Goal: Task Accomplishment & Management: Manage account settings

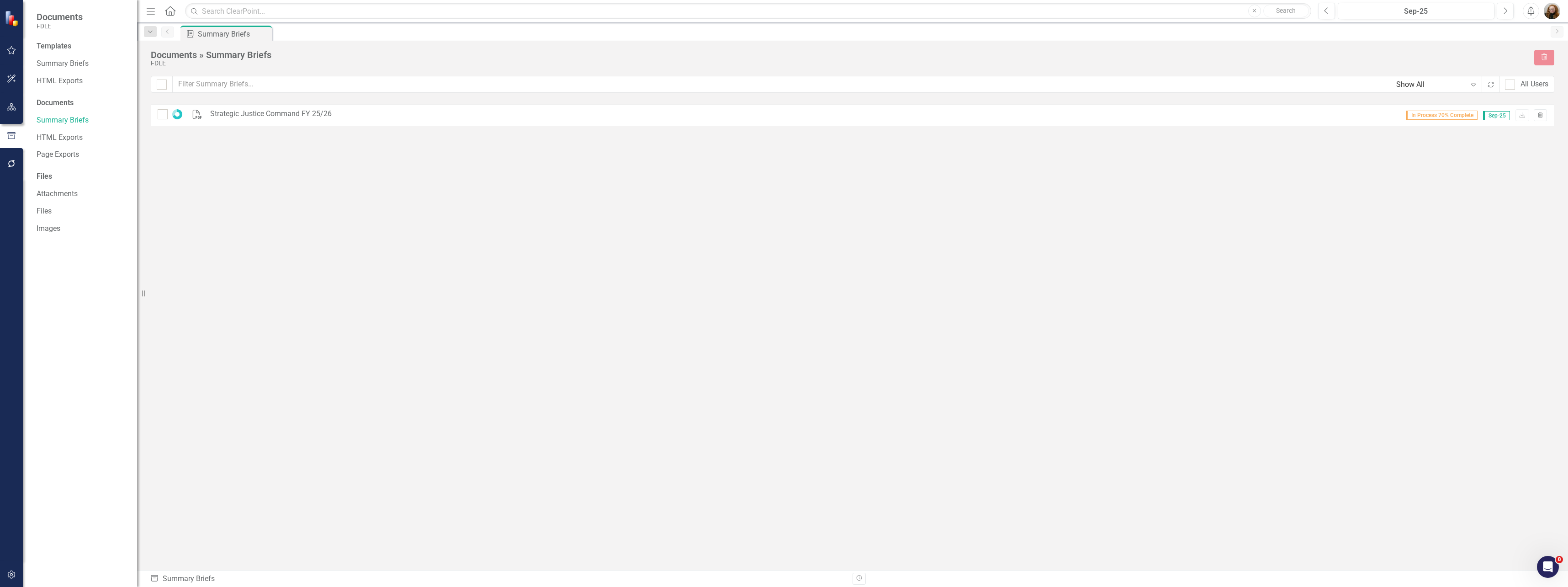
click at [328, 219] on div "PDF Strategic Justice Command FY 25/26 In Process 70% Complete Sep-25 Download …" at bounding box center [852, 320] width 1403 height 432
checkbox input "false"
drag, startPoint x: 445, startPoint y: 225, endPoint x: 406, endPoint y: 198, distance: 47.4
click at [444, 225] on div "PDF Strategic Justice Command FY 25/26 Generated 1 hour ago Sep-25 Download Tra…" at bounding box center [852, 320] width 1403 height 432
click at [234, 113] on link "Strategic Justice Command FY 25/26" at bounding box center [252, 113] width 123 height 10
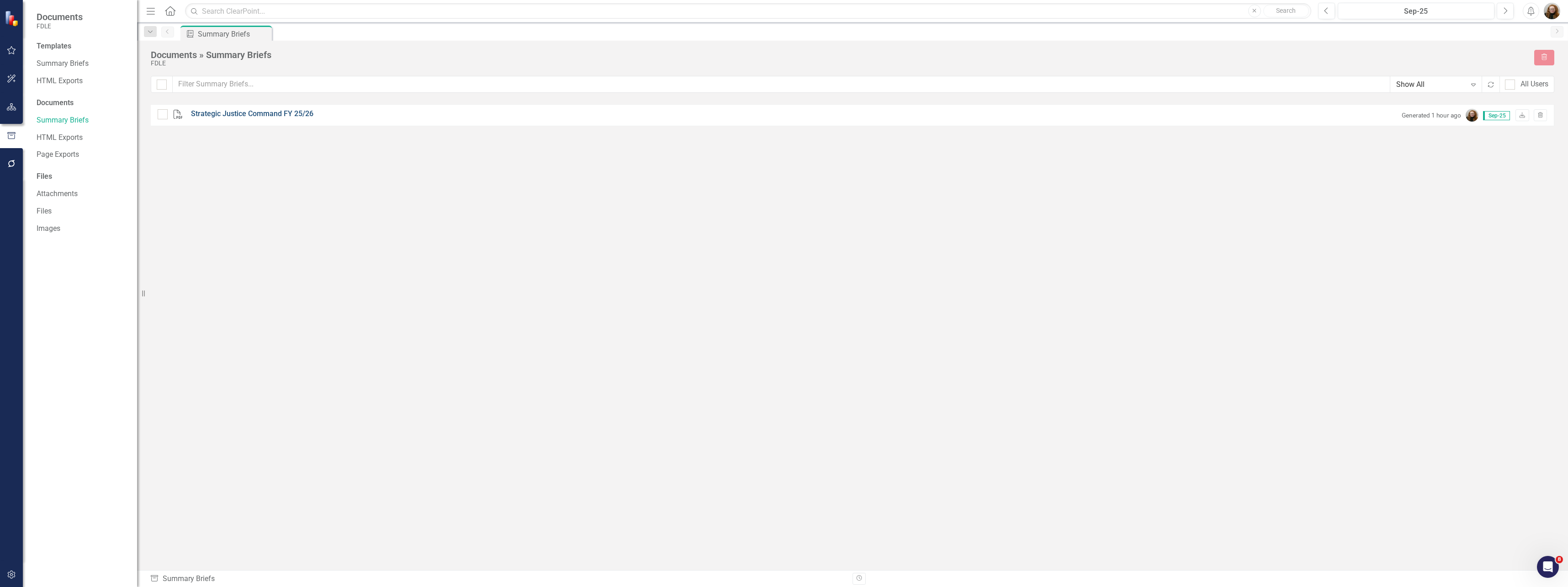
click at [228, 110] on link "Strategic Justice Command FY 25/26" at bounding box center [252, 113] width 123 height 10
click at [9, 102] on button "button" at bounding box center [12, 107] width 21 height 19
click at [38, 95] on icon "Dropdown" at bounding box center [40, 96] width 6 height 5
click at [44, 145] on icon "Dropdown" at bounding box center [44, 147] width 7 height 5
click at [52, 219] on icon "Dropdown" at bounding box center [53, 216] width 7 height 5
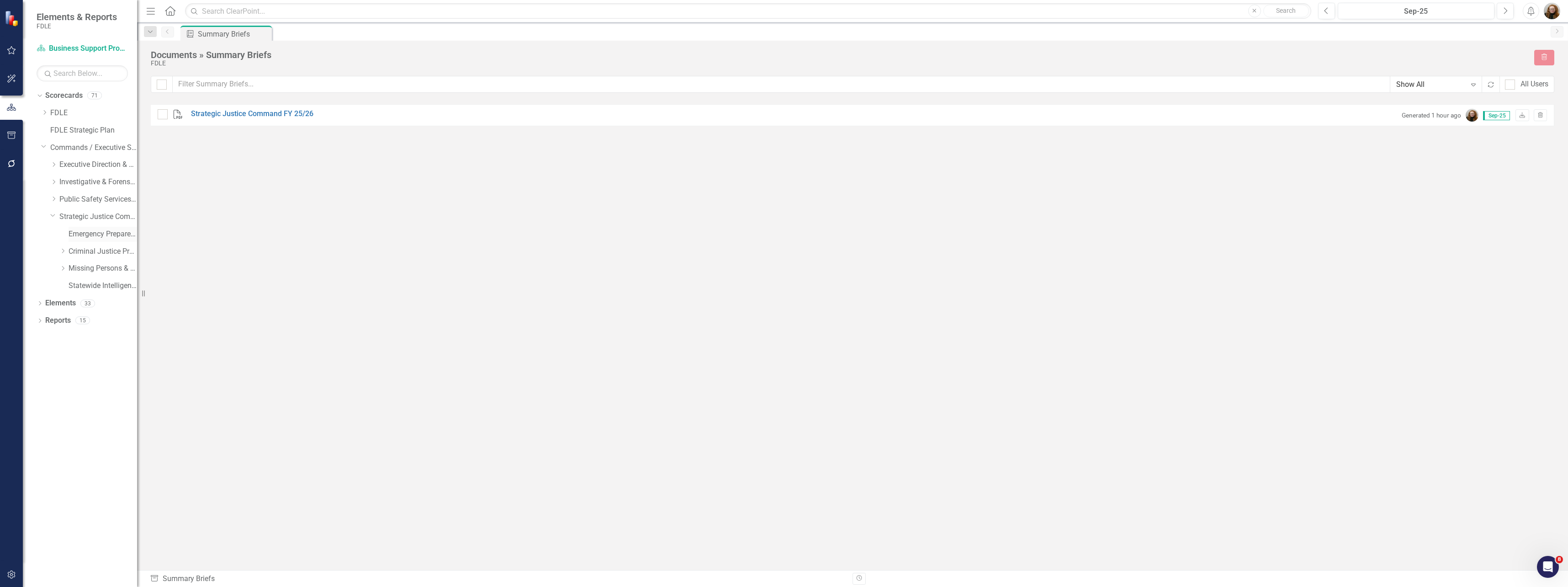
click at [77, 237] on link "Emergency Preparedness Unit" at bounding box center [102, 234] width 68 height 10
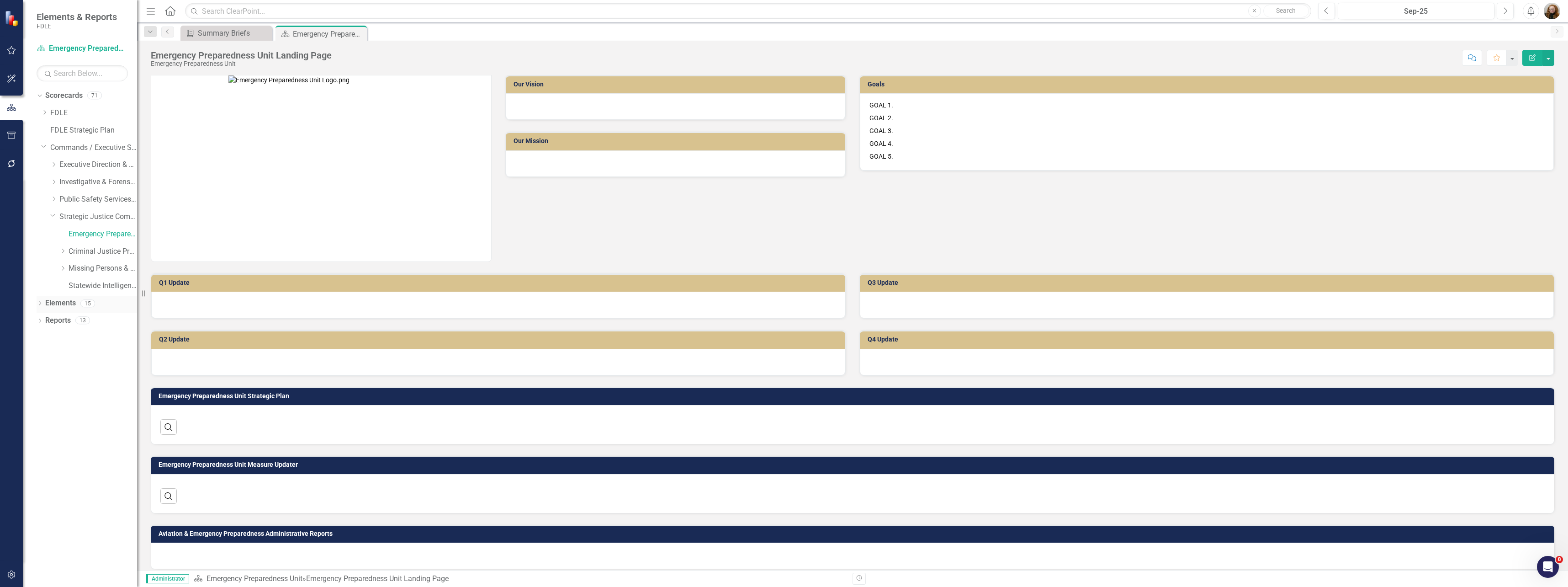
click at [42, 306] on icon "Dropdown" at bounding box center [40, 304] width 6 height 5
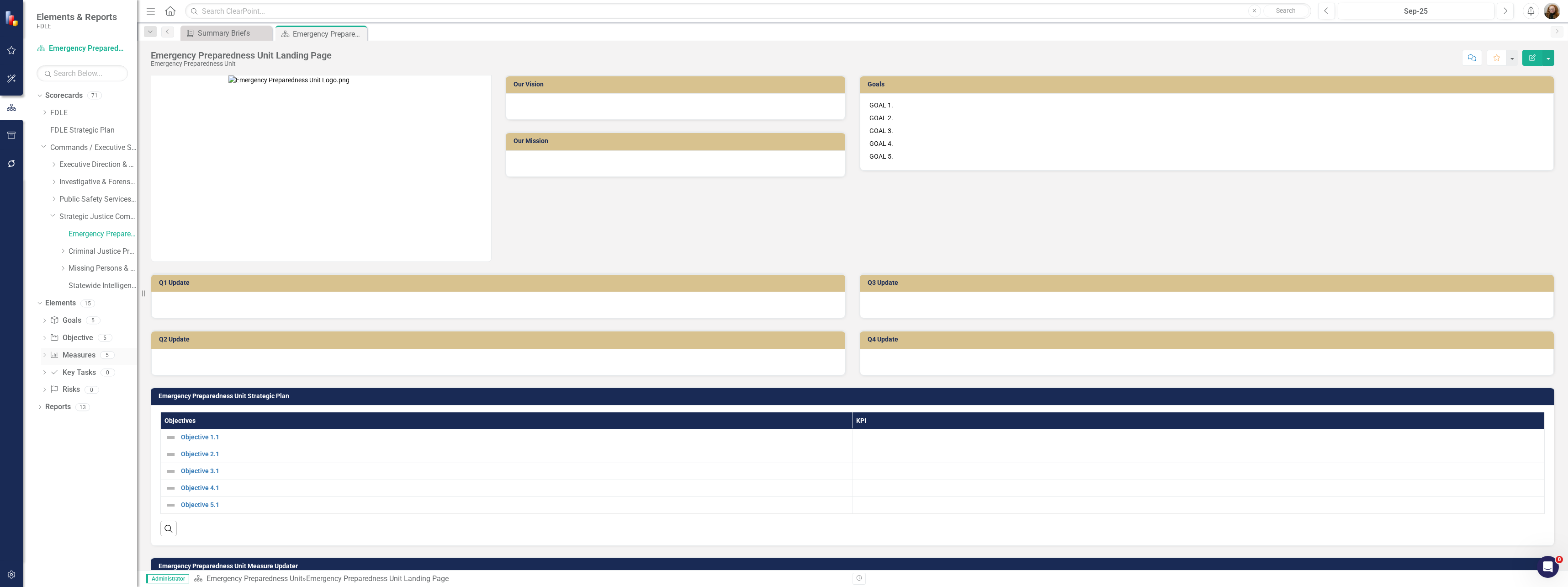
click at [75, 354] on link "Measure Measures" at bounding box center [73, 355] width 45 height 10
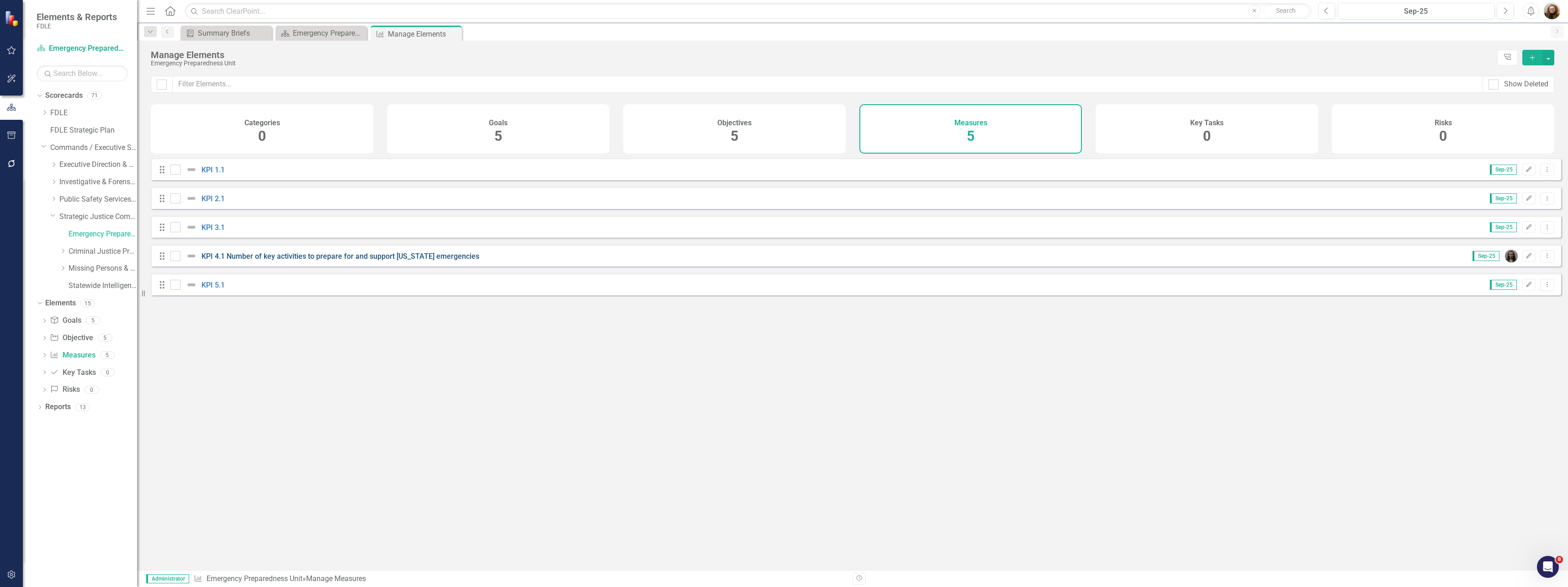
click at [231, 261] on link "KPI 4.1 Number of key activities to prepare for and support [US_STATE] emergenc…" at bounding box center [340, 256] width 278 height 9
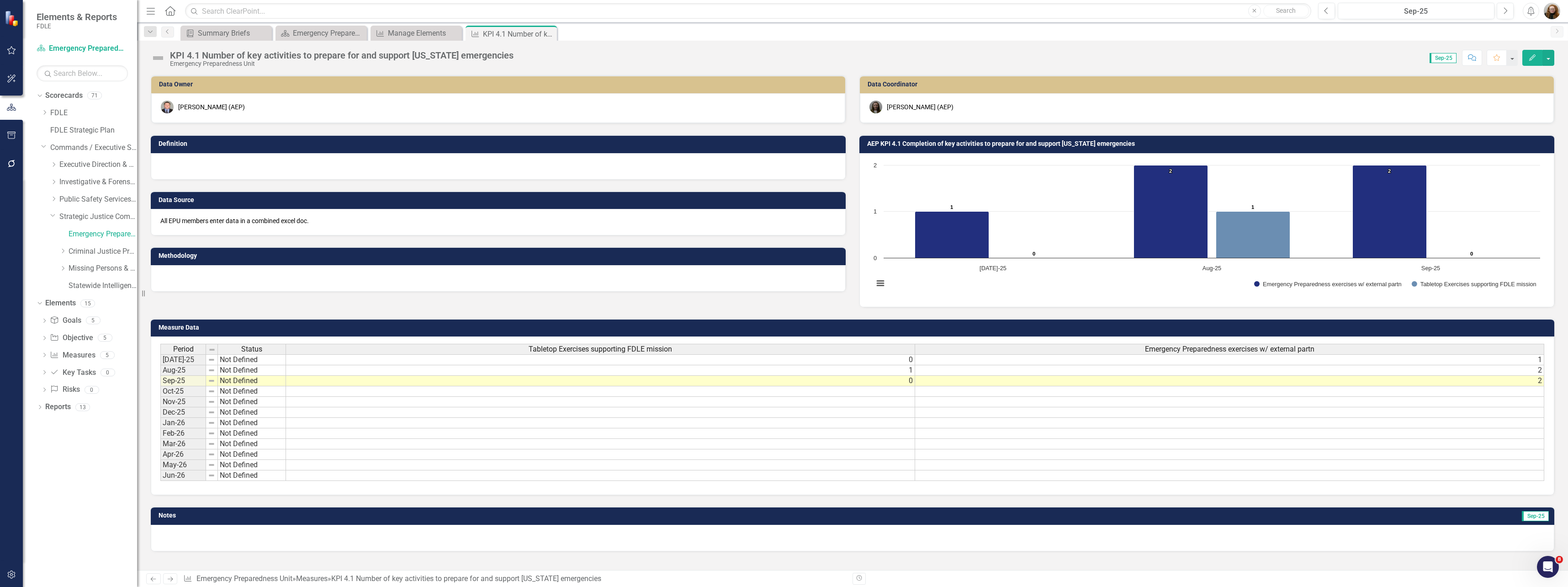
click at [991, 181] on rect "Interactive chart" at bounding box center [1207, 229] width 676 height 137
click at [990, 181] on rect "Interactive chart" at bounding box center [1207, 229] width 676 height 137
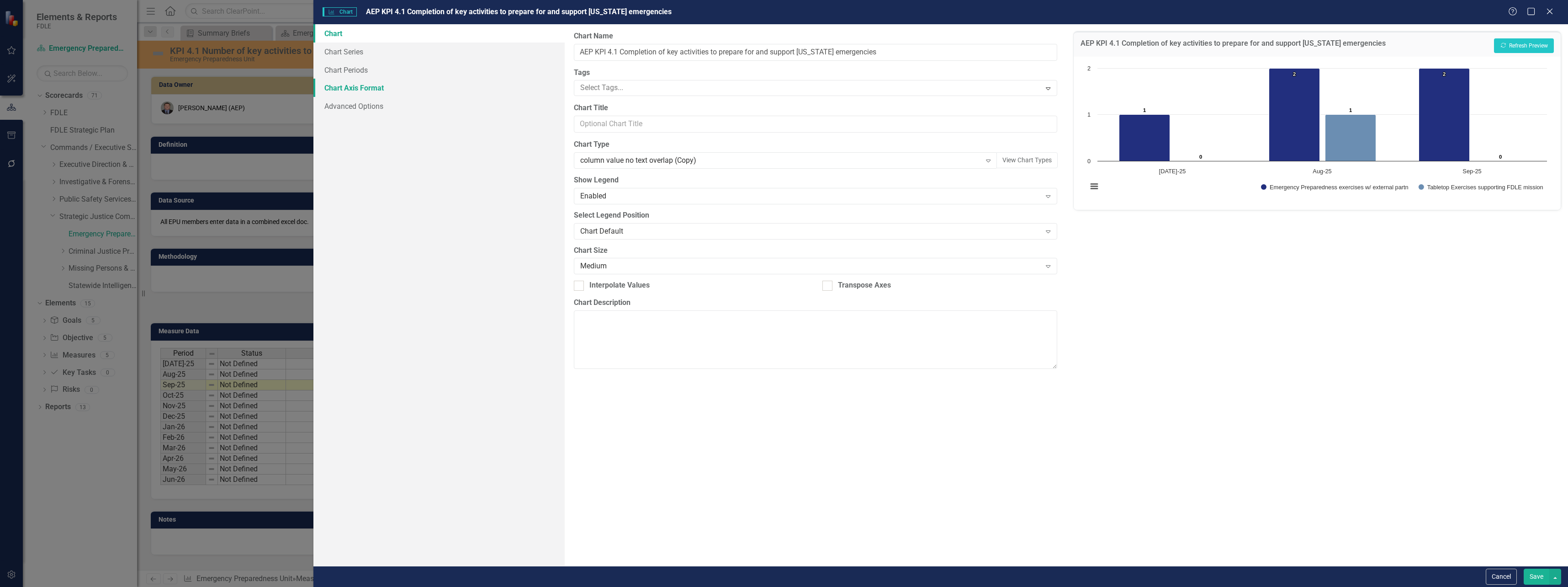
click at [354, 87] on link "Chart Axis Format" at bounding box center [439, 88] width 251 height 18
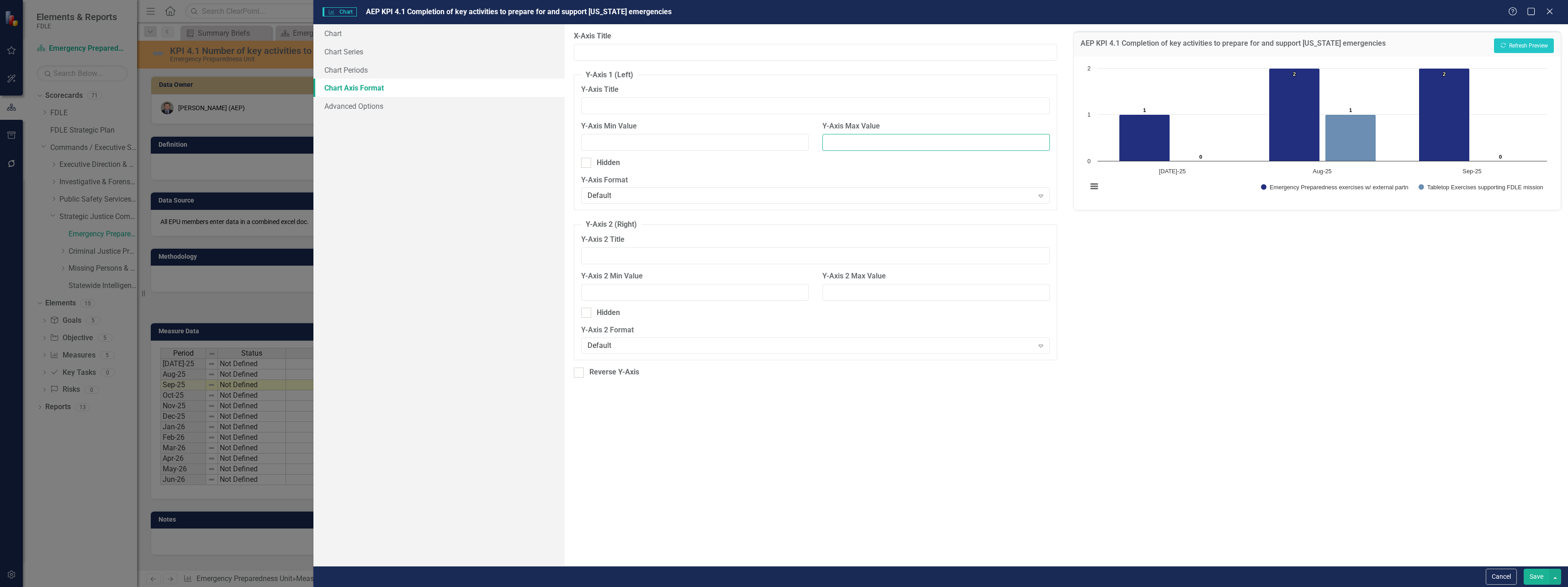
click at [843, 140] on input "Y-Axis Max Value" at bounding box center [936, 142] width 228 height 17
type input "4"
click at [1519, 45] on button "Recalculate Refresh Preview" at bounding box center [1524, 46] width 60 height 15
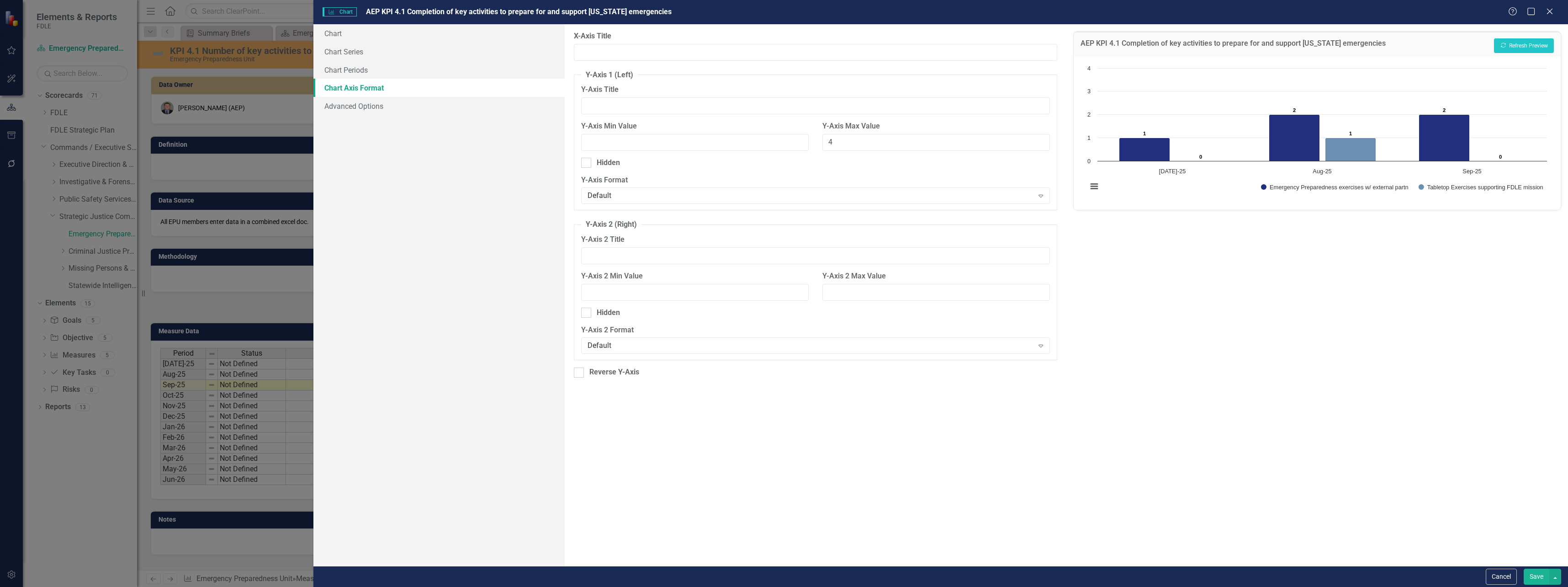
click at [1536, 582] on button "Save" at bounding box center [1536, 577] width 26 height 16
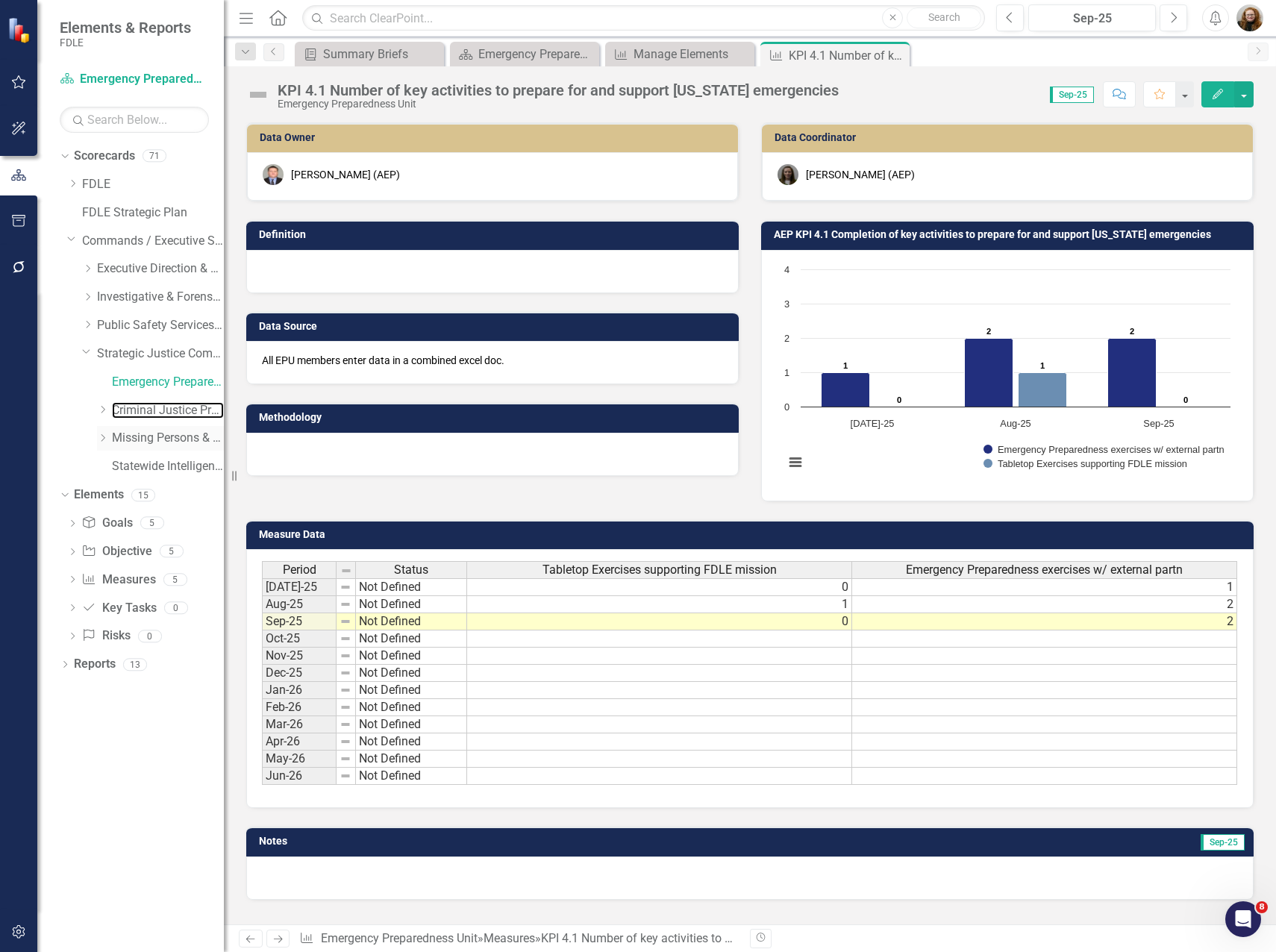
drag, startPoint x: 138, startPoint y: 414, endPoint x: 144, endPoint y: 426, distance: 13.4
click at [138, 414] on link "Criminal Justice Professionalism, Standards & Training Services" at bounding box center [167, 410] width 112 height 17
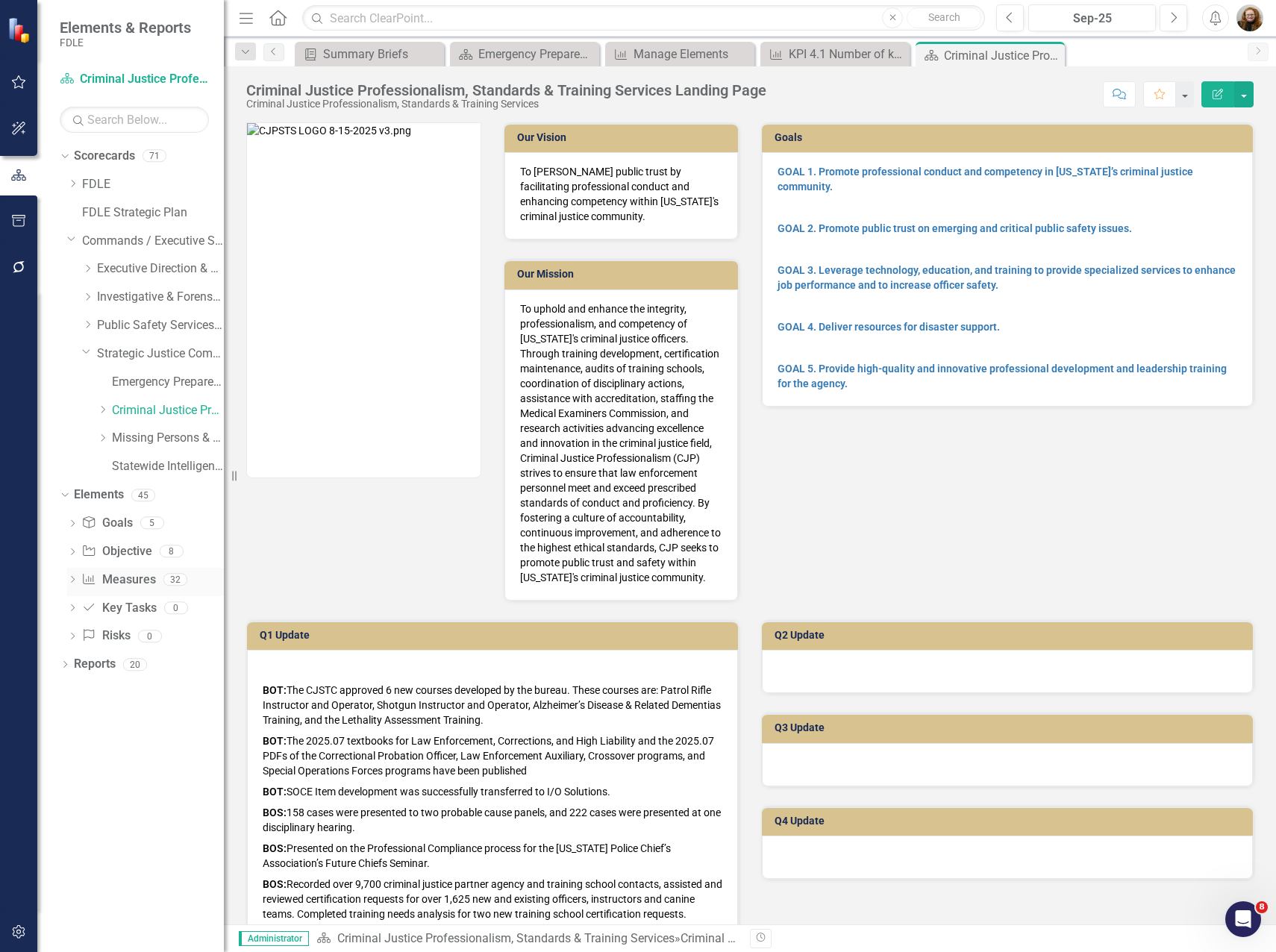
click at [71, 580] on icon "Dropdown" at bounding box center [72, 581] width 10 height 8
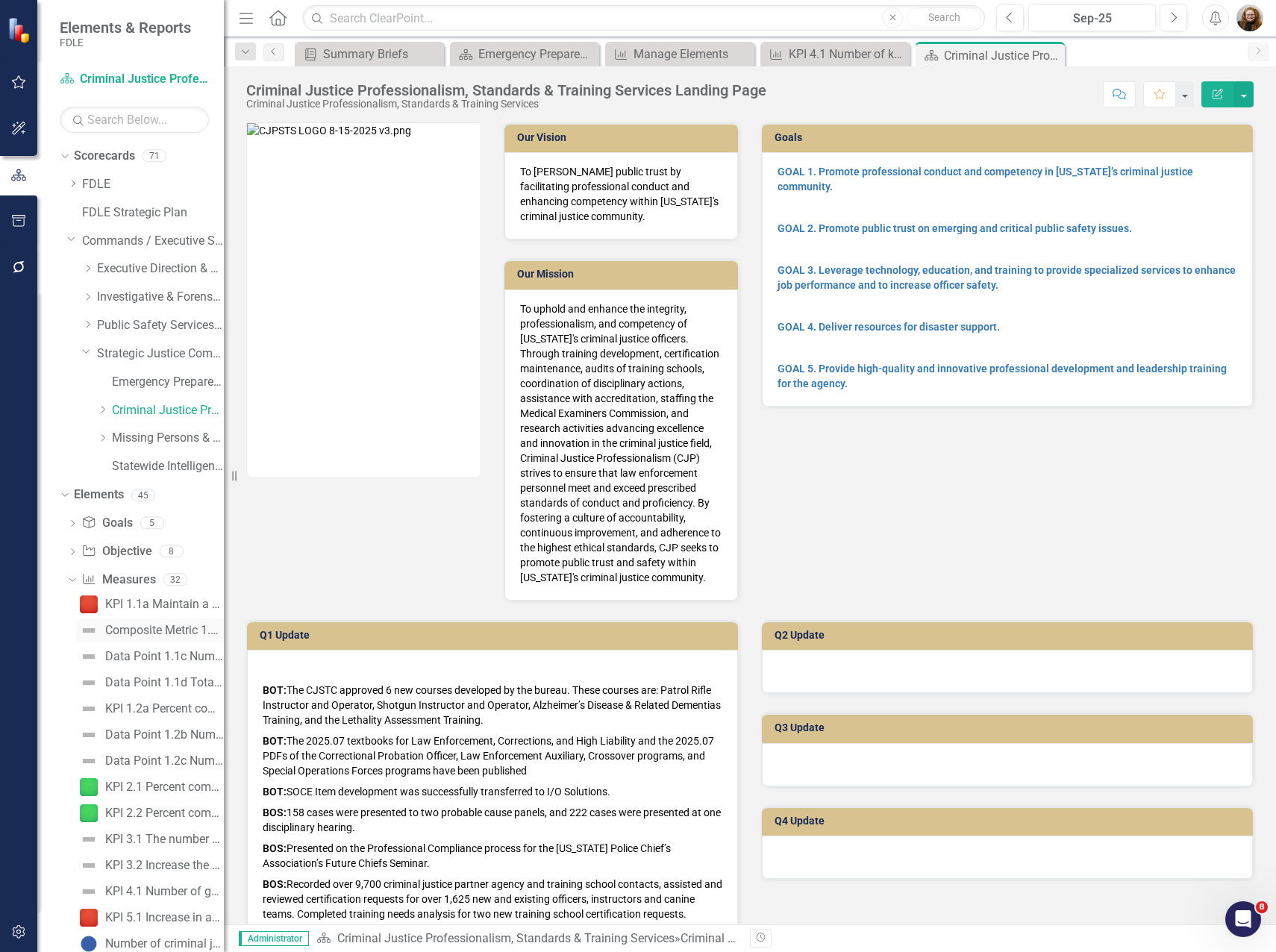
click at [152, 636] on div "Composite Metric 1.1b Number of Officer Discipline Cases Opened" at bounding box center [164, 629] width 119 height 13
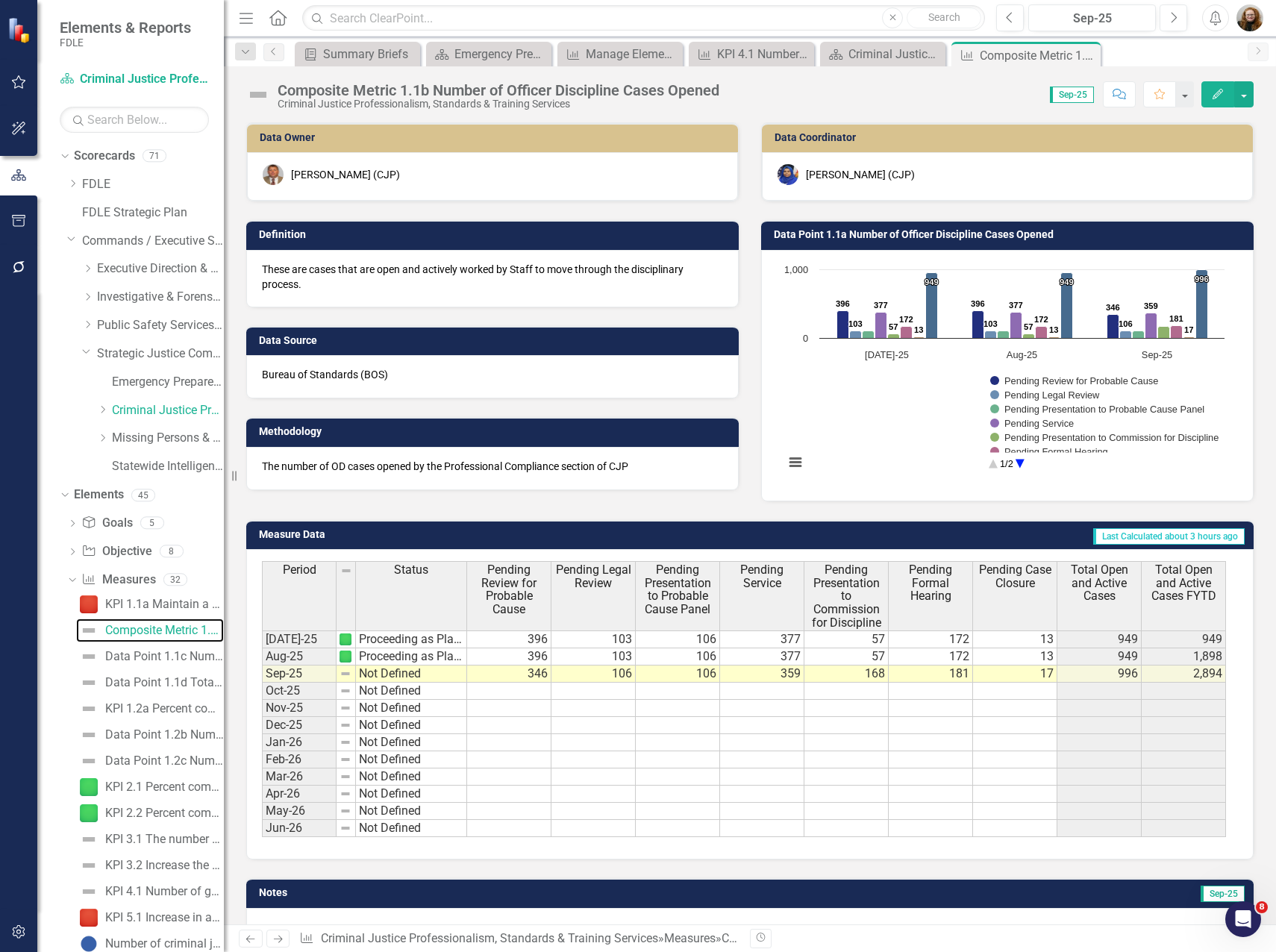
click at [990, 263] on rect "Interactive chart" at bounding box center [1004, 373] width 455 height 224
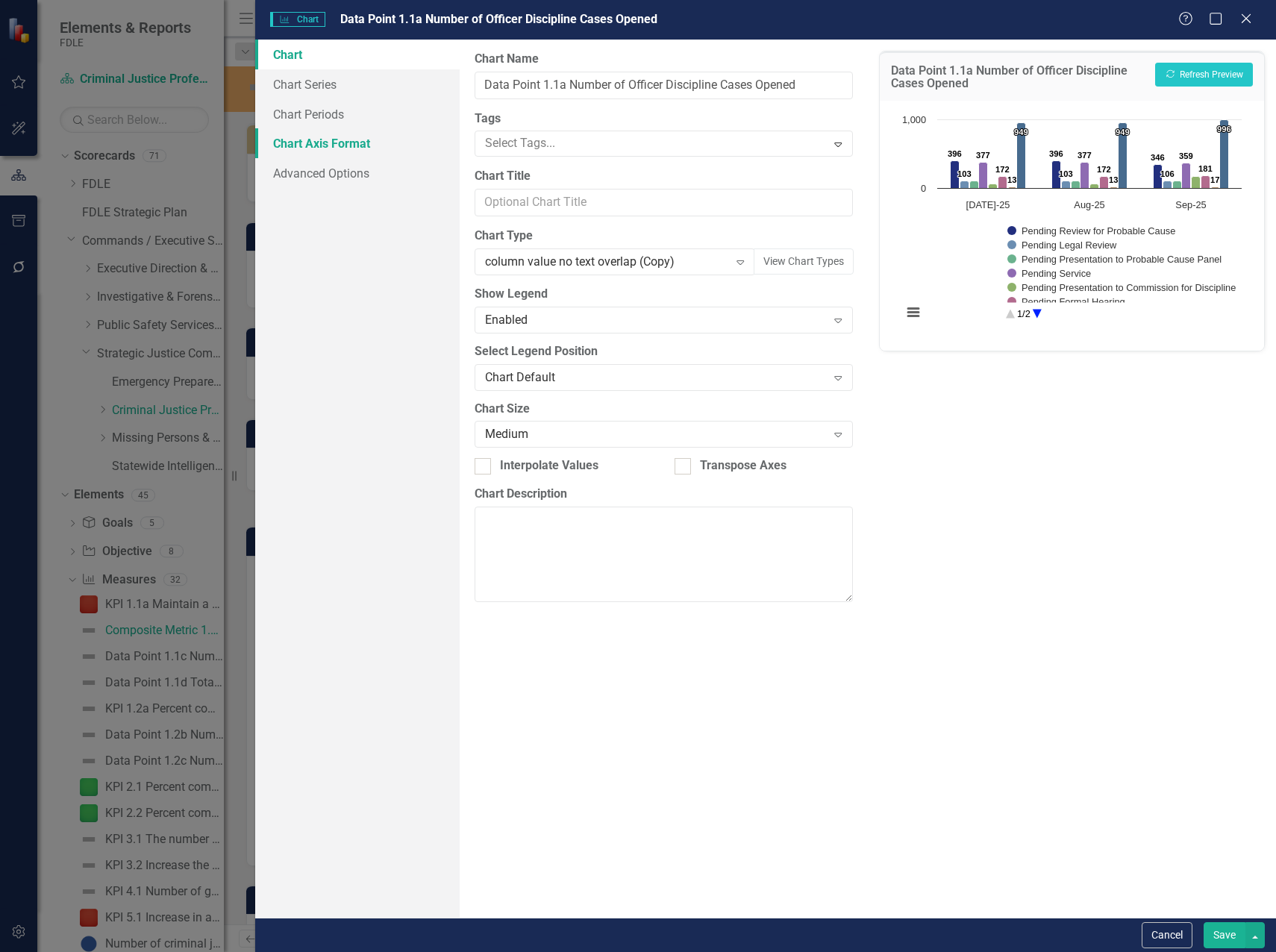
click at [314, 141] on link "Chart Axis Format" at bounding box center [357, 143] width 204 height 30
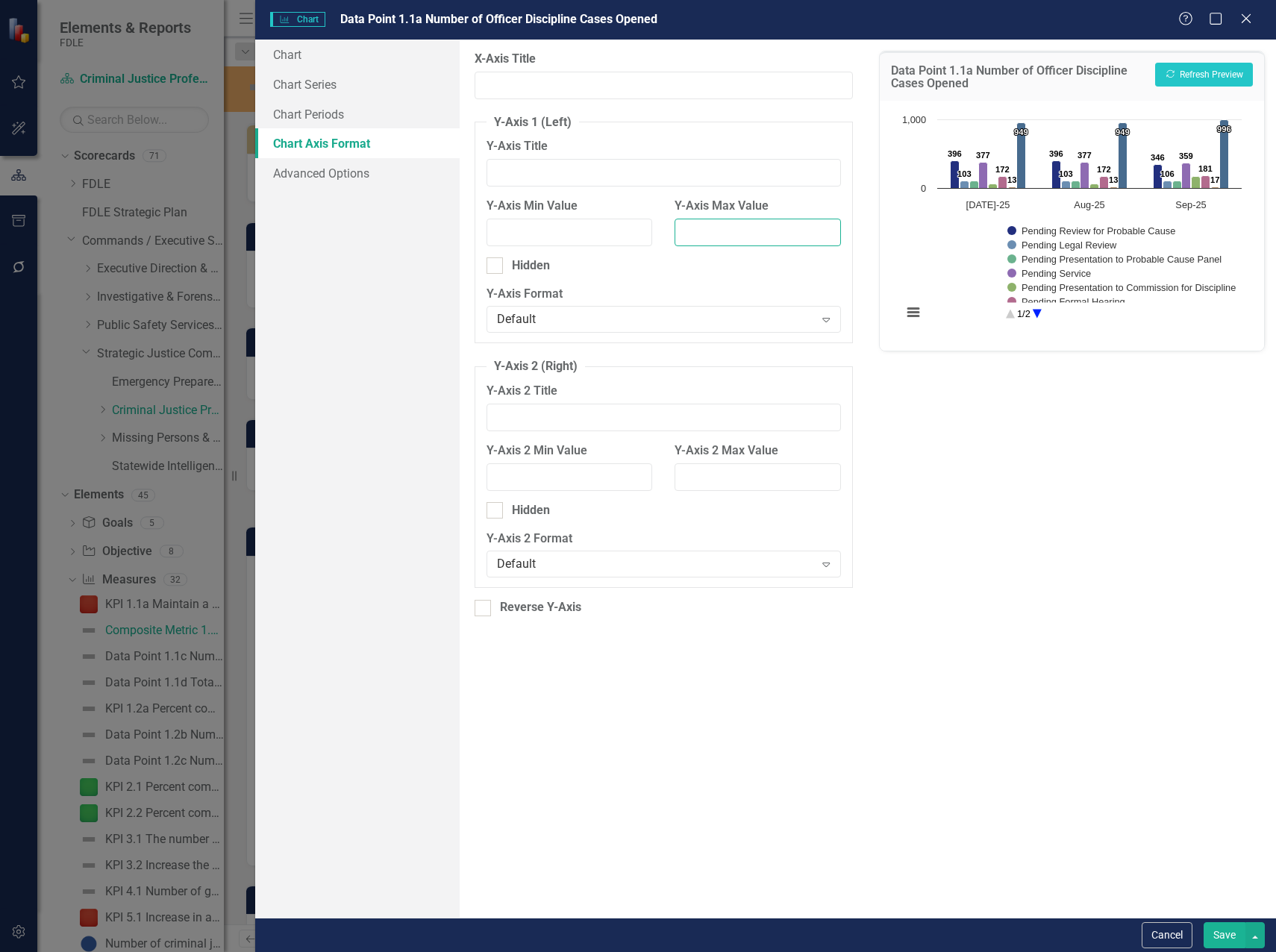
click at [729, 233] on input "Y-Axis Max Value" at bounding box center [757, 232] width 166 height 28
click at [1219, 68] on button "Recalculate Refresh Preview" at bounding box center [1203, 75] width 98 height 24
click at [691, 234] on input "1200" at bounding box center [757, 232] width 166 height 28
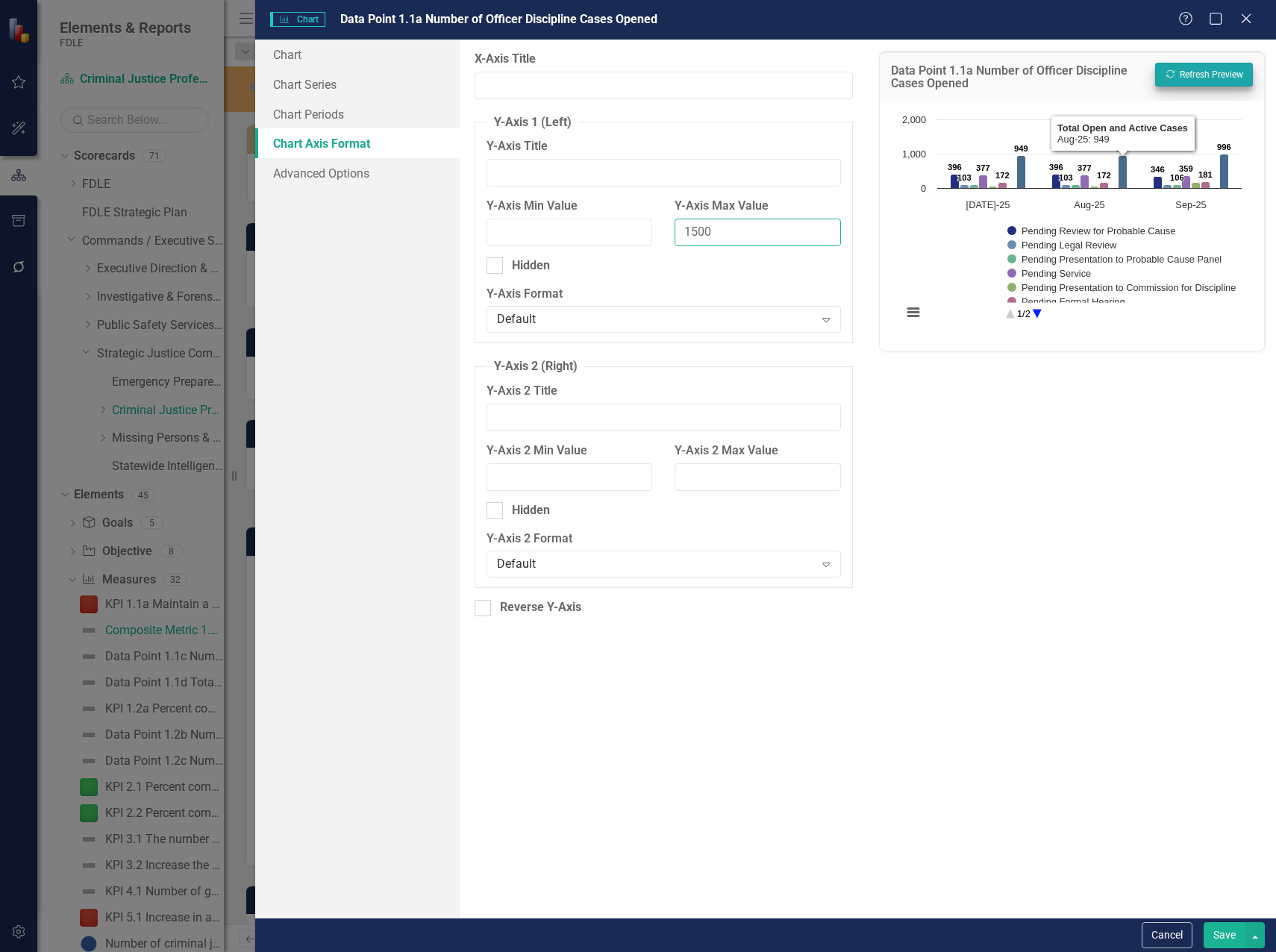
type input "1500"
click at [1202, 79] on button "Recalculate Refresh Preview" at bounding box center [1203, 75] width 98 height 24
click at [1192, 72] on button "Recalculate Refresh Preview" at bounding box center [1203, 75] width 98 height 24
click at [1038, 312] on circle "Interactive chart" at bounding box center [1036, 313] width 23 height 23
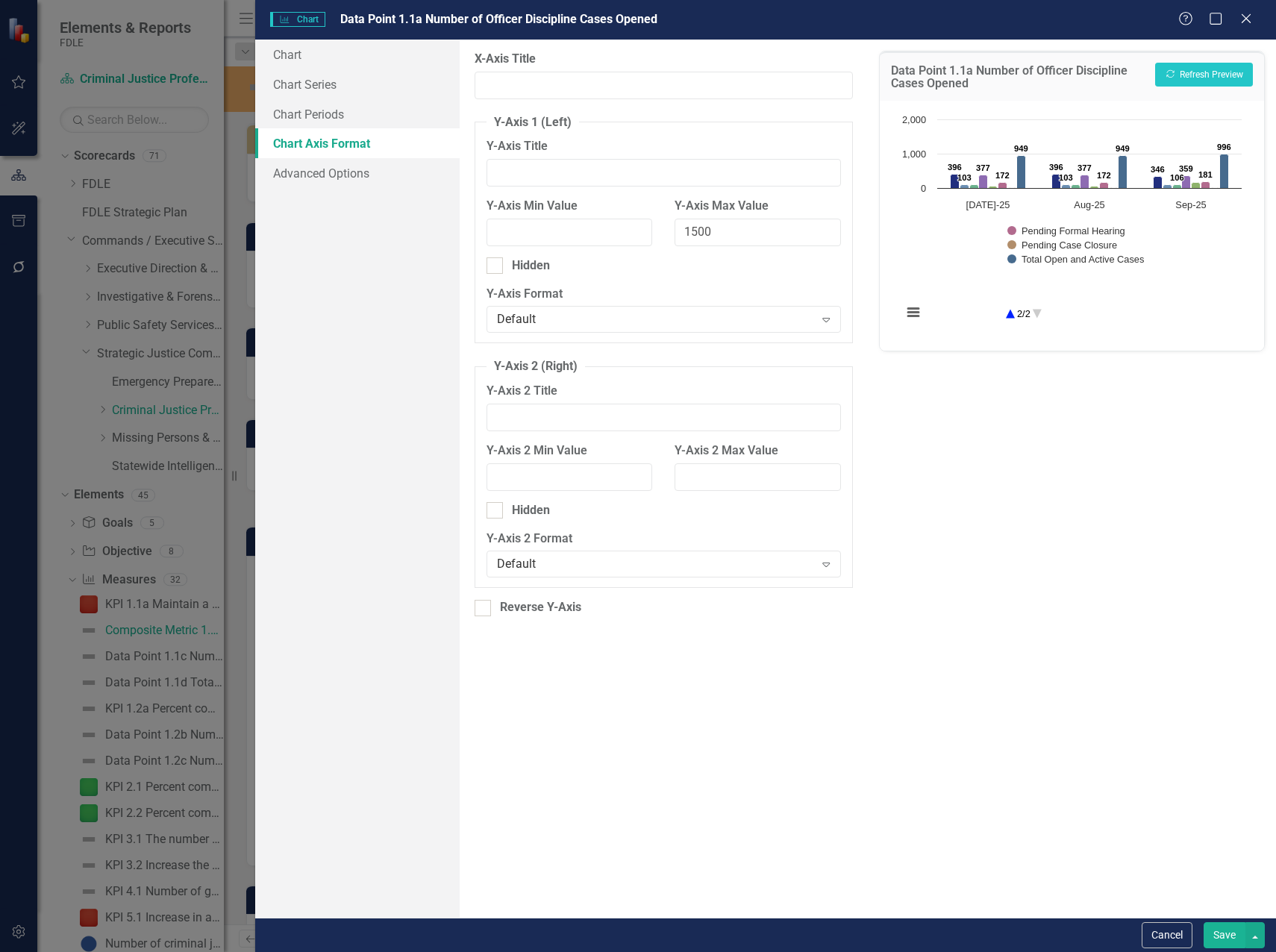
click at [1009, 314] on circle "Interactive chart" at bounding box center [1009, 313] width 23 height 23
click at [1246, 20] on icon "Close" at bounding box center [1245, 18] width 19 height 14
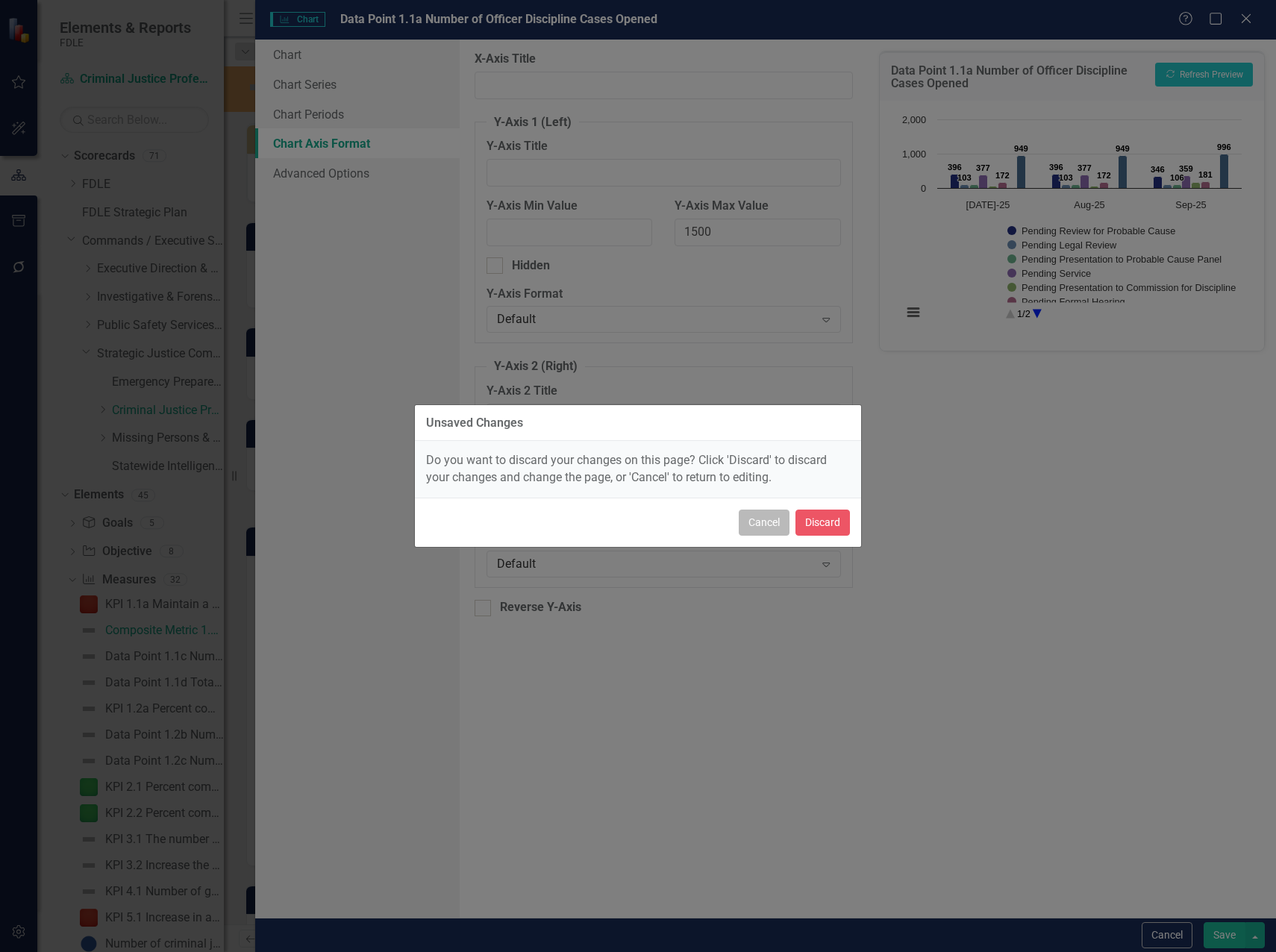
click at [775, 521] on button "Cancel" at bounding box center [763, 522] width 51 height 26
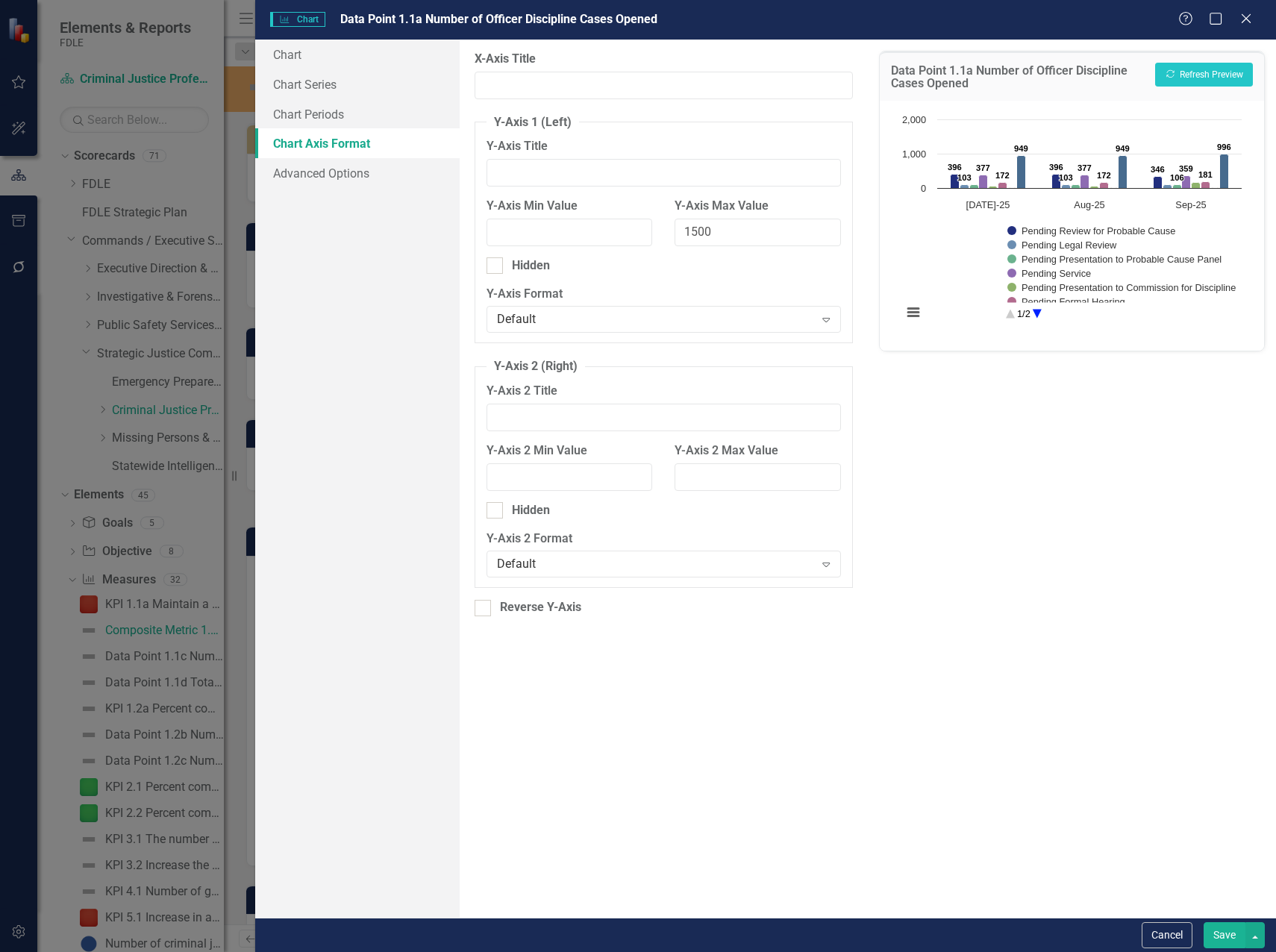
click at [1225, 941] on button "Save" at bounding box center [1224, 935] width 42 height 26
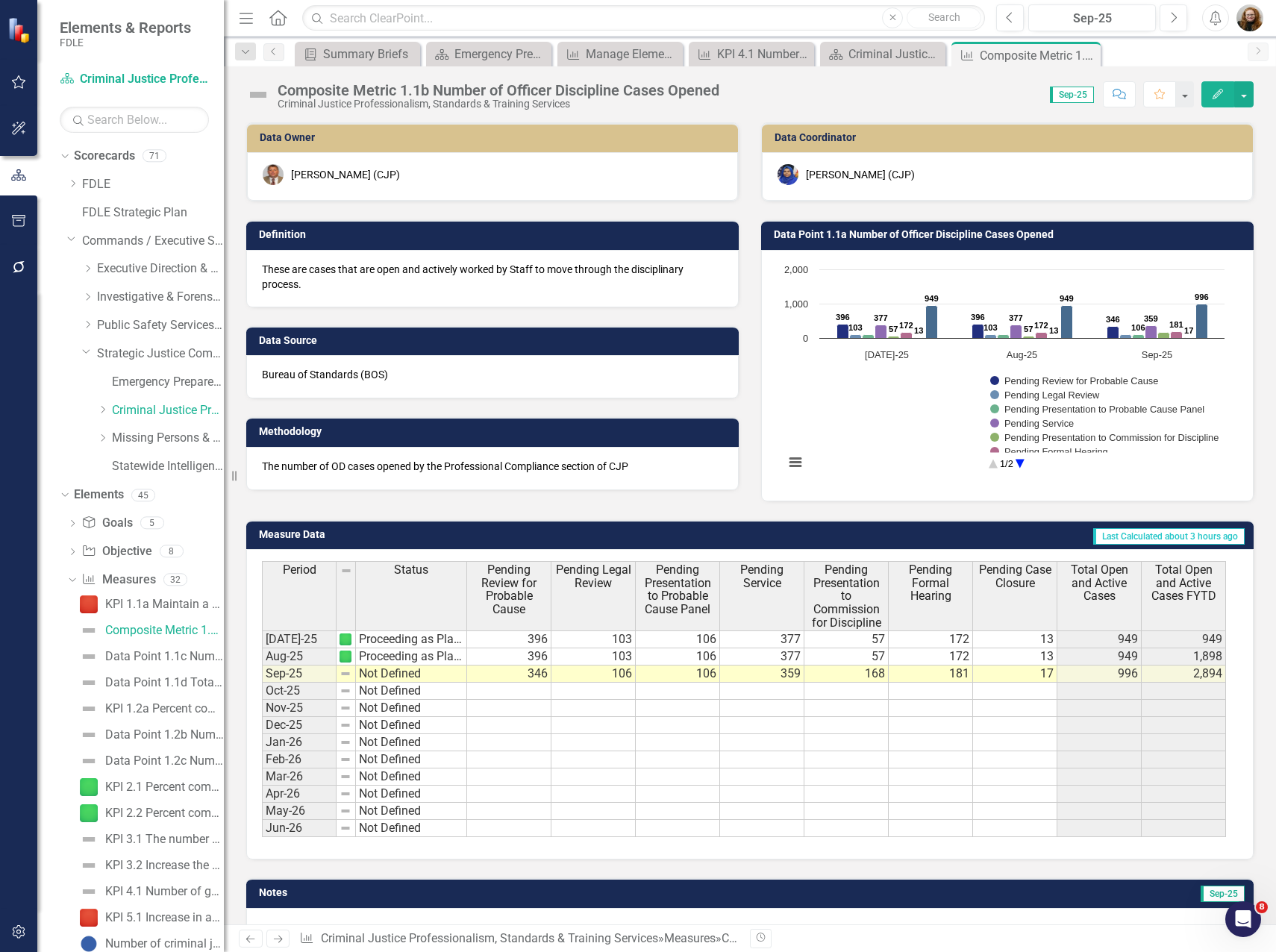
click at [1115, 232] on h3 "Data Point 1.1a Number of Officer Discipline Cases Opened" at bounding box center [1010, 234] width 472 height 11
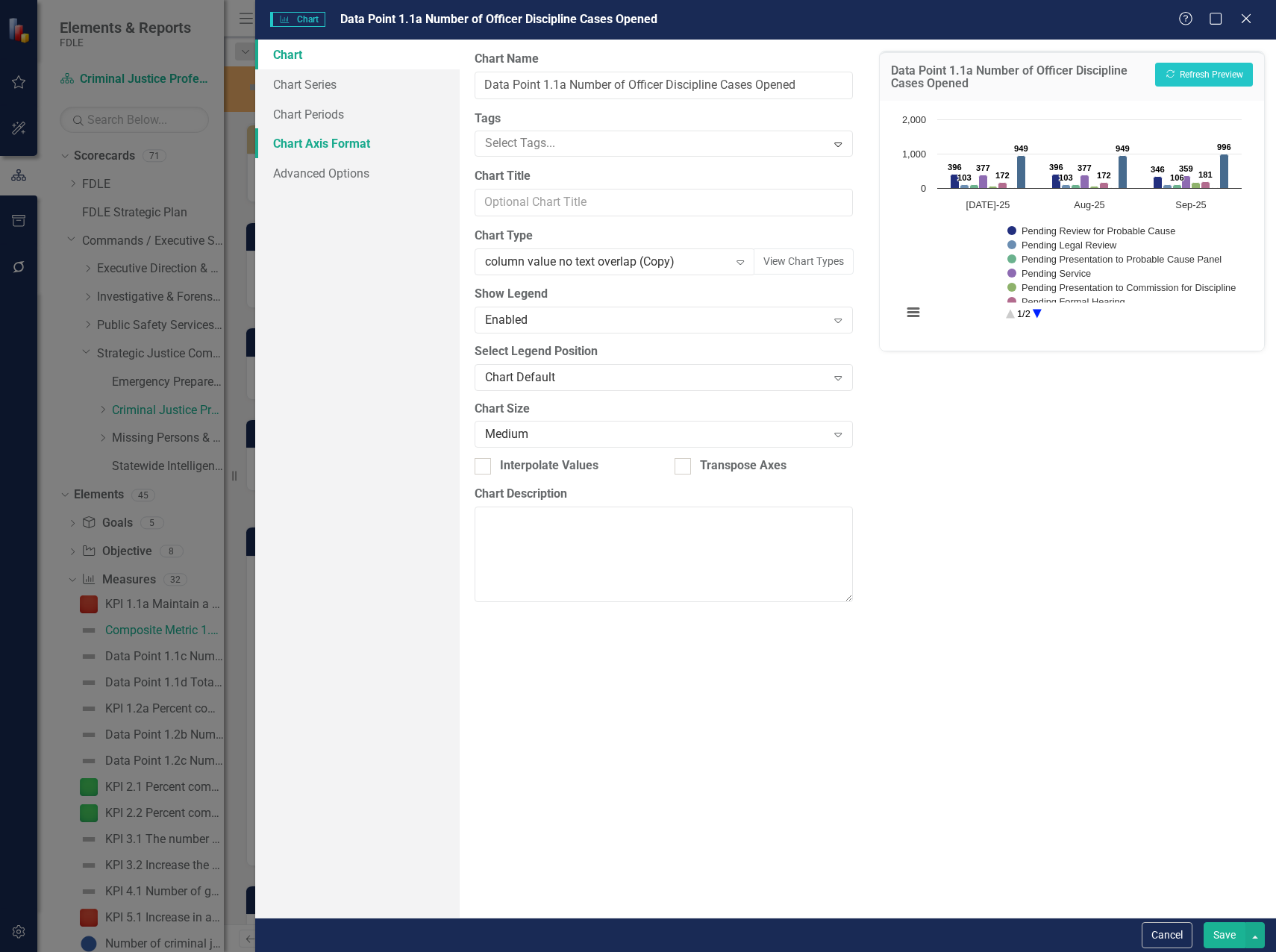
drag, startPoint x: 308, startPoint y: 147, endPoint x: 317, endPoint y: 145, distance: 9.2
click at [308, 147] on link "Chart Axis Format" at bounding box center [357, 143] width 204 height 30
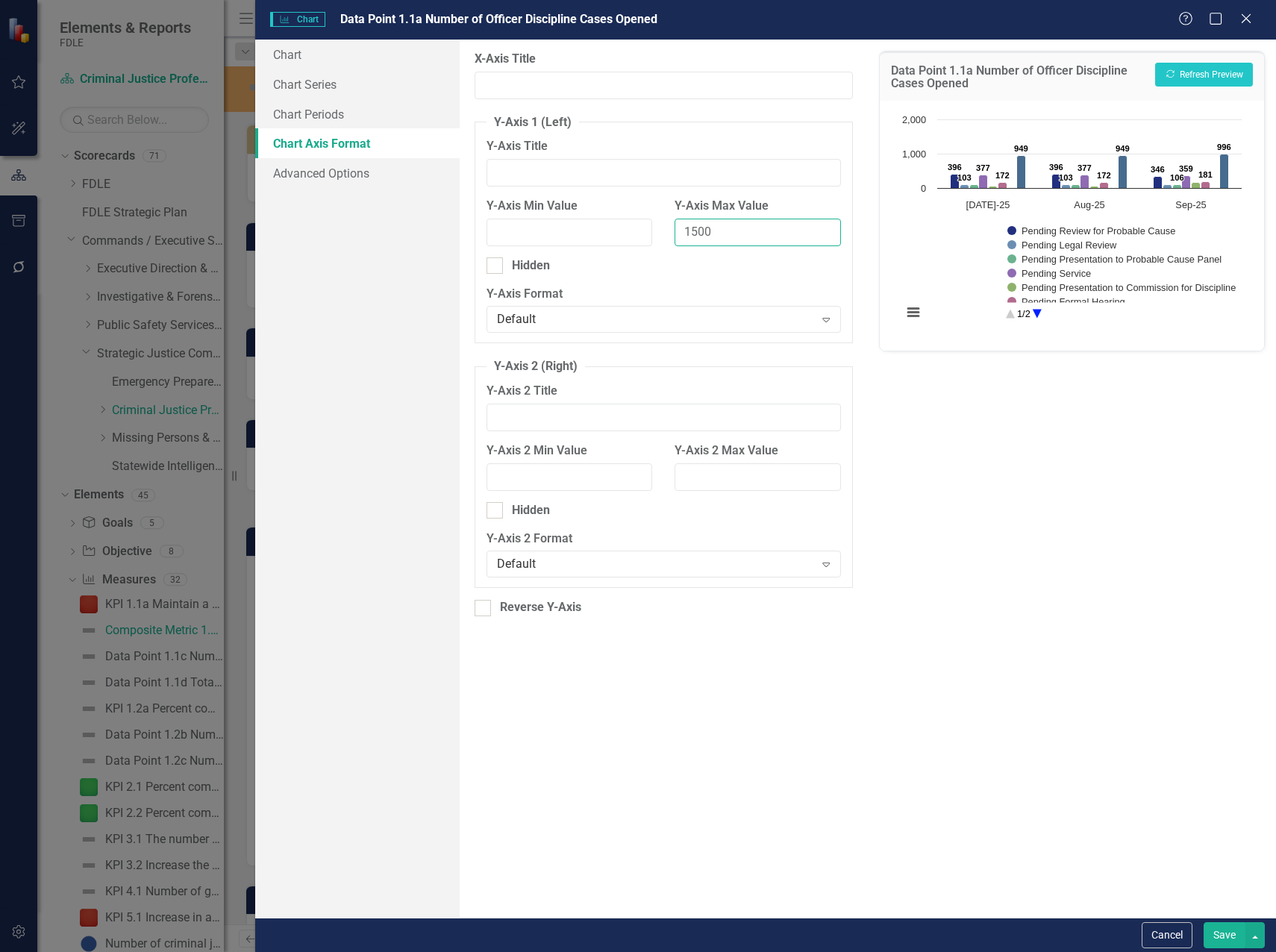
drag, startPoint x: 741, startPoint y: 227, endPoint x: 626, endPoint y: 230, distance: 115.0
click at [626, 230] on div "Y-Axis Min Value Y-Axis Max Value 1500" at bounding box center [663, 227] width 377 height 60
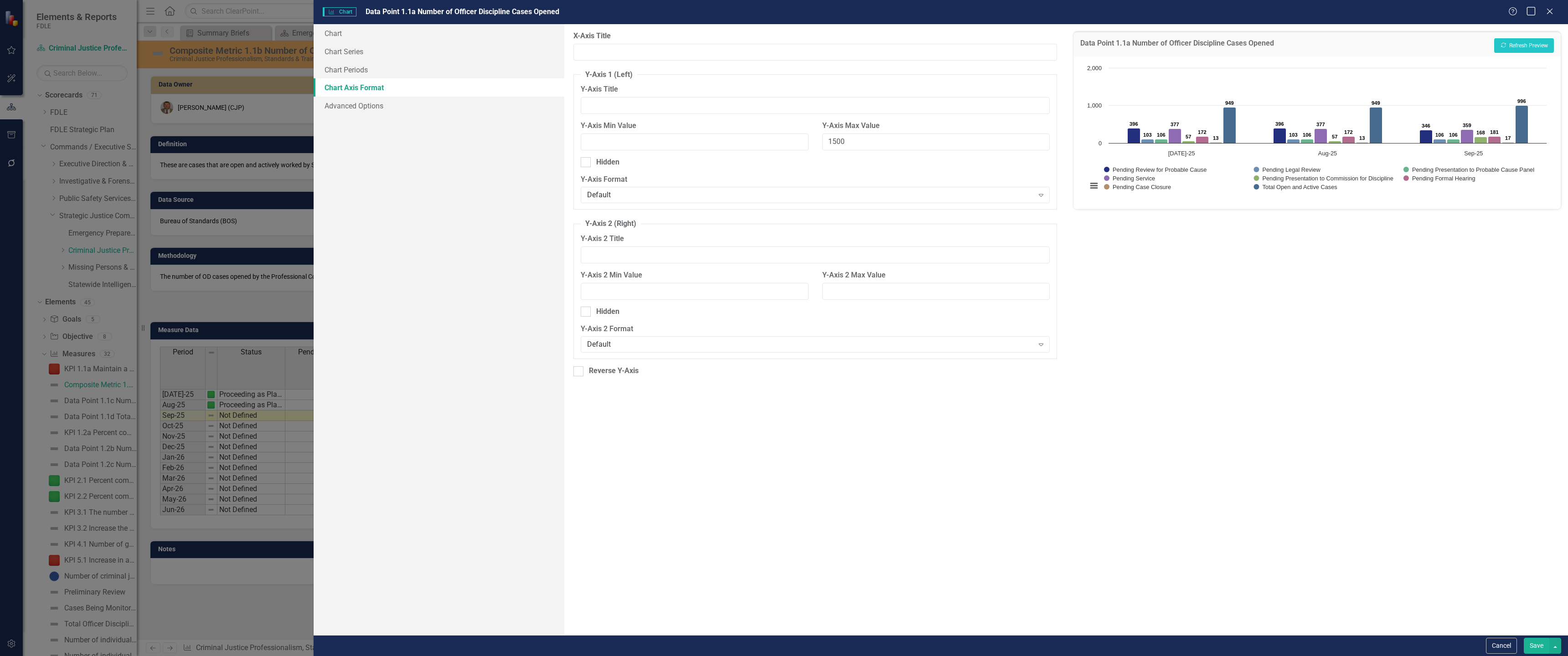
click at [1529, 11] on icon "Maximize" at bounding box center [1531, 11] width 12 height 9
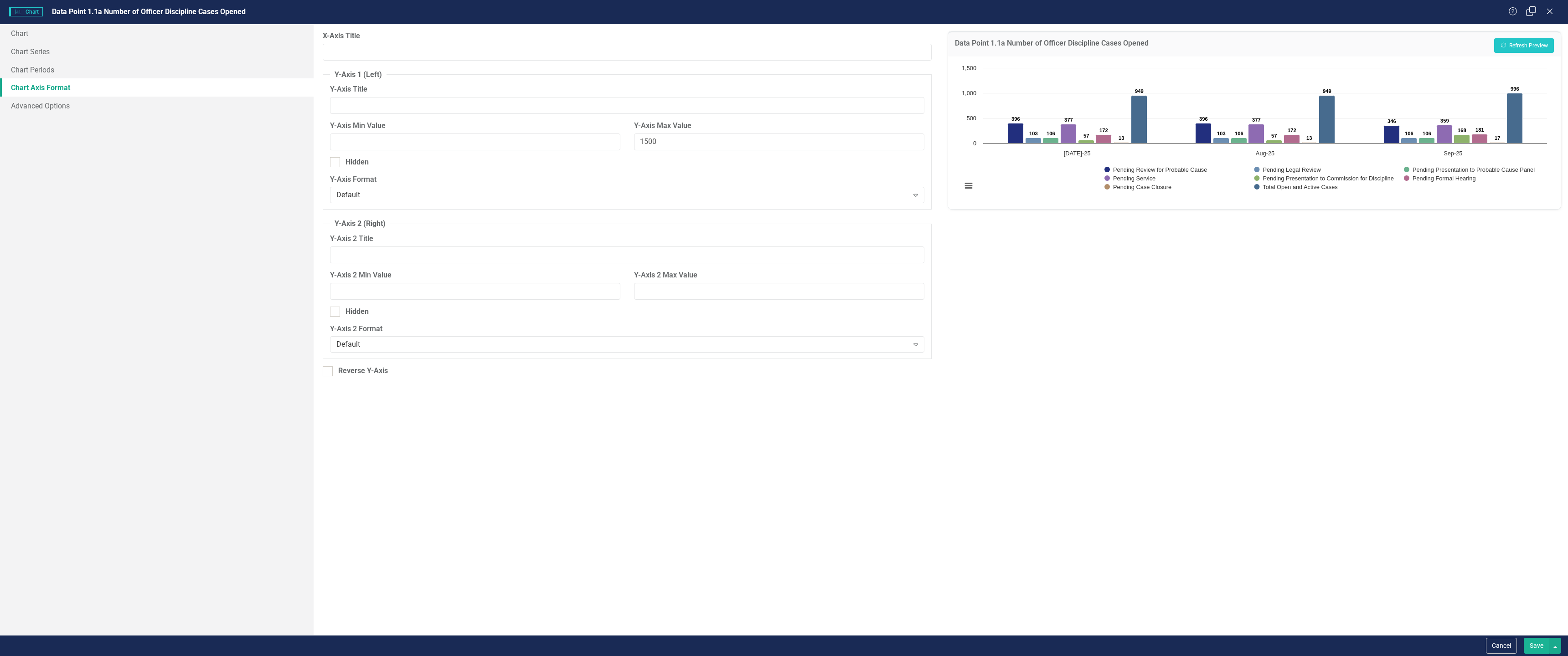
click at [1527, 13] on icon "Restore" at bounding box center [1531, 11] width 12 height 9
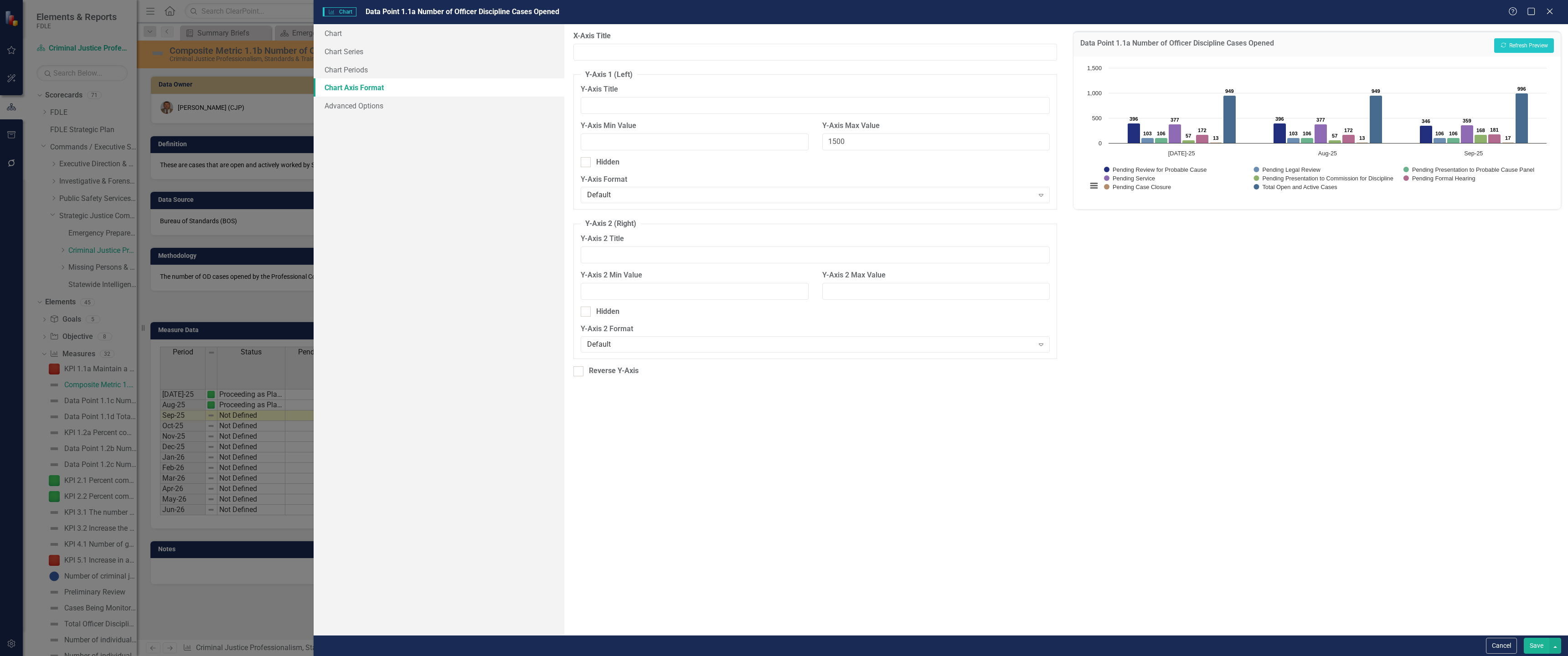
drag, startPoint x: 1491, startPoint y: 15, endPoint x: 1335, endPoint y: 98, distance: 176.7
click at [1403, 99] on form "Charts Chart Data Point 1.1a Number of Officer Discipline Cases Opened Help Max…" at bounding box center [940, 328] width 1255 height 656
drag, startPoint x: 835, startPoint y: 116, endPoint x: 852, endPoint y: 148, distance: 36.2
click at [835, 169] on form "Charts Chart Data Point 1.1a Number of Officer Discipline Cases Opened Help Max…" at bounding box center [940, 328] width 1255 height 656
drag, startPoint x: 883, startPoint y: 1, endPoint x: 880, endPoint y: 218, distance: 217.0
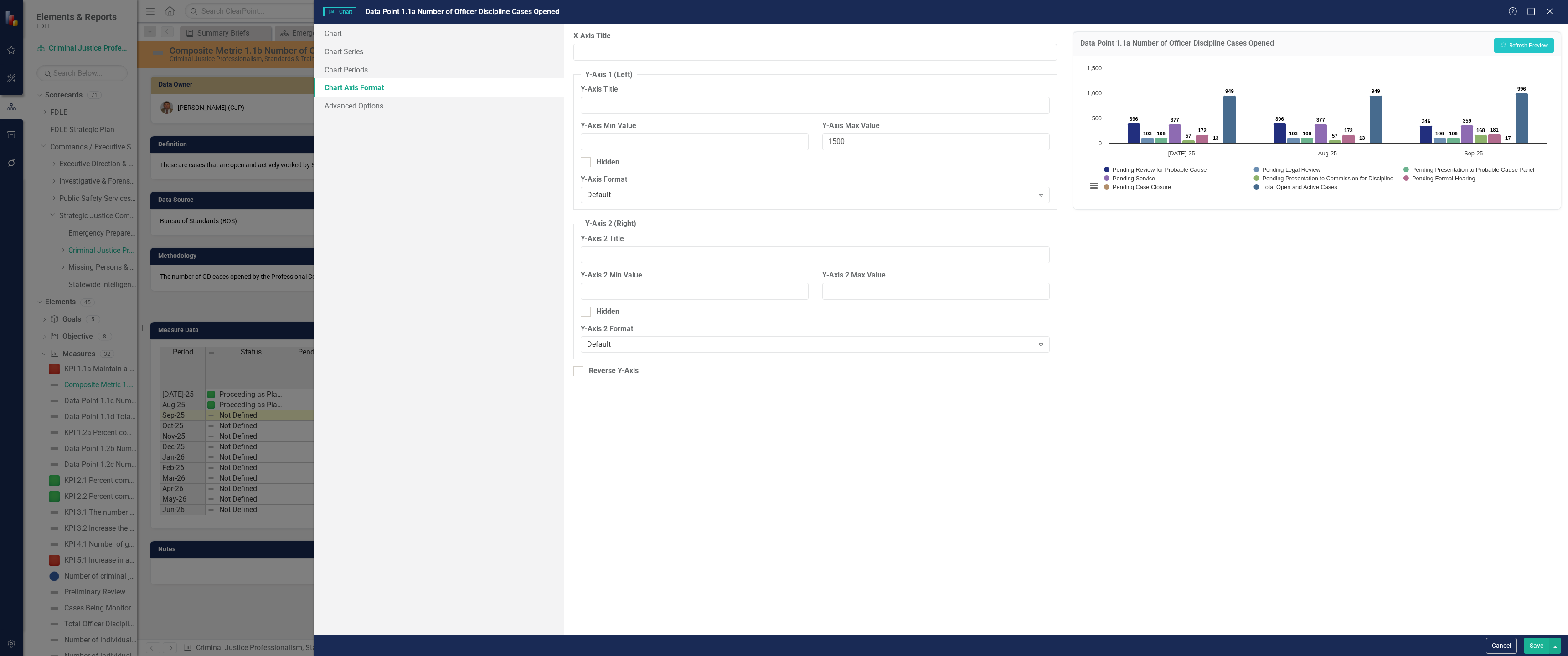
click at [869, 232] on form "Charts Chart Data Point 1.1a Number of Officer Discipline Cases Opened Help Max…" at bounding box center [940, 328] width 1255 height 656
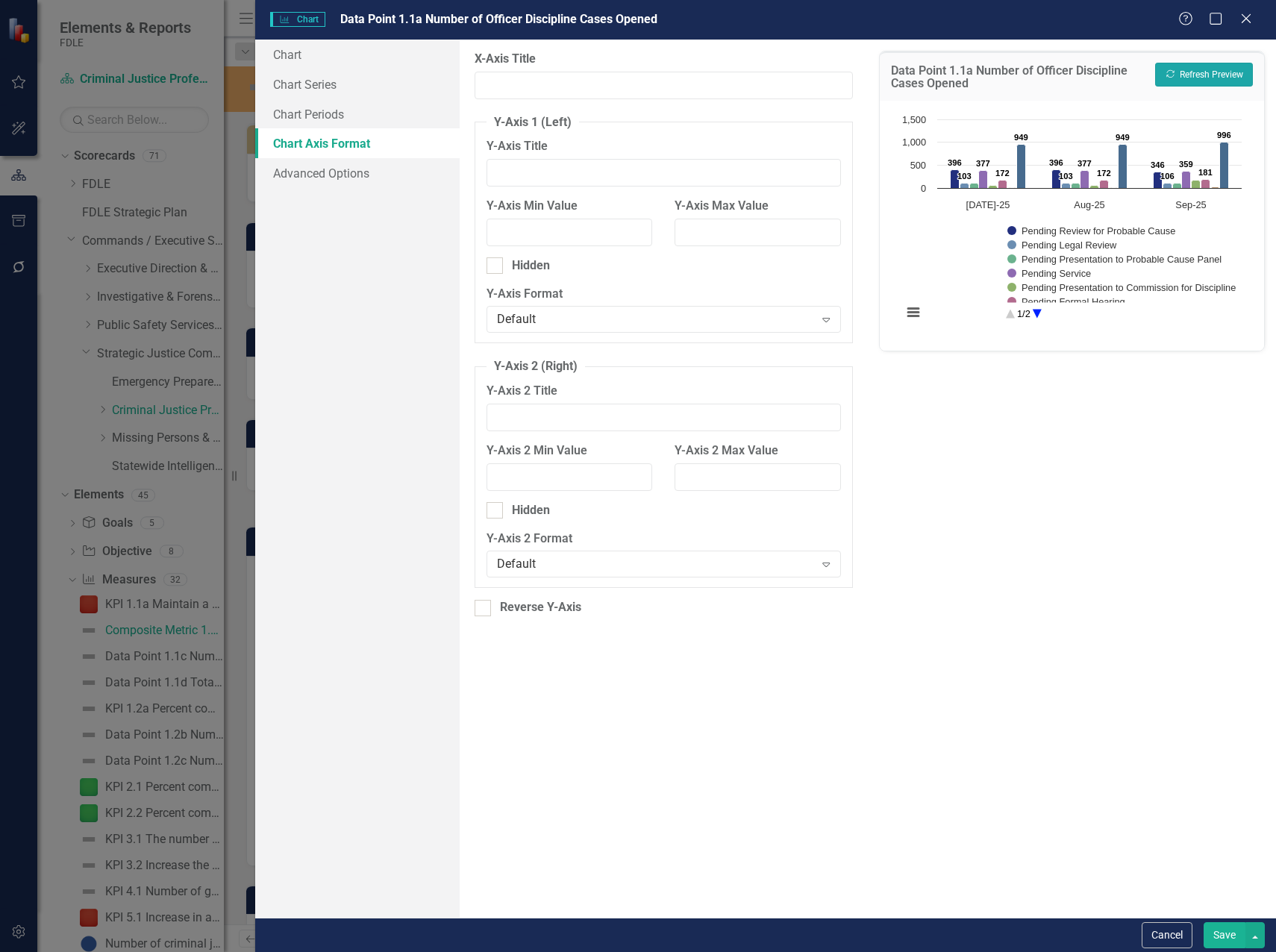
click at [1217, 73] on button "Recalculate Refresh Preview" at bounding box center [1203, 75] width 98 height 24
click at [1222, 935] on button "Save" at bounding box center [1224, 935] width 42 height 26
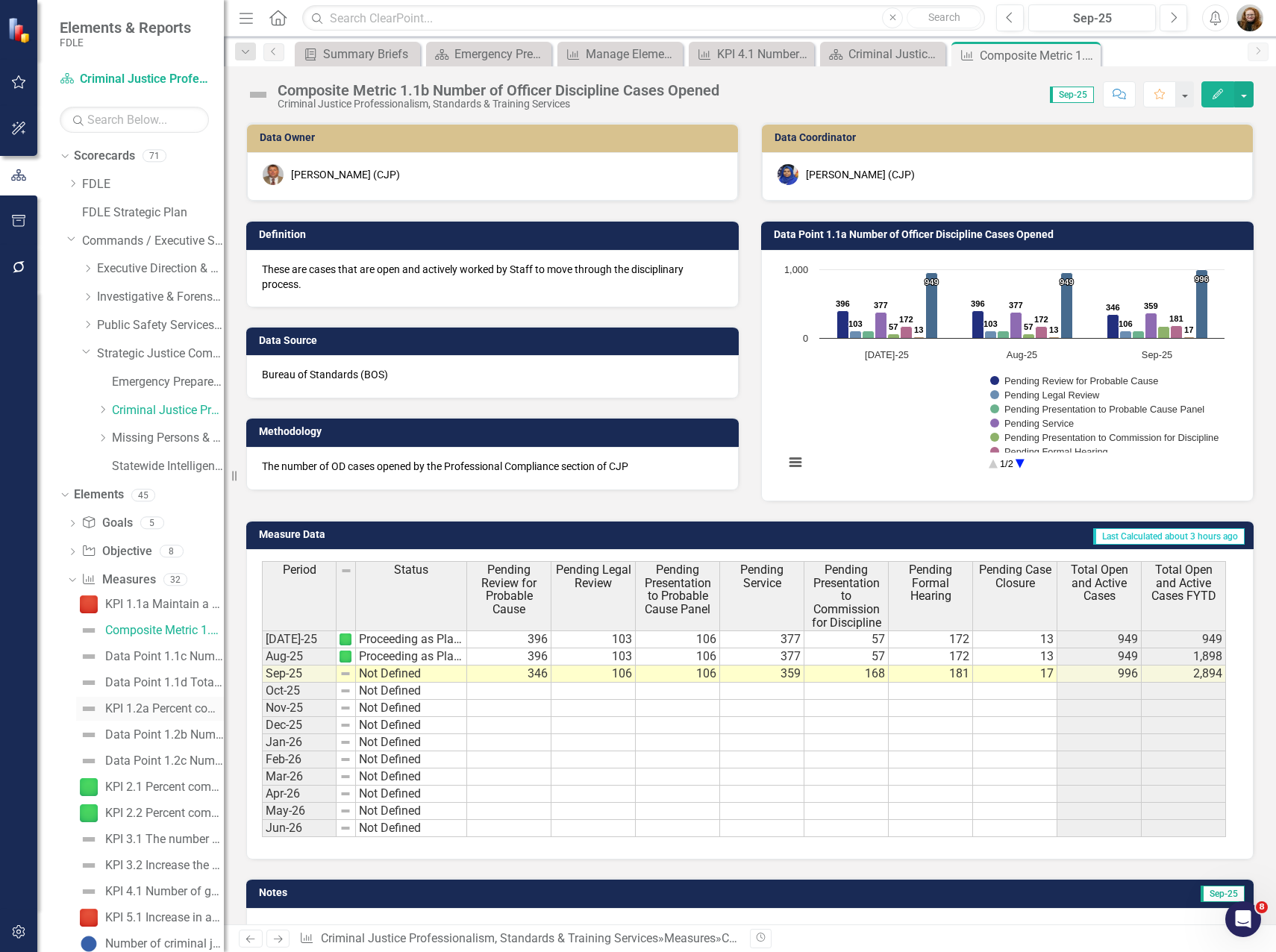
click at [164, 708] on div "KPI 1.2a Percent completion of delivering 6 criminal justice educational progra…" at bounding box center [164, 708] width 119 height 13
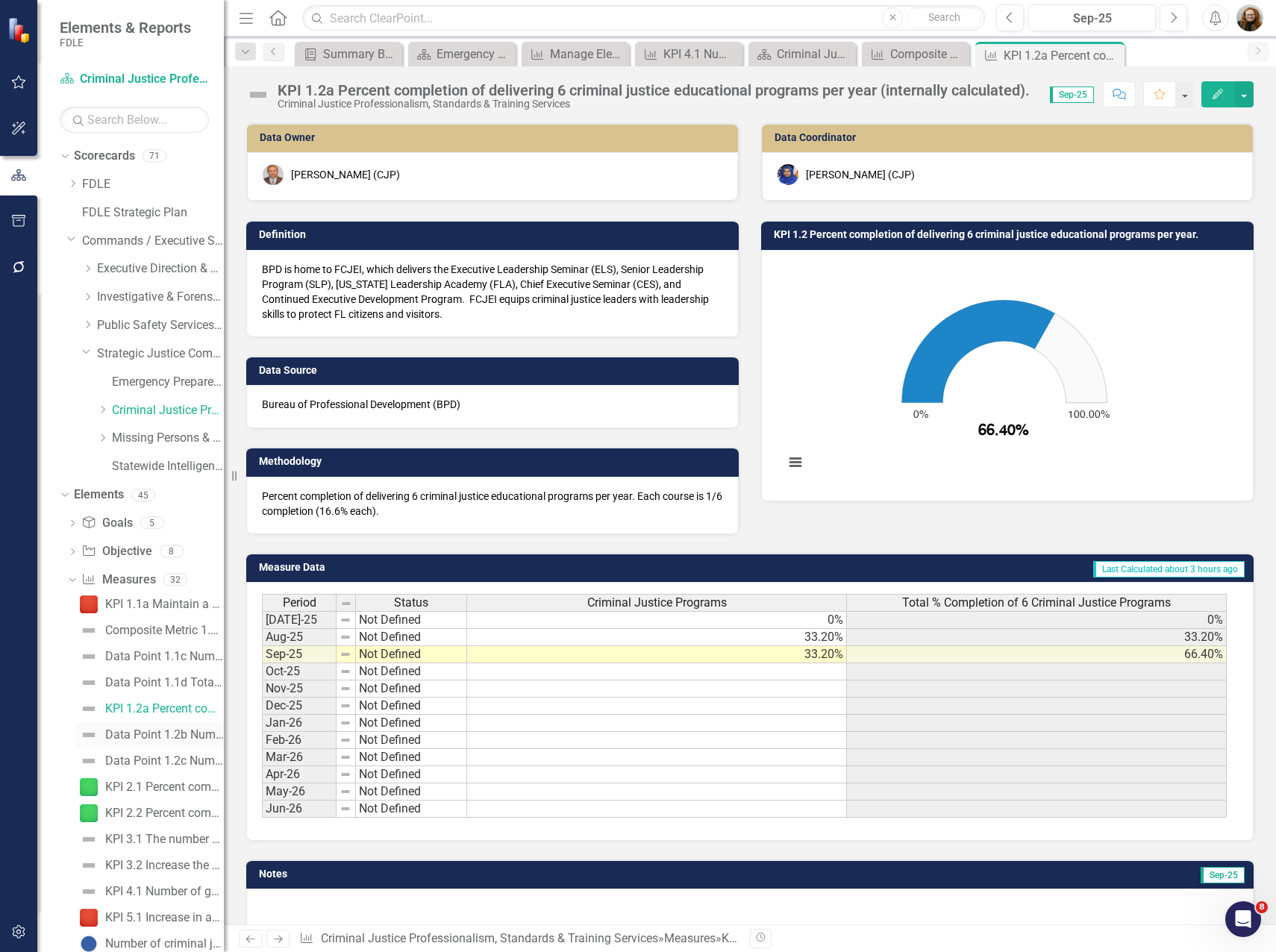
click at [144, 725] on link "Data Point 1.2b Number of Courses Taught" at bounding box center [149, 735] width 147 height 24
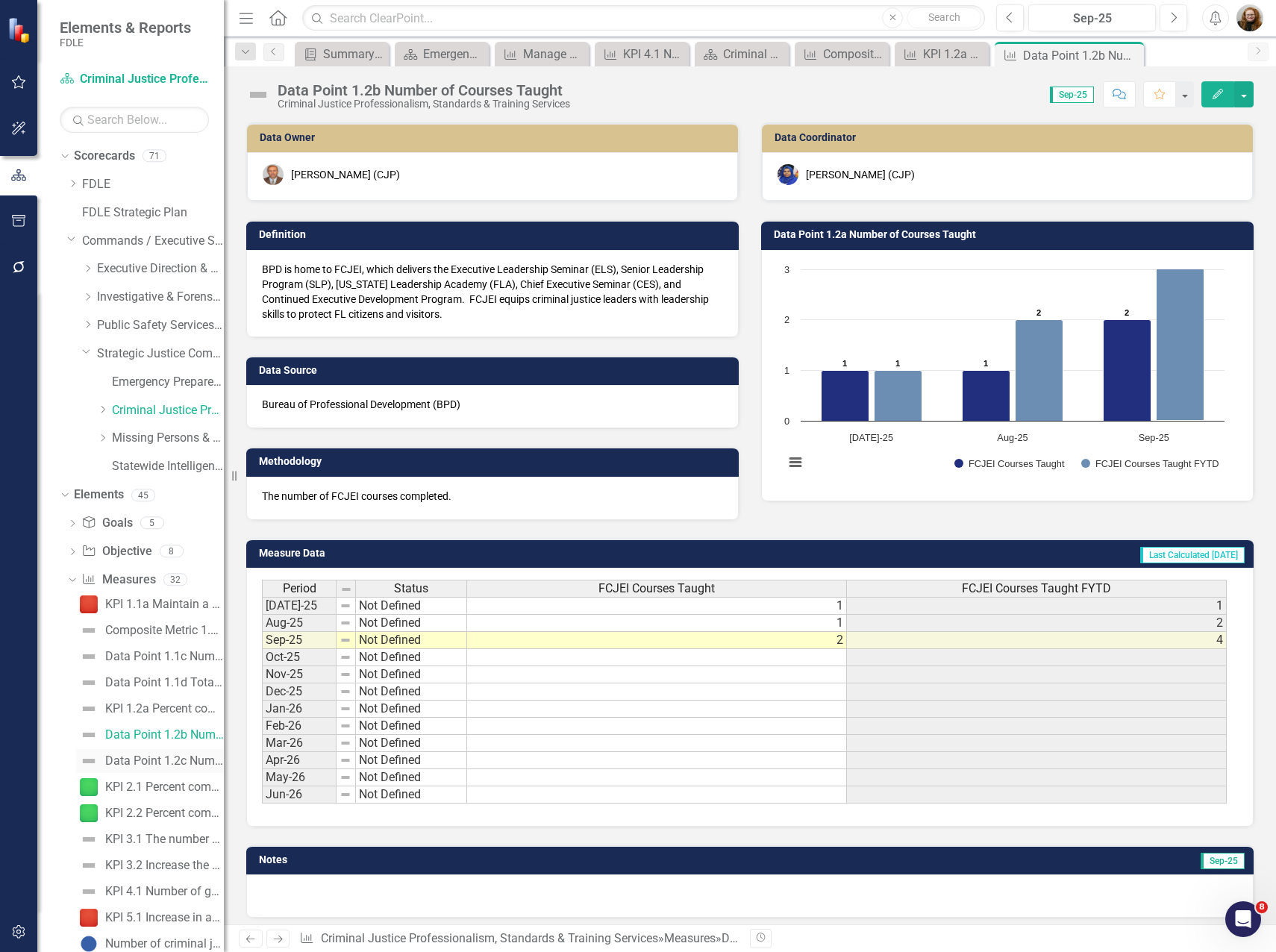
click at [167, 751] on link "Data Point 1.2c Number of Students in Class" at bounding box center [149, 761] width 147 height 24
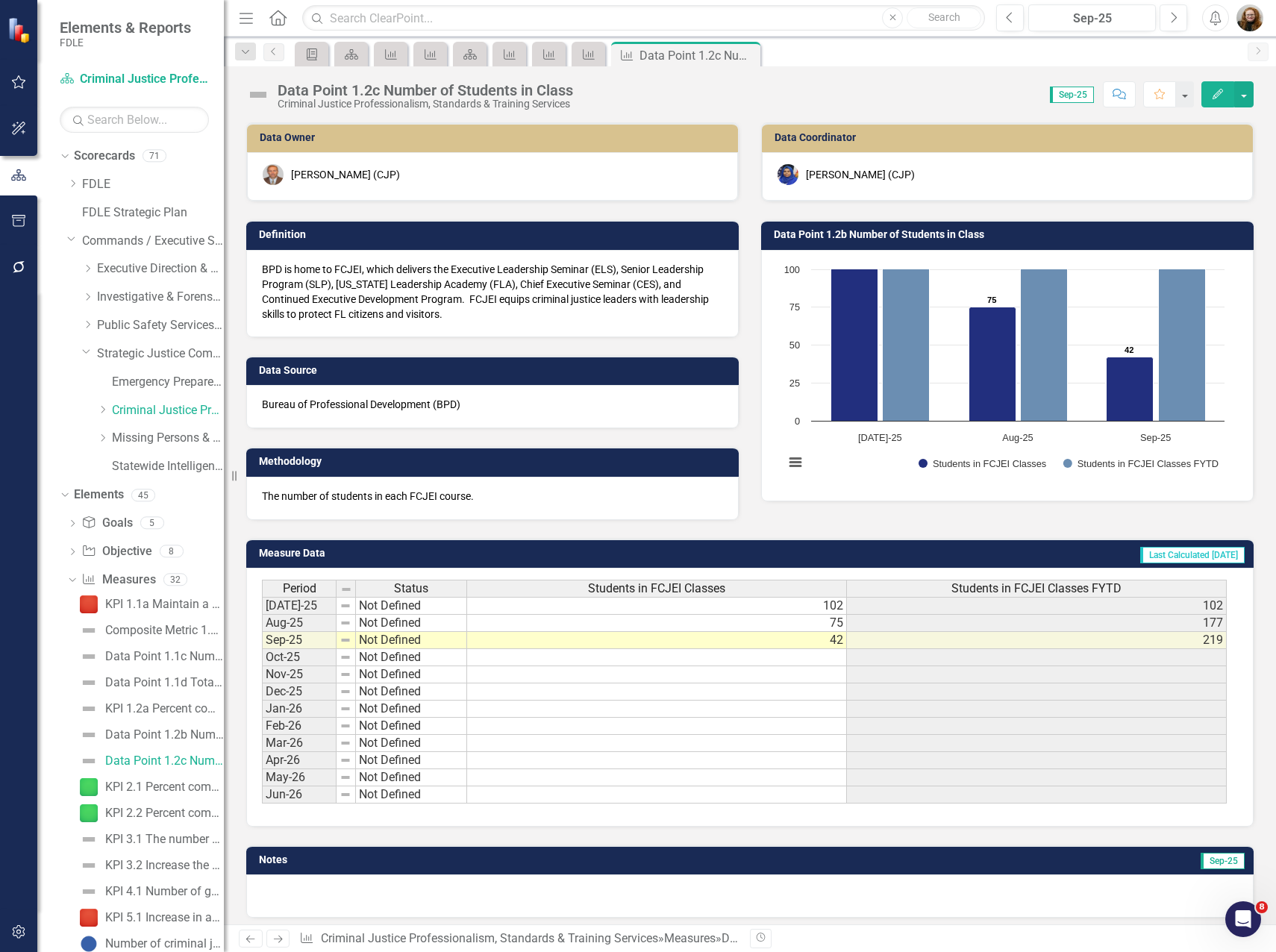
click at [882, 236] on h3 "Data Point 1.2b Number of Students in Class" at bounding box center [1010, 234] width 472 height 11
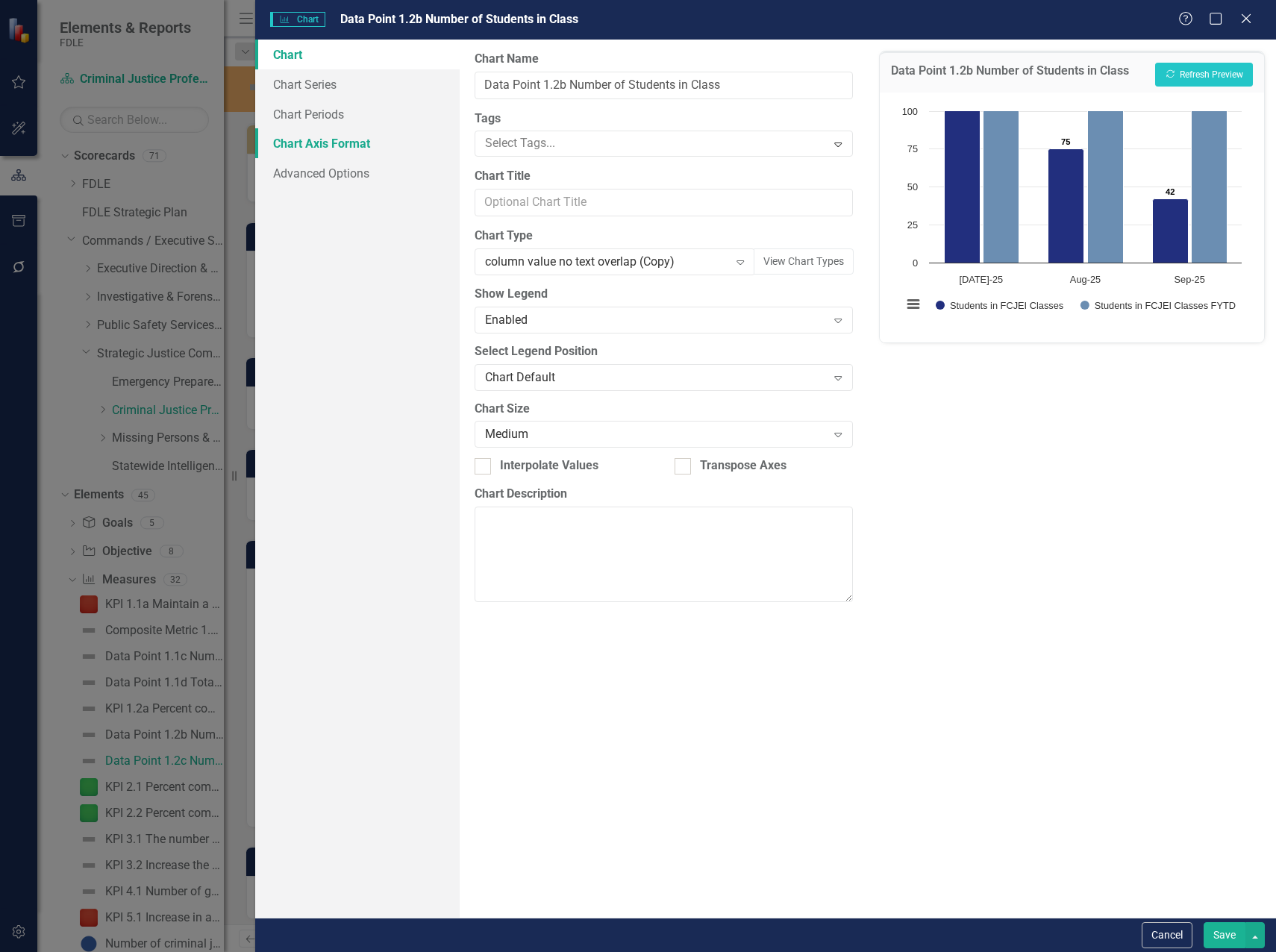
click at [308, 142] on link "Chart Axis Format" at bounding box center [357, 143] width 204 height 30
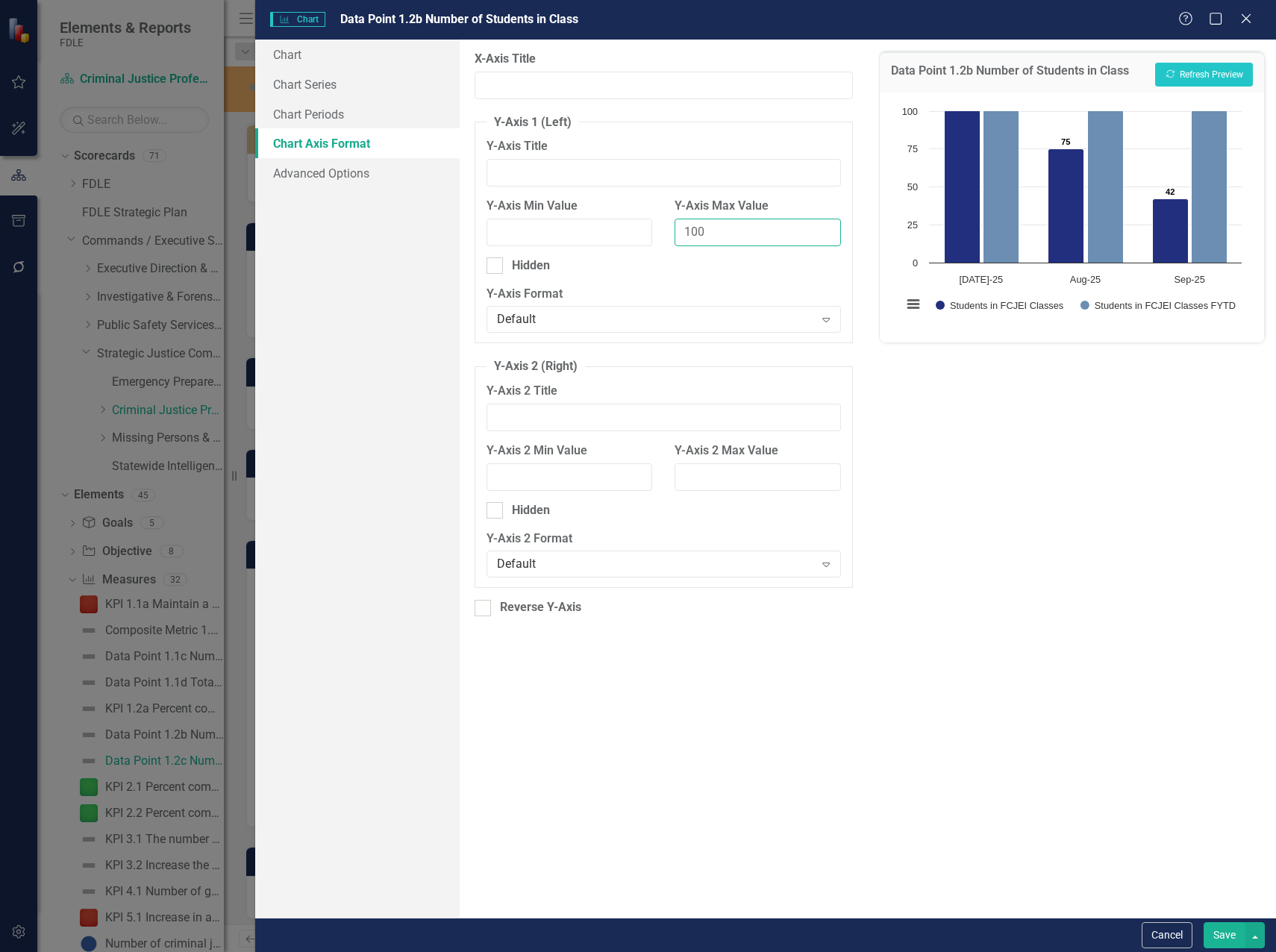
drag, startPoint x: 692, startPoint y: 230, endPoint x: 681, endPoint y: 233, distance: 11.4
click at [681, 233] on input "100" at bounding box center [757, 232] width 166 height 28
click at [1251, 88] on div "Data Point 1.2b Number of Students in Class Recalculate Refresh Preview" at bounding box center [1072, 72] width 384 height 41
click at [1247, 80] on button "Recalculate Refresh Preview" at bounding box center [1203, 75] width 98 height 24
click at [684, 230] on input "200" at bounding box center [757, 232] width 166 height 28
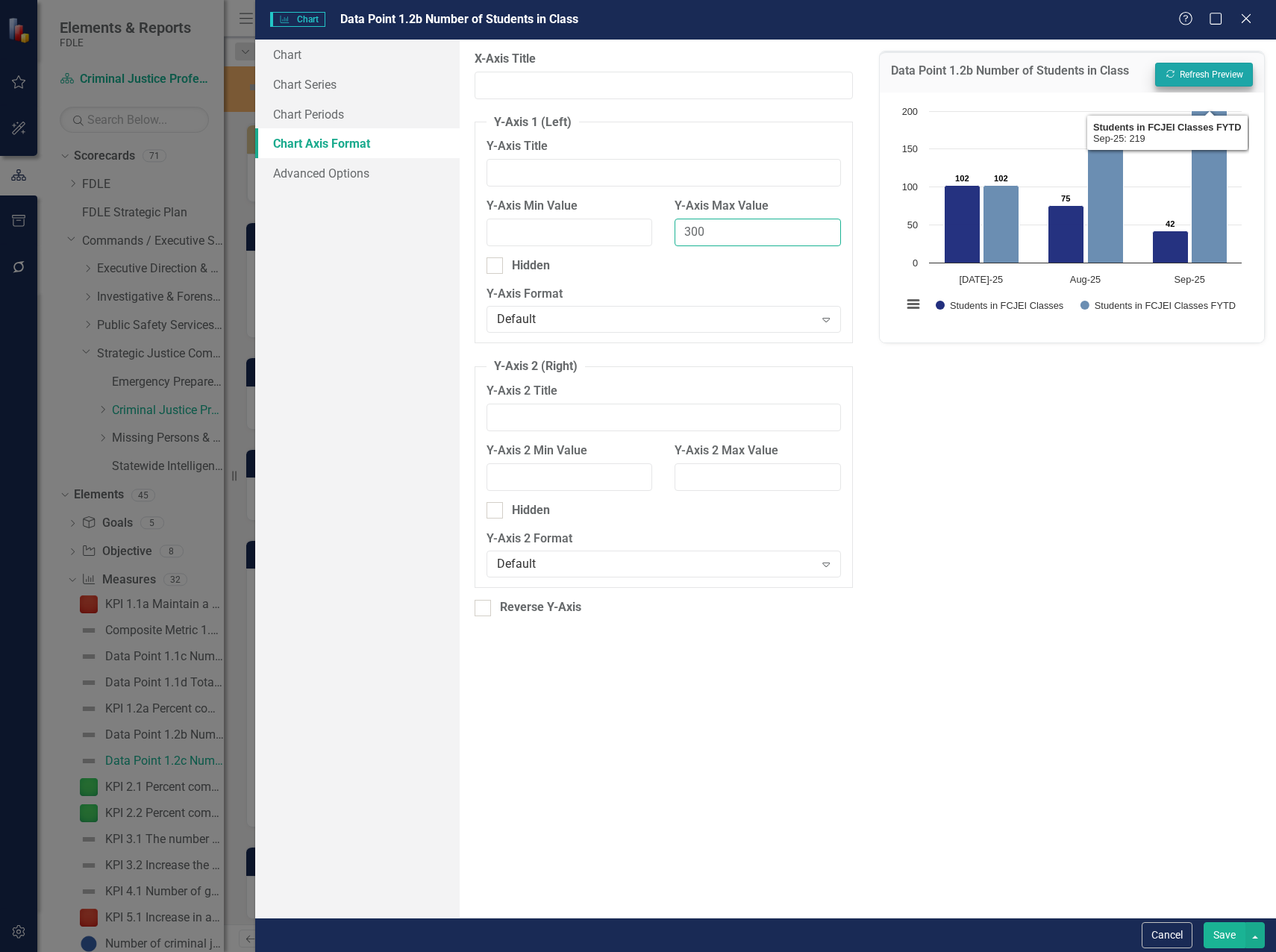
type input "300"
click at [1244, 67] on button "Recalculate Refresh Preview" at bounding box center [1203, 75] width 98 height 24
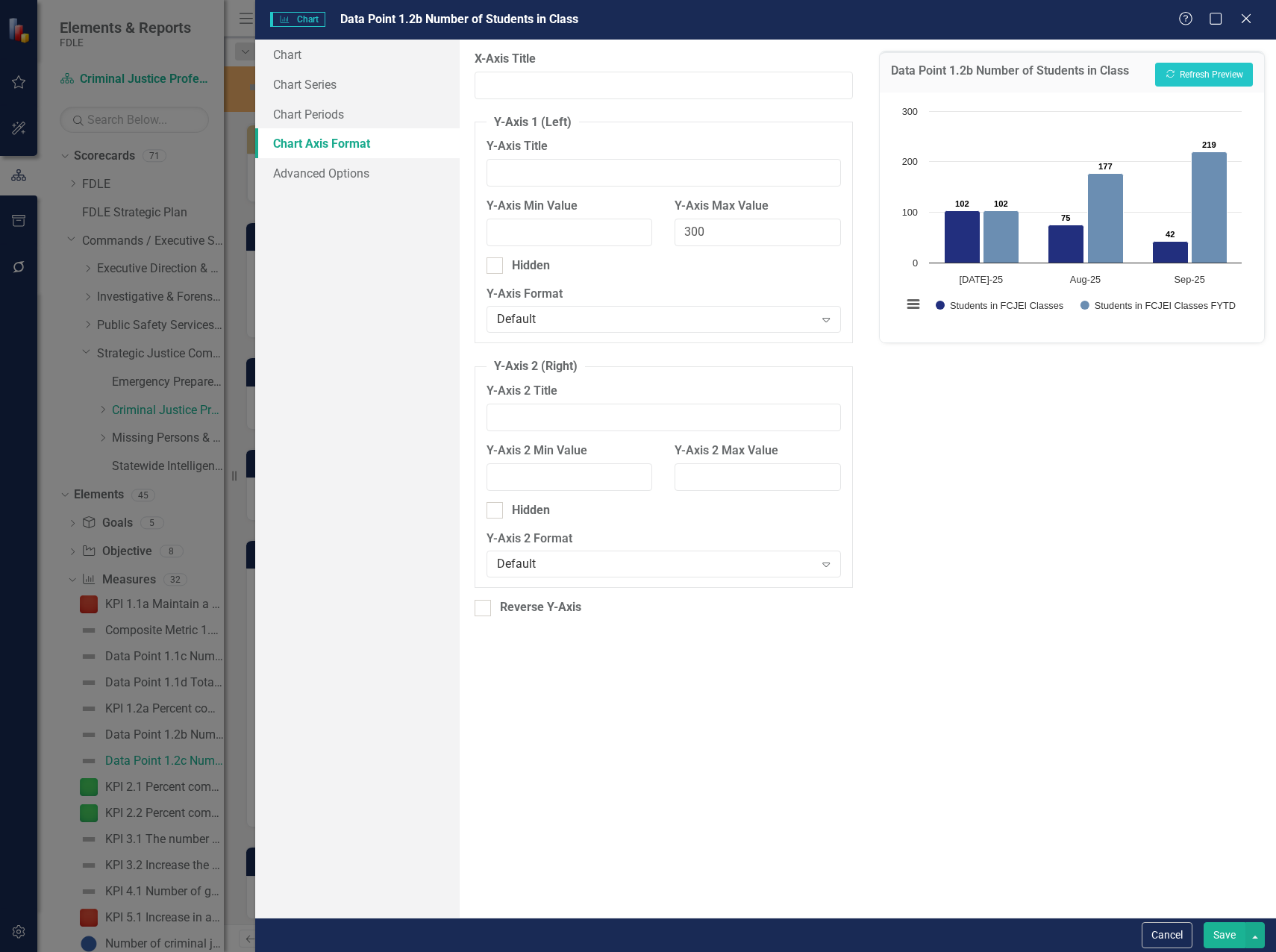
click at [1216, 938] on button "Save" at bounding box center [1224, 935] width 42 height 26
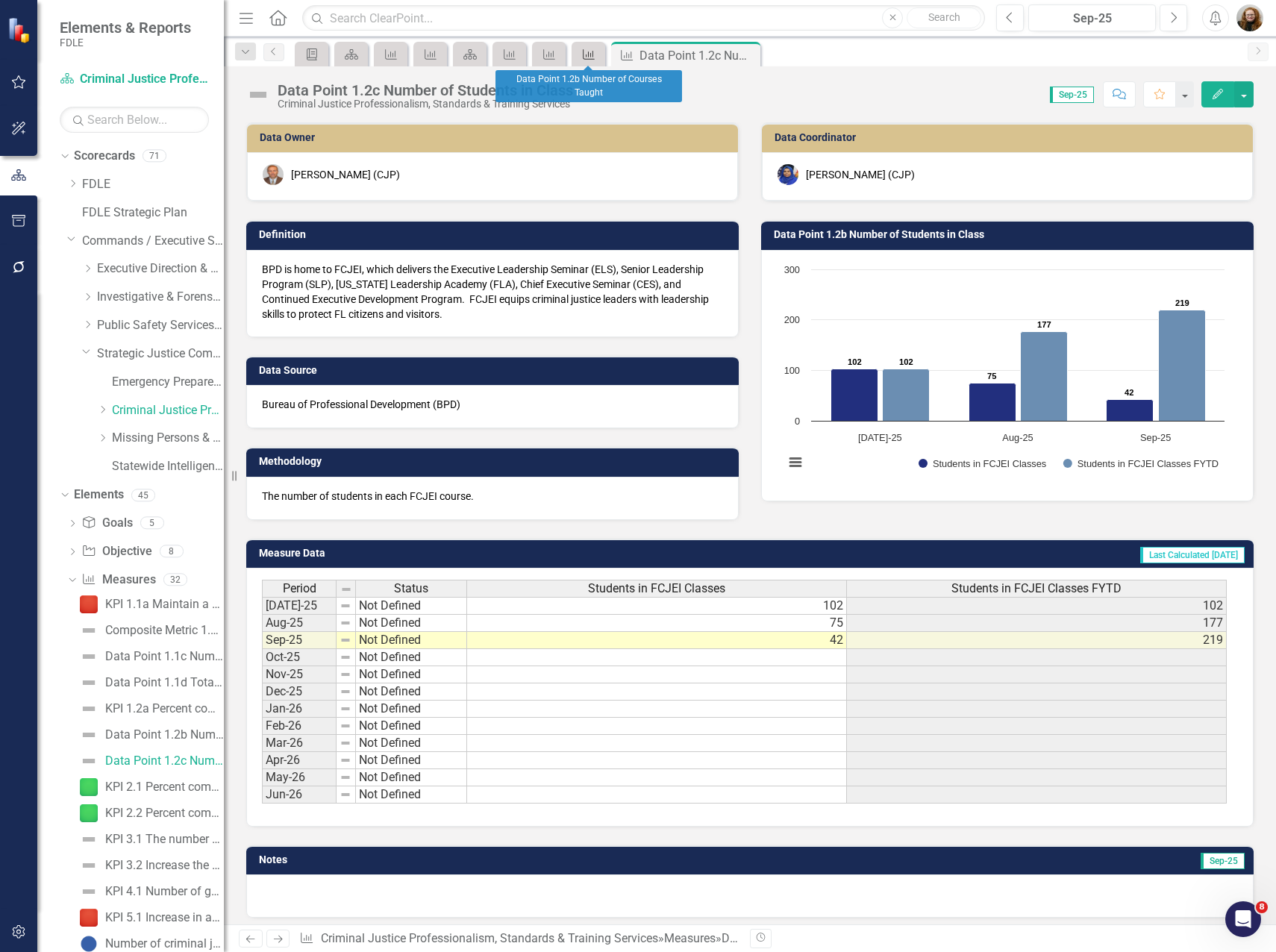
click at [577, 49] on div "Measure" at bounding box center [585, 54] width 21 height 19
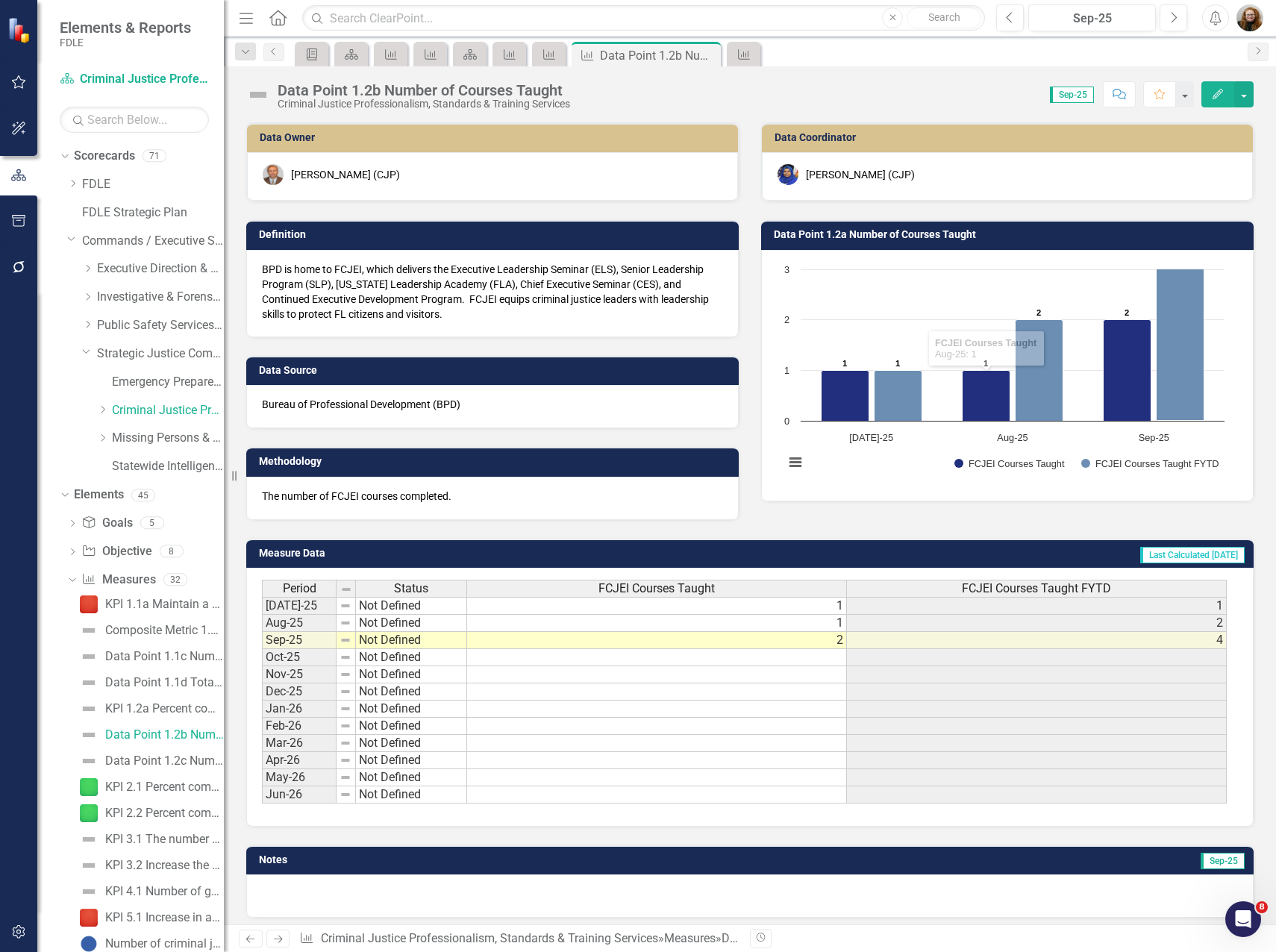
click at [853, 271] on rect "Interactive chart" at bounding box center [1004, 373] width 455 height 224
click at [901, 232] on h3 "Data Point 1.2a Number of Courses Taught" at bounding box center [1010, 234] width 472 height 11
click at [830, 229] on h3 "Data Point 1.2a Number of Courses Taught" at bounding box center [1010, 234] width 472 height 11
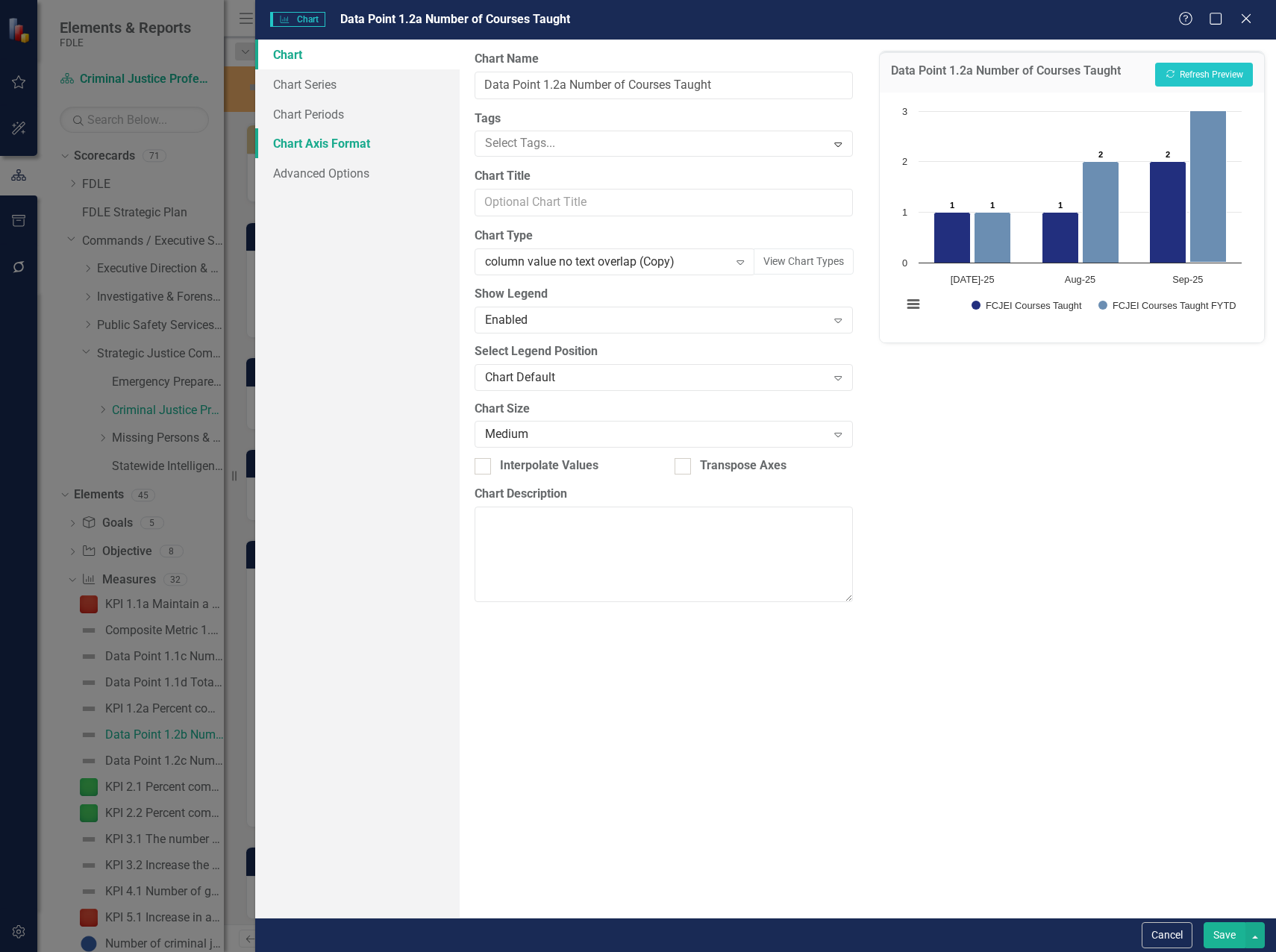
click at [311, 144] on link "Chart Axis Format" at bounding box center [357, 143] width 204 height 30
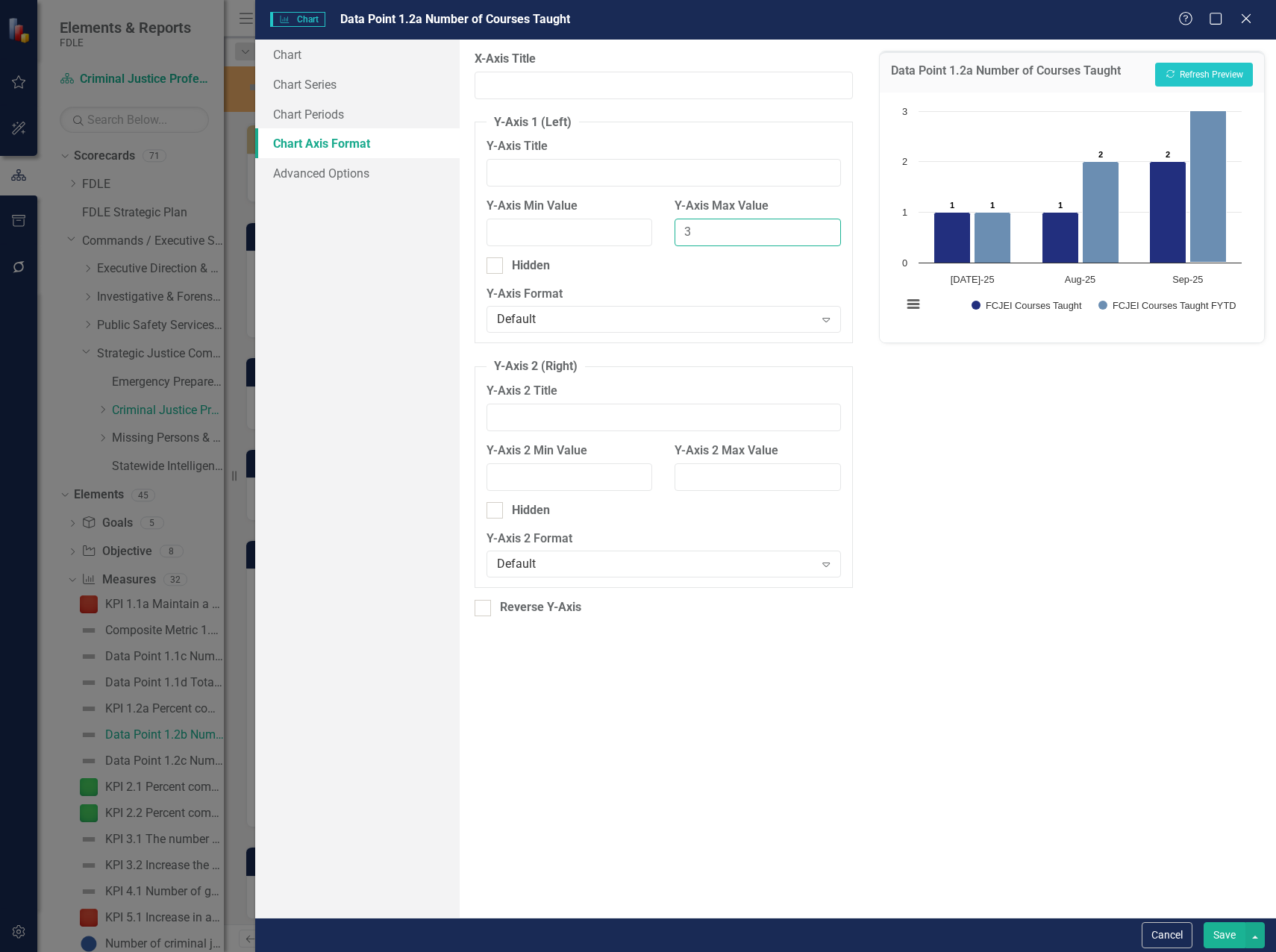
drag, startPoint x: 697, startPoint y: 230, endPoint x: 669, endPoint y: 233, distance: 28.2
click at [670, 233] on div "Y-Axis Max Value 3" at bounding box center [757, 227] width 188 height 60
type input "5"
click at [1223, 76] on button "Recalculate Refresh Preview" at bounding box center [1203, 75] width 98 height 24
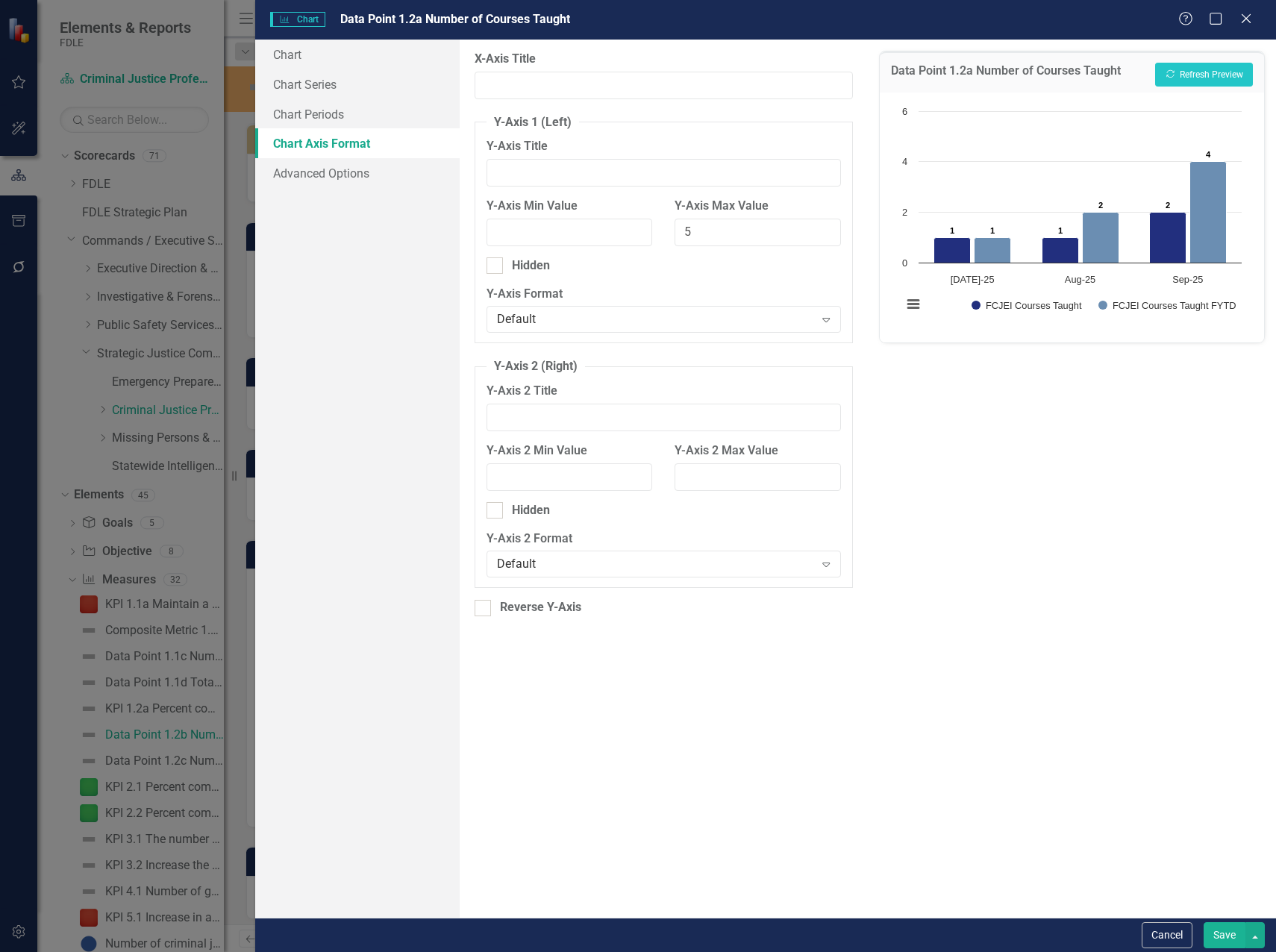
click at [1233, 931] on button "Save" at bounding box center [1224, 935] width 42 height 26
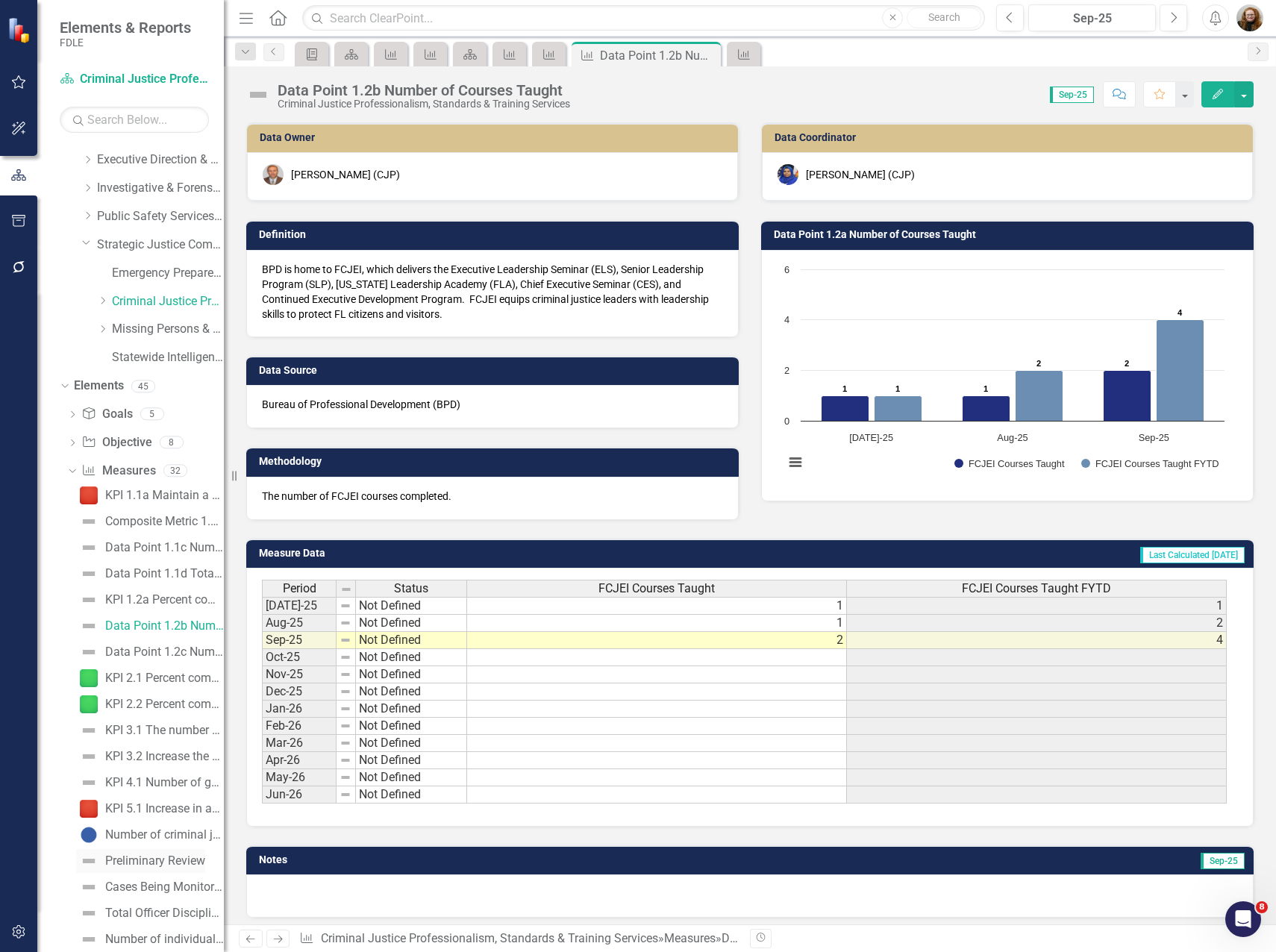
scroll to position [149, 0]
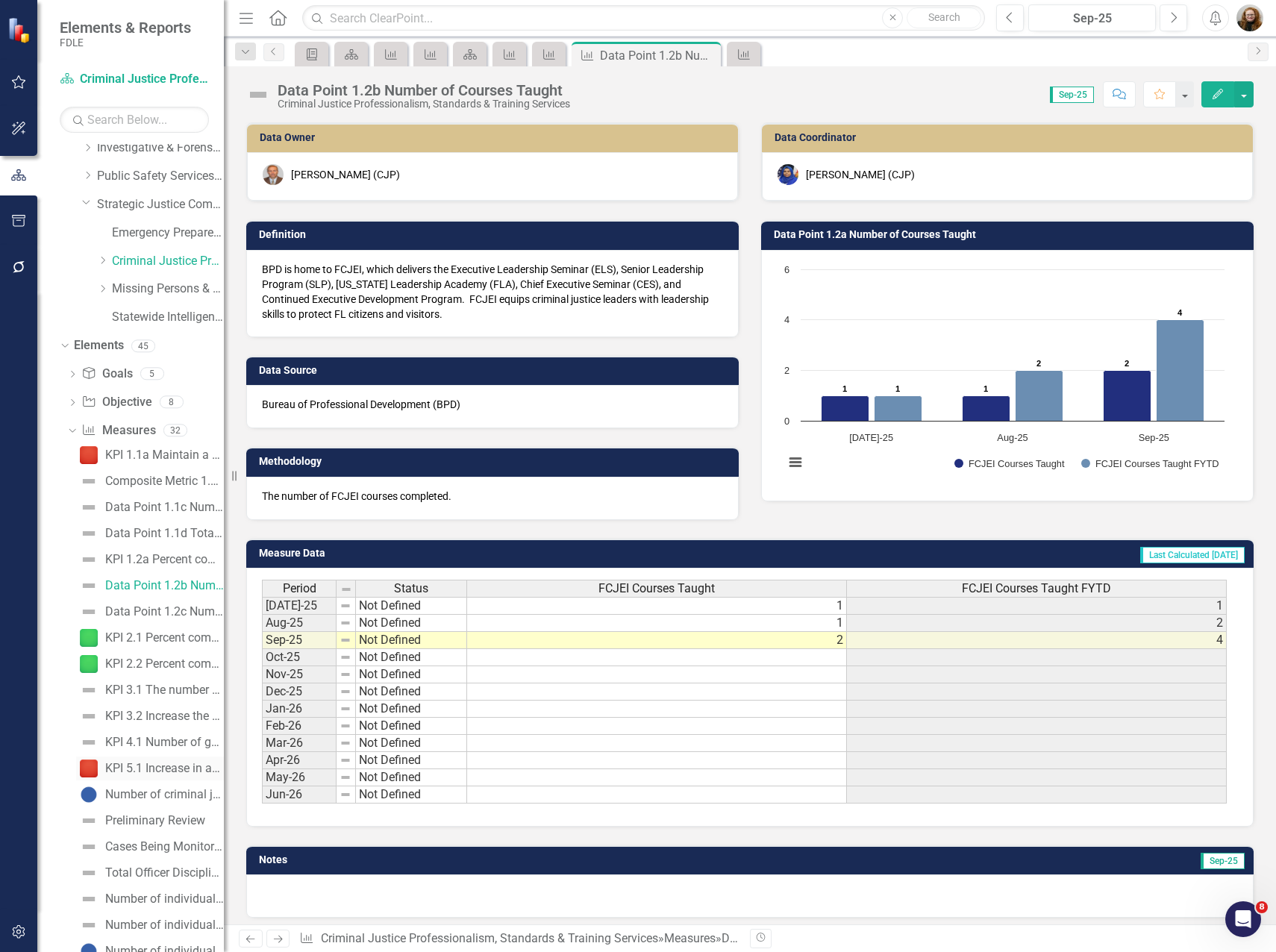
click at [149, 767] on div "KPI 5.1 Increase in availability and participation of internal professional dev…" at bounding box center [164, 768] width 119 height 13
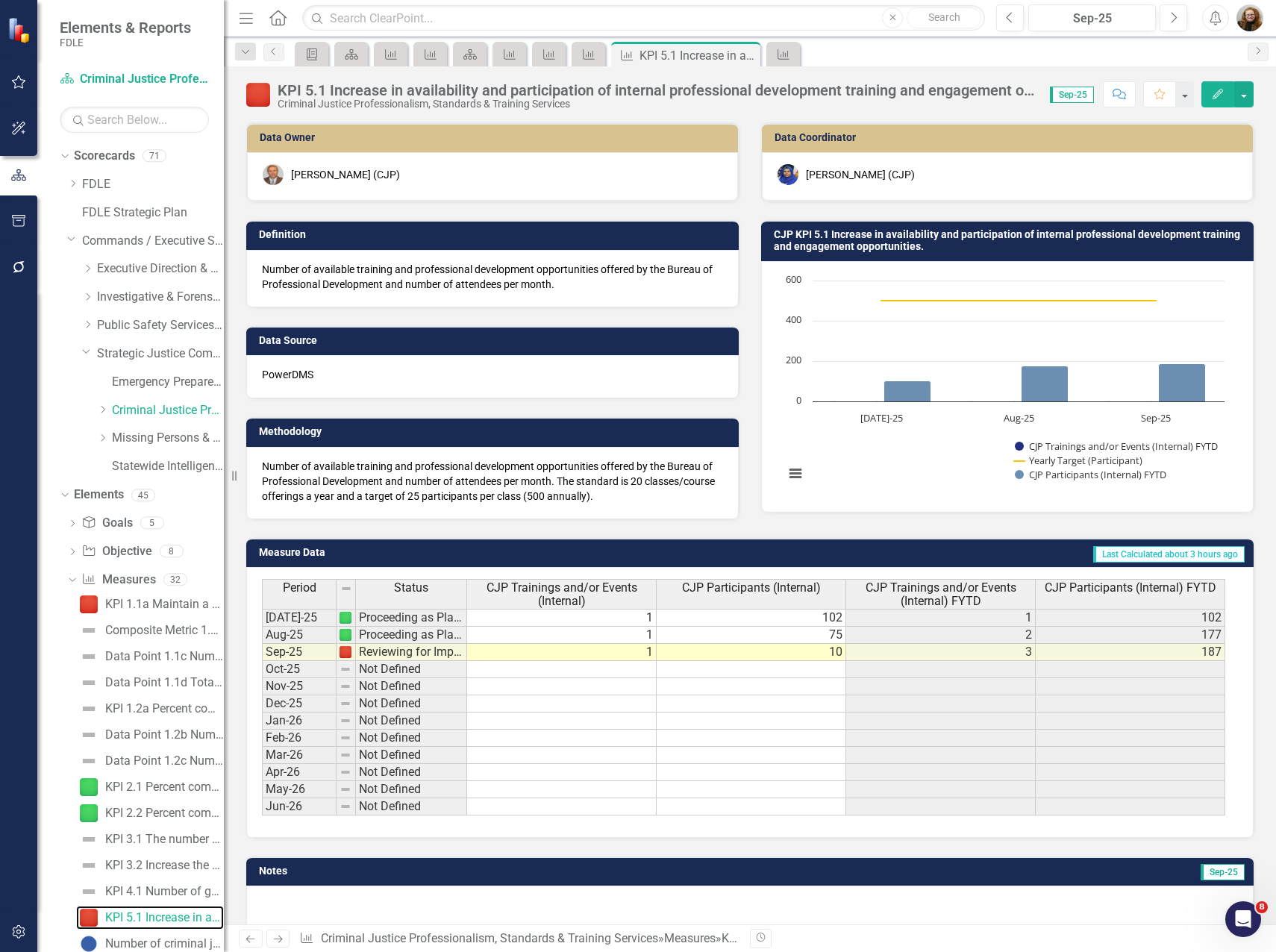
click at [906, 465] on rect "Interactive chart" at bounding box center [1004, 384] width 455 height 224
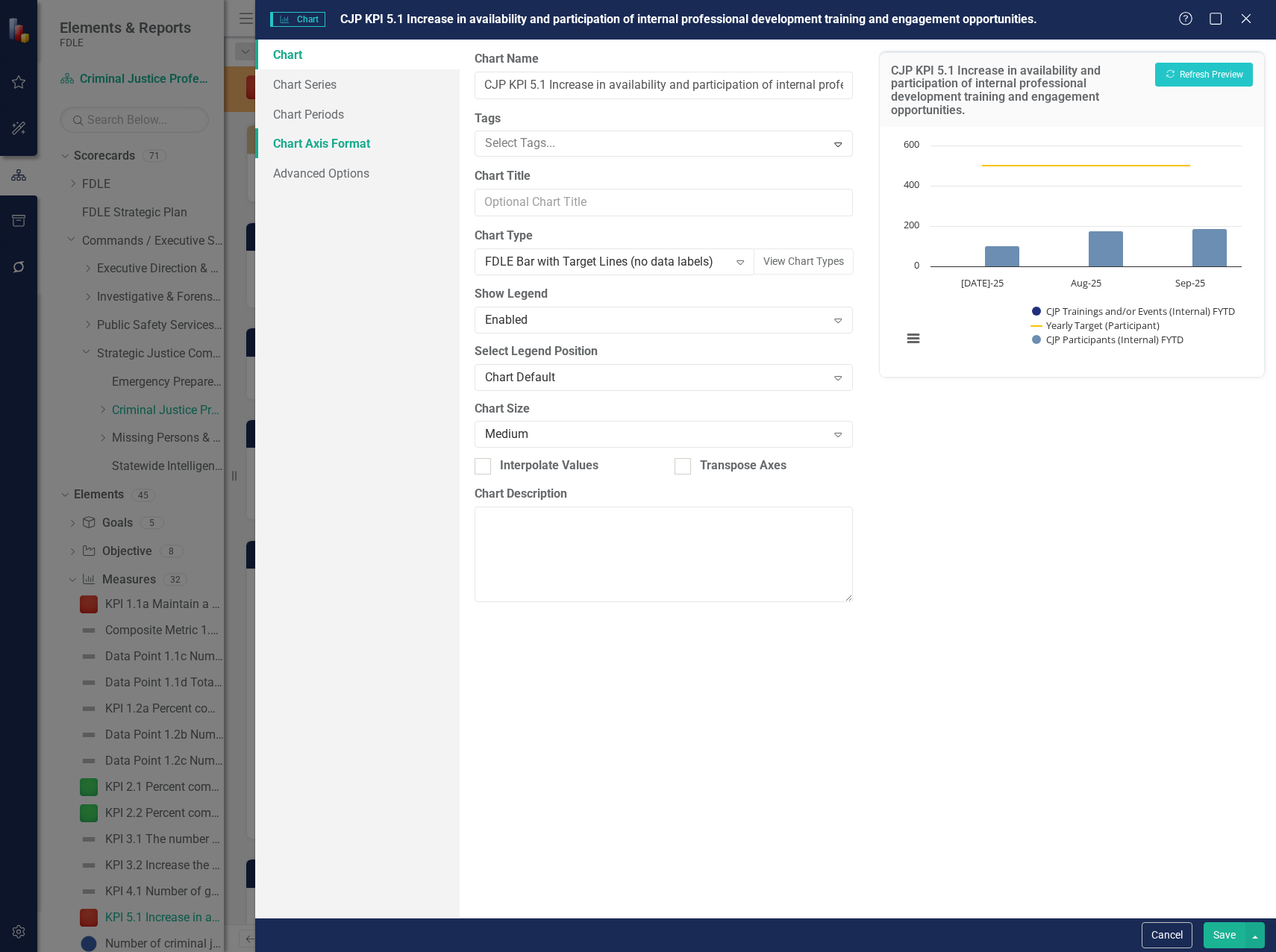
click at [337, 141] on link "Chart Axis Format" at bounding box center [357, 143] width 204 height 30
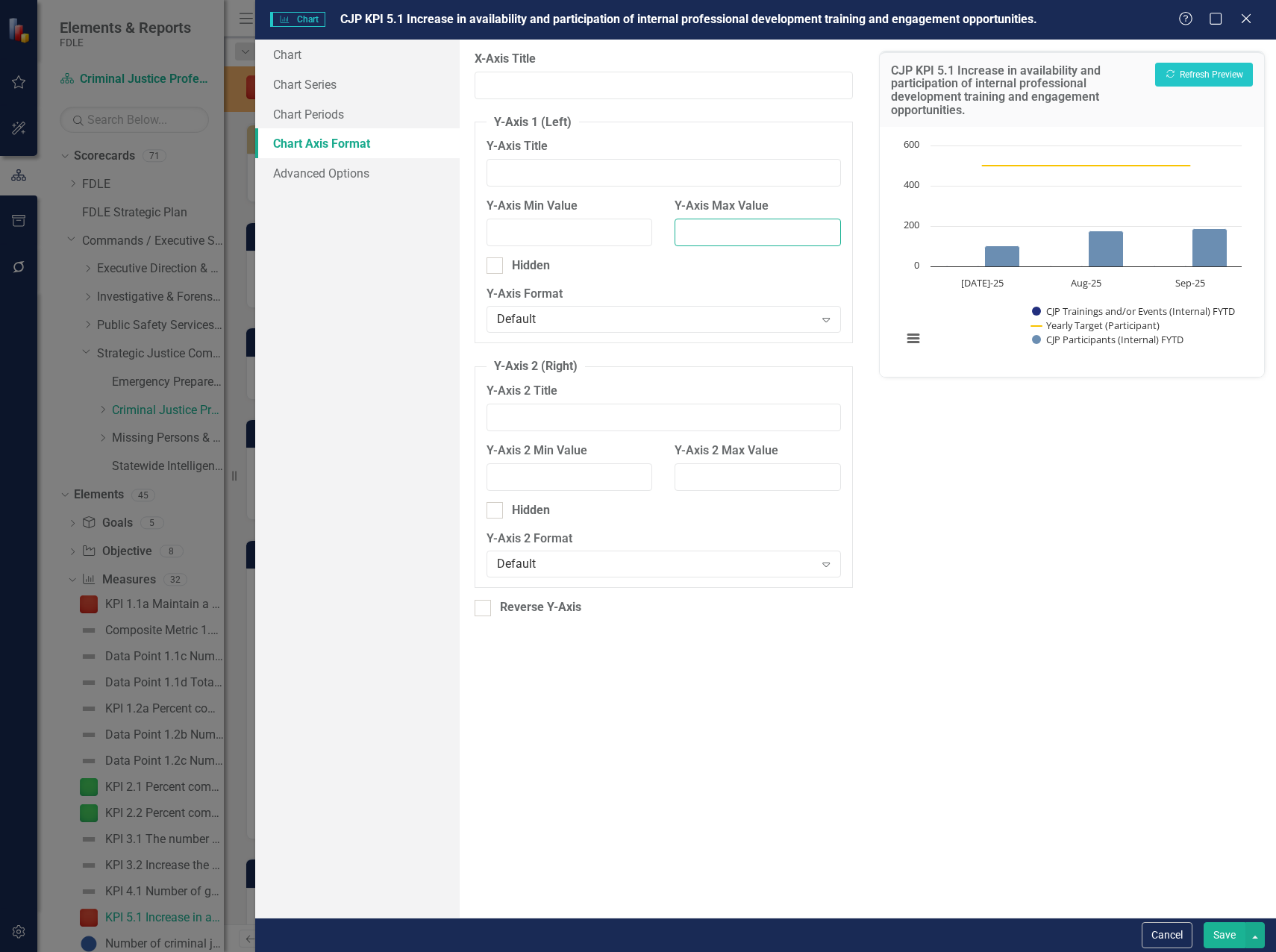
click at [733, 235] on input "Y-Axis Max Value" at bounding box center [757, 232] width 166 height 28
click at [1207, 72] on button "Recalculate Refresh Preview" at bounding box center [1203, 75] width 98 height 24
click at [684, 232] on input "300" at bounding box center [757, 232] width 166 height 28
click at [1202, 64] on button "Recalculate Refresh Preview" at bounding box center [1203, 75] width 98 height 24
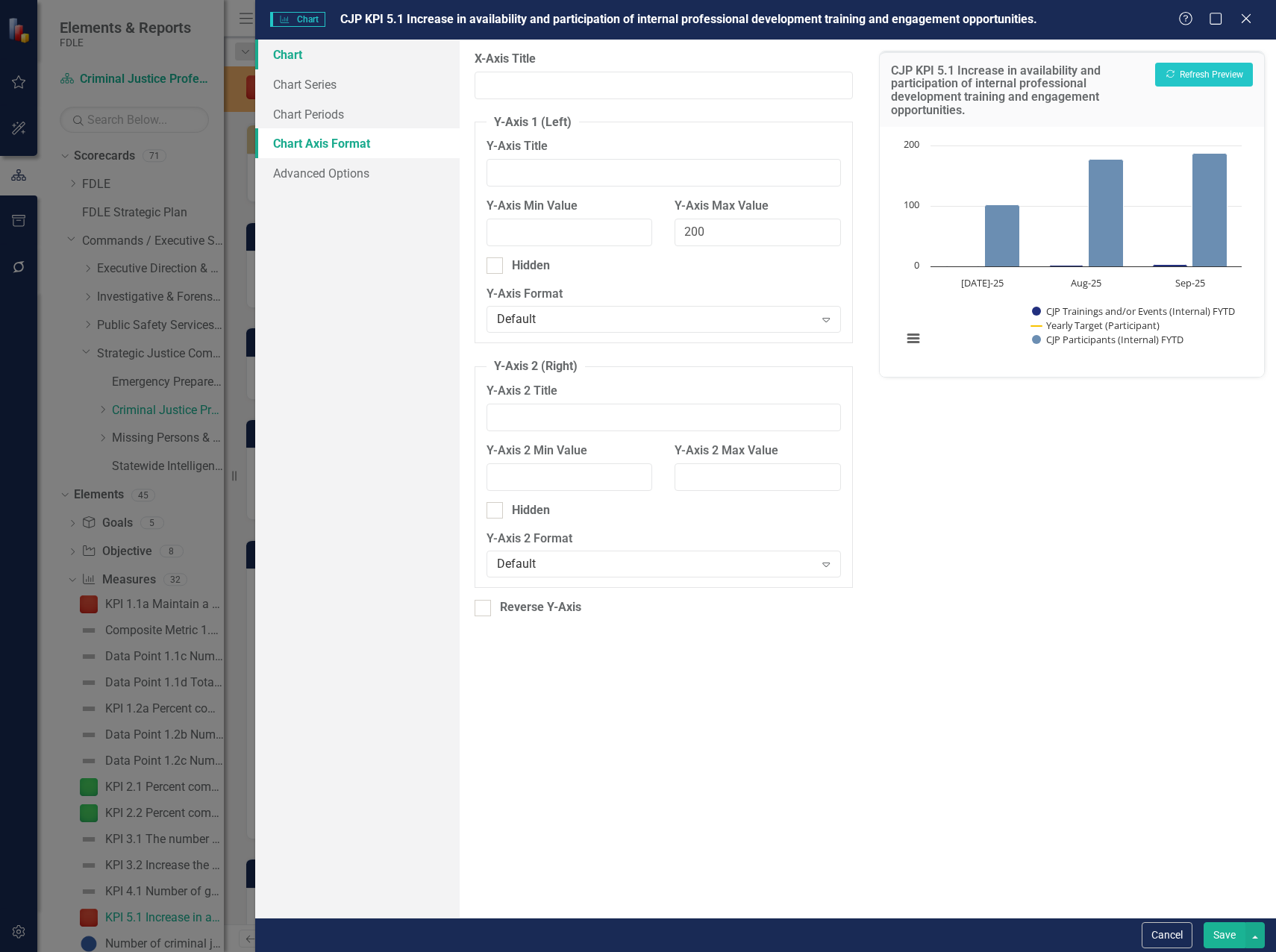
click at [287, 55] on link "Chart" at bounding box center [357, 55] width 204 height 30
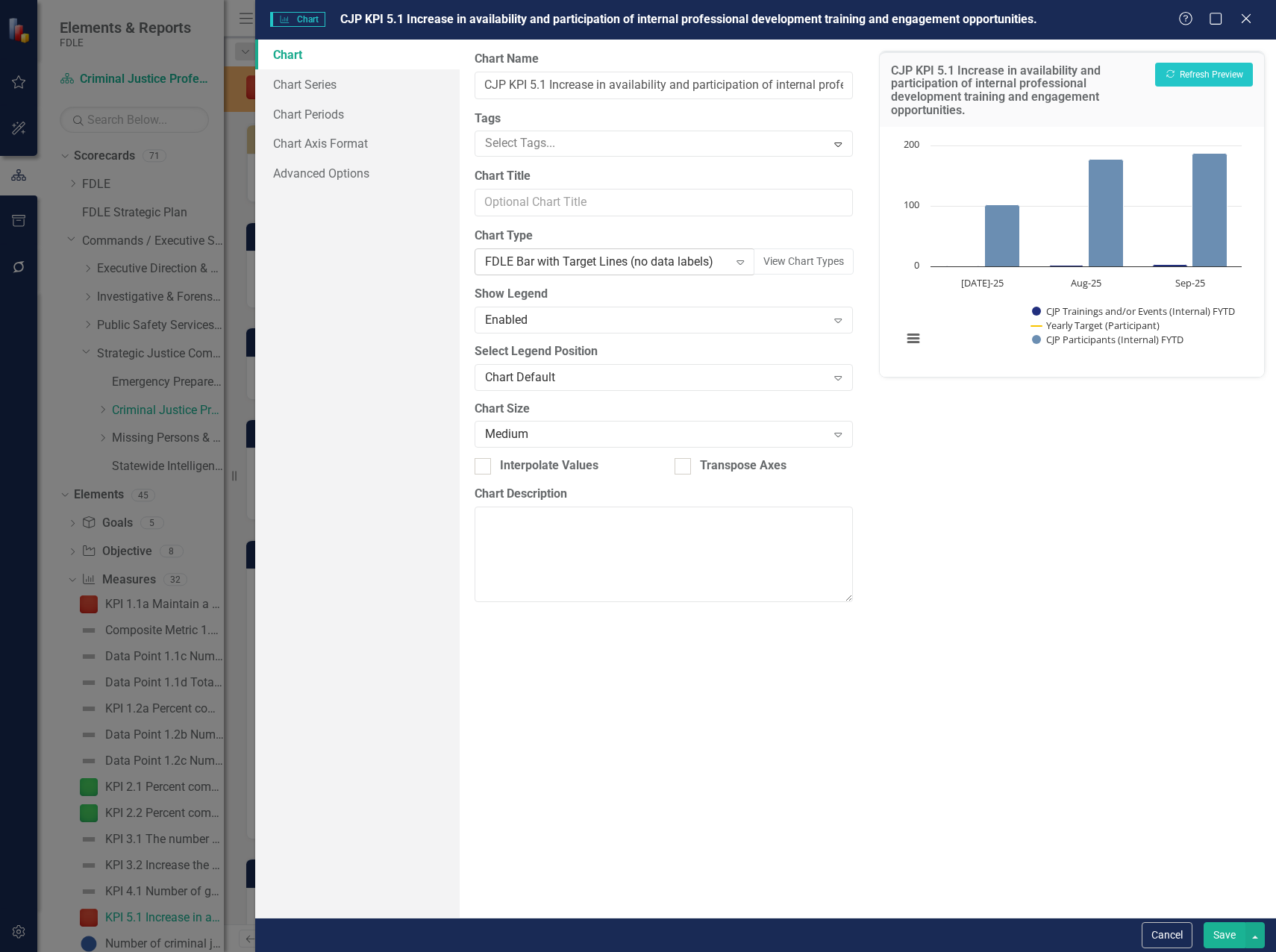
click at [732, 263] on div "Expand" at bounding box center [739, 262] width 27 height 24
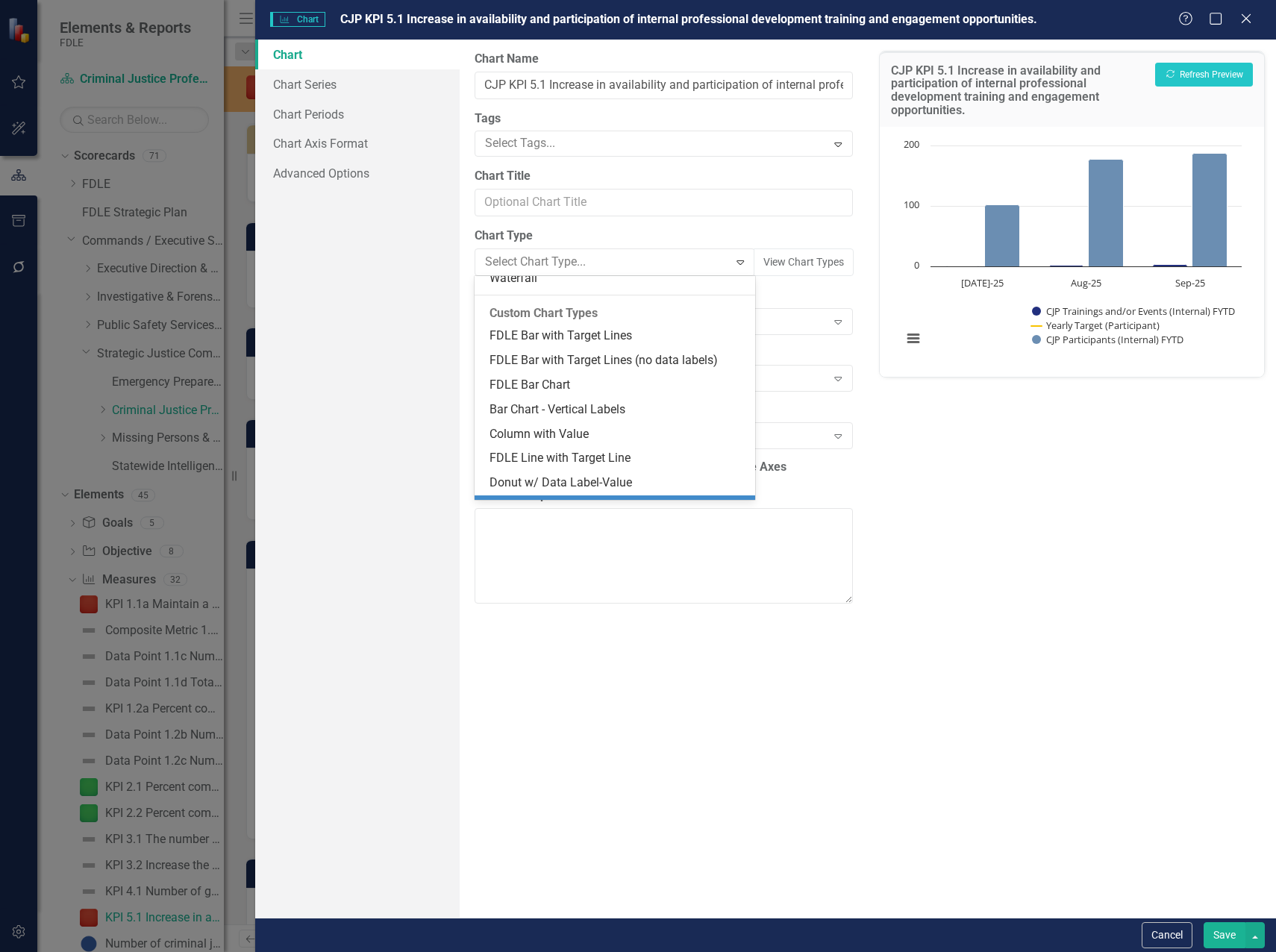
scroll to position [1309, 0]
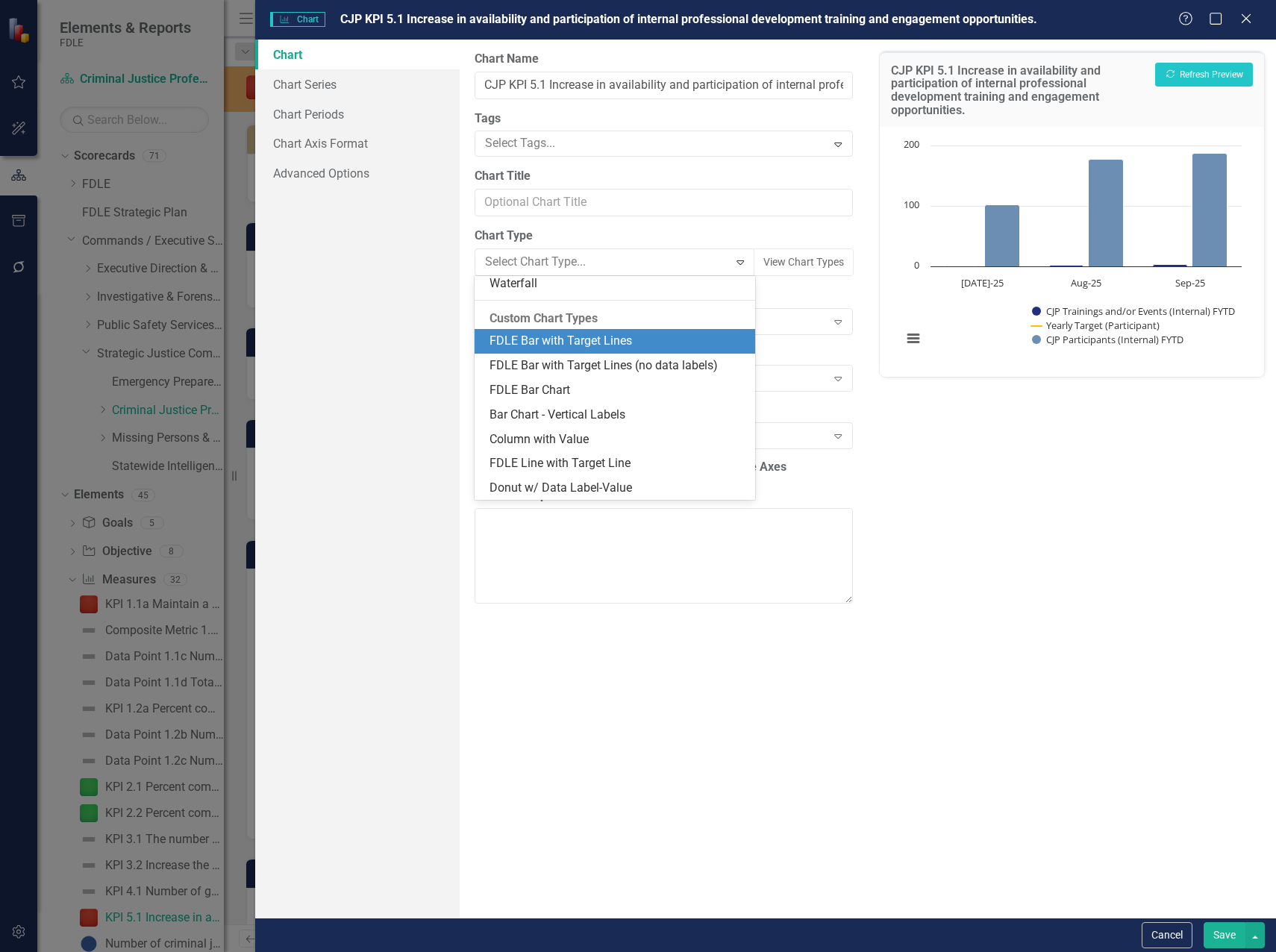
click at [640, 346] on div "FDLE Bar with Target Lines" at bounding box center [618, 341] width 257 height 17
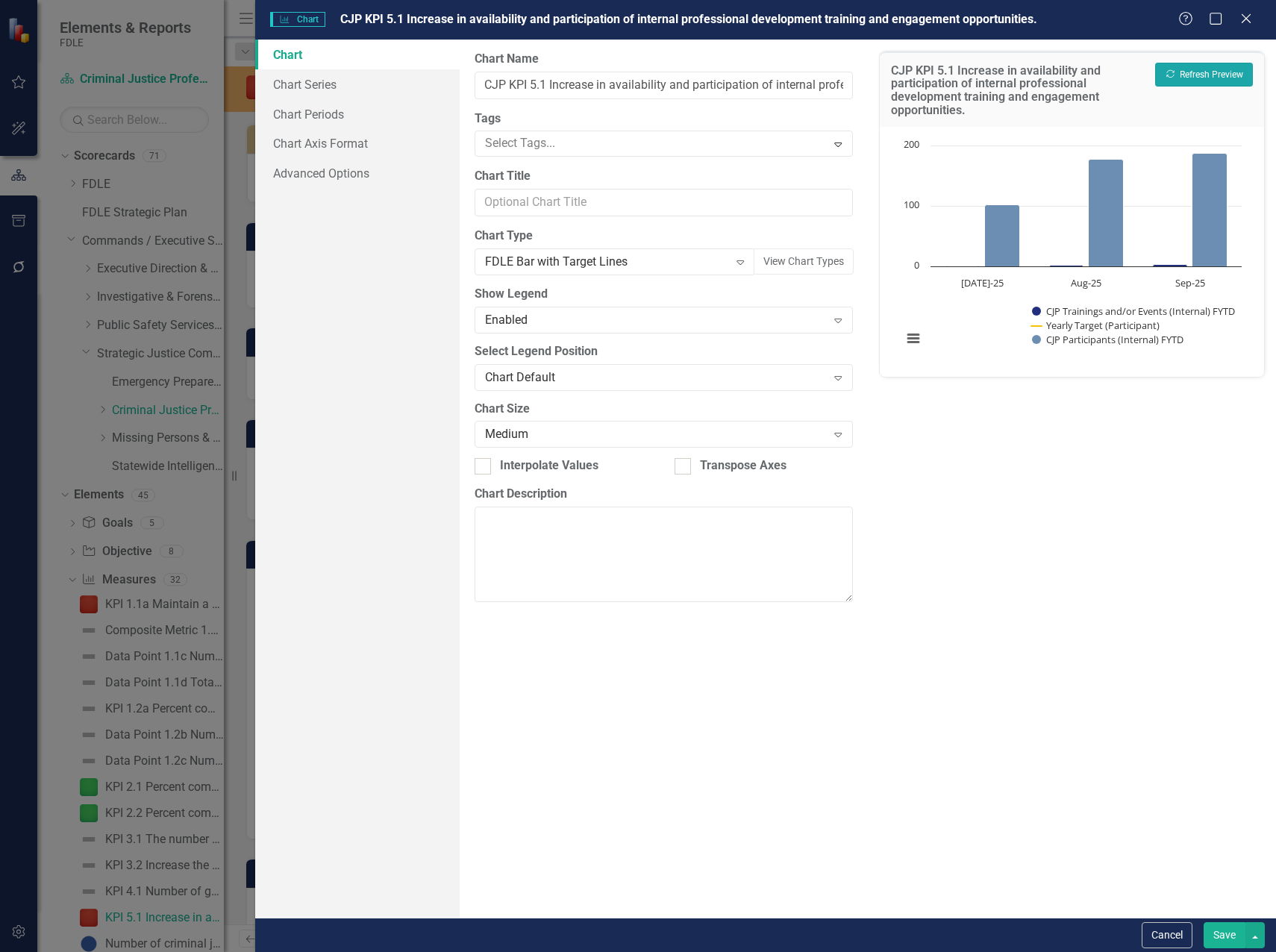
click at [1211, 76] on button "Recalculate Refresh Preview" at bounding box center [1203, 75] width 98 height 24
click at [738, 267] on icon "Expand" at bounding box center [739, 262] width 15 height 12
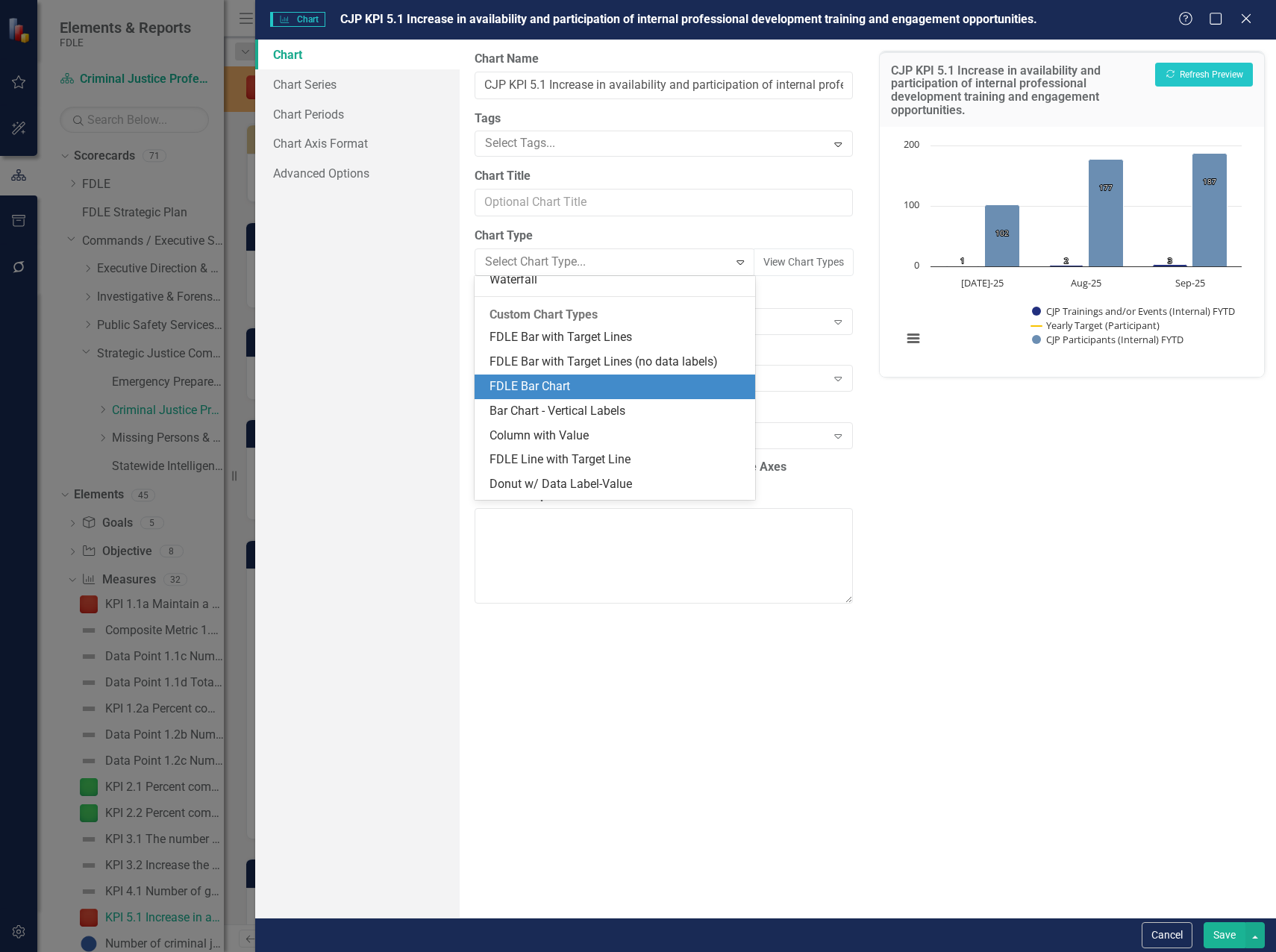
scroll to position [1289, 0]
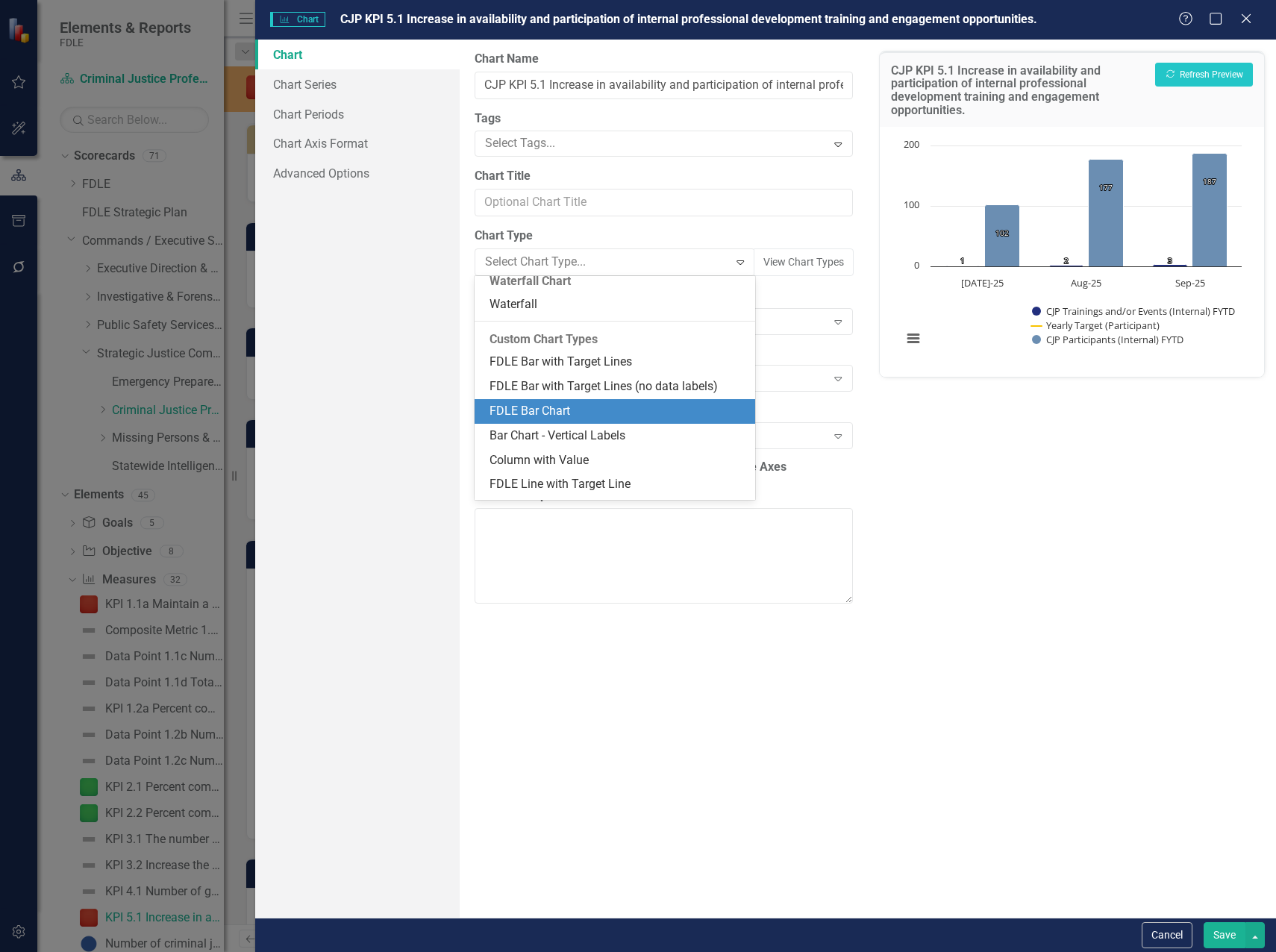
click at [604, 406] on div "FDLE Bar Chart" at bounding box center [618, 410] width 257 height 17
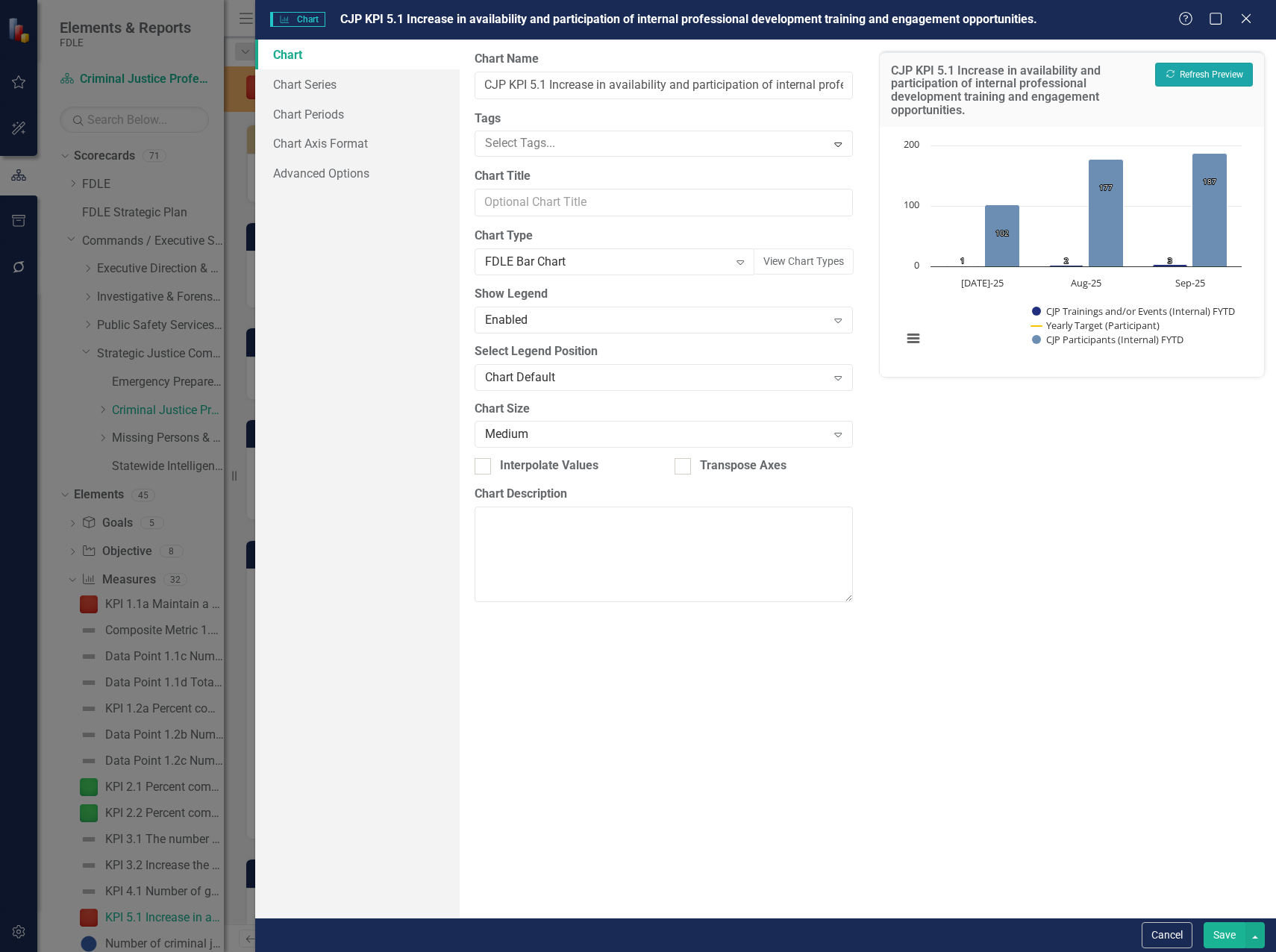
click at [1223, 69] on button "Recalculate Refresh Preview" at bounding box center [1203, 75] width 98 height 24
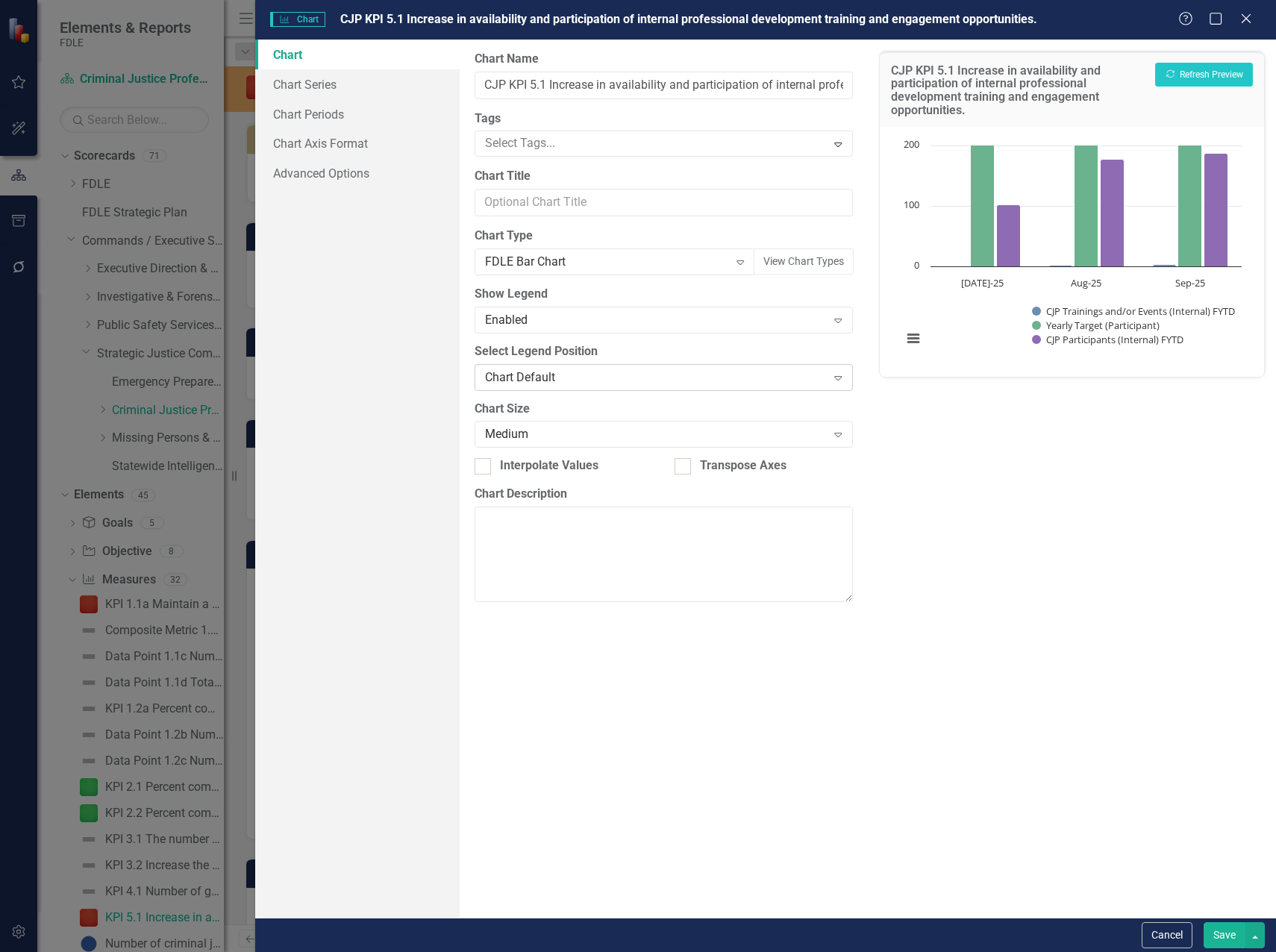
click at [595, 379] on div "Chart Default" at bounding box center [655, 376] width 342 height 17
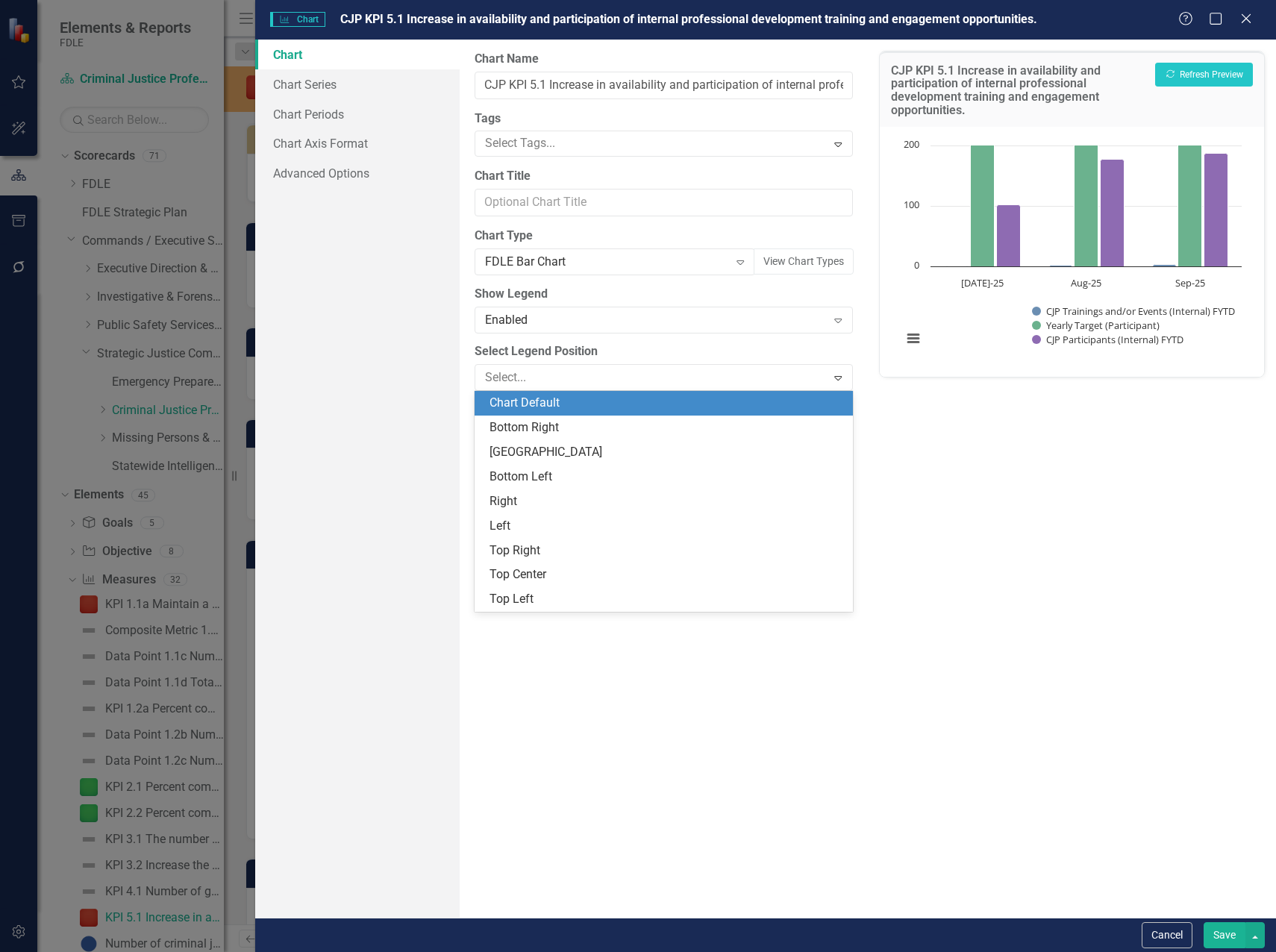
click at [1026, 504] on div "CJP KPI 5.1 Increase in availability and participation of internal professional…" at bounding box center [1072, 478] width 408 height 877
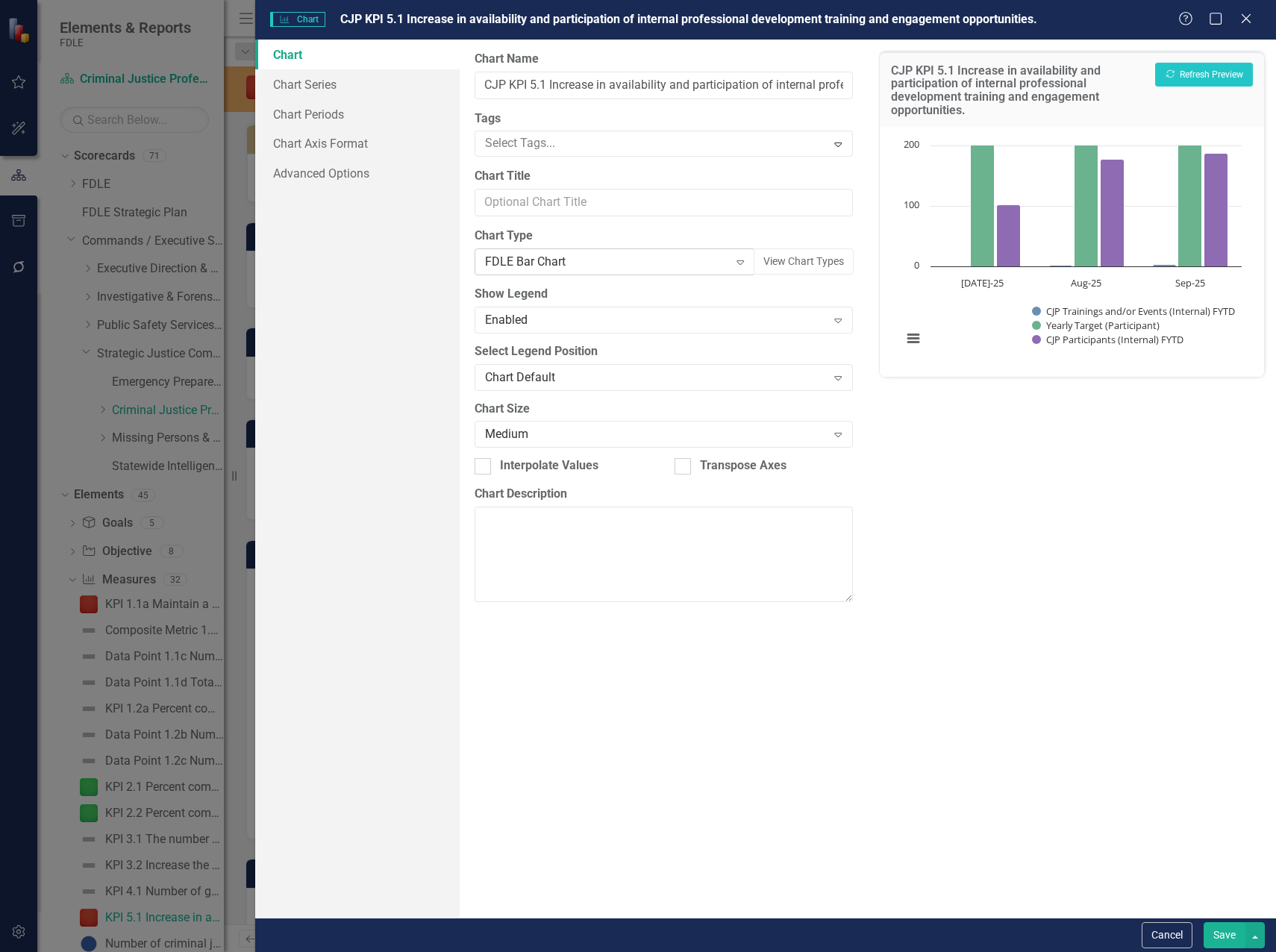
click at [660, 262] on div "FDLE Bar Chart" at bounding box center [607, 262] width 244 height 17
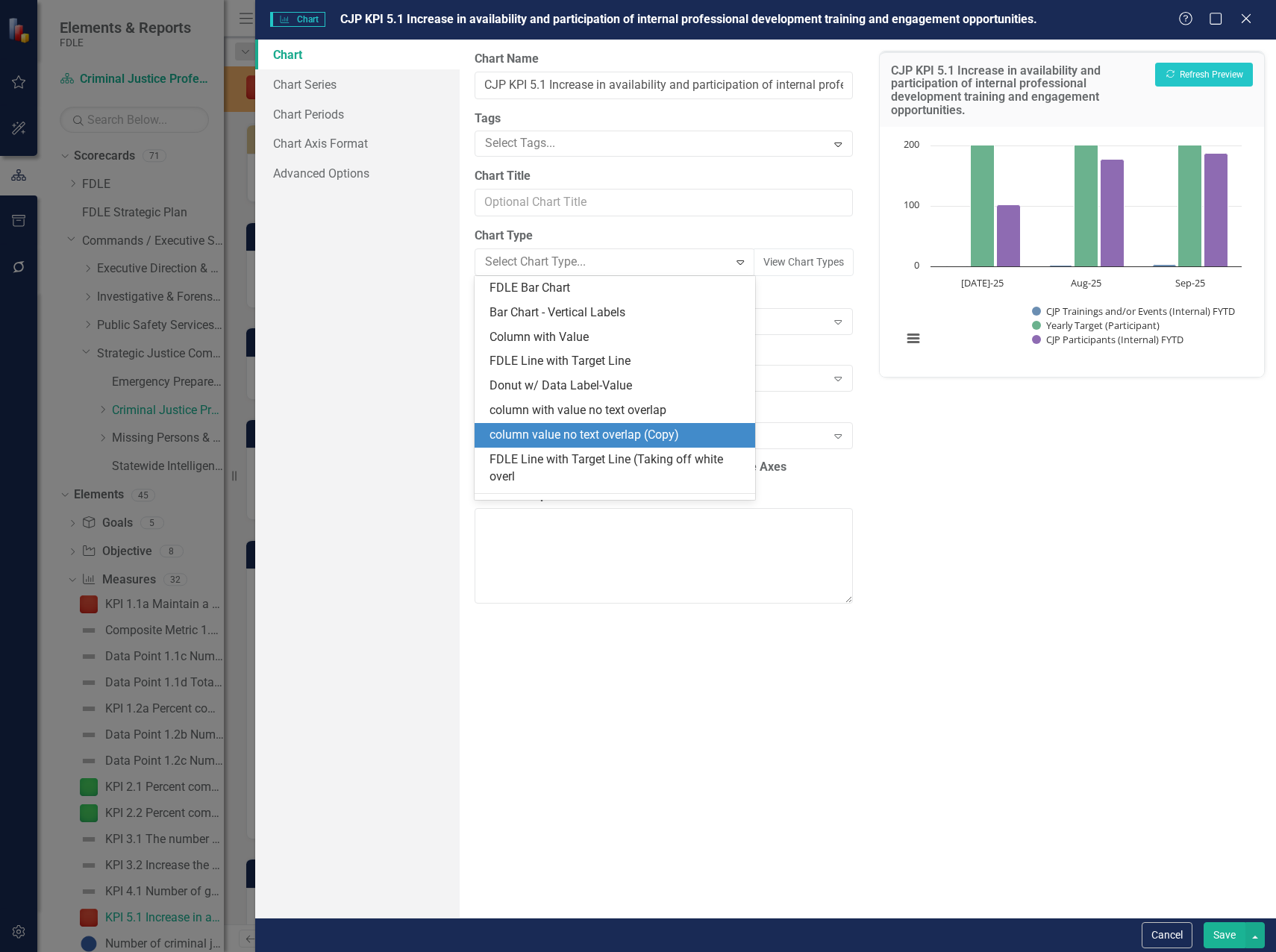
scroll to position [1459, 0]
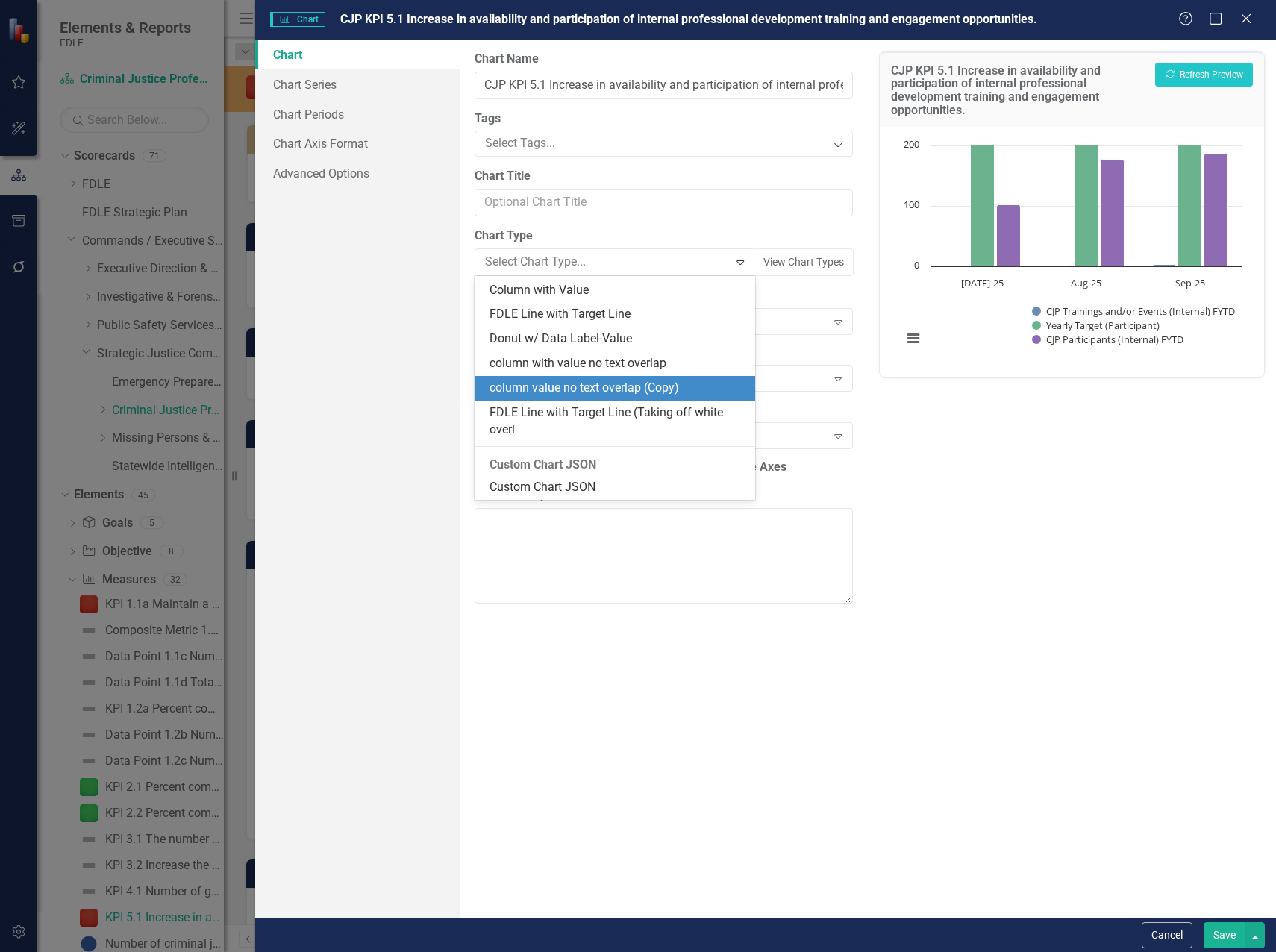
click at [630, 387] on div "column value no text overlap (Copy)" at bounding box center [618, 387] width 257 height 17
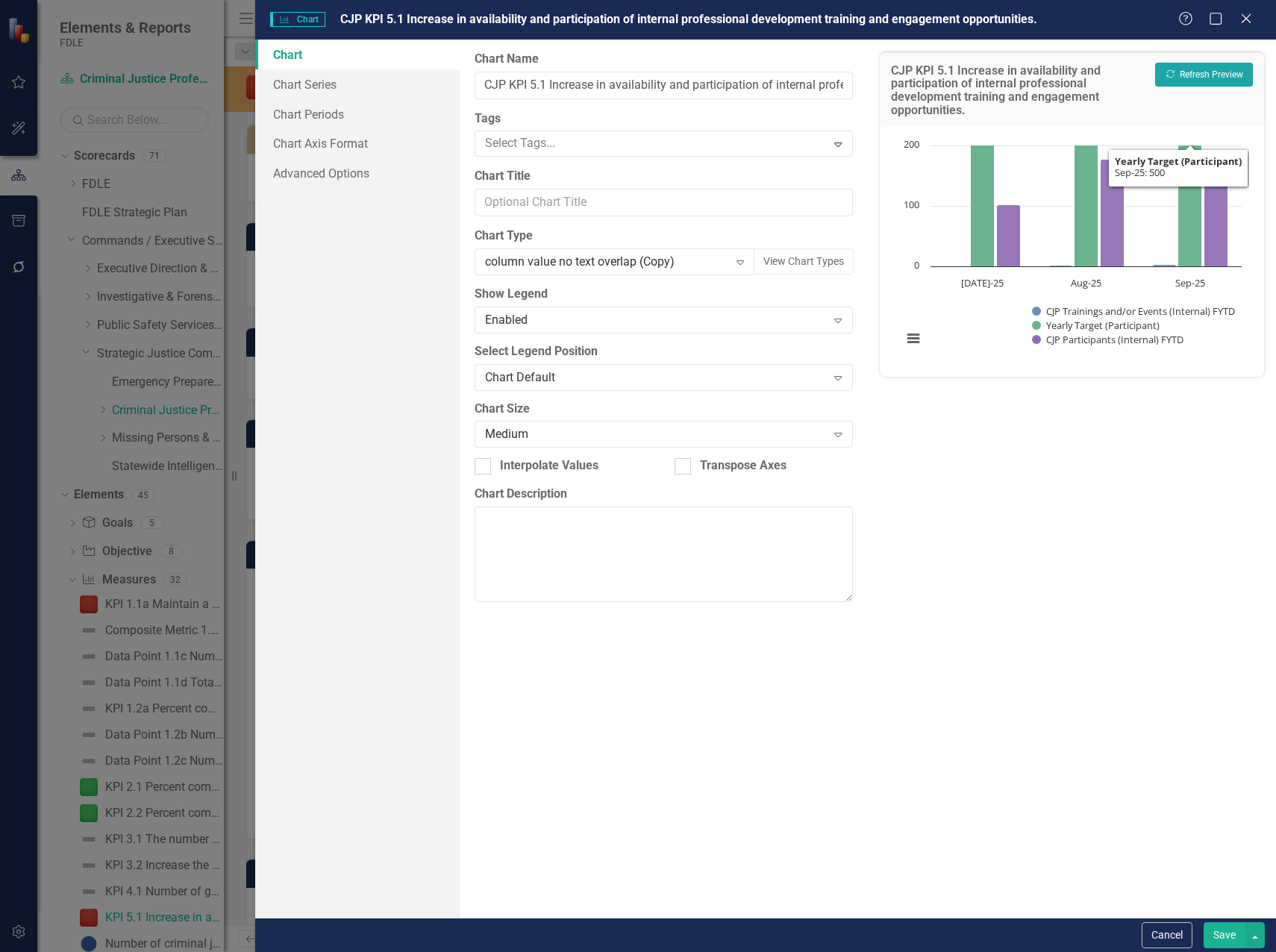
click at [1237, 64] on button "Recalculate Refresh Preview" at bounding box center [1203, 75] width 98 height 24
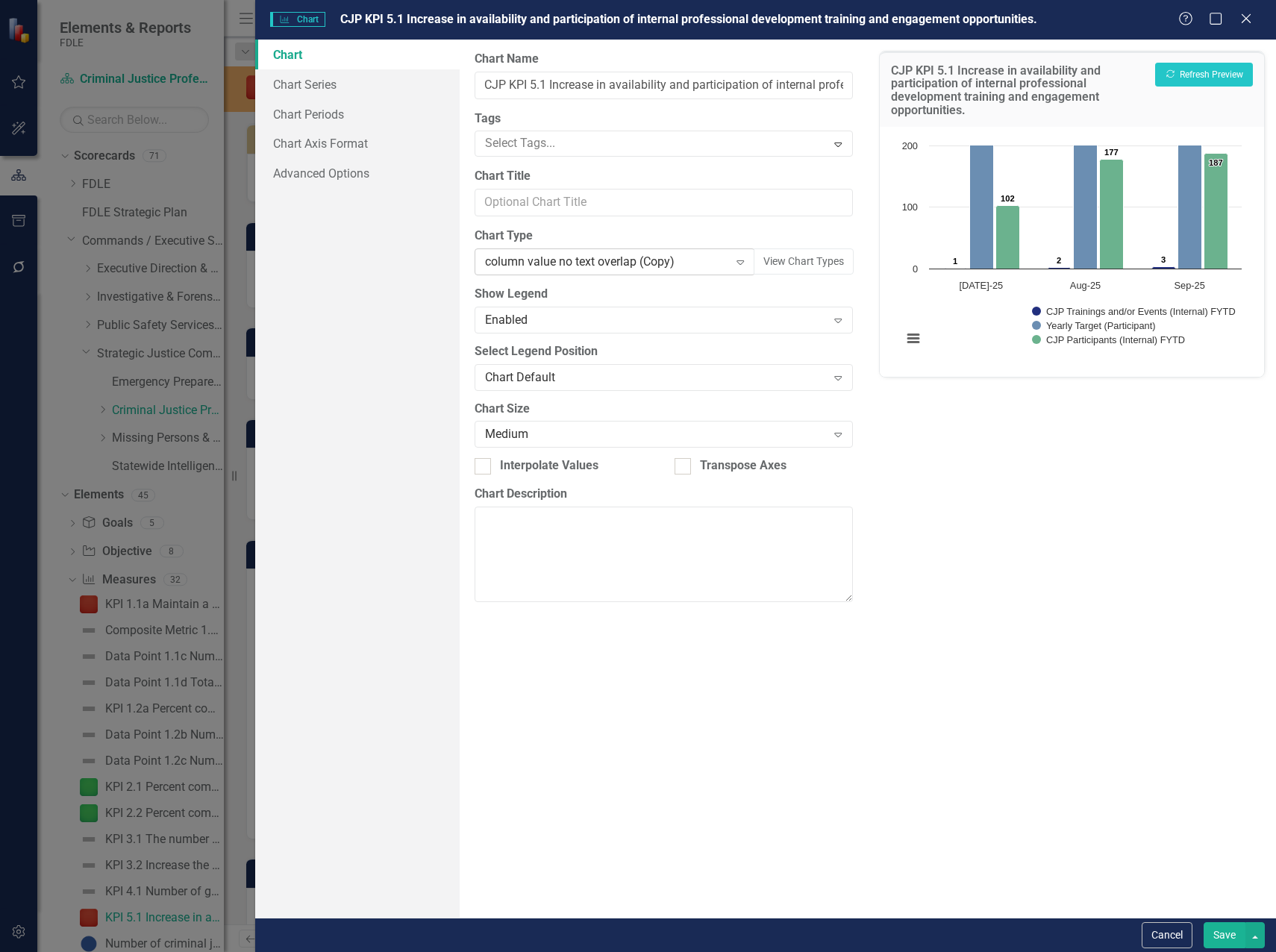
click at [741, 263] on icon "Expand" at bounding box center [739, 262] width 15 height 12
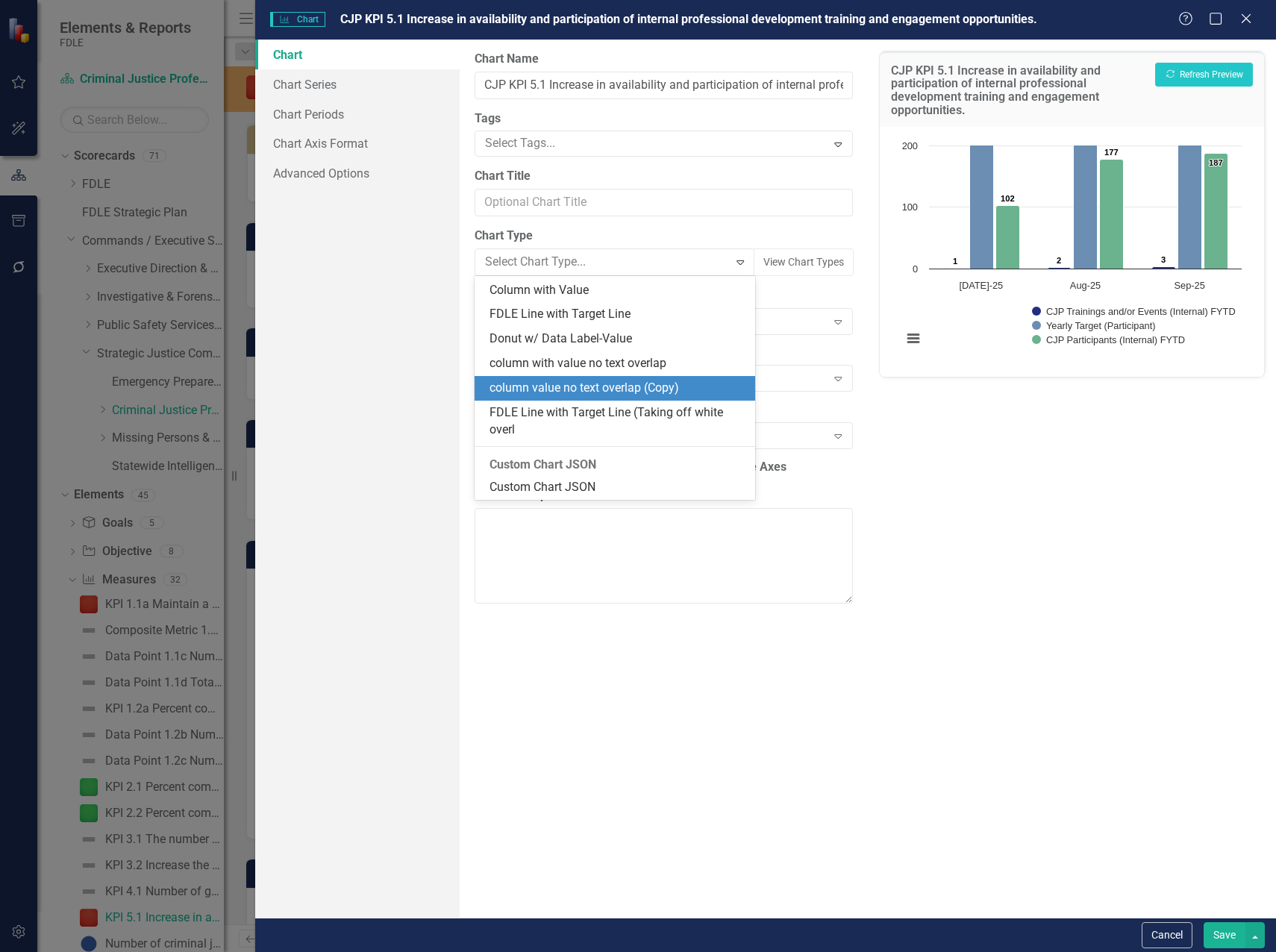
drag, startPoint x: 284, startPoint y: 297, endPoint x: 296, endPoint y: 234, distance: 64.1
click at [282, 294] on div "Chart Chart Series Chart Periods Chart Axis Format Advanced Options" at bounding box center [357, 478] width 204 height 877
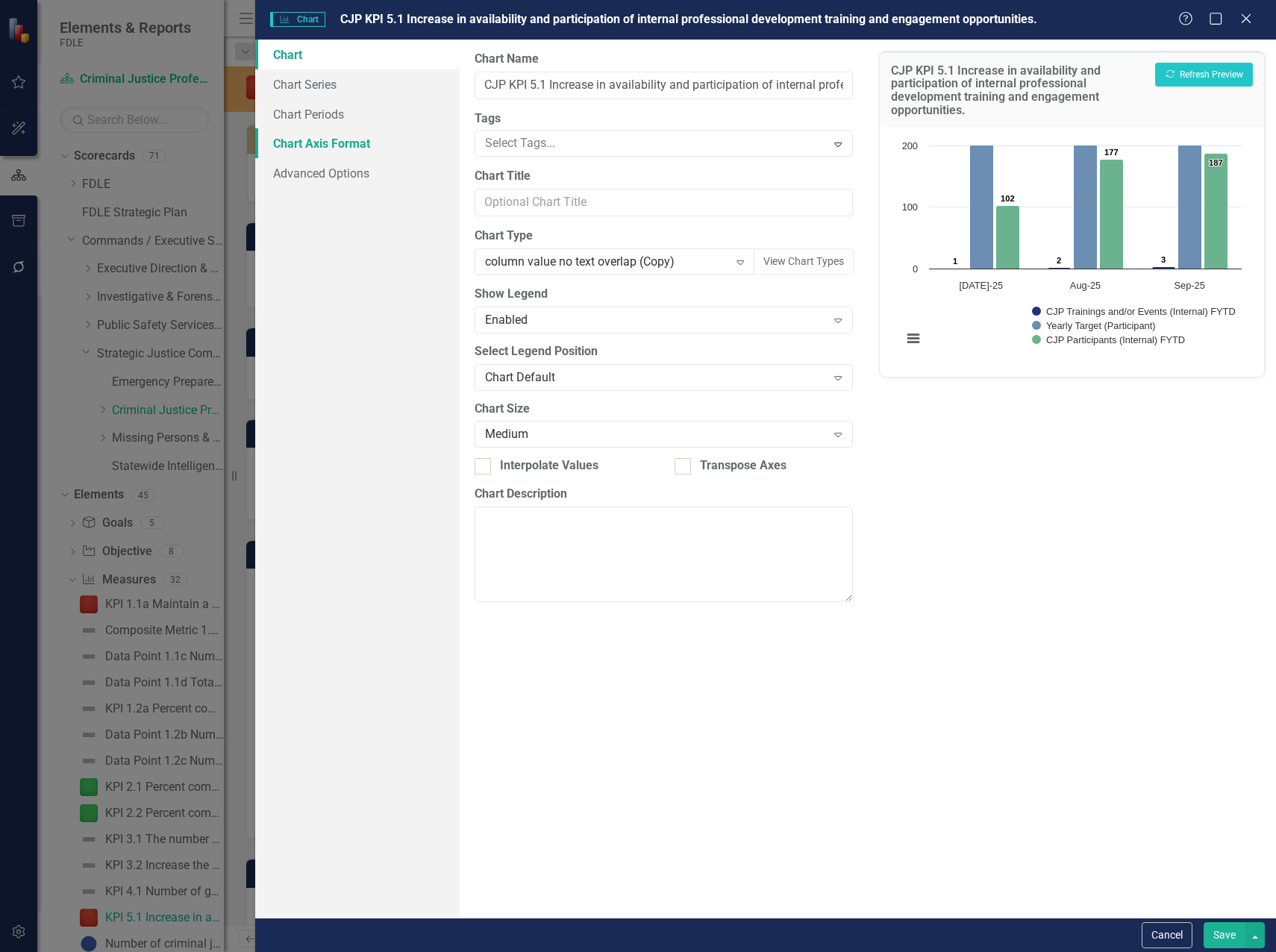
click at [313, 141] on link "Chart Axis Format" at bounding box center [357, 143] width 204 height 30
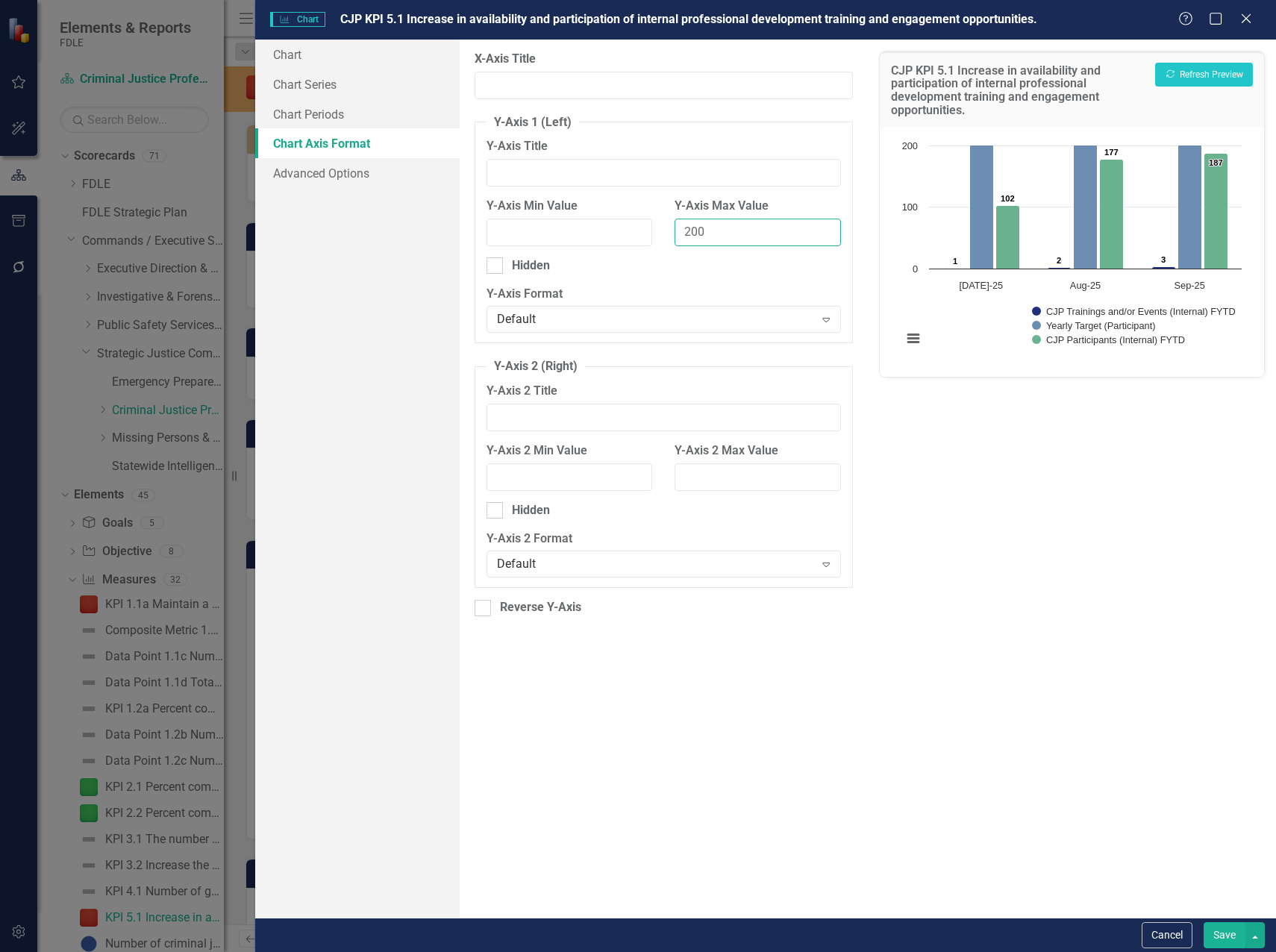
click at [684, 231] on input "200" at bounding box center [757, 232] width 166 height 28
type input "500"
click at [1206, 75] on button "Recalculate Refresh Preview" at bounding box center [1203, 75] width 98 height 24
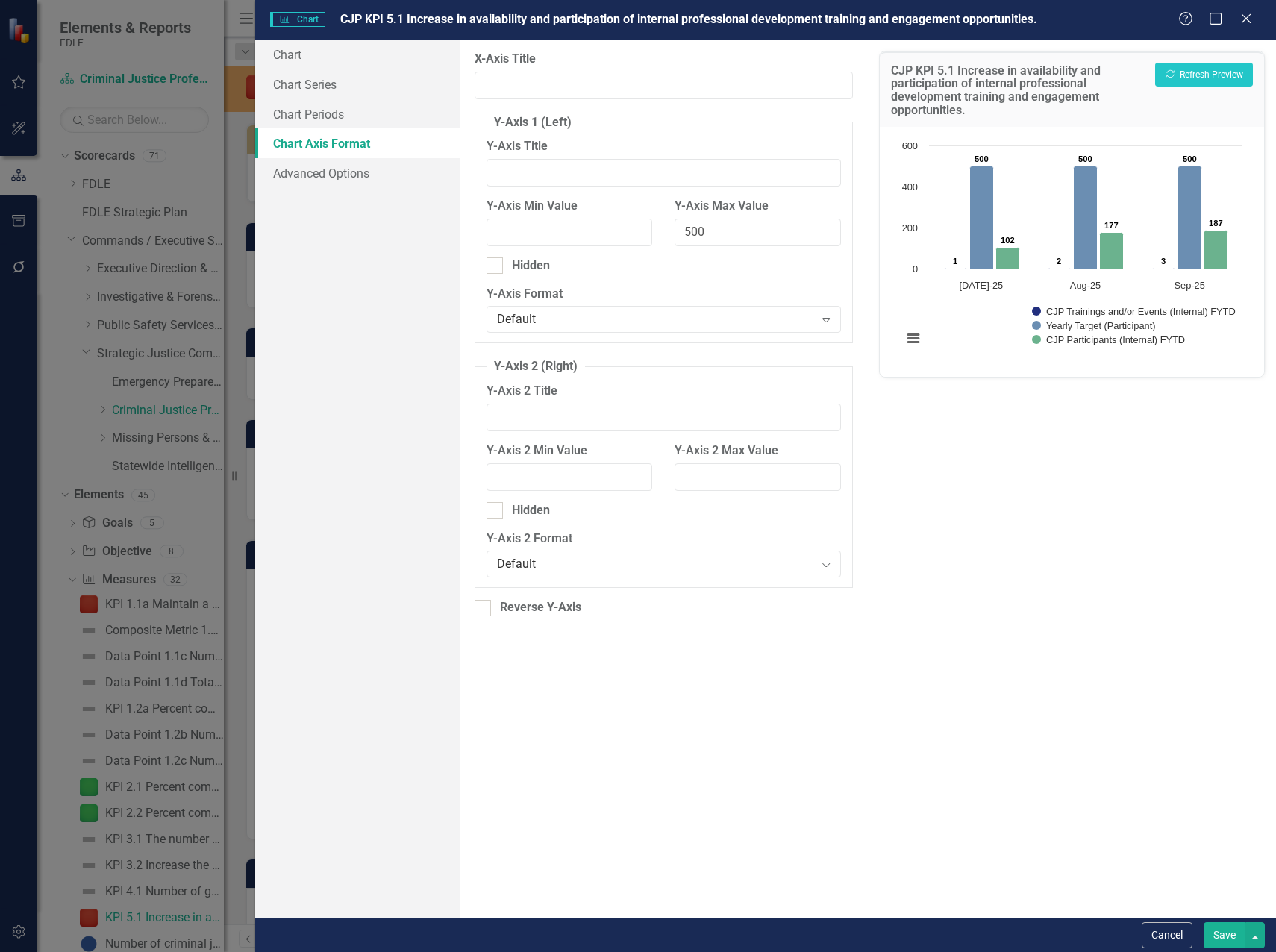
click at [1217, 933] on button "Save" at bounding box center [1224, 935] width 42 height 26
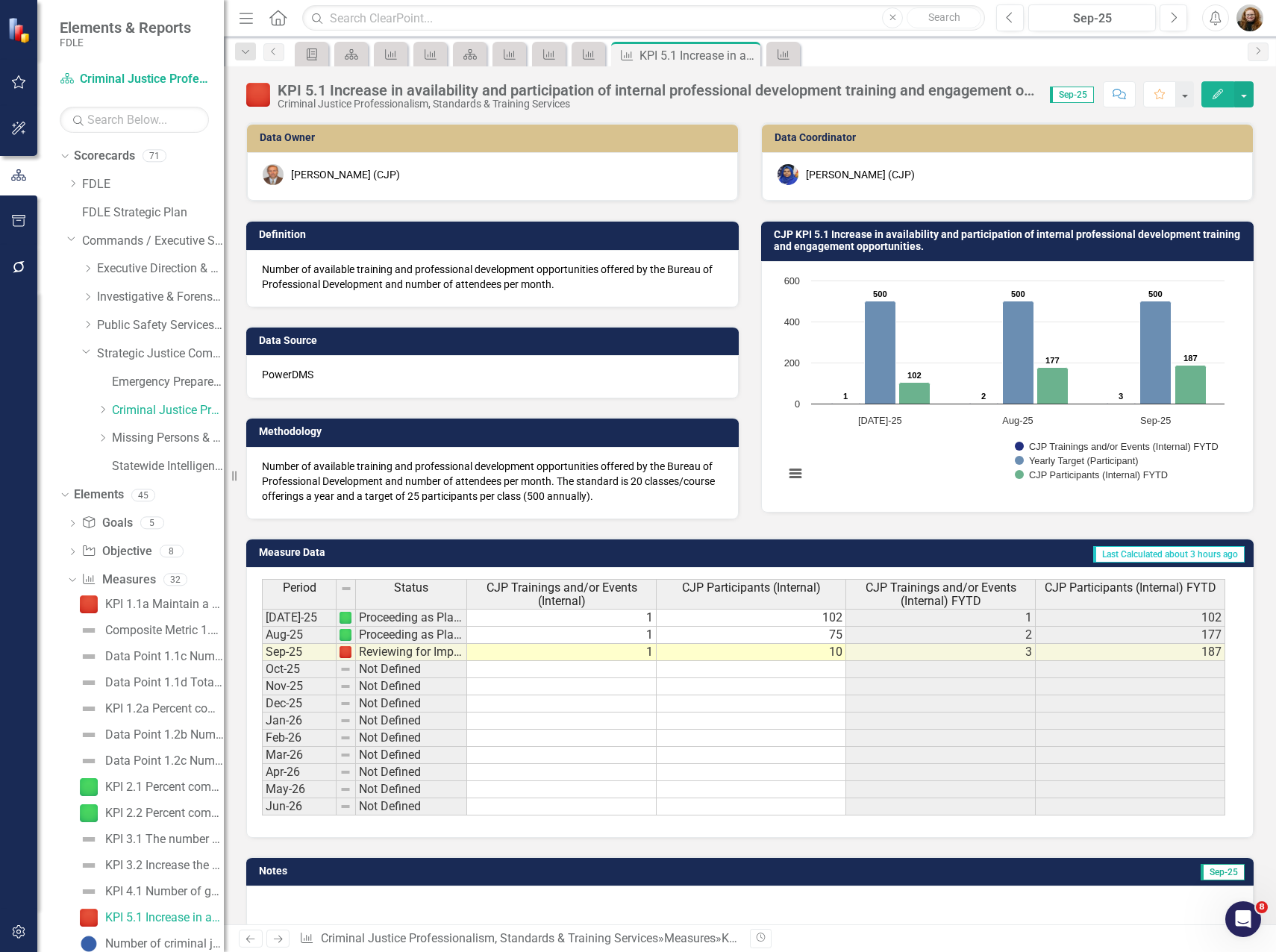
click at [988, 242] on h3 "CJP KPI 5.1 Increase in availability and participation of internal professional…" at bounding box center [1010, 240] width 472 height 23
click at [934, 236] on h3 "CJP KPI 5.1 Increase in availability and participation of internal professional…" at bounding box center [1010, 240] width 472 height 23
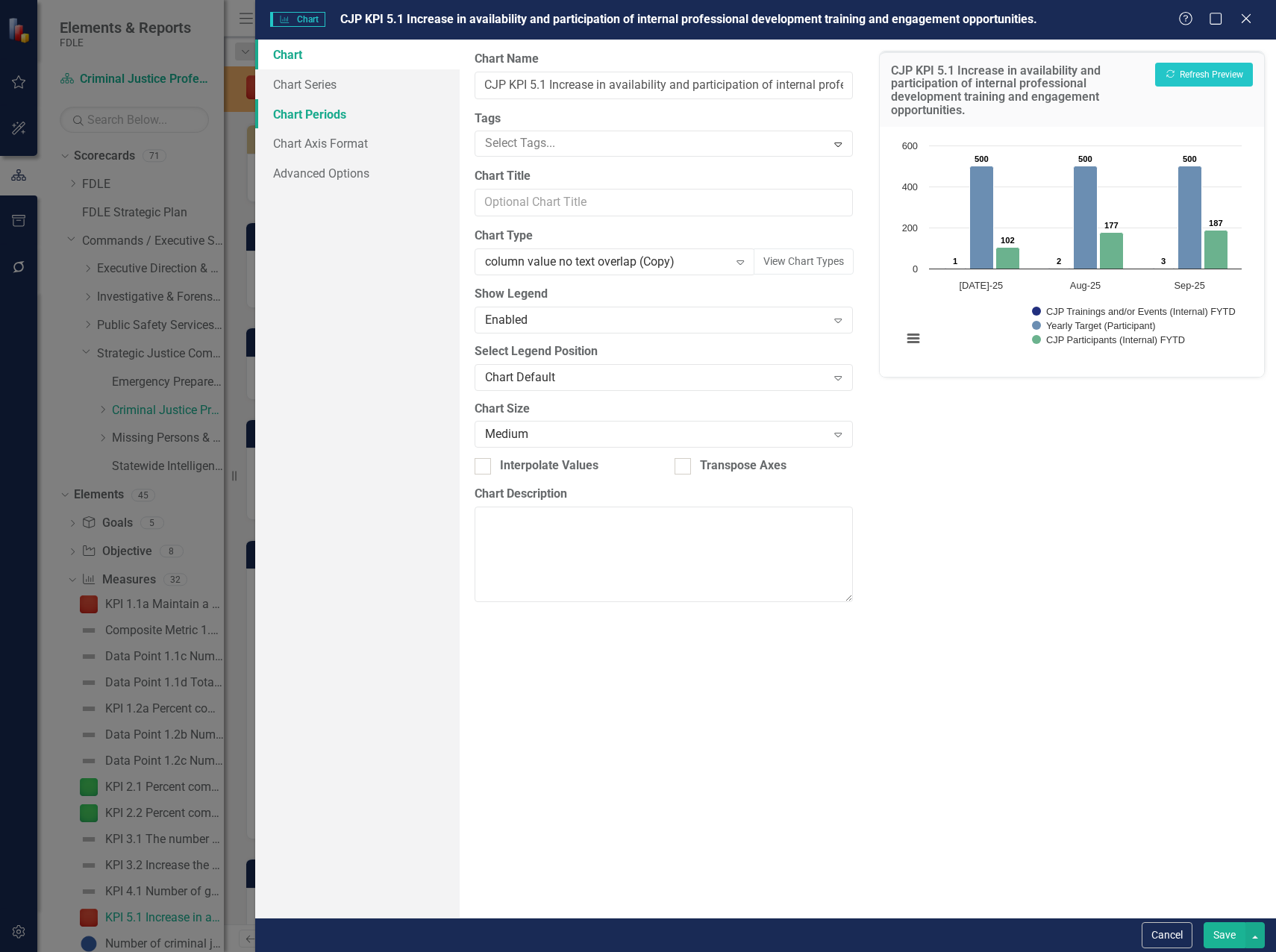
click at [304, 109] on link "Chart Periods" at bounding box center [357, 115] width 204 height 30
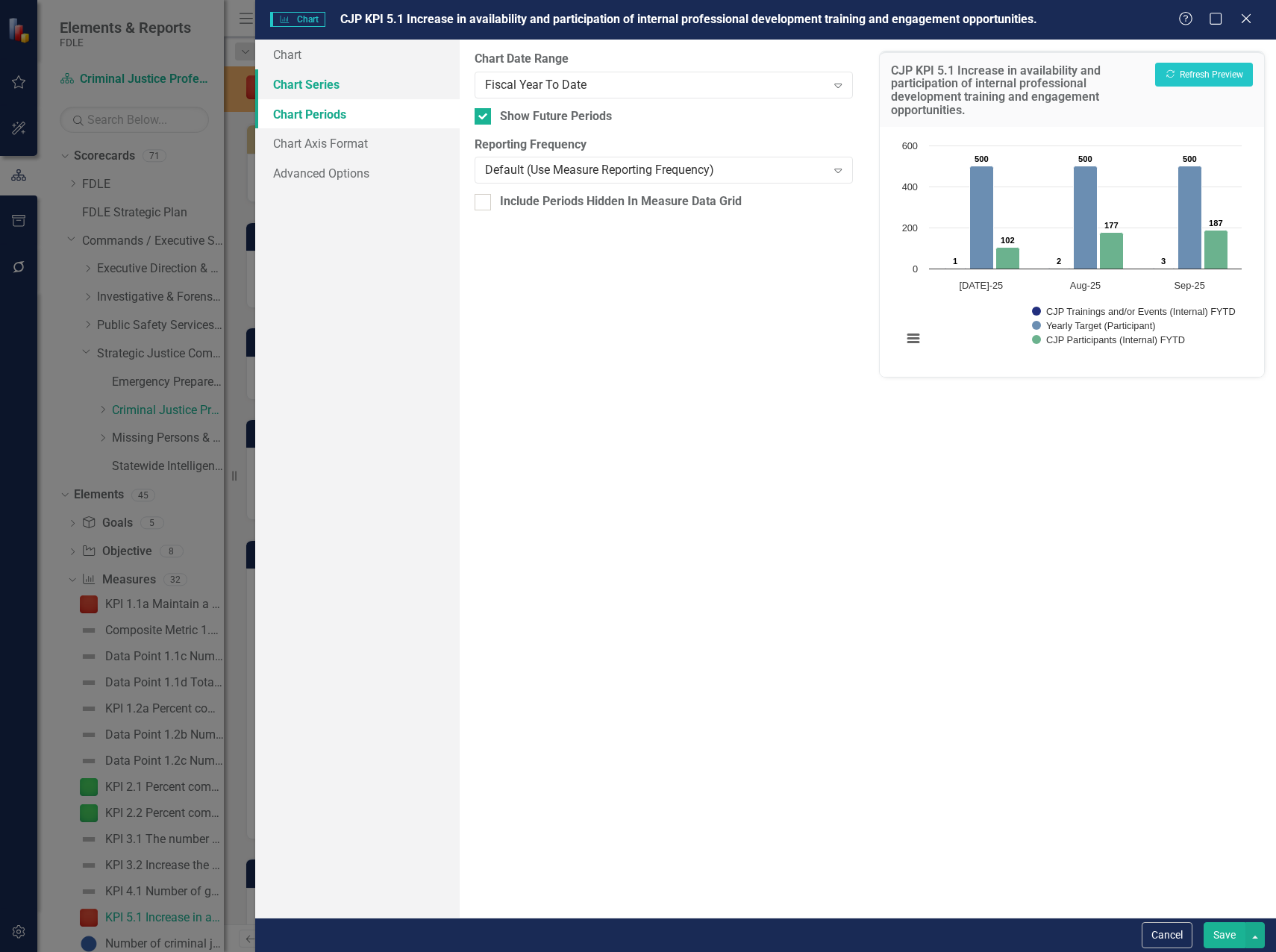
click at [305, 91] on link "Chart Series" at bounding box center [357, 85] width 204 height 30
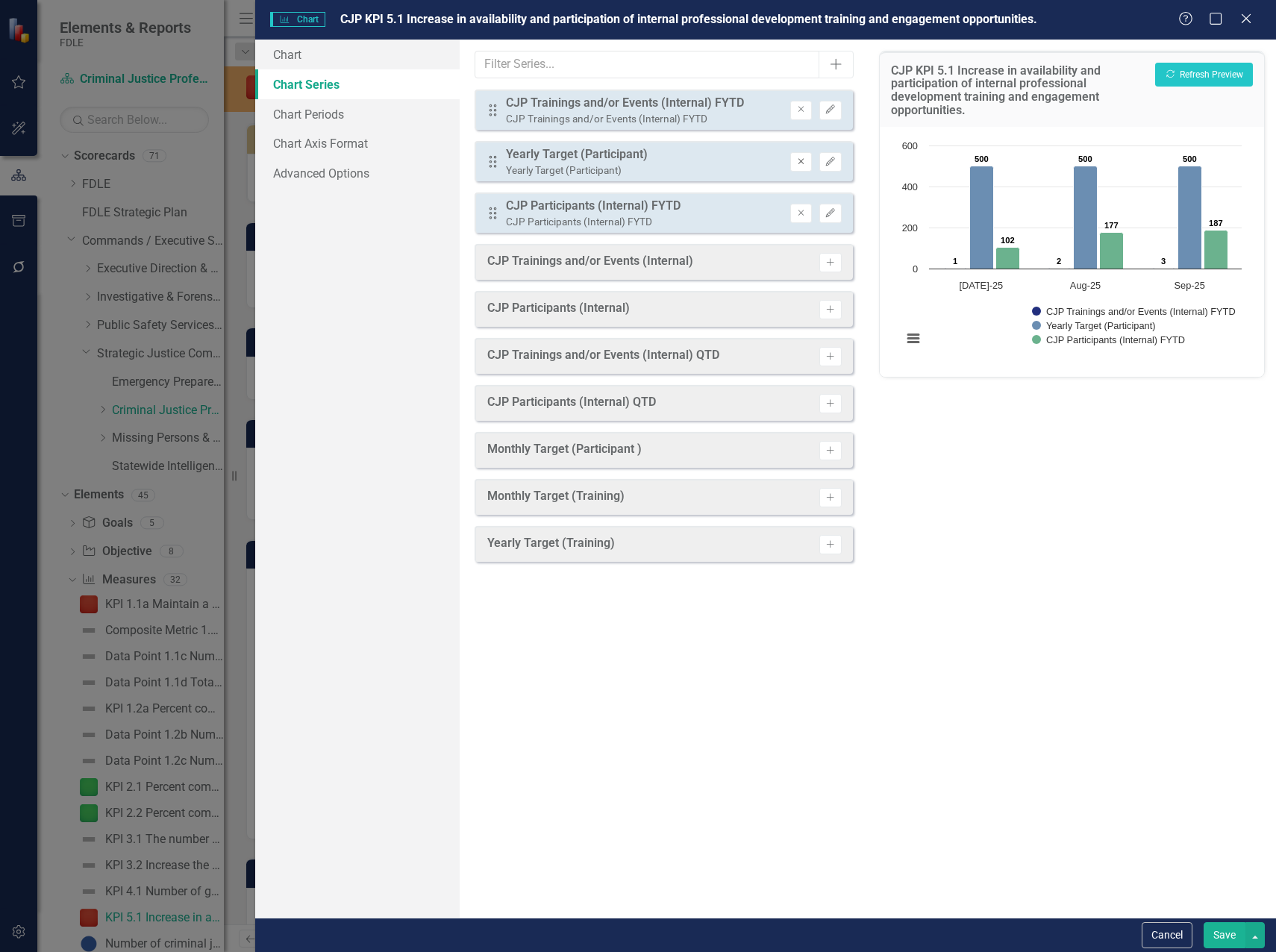
click at [800, 161] on icon "button" at bounding box center [801, 161] width 6 height 6
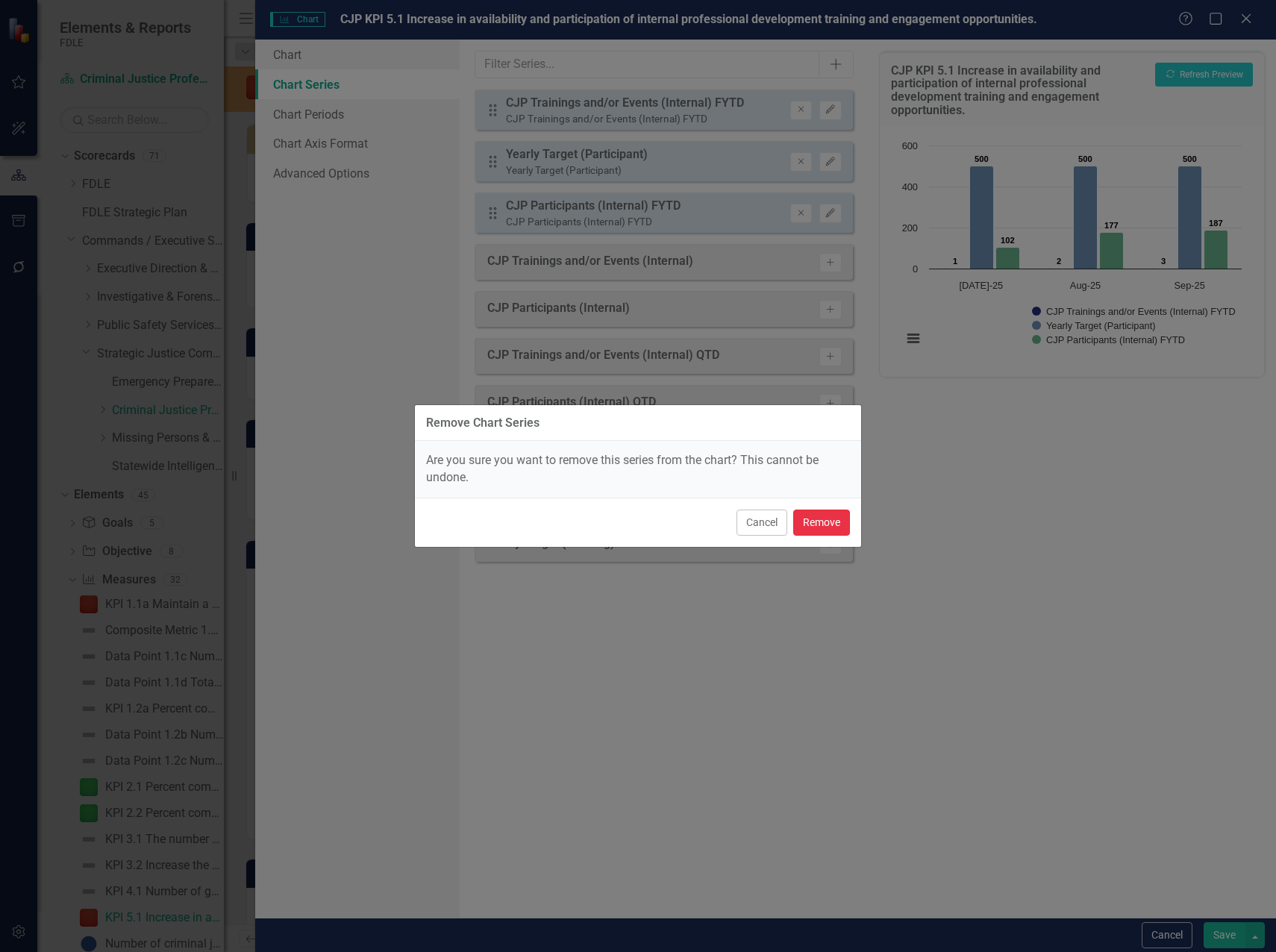
click at [824, 517] on button "Remove" at bounding box center [821, 522] width 57 height 26
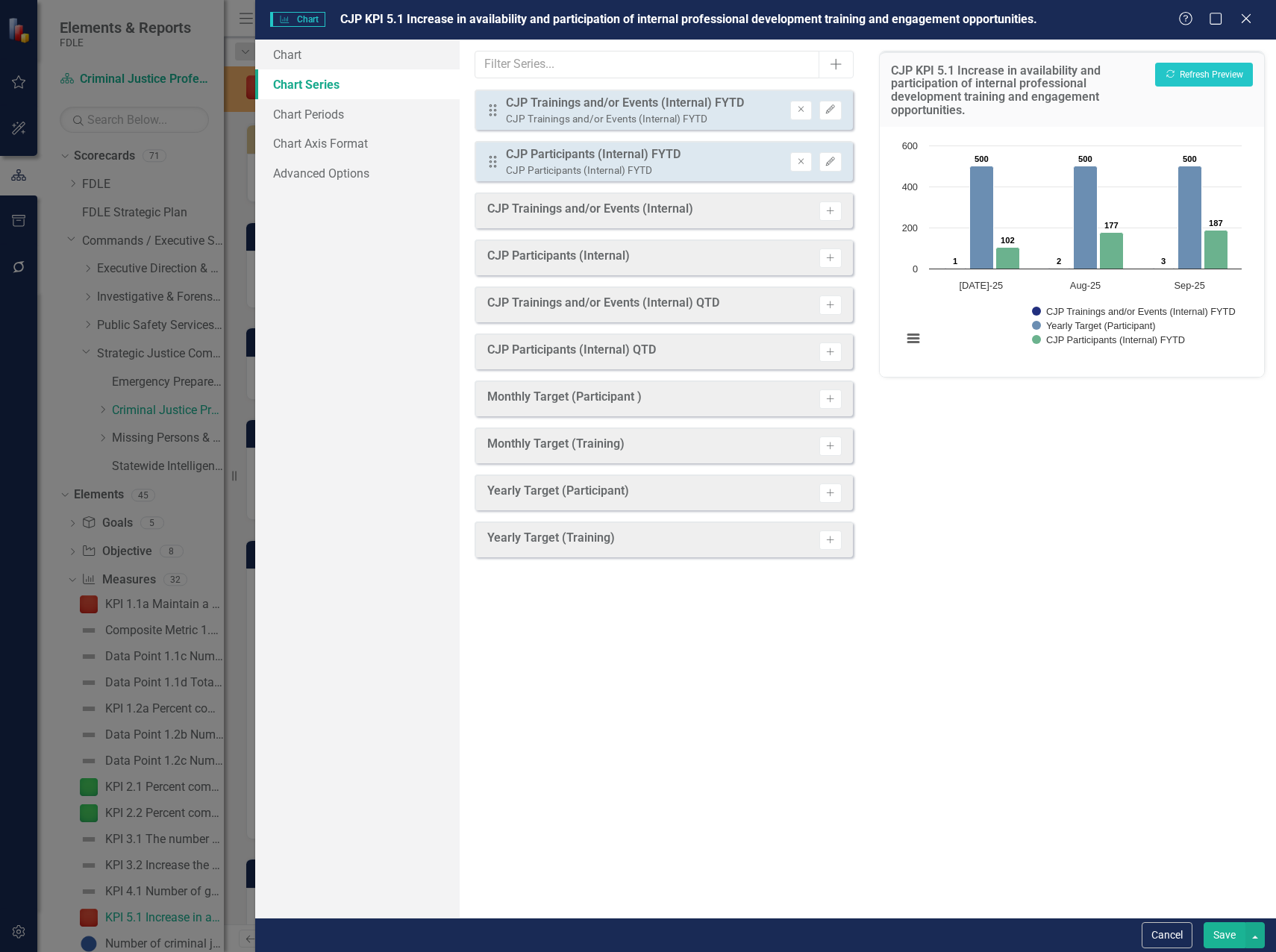
click at [1222, 932] on button "Save" at bounding box center [1224, 935] width 42 height 26
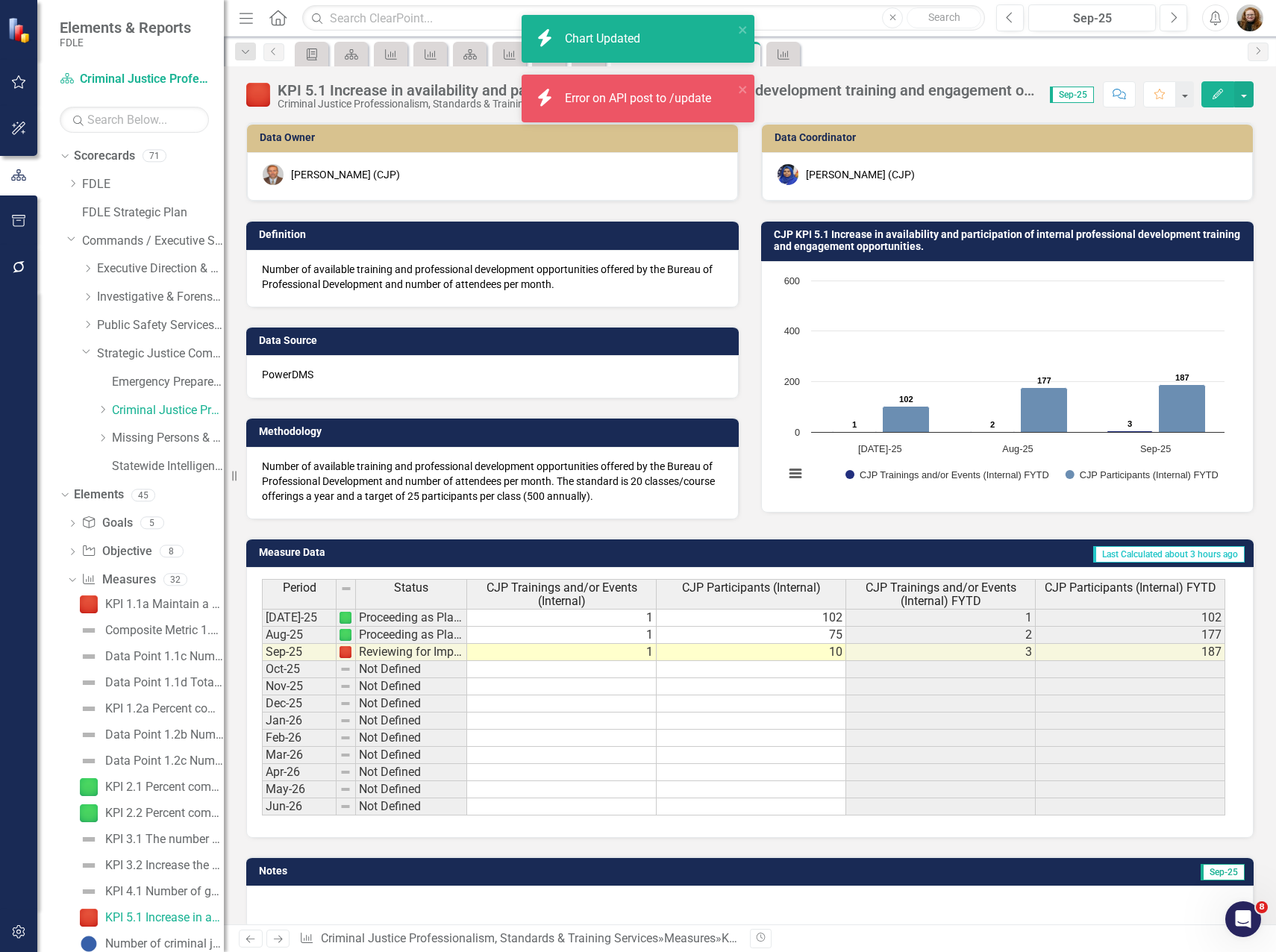
click at [805, 323] on rect "Interactive chart" at bounding box center [1004, 384] width 455 height 224
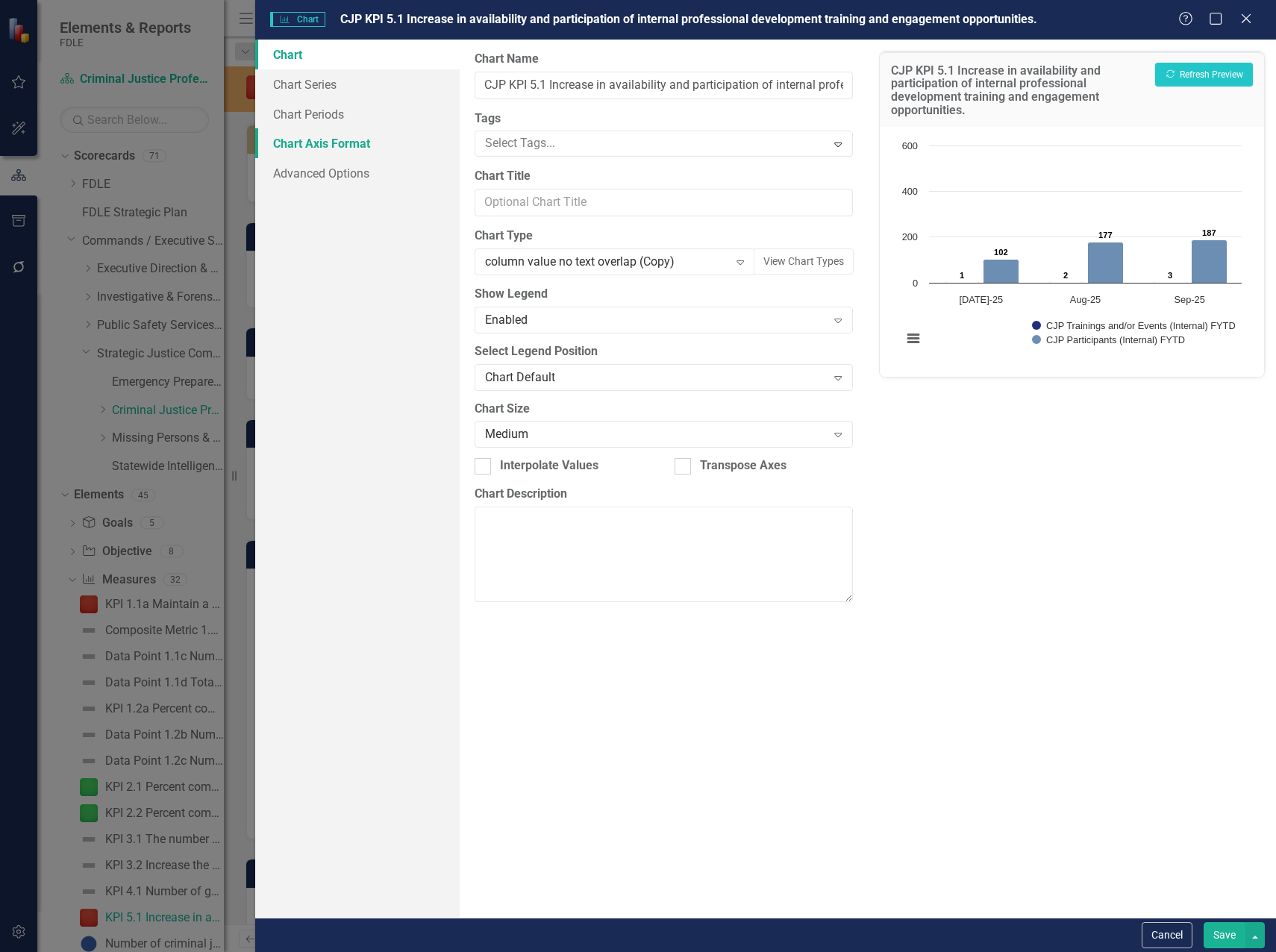
click at [300, 144] on link "Chart Axis Format" at bounding box center [357, 143] width 204 height 30
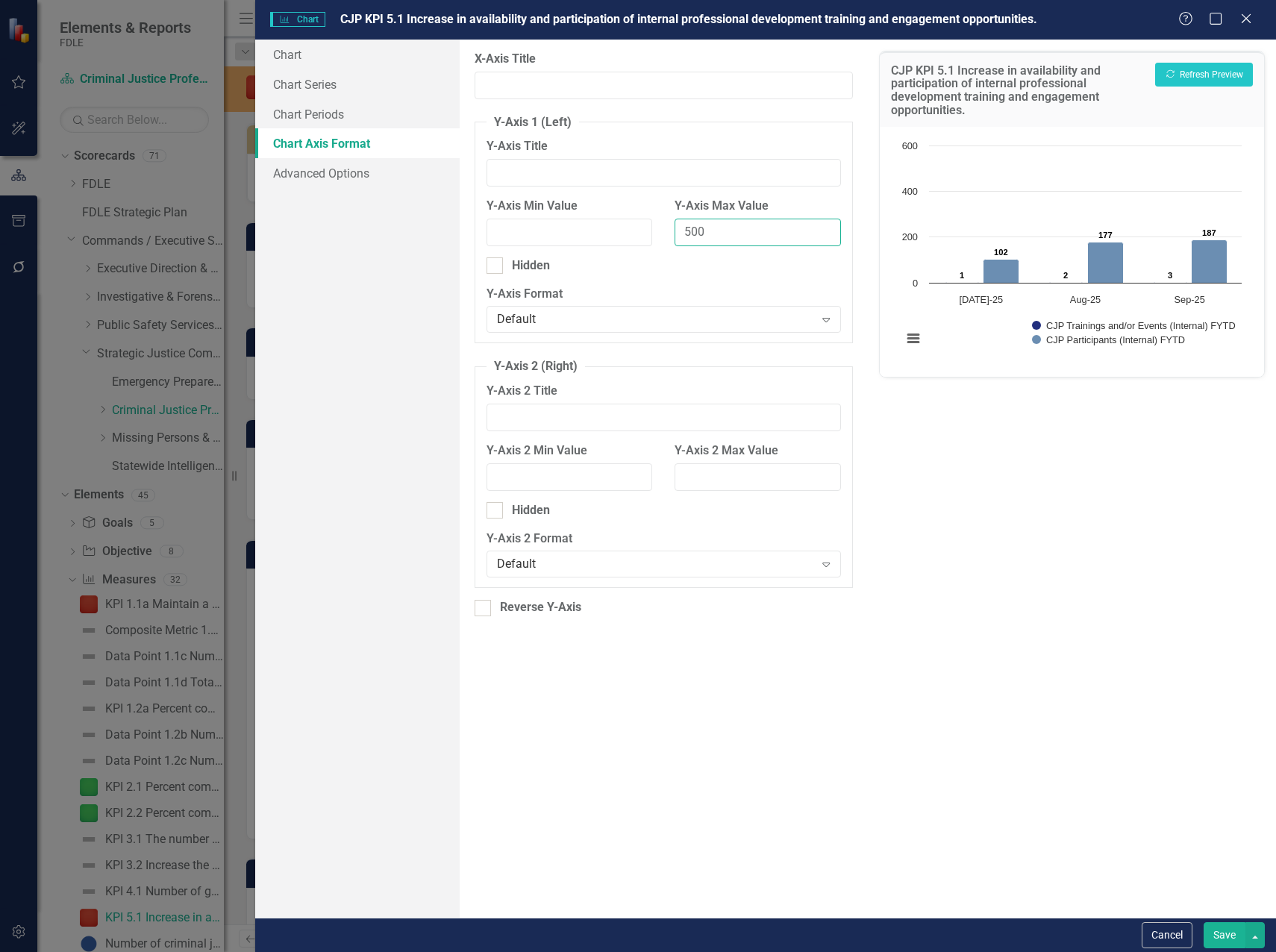
drag, startPoint x: 695, startPoint y: 236, endPoint x: 685, endPoint y: 238, distance: 10.2
click at [685, 238] on input "500" at bounding box center [757, 232] width 166 height 28
click at [1225, 73] on button "Recalculate Refresh Preview" at bounding box center [1203, 75] width 98 height 24
drag, startPoint x: 705, startPoint y: 234, endPoint x: 673, endPoint y: 236, distance: 32.1
click at [673, 236] on div "Y-Axis Max Value 200" at bounding box center [757, 227] width 188 height 60
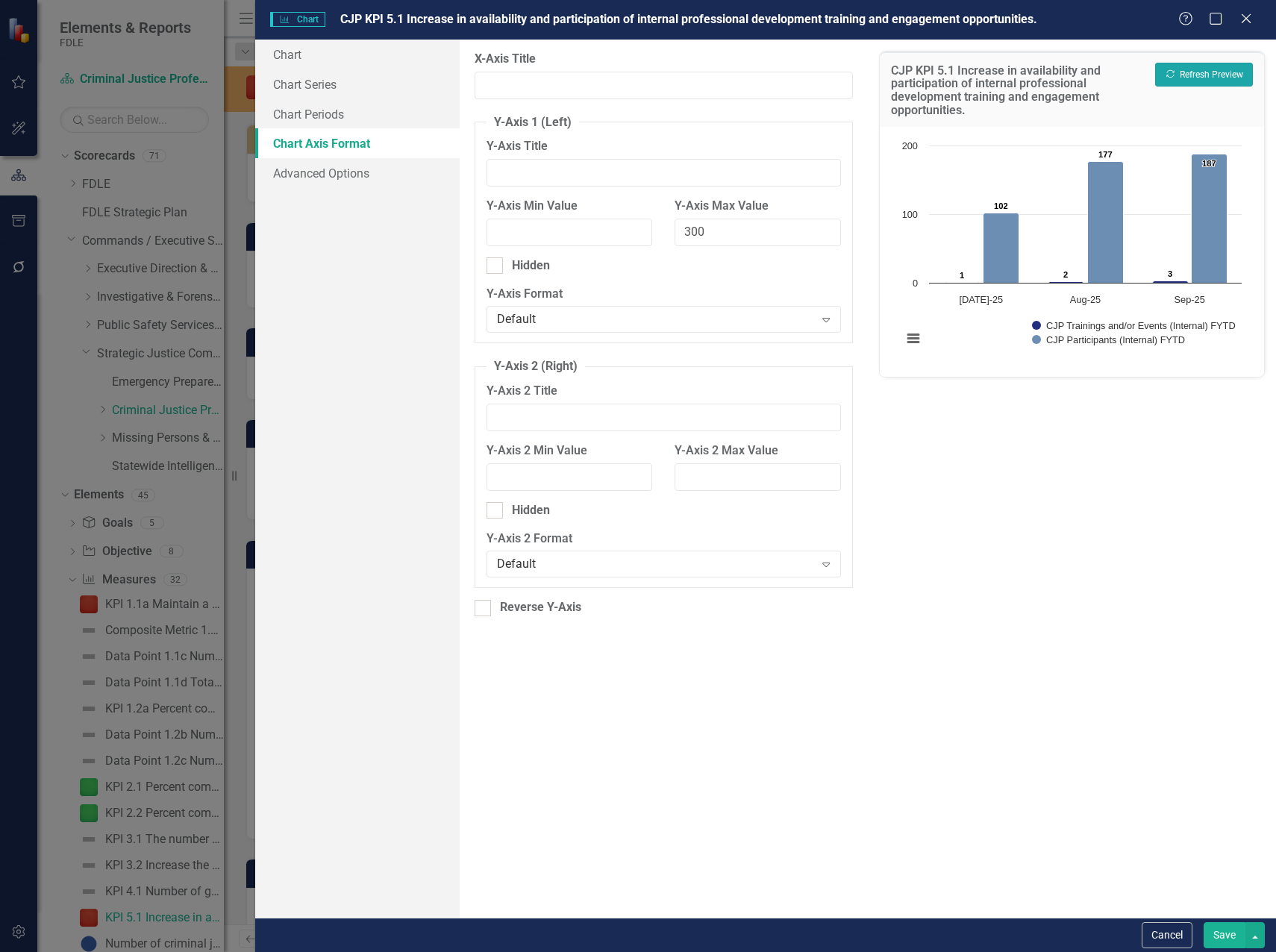
click at [1219, 68] on button "Recalculate Refresh Preview" at bounding box center [1203, 75] width 98 height 24
drag, startPoint x: 701, startPoint y: 232, endPoint x: 611, endPoint y: 242, distance: 90.6
click at [611, 242] on div "Y-Axis Min Value Y-Axis Max Value 300" at bounding box center [663, 227] width 377 height 60
type input "250"
click at [1198, 63] on button "Recalculate Refresh Preview" at bounding box center [1203, 75] width 98 height 24
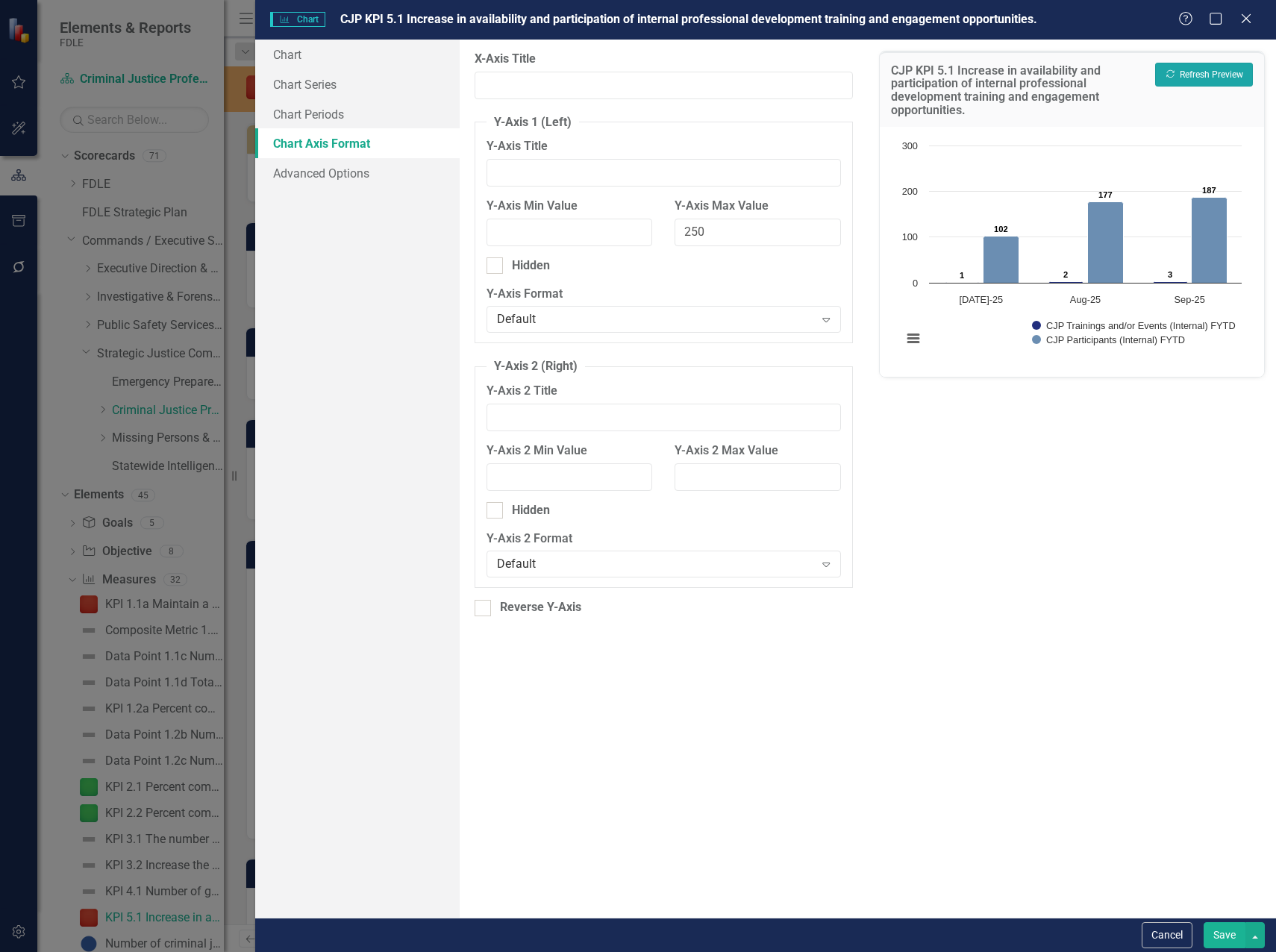
click at [1202, 70] on button "Recalculate Refresh Preview" at bounding box center [1203, 75] width 98 height 24
click at [1231, 940] on button "Save" at bounding box center [1224, 935] width 42 height 26
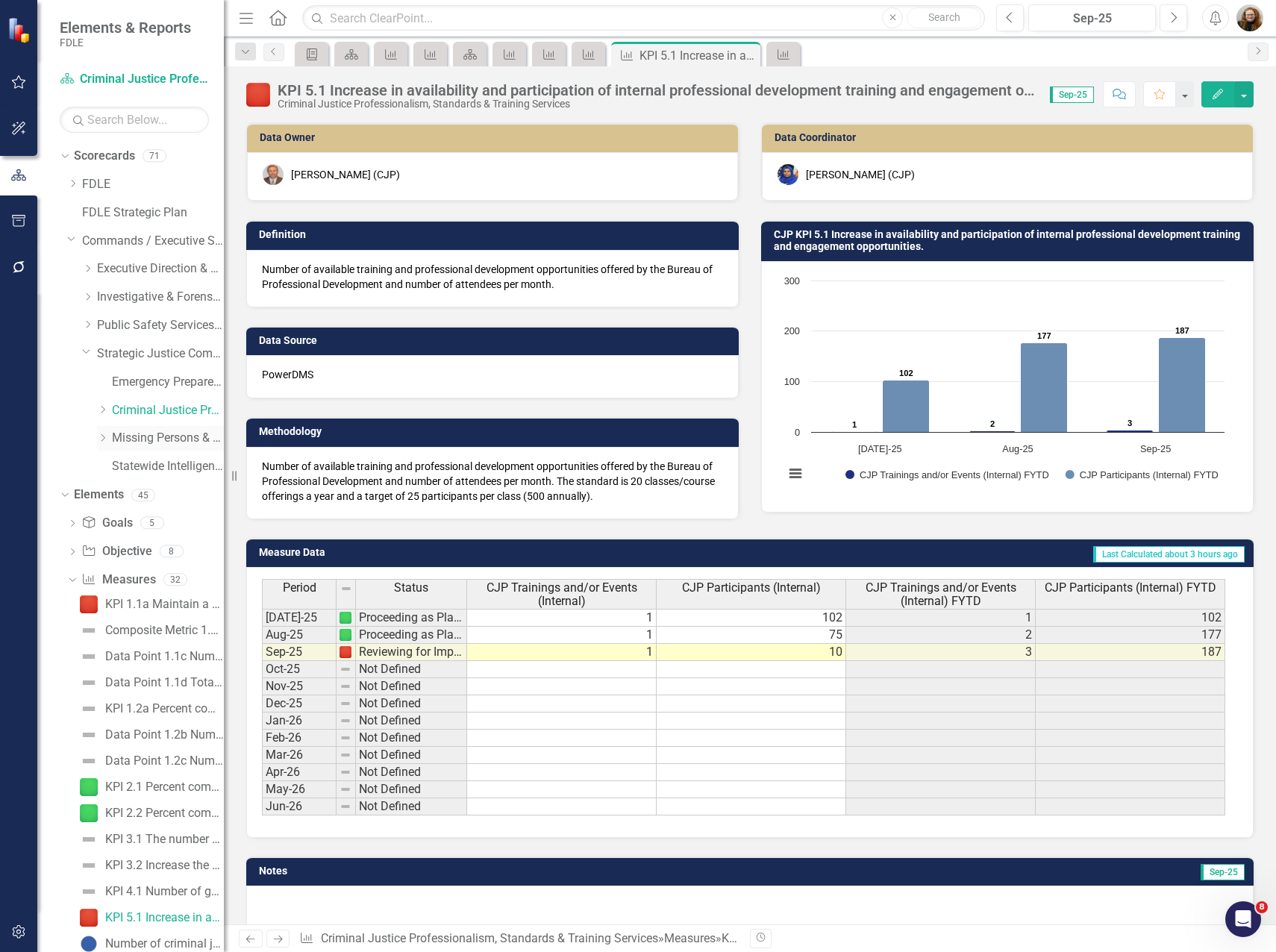
drag, startPoint x: 157, startPoint y: 441, endPoint x: 185, endPoint y: 432, distance: 29.4
click at [157, 441] on link "Missing Persons & Offender Enforcement" at bounding box center [167, 437] width 112 height 17
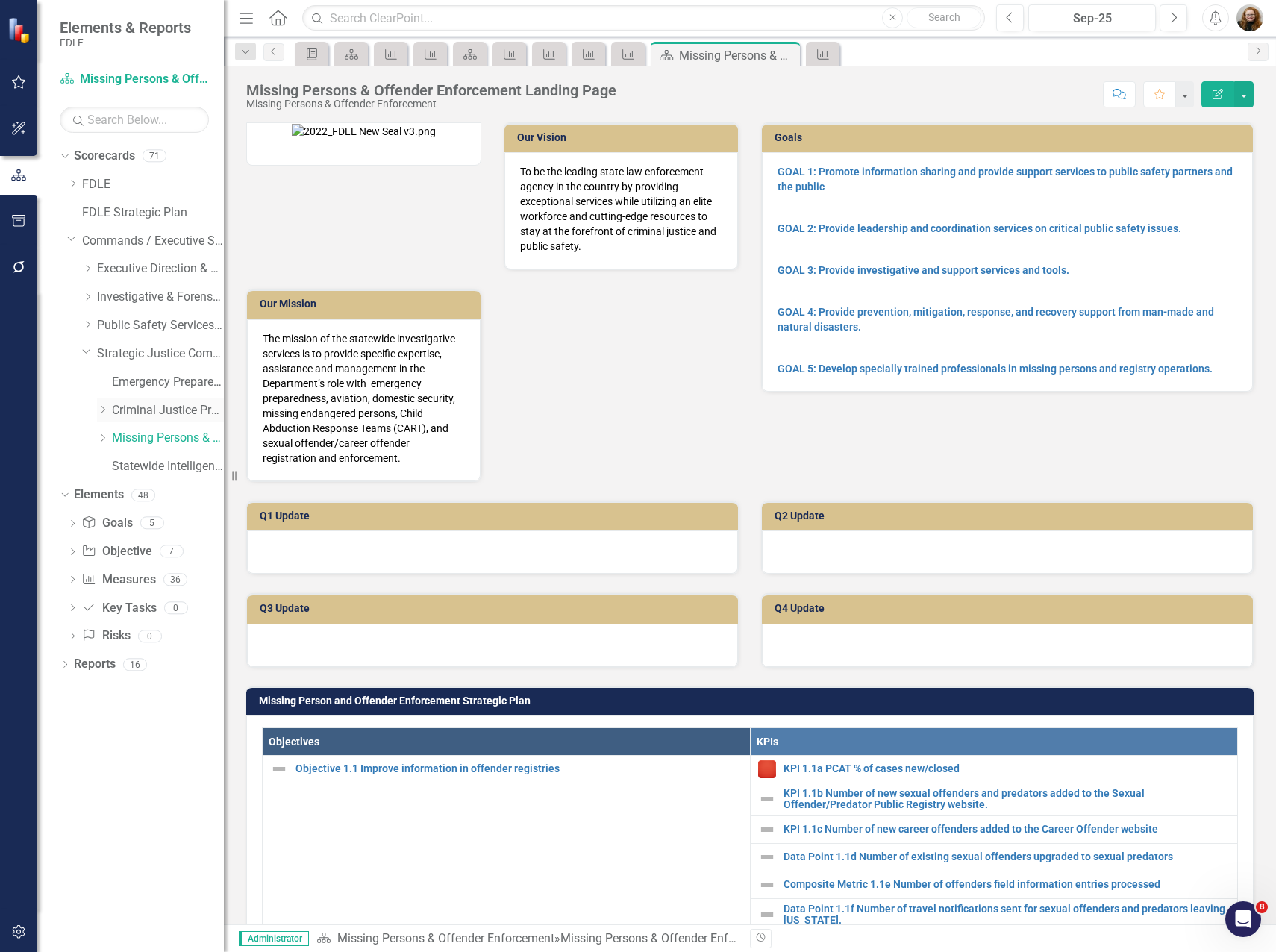
click at [129, 413] on link "Criminal Justice Professionalism, Standards & Training Services" at bounding box center [167, 410] width 112 height 17
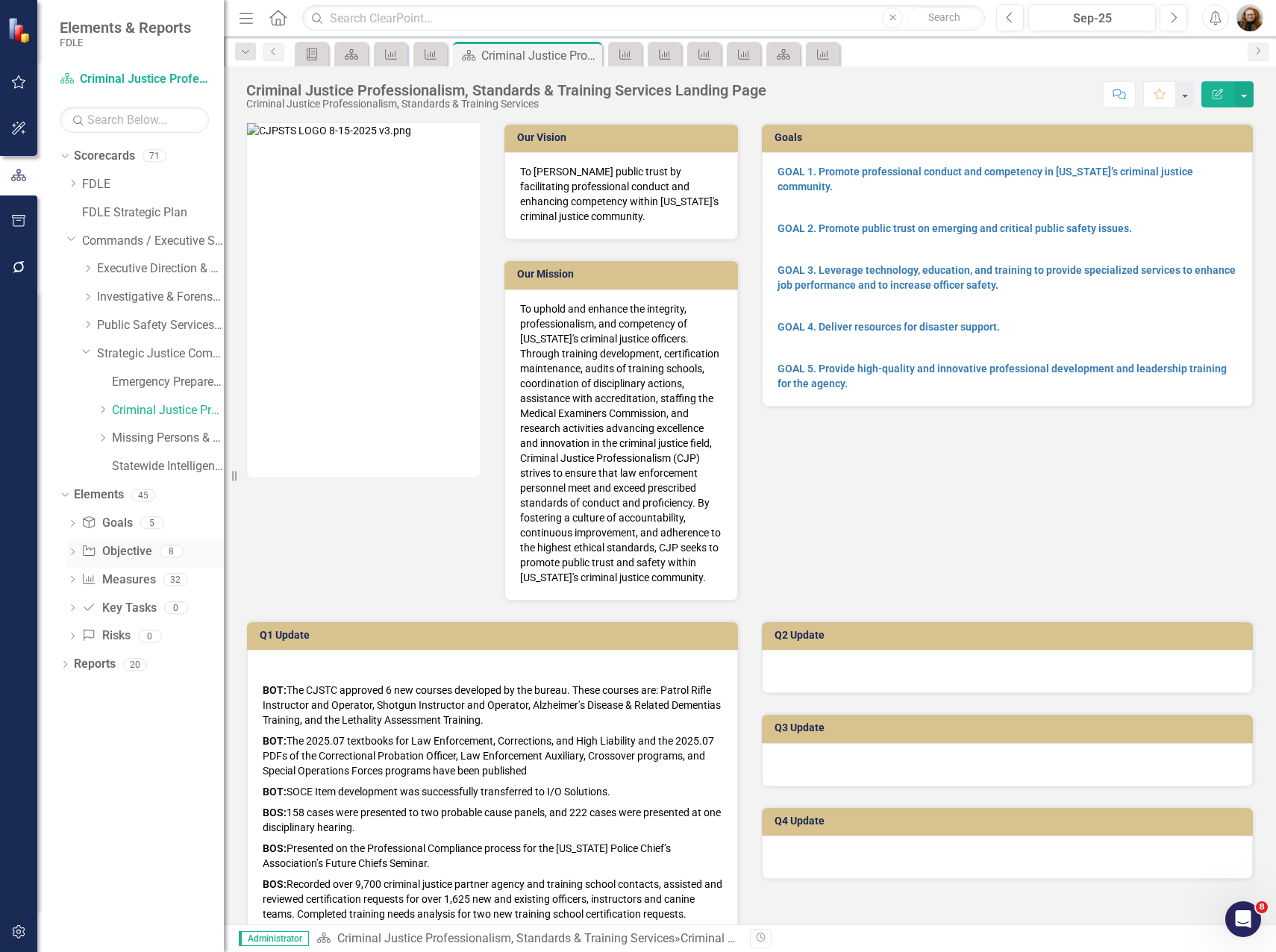
click at [115, 554] on link "Objective Objective" at bounding box center [117, 551] width 70 height 17
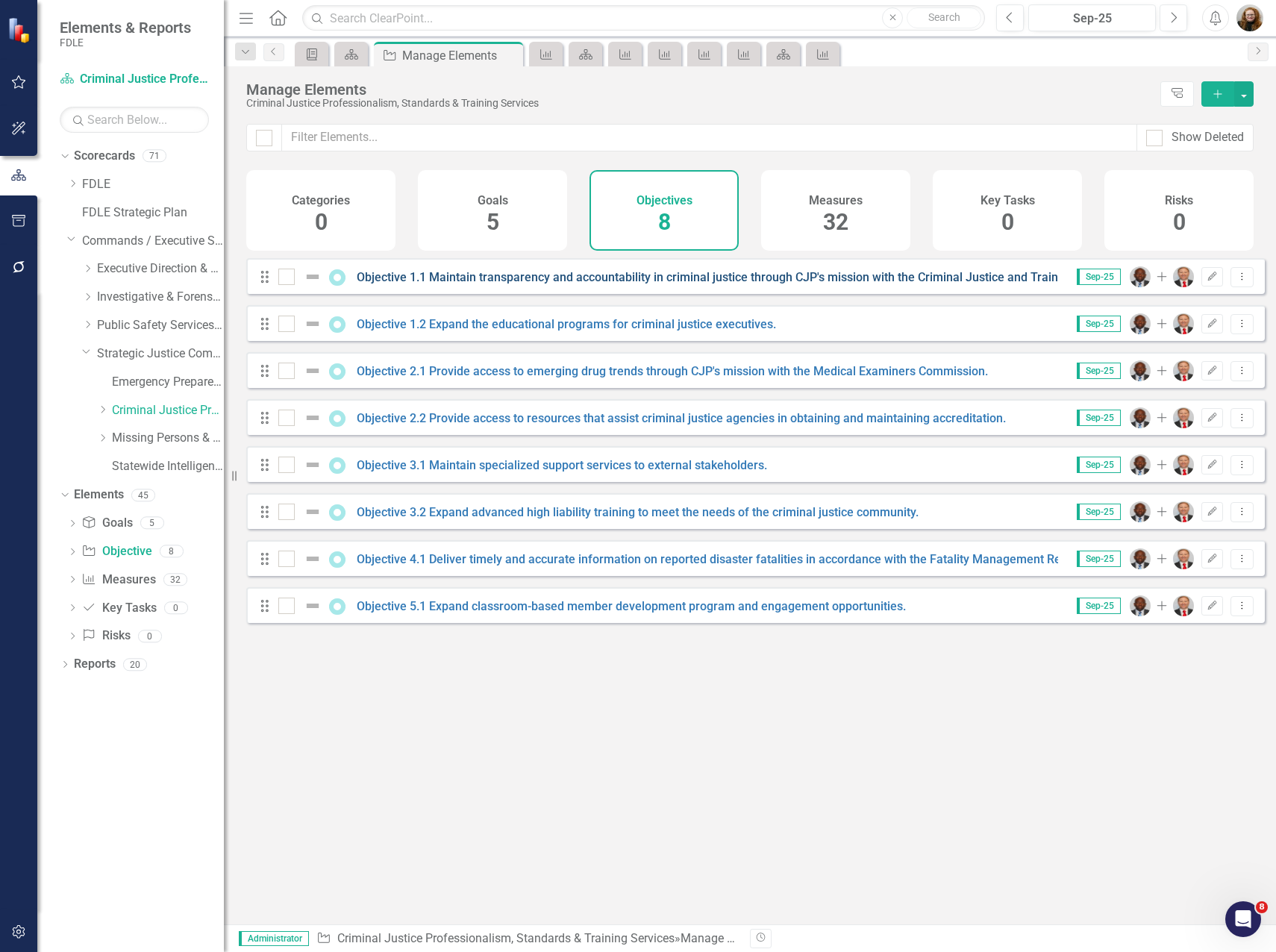
click at [405, 284] on link "Objective 1.1 Maintain transparency and accountability in criminal justice thro…" at bounding box center [751, 277] width 790 height 14
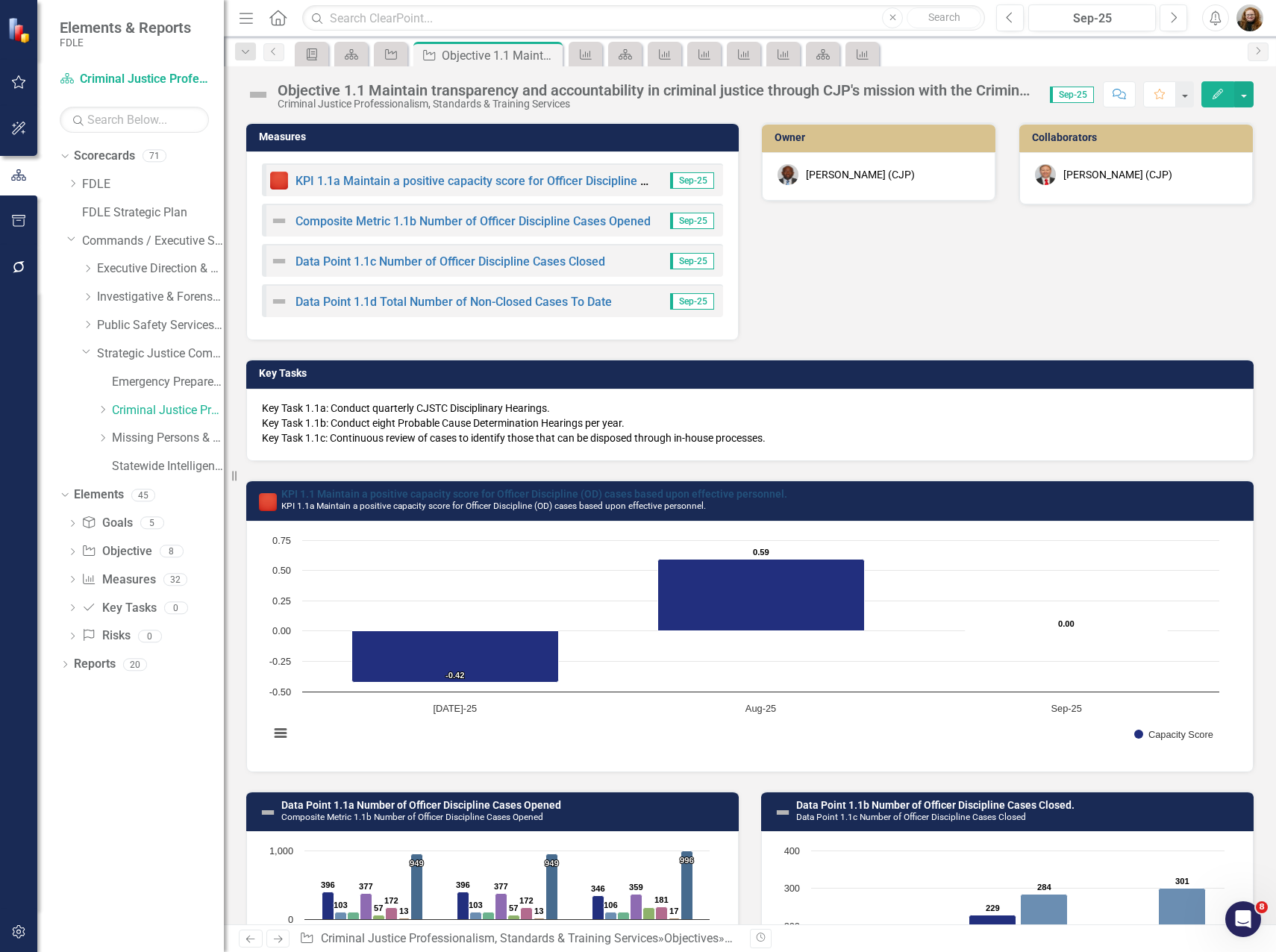
click at [749, 494] on link "KPI 1.1 Maintain a positive capacity score for Officer Discipline (OD) cases ba…" at bounding box center [534, 494] width 506 height 12
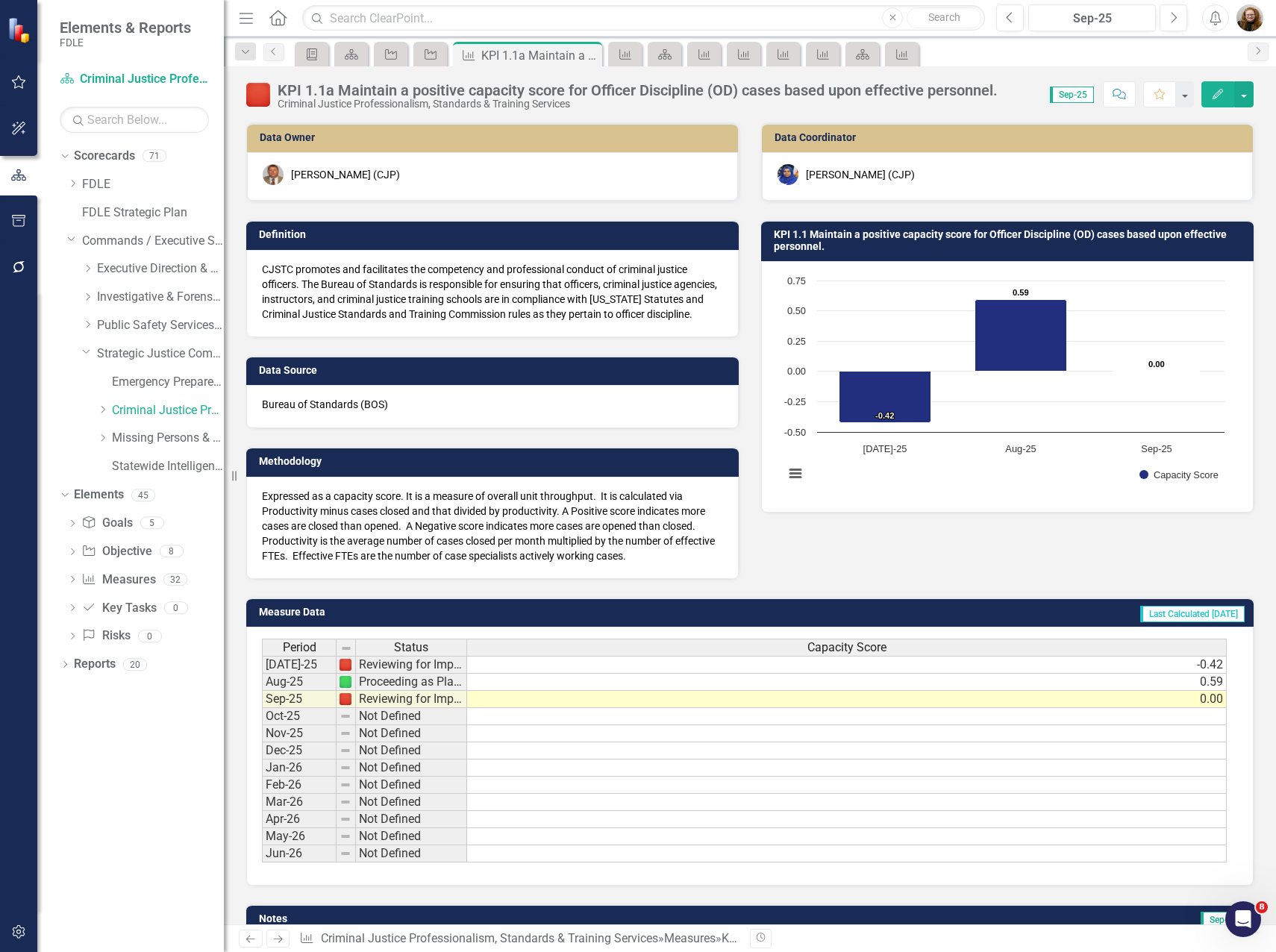
click at [1020, 548] on div "Data Owner Glen Hopkins (CJP) Definition CJSTC promotes and facilitates the com…" at bounding box center [749, 341] width 1029 height 475
click at [146, 436] on link "Missing Persons & Offender Enforcement" at bounding box center [167, 437] width 112 height 17
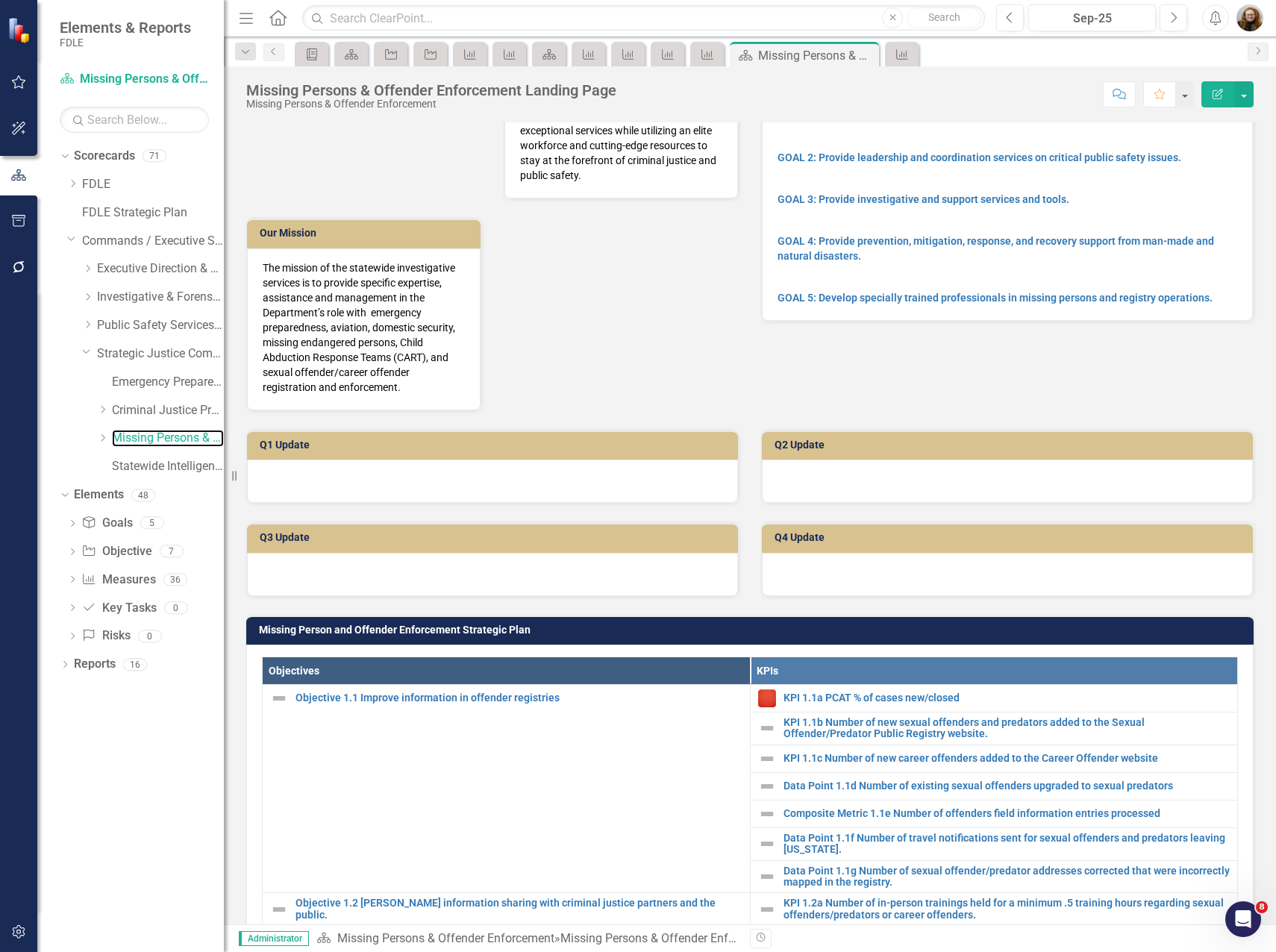
scroll to position [522, 0]
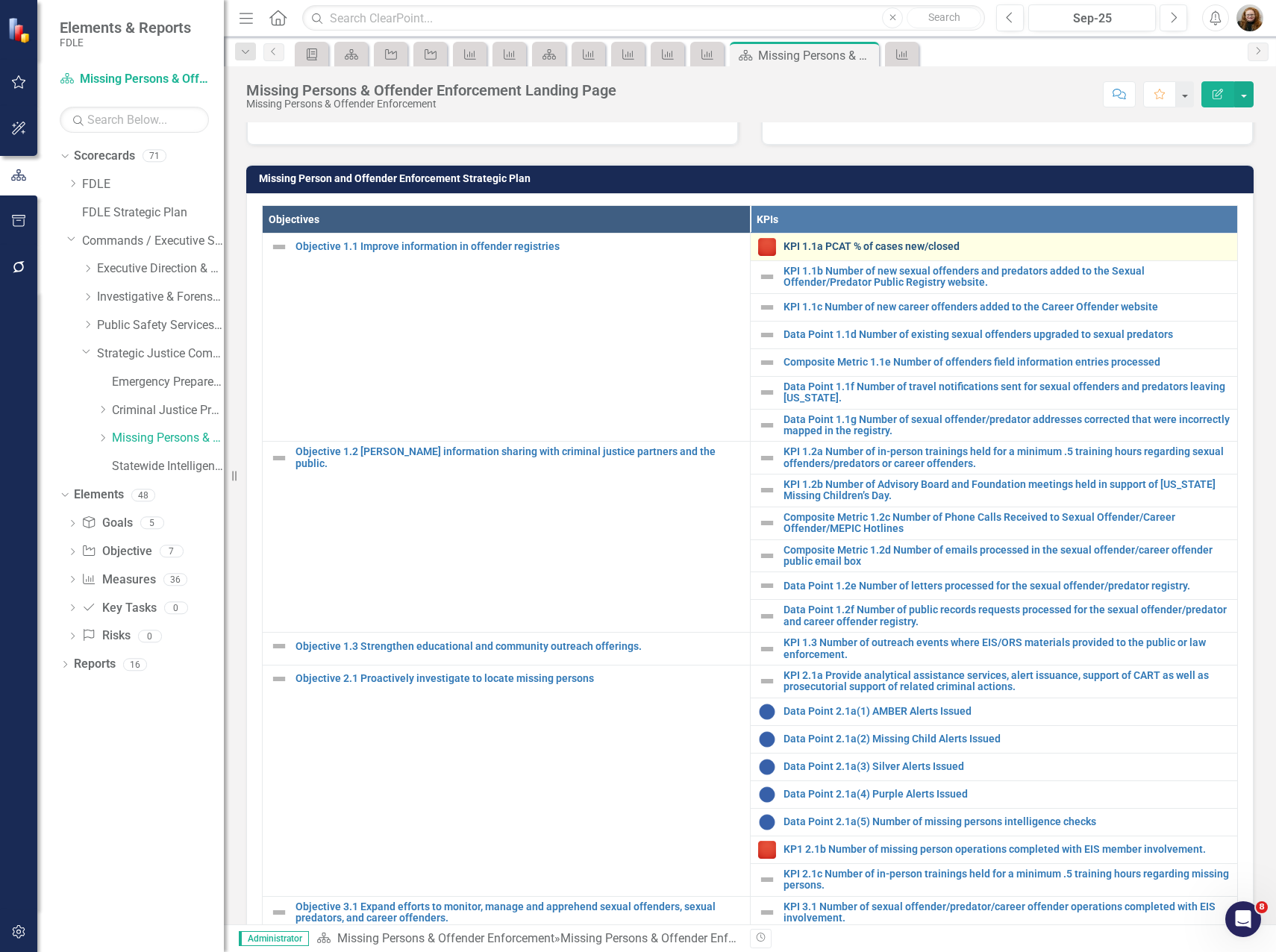
click at [905, 251] on link "KPI 1.1a PCAT % of cases new/closed" at bounding box center [1006, 246] width 447 height 11
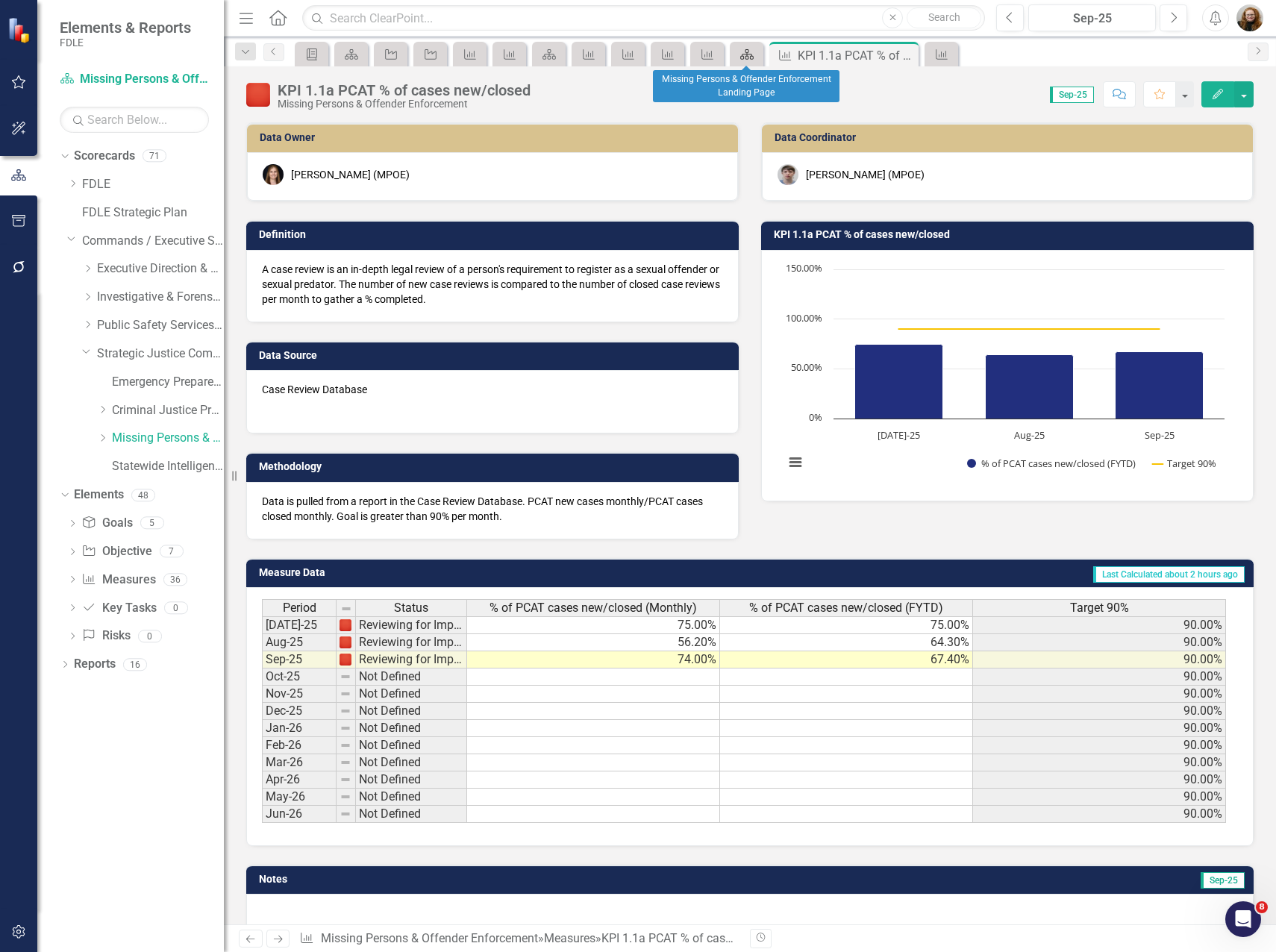
click at [751, 54] on icon "Scorecard" at bounding box center [746, 55] width 15 height 12
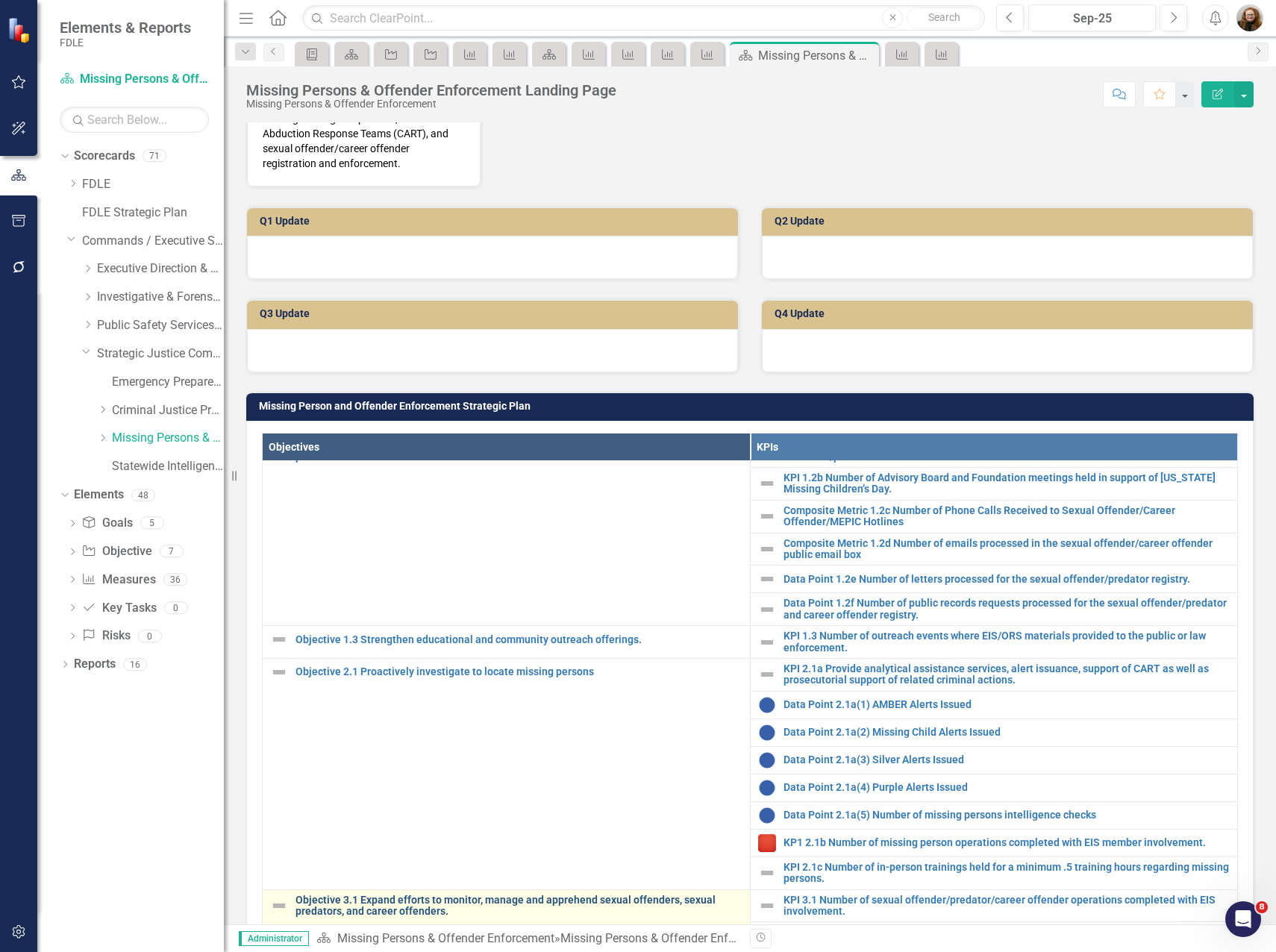
scroll to position [372, 0]
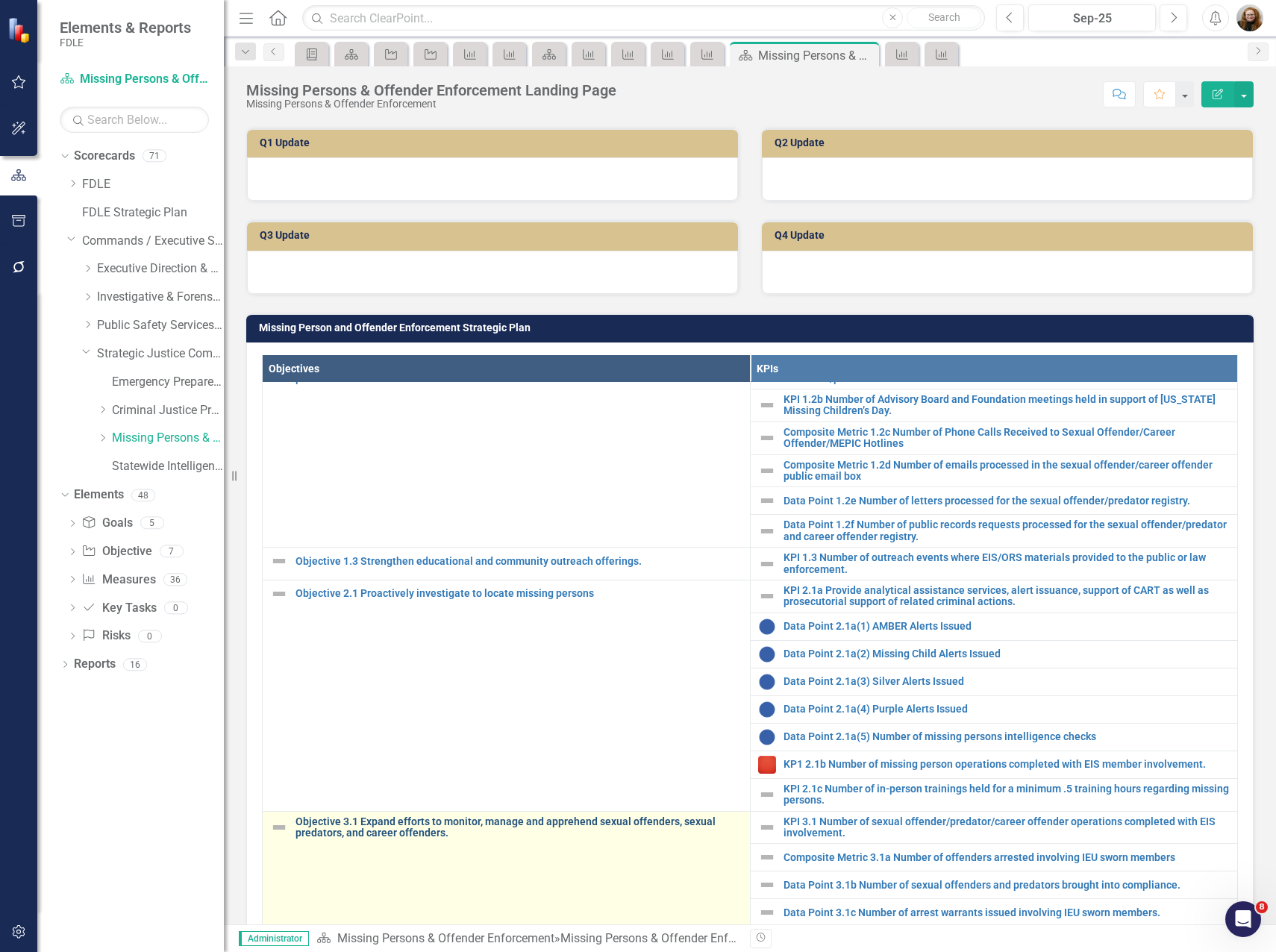
click at [415, 816] on link "Objective 3.1 Expand efforts to monitor, manage and apprehend sexual offenders,…" at bounding box center [519, 827] width 447 height 23
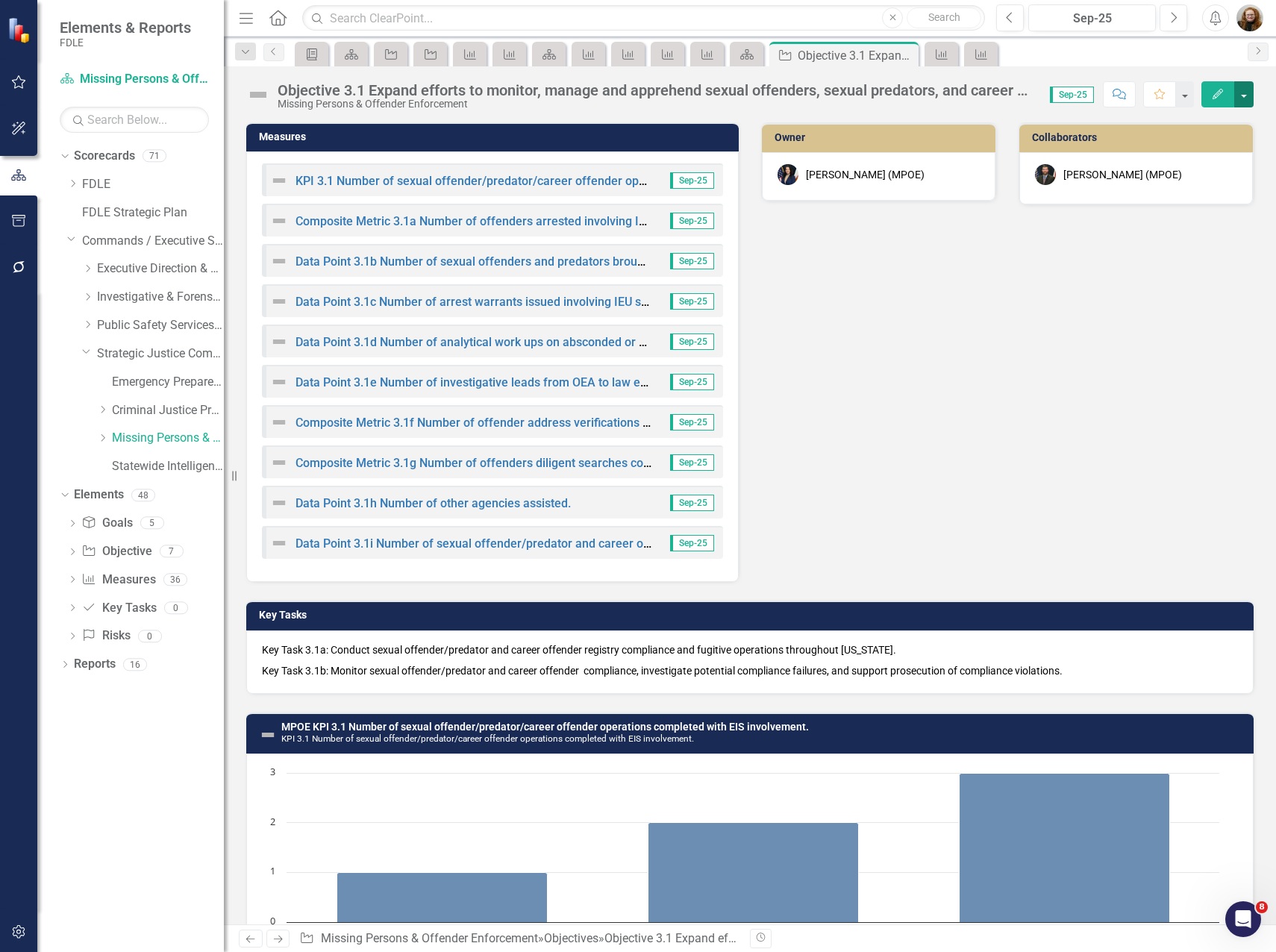
click at [1243, 90] on button "button" at bounding box center [1243, 95] width 19 height 26
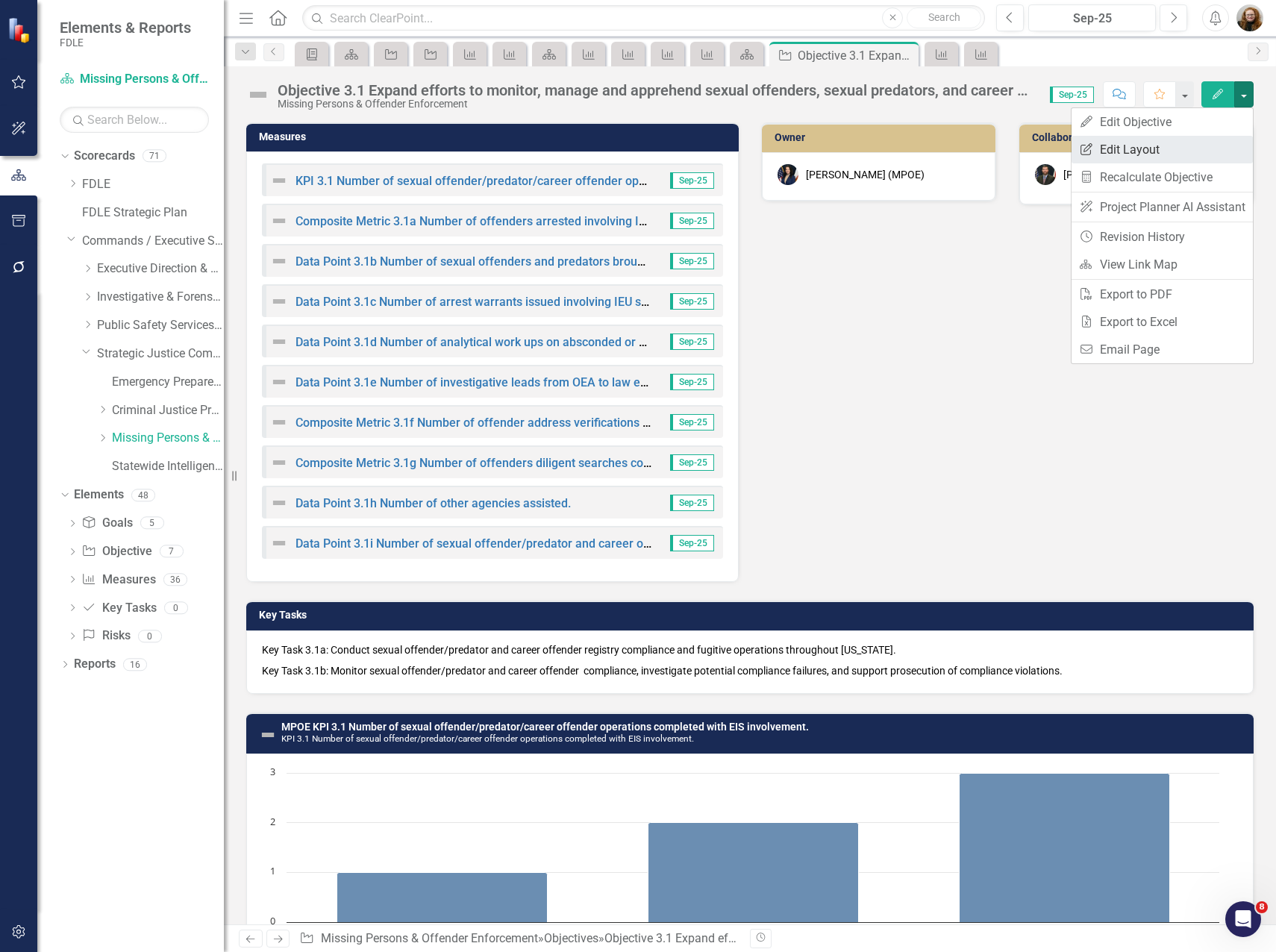
click at [1134, 150] on link "Edit Report Edit Layout" at bounding box center [1161, 149] width 181 height 28
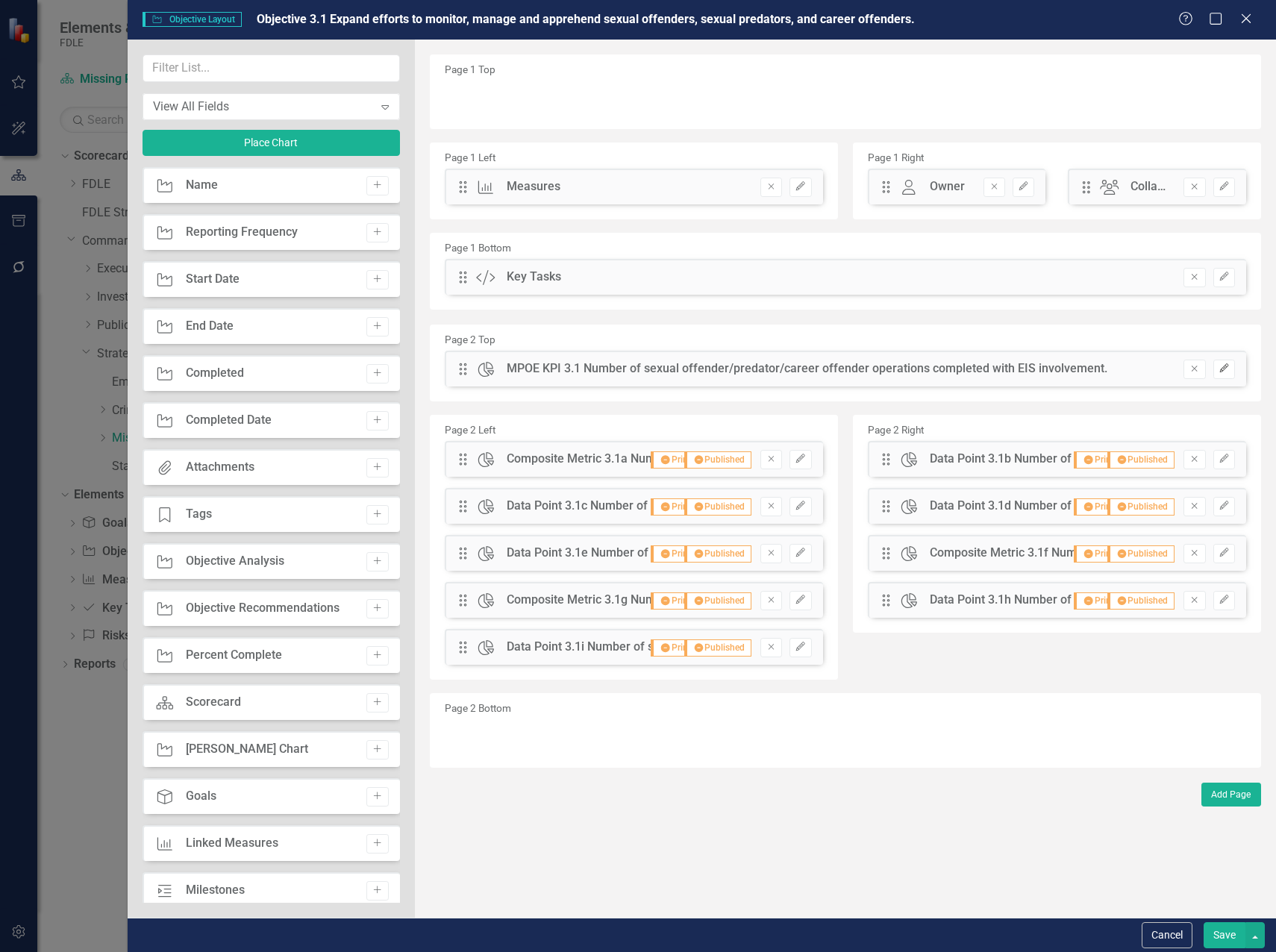
click at [1222, 369] on icon "Edit" at bounding box center [1223, 367] width 11 height 9
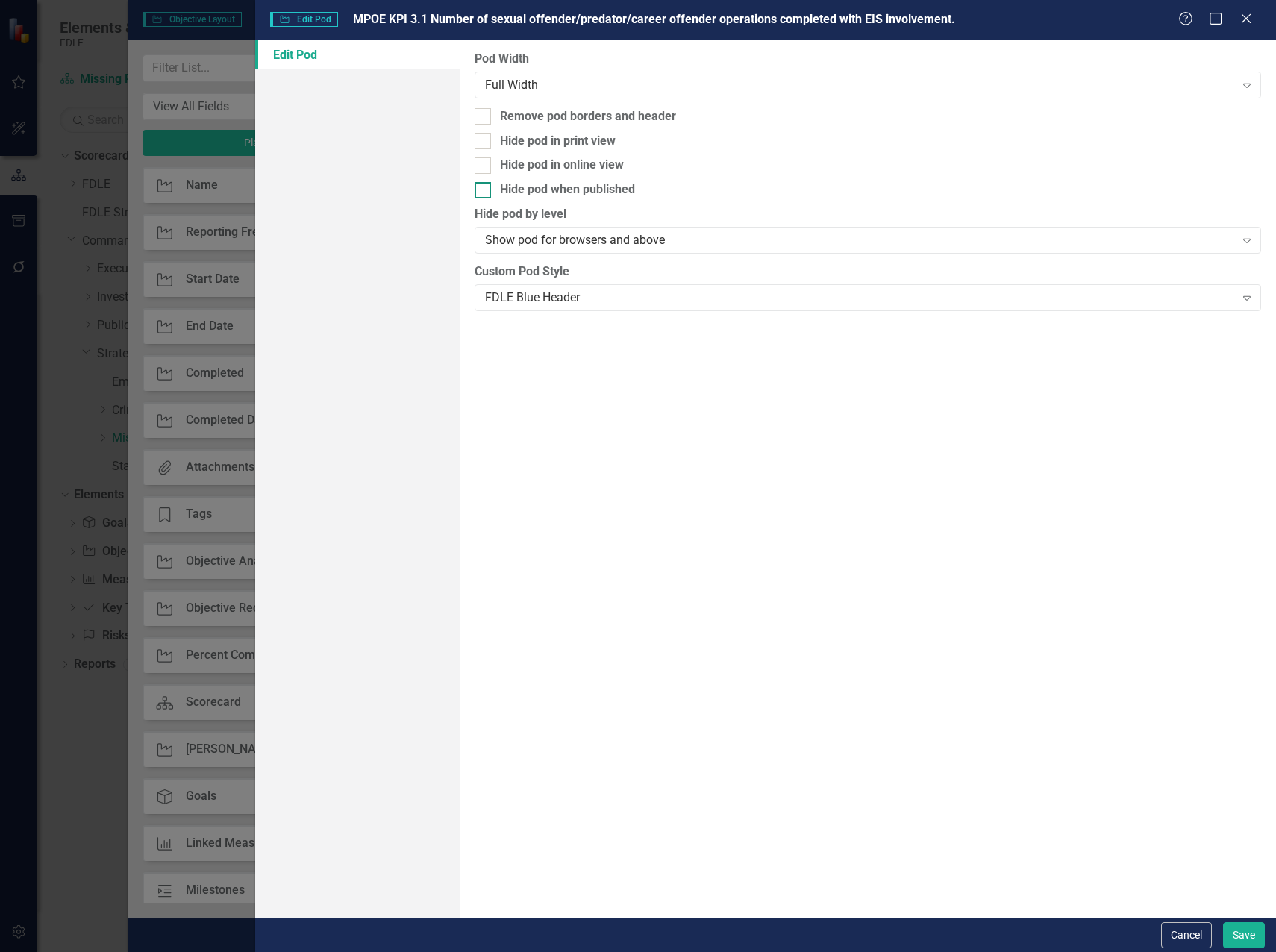
click at [480, 188] on input "Hide pod when published" at bounding box center [479, 187] width 10 height 10
checkbox input "true"
click at [485, 139] on div at bounding box center [482, 140] width 16 height 16
click at [484, 139] on input "Hide pod in print view" at bounding box center [479, 137] width 10 height 10
checkbox input "true"
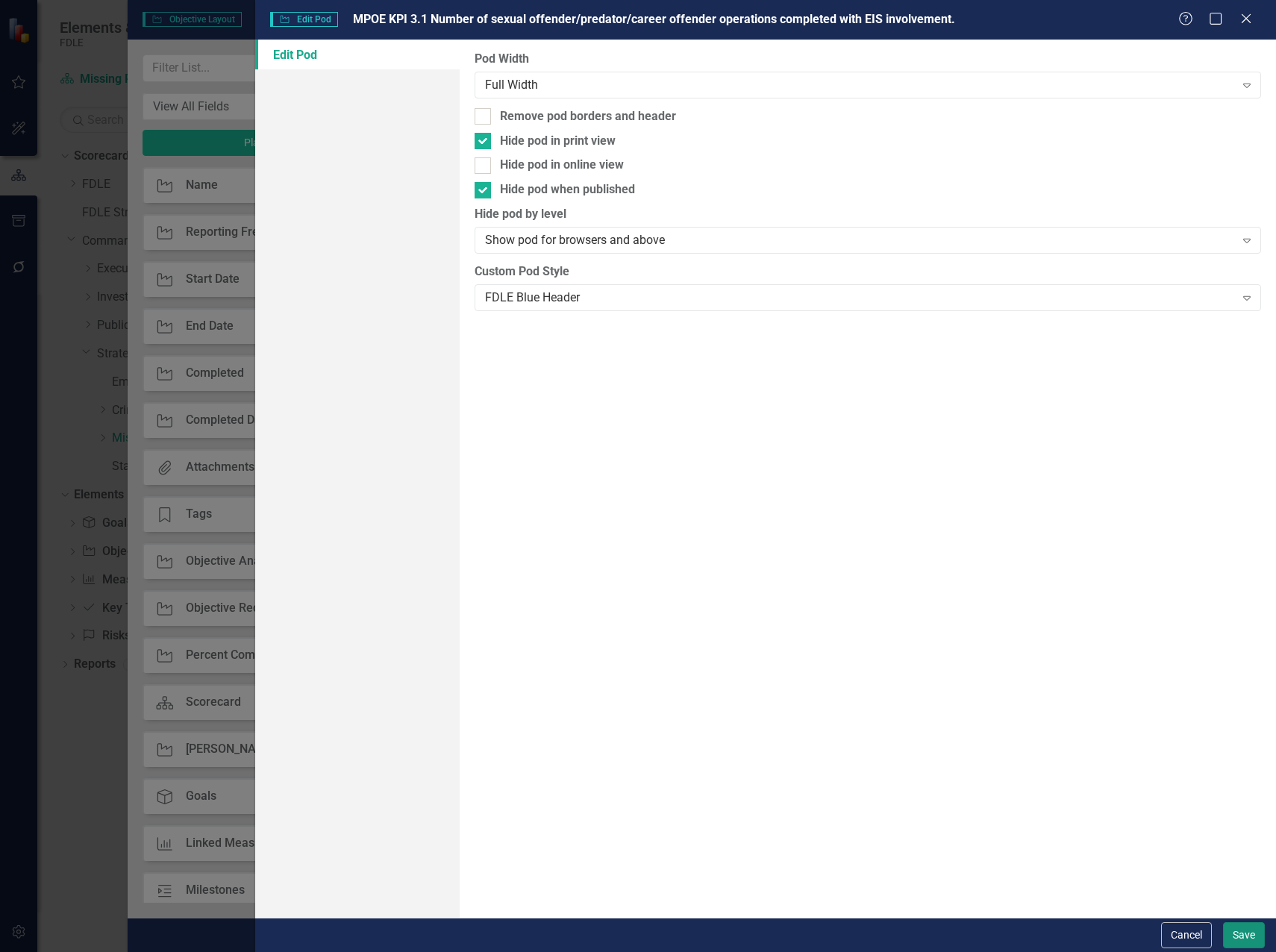
click at [1247, 936] on button "Save" at bounding box center [1243, 935] width 42 height 26
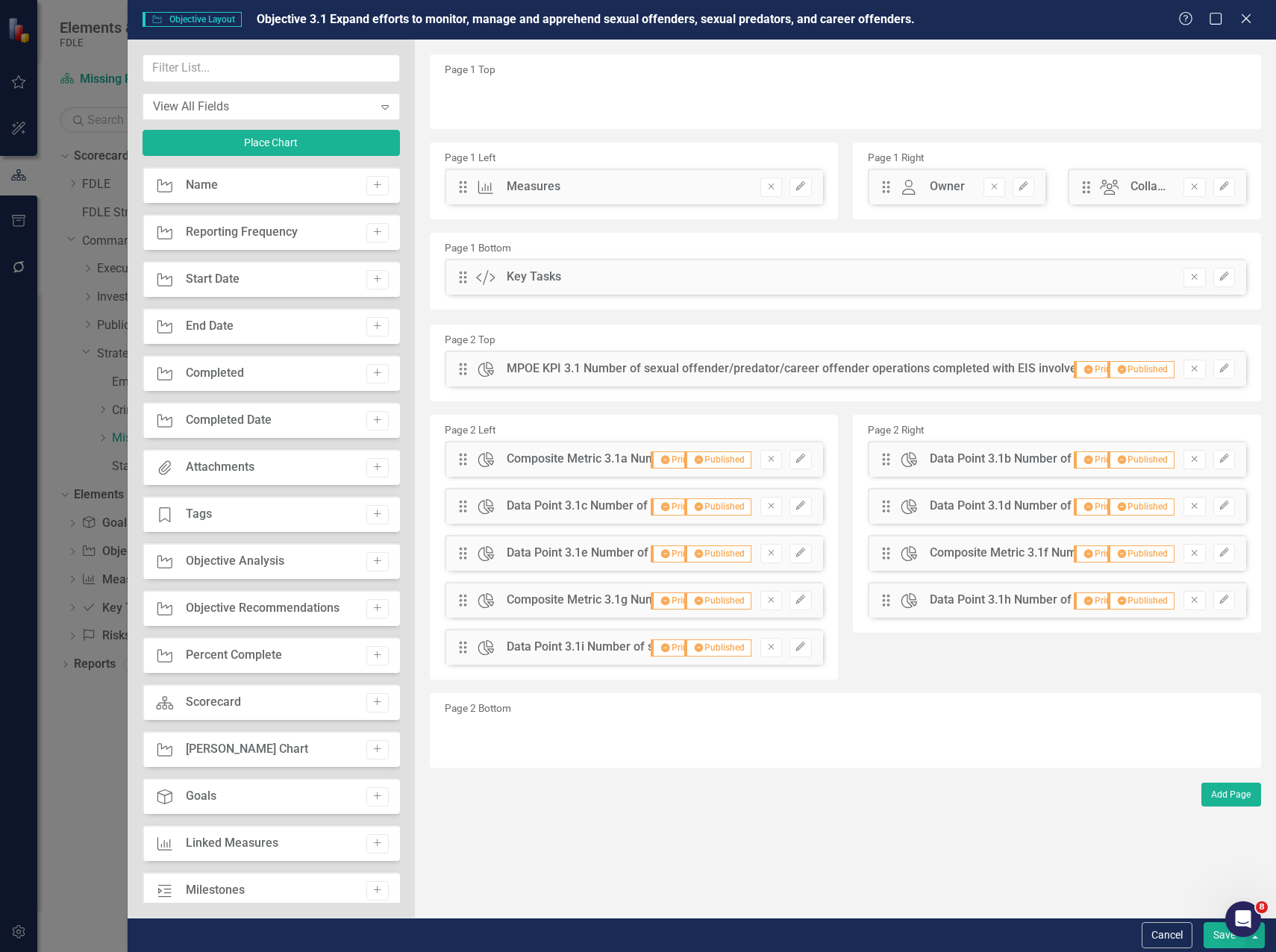
click at [1222, 938] on button "Save" at bounding box center [1224, 935] width 42 height 26
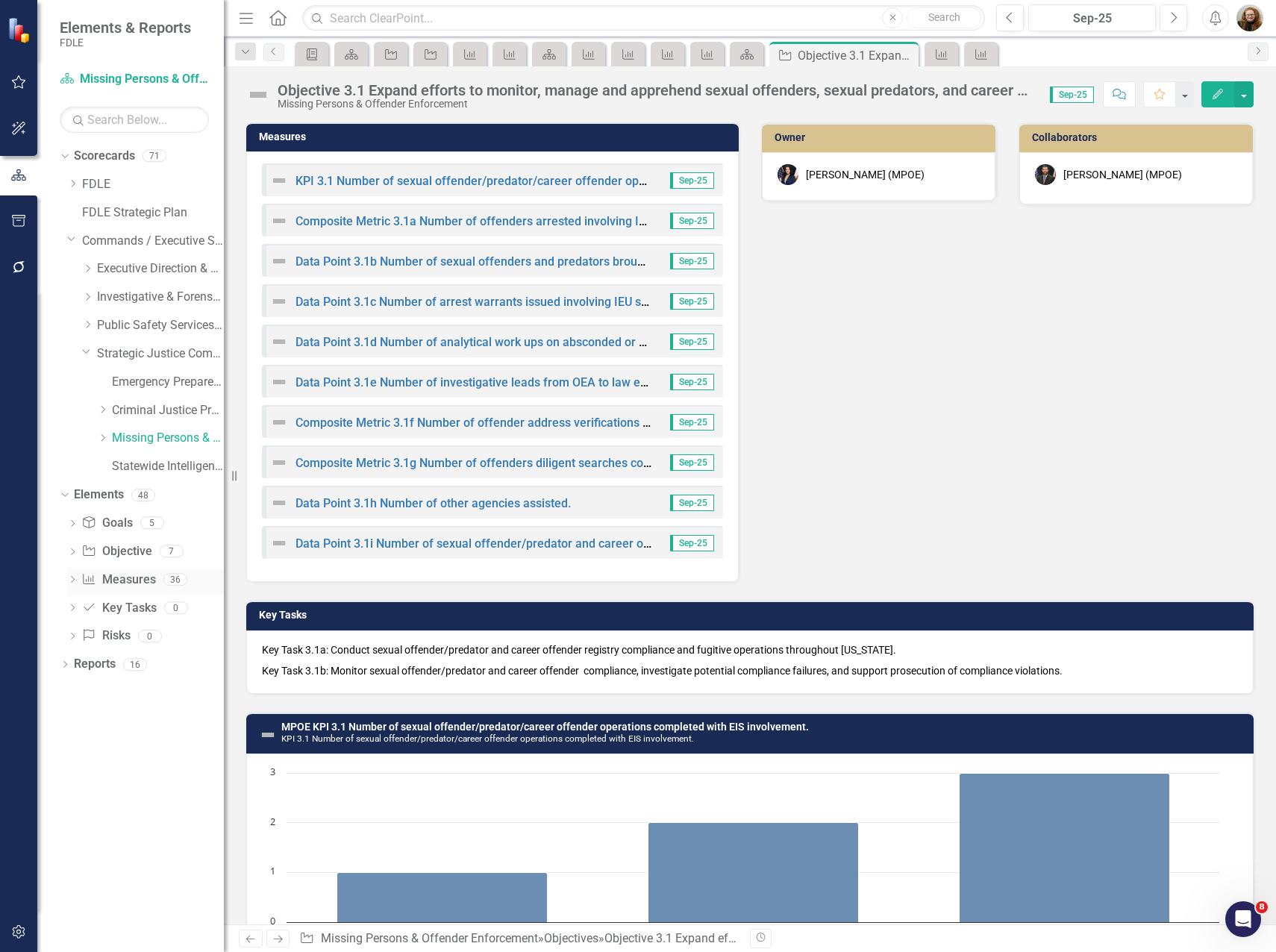
click at [73, 581] on icon "Dropdown" at bounding box center [72, 581] width 10 height 8
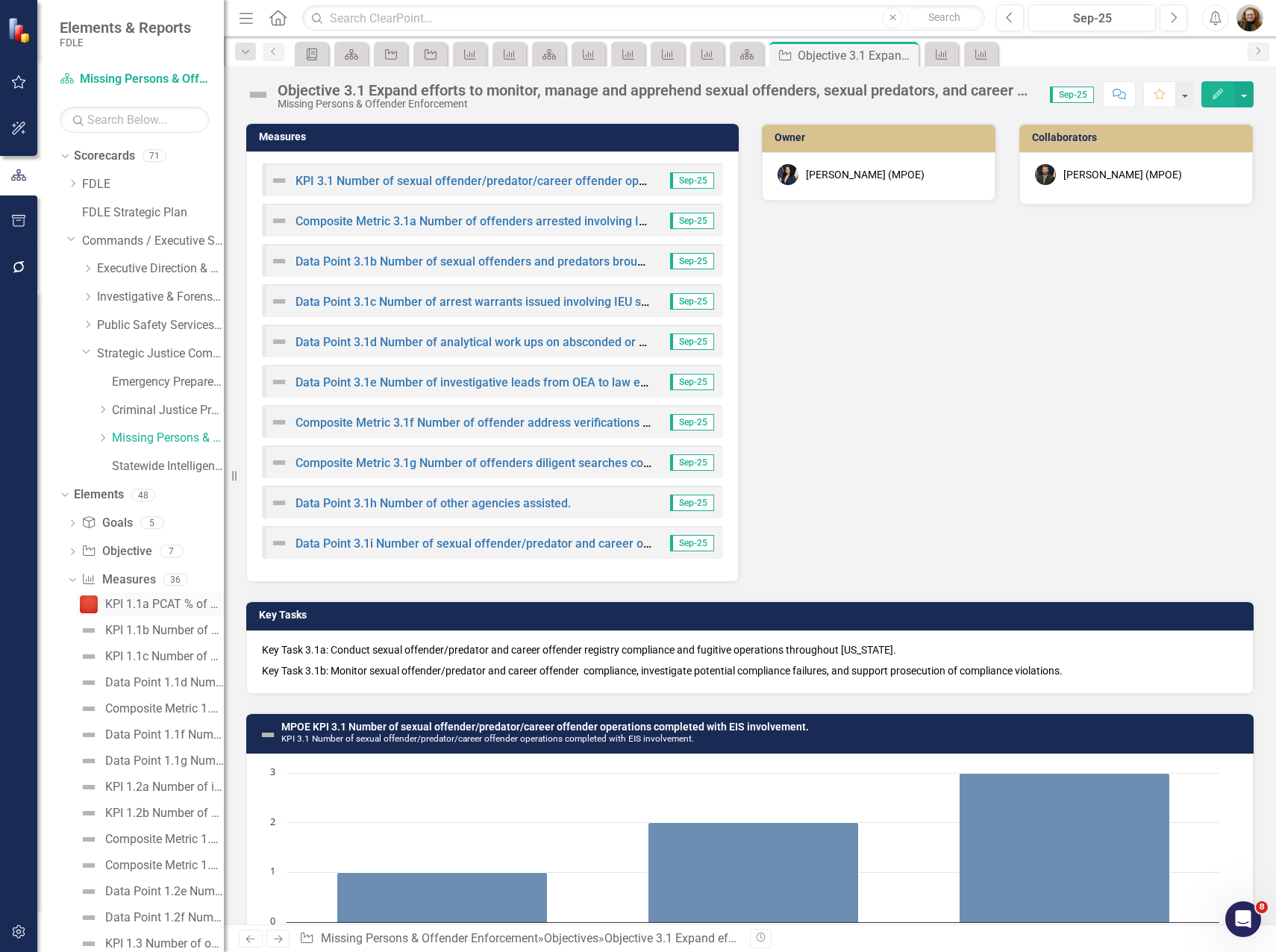
click at [138, 609] on div "KPI 1.1a PCAT % of cases new/closed" at bounding box center [164, 603] width 119 height 13
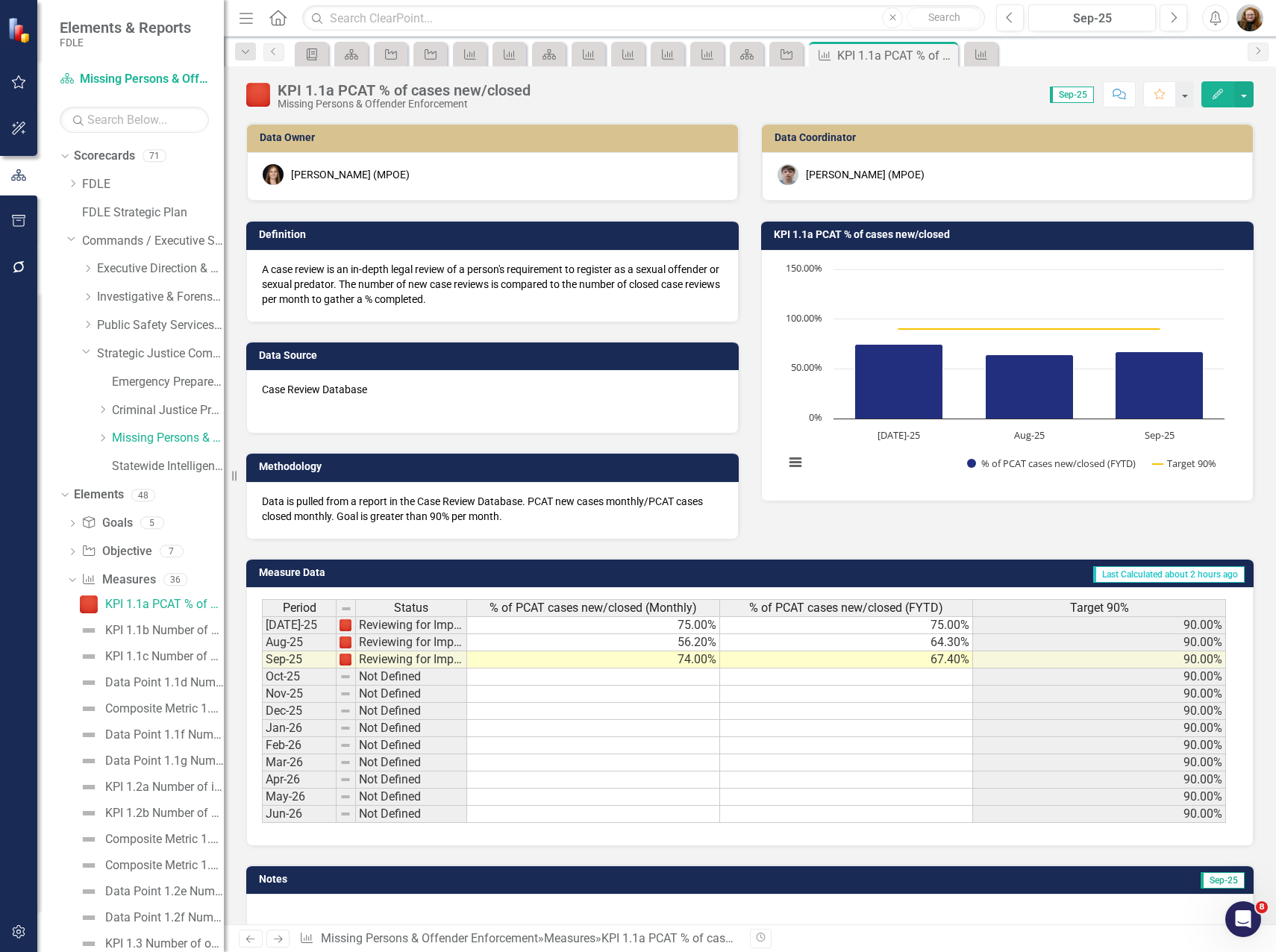
click at [931, 240] on h3 "KPI 1.1a PCAT % of cases new/closed" at bounding box center [1010, 234] width 472 height 11
click at [932, 240] on h3 "KPI 1.1a PCAT % of cases new/closed" at bounding box center [1010, 234] width 472 height 11
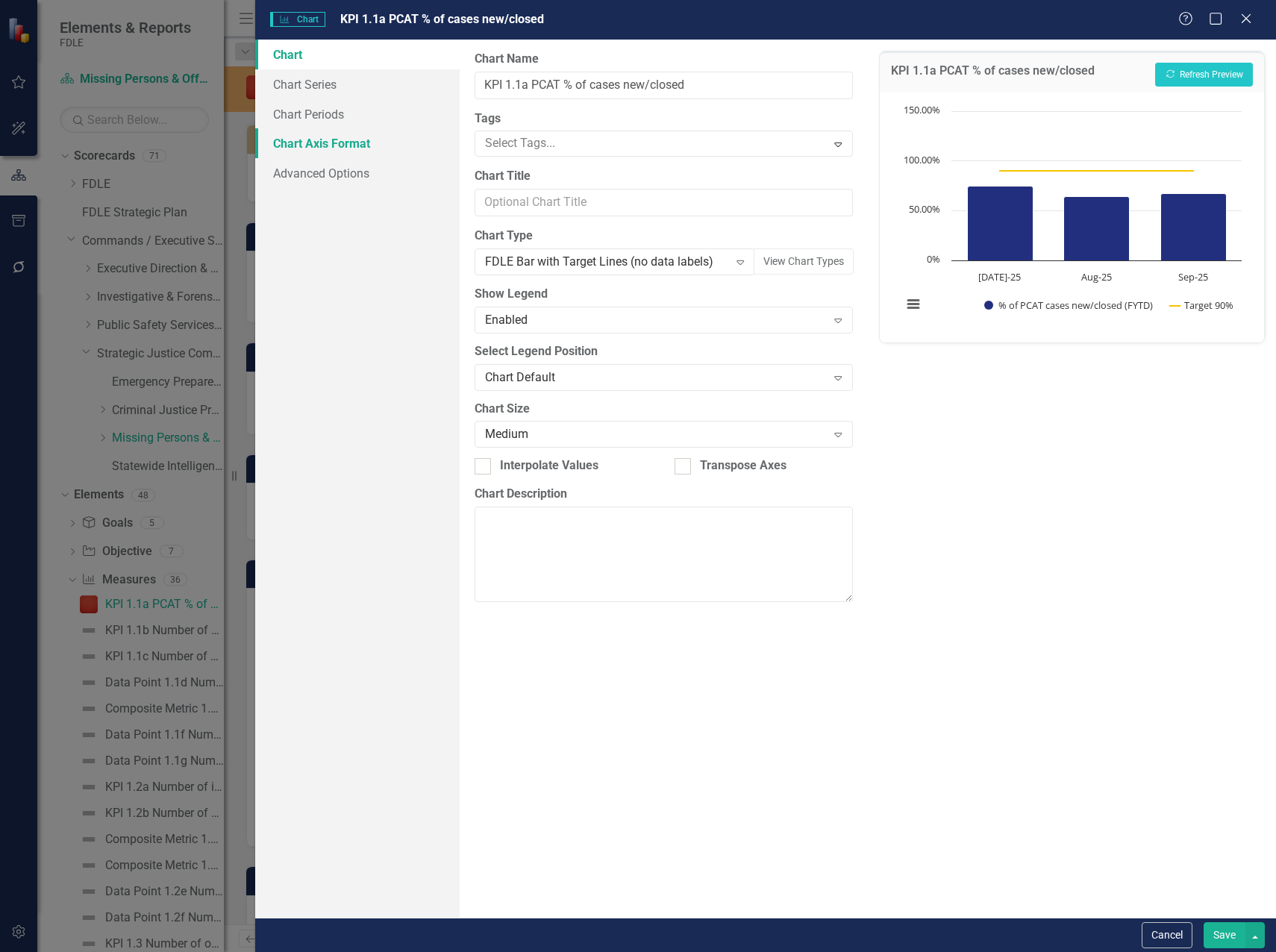
click at [305, 143] on link "Chart Axis Format" at bounding box center [357, 143] width 204 height 30
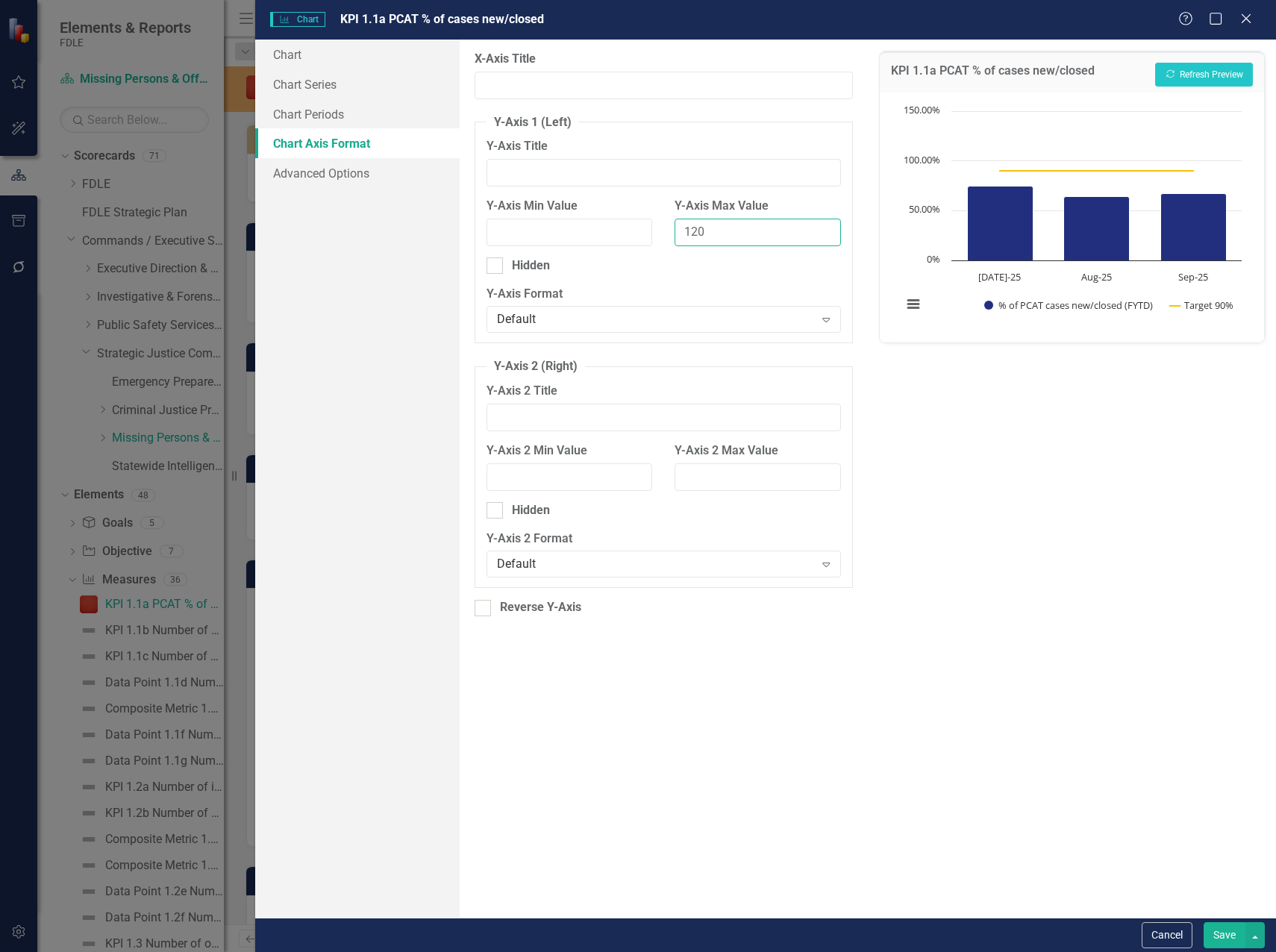
click at [693, 235] on input "120" at bounding box center [757, 232] width 166 height 28
click at [696, 234] on input "120" at bounding box center [757, 232] width 166 height 28
type input "100"
click at [1204, 70] on button "Recalculate Refresh Preview" at bounding box center [1203, 75] width 98 height 24
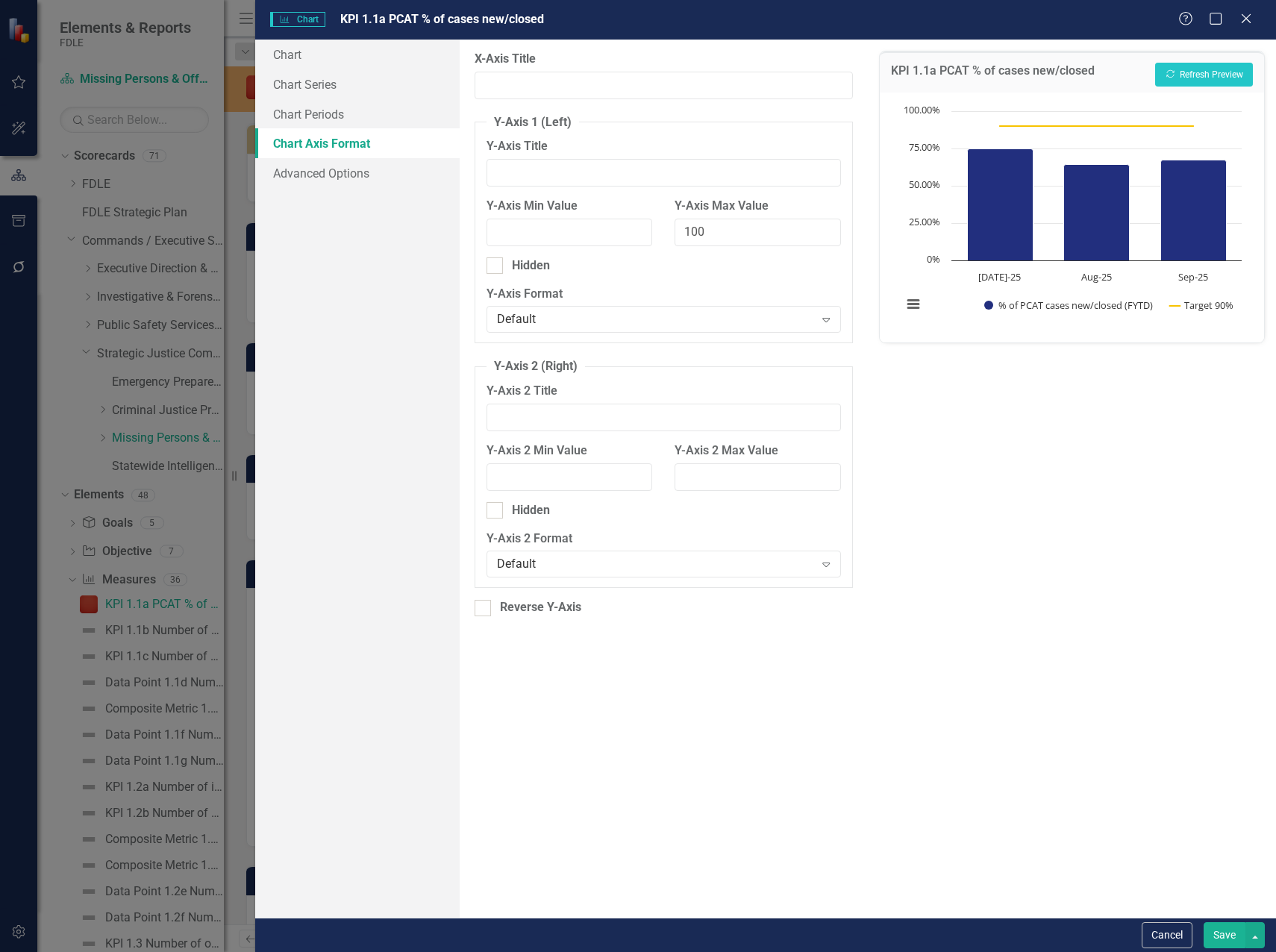
click at [1238, 939] on button "Save" at bounding box center [1224, 935] width 42 height 26
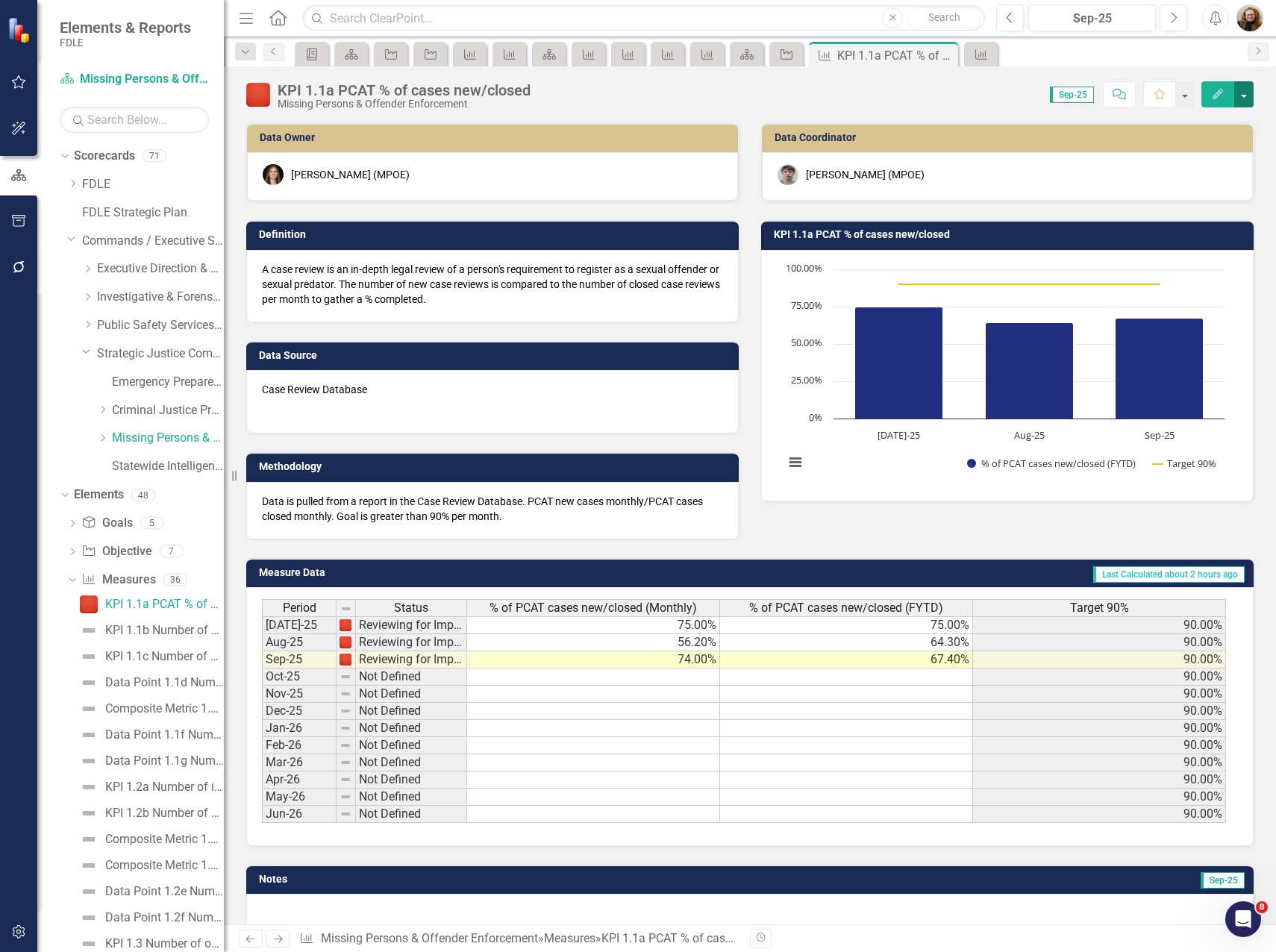
click at [1247, 97] on button "button" at bounding box center [1243, 95] width 19 height 26
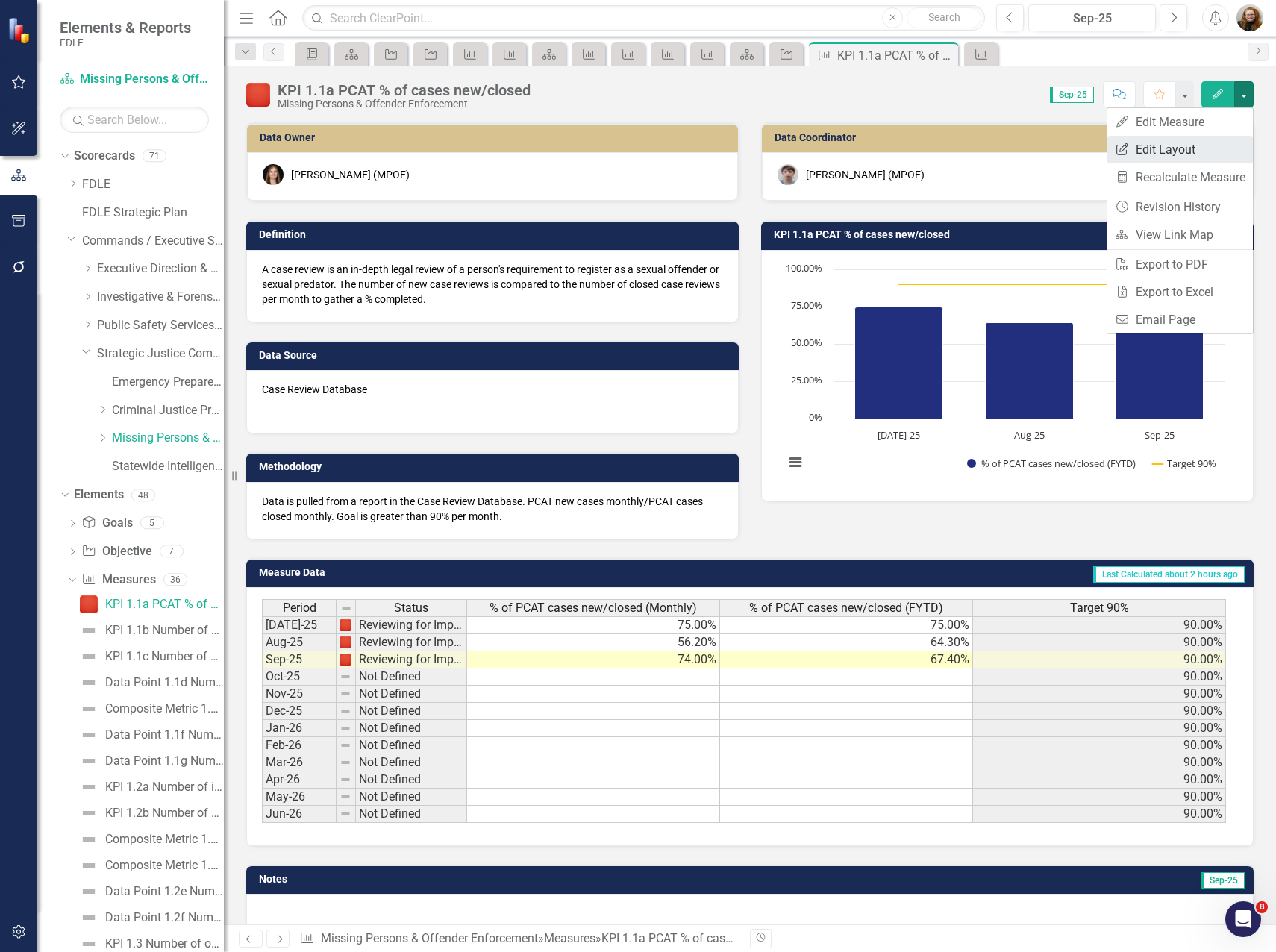
click at [1177, 144] on link "Edit Report Edit Layout" at bounding box center [1179, 149] width 145 height 28
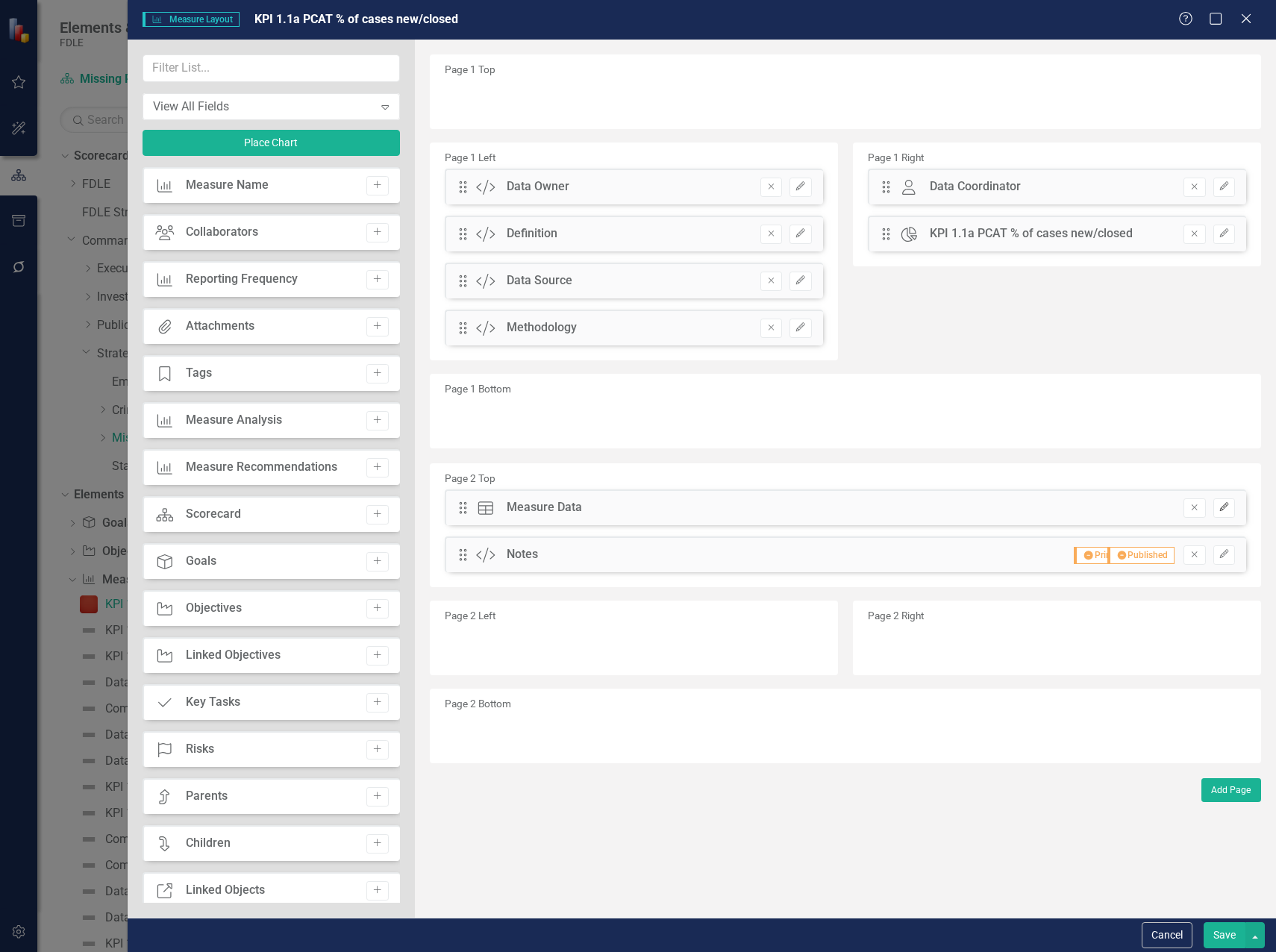
click at [1218, 506] on icon "Edit" at bounding box center [1223, 507] width 11 height 9
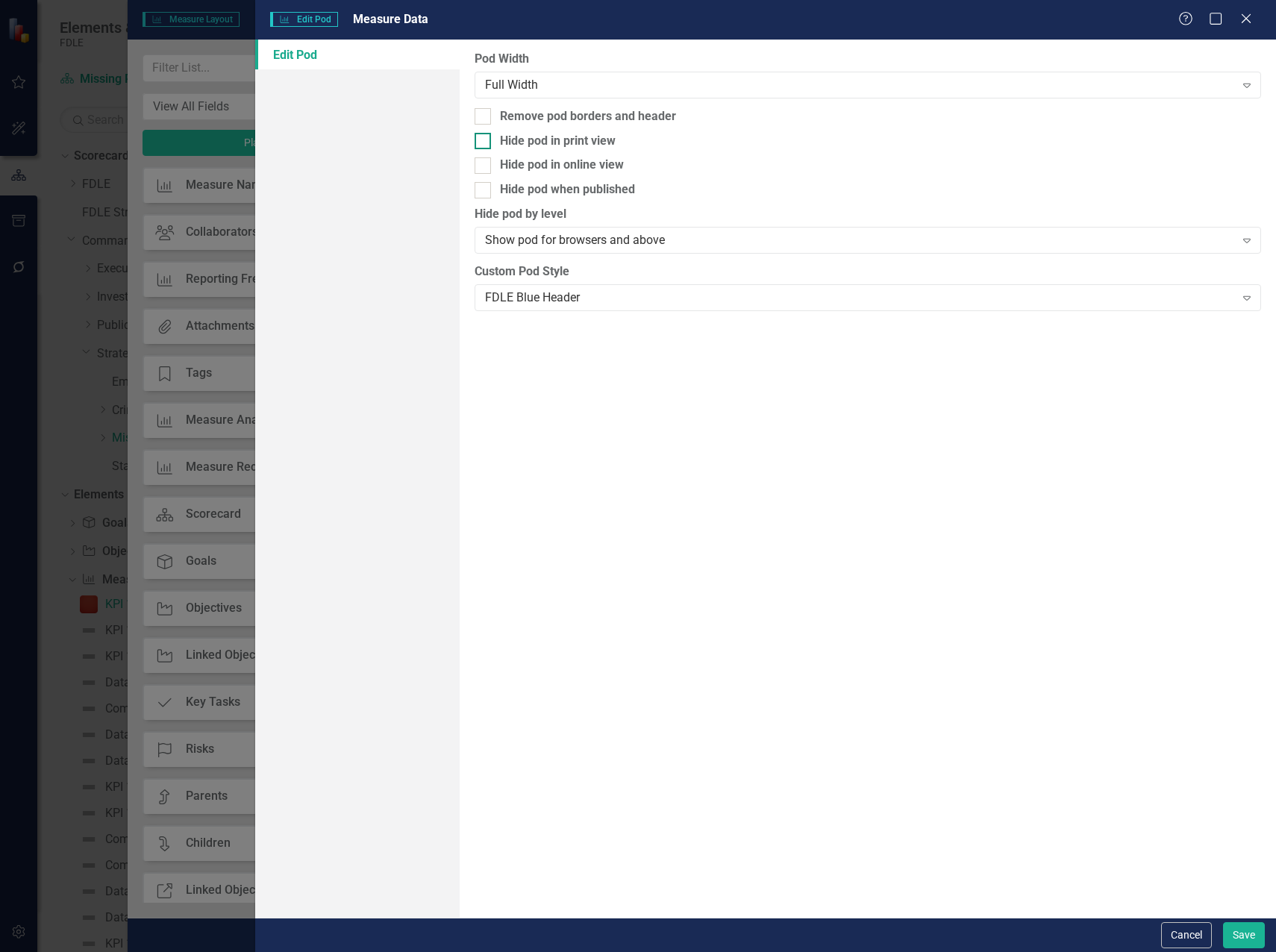
click at [488, 141] on div at bounding box center [482, 140] width 16 height 16
click at [484, 141] on input "Hide pod in print view" at bounding box center [479, 137] width 10 height 10
checkbox input "true"
click at [487, 186] on div at bounding box center [482, 190] width 16 height 16
click at [484, 186] on input "Hide pod when published" at bounding box center [479, 187] width 10 height 10
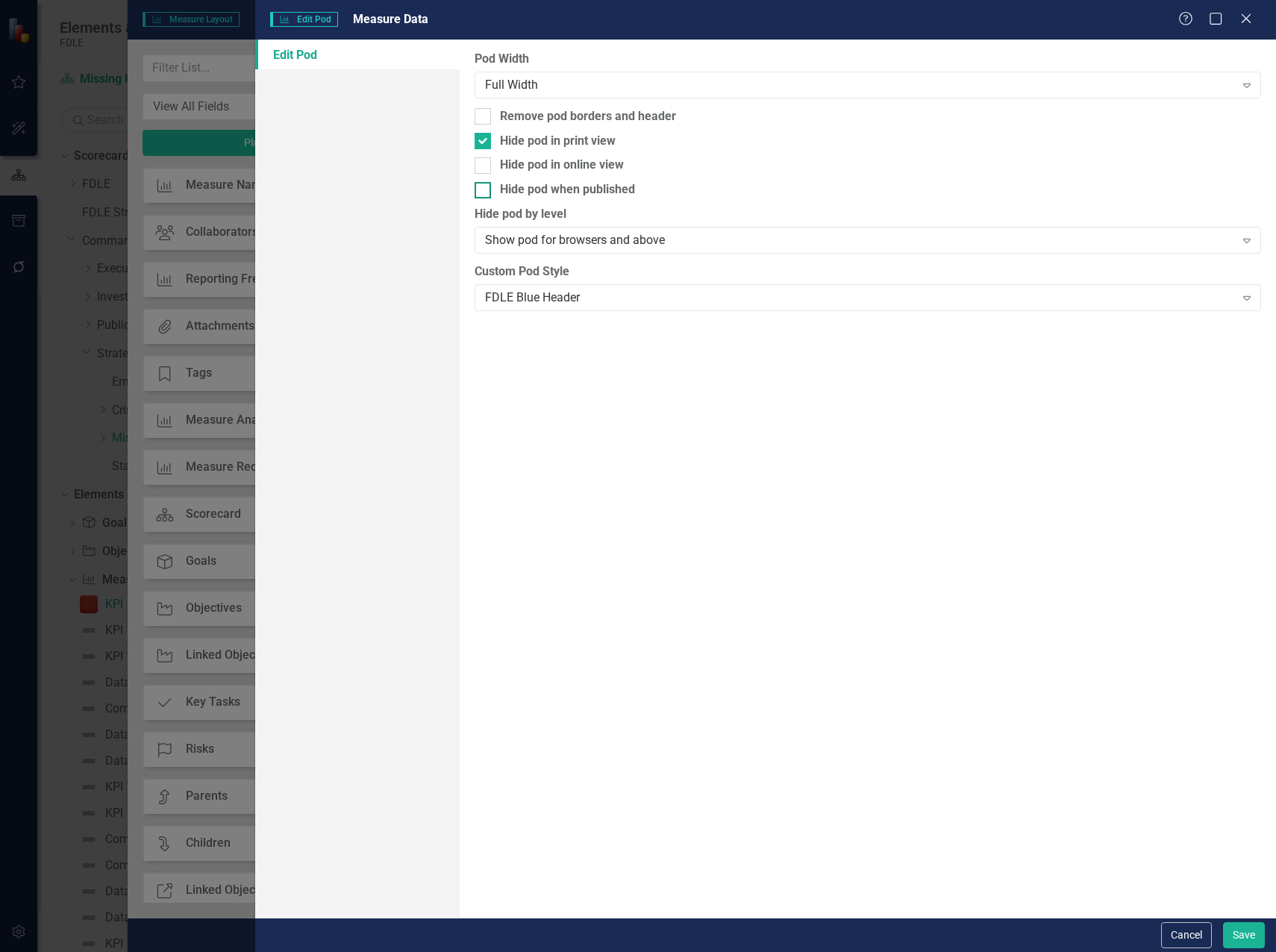
checkbox input "true"
click at [1251, 940] on button "Save" at bounding box center [1243, 935] width 42 height 26
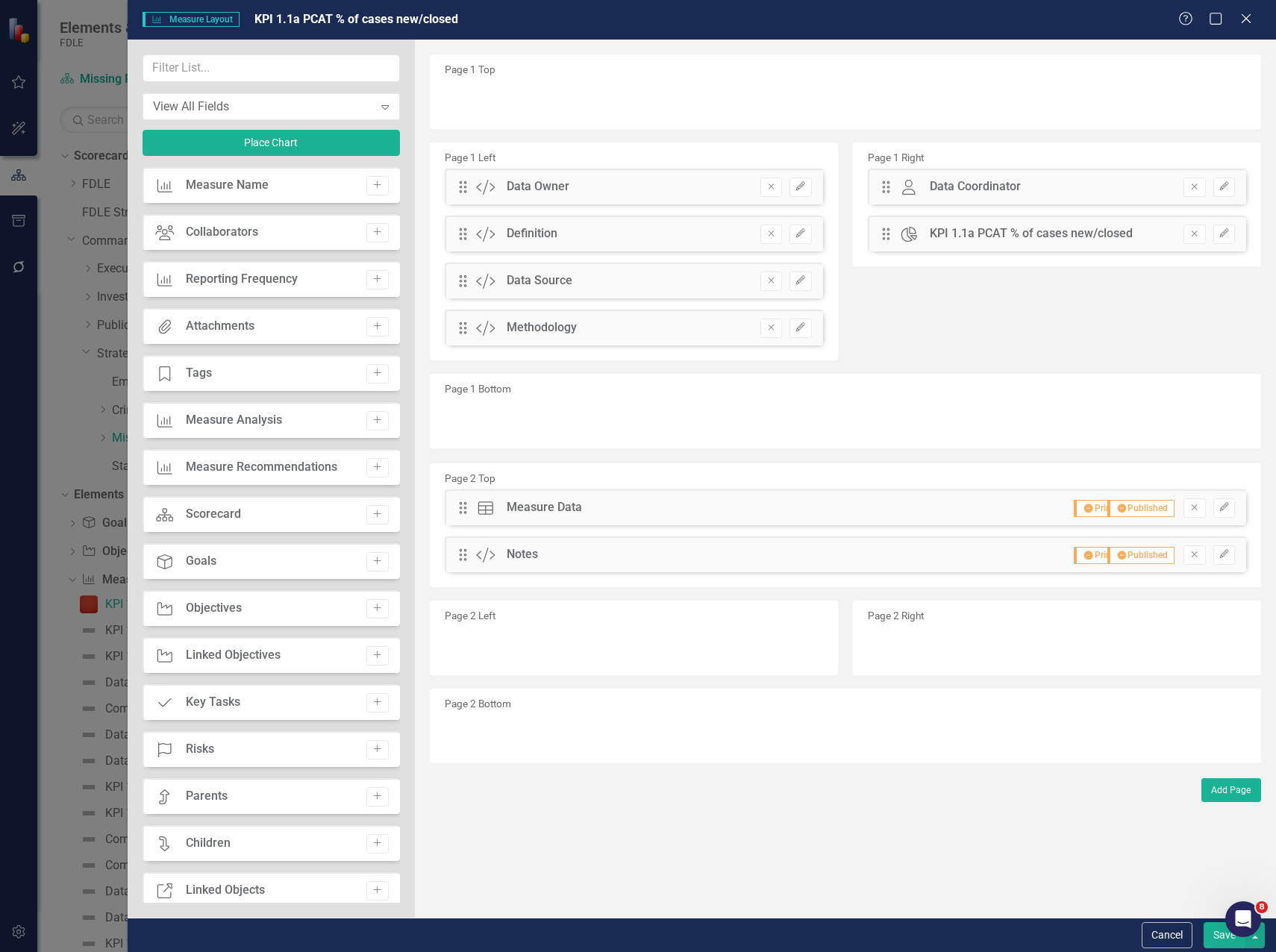
click at [1221, 937] on button "Save" at bounding box center [1224, 935] width 42 height 26
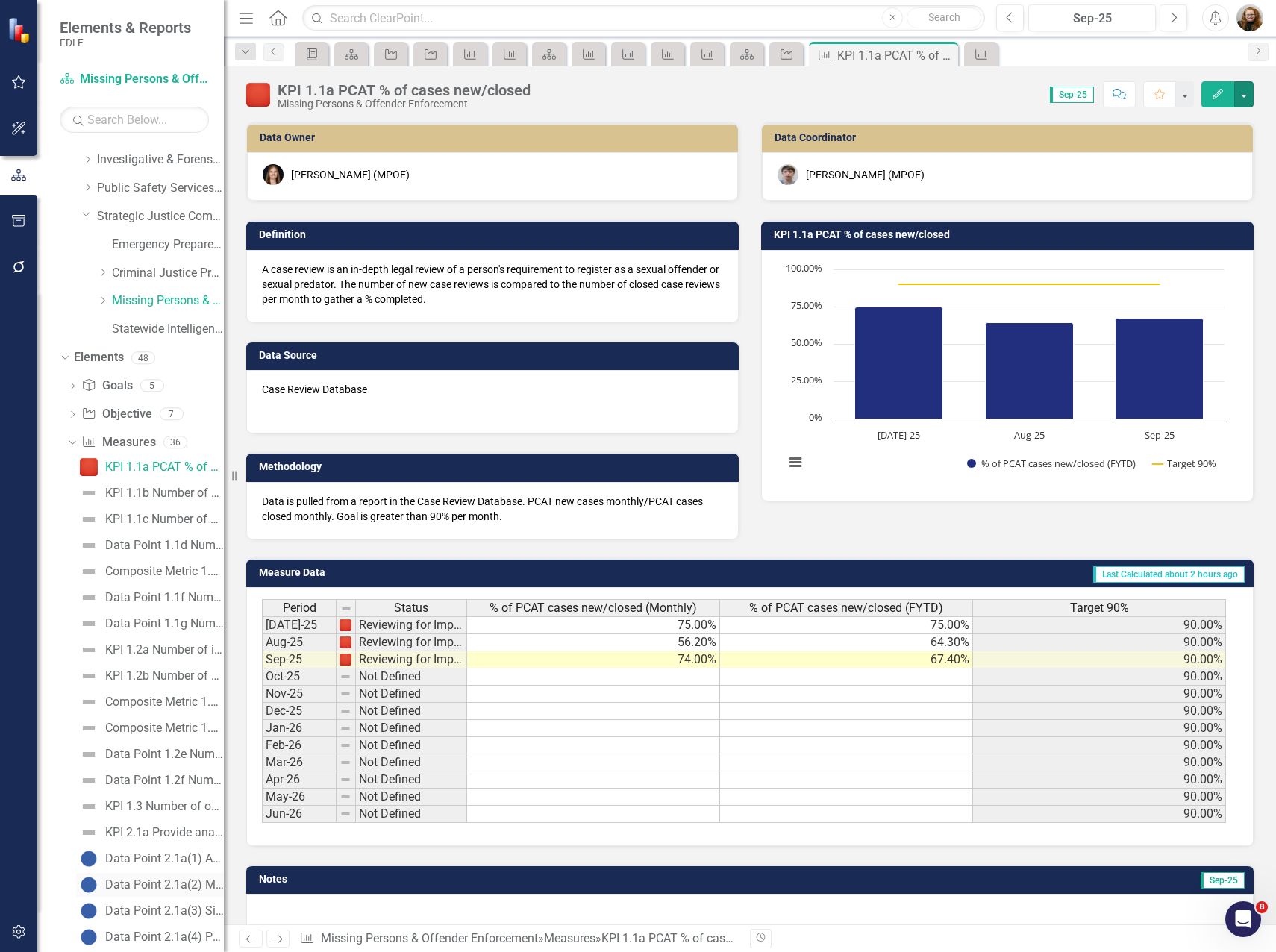
scroll to position [149, 0]
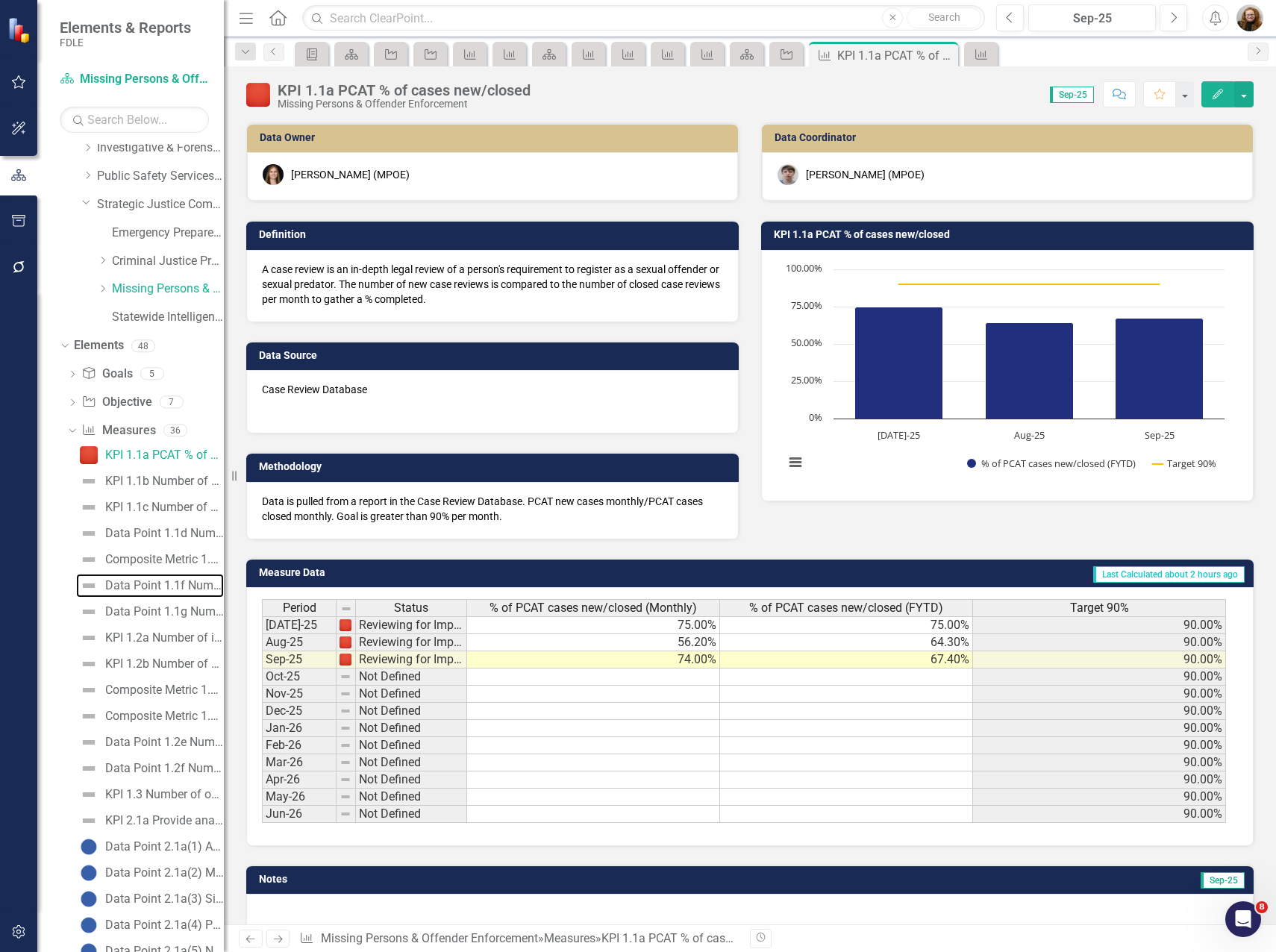
drag, startPoint x: 129, startPoint y: 587, endPoint x: 226, endPoint y: 585, distance: 97.0
click at [129, 587] on div "Data Point 1.1f Number of travel notifications sent for sexual offenders and pr…" at bounding box center [164, 585] width 119 height 13
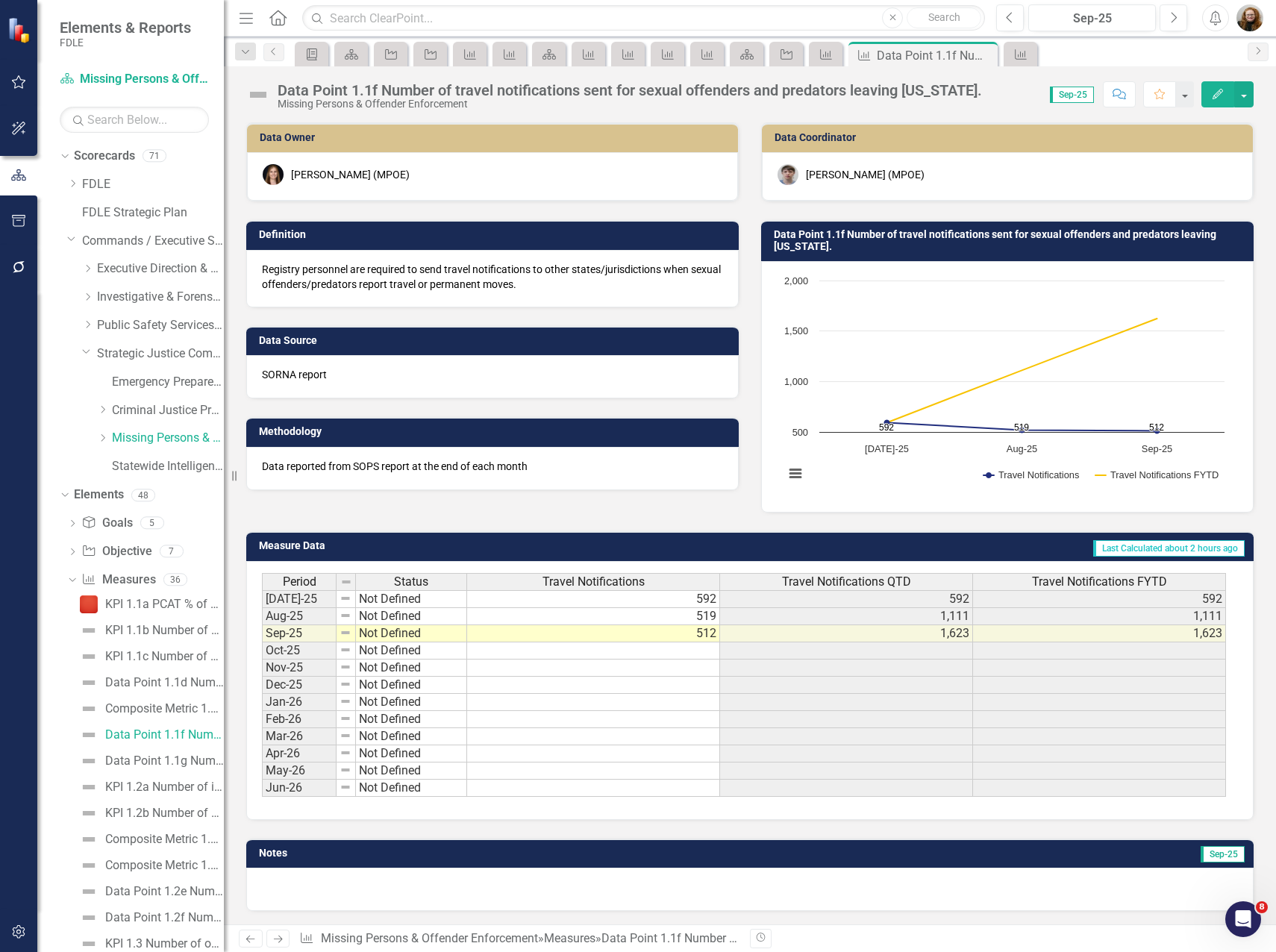
click at [869, 242] on h3 "Data Point 1.1f Number of travel notifications sent for sexual offenders and pr…" at bounding box center [1010, 240] width 472 height 23
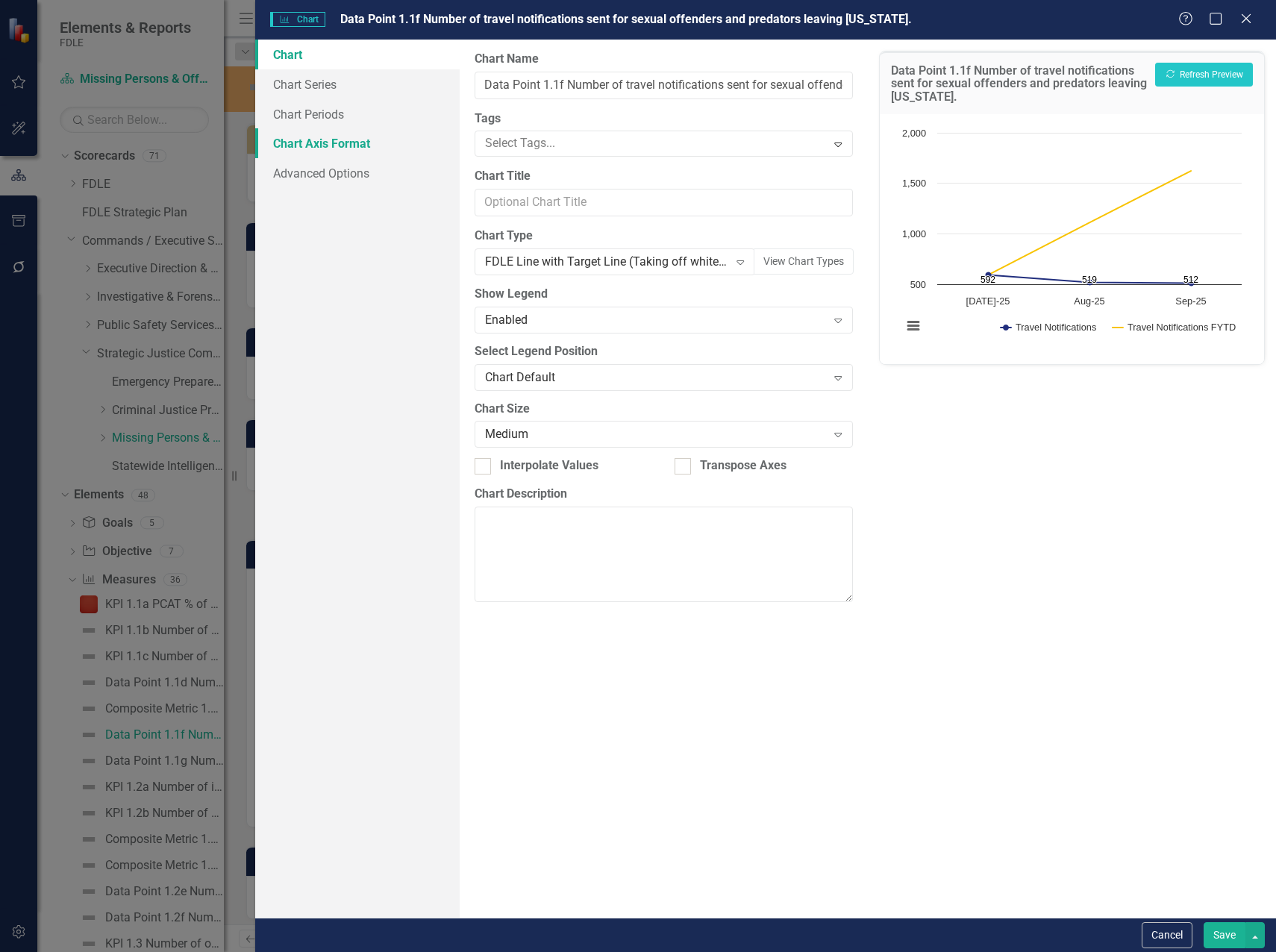
click at [285, 138] on link "Chart Axis Format" at bounding box center [357, 143] width 204 height 30
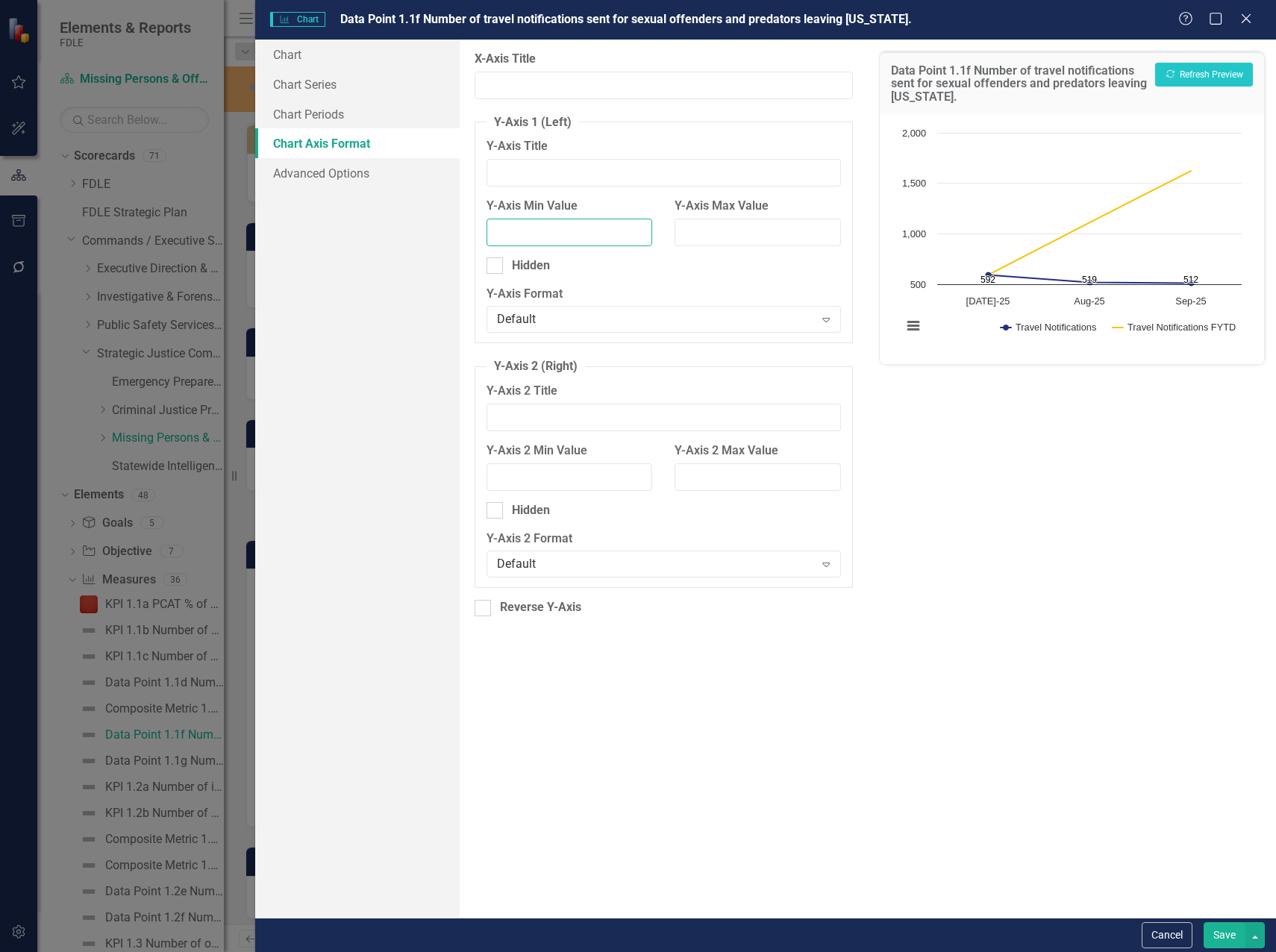
click at [548, 232] on input "Y-Axis Min Value" at bounding box center [569, 232] width 166 height 28
type input "100"
click at [1198, 68] on button "Recalculate Refresh Preview" at bounding box center [1203, 75] width 98 height 24
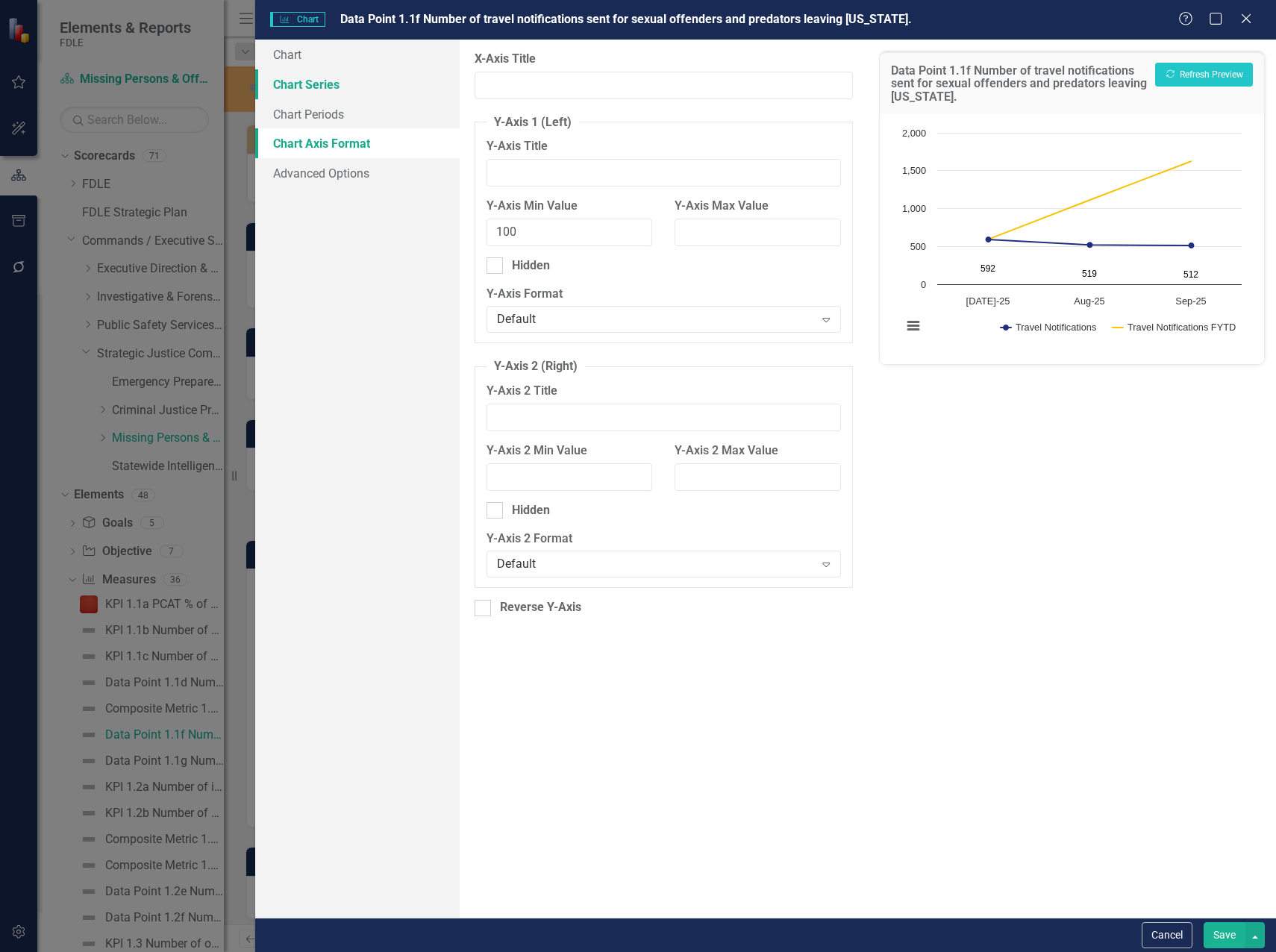
click at [353, 83] on link "Chart Series" at bounding box center [357, 85] width 204 height 30
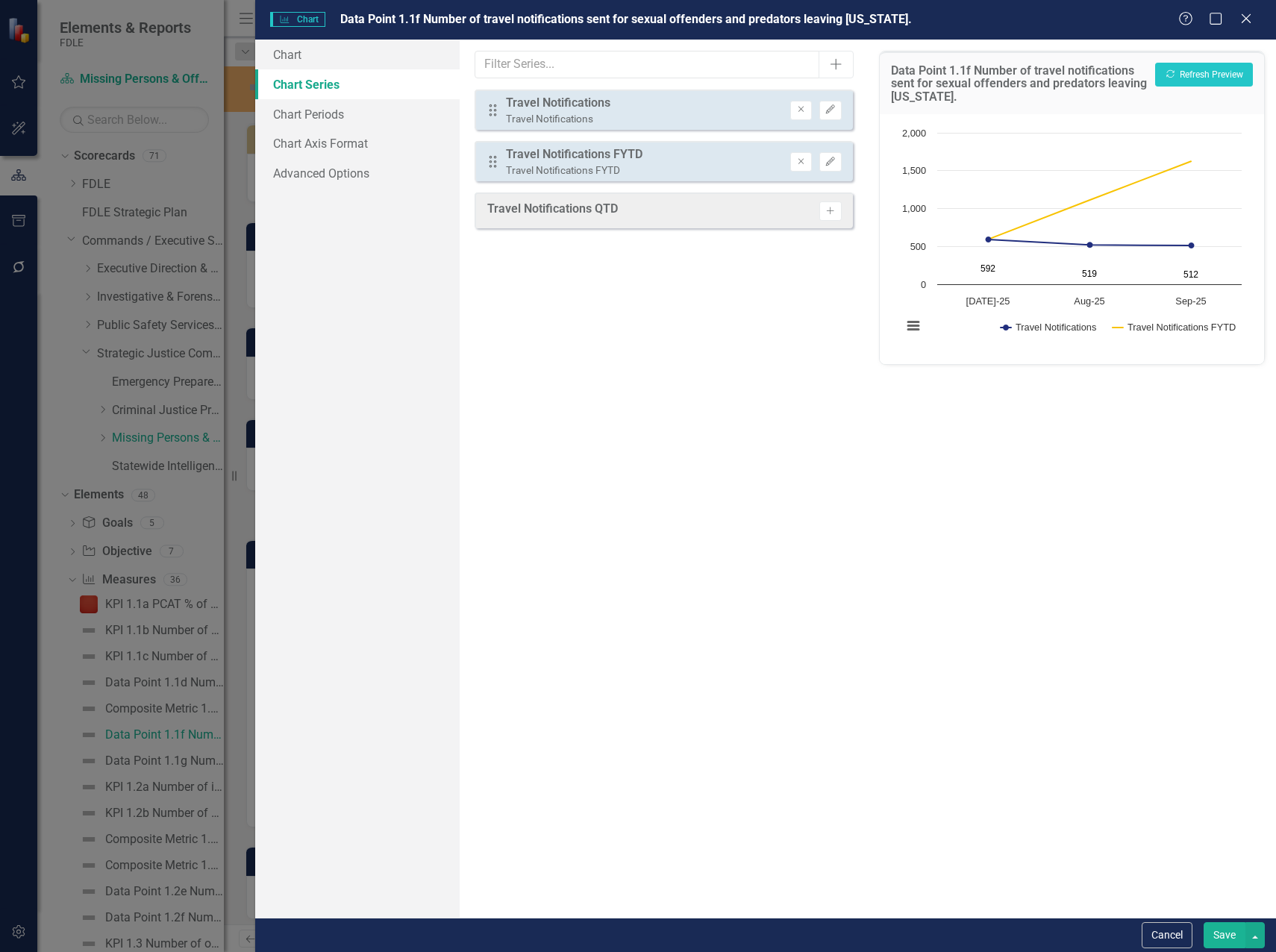
click at [1225, 942] on button "Save" at bounding box center [1224, 935] width 42 height 26
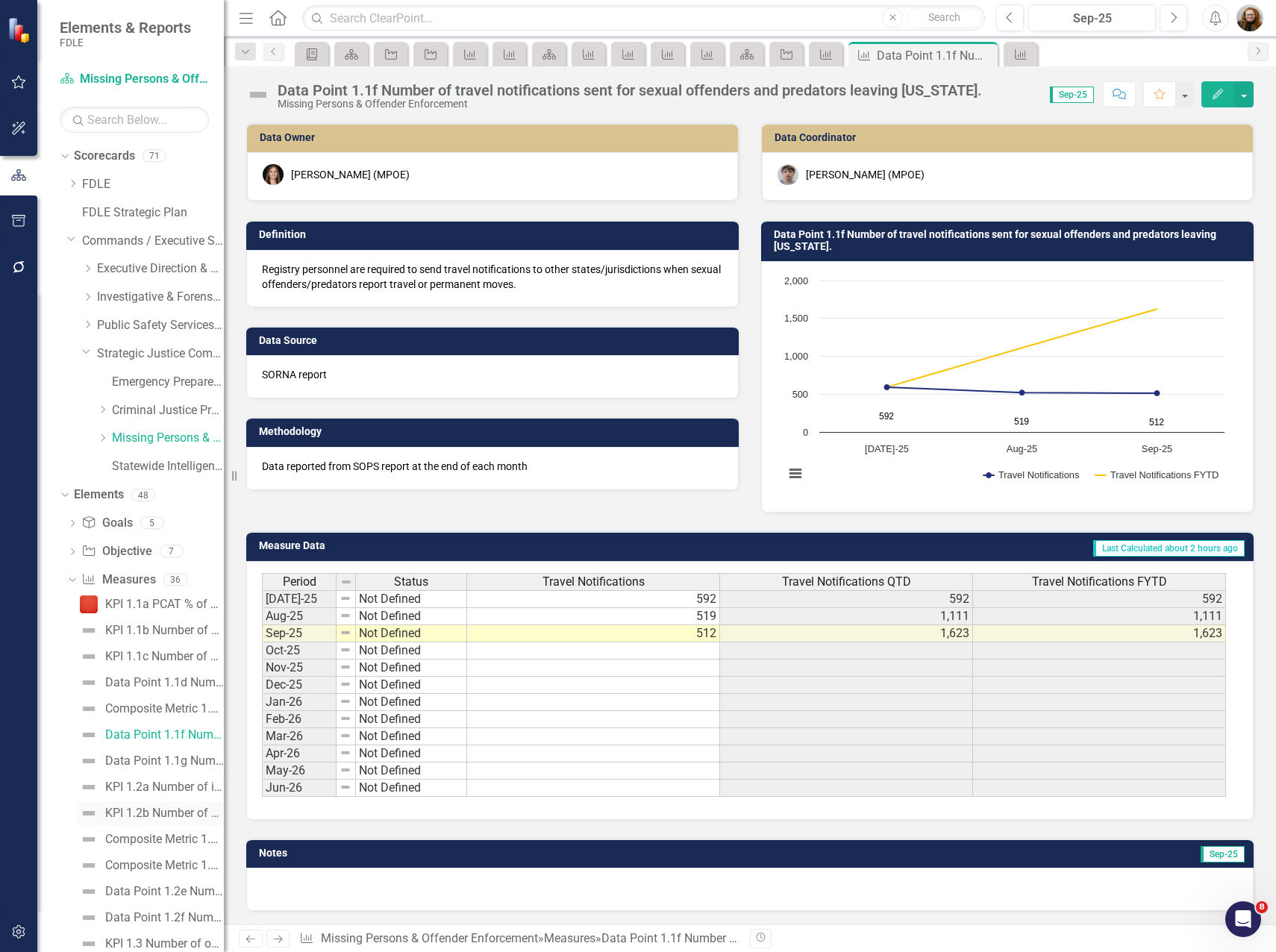
click at [160, 819] on div "KPI 1.2b Number of Advisory Board and Foundation meetings held in support of [U…" at bounding box center [164, 812] width 119 height 13
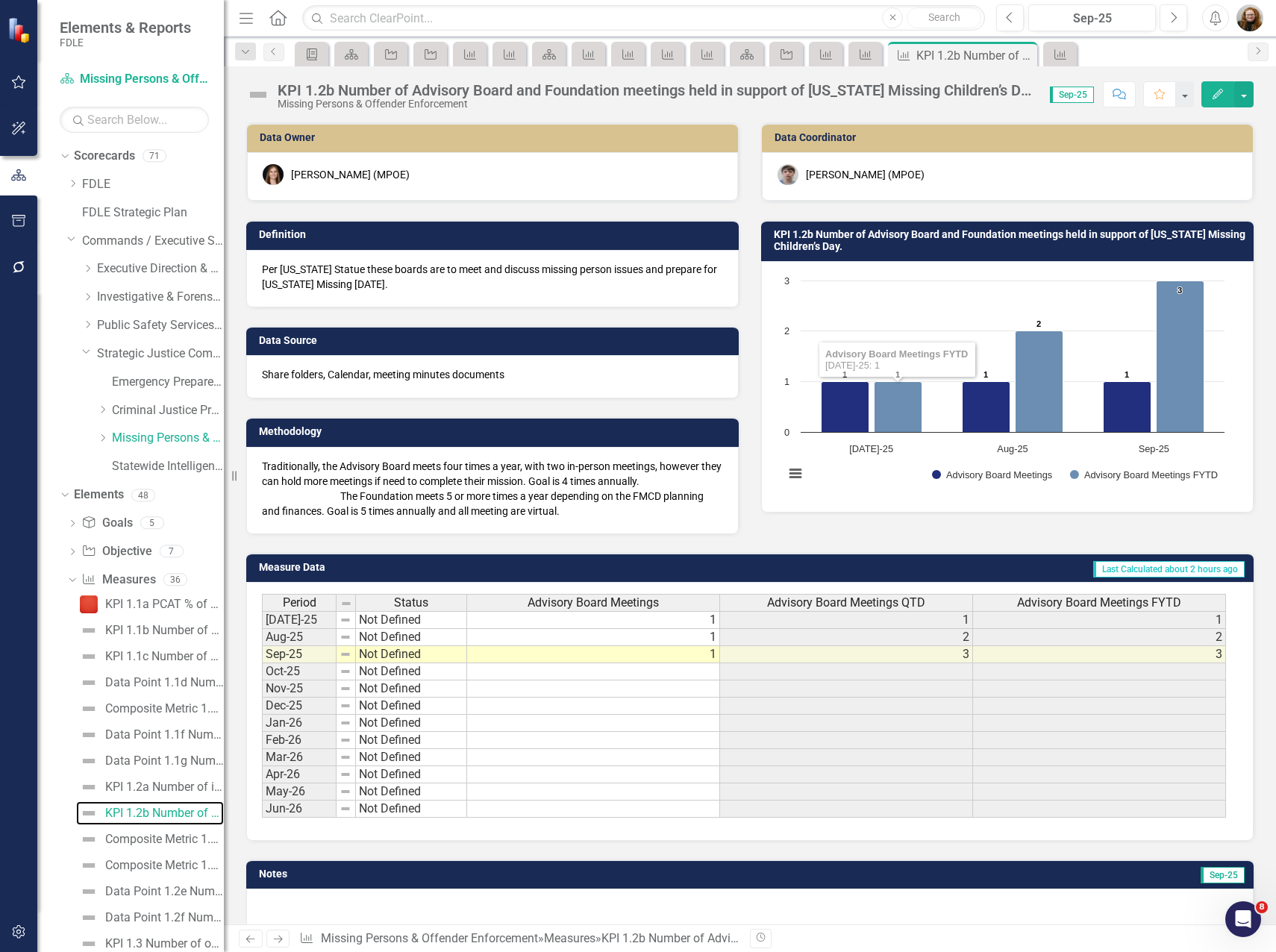
click at [918, 299] on rect "Interactive chart" at bounding box center [1004, 384] width 455 height 224
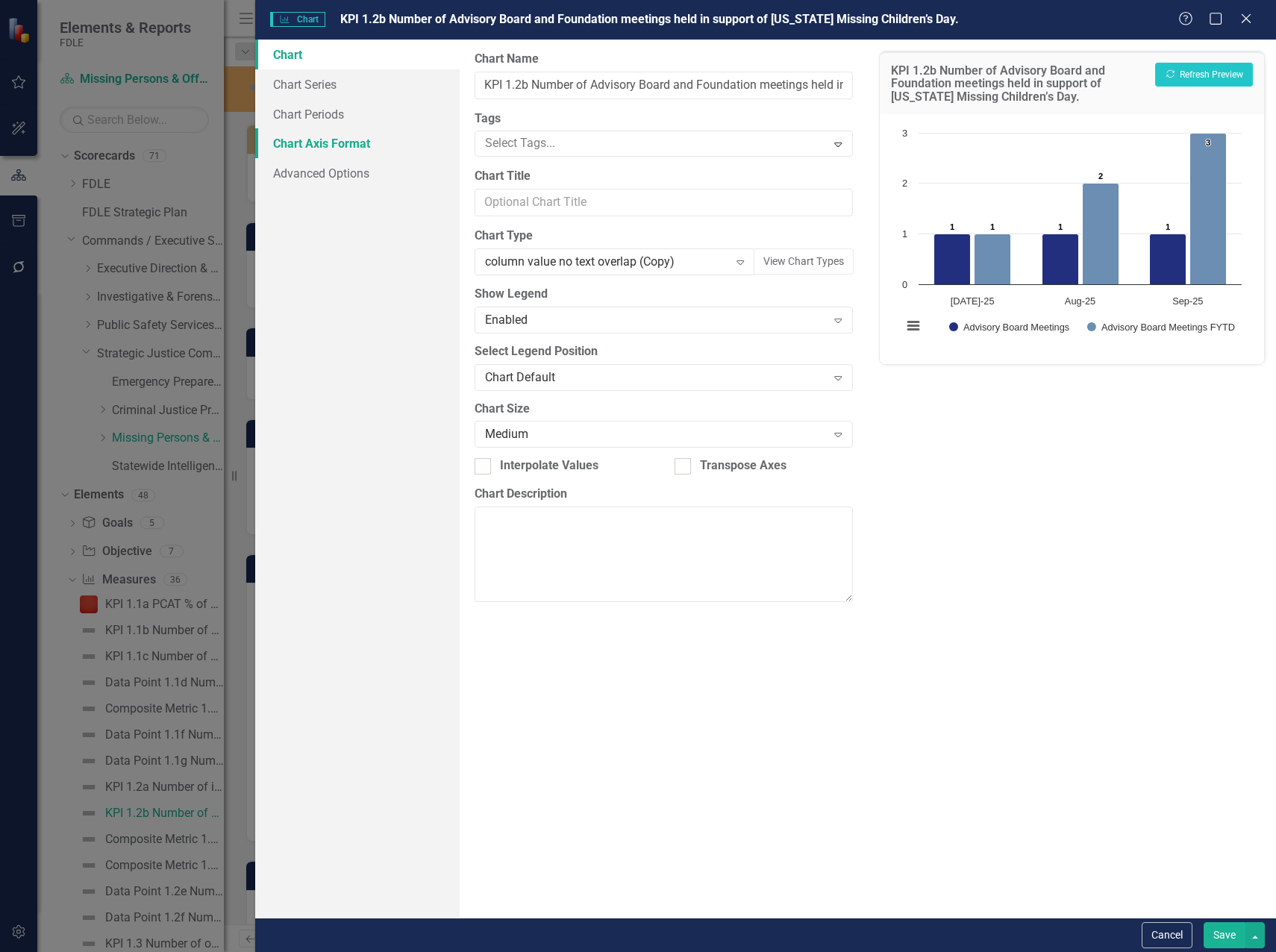
click at [339, 138] on link "Chart Axis Format" at bounding box center [357, 143] width 204 height 30
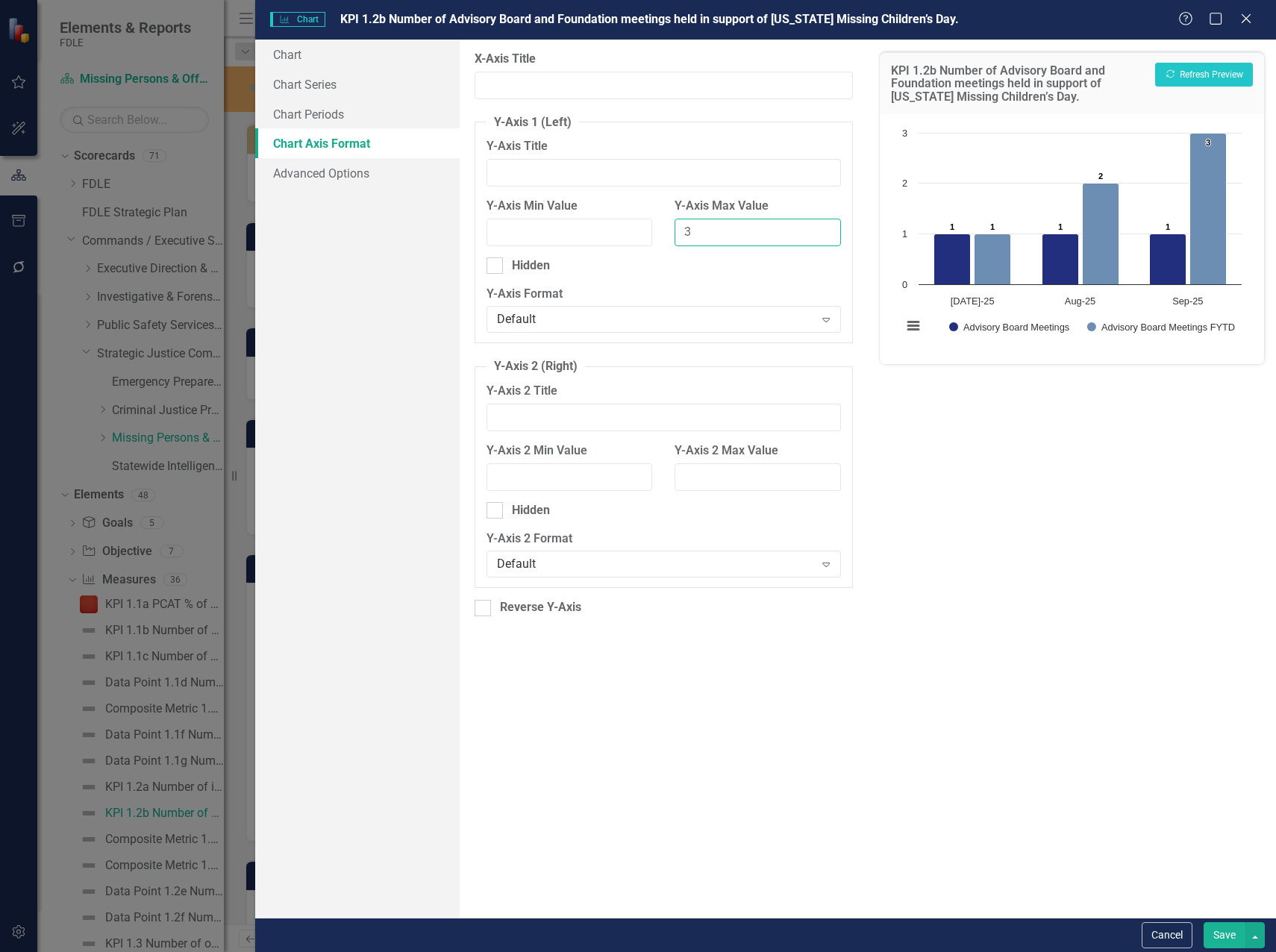
drag, startPoint x: 692, startPoint y: 228, endPoint x: 685, endPoint y: 234, distance: 9.2
click at [685, 234] on input "3" at bounding box center [757, 232] width 166 height 28
type input "4"
click at [1225, 70] on button "Recalculate Refresh Preview" at bounding box center [1203, 75] width 98 height 24
click at [1217, 941] on button "Save" at bounding box center [1224, 935] width 42 height 26
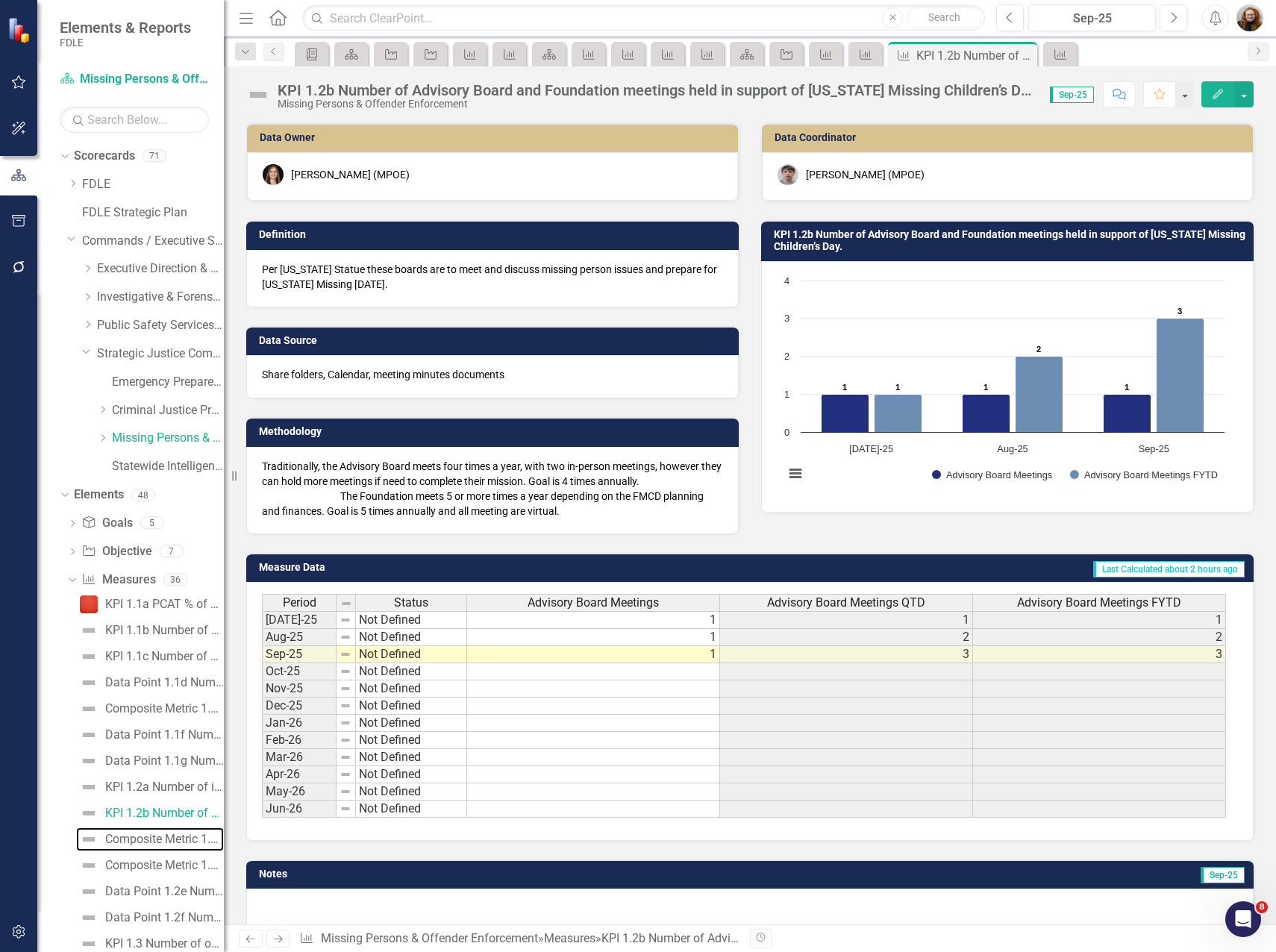
drag, startPoint x: 171, startPoint y: 835, endPoint x: 222, endPoint y: 824, distance: 52.2
click at [171, 835] on div "Composite Metric 1.2c Number of Phone Calls Received to Sexual Offender/Career …" at bounding box center [164, 838] width 119 height 13
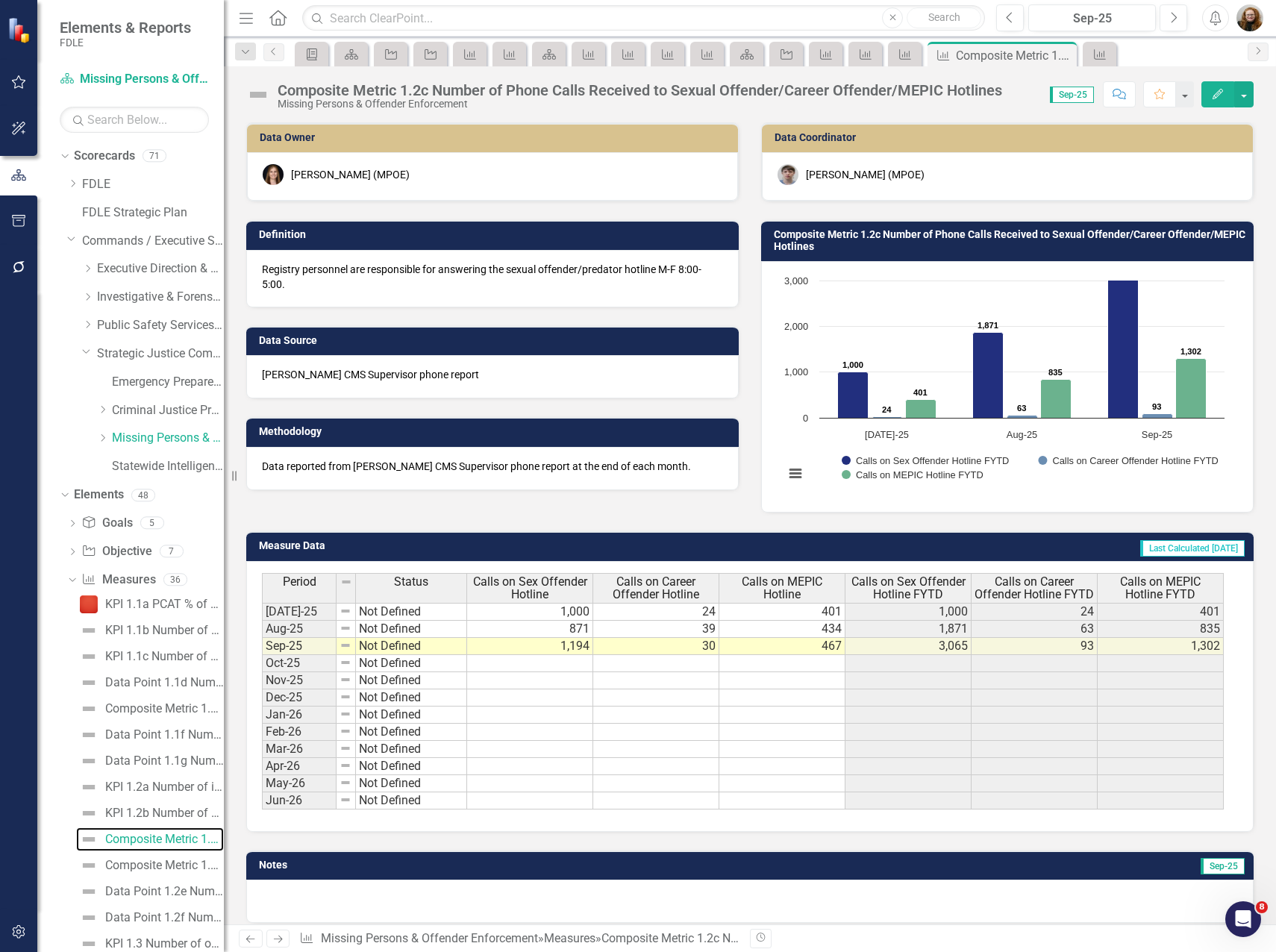
click at [952, 378] on rect "Interactive chart" at bounding box center [1004, 384] width 455 height 224
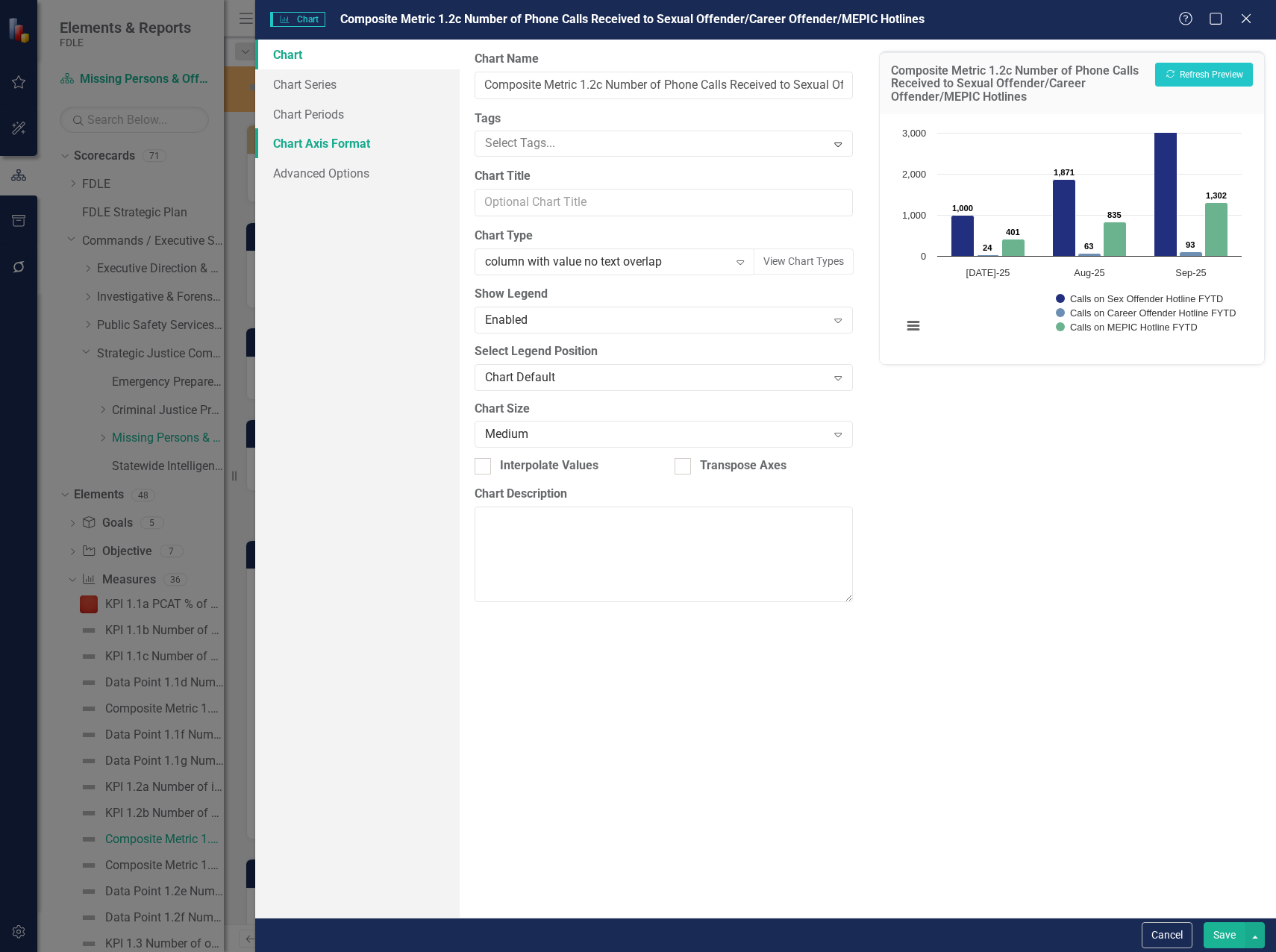
click at [284, 141] on link "Chart Axis Format" at bounding box center [357, 143] width 204 height 30
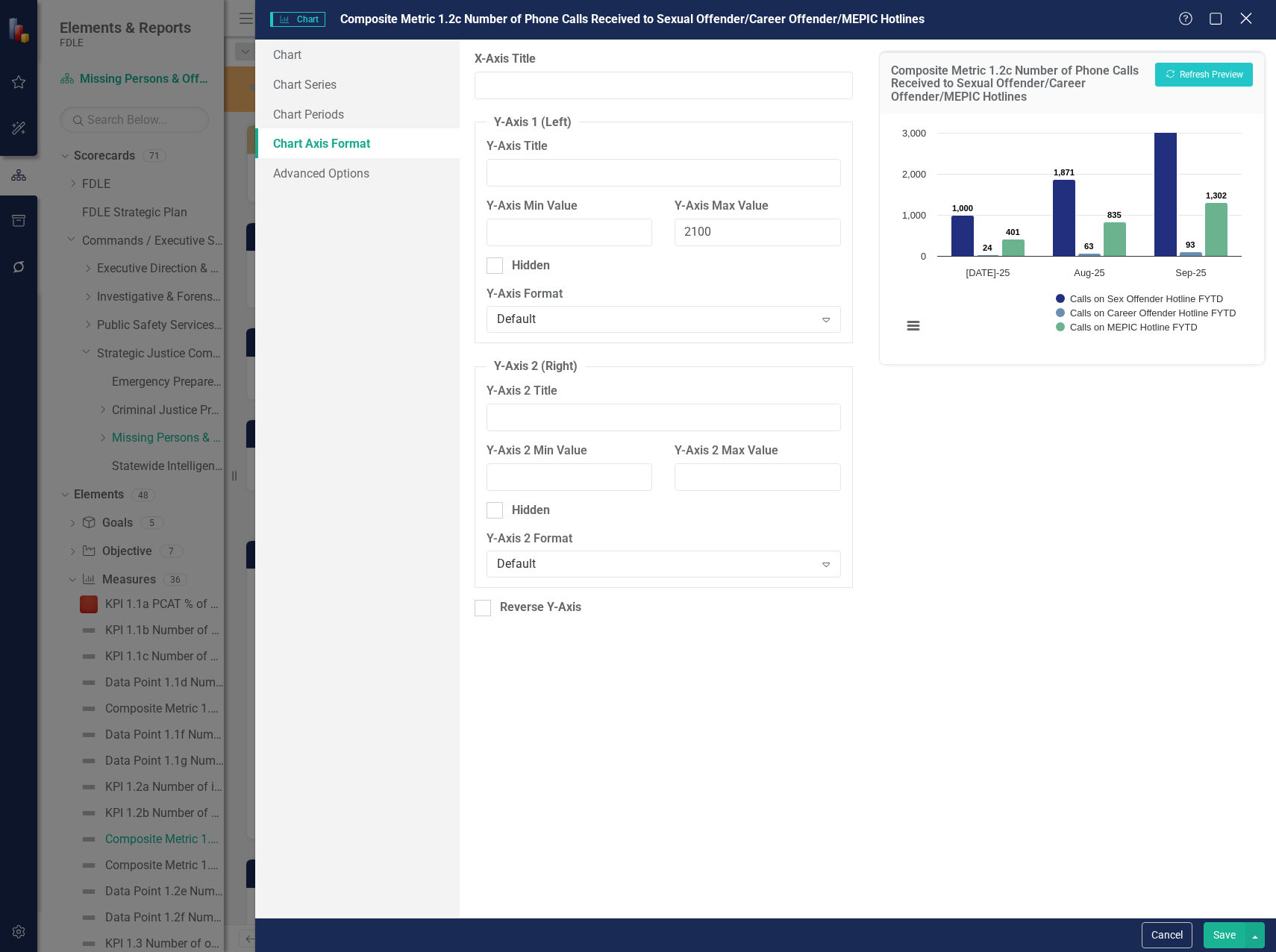
click at [1239, 22] on icon "Close" at bounding box center [1245, 18] width 19 height 14
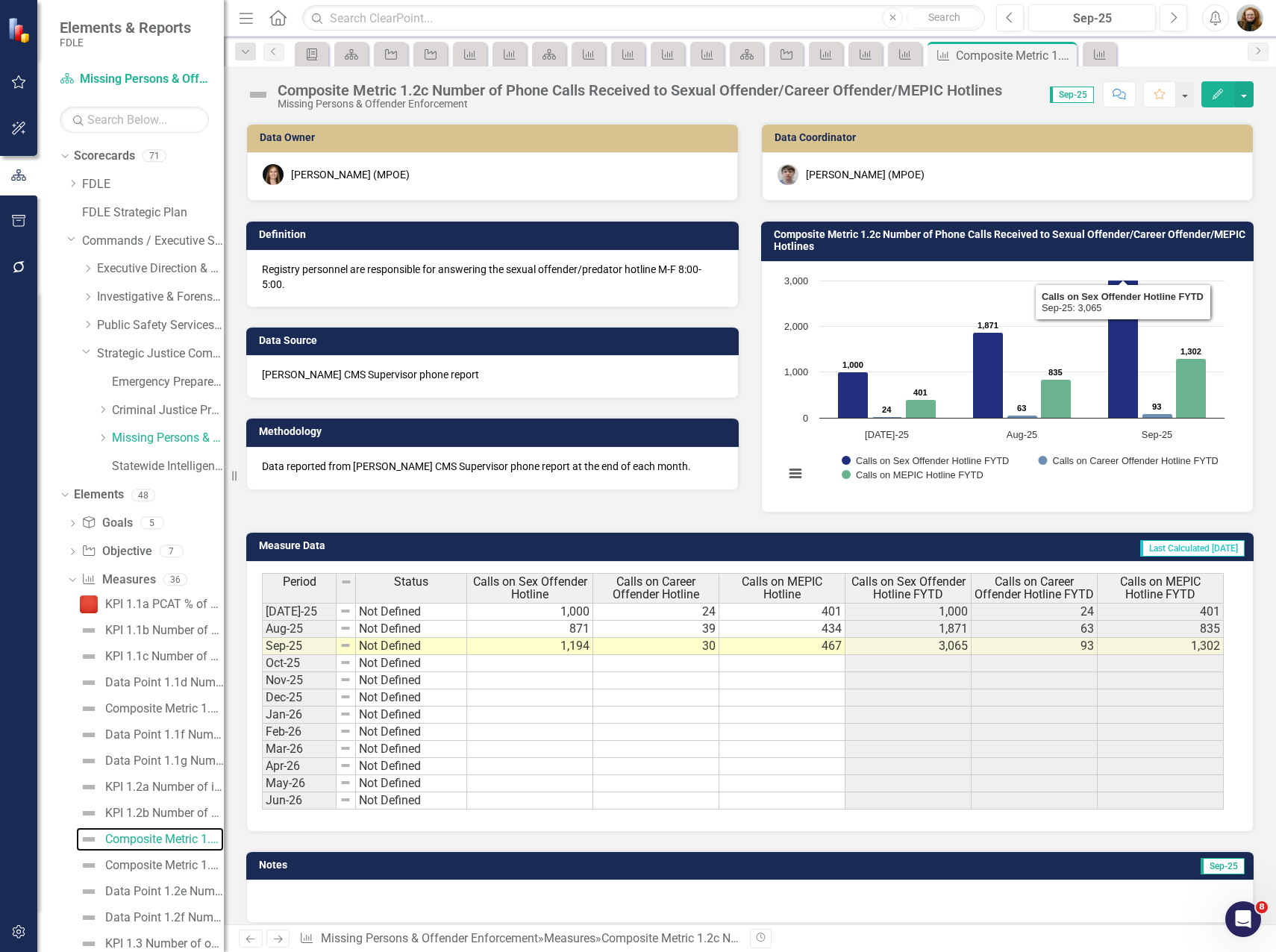
scroll to position [13, 0]
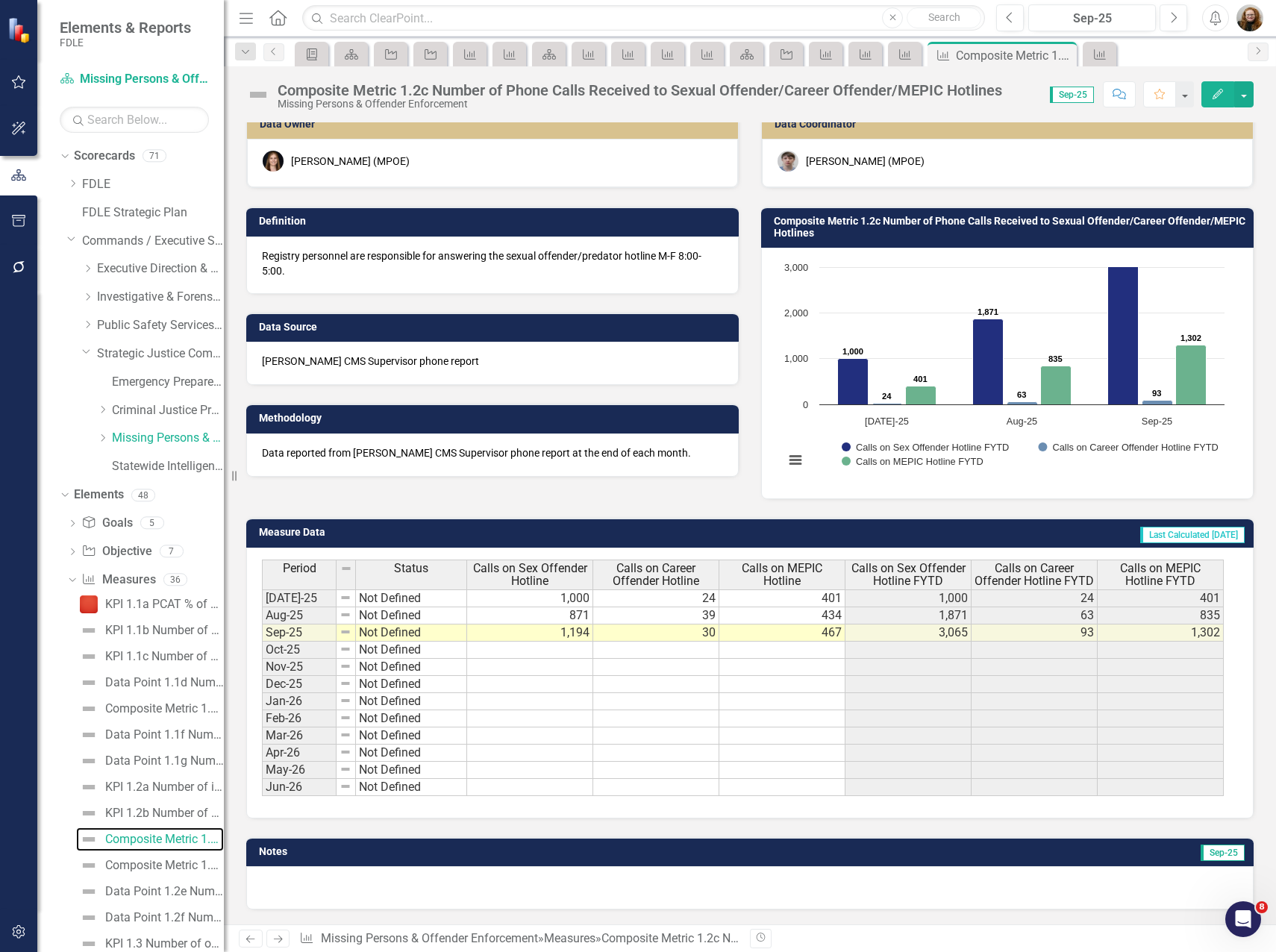
click at [994, 283] on rect "Interactive chart" at bounding box center [1004, 371] width 455 height 224
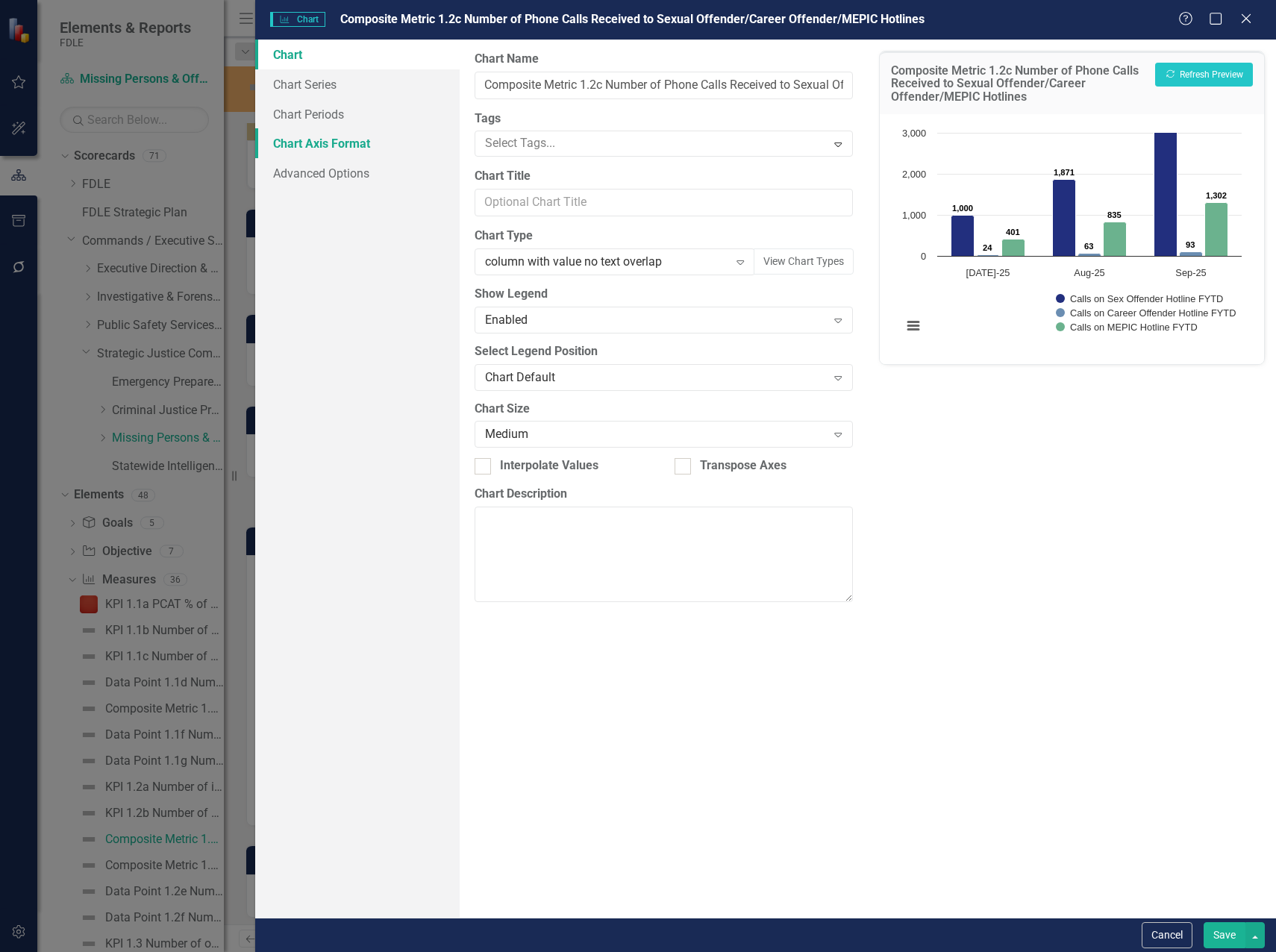
click at [304, 148] on link "Chart Axis Format" at bounding box center [357, 143] width 204 height 30
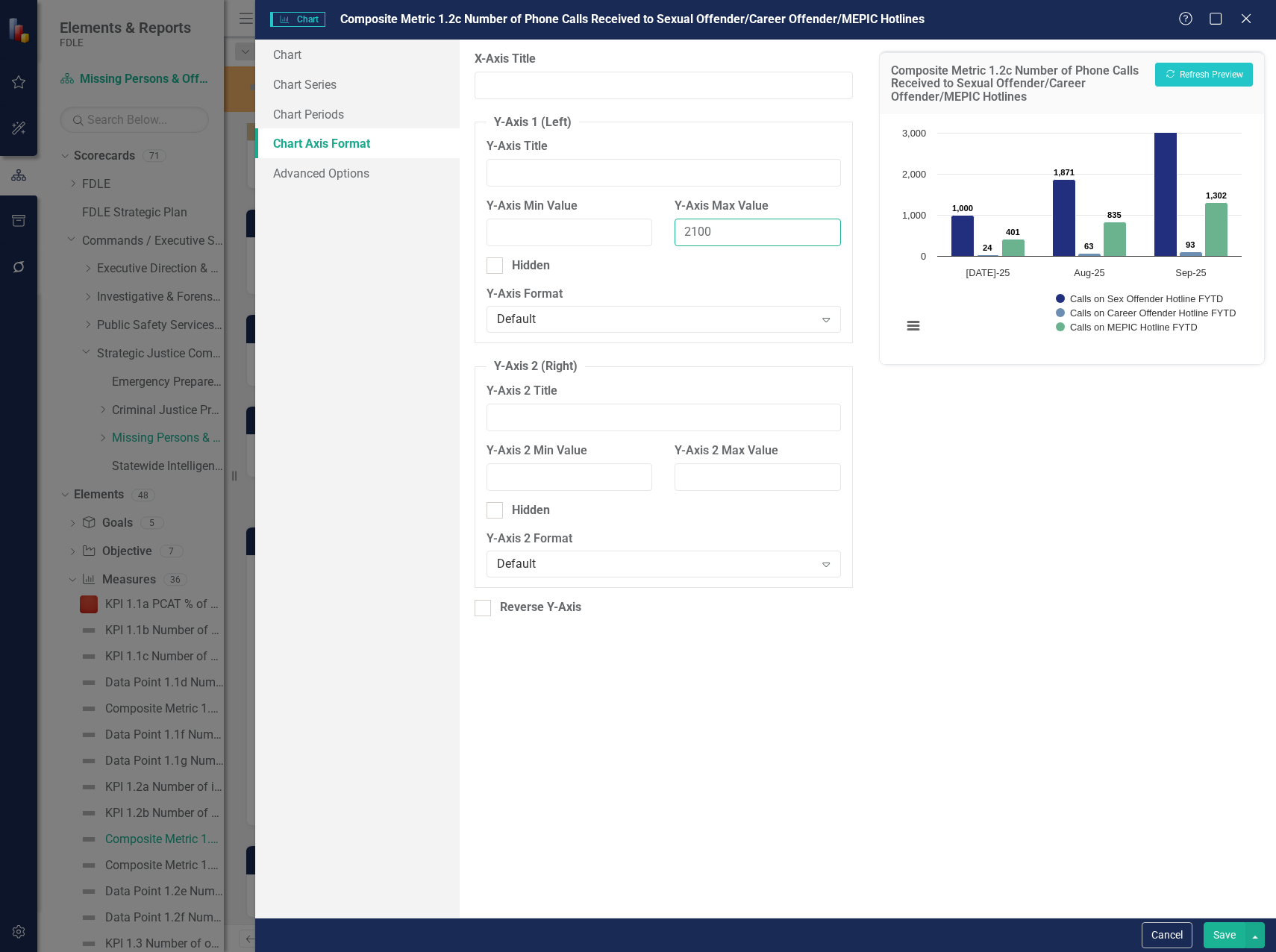
drag, startPoint x: 696, startPoint y: 229, endPoint x: 664, endPoint y: 236, distance: 32.8
click at [664, 236] on div "Y-Axis Max Value 2100" at bounding box center [757, 227] width 188 height 60
type input "3500"
click at [1225, 935] on button "Save" at bounding box center [1224, 935] width 42 height 26
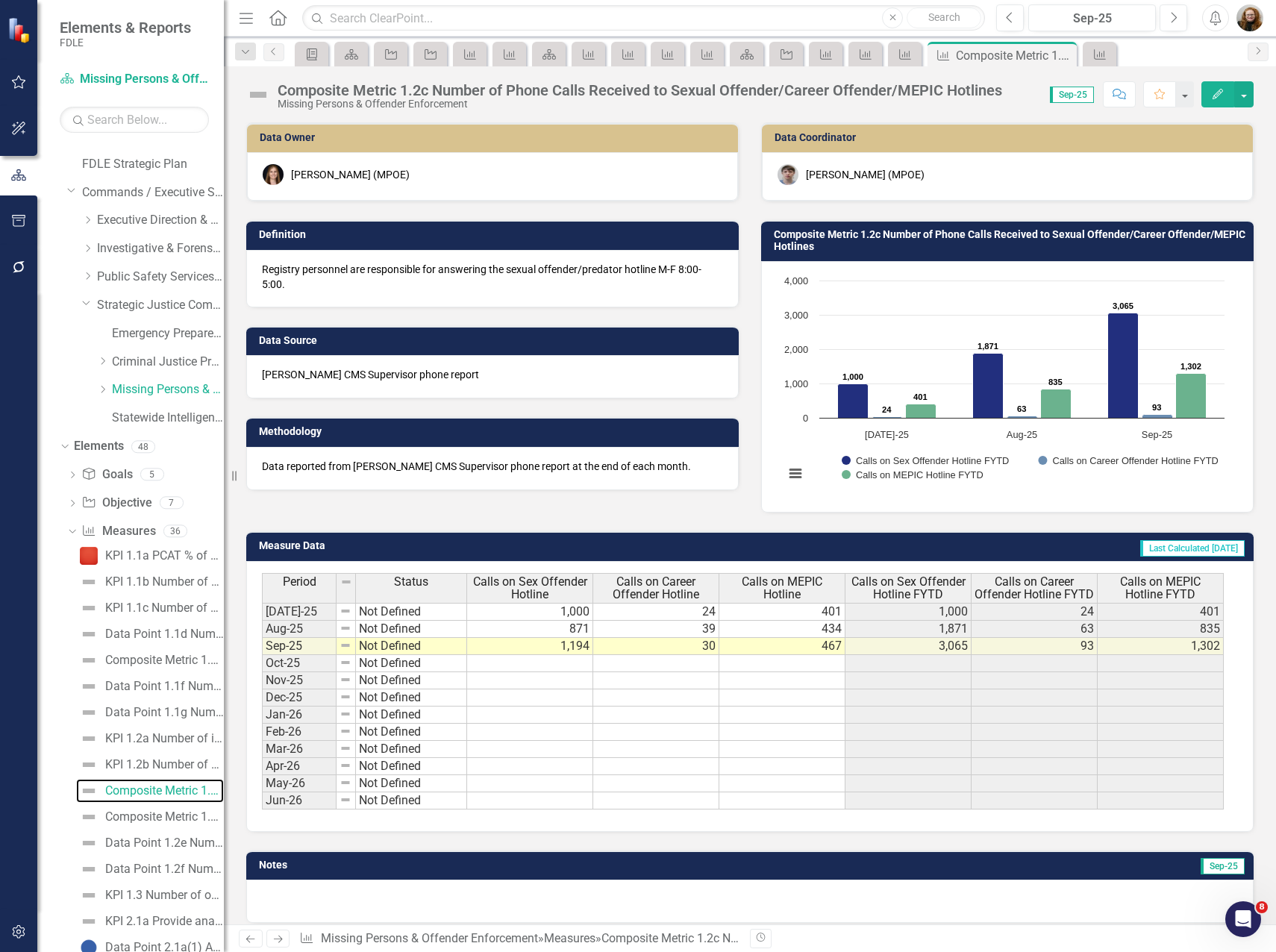
scroll to position [75, 0]
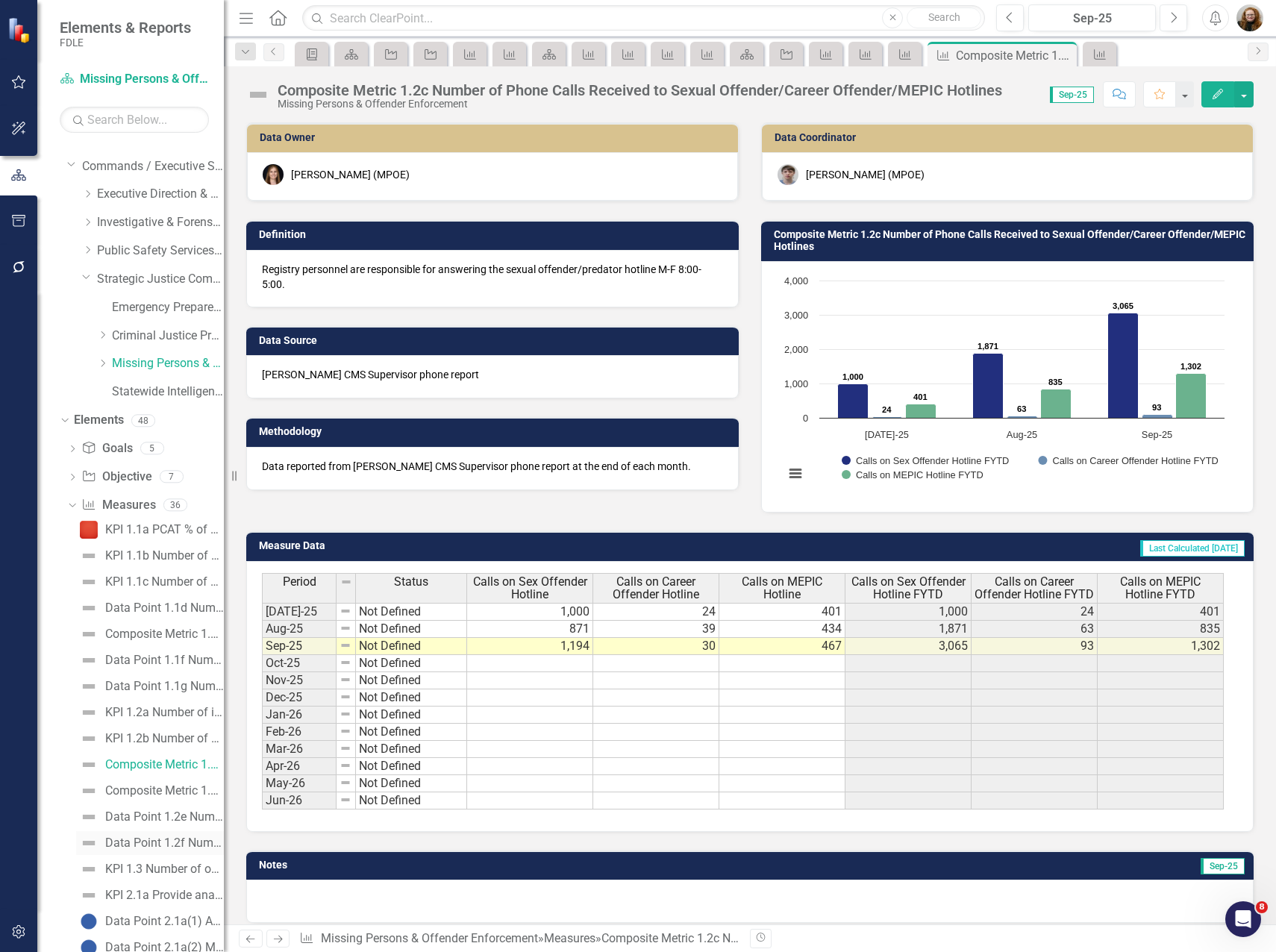
click at [182, 844] on div "Data Point 1.2f Number of public records requests processed for the sexual offe…" at bounding box center [164, 841] width 119 height 13
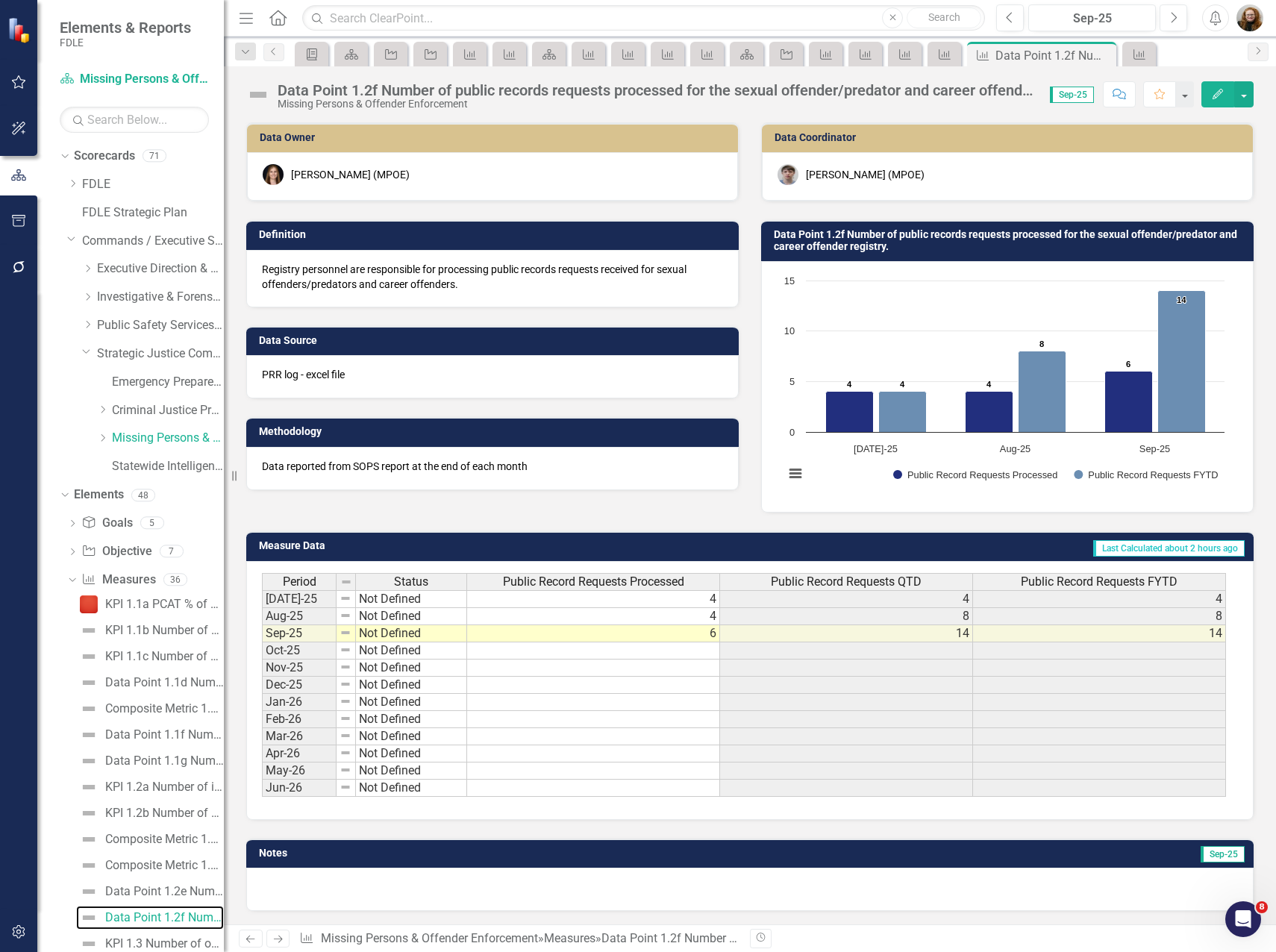
click at [956, 352] on rect "Interactive chart" at bounding box center [1004, 384] width 455 height 224
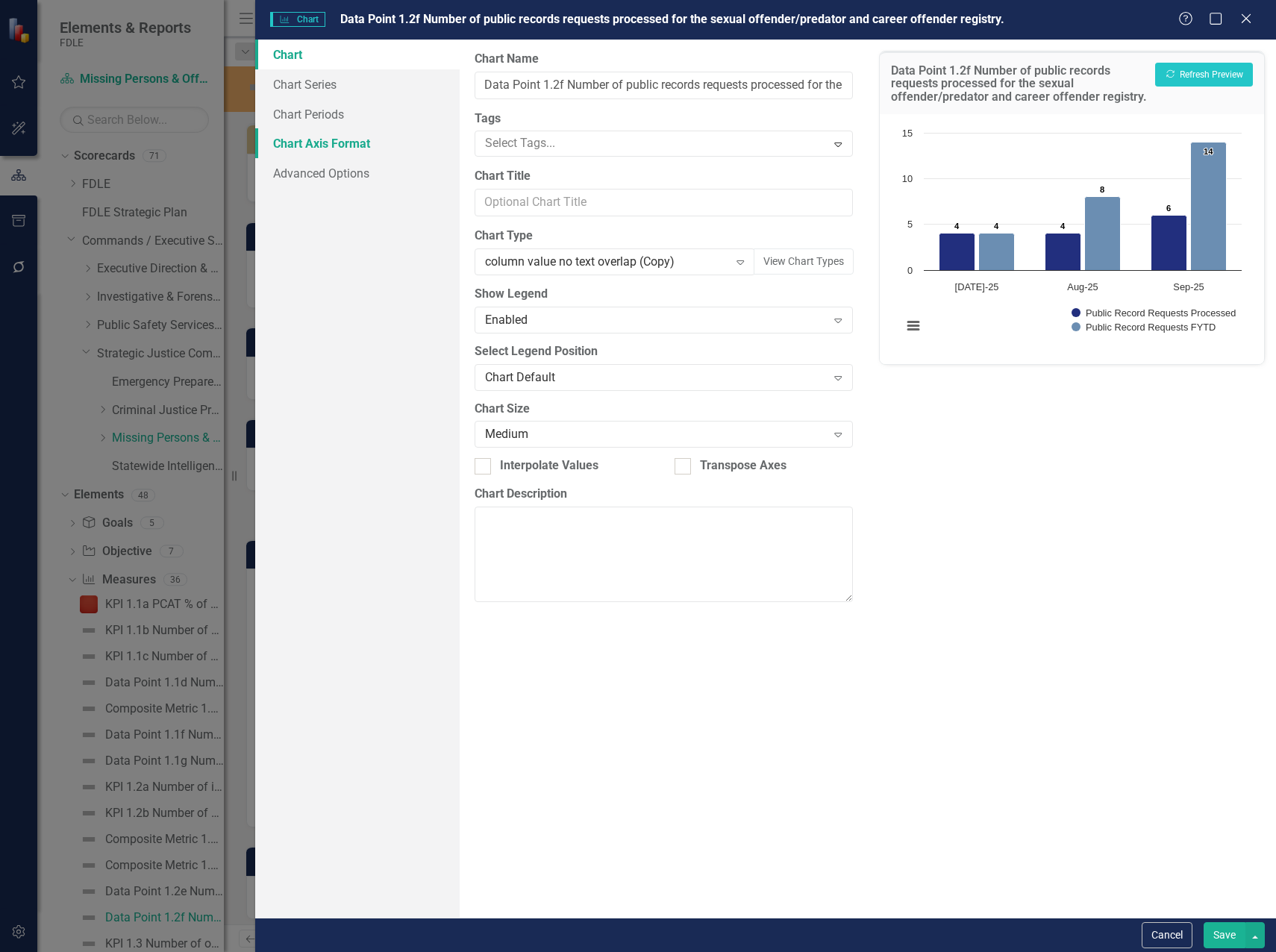
click at [358, 141] on link "Chart Axis Format" at bounding box center [357, 143] width 204 height 30
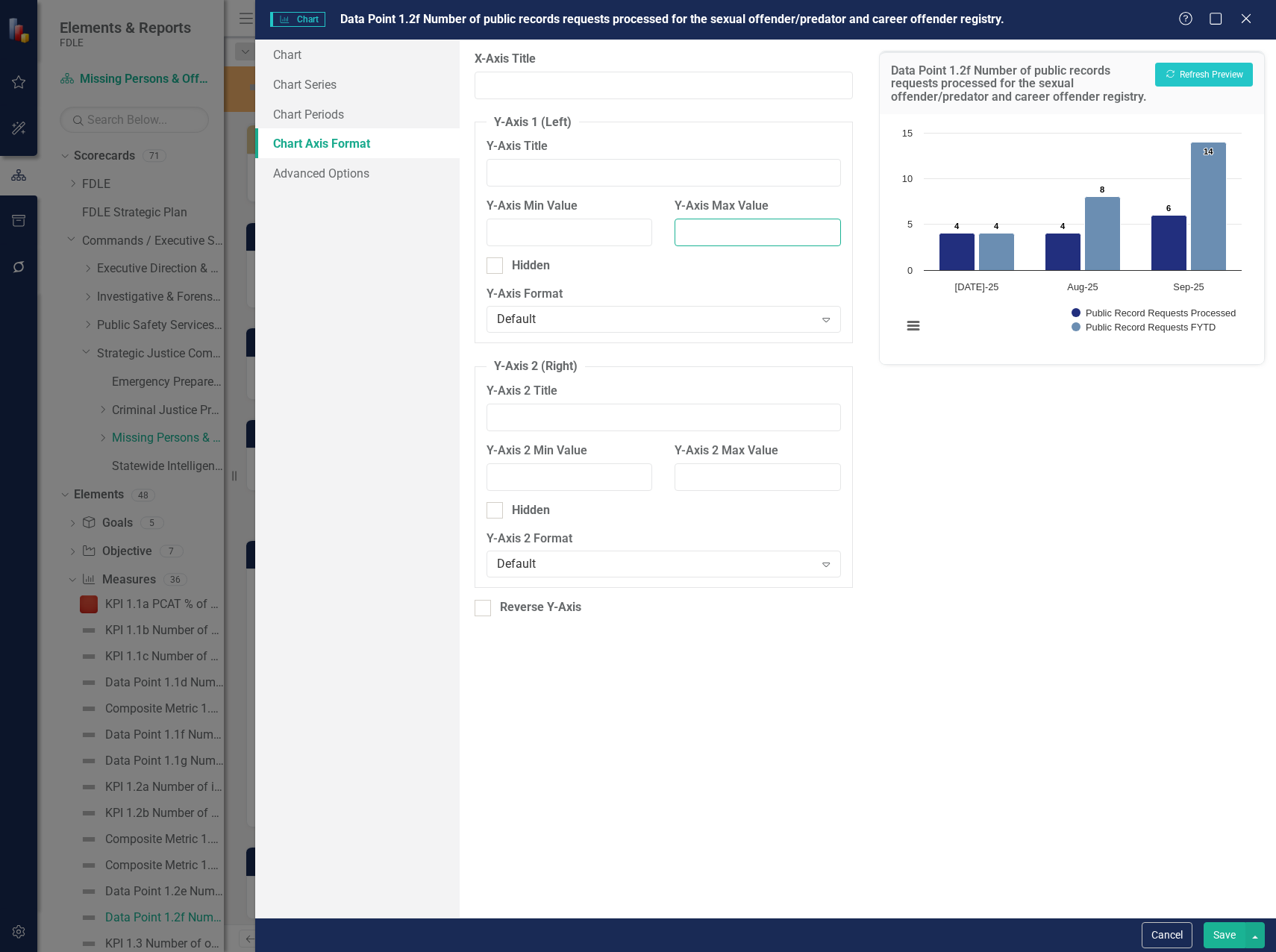
click at [690, 226] on input "Y-Axis Max Value" at bounding box center [757, 232] width 166 height 28
type input "20"
click at [1204, 74] on button "Recalculate Refresh Preview" at bounding box center [1203, 75] width 98 height 24
click at [1219, 934] on button "Save" at bounding box center [1224, 935] width 42 height 26
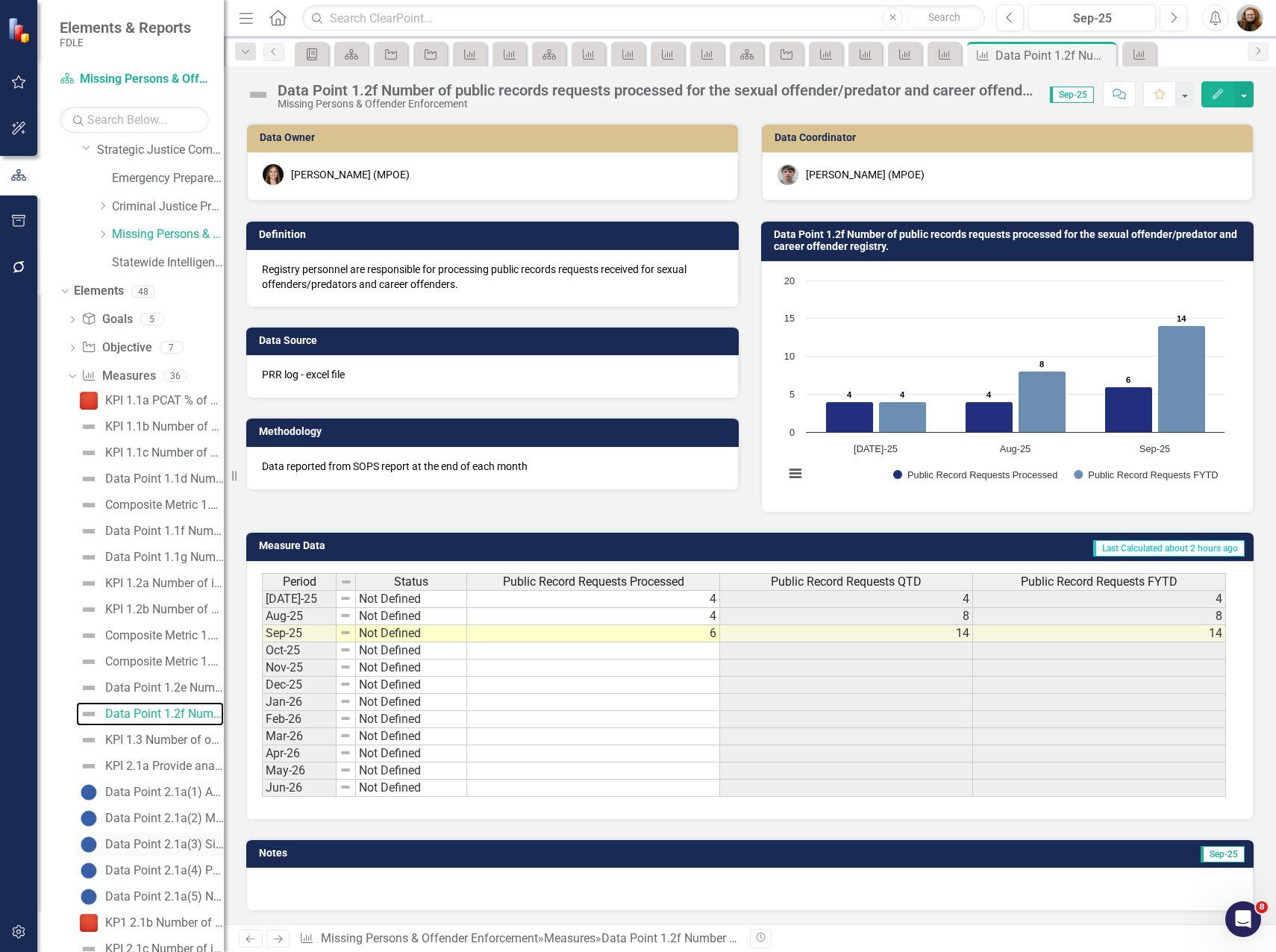
scroll to position [224, 0]
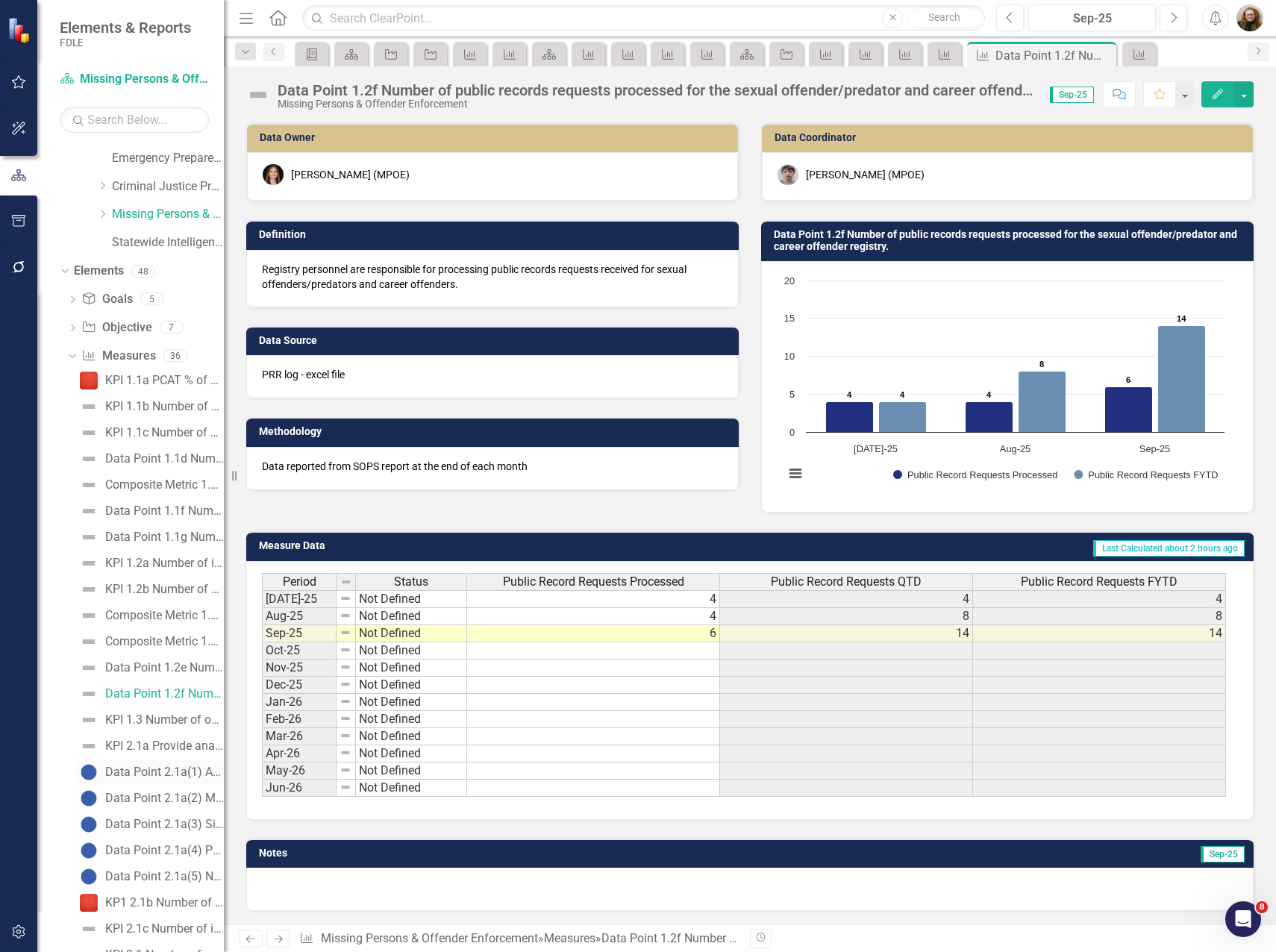
click at [147, 773] on div "Data Point 2.1a(1) AMBER Alerts Issued" at bounding box center [164, 771] width 119 height 13
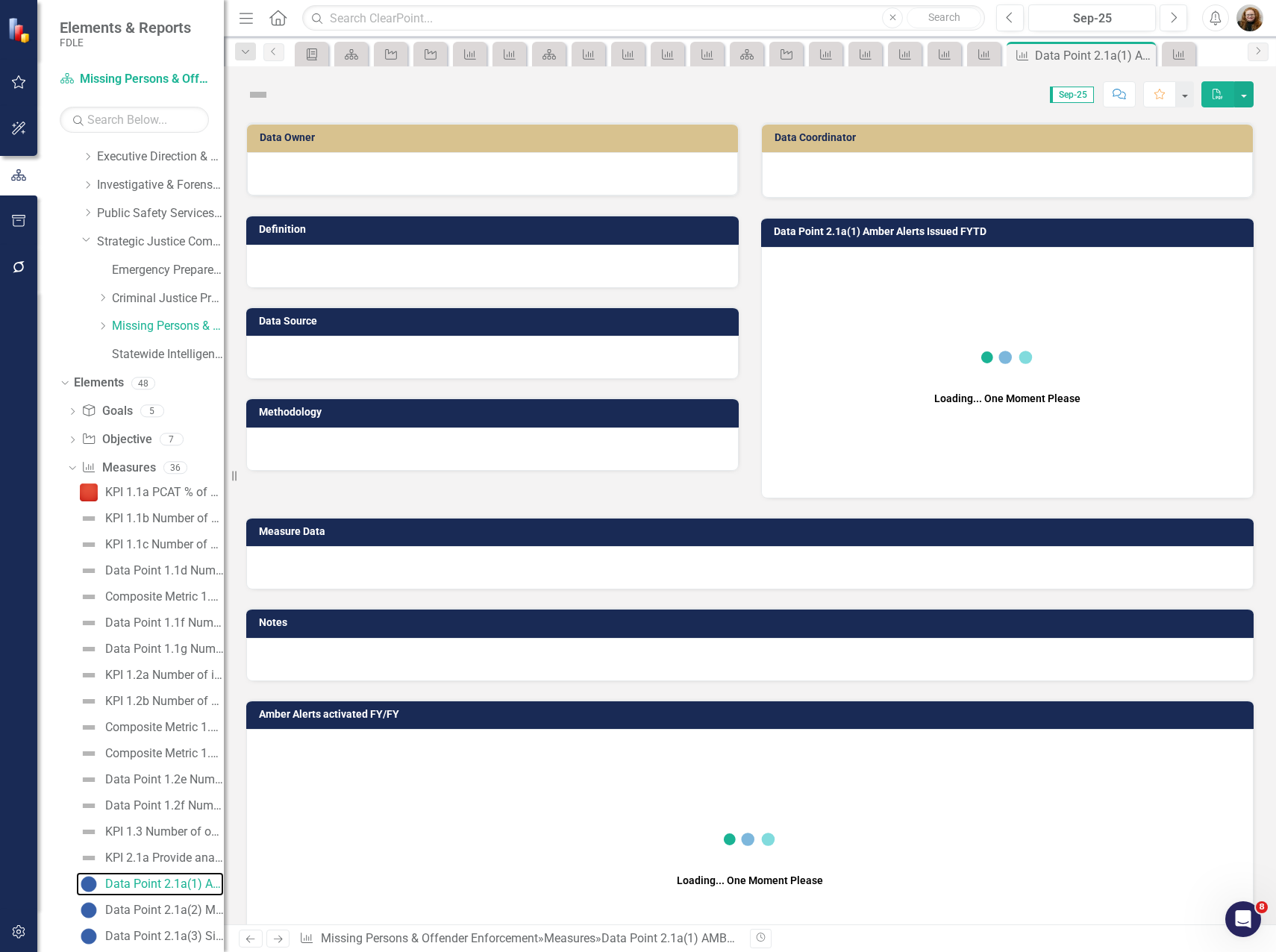
scroll to position [56, 0]
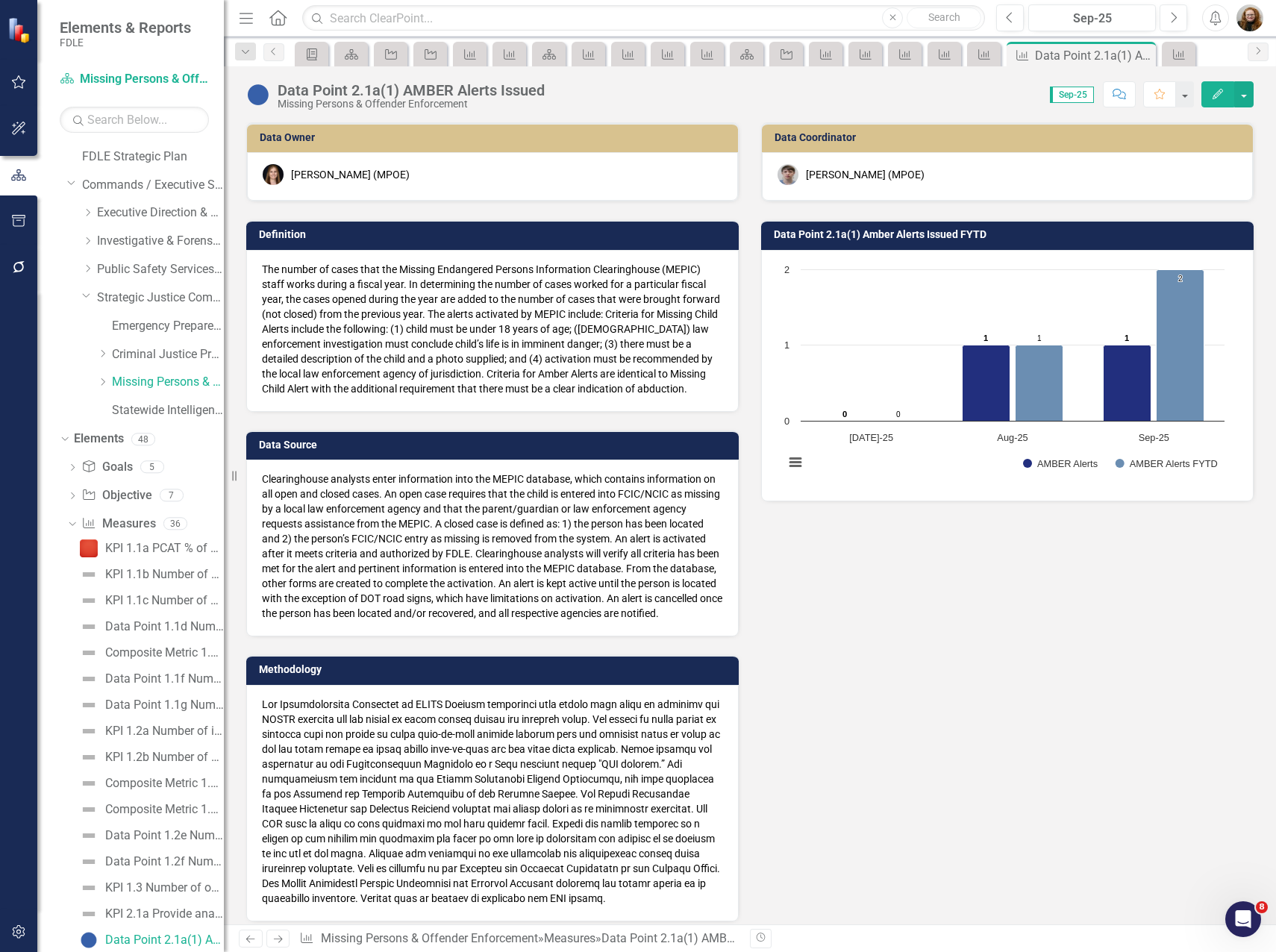
click at [958, 245] on td "Data Point 2.1a(1) Amber Alerts Issued FYTD" at bounding box center [1010, 236] width 472 height 22
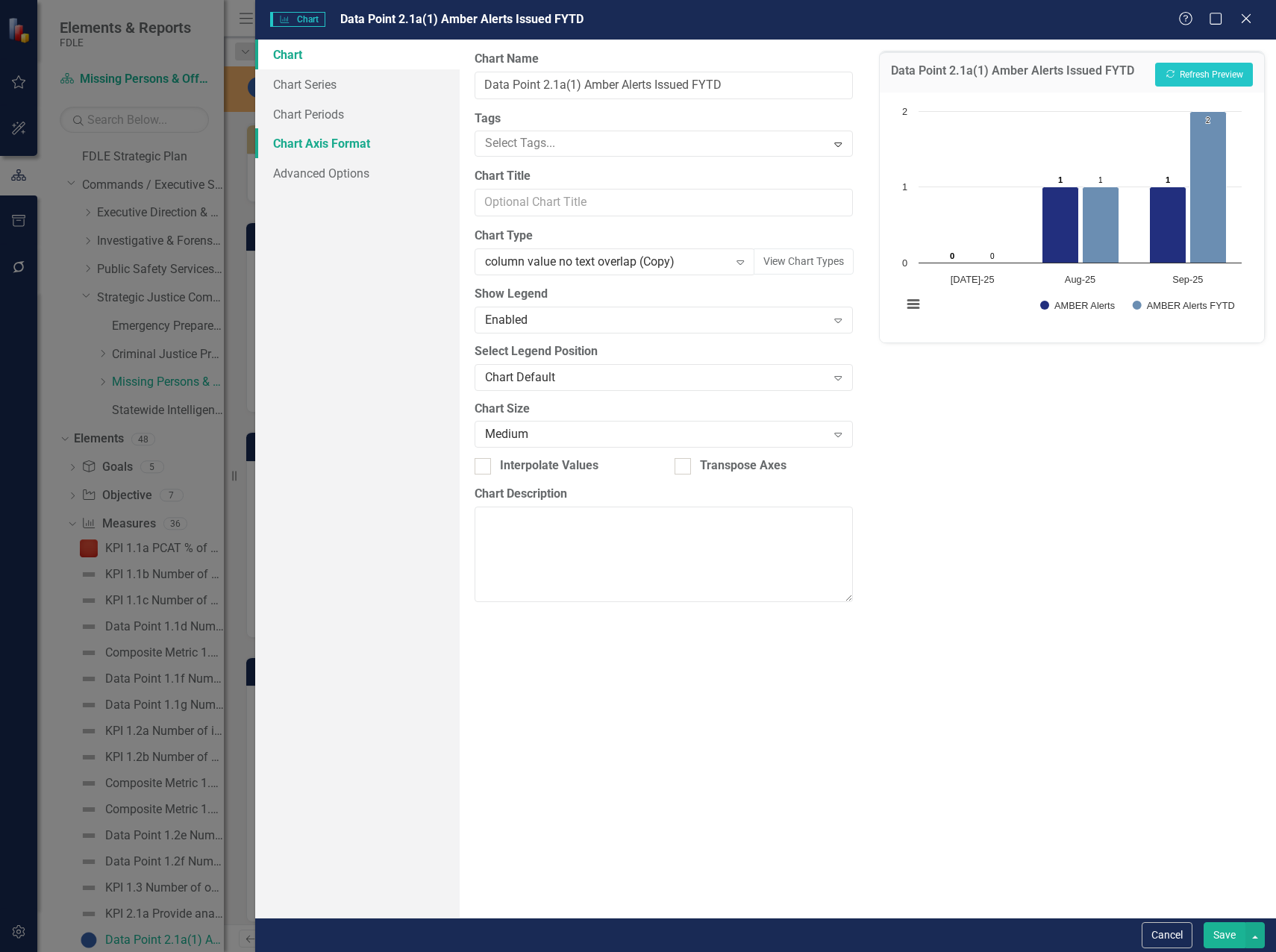
click at [361, 144] on link "Chart Axis Format" at bounding box center [357, 143] width 204 height 30
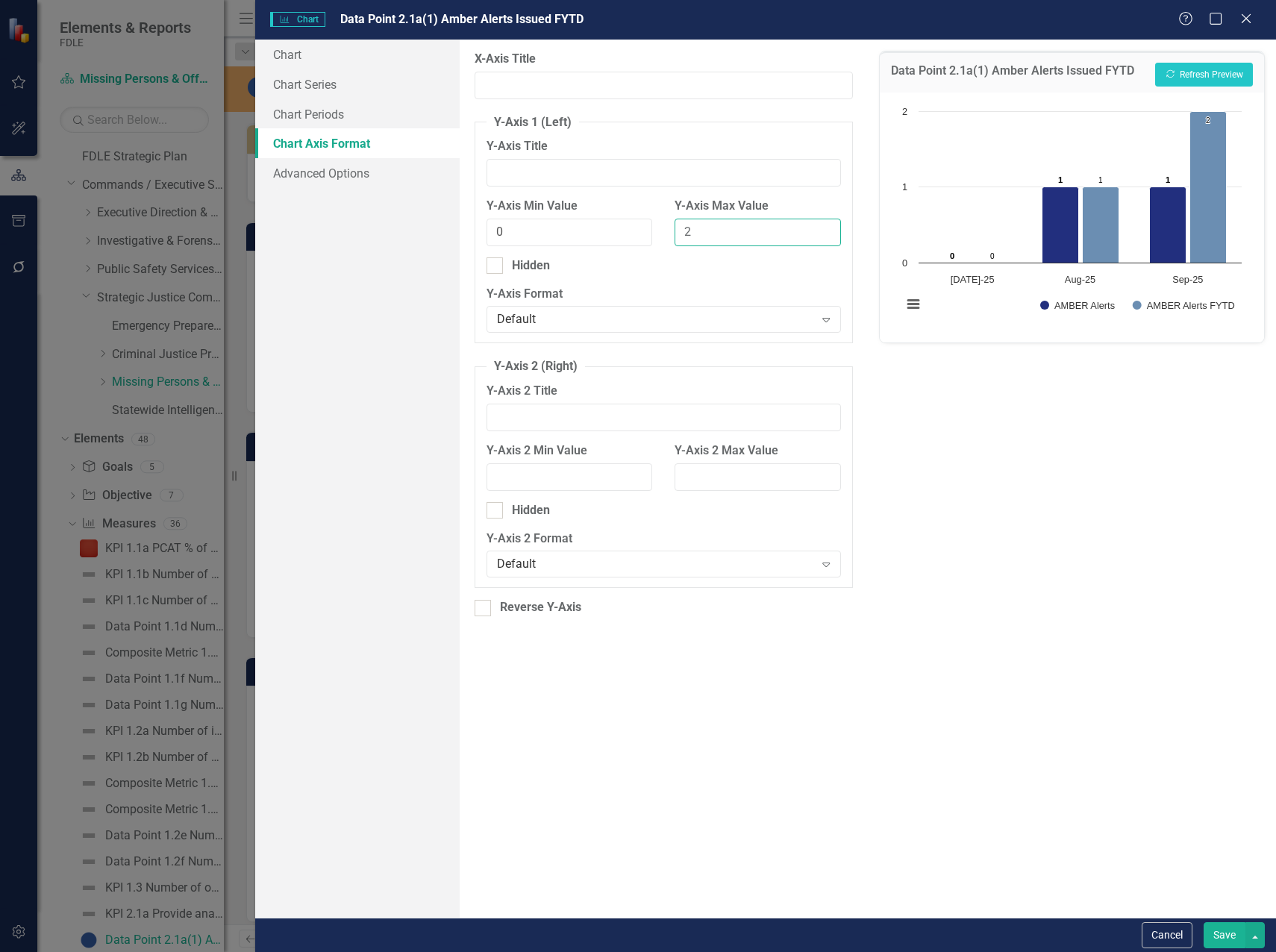
drag, startPoint x: 710, startPoint y: 237, endPoint x: 675, endPoint y: 235, distance: 35.1
click at [675, 235] on input "2" at bounding box center [757, 232] width 166 height 28
type input "3"
click at [1245, 81] on button "Recalculate Refresh Preview" at bounding box center [1203, 75] width 98 height 24
click at [1234, 935] on button "Save" at bounding box center [1224, 935] width 42 height 26
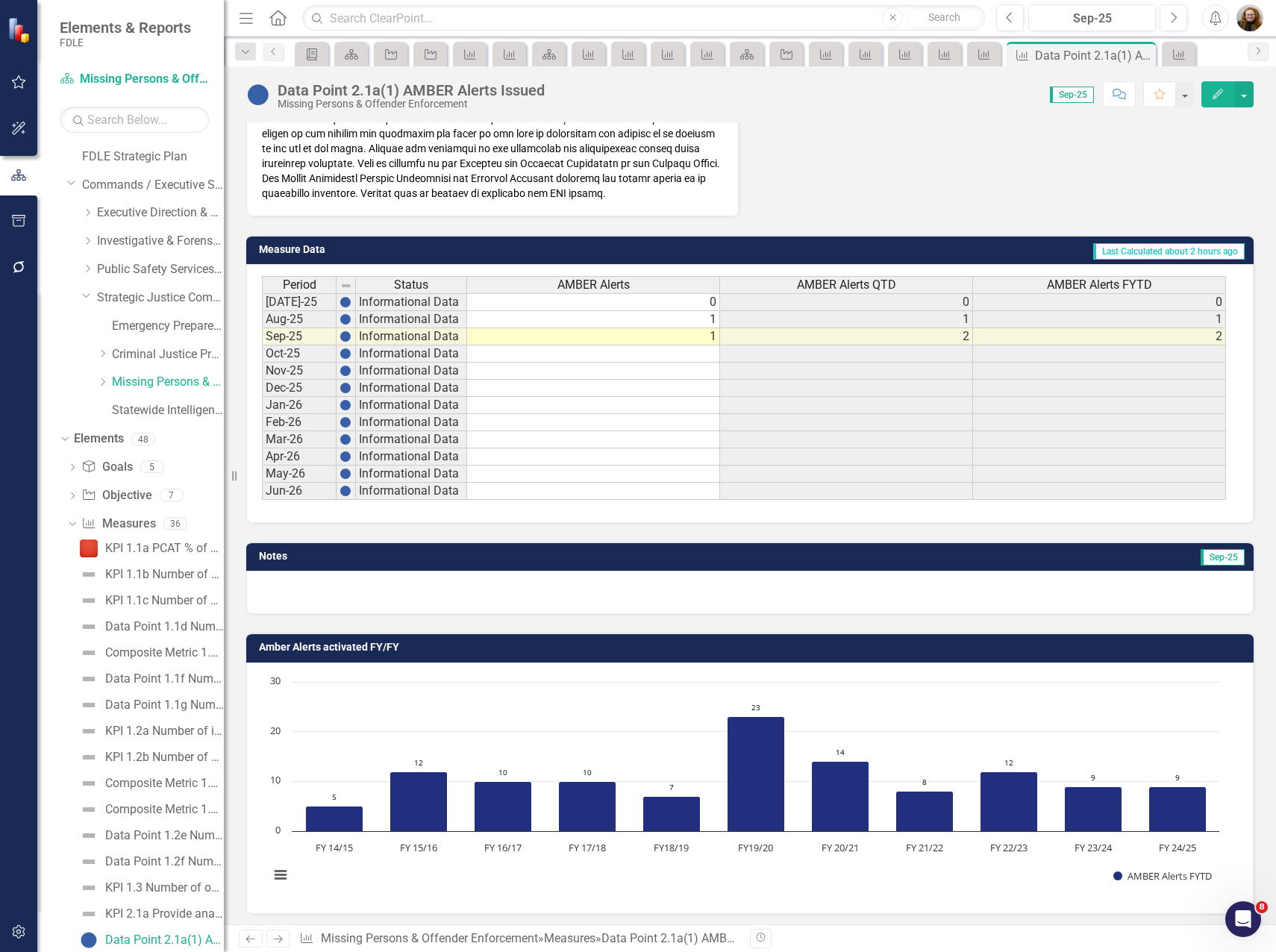
scroll to position [724, 0]
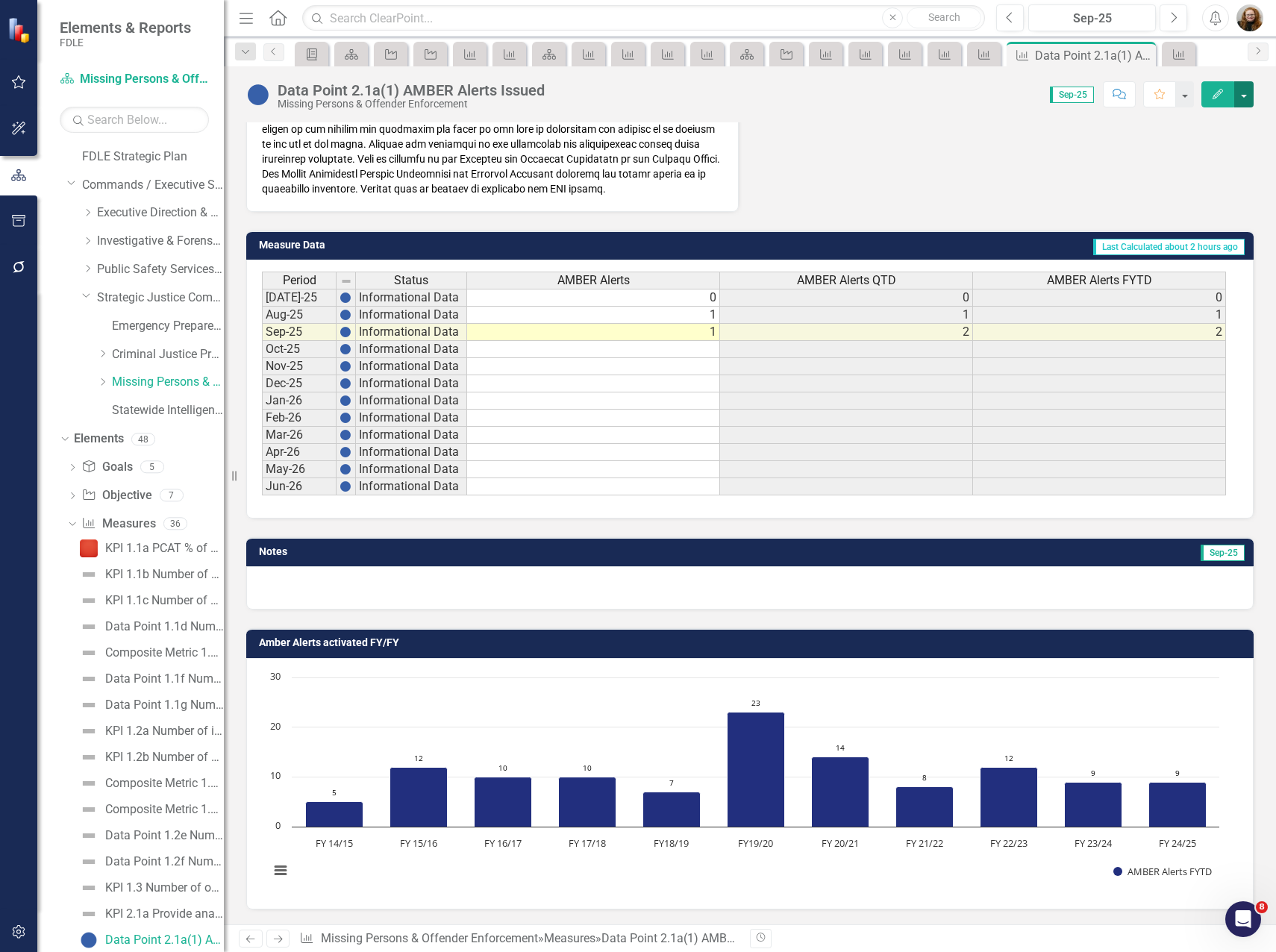
click at [1242, 96] on button "button" at bounding box center [1243, 95] width 19 height 26
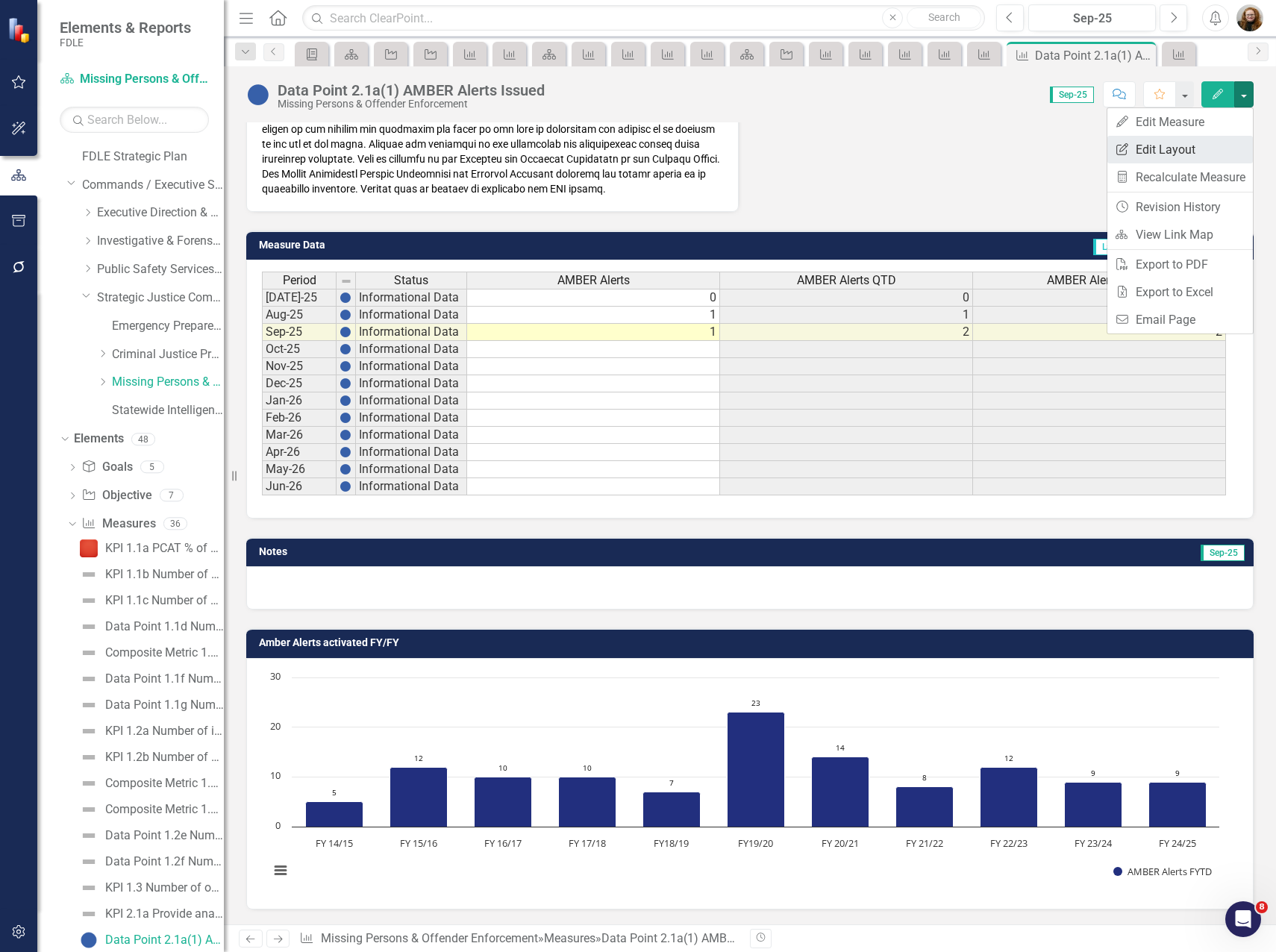
click at [1199, 148] on link "Edit Report Edit Layout" at bounding box center [1179, 149] width 145 height 28
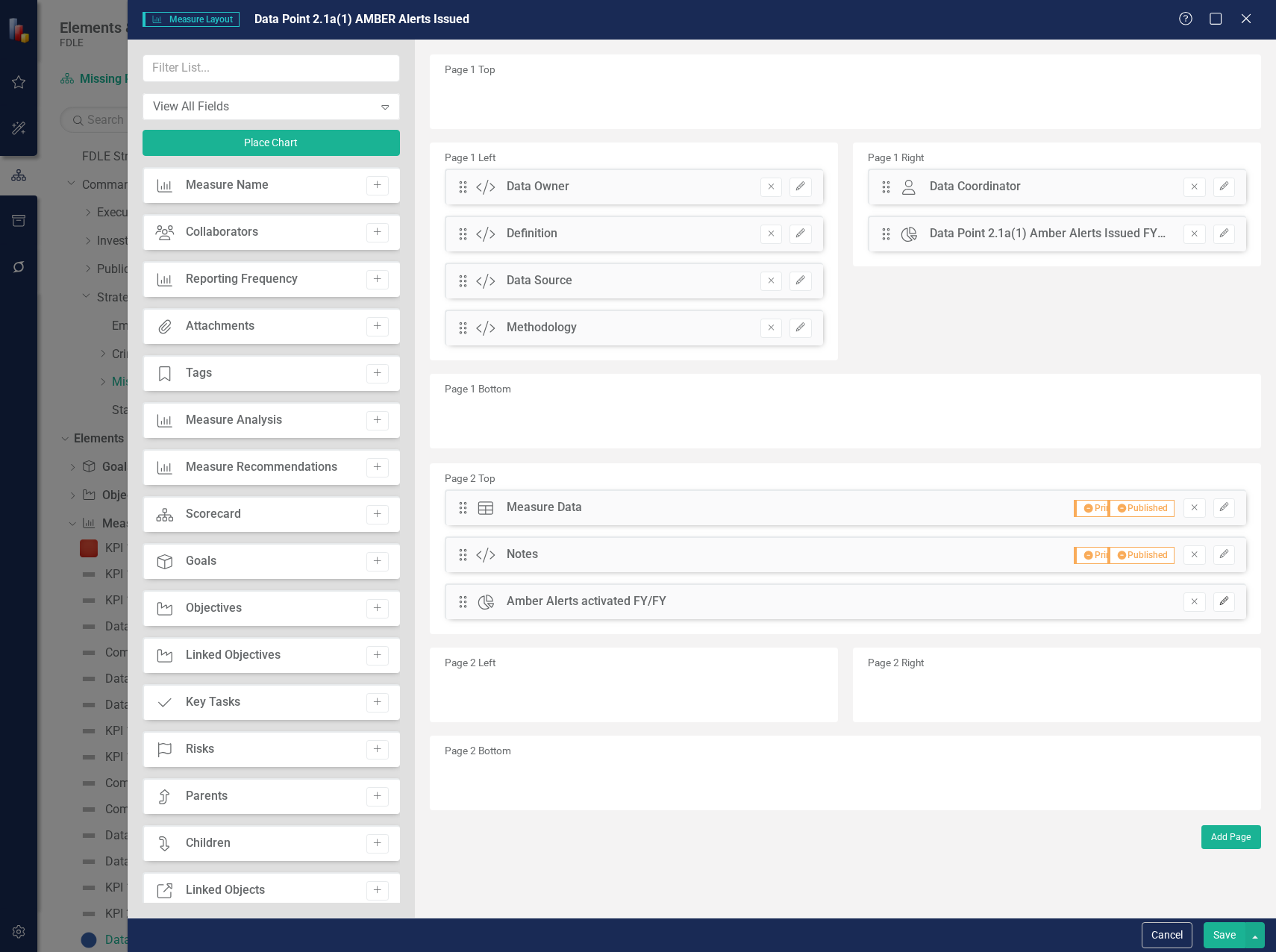
click at [1226, 603] on icon "Edit" at bounding box center [1223, 600] width 11 height 9
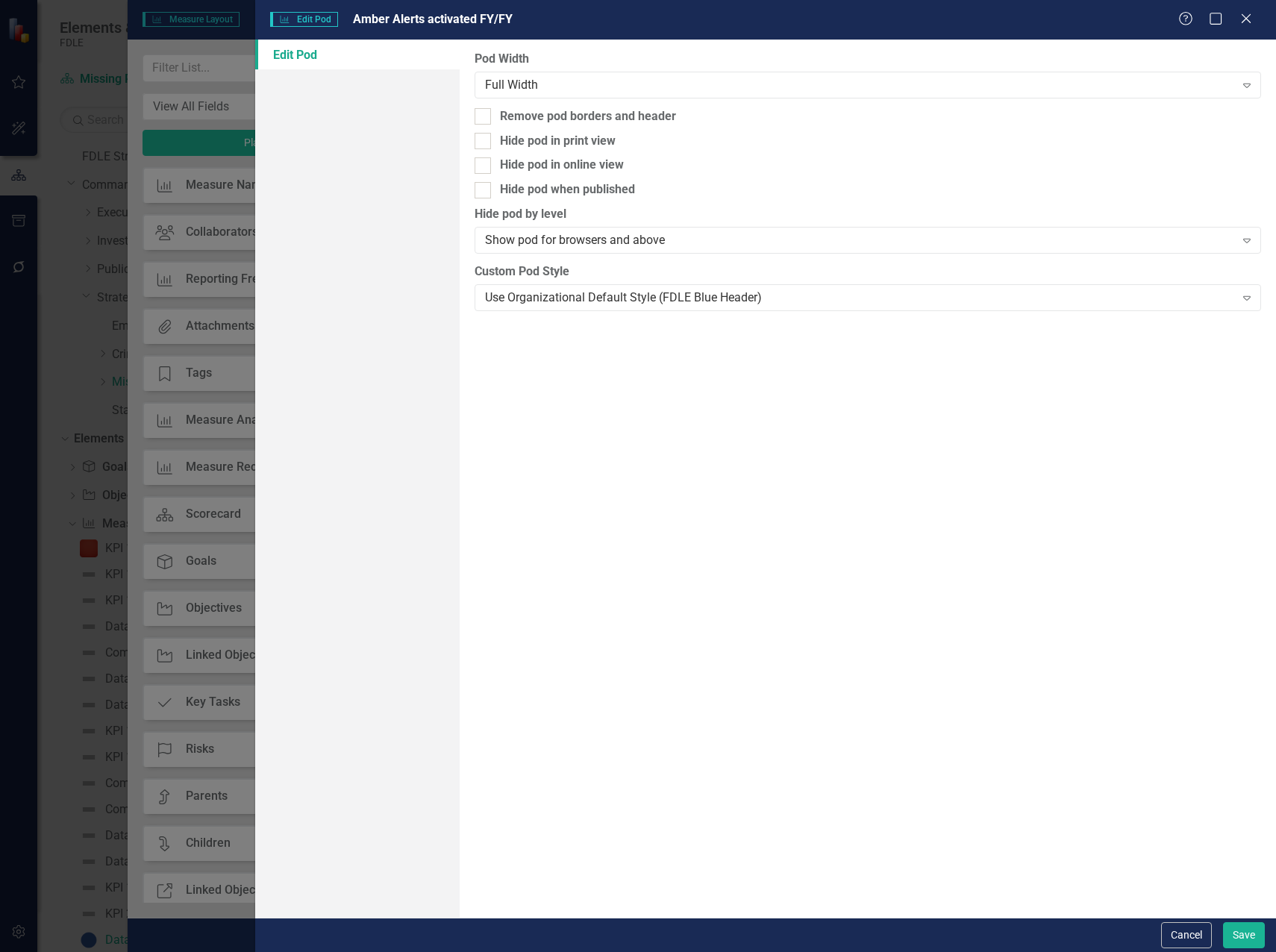
drag, startPoint x: 480, startPoint y: 192, endPoint x: 484, endPoint y: 175, distance: 17.5
click at [480, 191] on div at bounding box center [482, 190] width 16 height 16
click at [480, 191] on input "Hide pod when published" at bounding box center [479, 187] width 10 height 10
checkbox input "true"
click at [489, 145] on div at bounding box center [482, 140] width 16 height 16
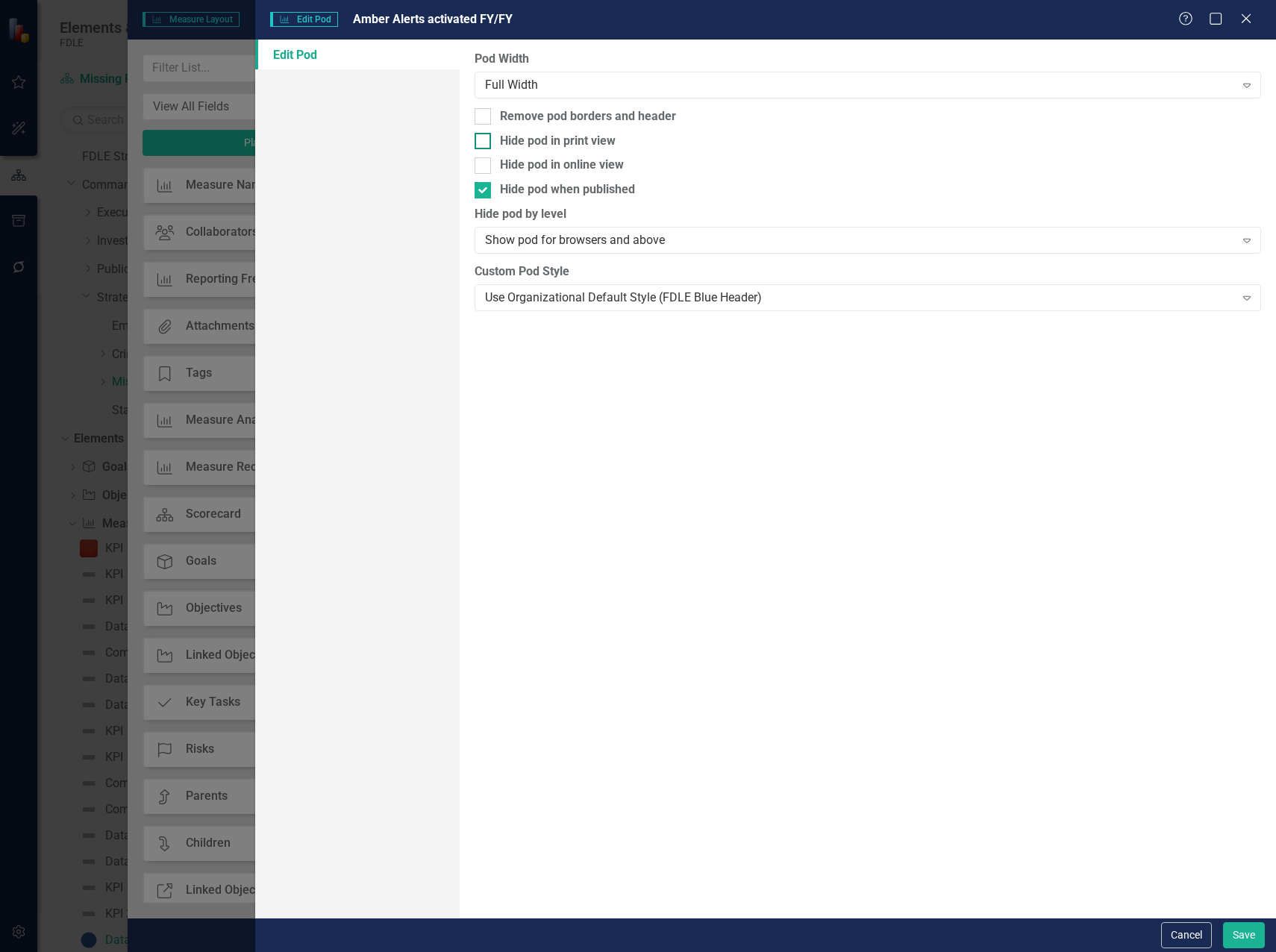
click at [484, 142] on input "Hide pod in print view" at bounding box center [479, 137] width 10 height 10
checkbox input "true"
click at [1232, 934] on button "Save" at bounding box center [1243, 935] width 42 height 26
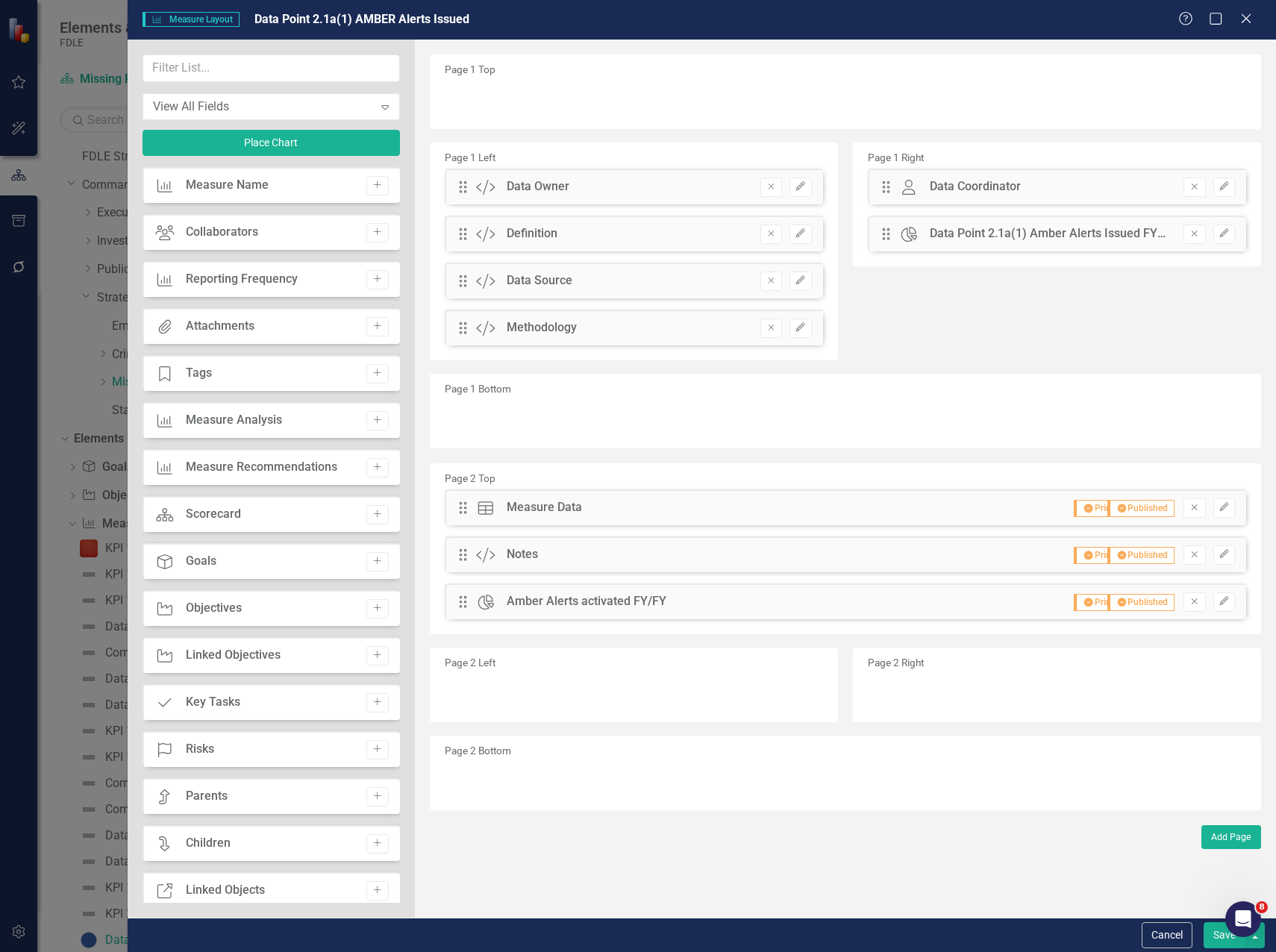
click at [1215, 940] on button "Save" at bounding box center [1224, 935] width 42 height 26
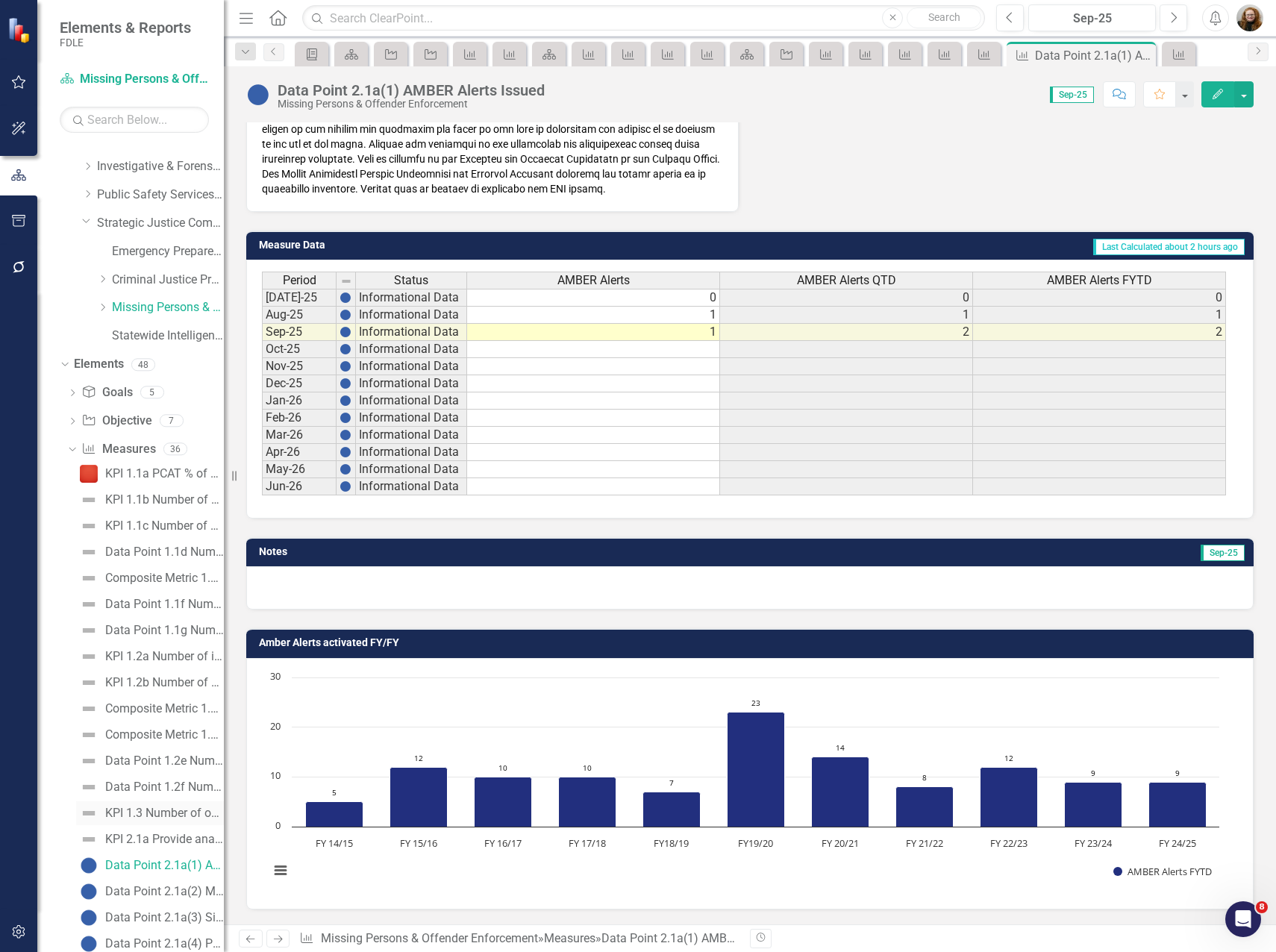
scroll to position [205, 0]
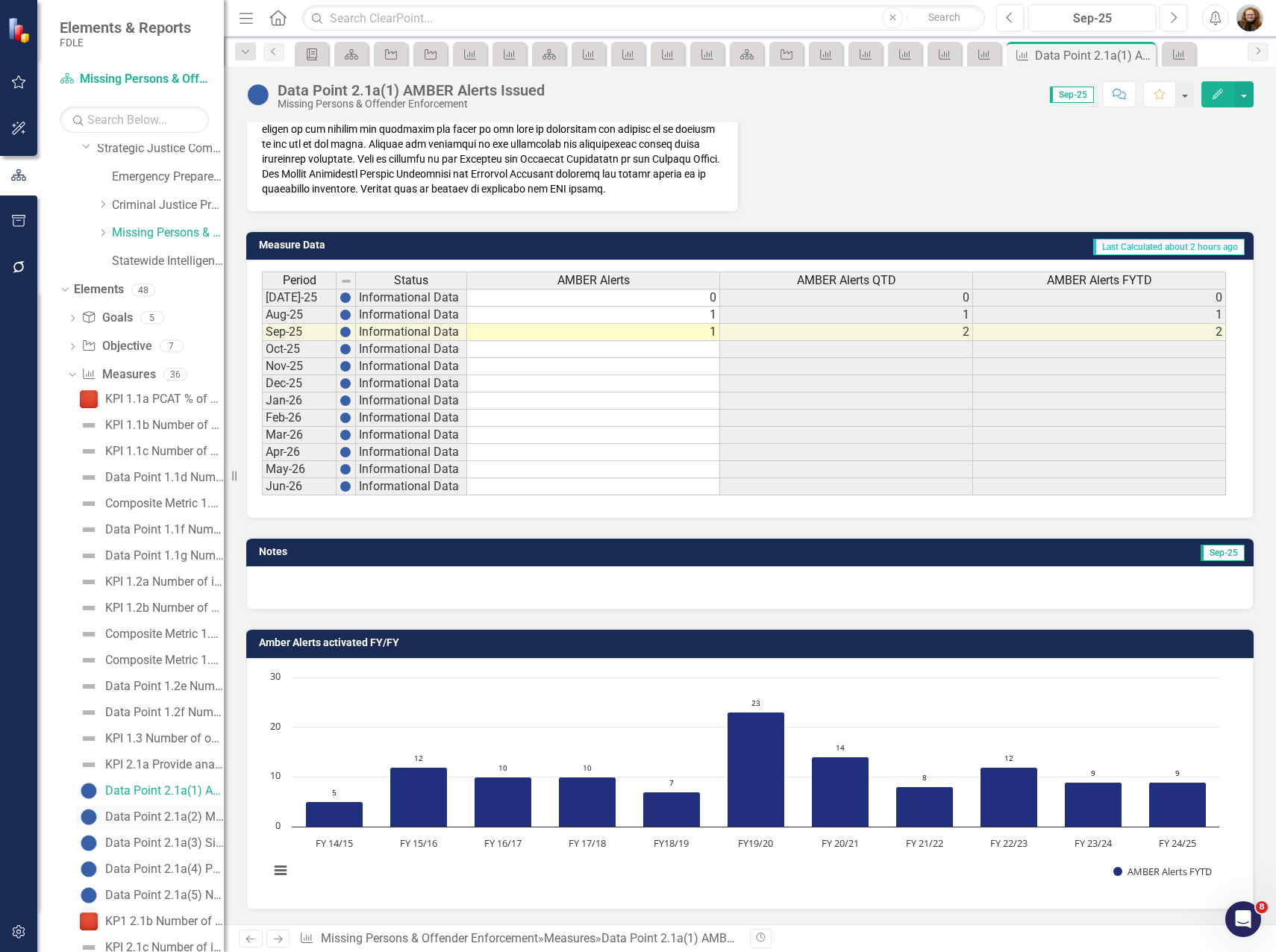
click at [170, 815] on div "Data Point 2.1a(2) Missing Child Alerts Issued" at bounding box center [164, 816] width 119 height 13
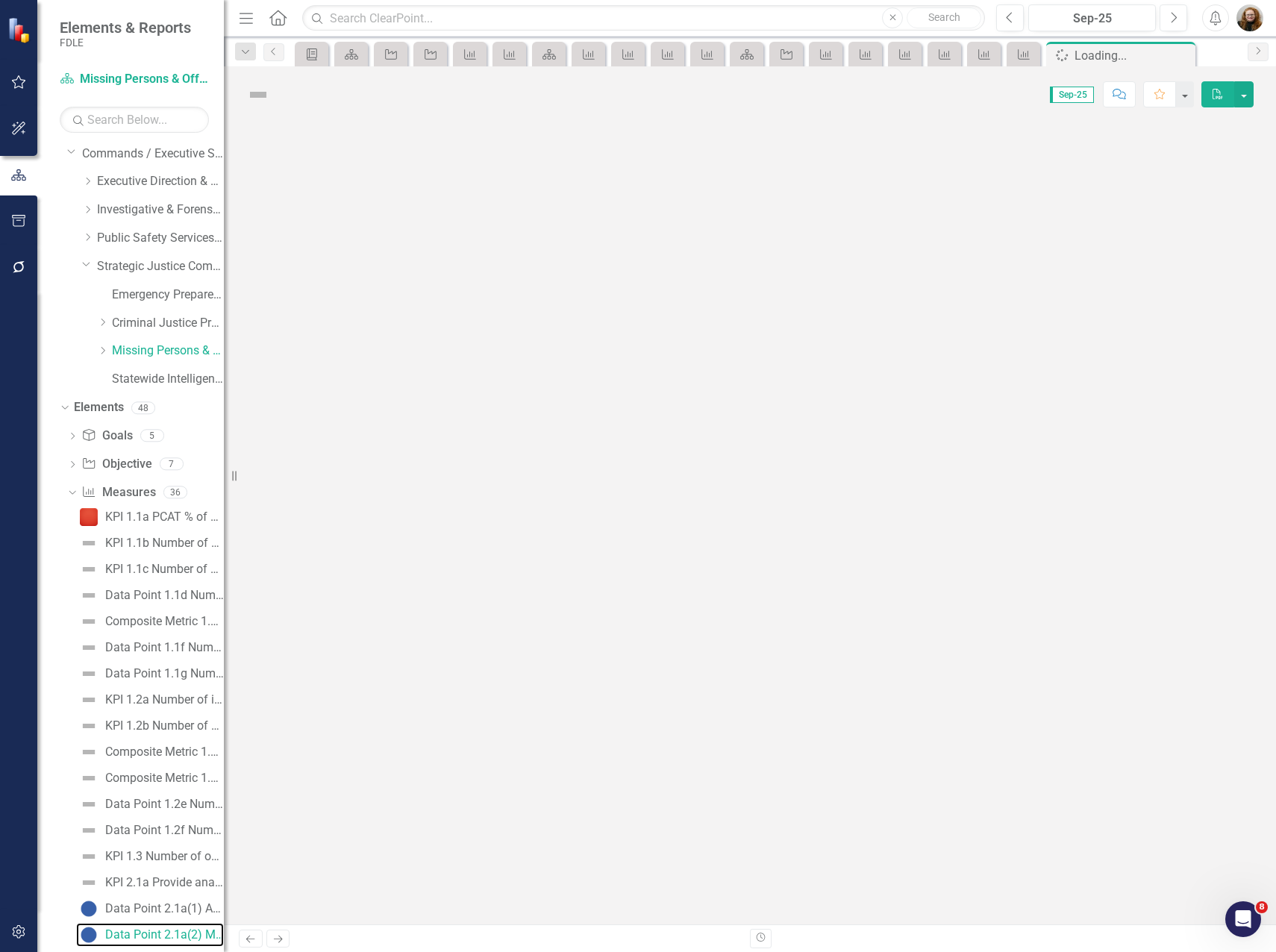
scroll to position [82, 0]
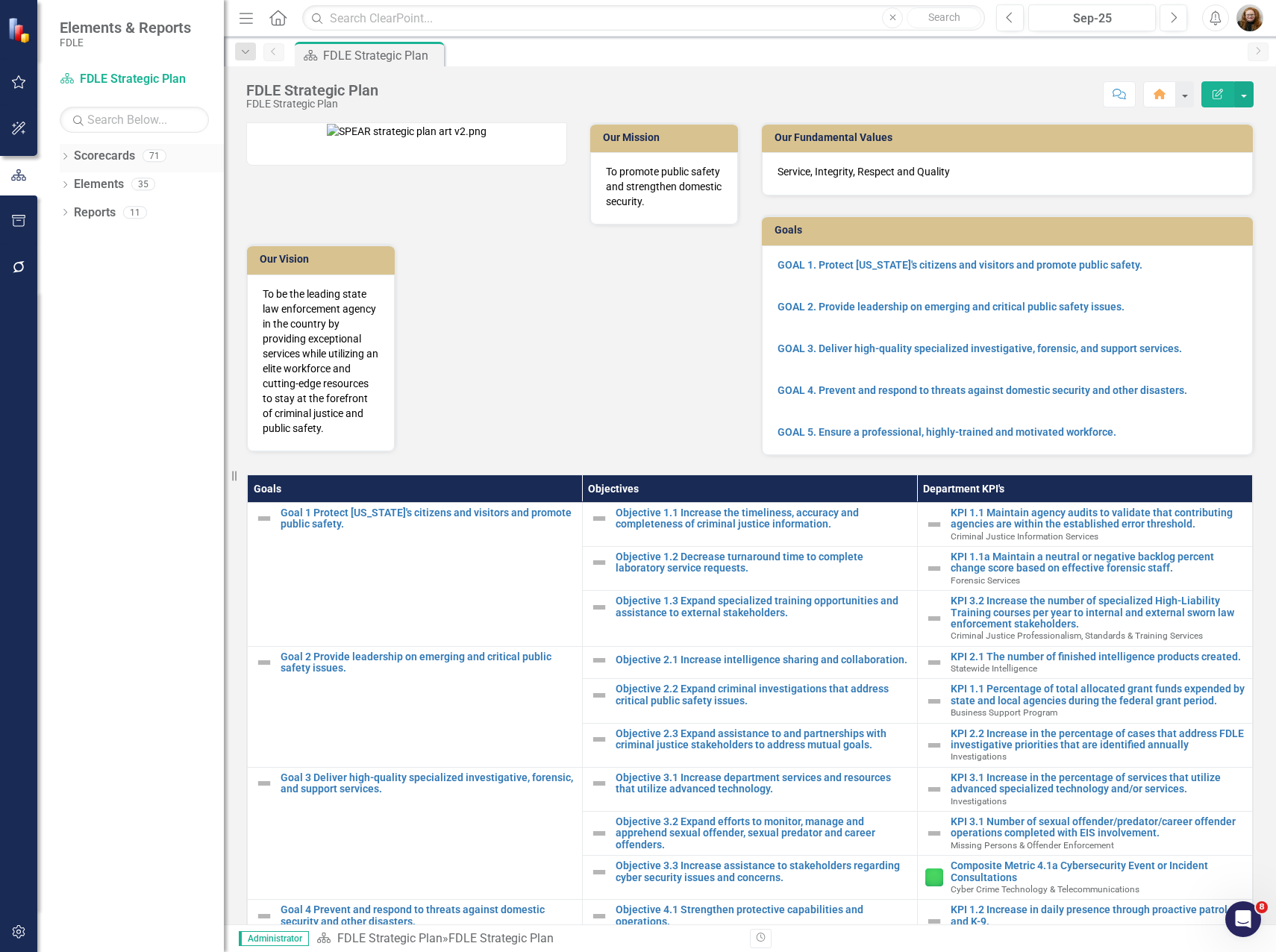
click at [63, 162] on div "Dropdown" at bounding box center [65, 157] width 10 height 13
click at [69, 246] on div "Dropdown" at bounding box center [72, 240] width 11 height 13
click at [91, 355] on icon "Dropdown" at bounding box center [87, 353] width 11 height 9
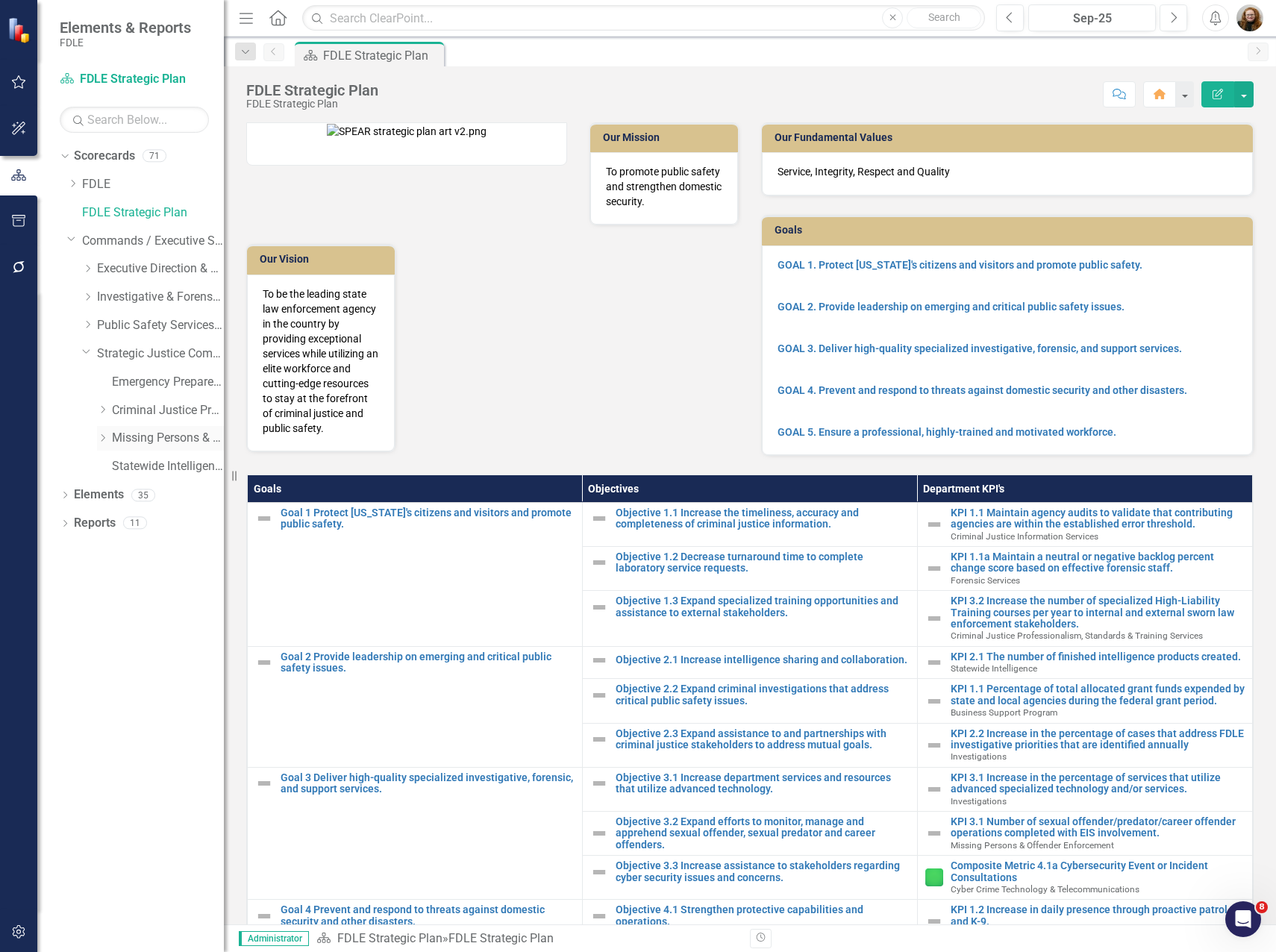
click at [128, 438] on link "Missing Persons & Offender Enforcement" at bounding box center [167, 437] width 112 height 17
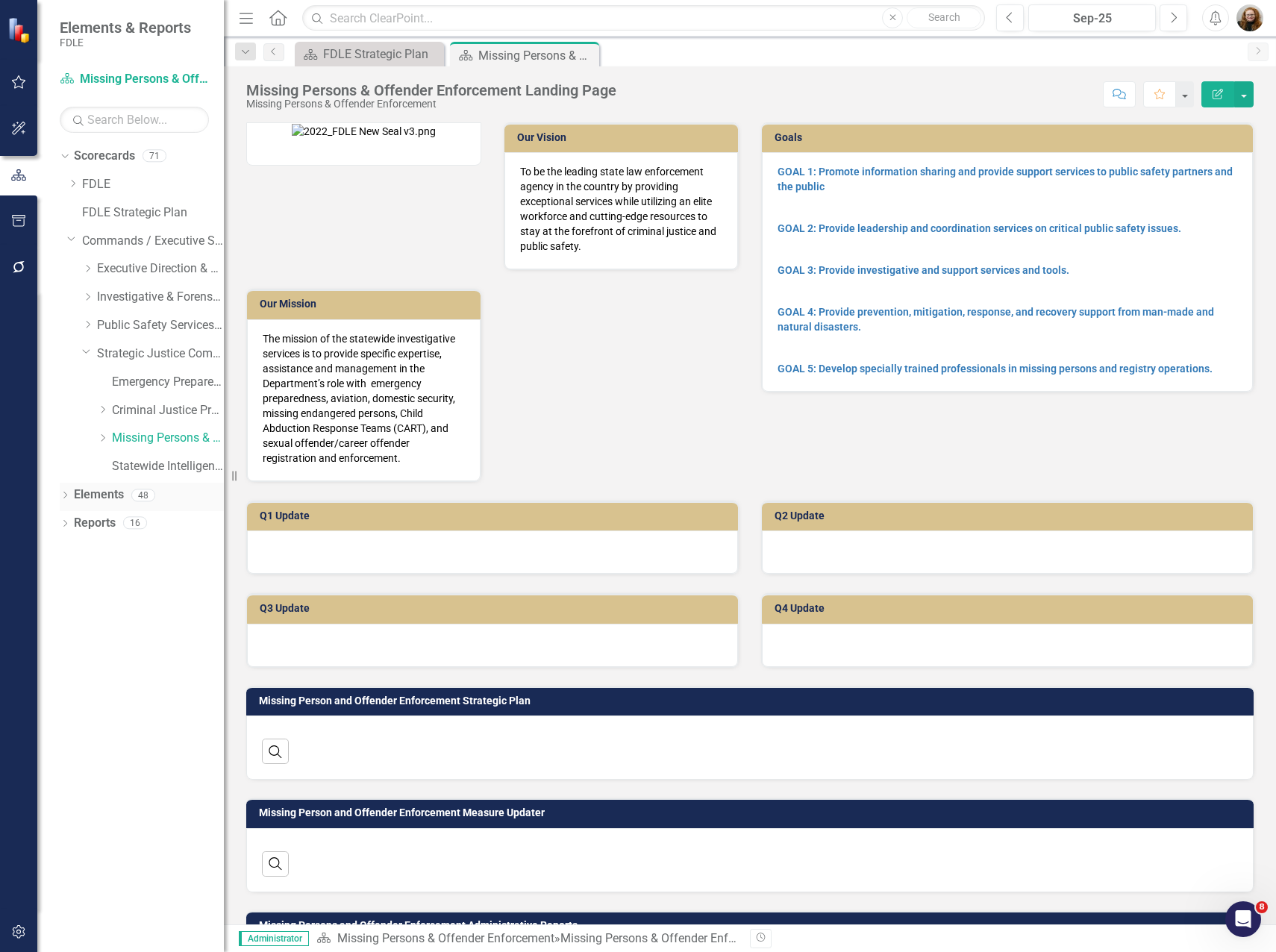
click at [64, 500] on icon "Dropdown" at bounding box center [65, 496] width 10 height 8
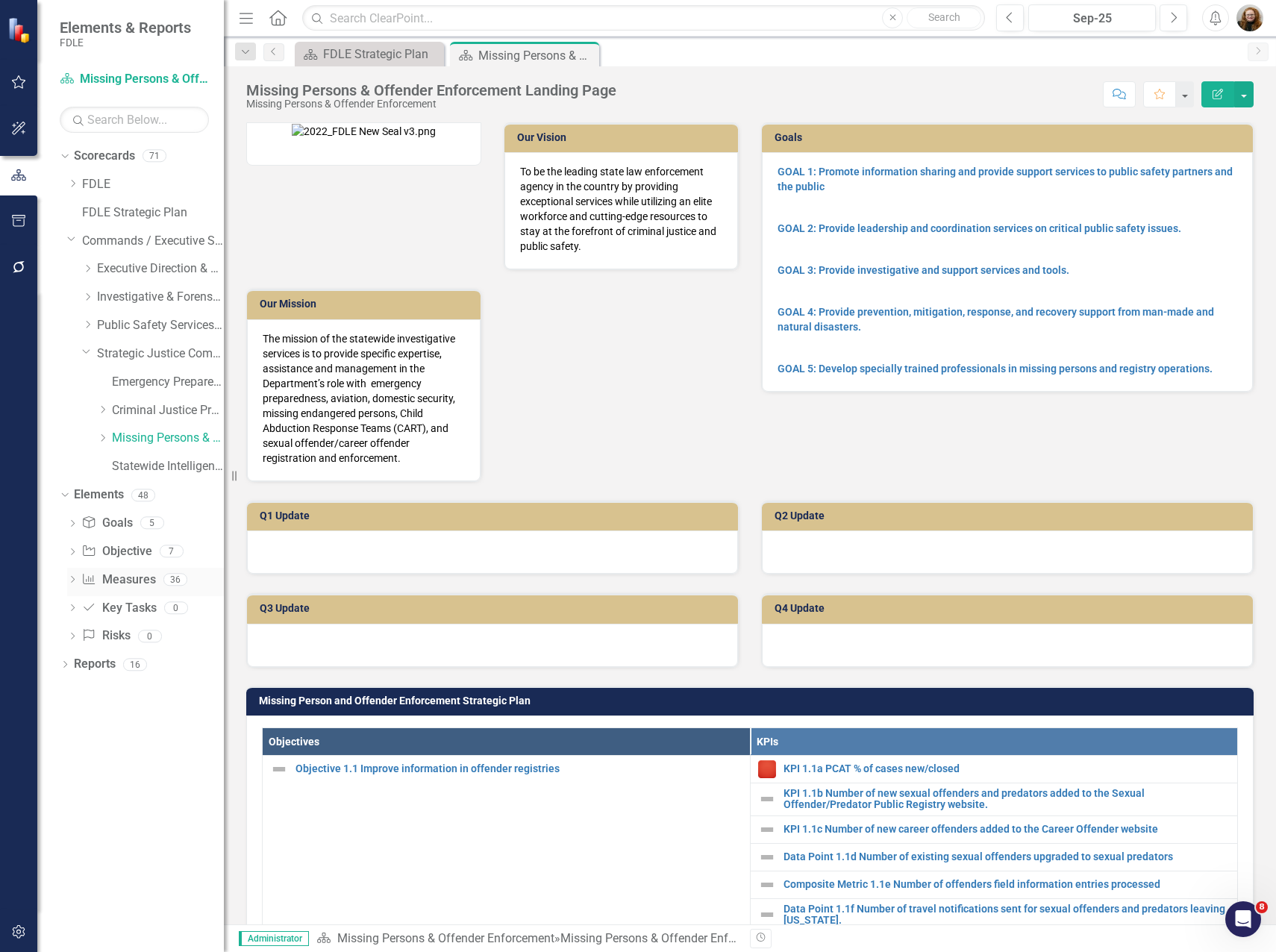
click at [69, 579] on icon "Dropdown" at bounding box center [72, 581] width 10 height 8
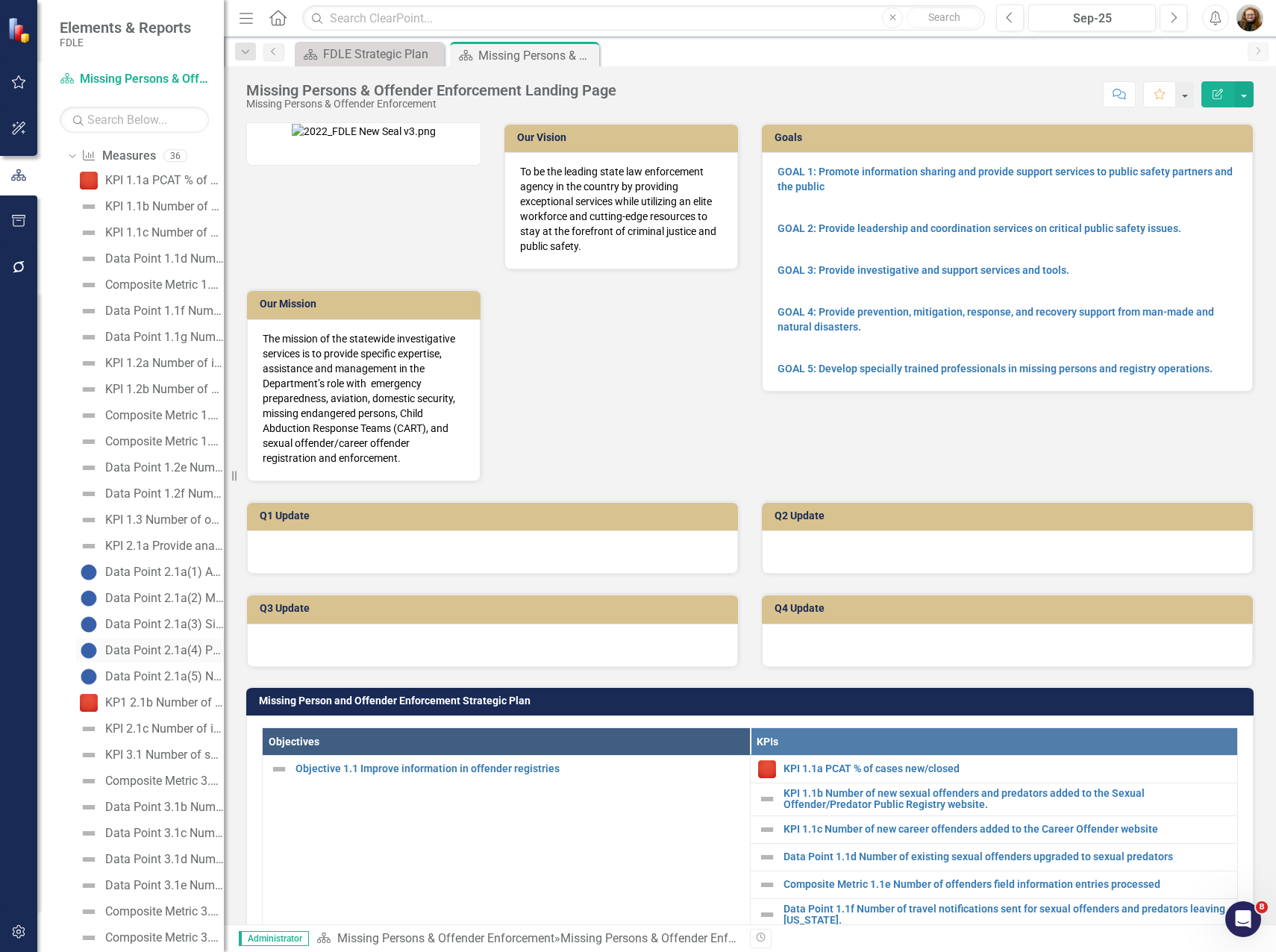
scroll to position [447, 0]
click at [155, 569] on div "Data Point 2.1a(2) Missing Child Alerts Issued" at bounding box center [164, 574] width 119 height 13
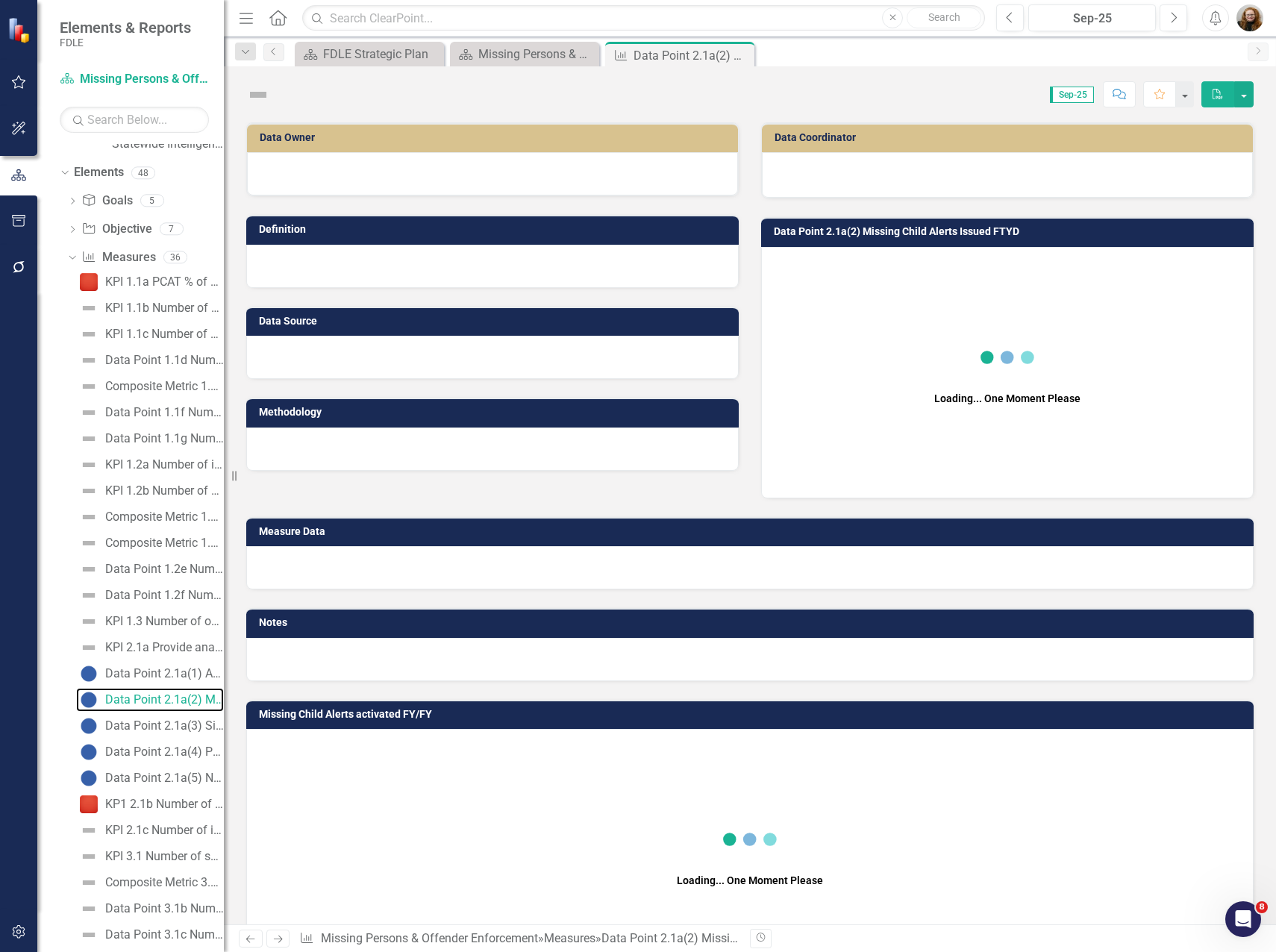
scroll to position [82, 0]
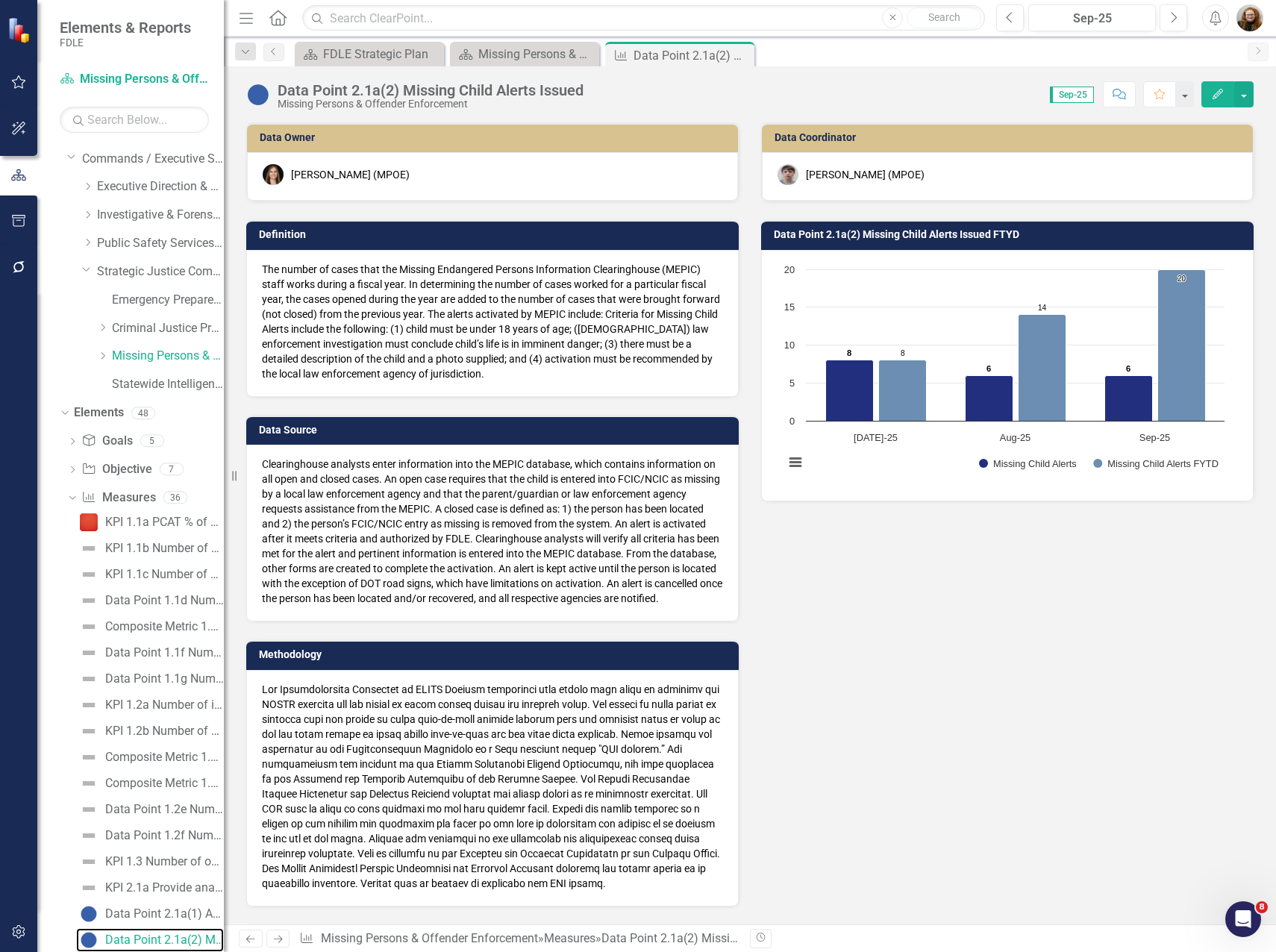
click at [919, 303] on rect "Interactive chart" at bounding box center [1004, 373] width 455 height 224
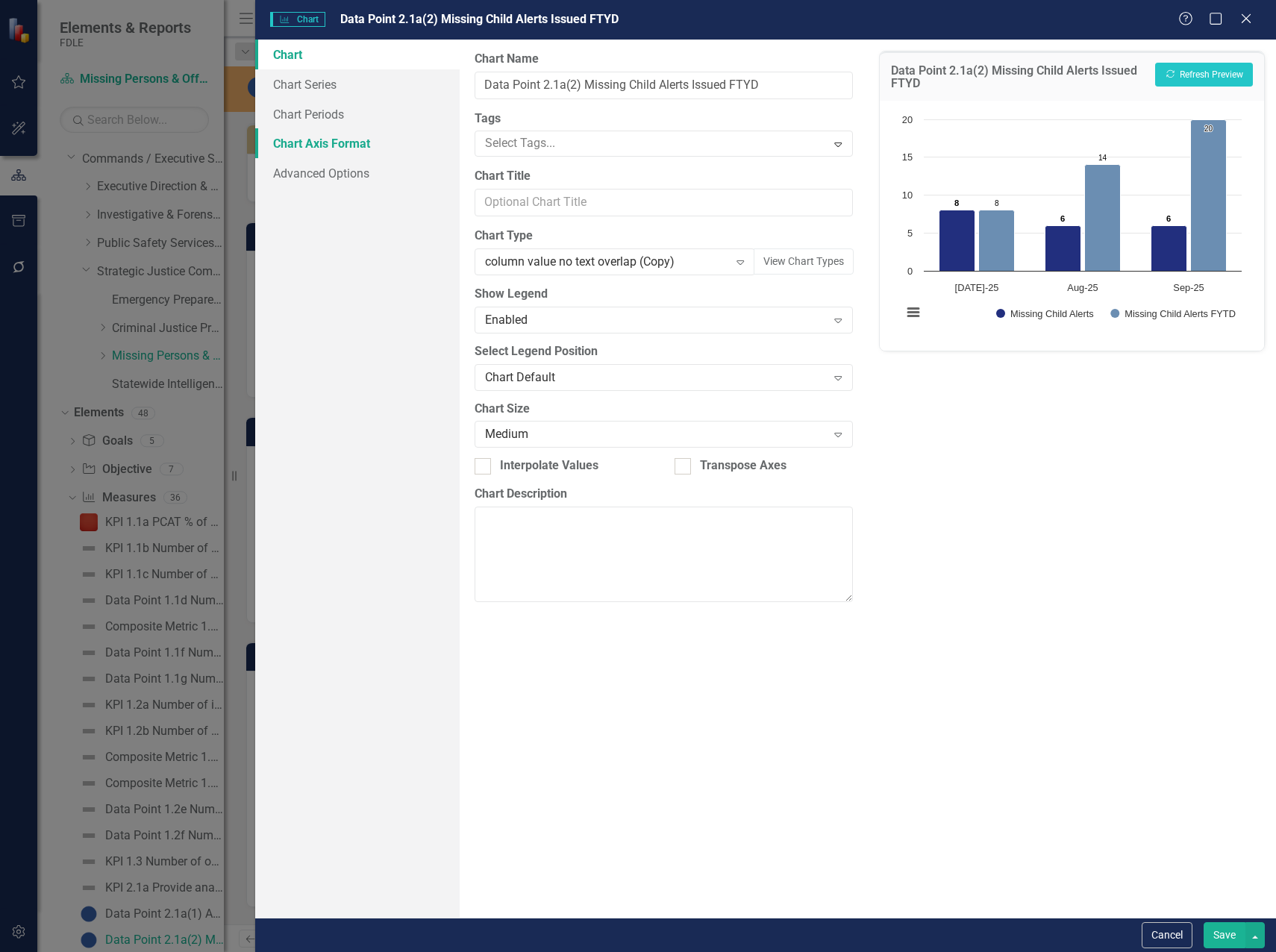
click at [327, 146] on link "Chart Axis Format" at bounding box center [357, 143] width 204 height 30
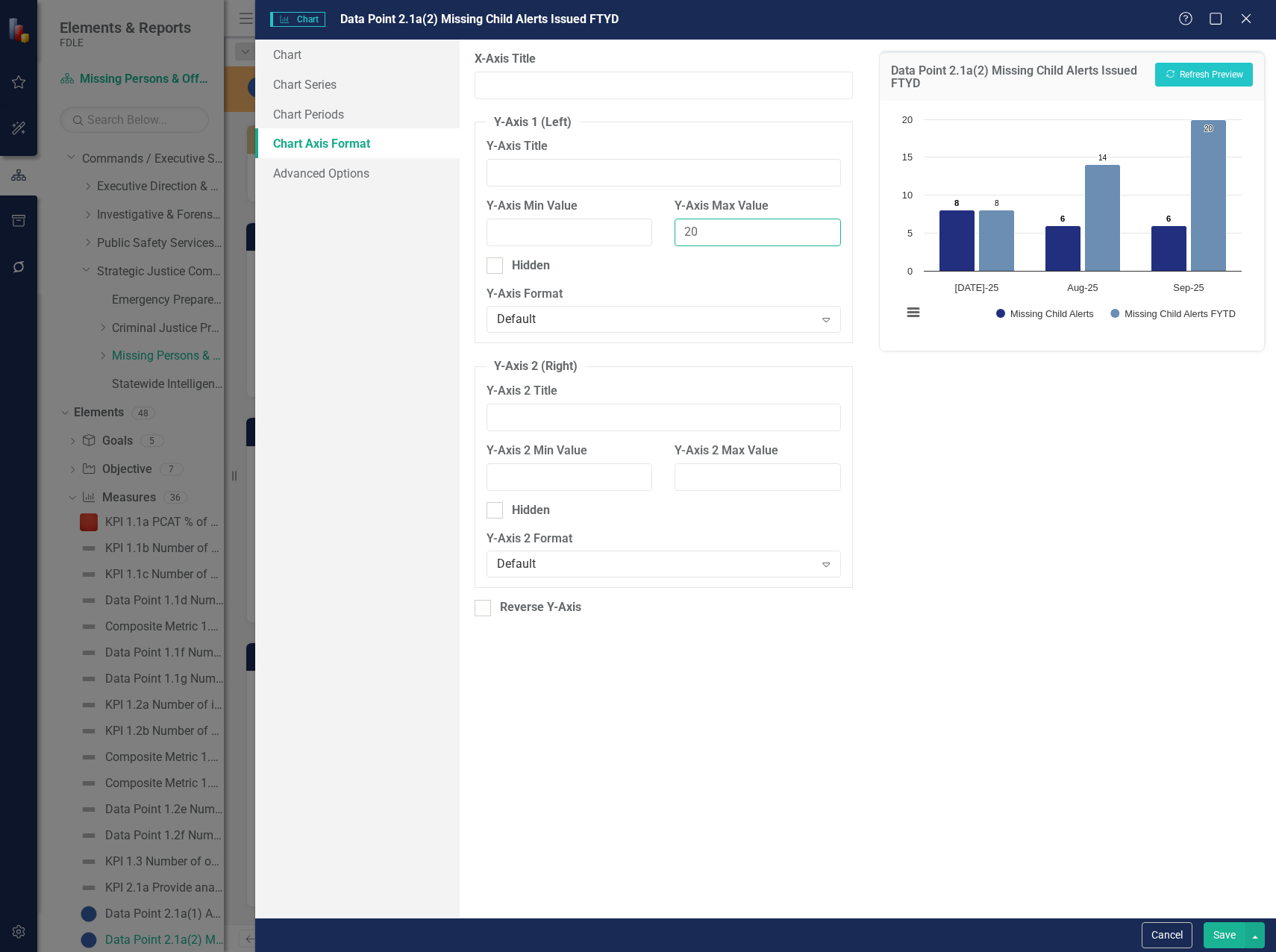
click at [708, 232] on input "20" at bounding box center [757, 232] width 166 height 28
type input "25"
click at [1187, 76] on button "Recalculate Refresh Preview" at bounding box center [1203, 75] width 98 height 24
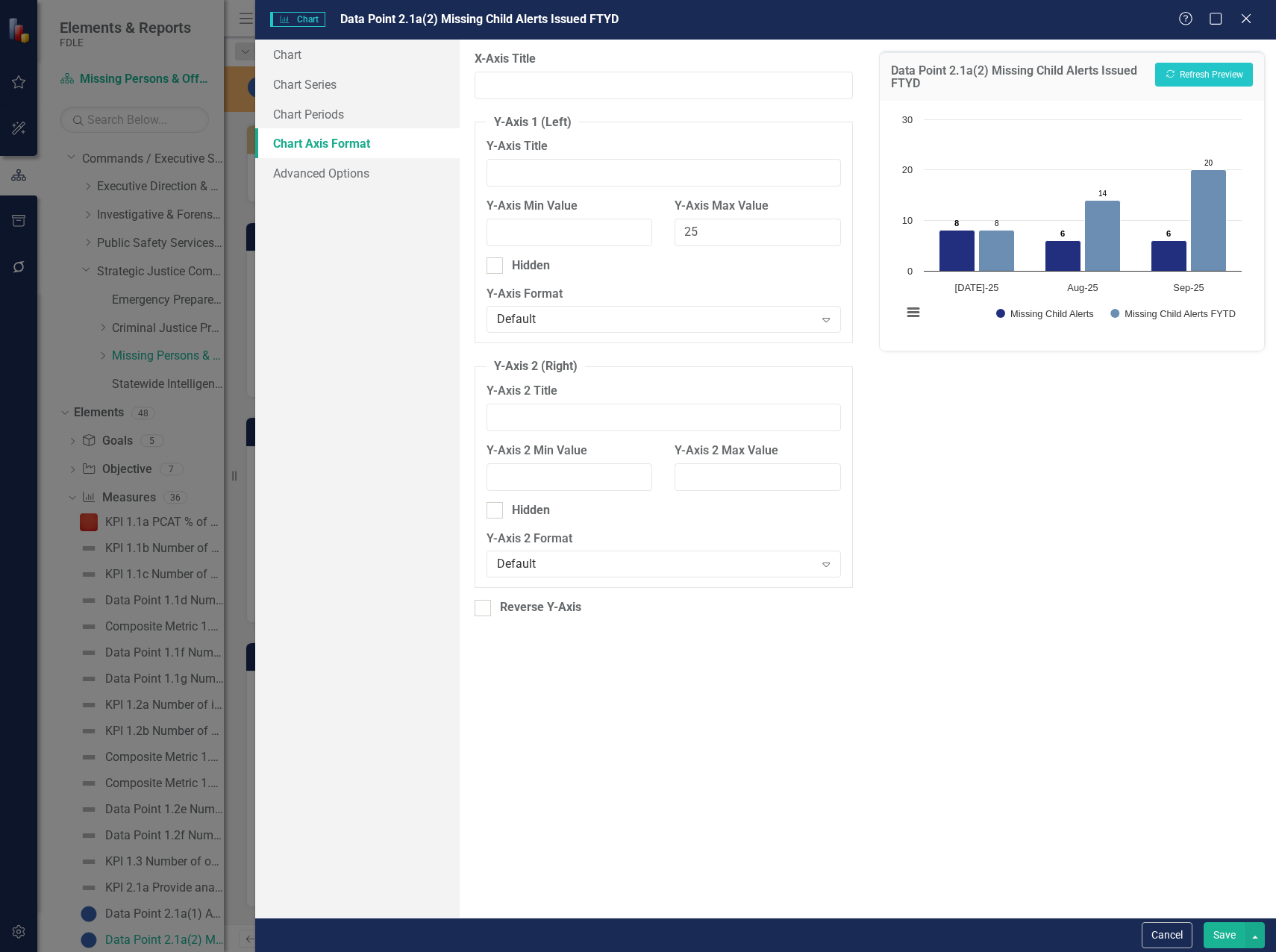
click at [1225, 939] on button "Save" at bounding box center [1224, 935] width 42 height 26
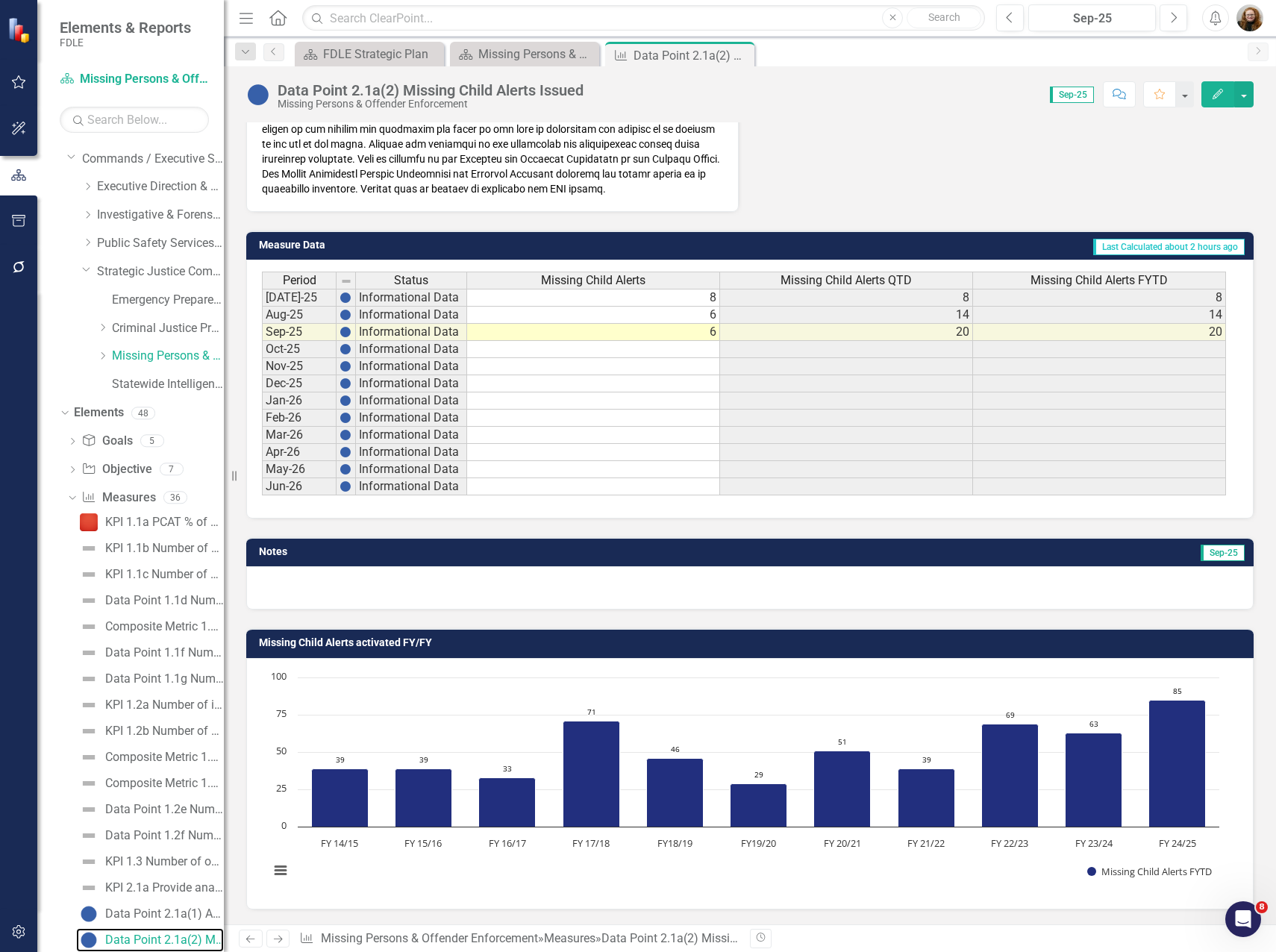
scroll to position [709, 0]
click at [1243, 99] on button "button" at bounding box center [1243, 95] width 19 height 26
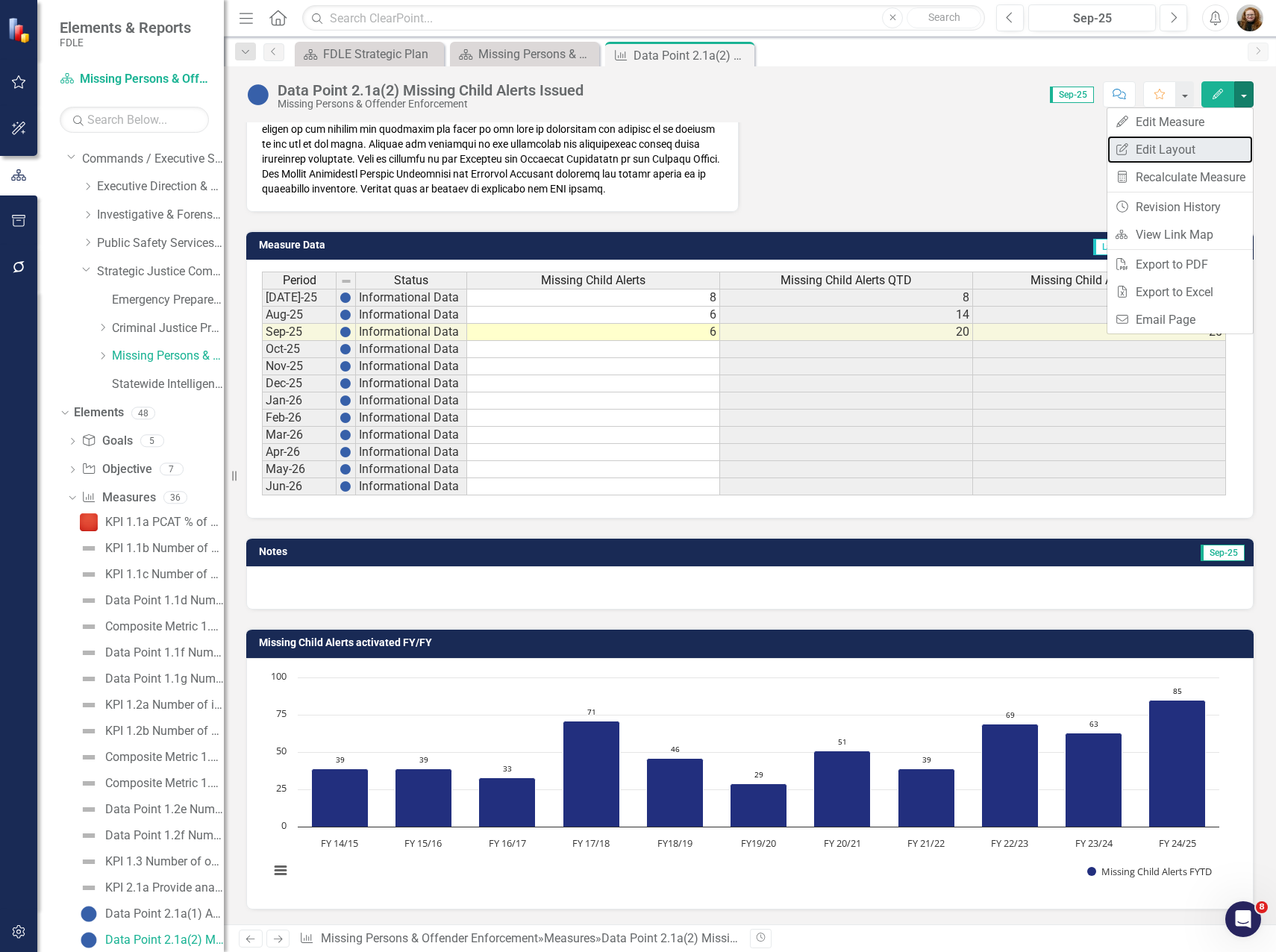
click at [1197, 138] on link "Edit Report Edit Layout" at bounding box center [1179, 149] width 145 height 28
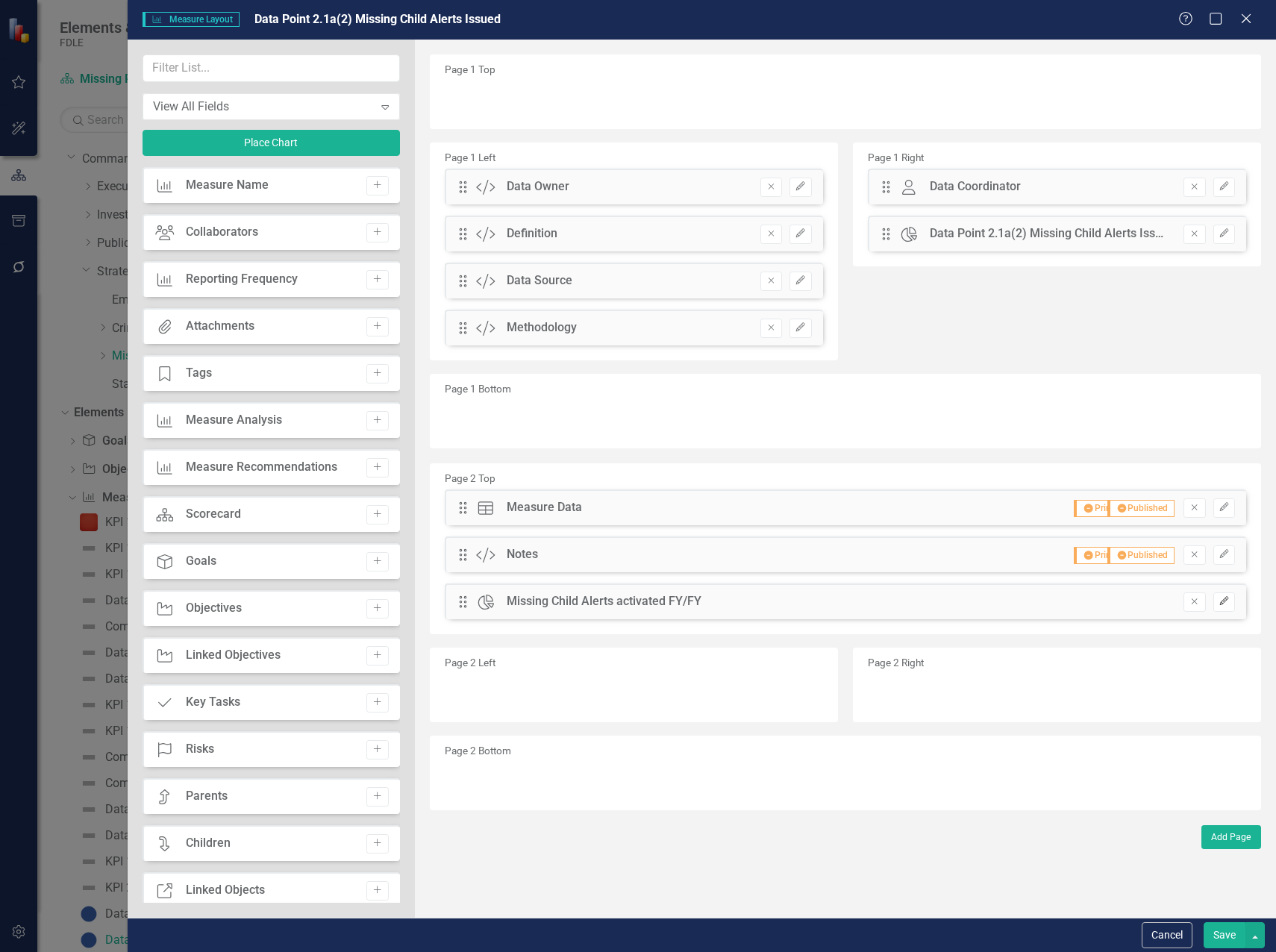
click at [1223, 602] on icon "button" at bounding box center [1223, 600] width 9 height 9
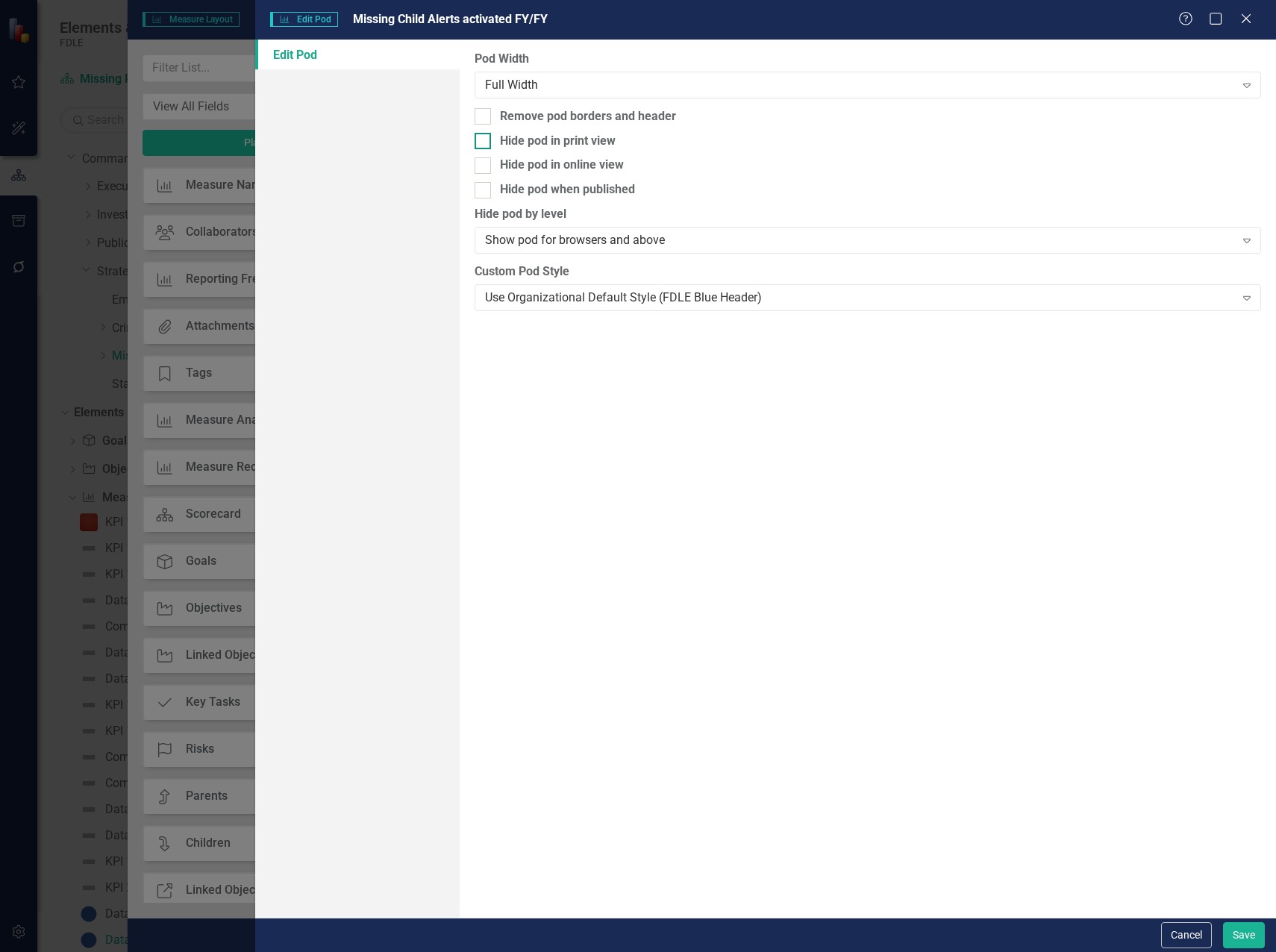
click at [536, 144] on div "Hide pod in print view" at bounding box center [558, 140] width 116 height 17
click at [484, 142] on input "Hide pod in print view" at bounding box center [479, 137] width 10 height 10
checkbox input "true"
click at [536, 196] on div "Hide pod when published" at bounding box center [568, 189] width 135 height 17
click at [484, 191] on input "Hide pod when published" at bounding box center [479, 187] width 10 height 10
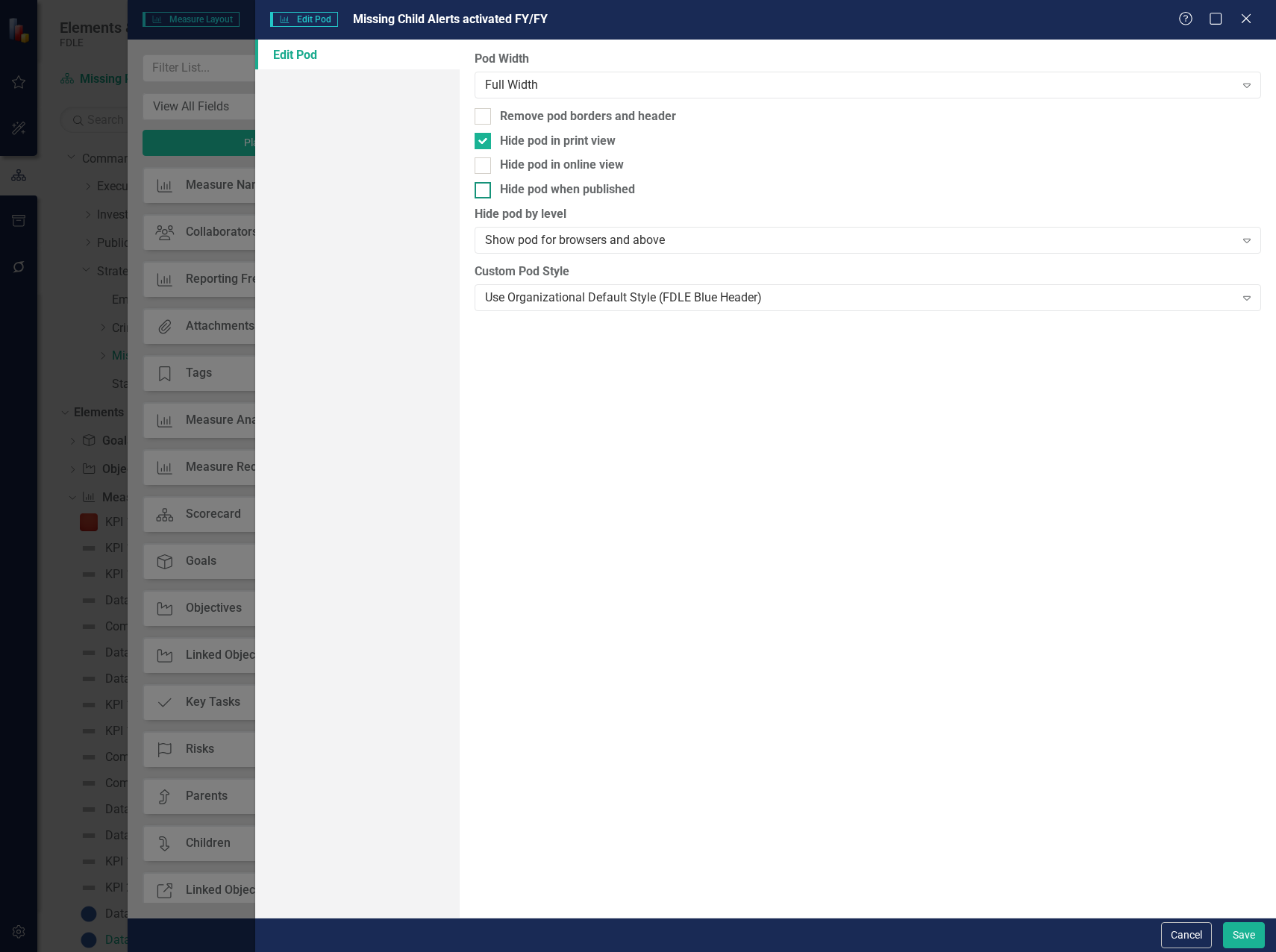
checkbox input "true"
click at [1237, 937] on button "Save" at bounding box center [1243, 935] width 42 height 26
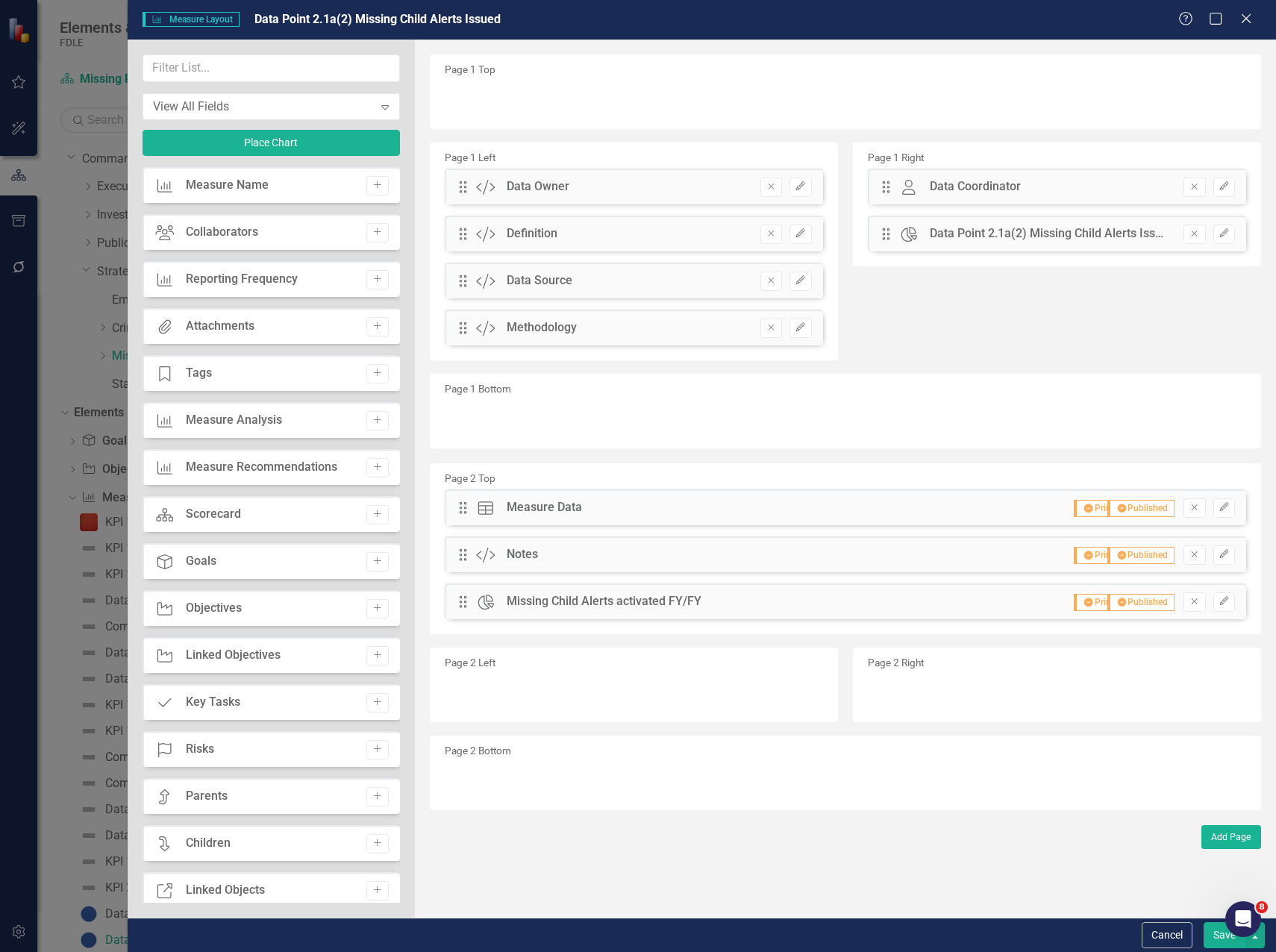
click at [1217, 941] on button "Save" at bounding box center [1224, 935] width 42 height 26
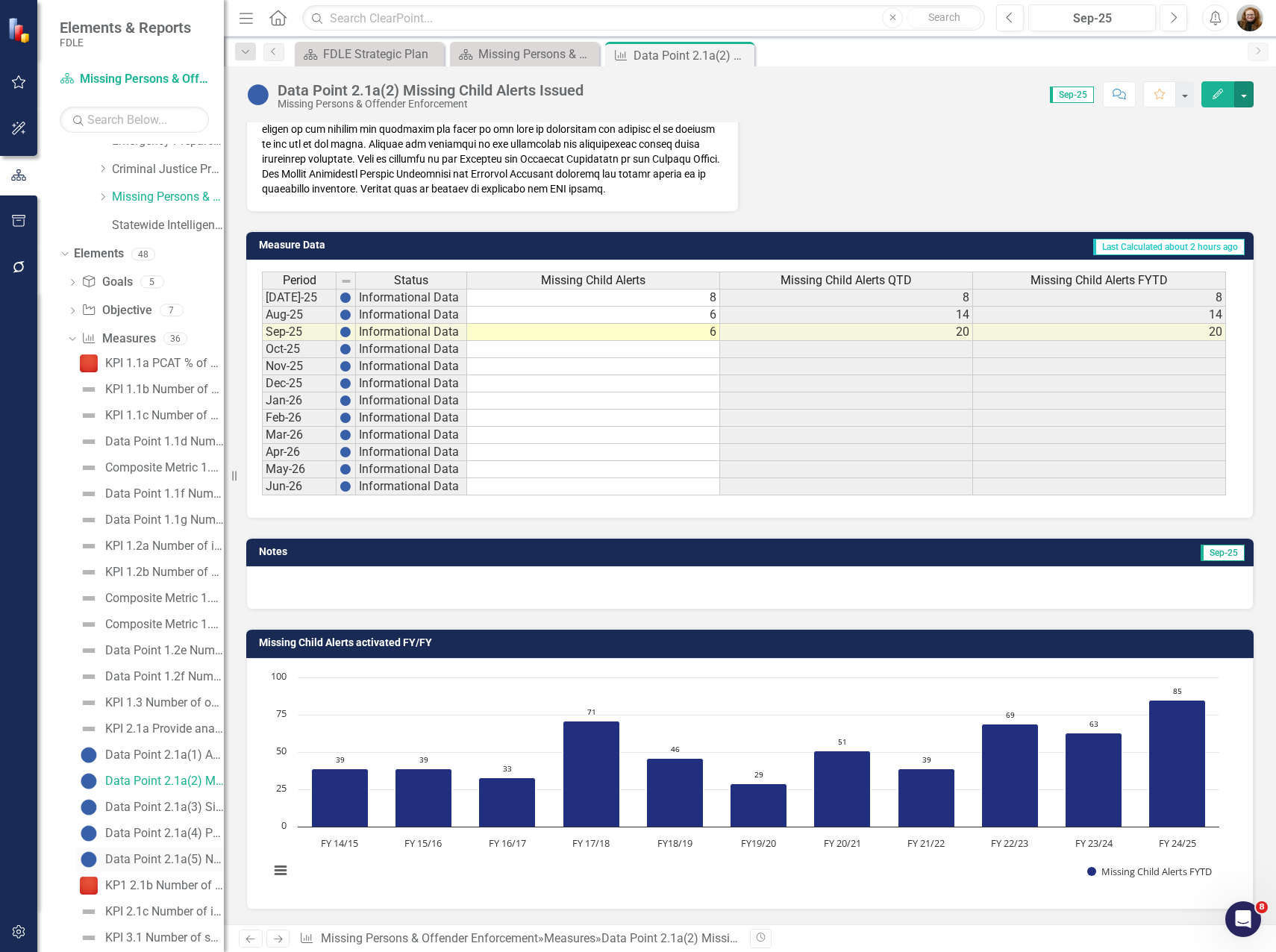
scroll to position [306, 0]
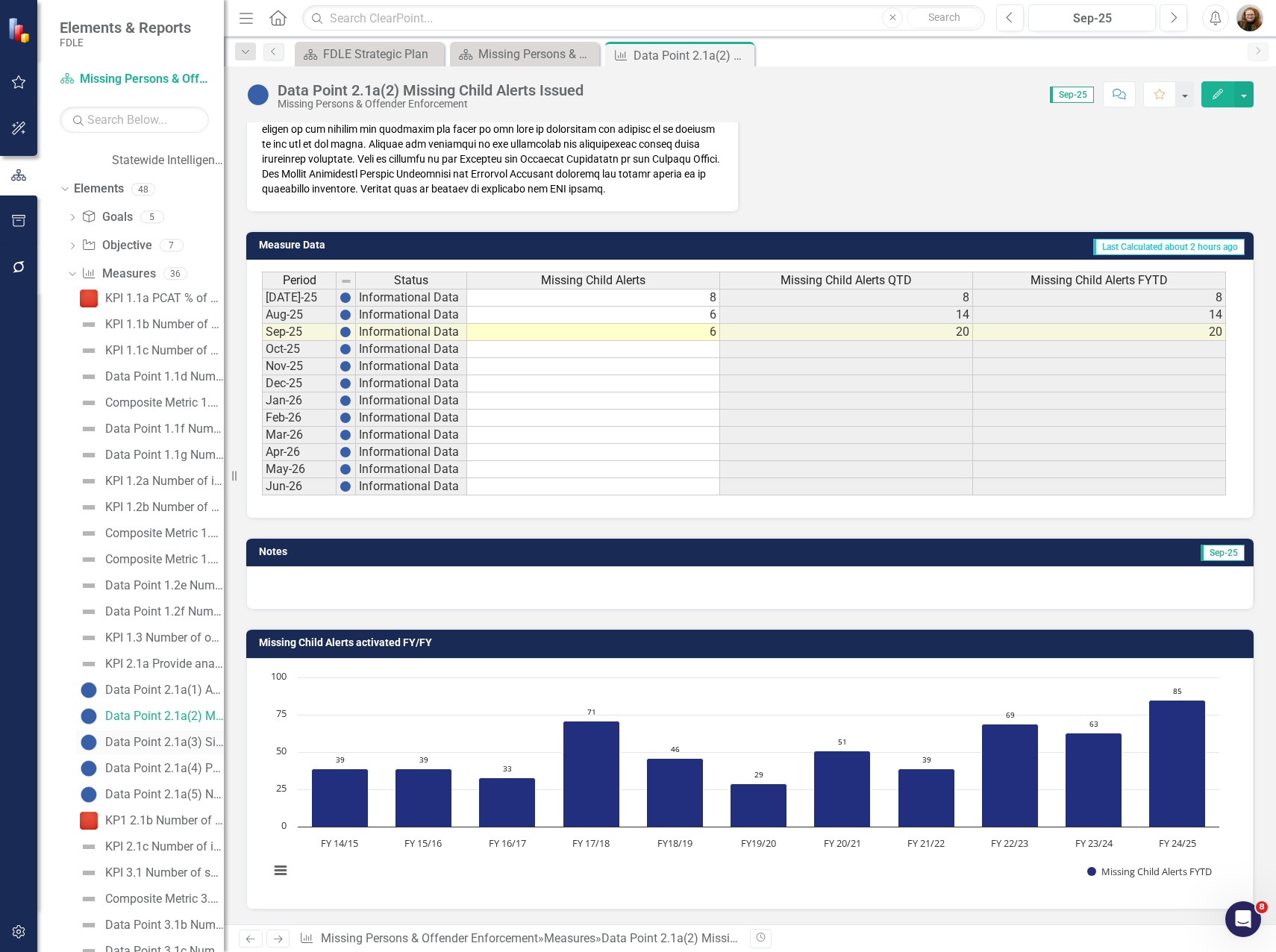
click at [161, 741] on div "Data Point 2.1a(3) Silver Alerts Issued" at bounding box center [164, 741] width 119 height 13
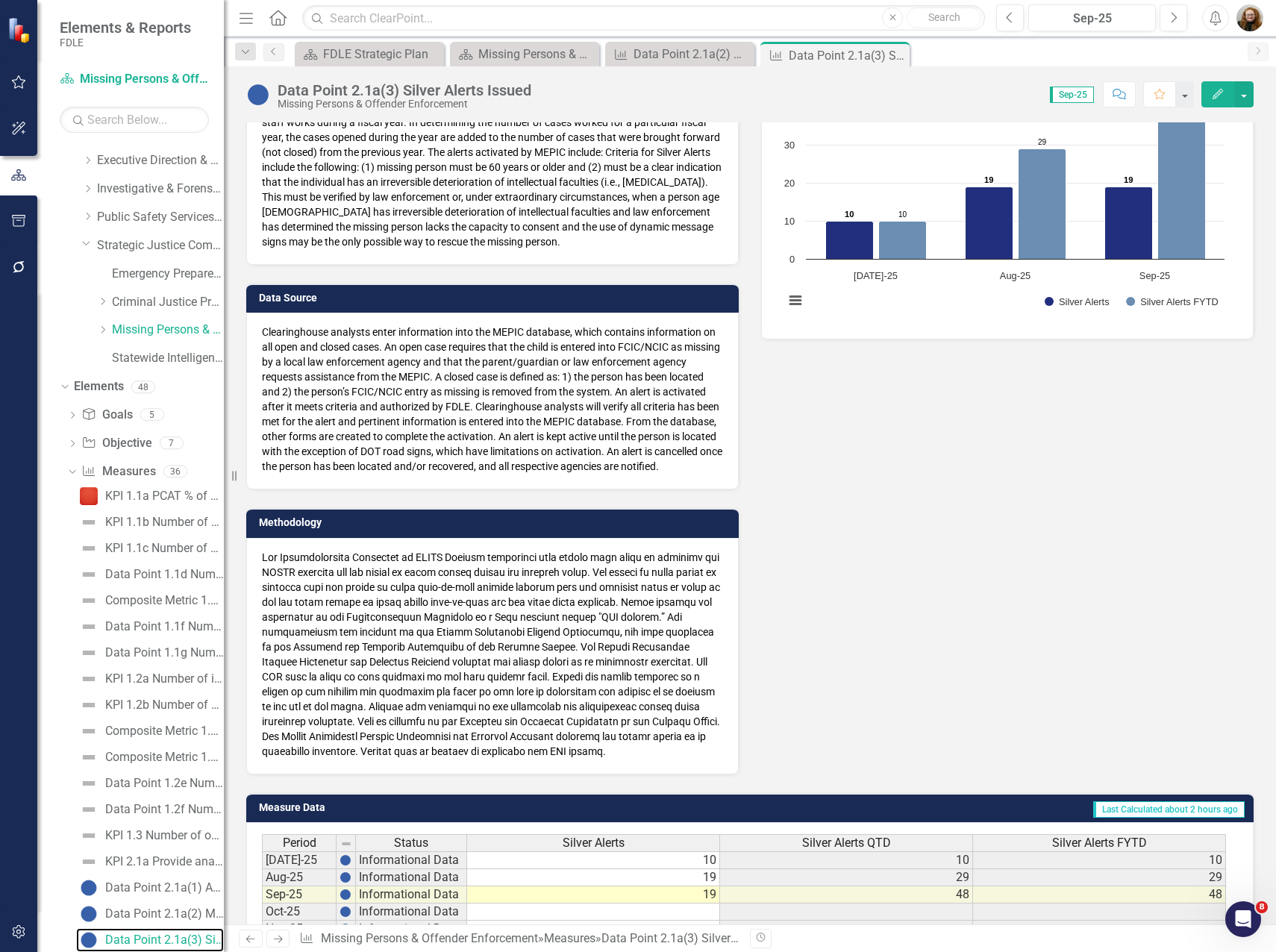
scroll to position [75, 0]
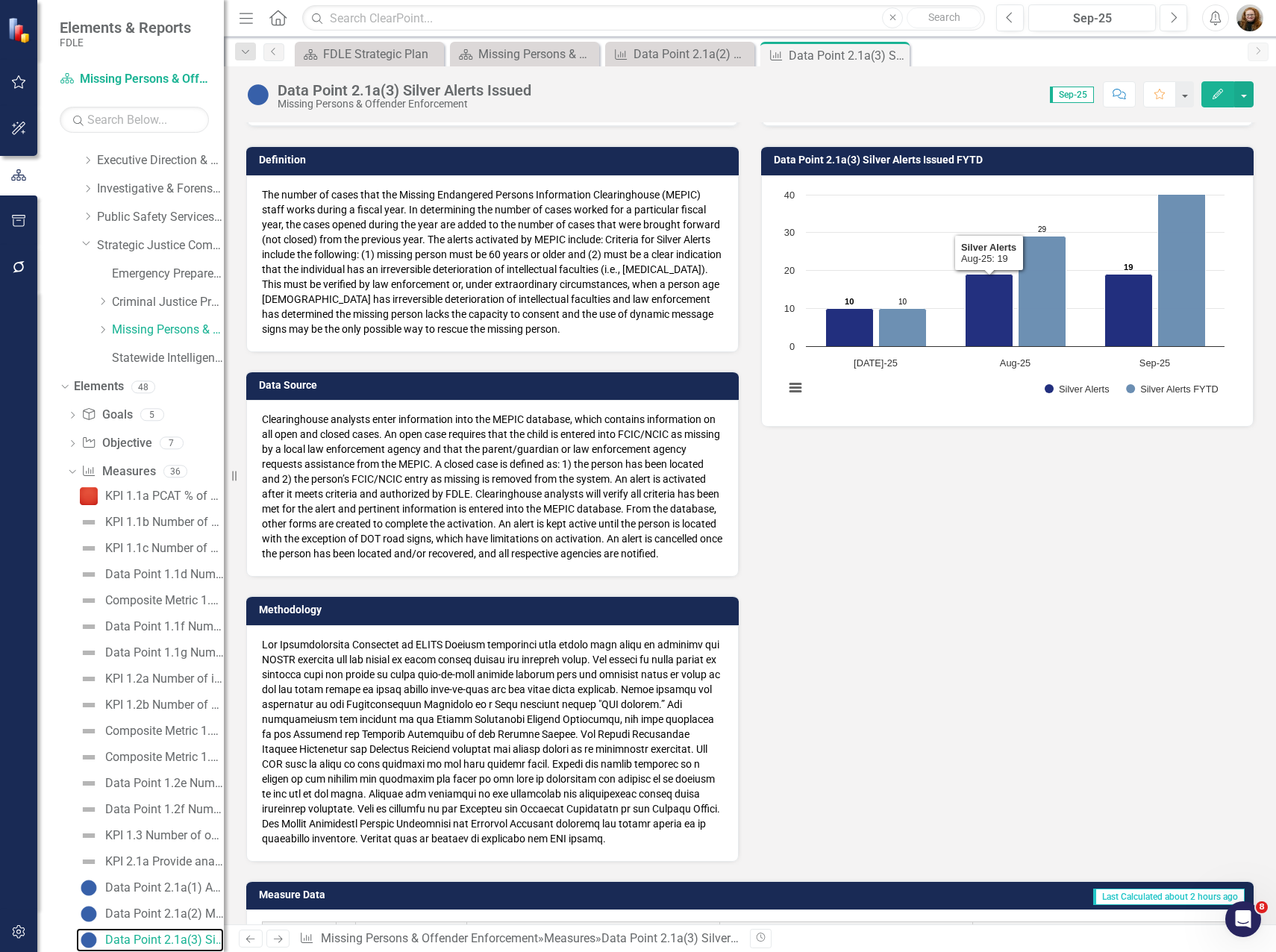
click at [872, 257] on rect "Interactive chart" at bounding box center [1004, 299] width 455 height 224
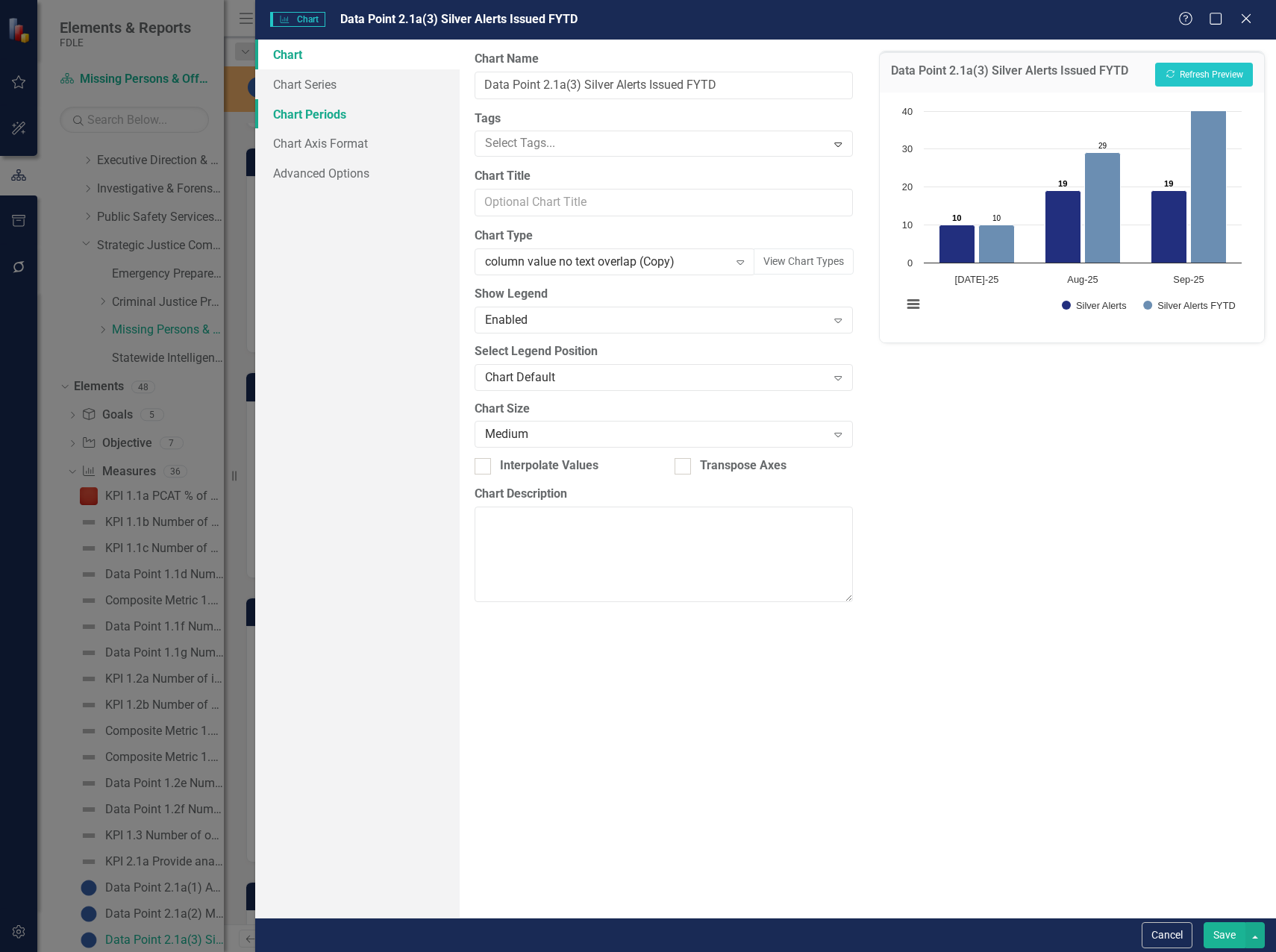
click at [302, 112] on link "Chart Periods" at bounding box center [357, 115] width 204 height 30
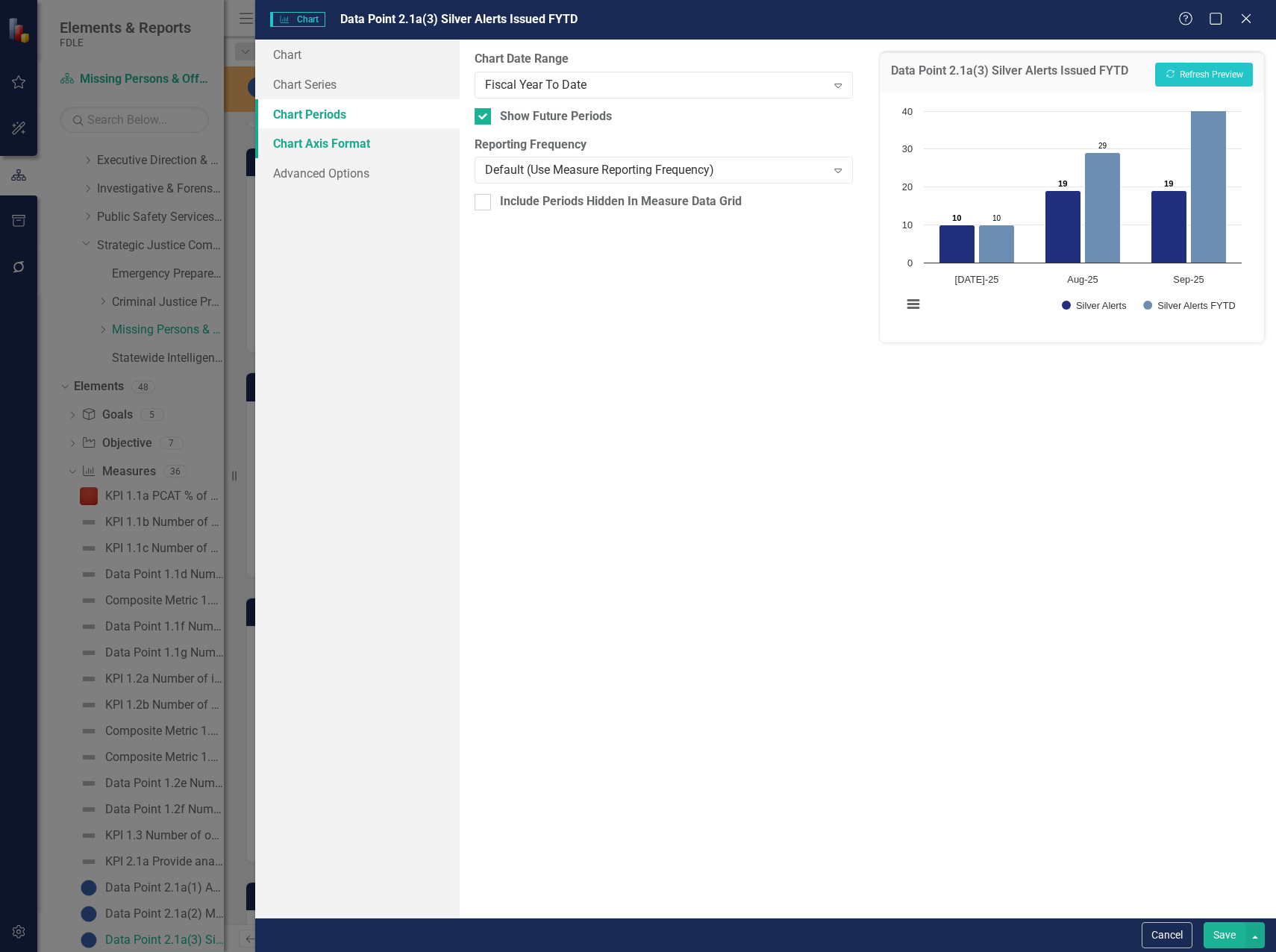
click at [320, 144] on link "Chart Axis Format" at bounding box center [357, 143] width 204 height 30
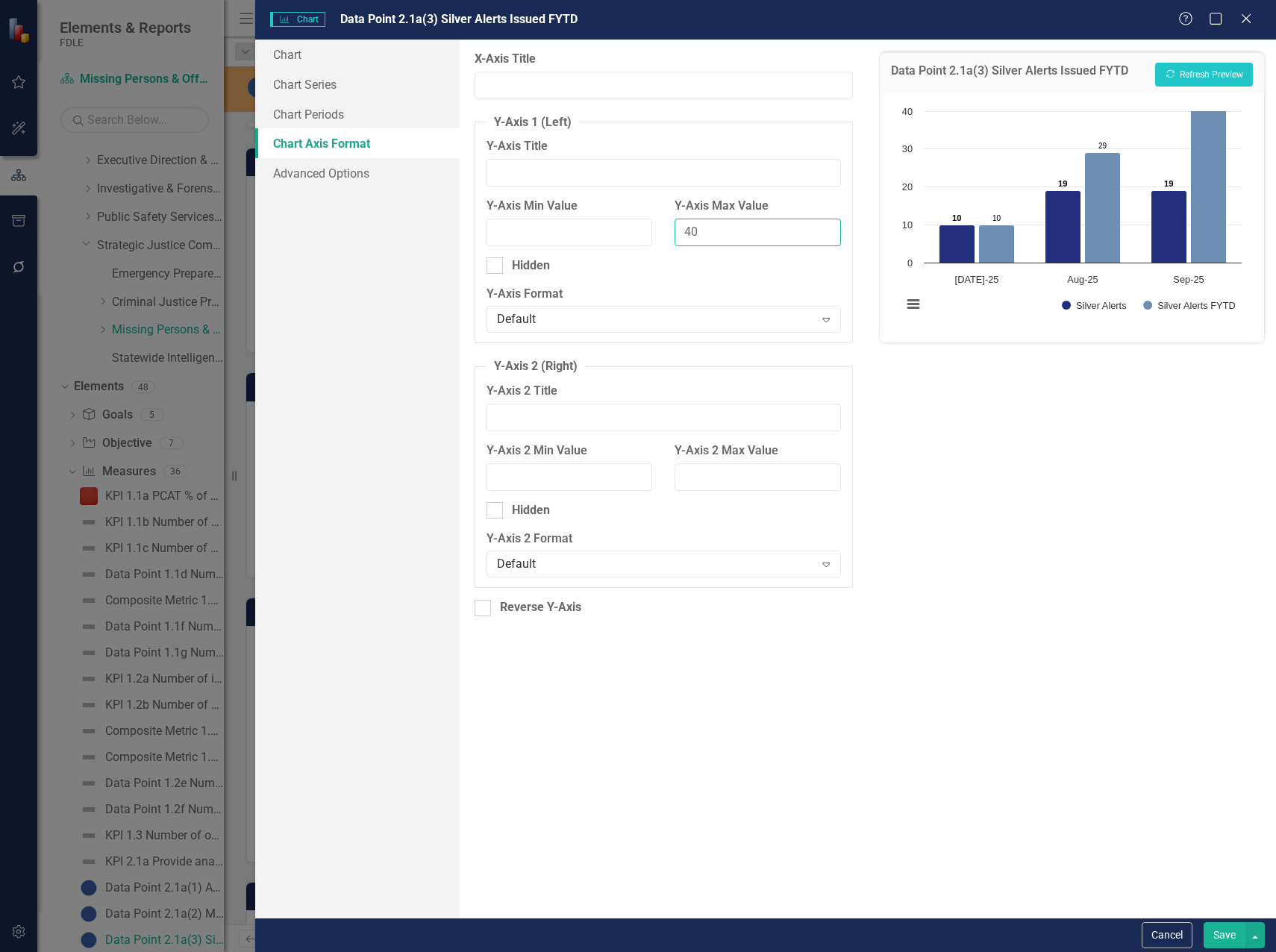
drag, startPoint x: 714, startPoint y: 238, endPoint x: 660, endPoint y: 236, distance: 54.0
click at [660, 236] on div "Y-Axis Min Value Y-Axis Max Value 40" at bounding box center [663, 227] width 377 height 60
click at [1062, 300] on button "Show Silver Alerts" at bounding box center [1094, 305] width 65 height 11
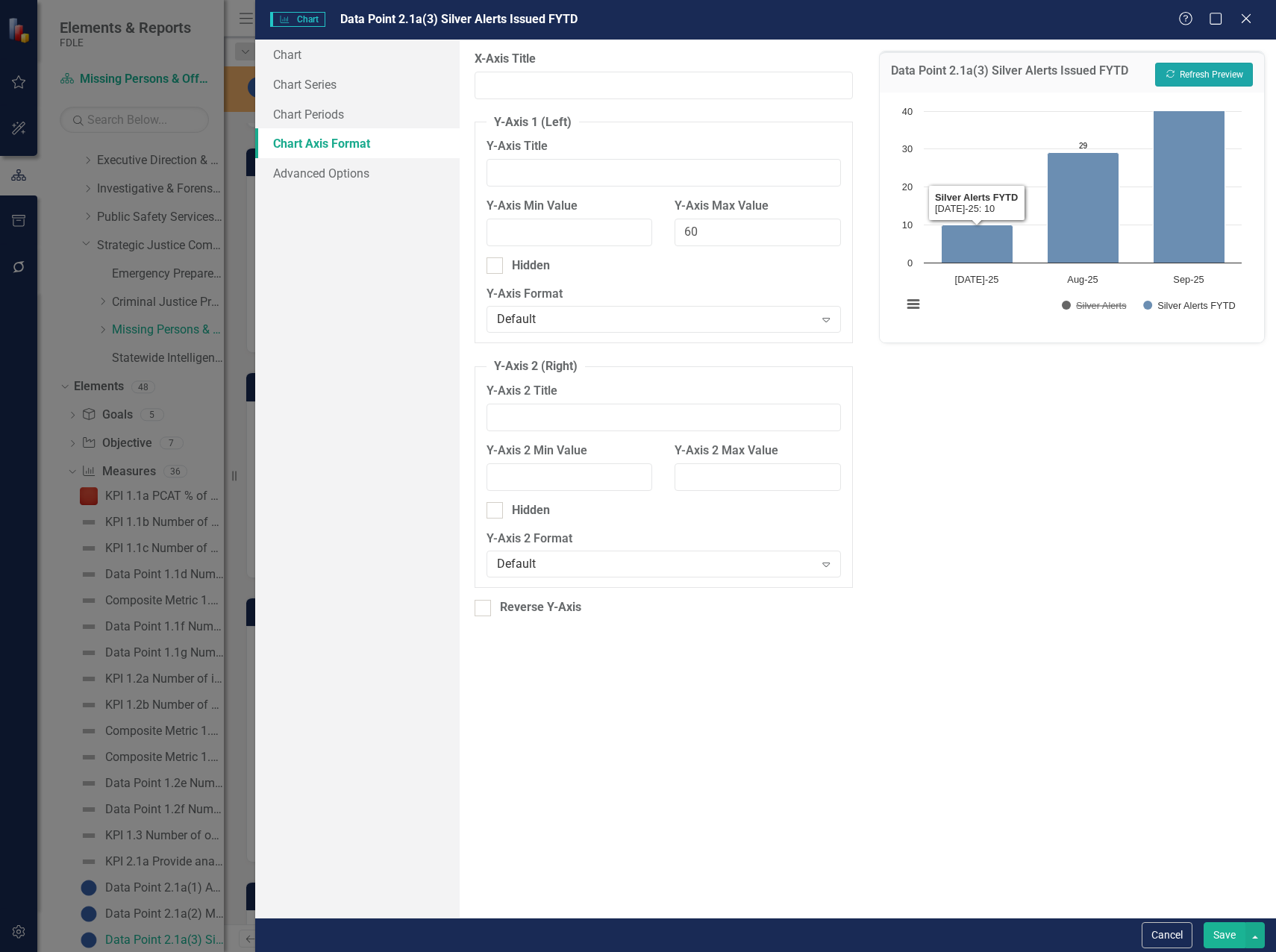
click at [1216, 73] on button "Recalculate Refresh Preview" at bounding box center [1203, 75] width 98 height 24
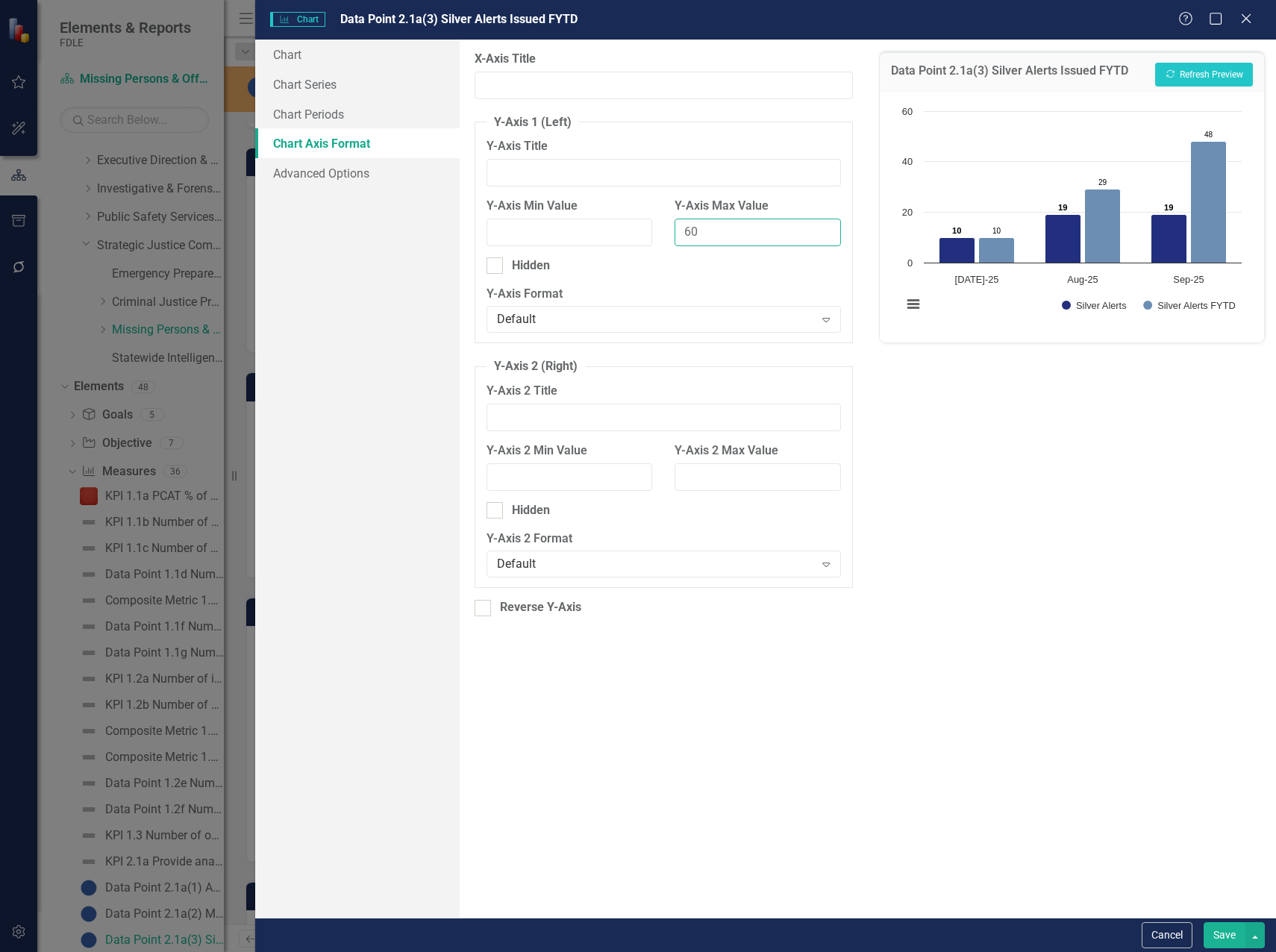
click at [685, 235] on input "60" at bounding box center [757, 232] width 166 height 28
type input "50"
click at [1192, 70] on button "Recalculate Refresh Preview" at bounding box center [1203, 75] width 98 height 24
click at [1219, 940] on button "Save" at bounding box center [1224, 935] width 42 height 26
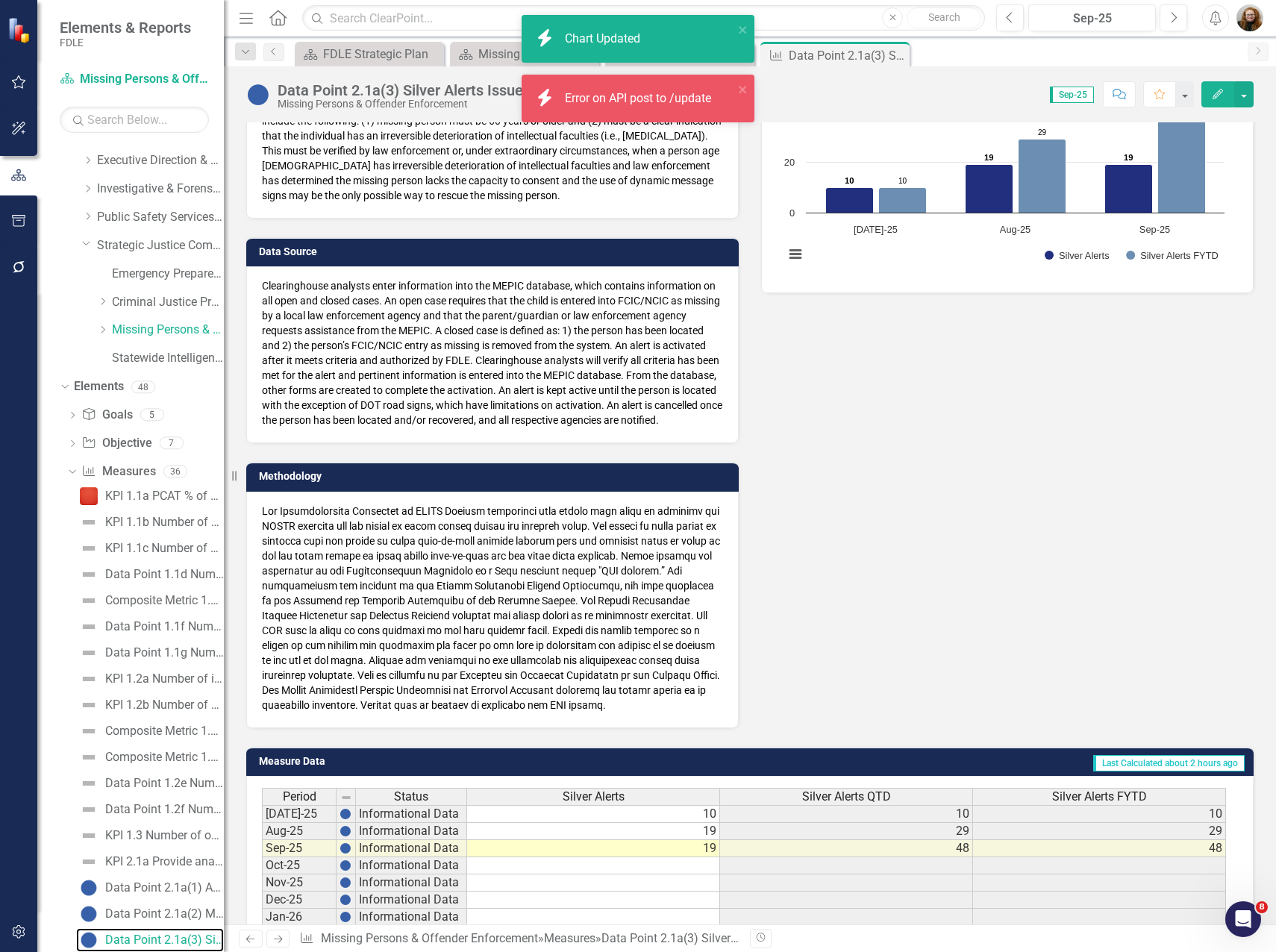
scroll to position [522, 0]
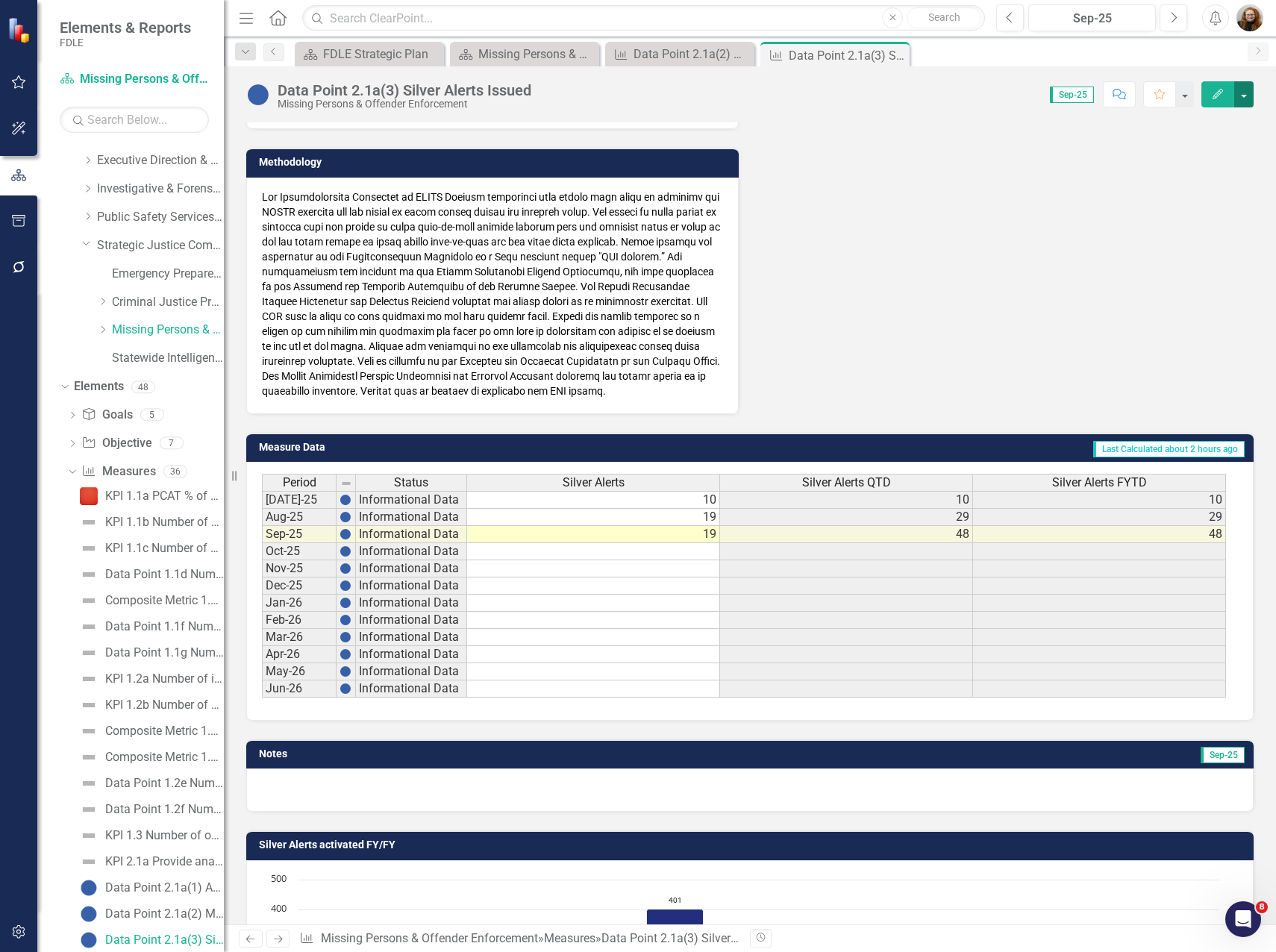
click at [1245, 101] on button "button" at bounding box center [1243, 95] width 19 height 26
click at [1189, 147] on link "Edit Report Edit Layout" at bounding box center [1179, 149] width 145 height 28
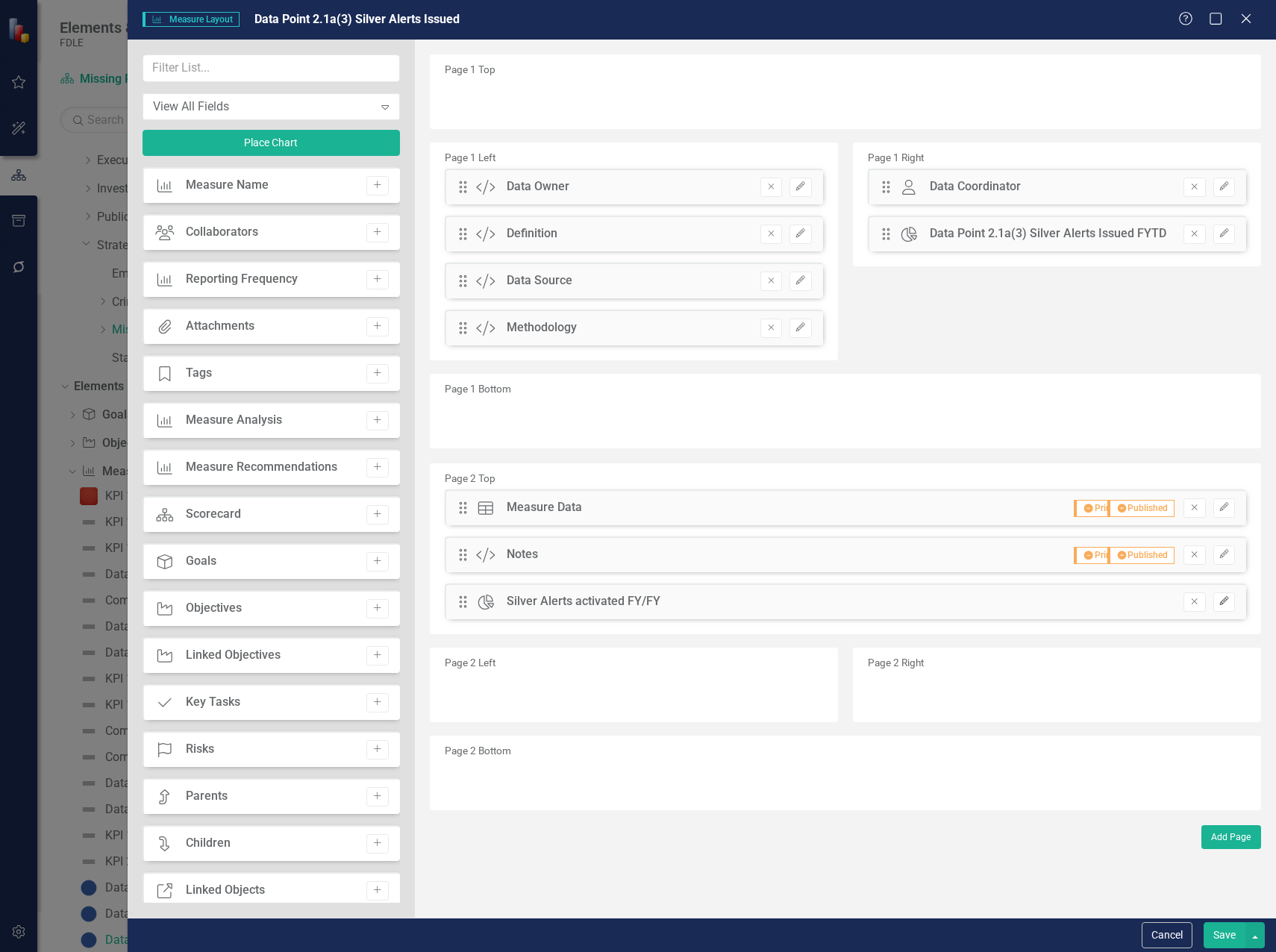
click at [1219, 601] on icon "Edit" at bounding box center [1223, 600] width 11 height 9
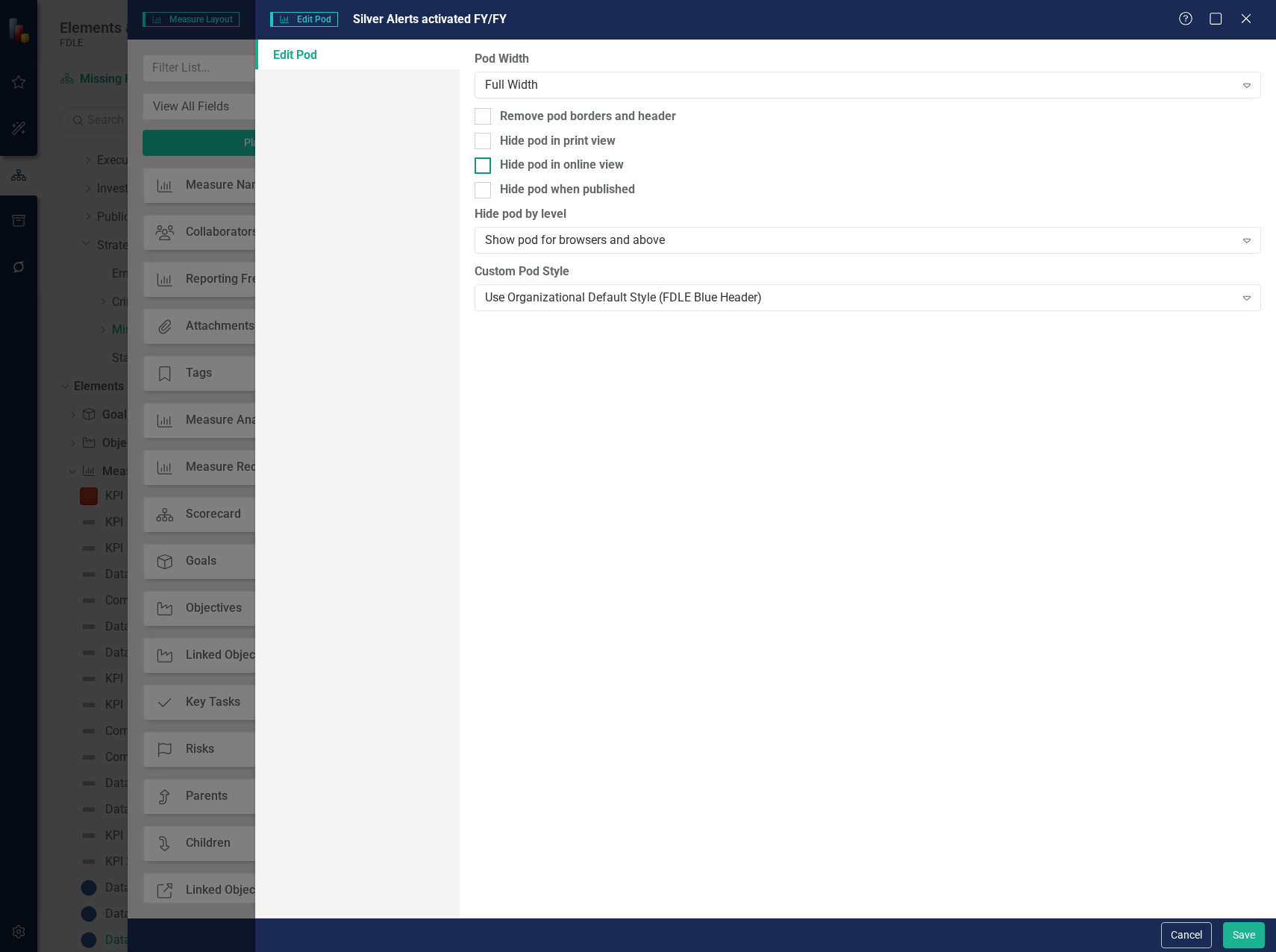
click at [483, 159] on input "Hide pod in online view" at bounding box center [479, 162] width 10 height 10
checkbox input "true"
drag, startPoint x: 479, startPoint y: 187, endPoint x: 480, endPoint y: 155, distance: 32.0
click at [479, 186] on input "Hide pod when published" at bounding box center [479, 187] width 10 height 10
checkbox input "true"
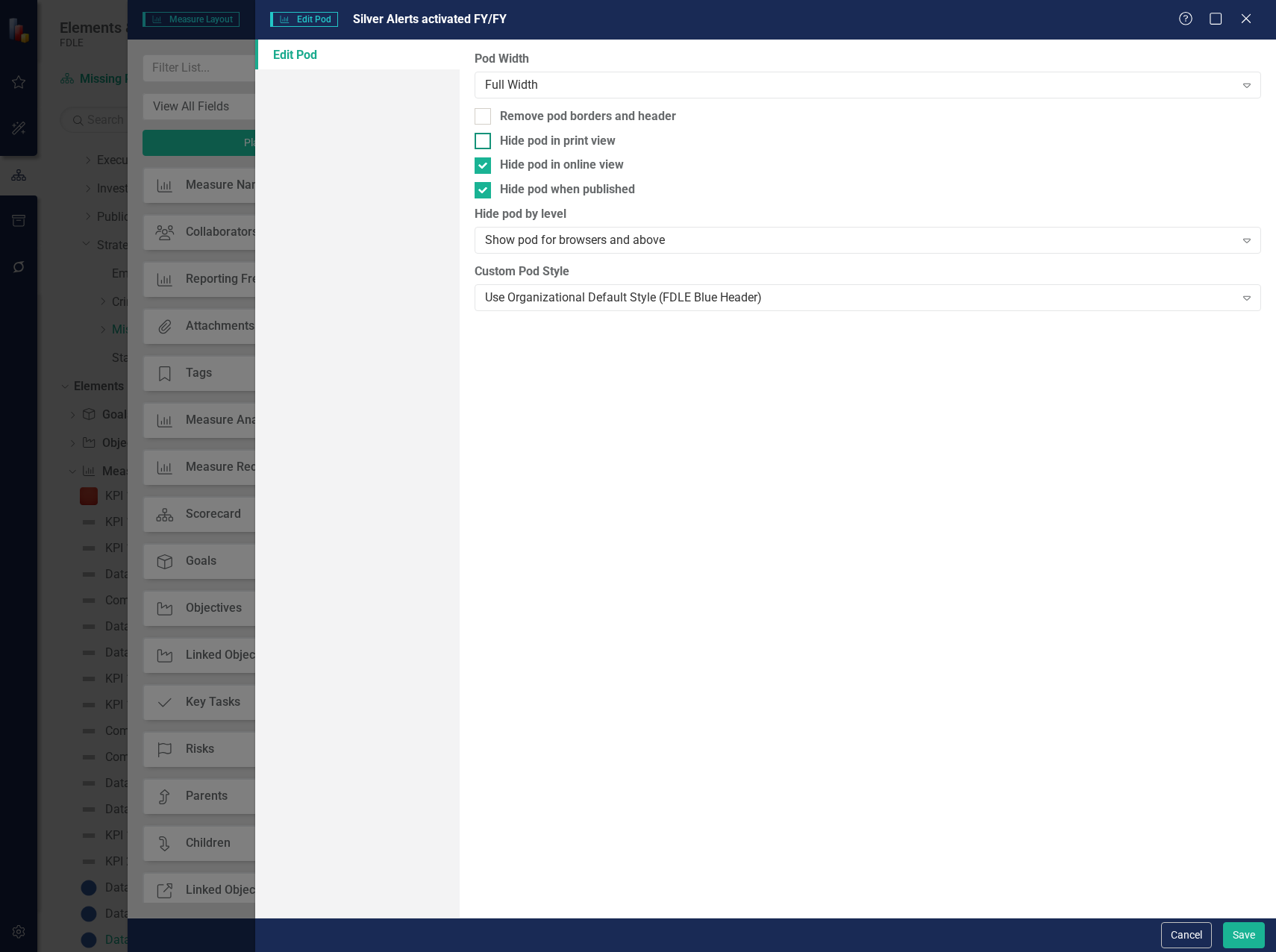
drag, startPoint x: 482, startPoint y: 138, endPoint x: 485, endPoint y: 149, distance: 11.4
click at [483, 139] on input "Hide pod in print view" at bounding box center [479, 137] width 10 height 10
checkbox input "true"
click at [483, 171] on div at bounding box center [482, 165] width 16 height 16
click at [483, 167] on input "Hide pod in online view" at bounding box center [479, 162] width 10 height 10
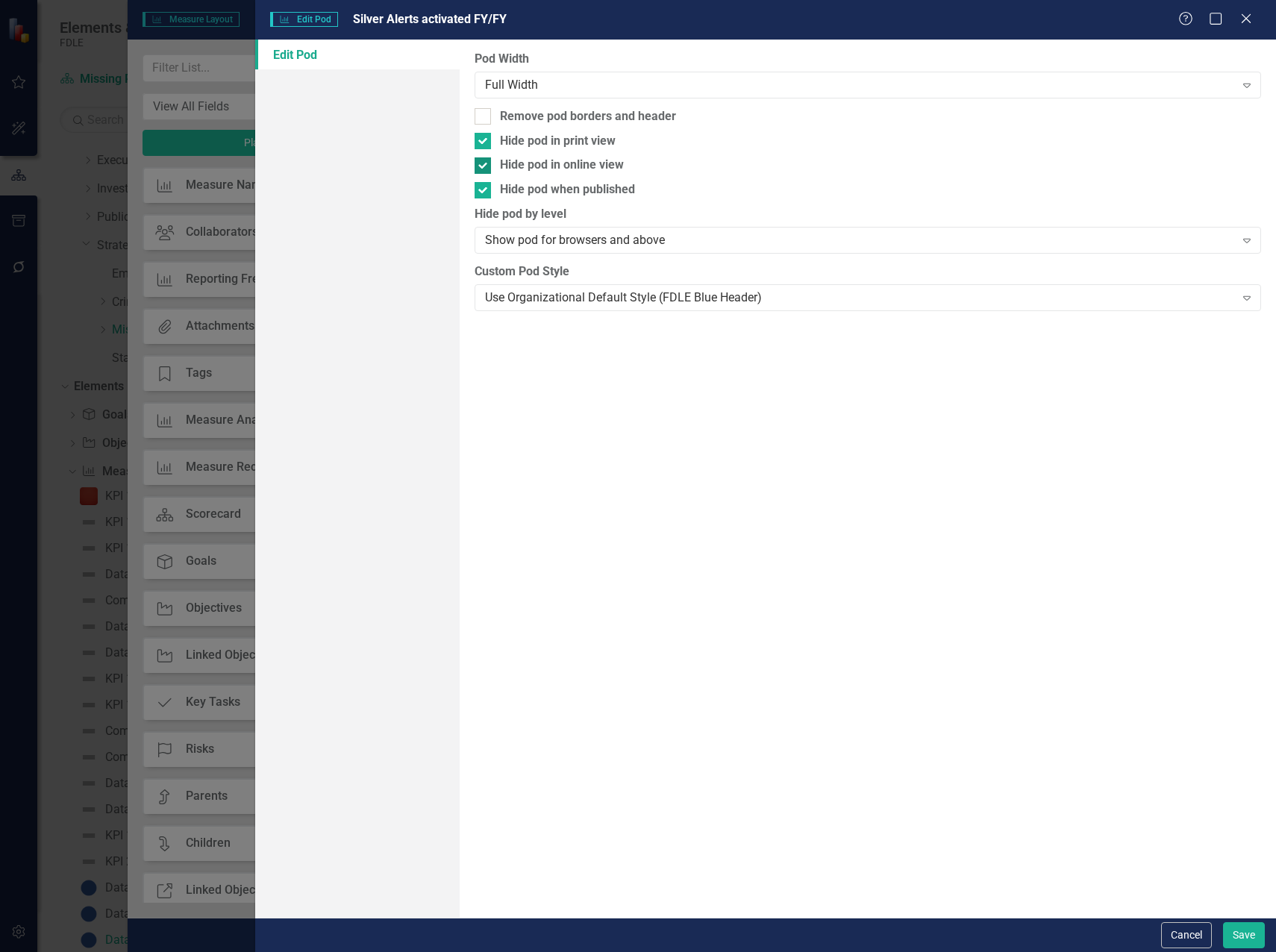
checkbox input "false"
click at [1236, 931] on button "Save" at bounding box center [1243, 935] width 42 height 26
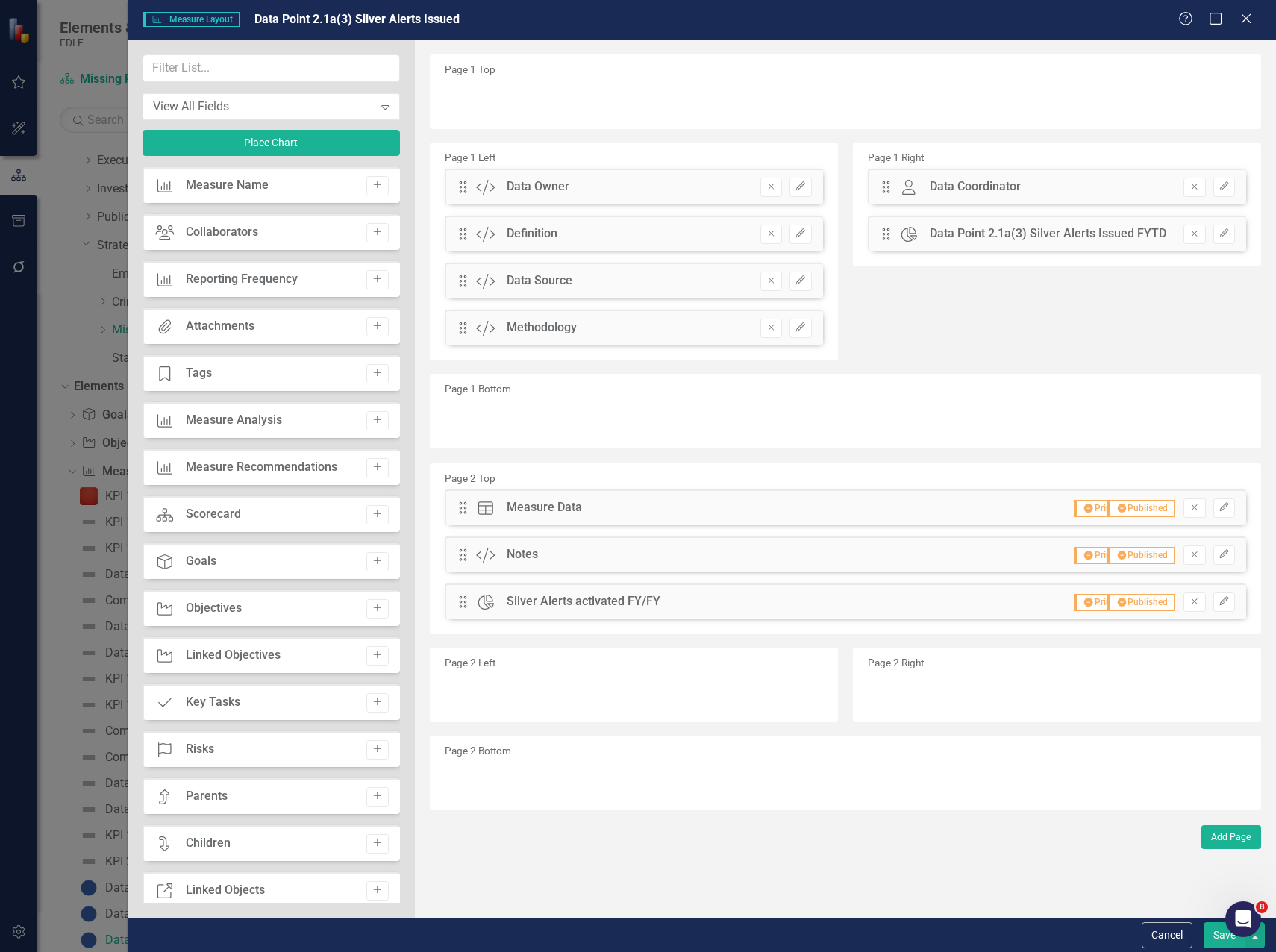
click at [1217, 929] on button "Save" at bounding box center [1224, 935] width 42 height 26
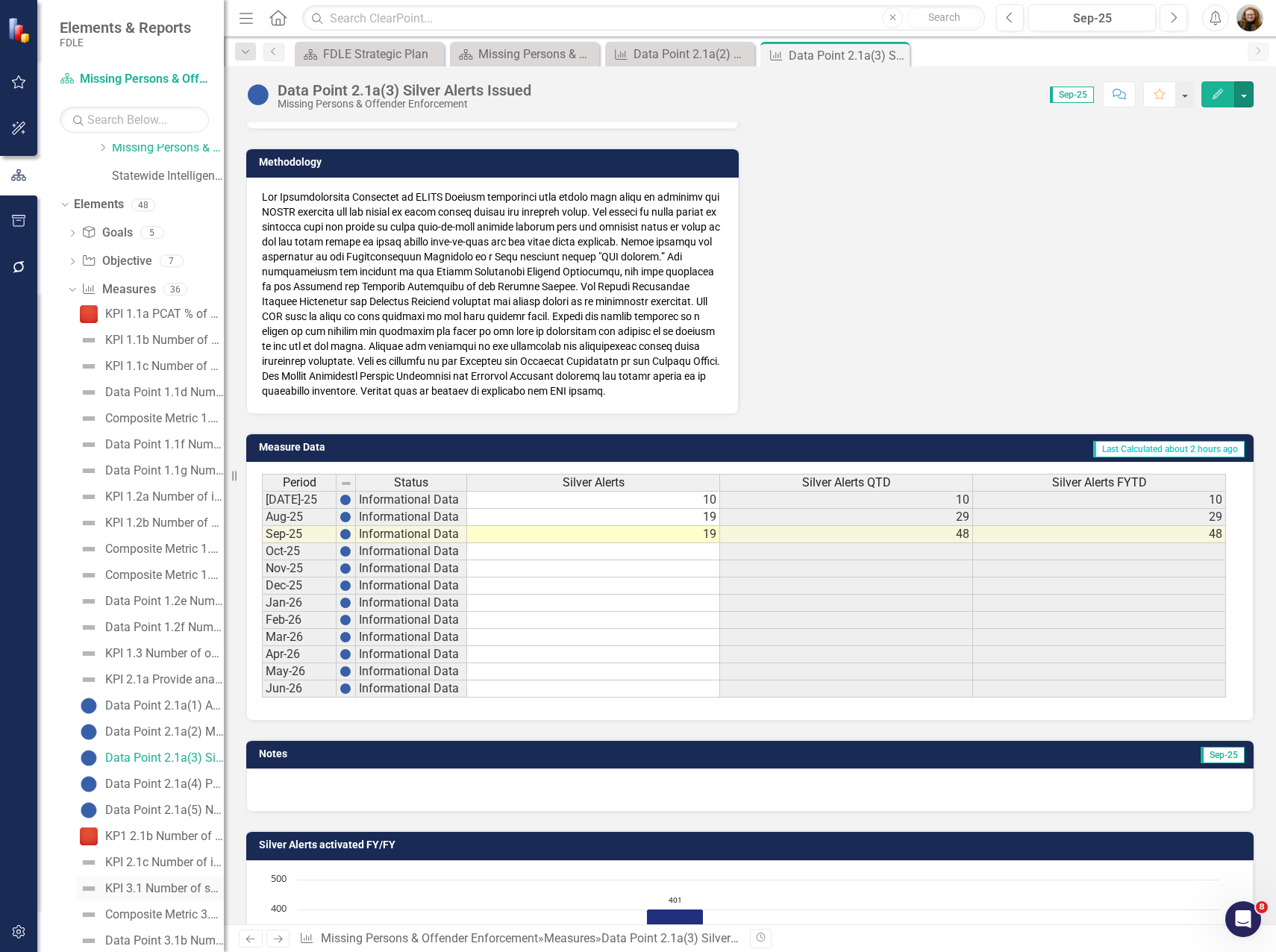
scroll to position [332, 0]
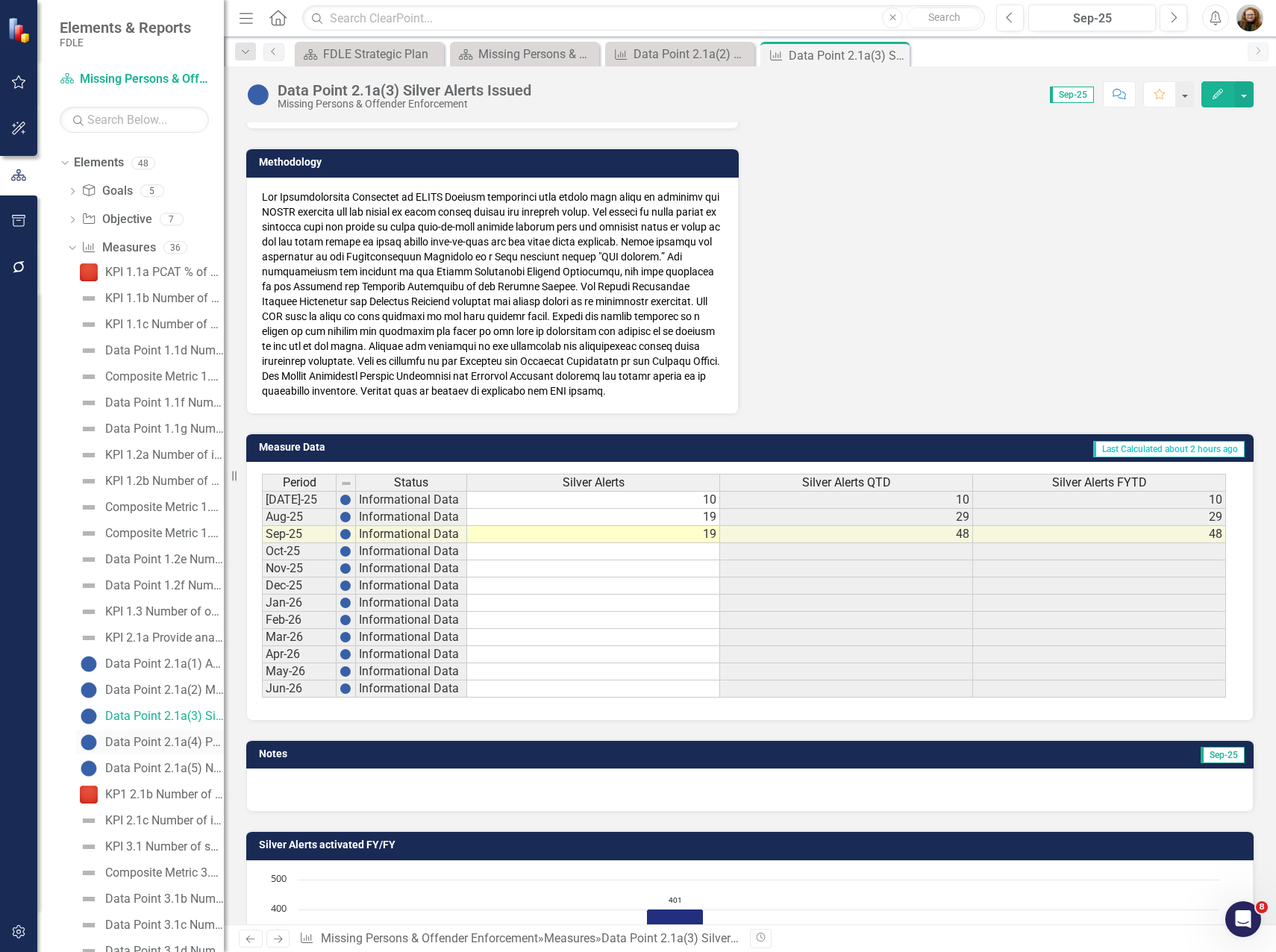
drag, startPoint x: 177, startPoint y: 735, endPoint x: 203, endPoint y: 735, distance: 26.0
click at [177, 735] on div "Data Point 2.1a(4) Purple Alerts Issued" at bounding box center [164, 741] width 119 height 13
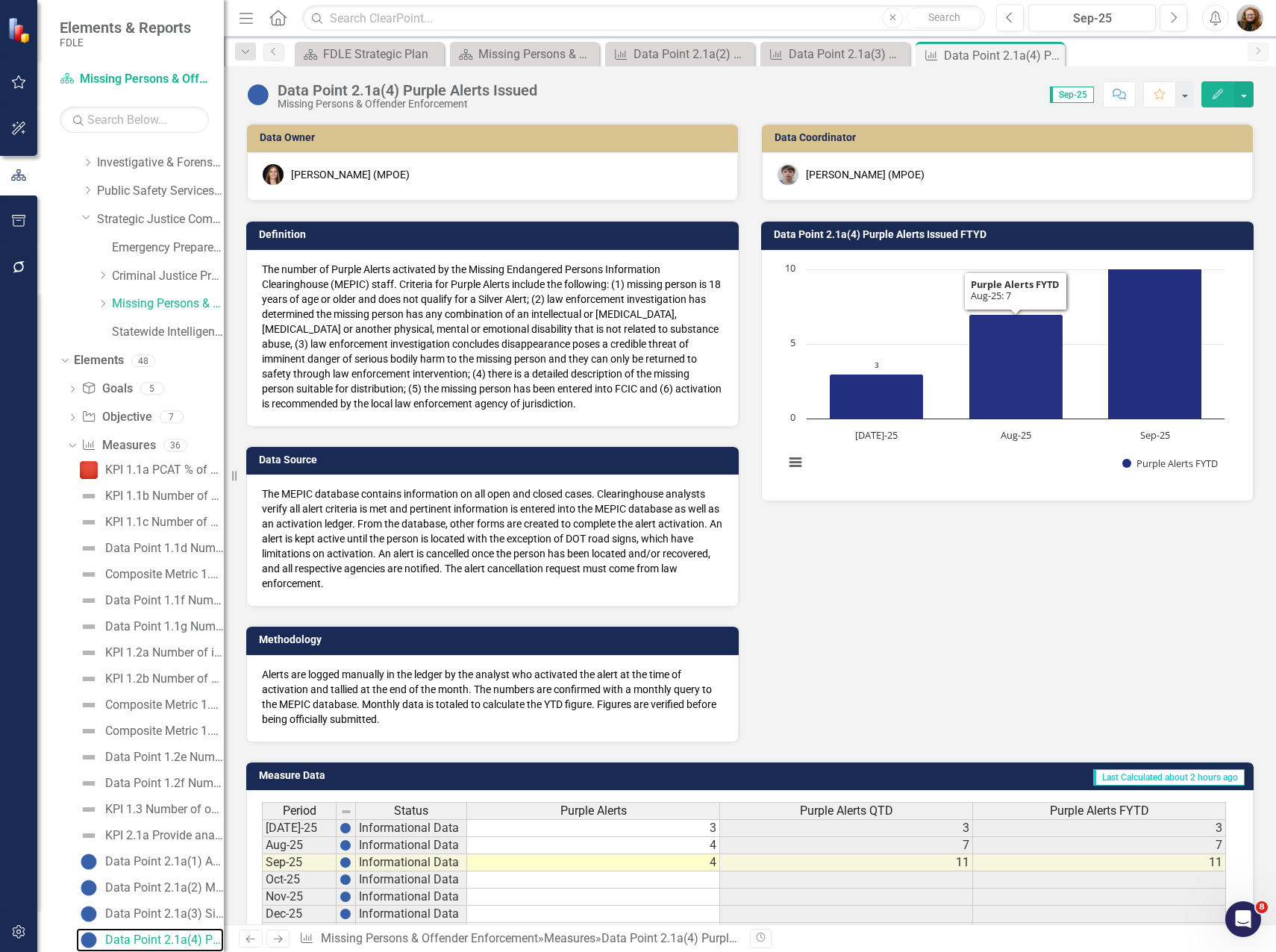
click at [912, 337] on rect "Interactive chart" at bounding box center [1004, 373] width 455 height 224
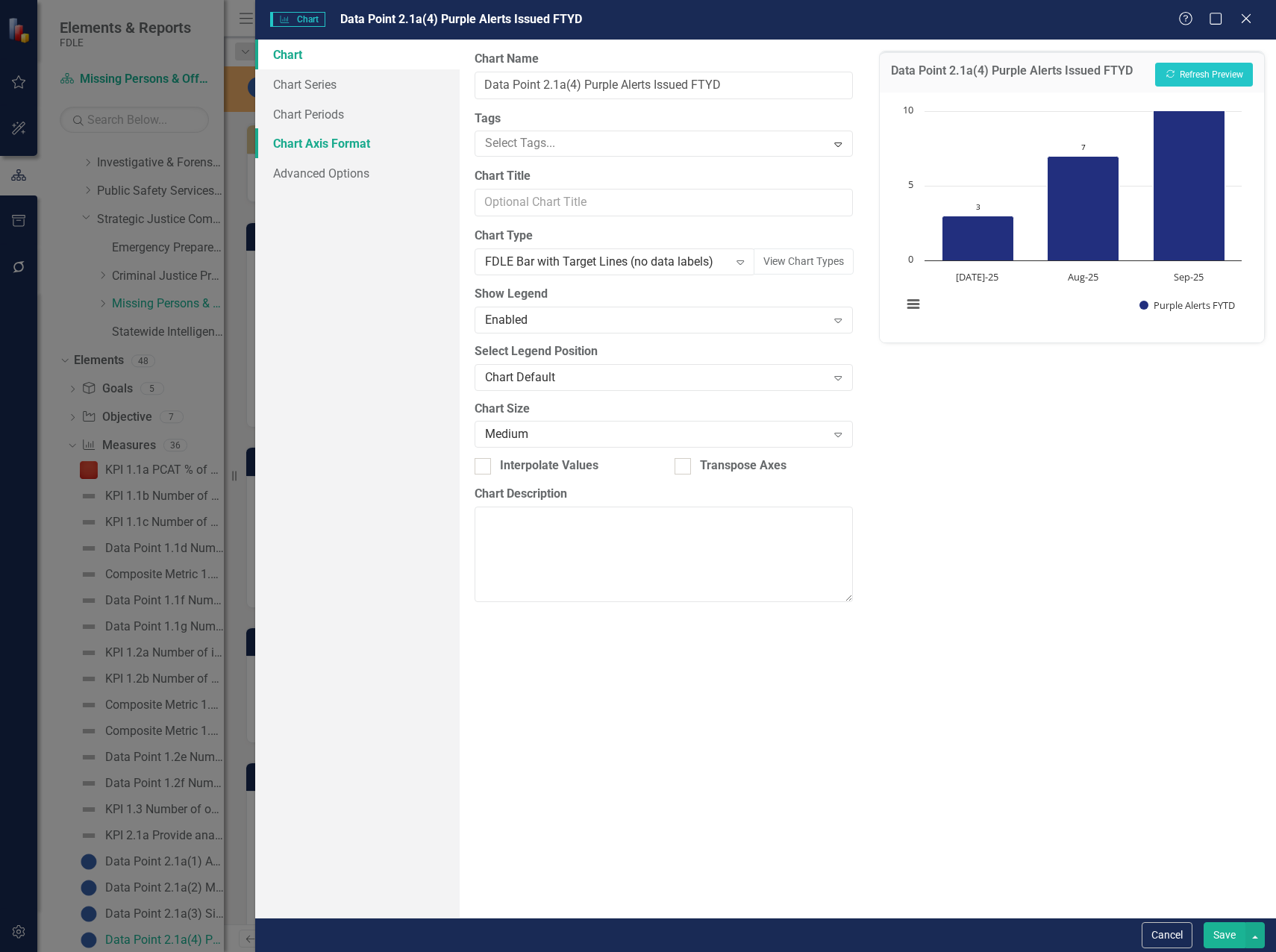
click at [340, 142] on link "Chart Axis Format" at bounding box center [357, 143] width 204 height 30
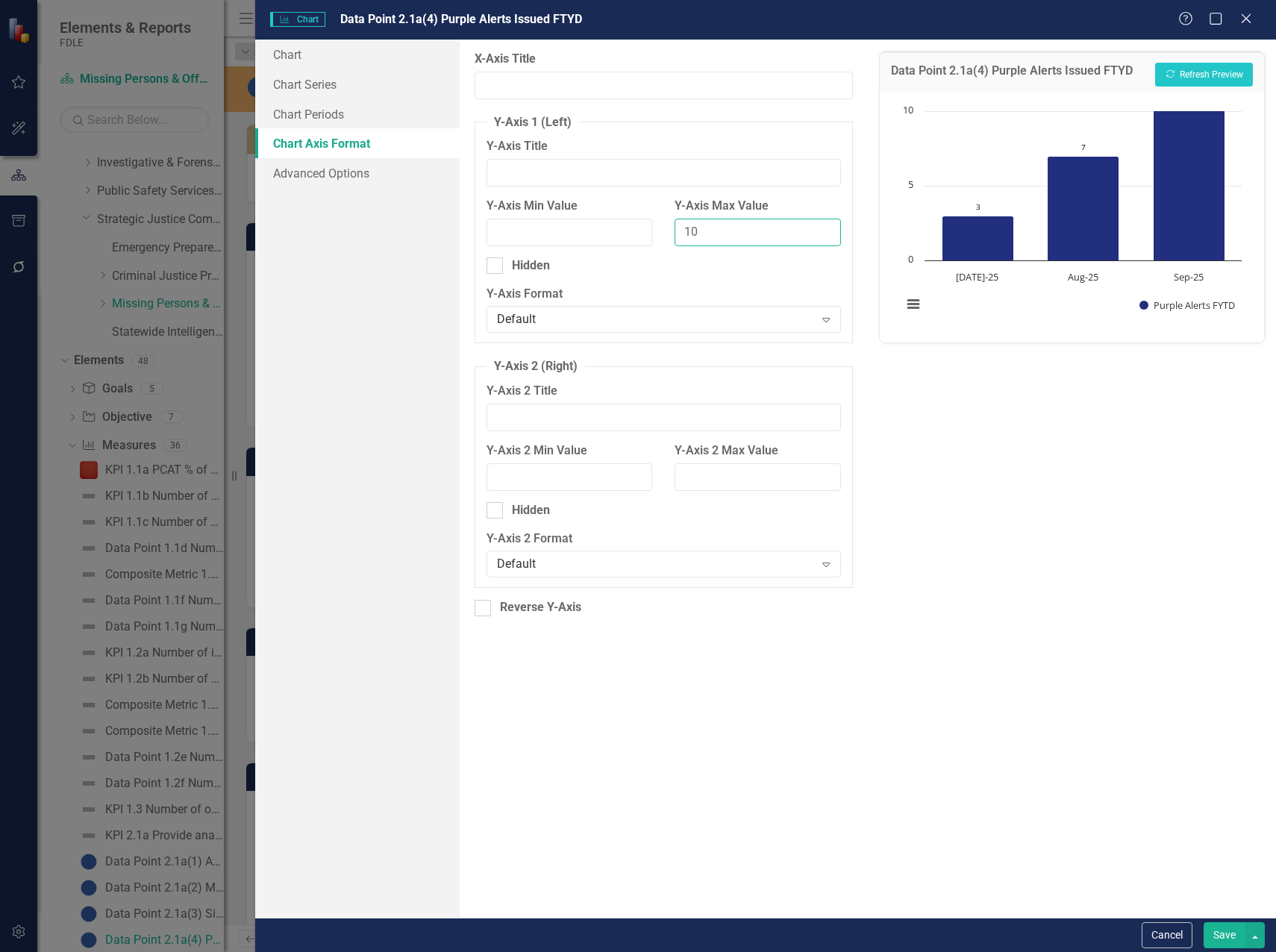
drag, startPoint x: 707, startPoint y: 224, endPoint x: 688, endPoint y: 230, distance: 19.9
click at [688, 230] on input "10" at bounding box center [757, 232] width 166 height 28
type input "15"
click at [1170, 77] on icon "Recalculate" at bounding box center [1169, 74] width 11 height 9
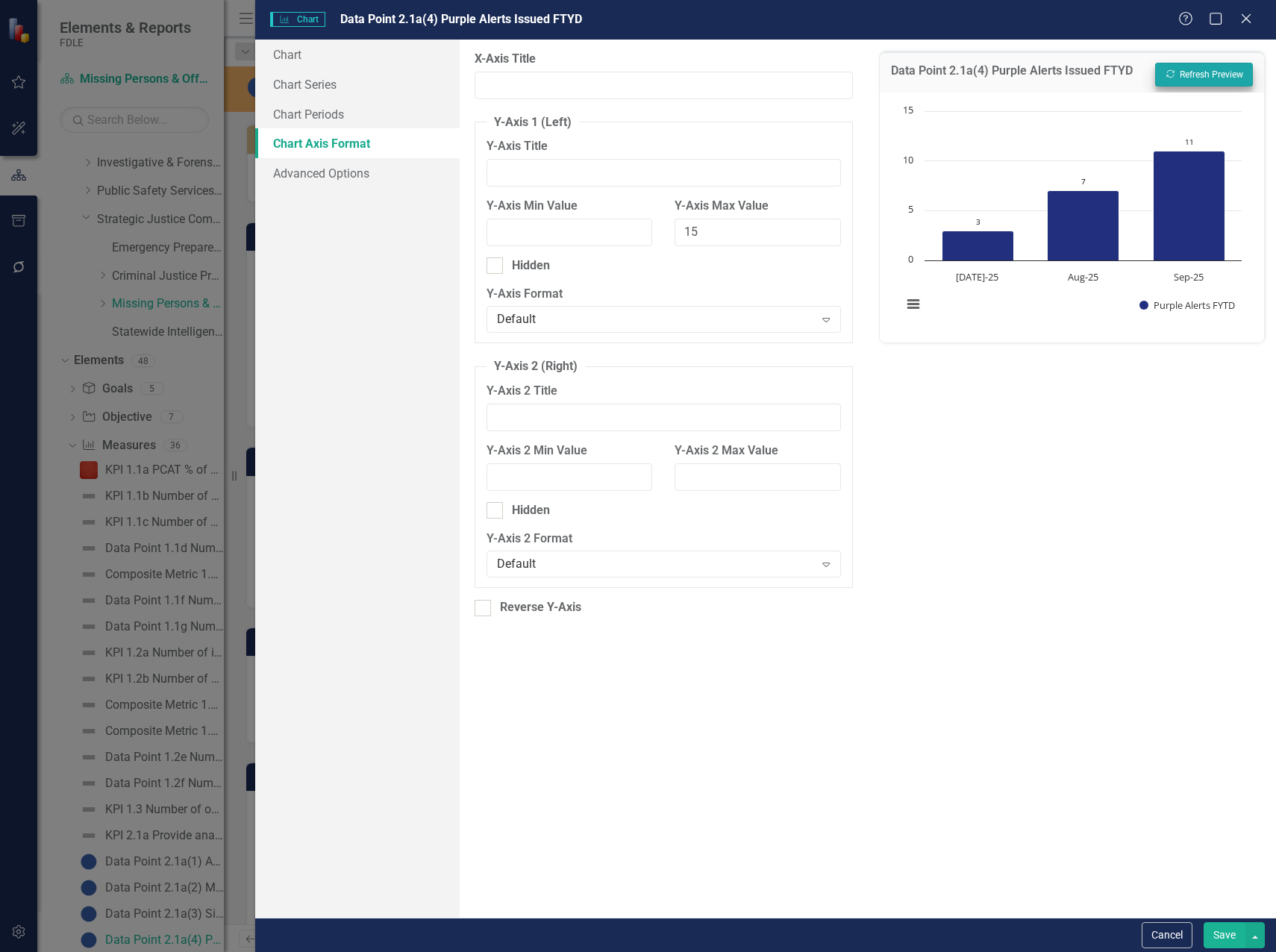
click at [1226, 942] on button "Save" at bounding box center [1224, 935] width 42 height 26
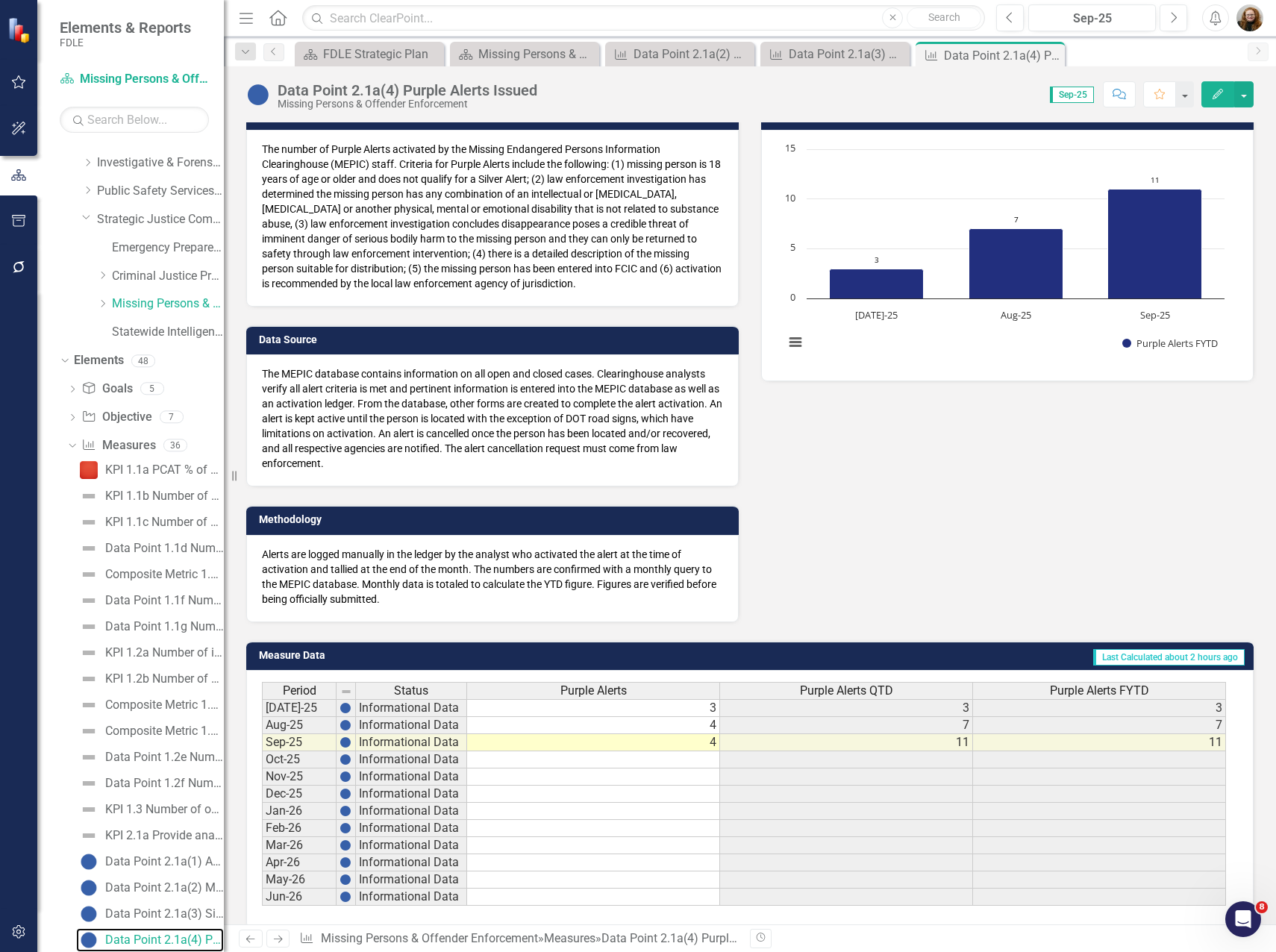
scroll to position [75, 0]
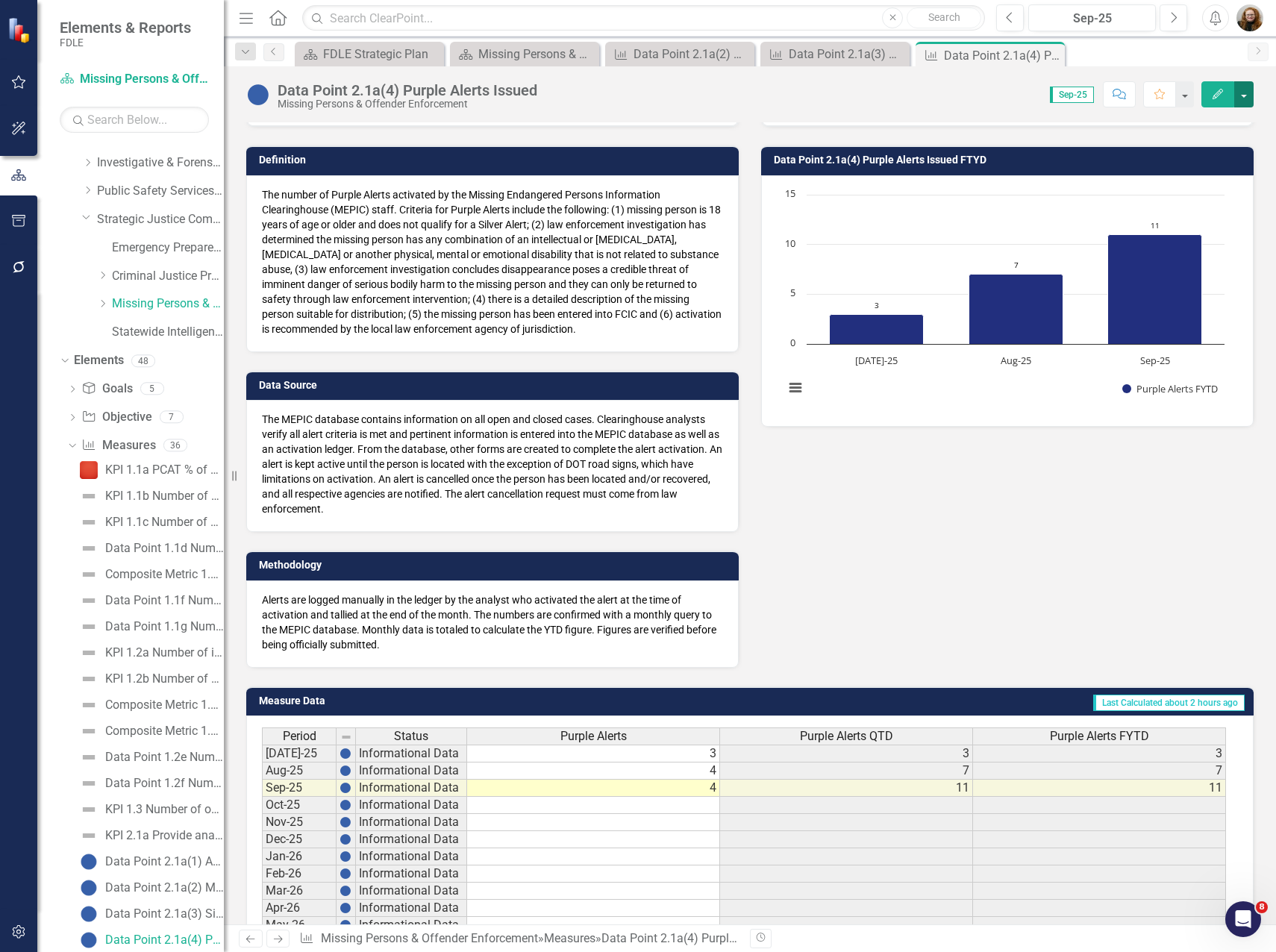
click at [1243, 94] on button "button" at bounding box center [1243, 95] width 19 height 26
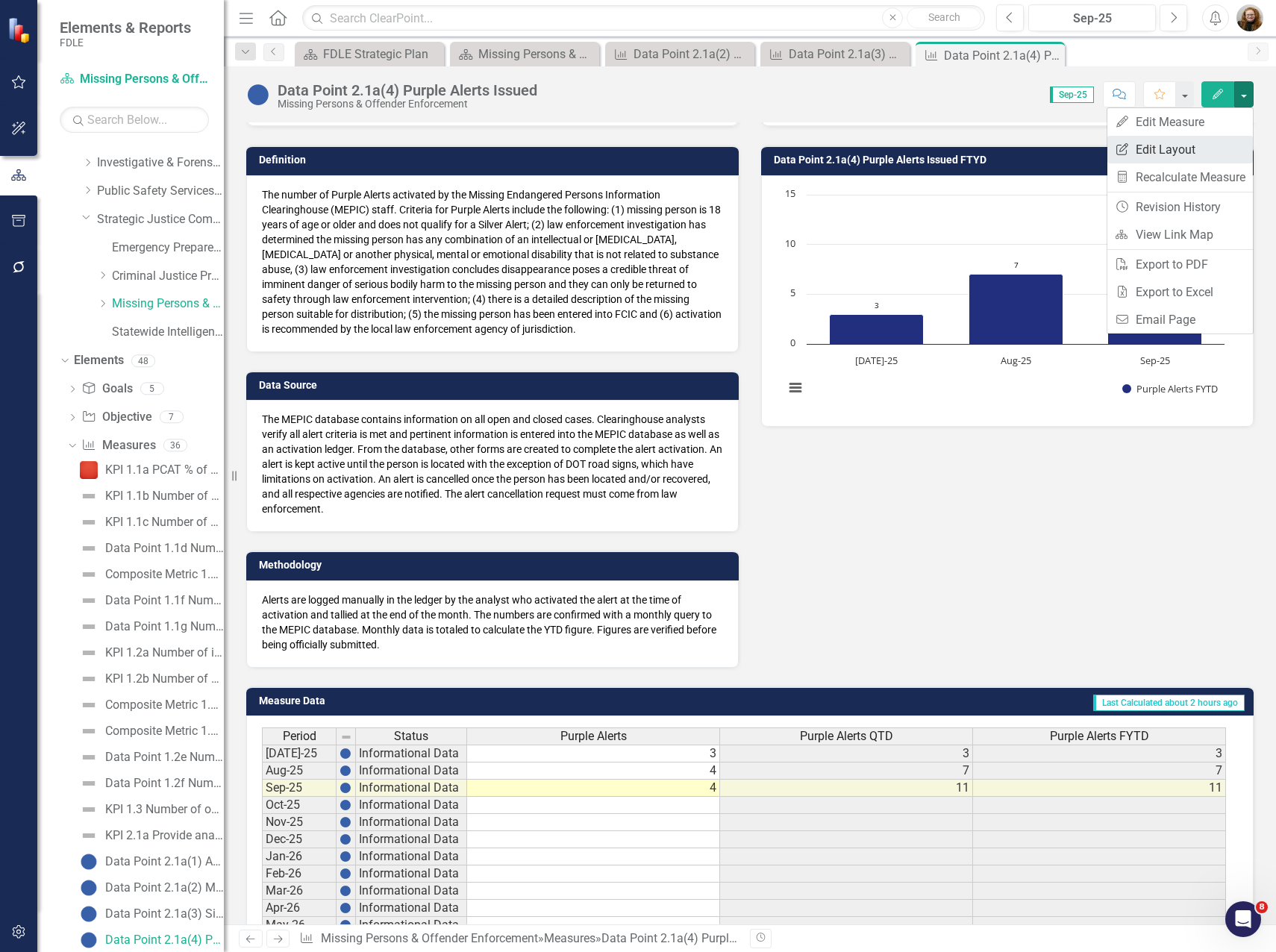
click at [1185, 151] on link "Edit Report Edit Layout" at bounding box center [1179, 149] width 145 height 28
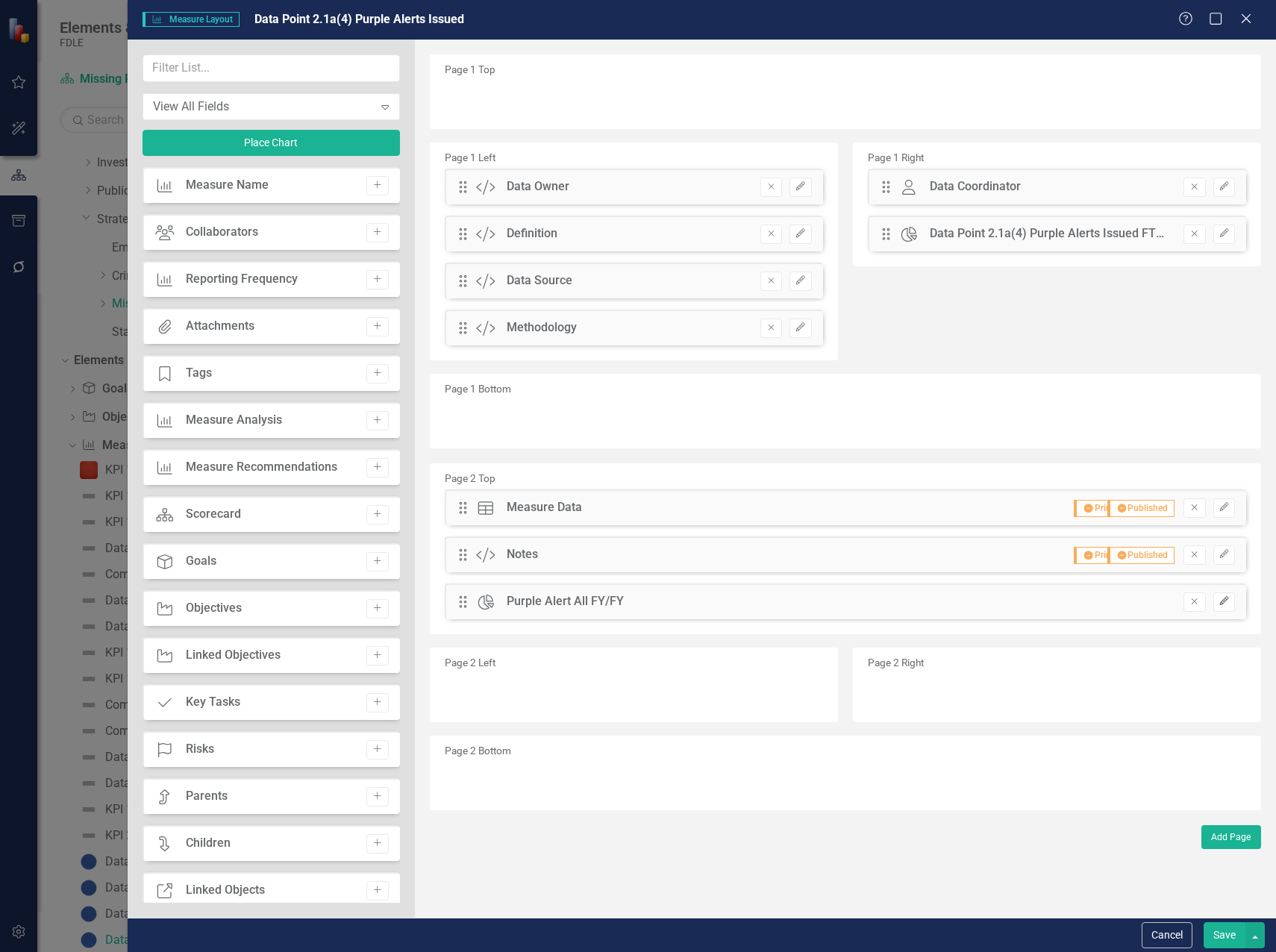
click at [1221, 604] on icon "Edit" at bounding box center [1223, 600] width 11 height 9
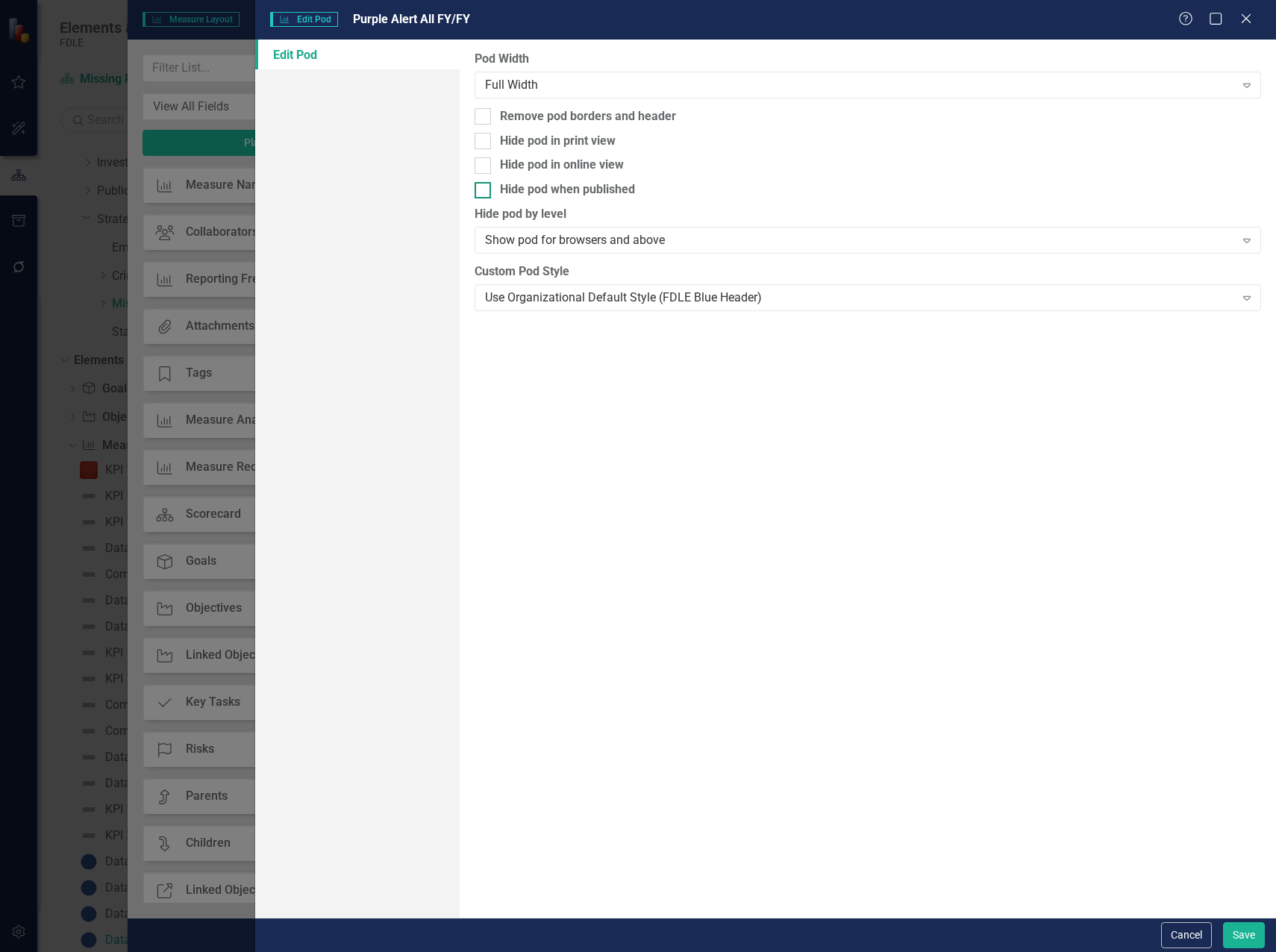
click at [485, 191] on div at bounding box center [482, 190] width 16 height 16
click at [484, 191] on input "Hide pod when published" at bounding box center [479, 187] width 10 height 10
checkbox input "true"
click at [486, 143] on div at bounding box center [482, 140] width 16 height 16
click at [484, 142] on input "Hide pod in print view" at bounding box center [479, 137] width 10 height 10
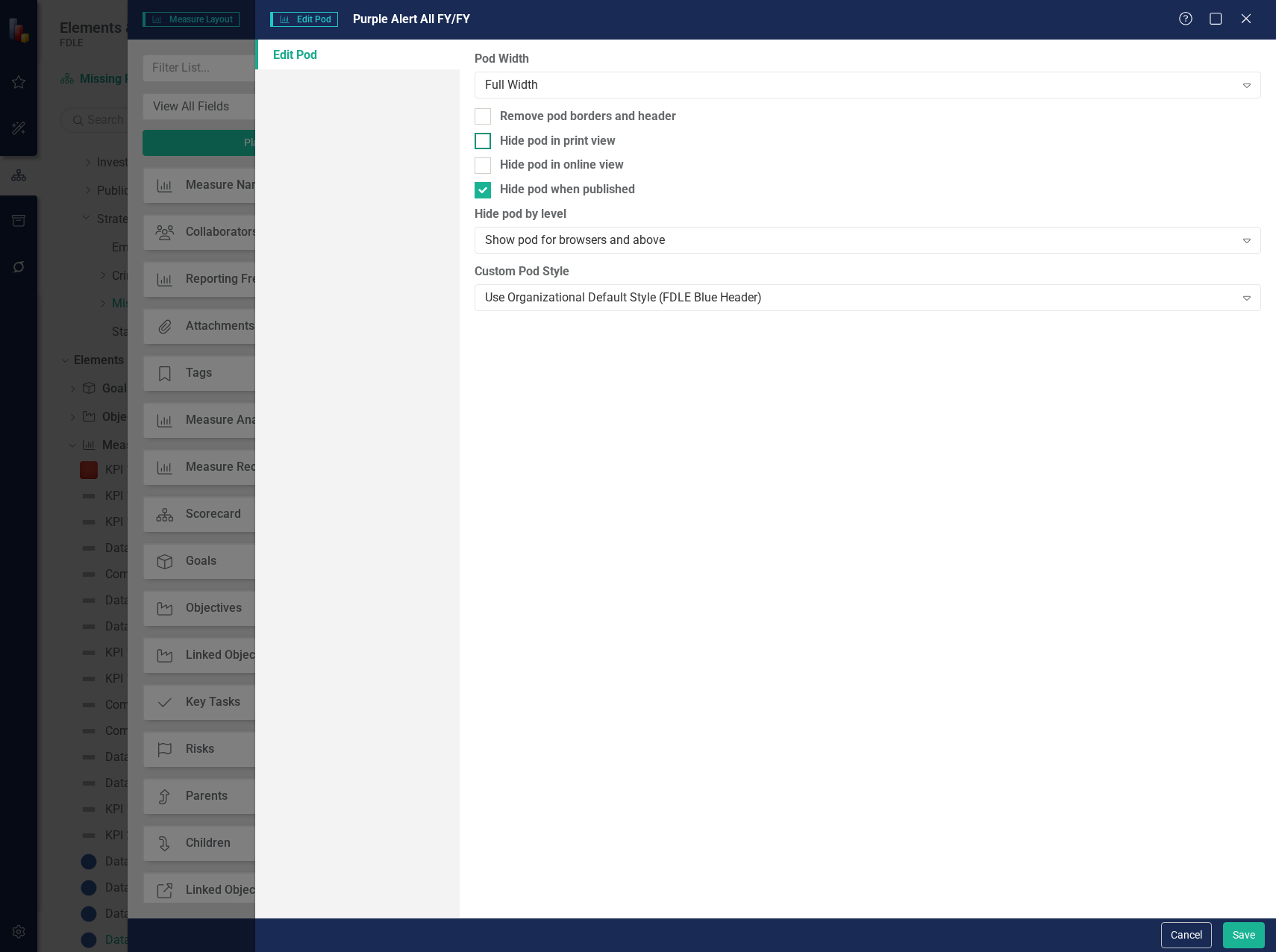
checkbox input "true"
click at [1229, 940] on button "Save" at bounding box center [1243, 935] width 42 height 26
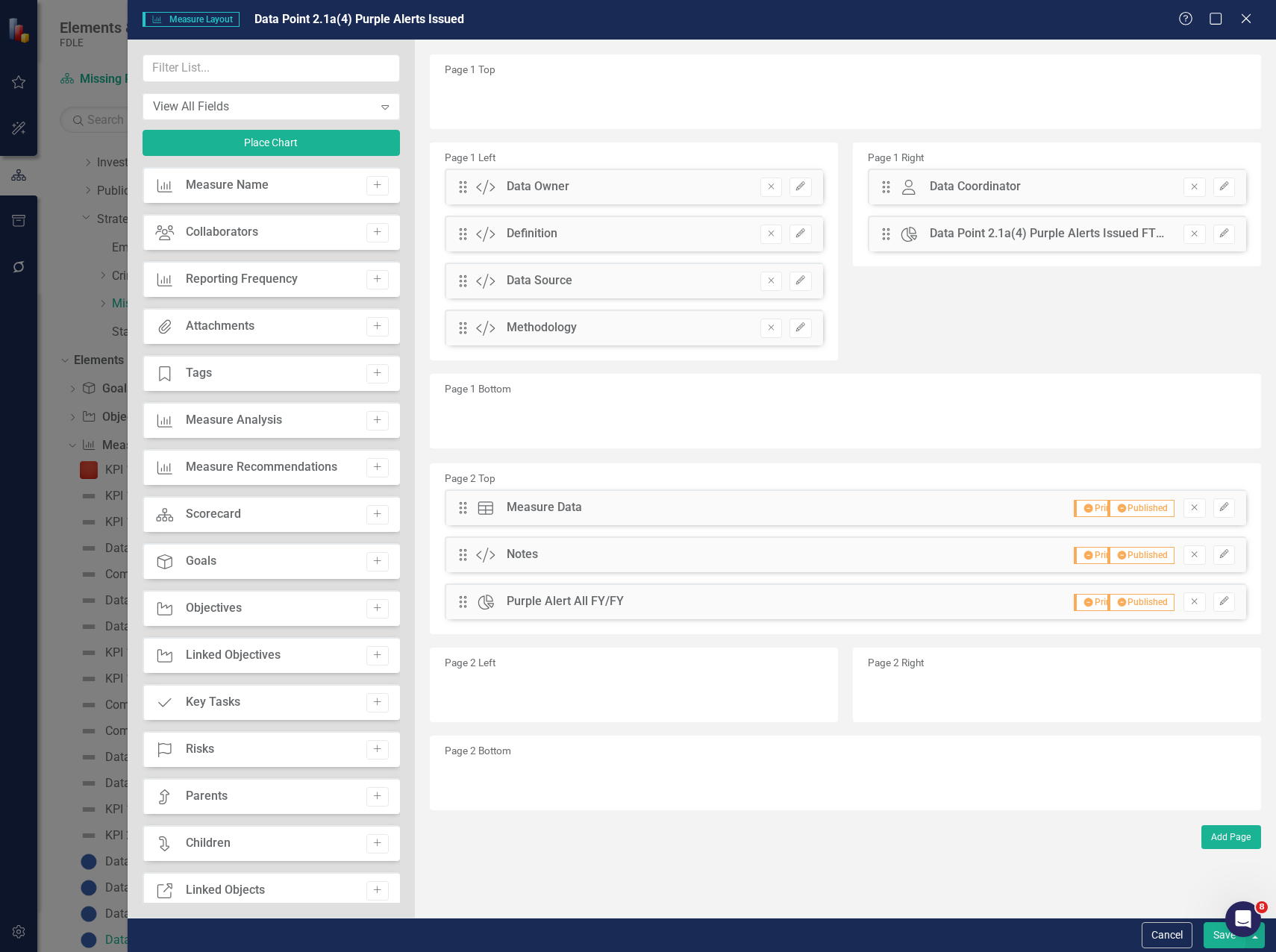
click at [1216, 937] on button "Save" at bounding box center [1224, 935] width 42 height 26
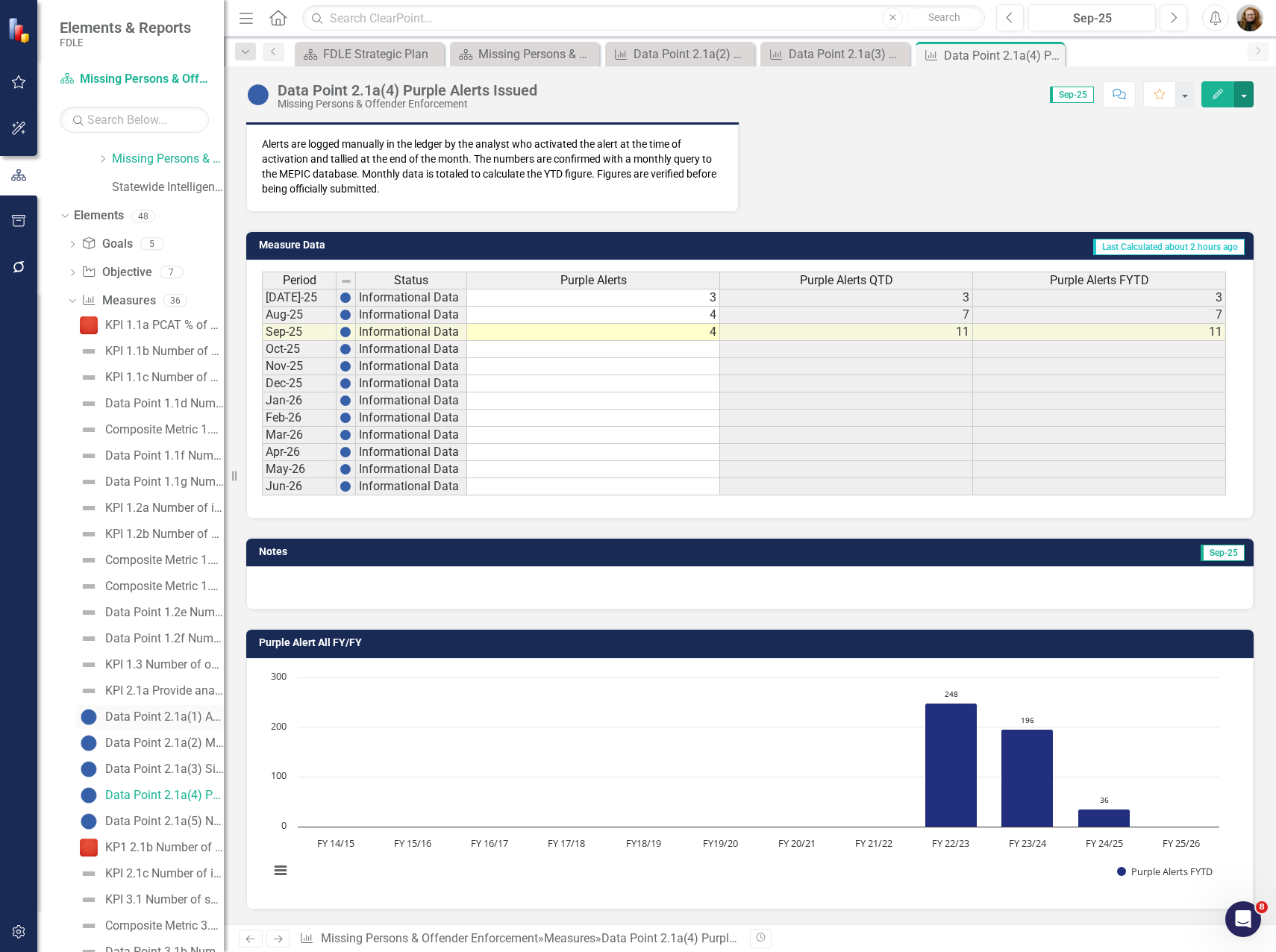
scroll to position [284, 0]
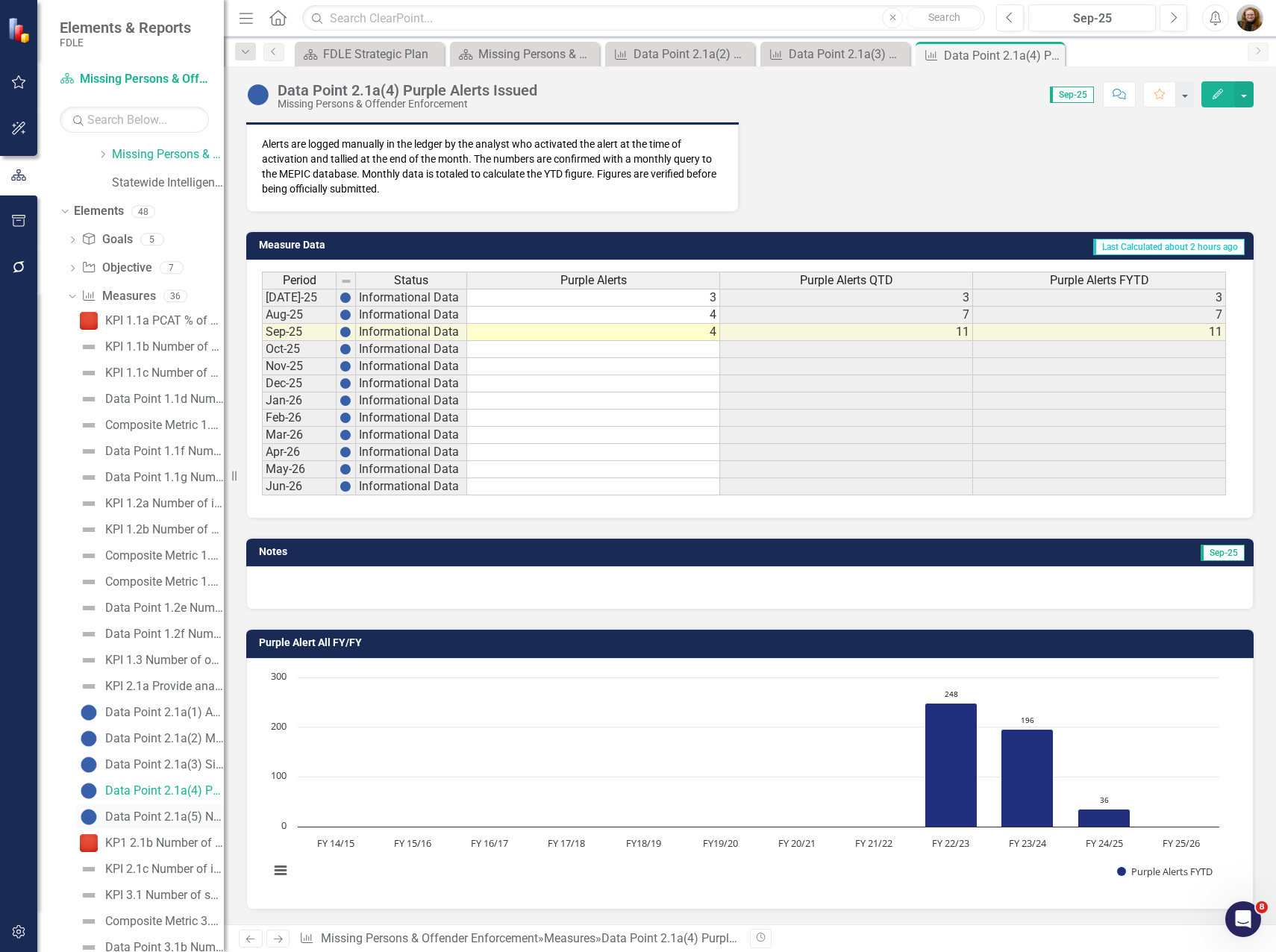
click at [134, 815] on div "Data Point 2.1a(5) Number of missing persons intelligence checks" at bounding box center [164, 816] width 119 height 13
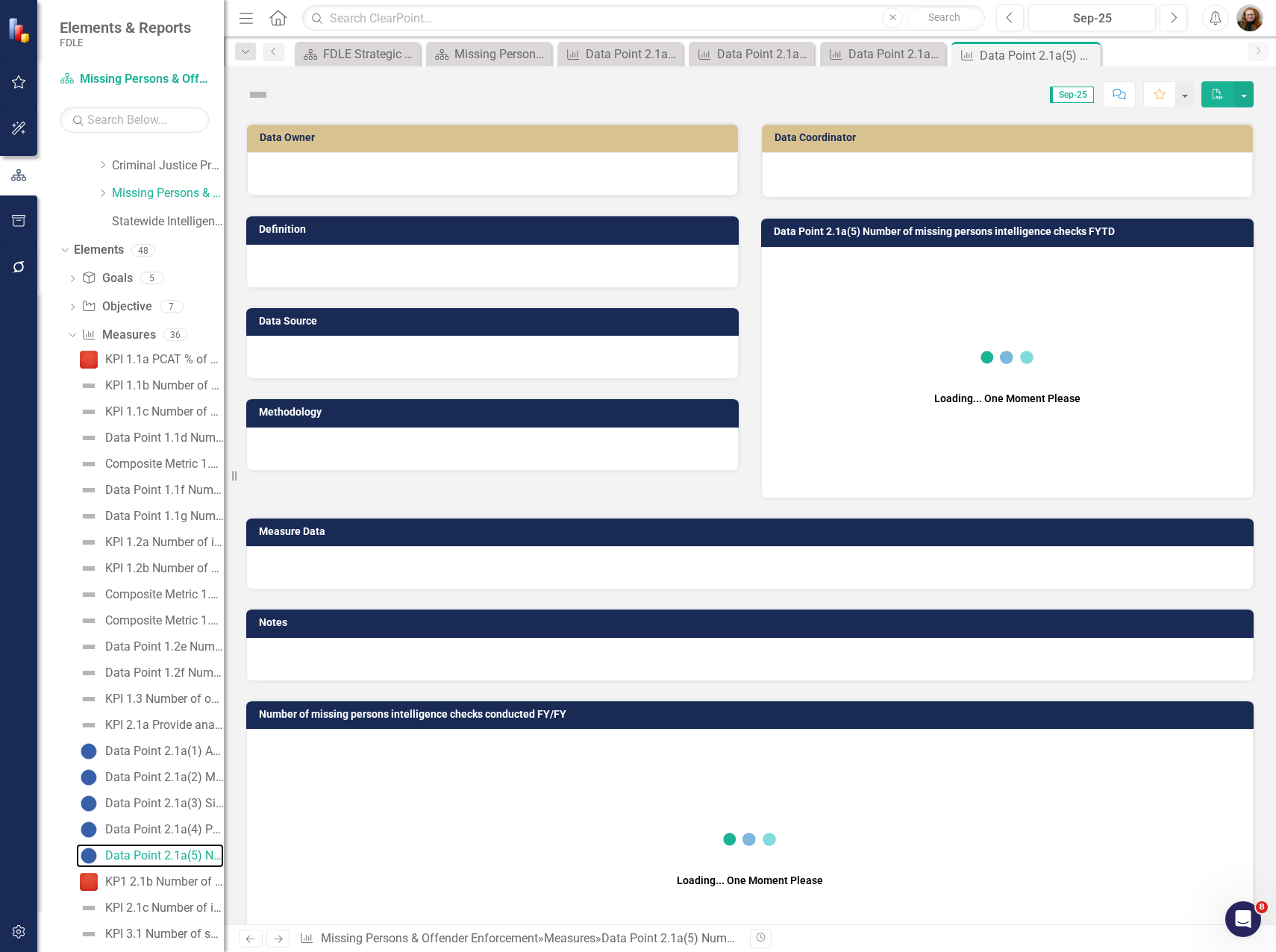
scroll to position [160, 0]
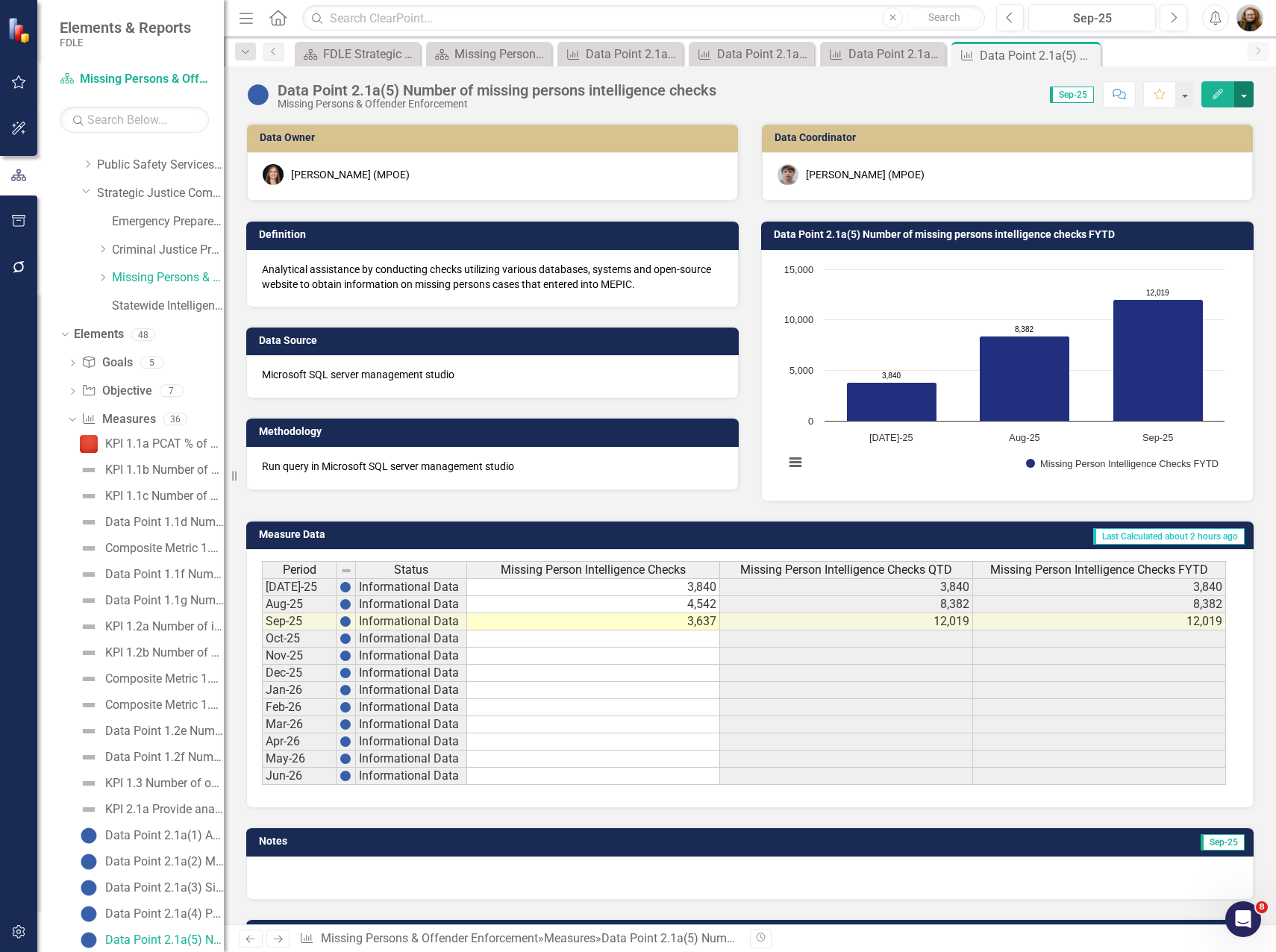
click at [1240, 94] on button "button" at bounding box center [1243, 95] width 19 height 26
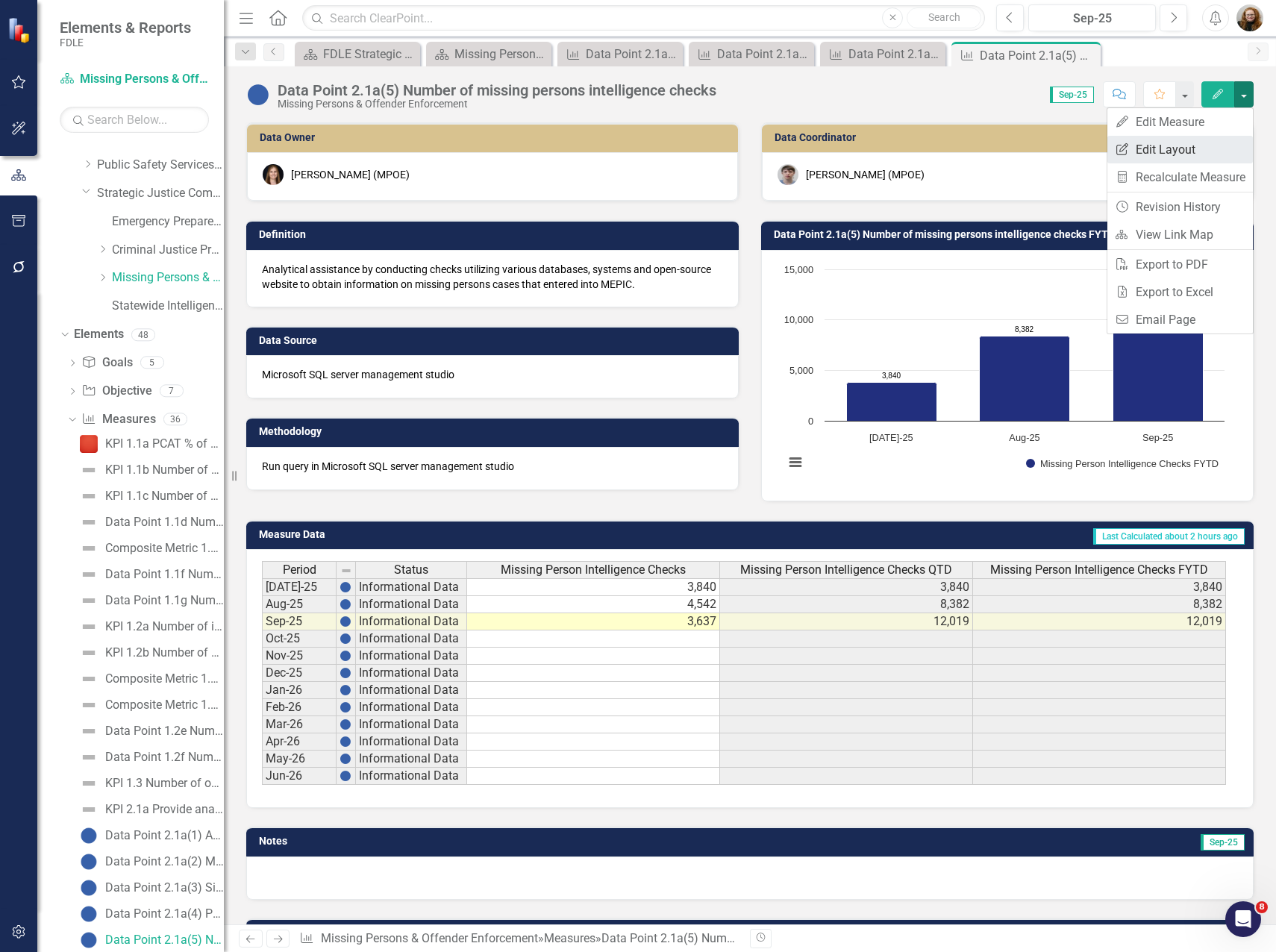
click at [1198, 142] on link "Edit Report Edit Layout" at bounding box center [1179, 149] width 145 height 28
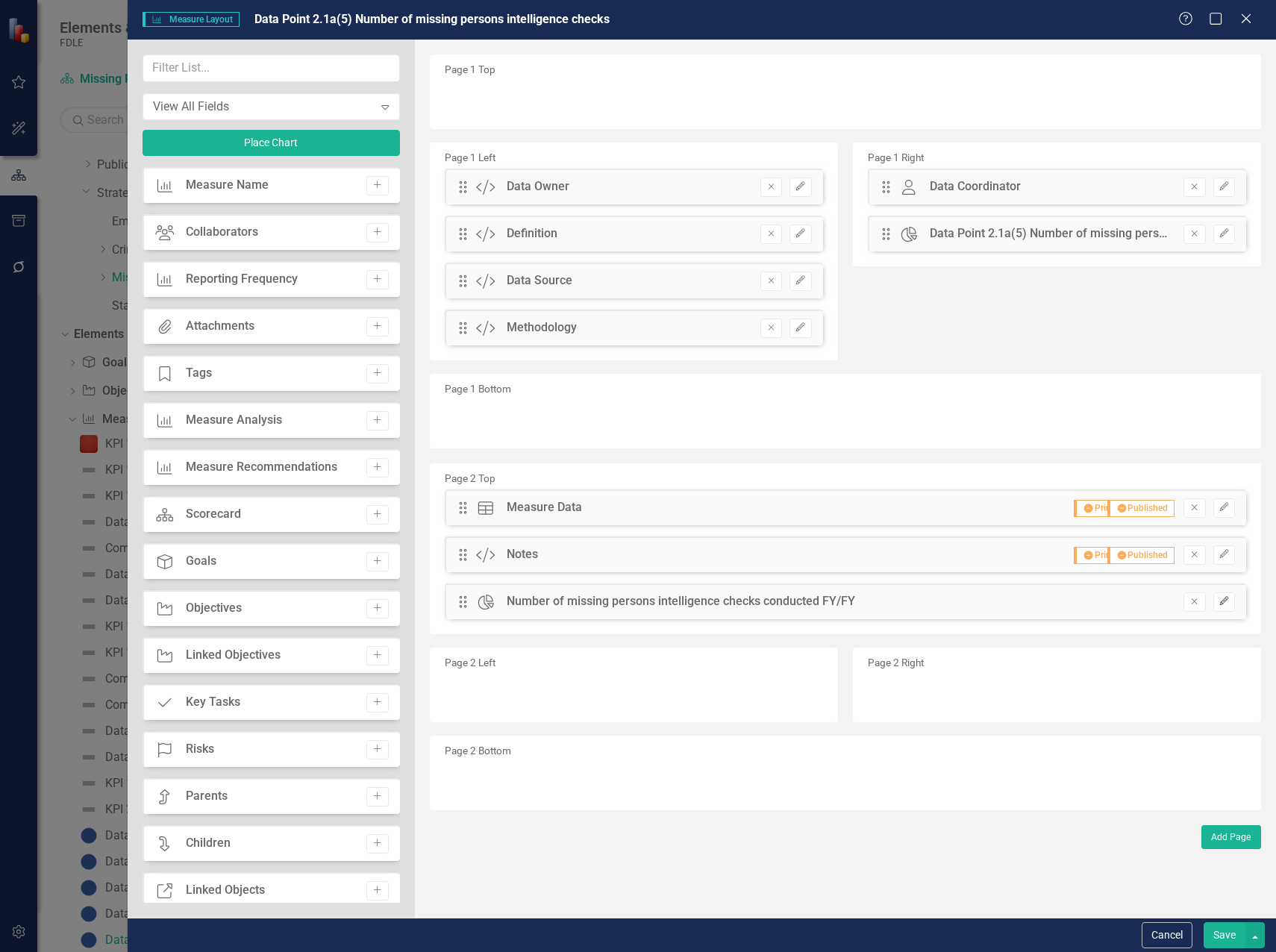
click at [1215, 601] on button "Edit" at bounding box center [1224, 601] width 22 height 19
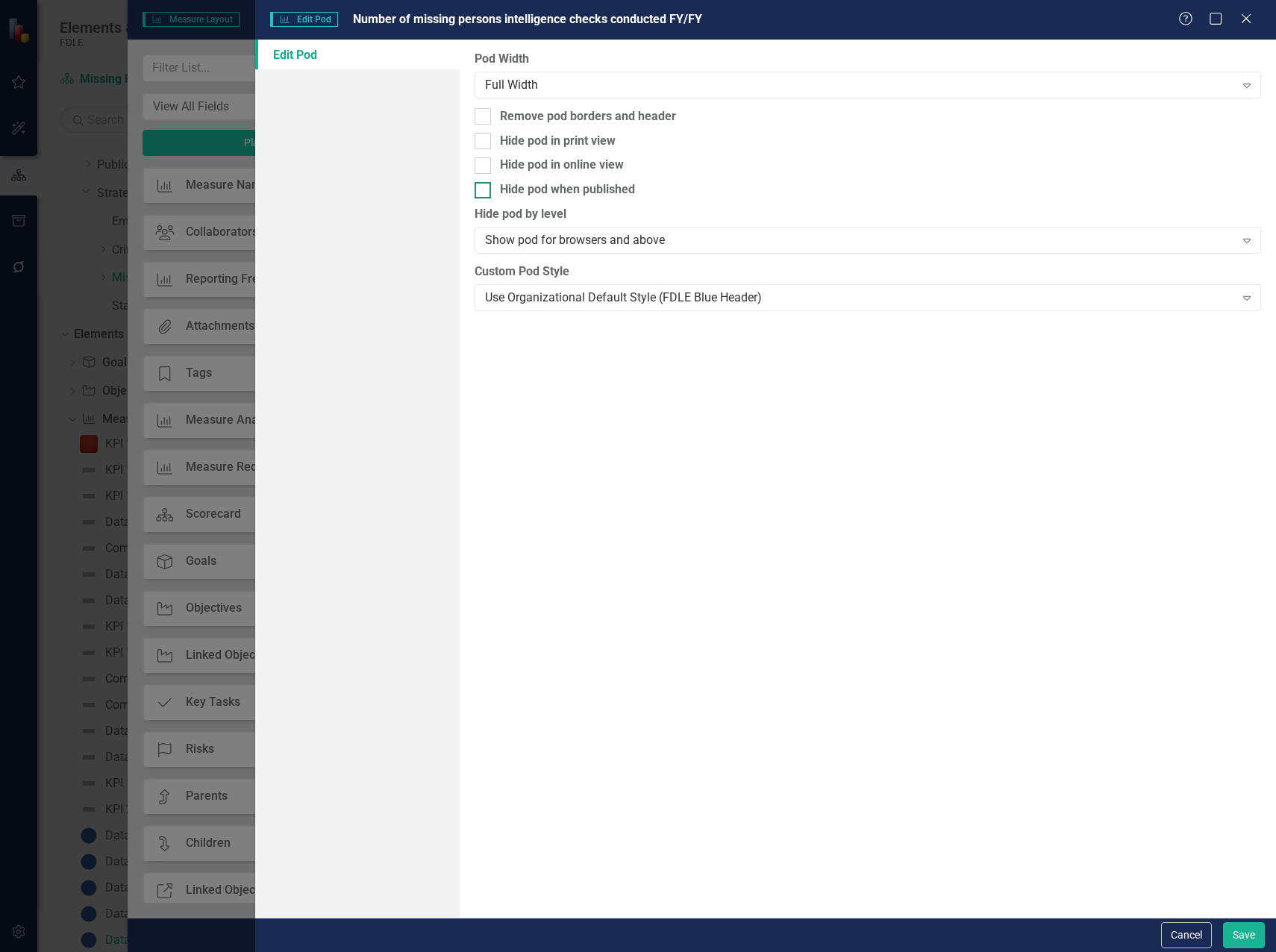
click at [485, 190] on div at bounding box center [482, 190] width 16 height 16
click at [484, 190] on input "Hide pod when published" at bounding box center [479, 187] width 10 height 10
checkbox input "true"
click at [490, 144] on div at bounding box center [482, 140] width 16 height 16
click at [484, 142] on input "Hide pod in print view" at bounding box center [479, 137] width 10 height 10
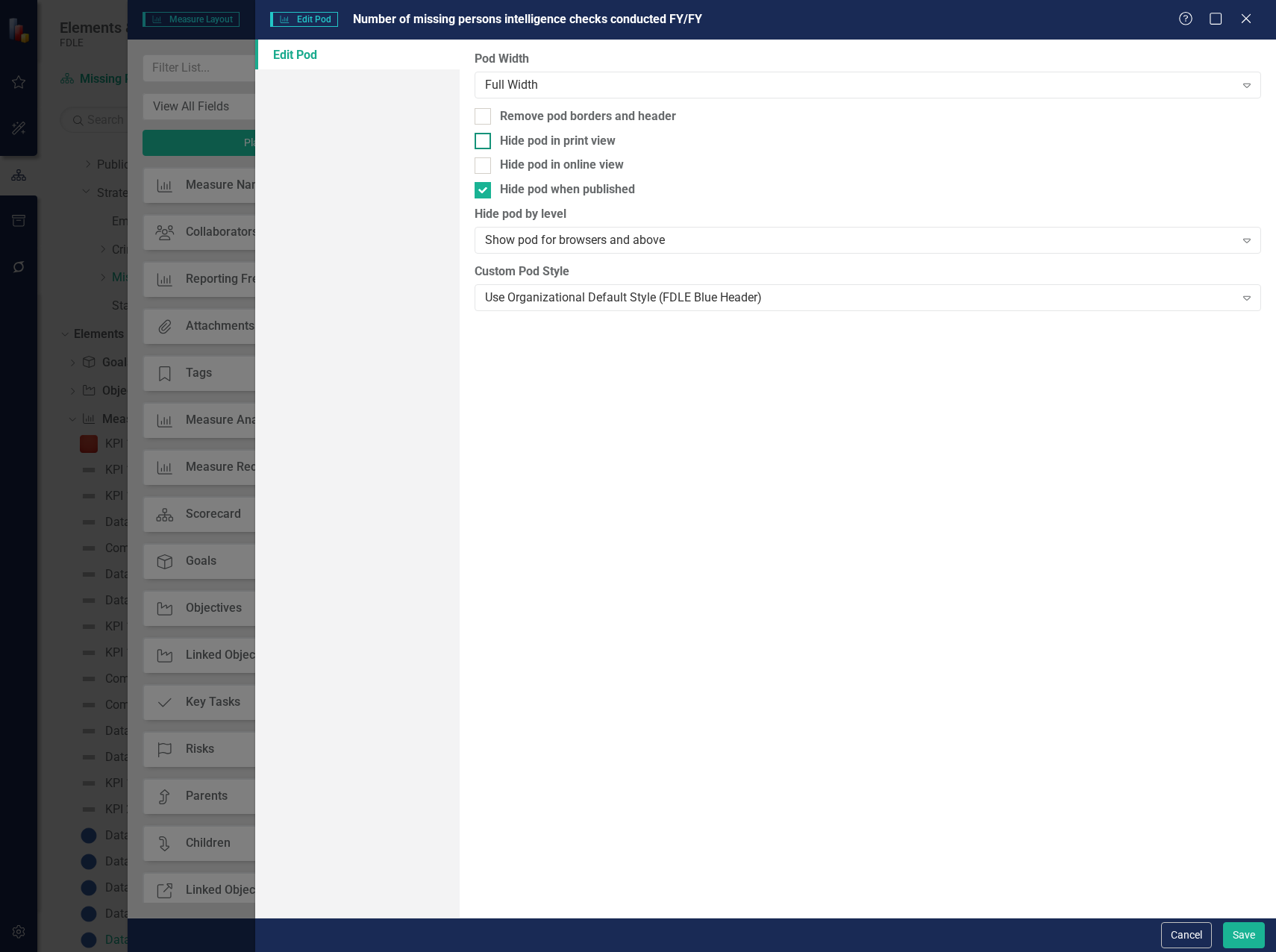
checkbox input "true"
click at [1238, 939] on button "Save" at bounding box center [1243, 935] width 42 height 26
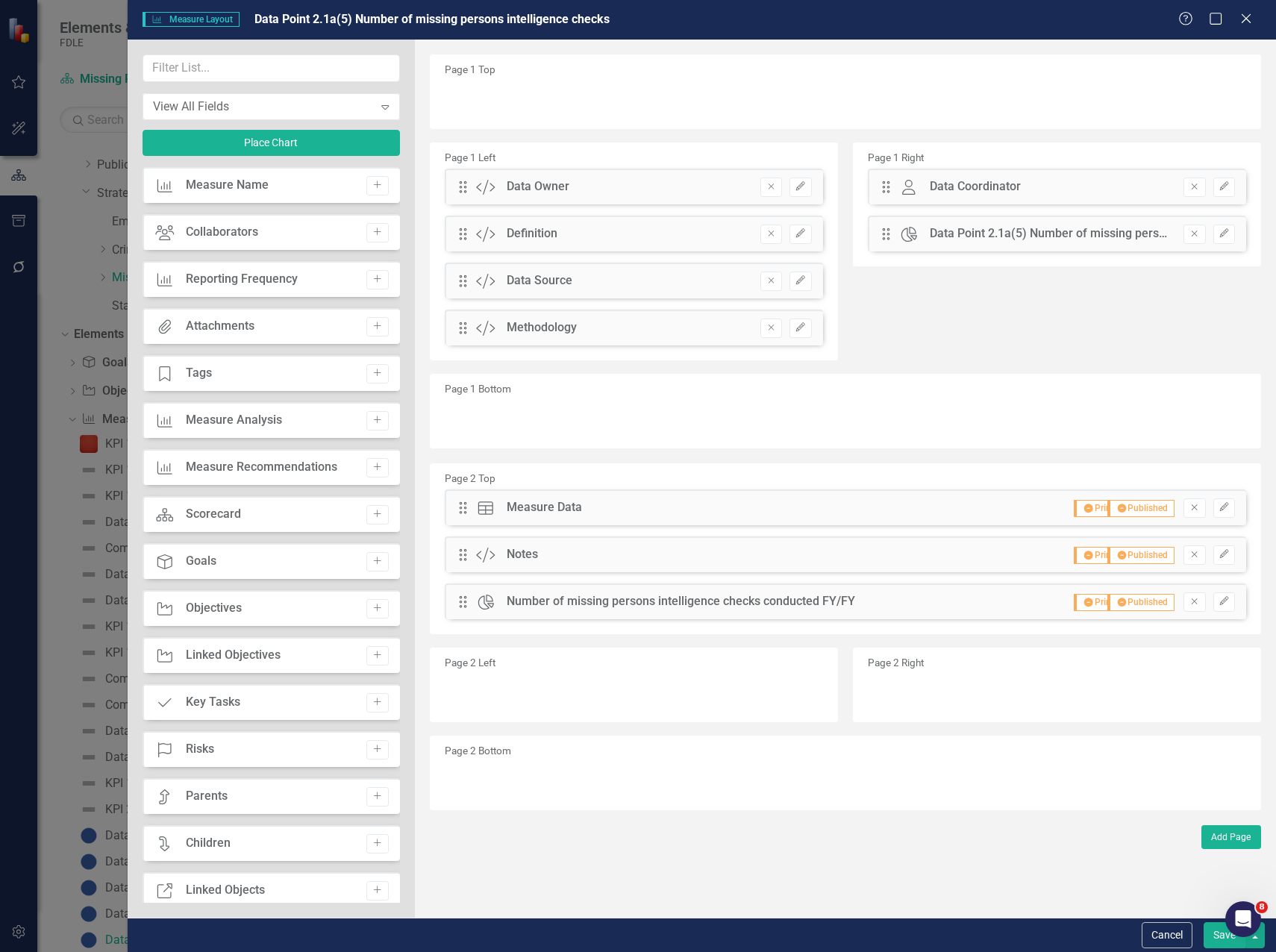
click at [1224, 943] on button "Save" at bounding box center [1224, 935] width 42 height 26
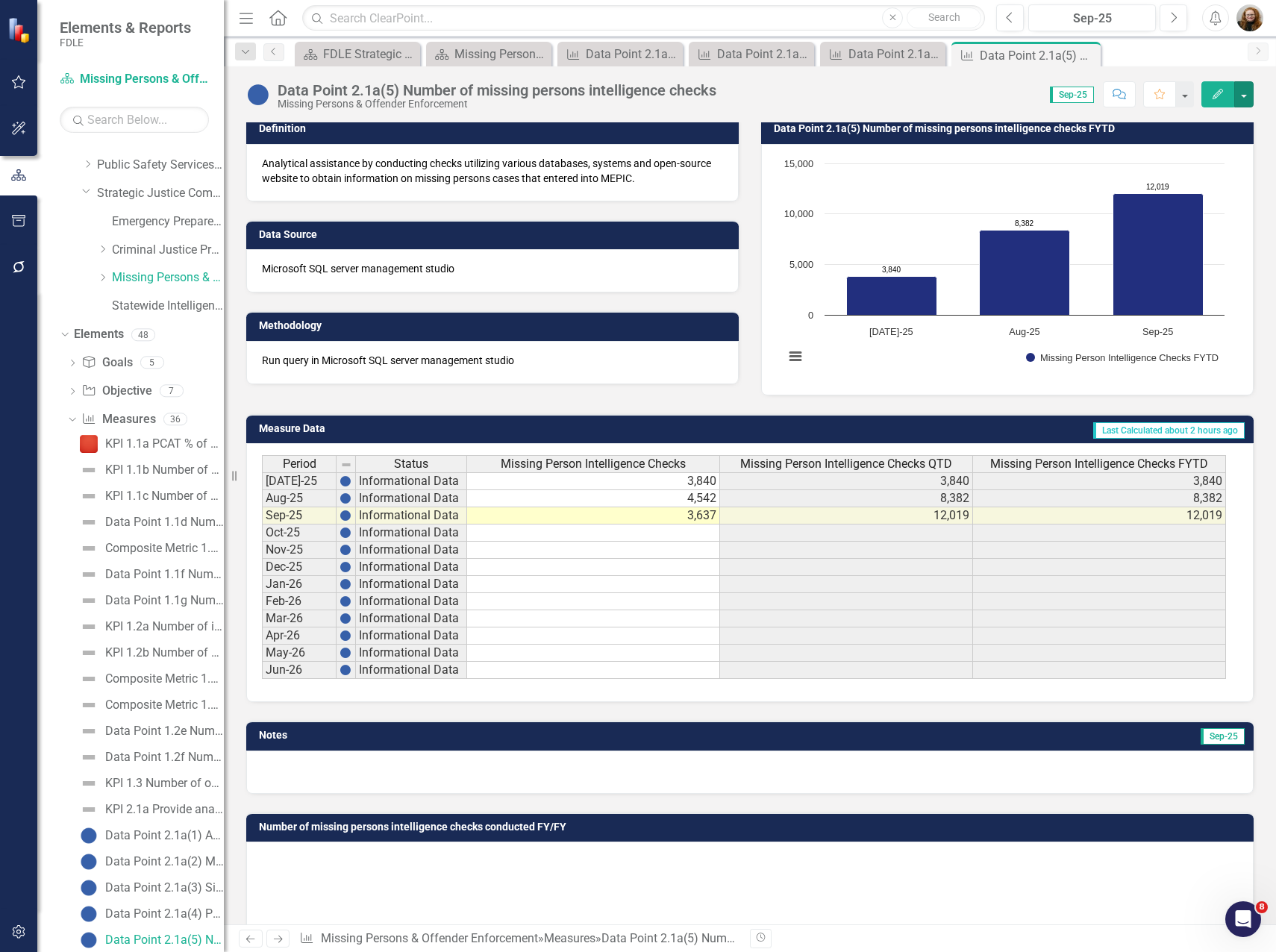
scroll to position [290, 0]
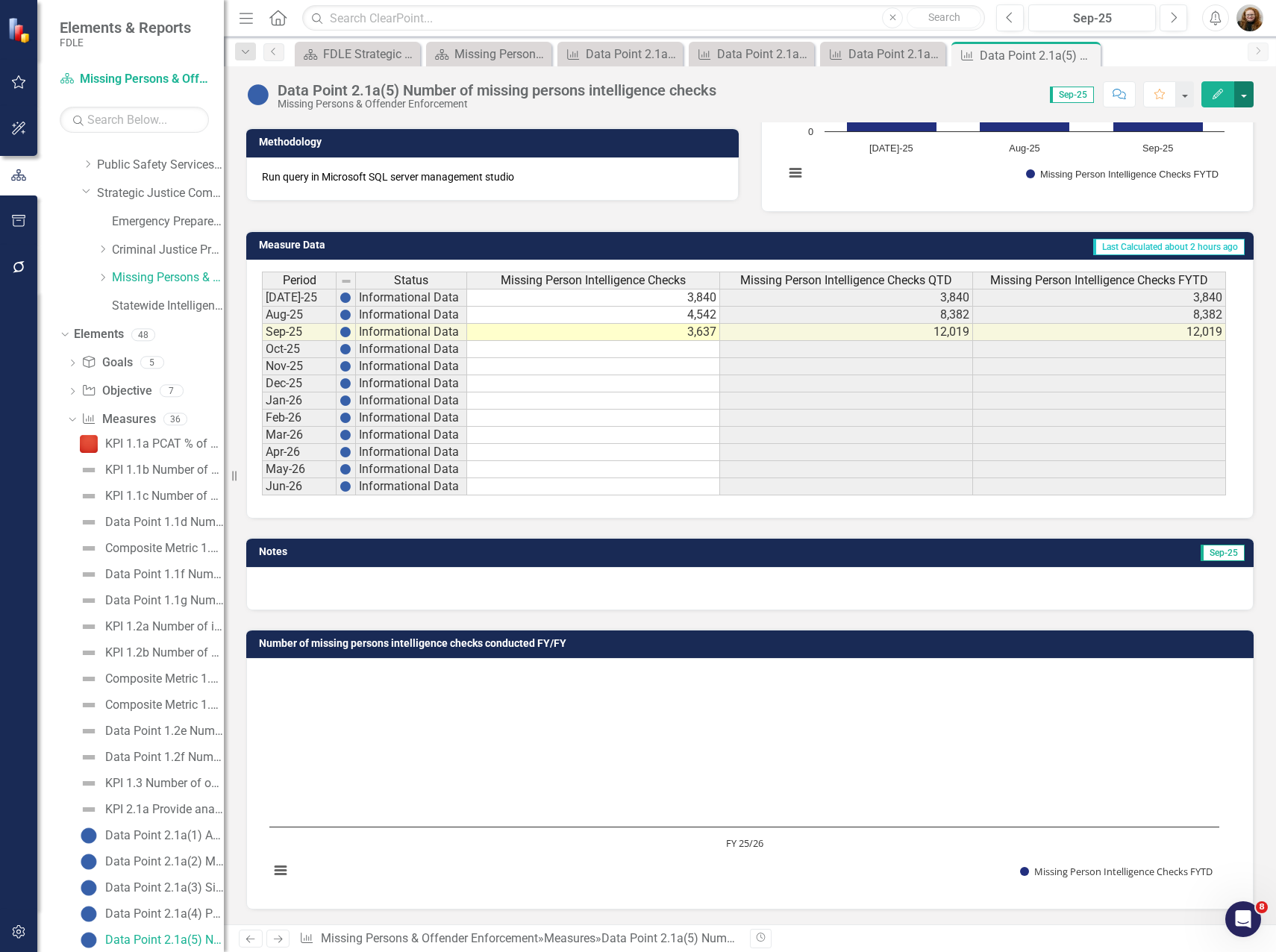
click at [1244, 91] on button "button" at bounding box center [1243, 95] width 19 height 26
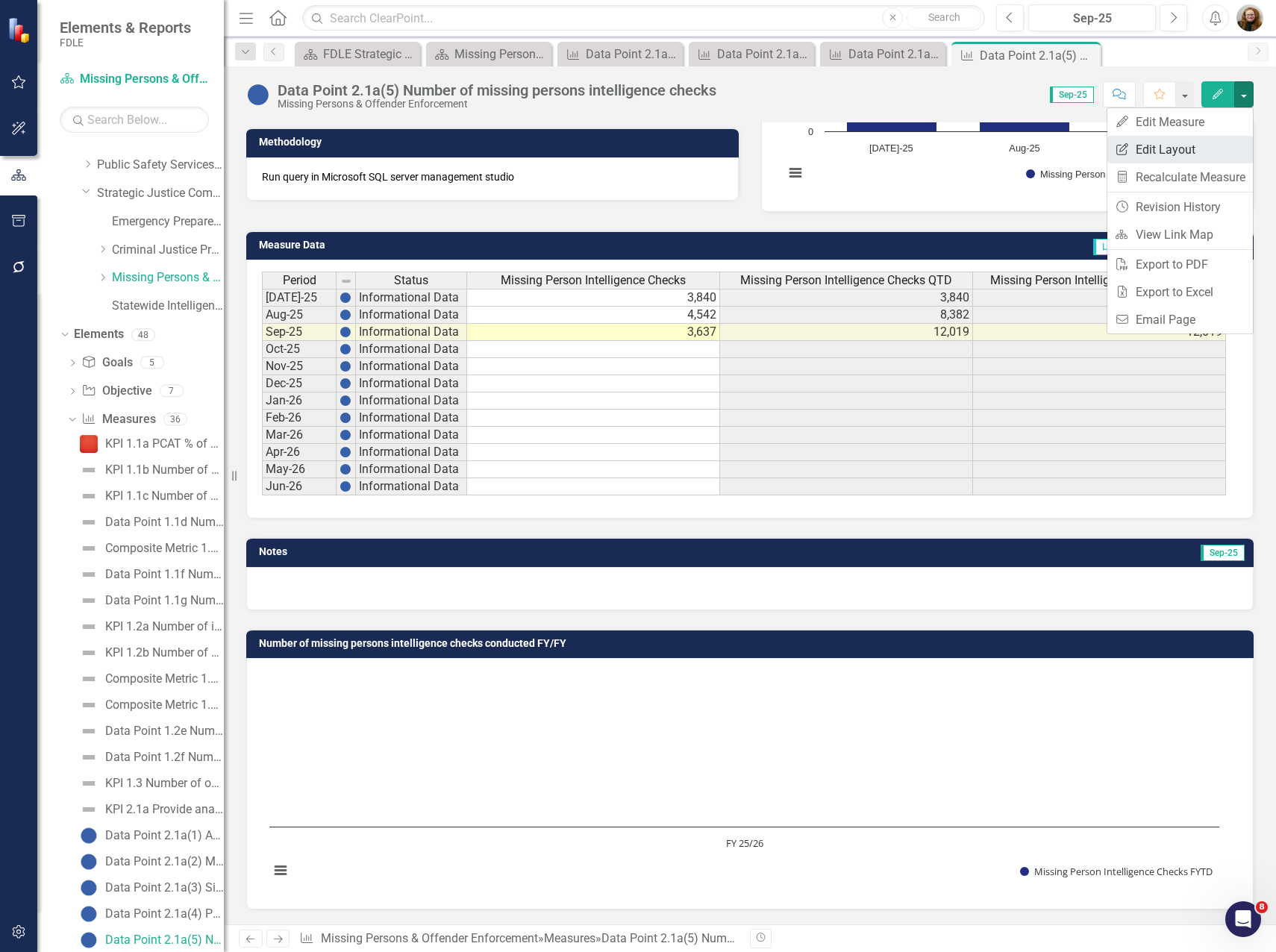
click at [1204, 144] on link "Edit Report Edit Layout" at bounding box center [1179, 149] width 145 height 28
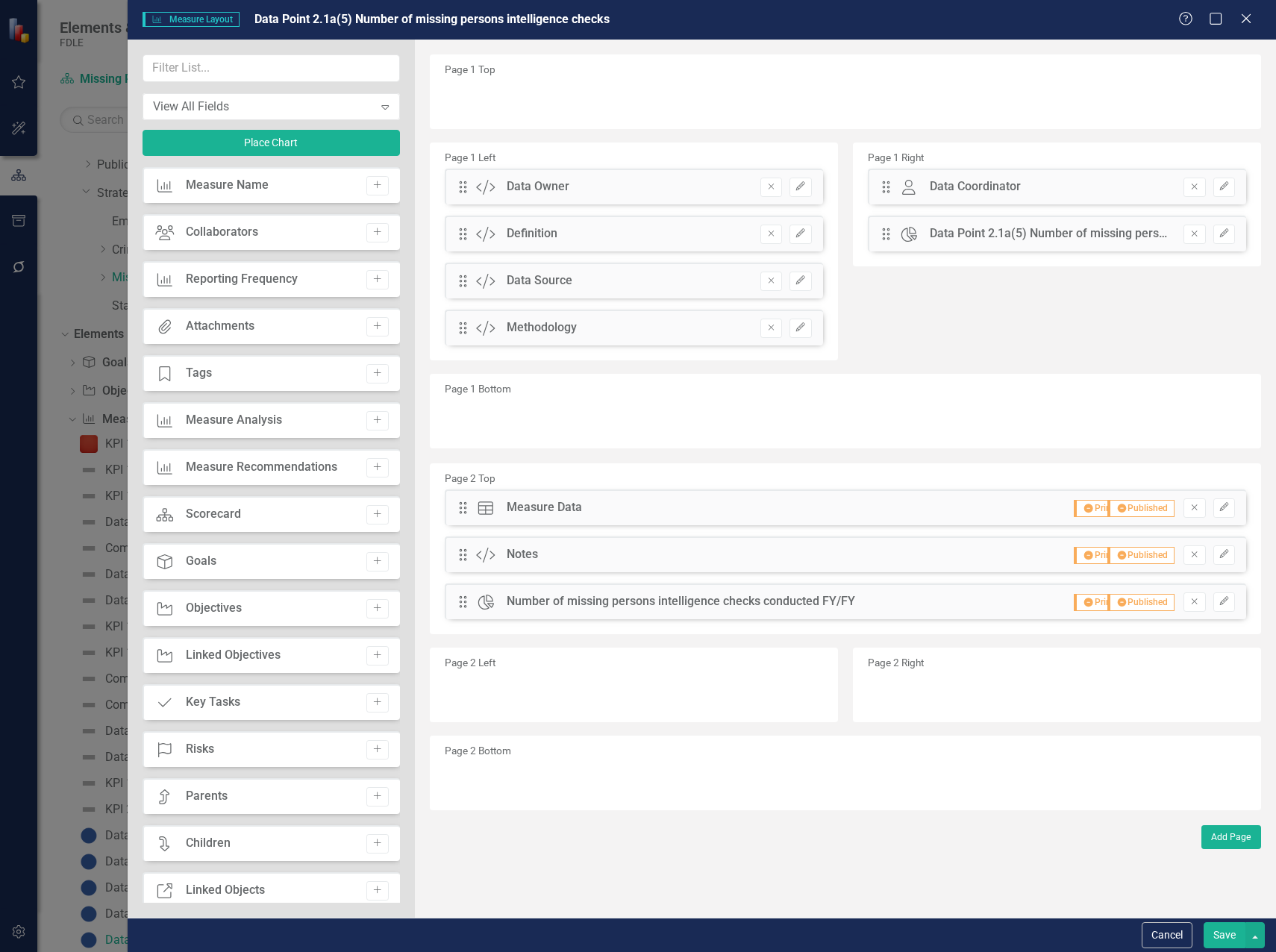
click at [1217, 940] on button "Save" at bounding box center [1224, 935] width 42 height 26
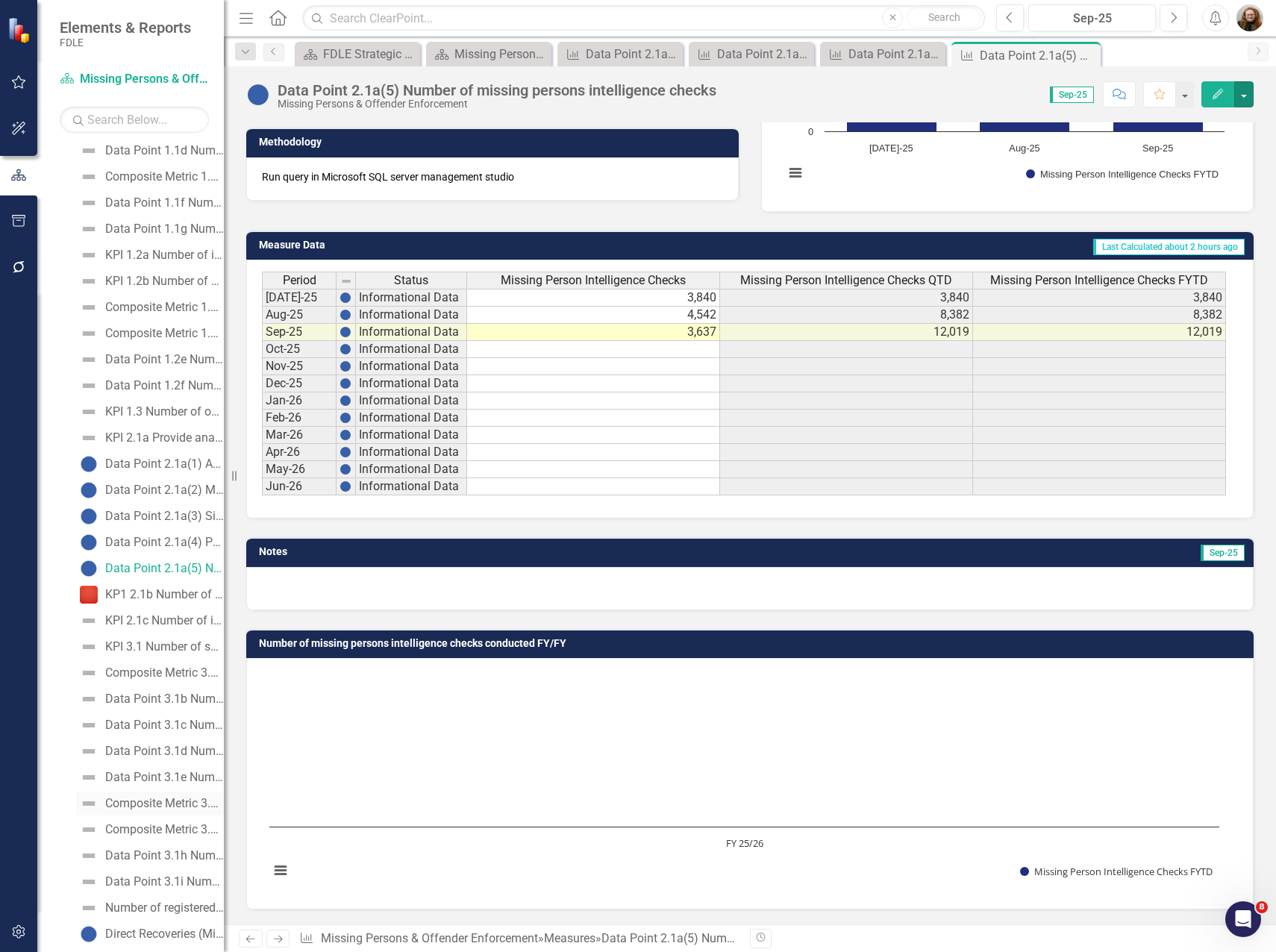
scroll to position [533, 0]
click at [156, 675] on div "Composite Metric 3.1a Number of offenders arrested involving IEU sworn members" at bounding box center [164, 670] width 119 height 13
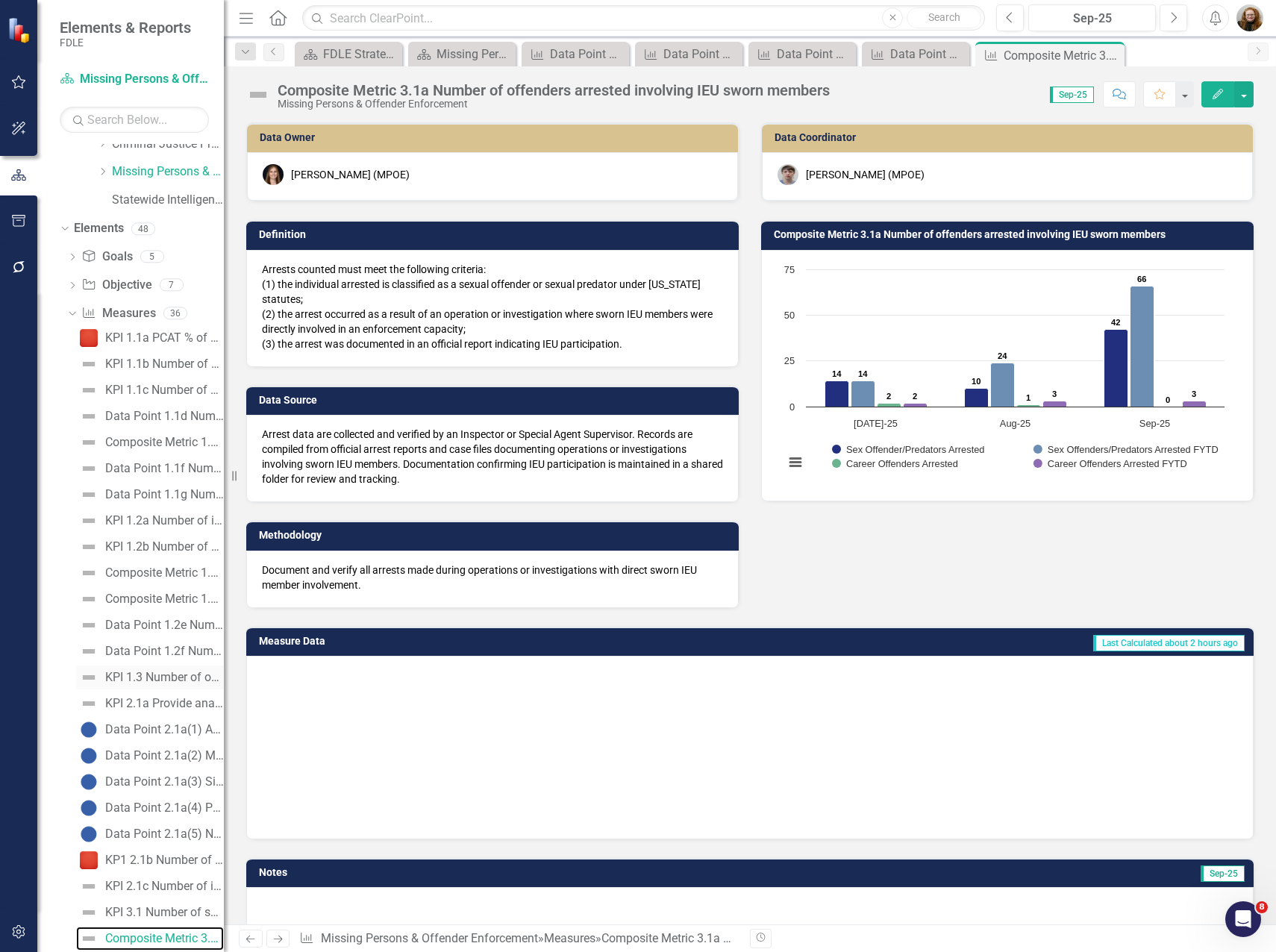
scroll to position [265, 0]
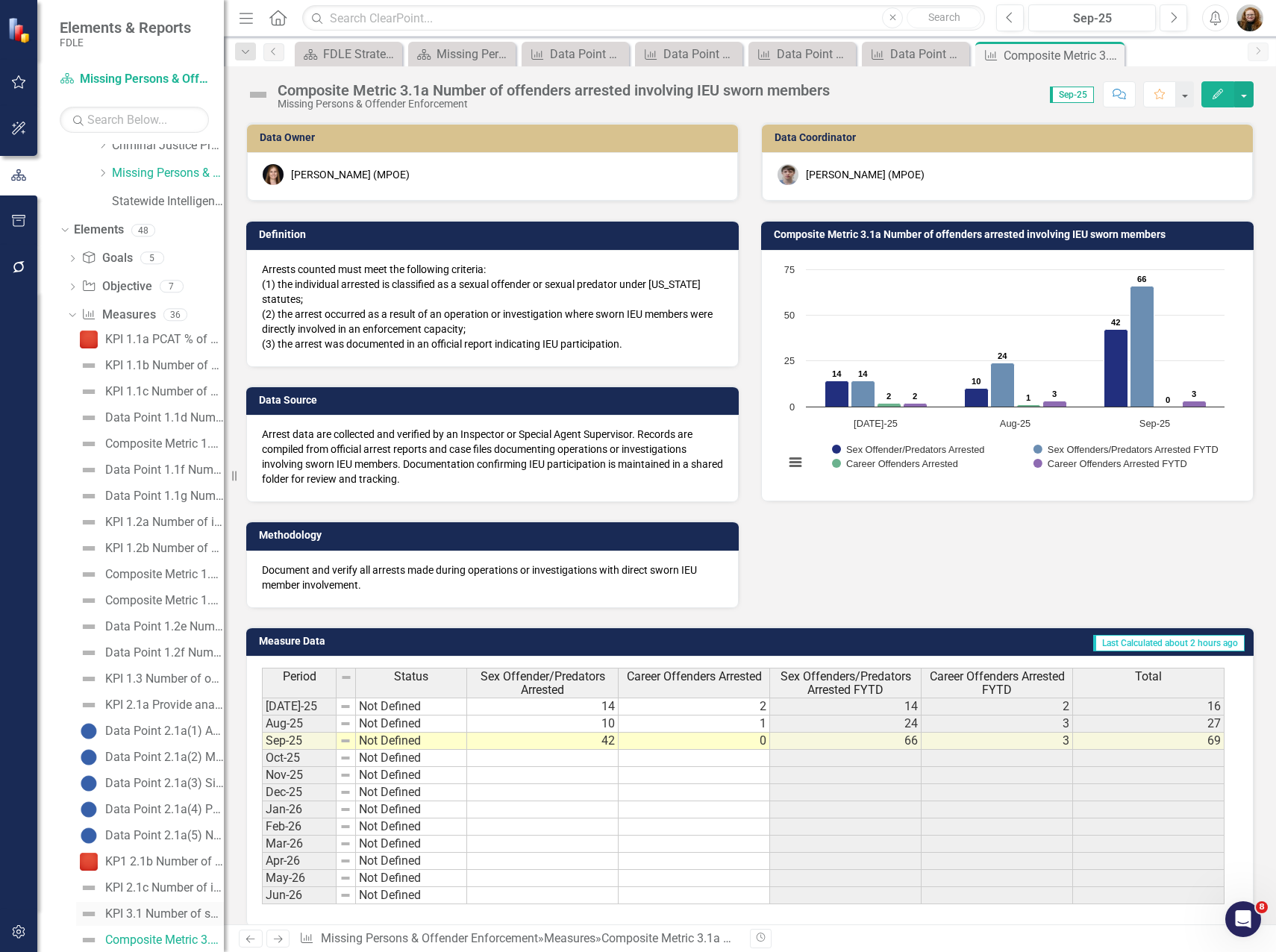
click at [160, 910] on div "KPI 3.1 Number of sexual offender/predator/career offender operations completed…" at bounding box center [164, 913] width 119 height 13
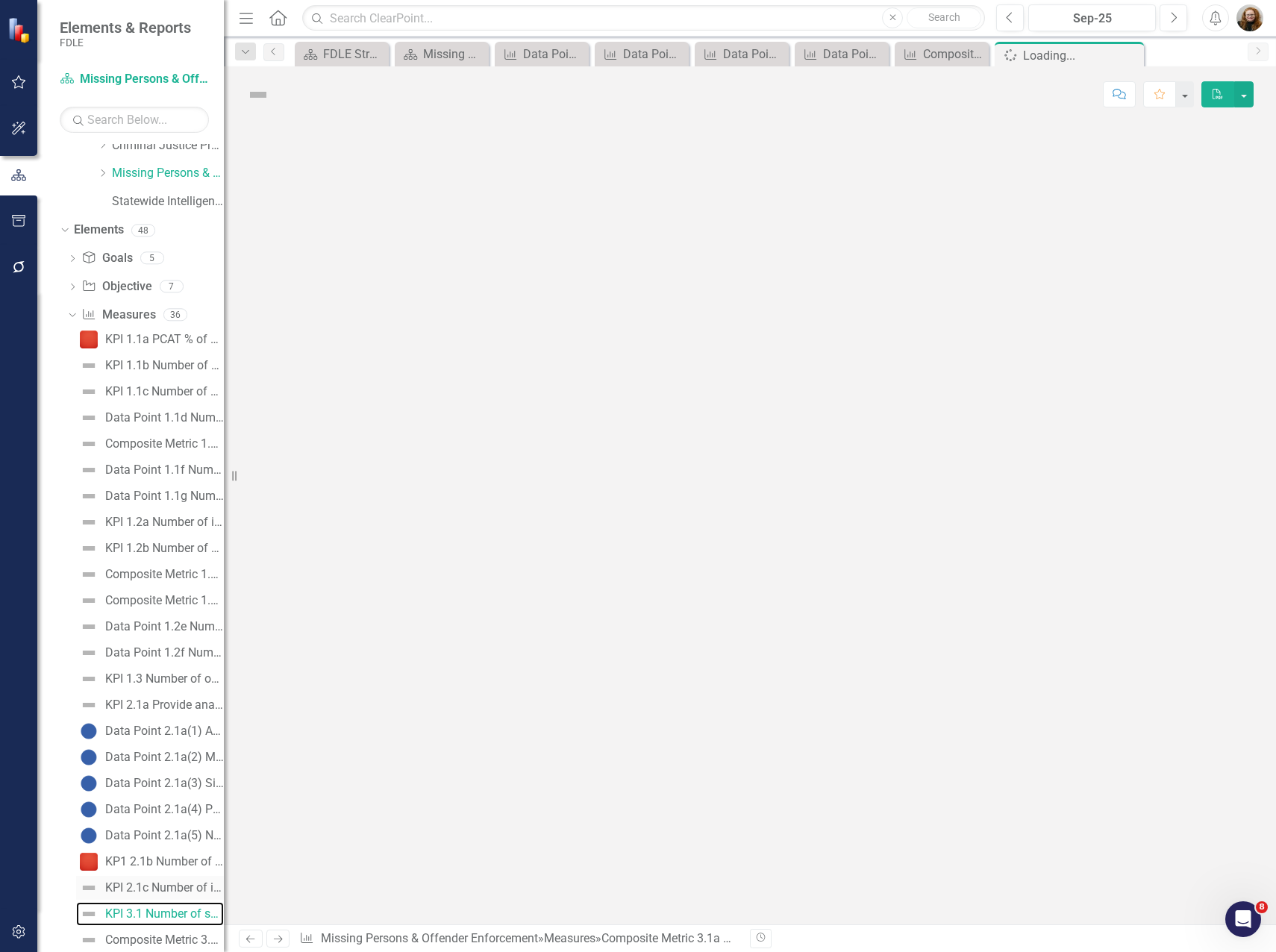
scroll to position [239, 0]
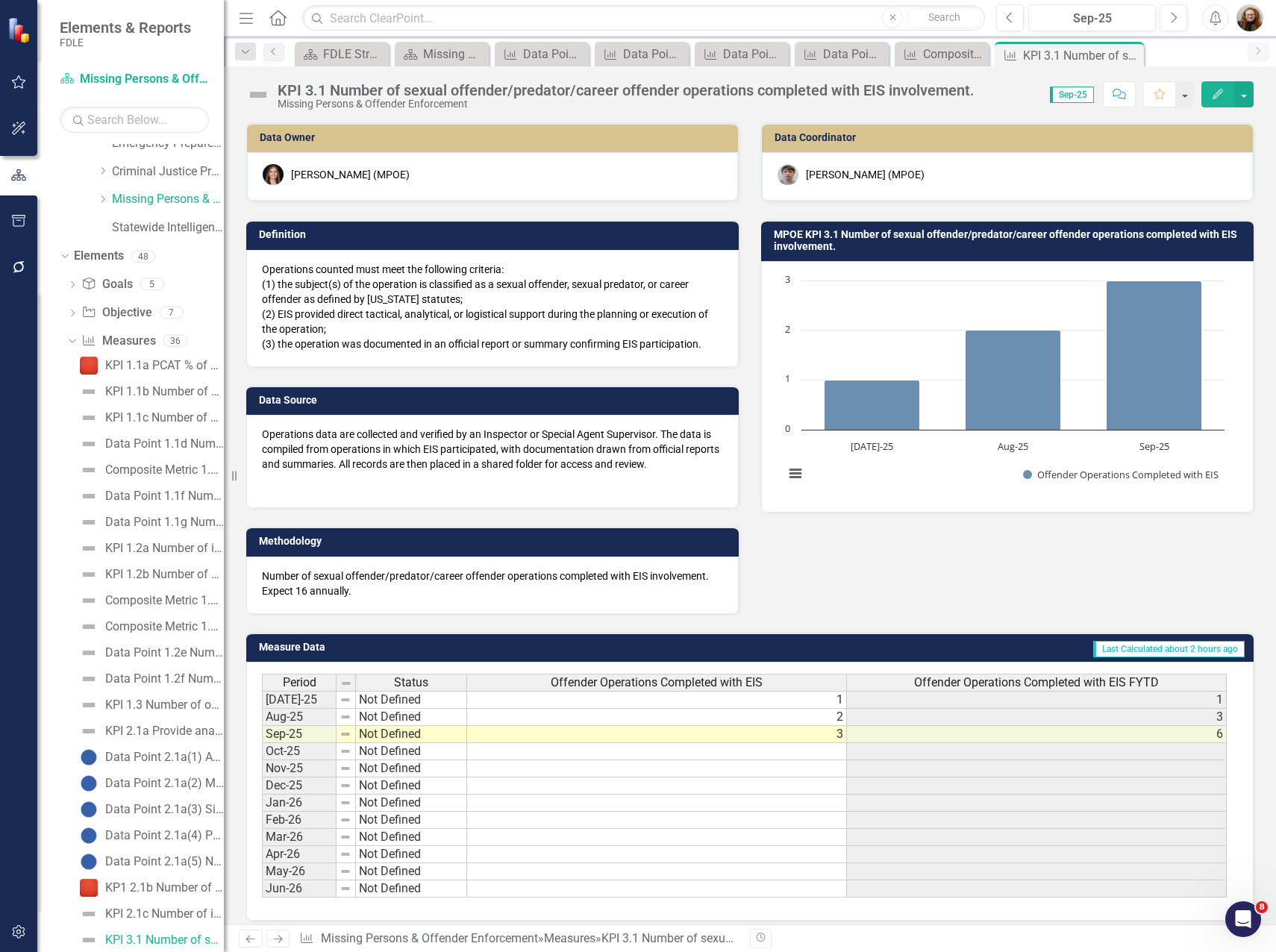
click at [894, 242] on h3 "MPOE KPI 3.1 Number of sexual offender/predator/career offender operations comp…" at bounding box center [1010, 240] width 472 height 23
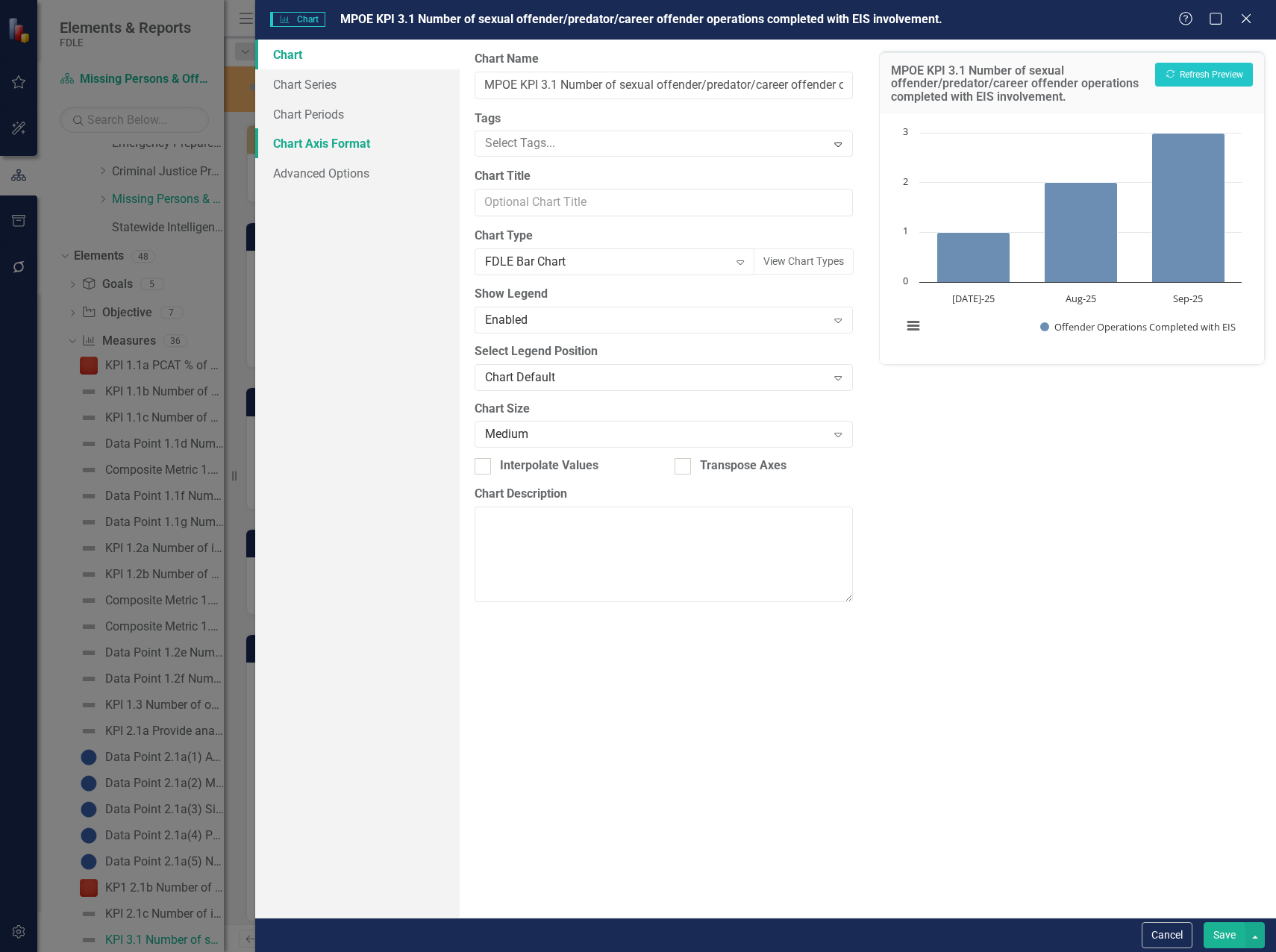
click at [320, 143] on link "Chart Axis Format" at bounding box center [357, 143] width 204 height 30
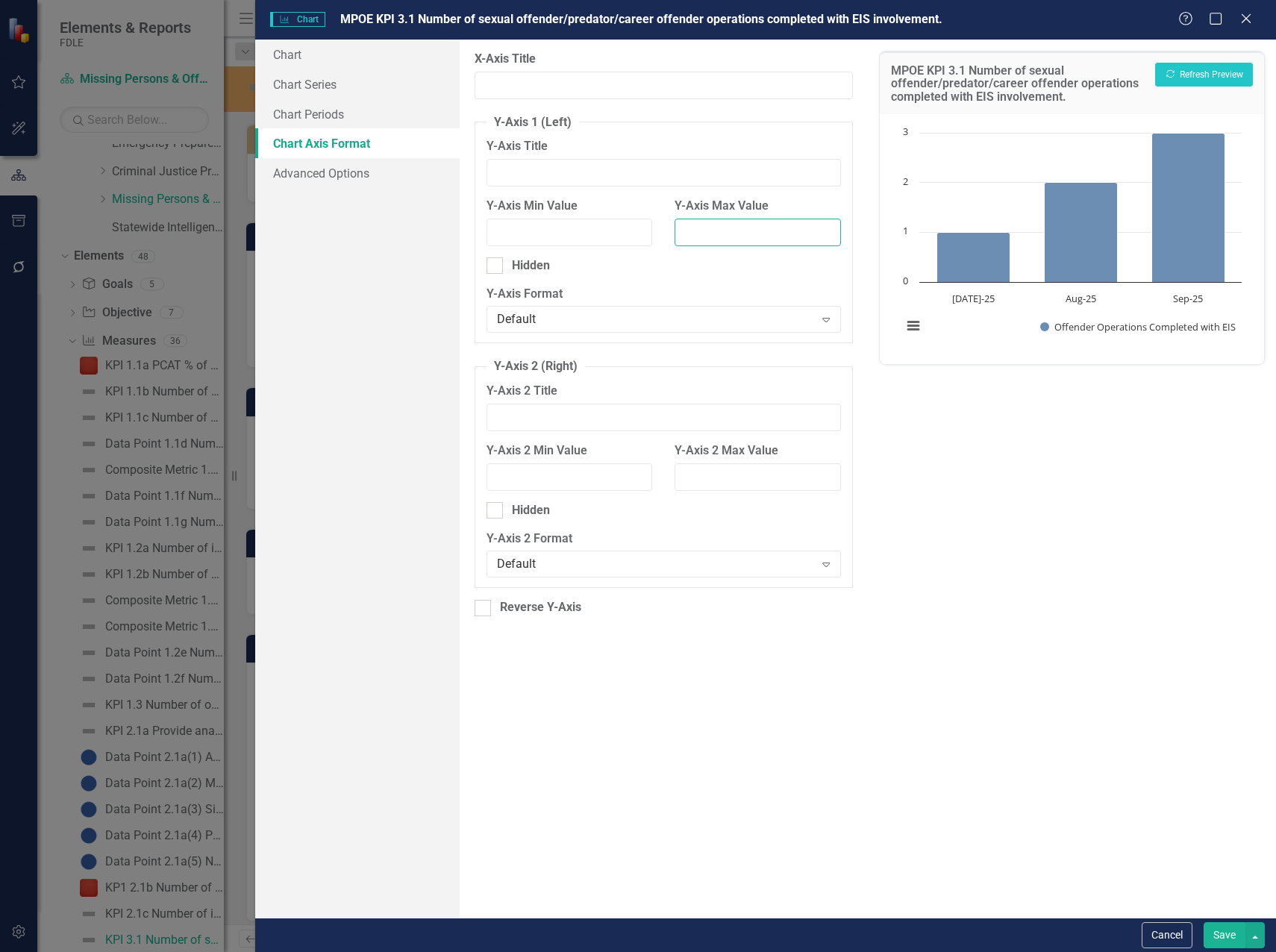
click at [741, 230] on input "Y-Axis Max Value" at bounding box center [757, 232] width 166 height 28
type input "10"
click at [1174, 79] on button "Recalculate Refresh Preview" at bounding box center [1203, 75] width 98 height 24
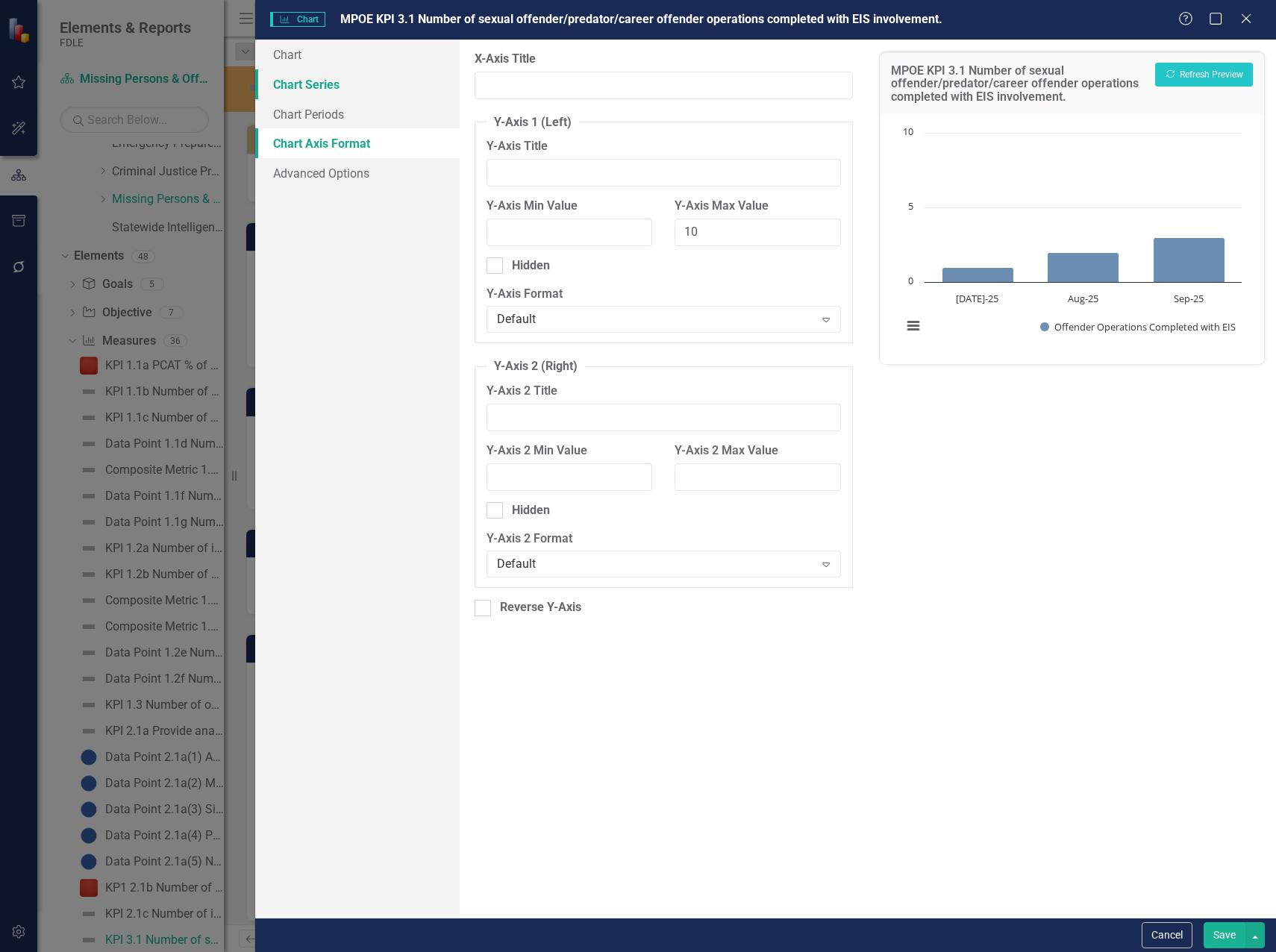
click at [316, 79] on link "Chart Series" at bounding box center [357, 85] width 204 height 30
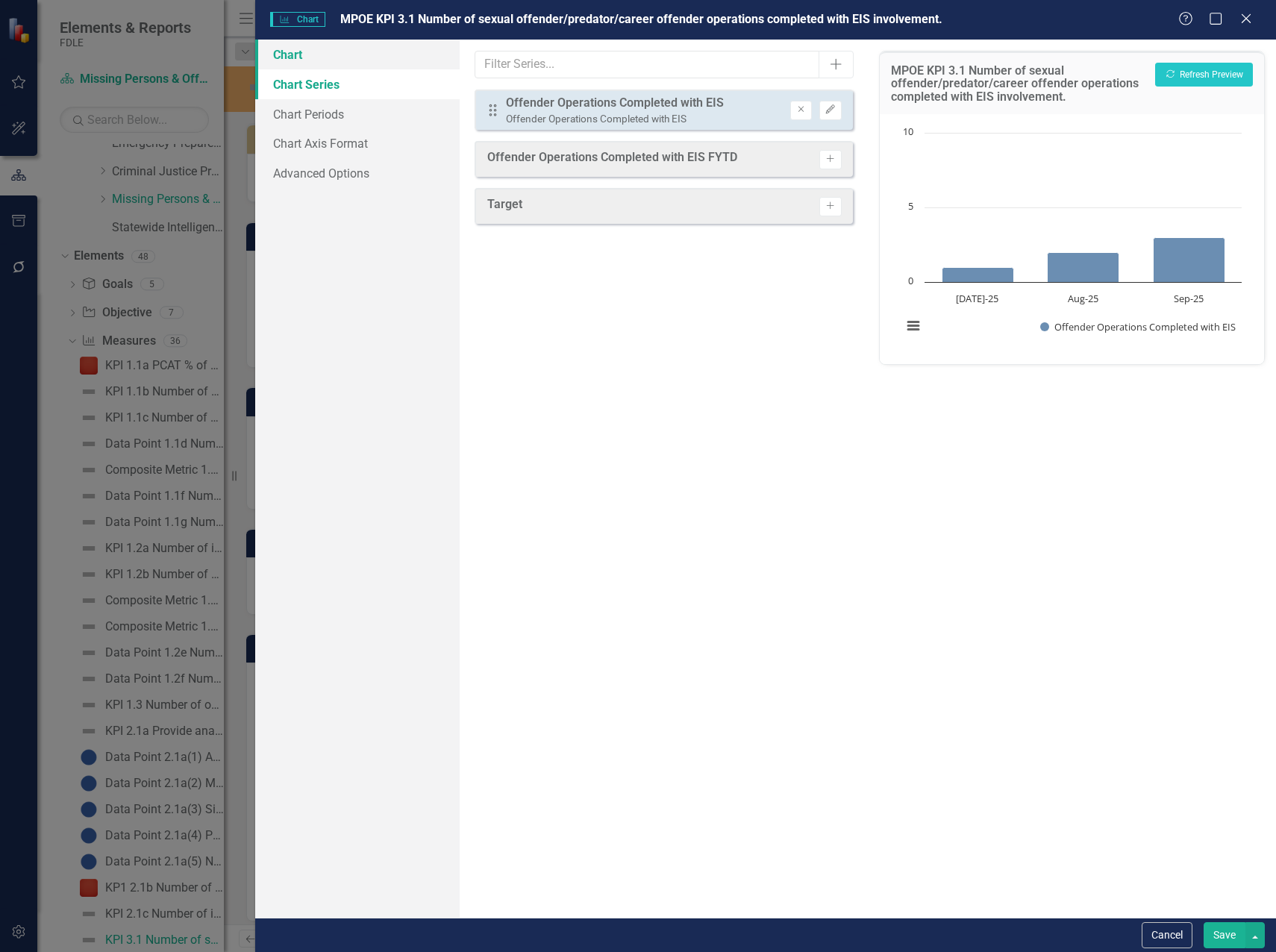
click at [311, 52] on link "Chart" at bounding box center [357, 55] width 204 height 30
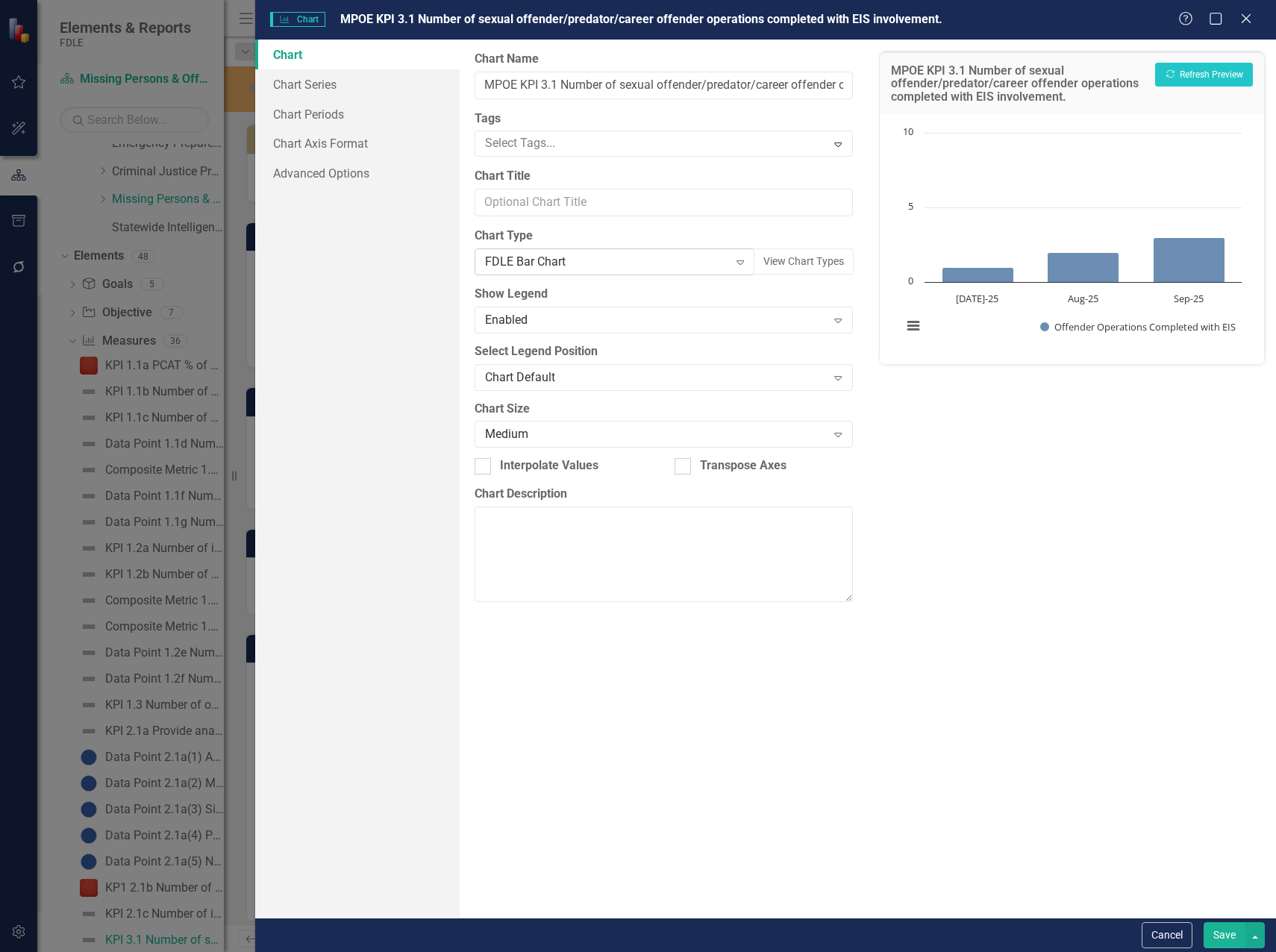
click at [545, 260] on div "FDLE Bar Chart" at bounding box center [607, 262] width 244 height 17
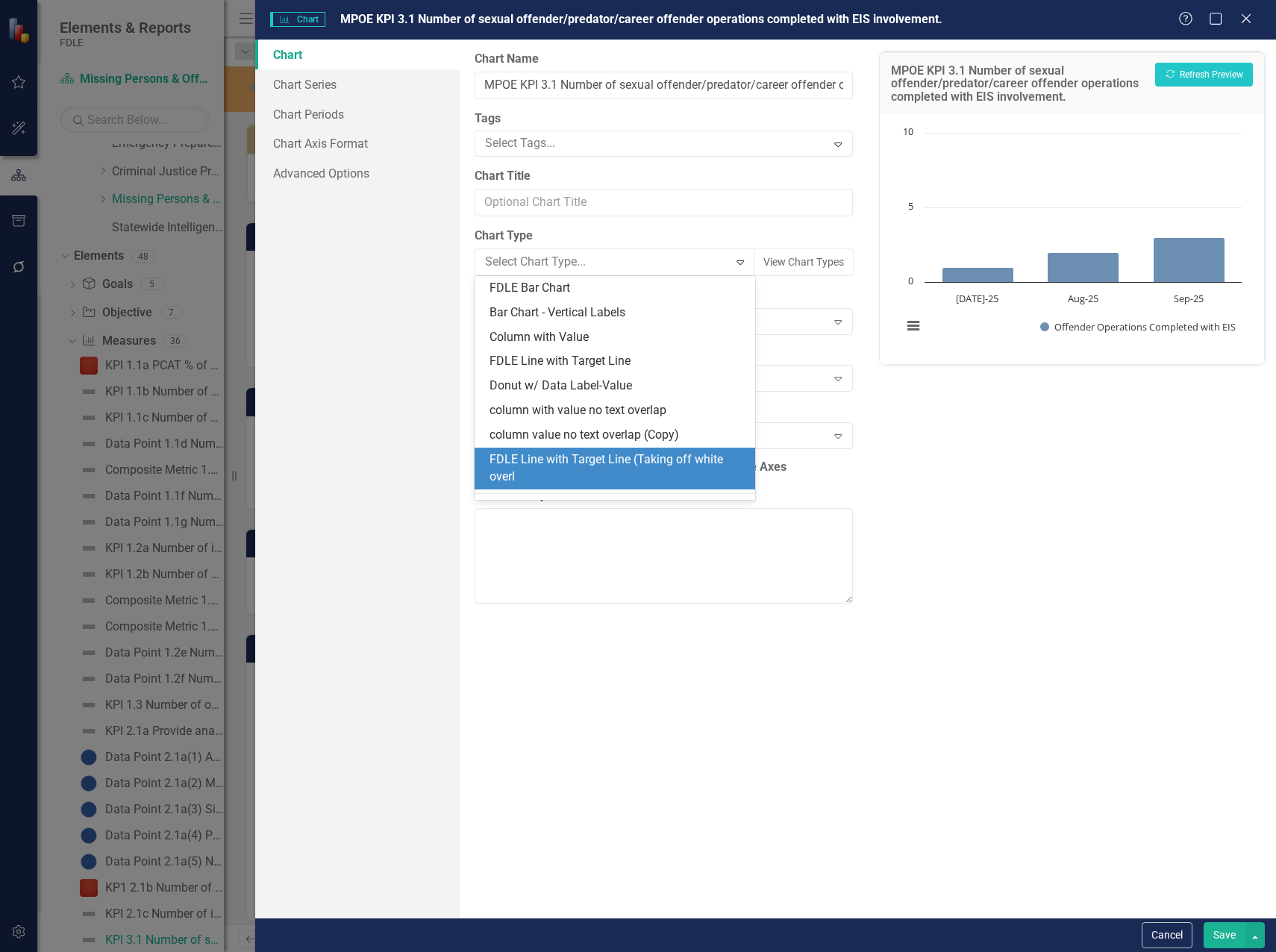
scroll to position [1459, 0]
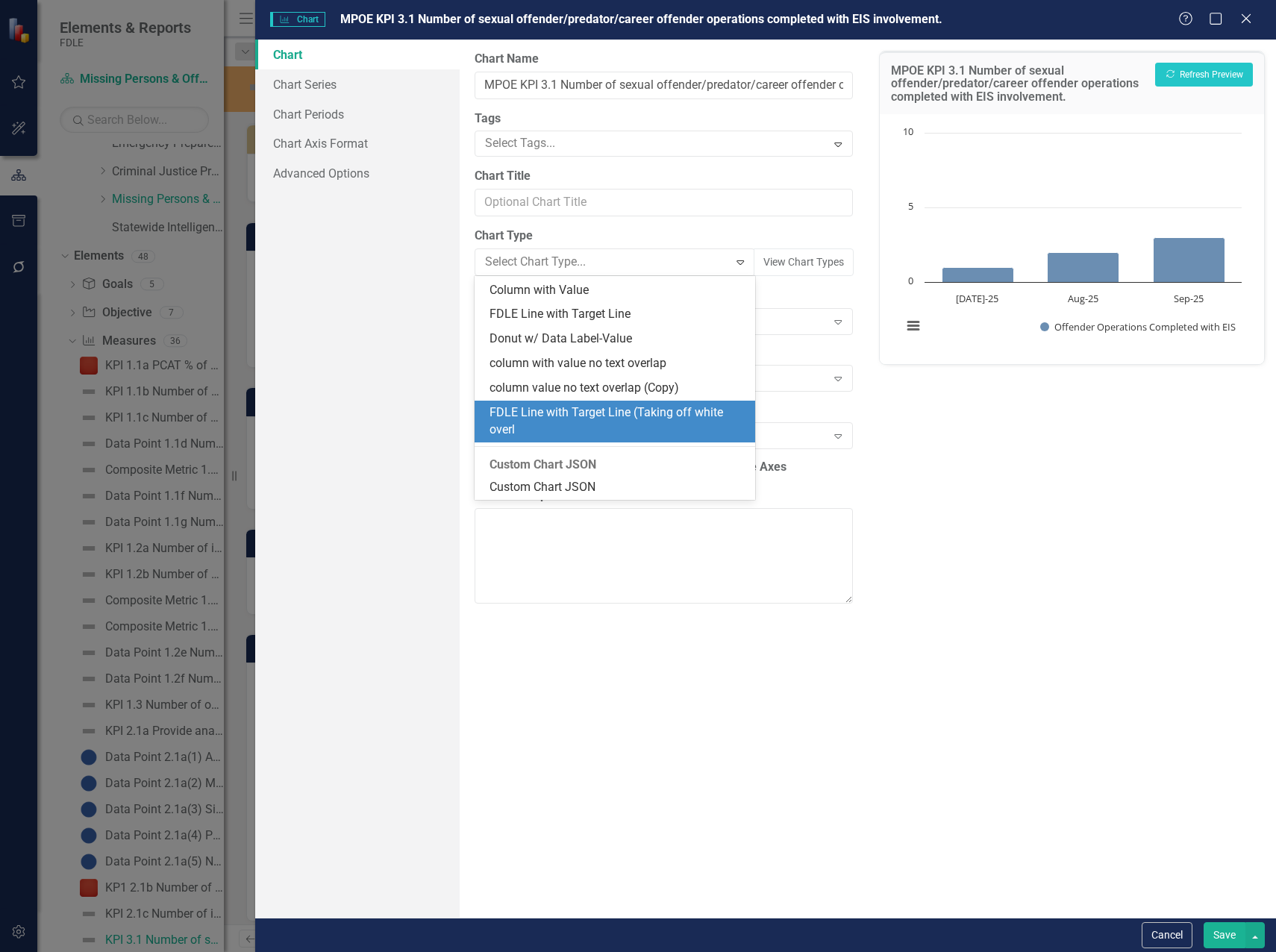
click at [586, 420] on div "FDLE Line with Target Line (Taking off white overl" at bounding box center [618, 421] width 257 height 34
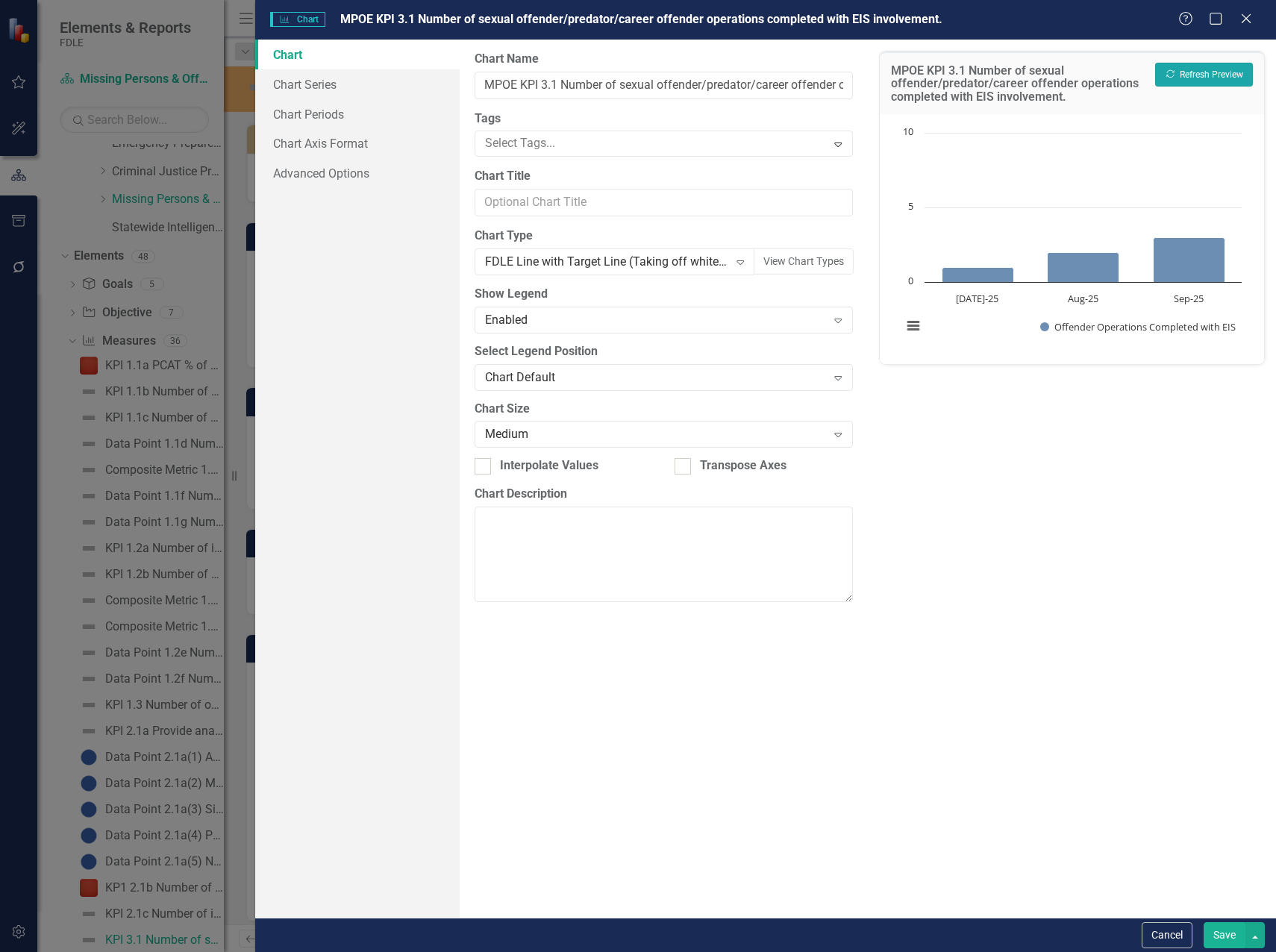
click at [1211, 75] on button "Recalculate Refresh Preview" at bounding box center [1203, 75] width 98 height 24
click at [536, 262] on div "FDLE Line with Target Line (Taking off white overl" at bounding box center [607, 262] width 244 height 17
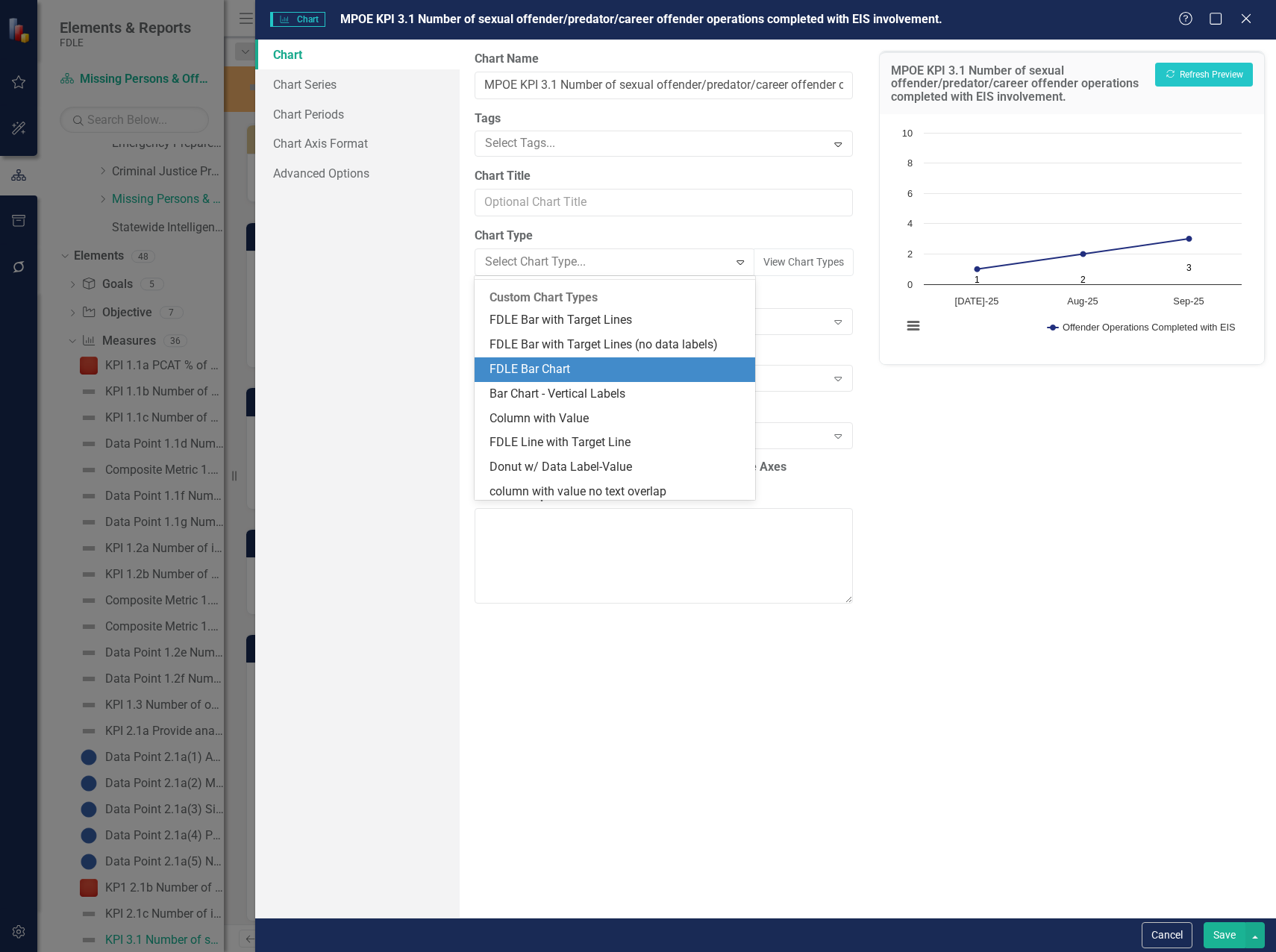
scroll to position [1309, 0]
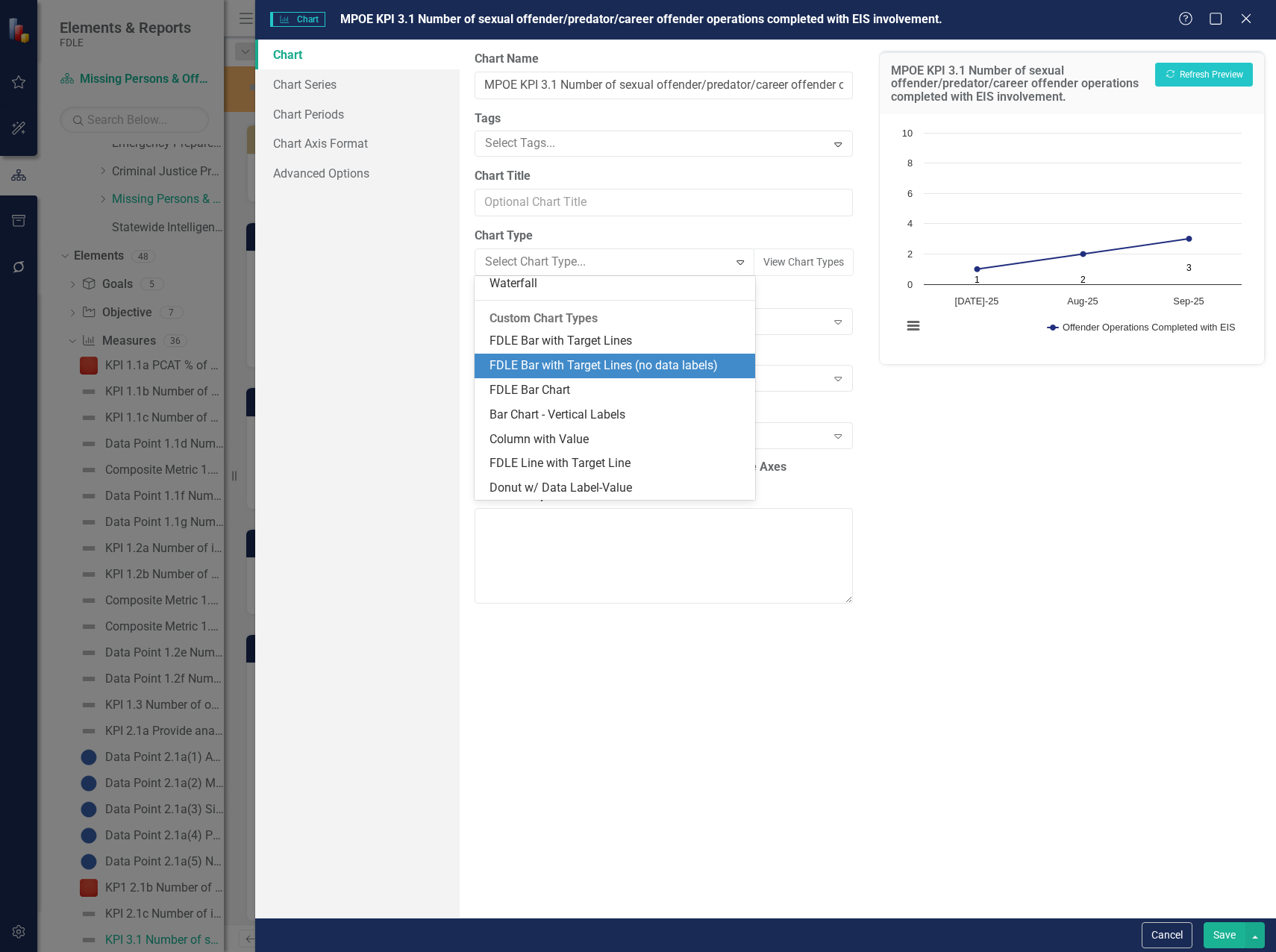
click at [572, 358] on div "FDLE Bar with Target Lines (no data labels)" at bounding box center [618, 365] width 257 height 17
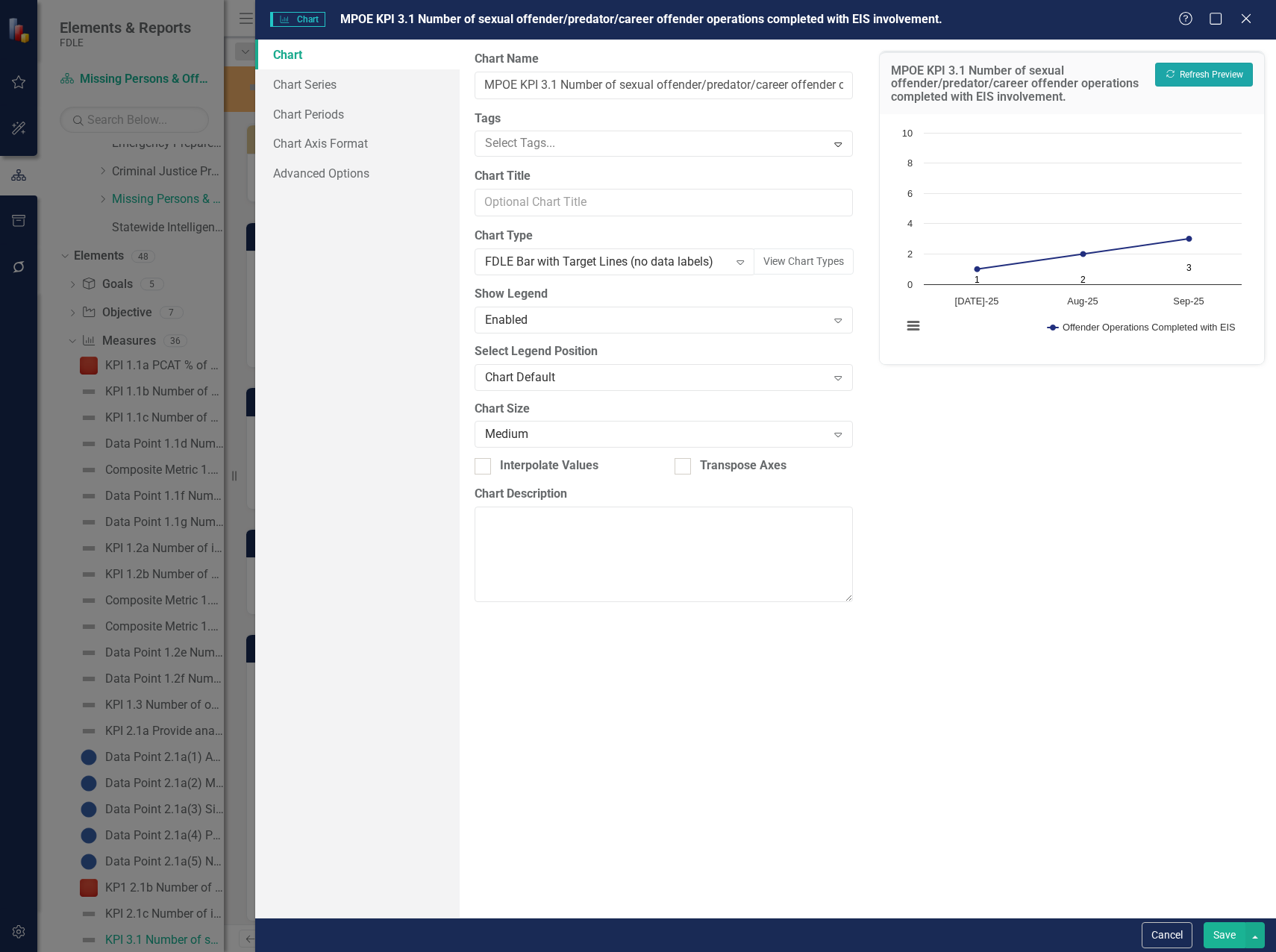
click at [1234, 80] on button "Recalculate Refresh Preview" at bounding box center [1203, 75] width 98 height 24
click at [641, 260] on div "FDLE Bar with Target Lines (no data labels)" at bounding box center [607, 262] width 244 height 17
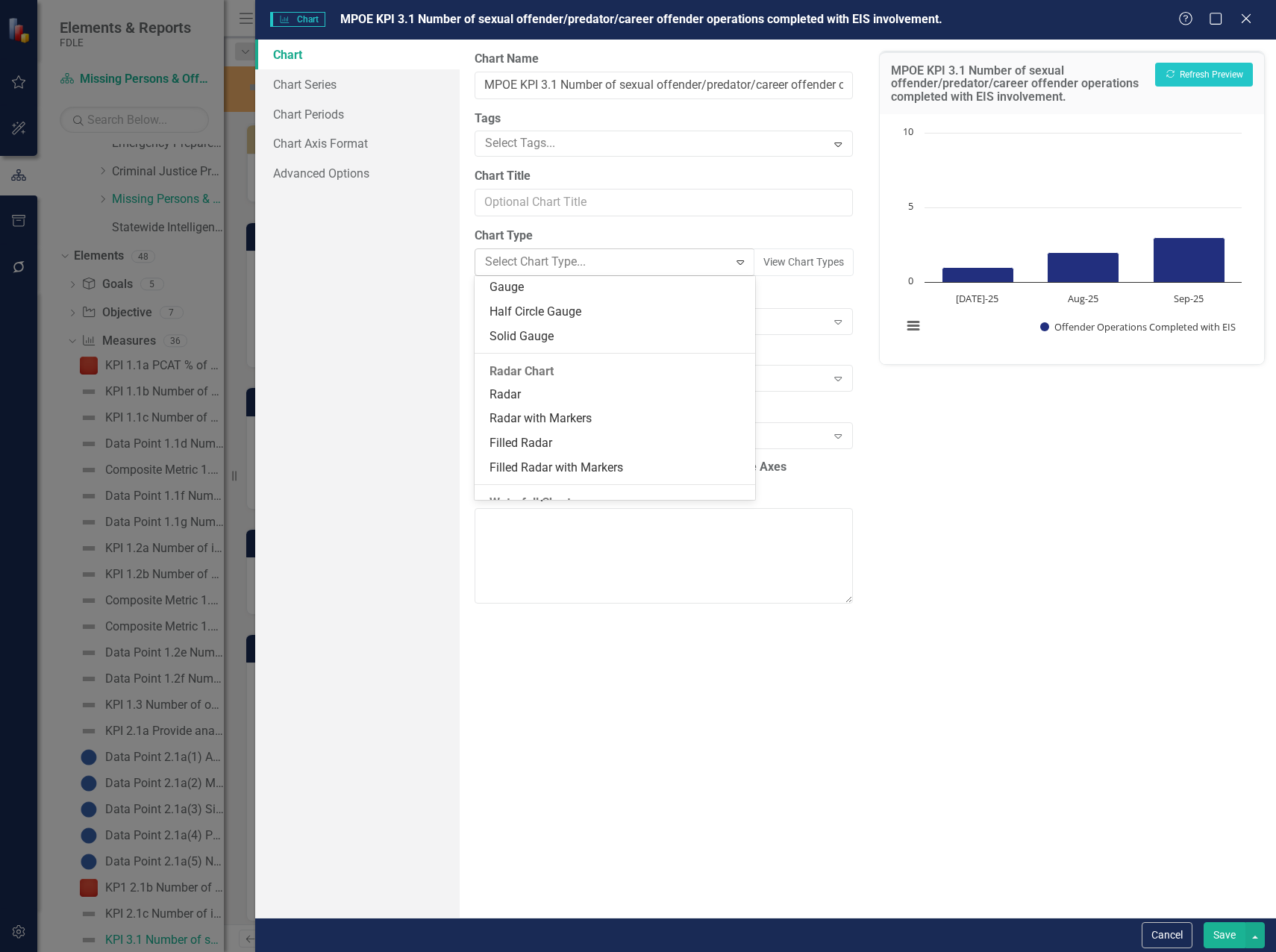
scroll to position [1387, 0]
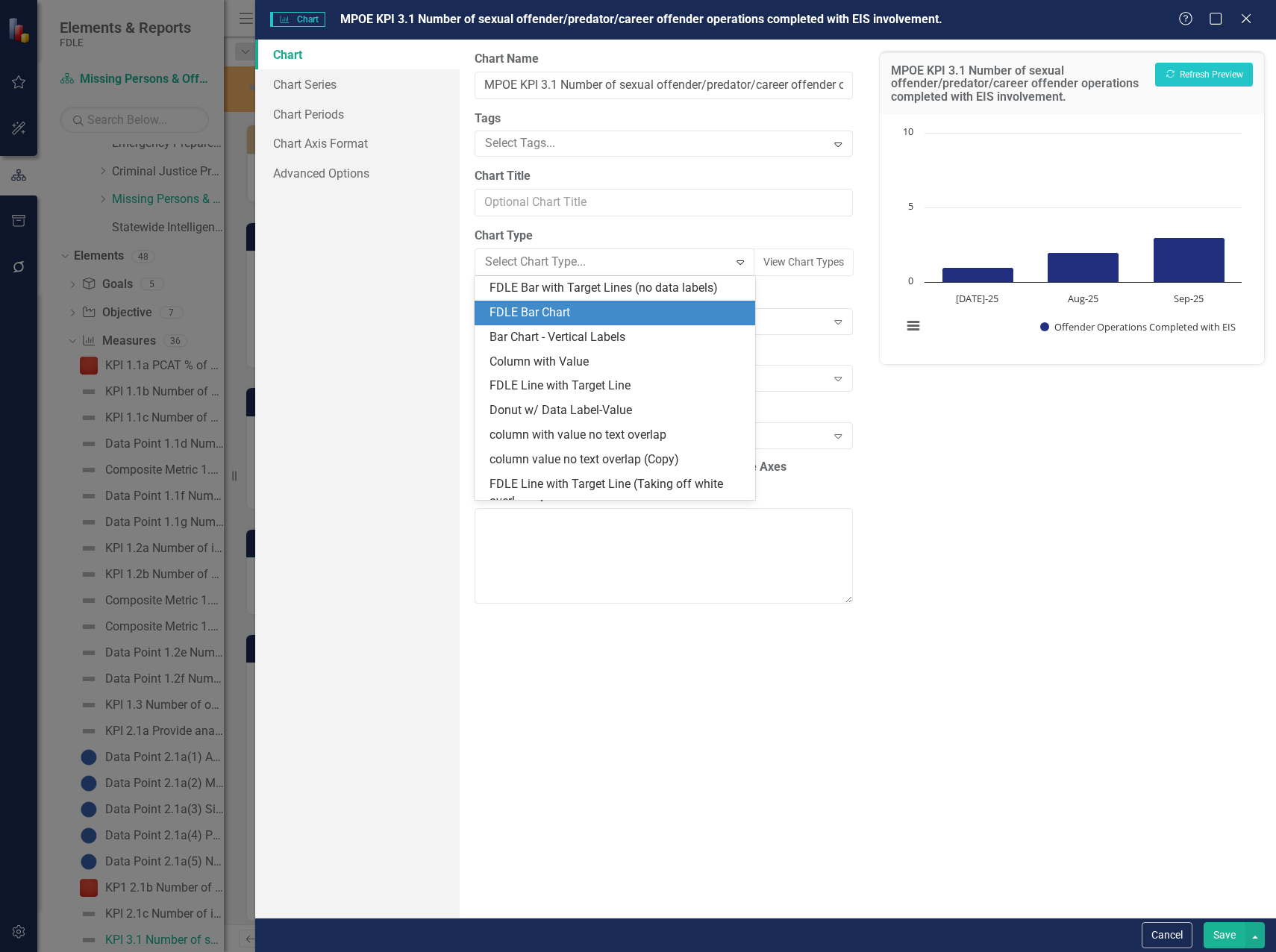
click at [623, 309] on div "FDLE Bar Chart" at bounding box center [618, 313] width 257 height 17
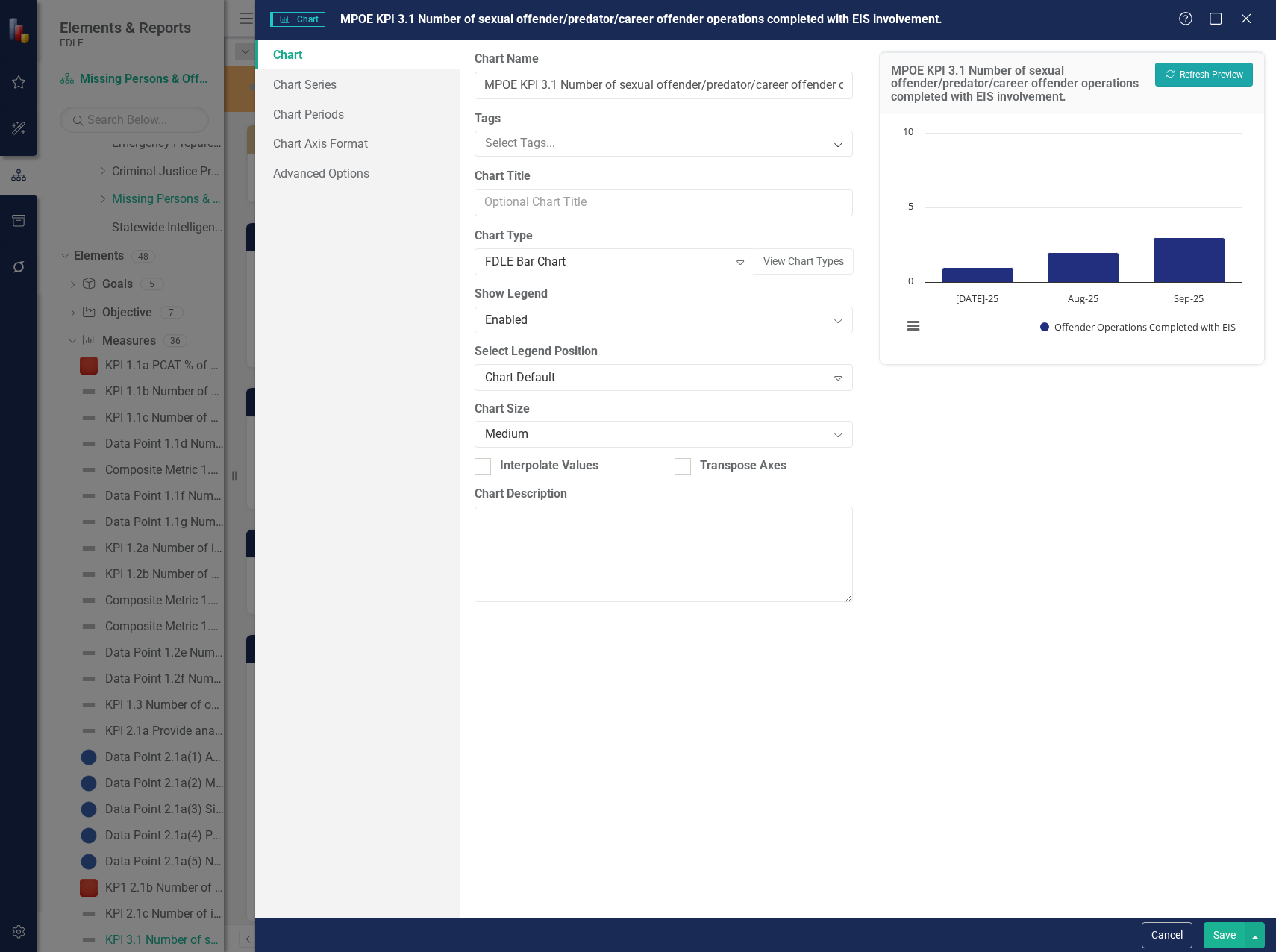
click at [1183, 79] on button "Recalculate Refresh Preview" at bounding box center [1203, 75] width 98 height 24
click at [744, 263] on icon "Expand" at bounding box center [739, 262] width 15 height 12
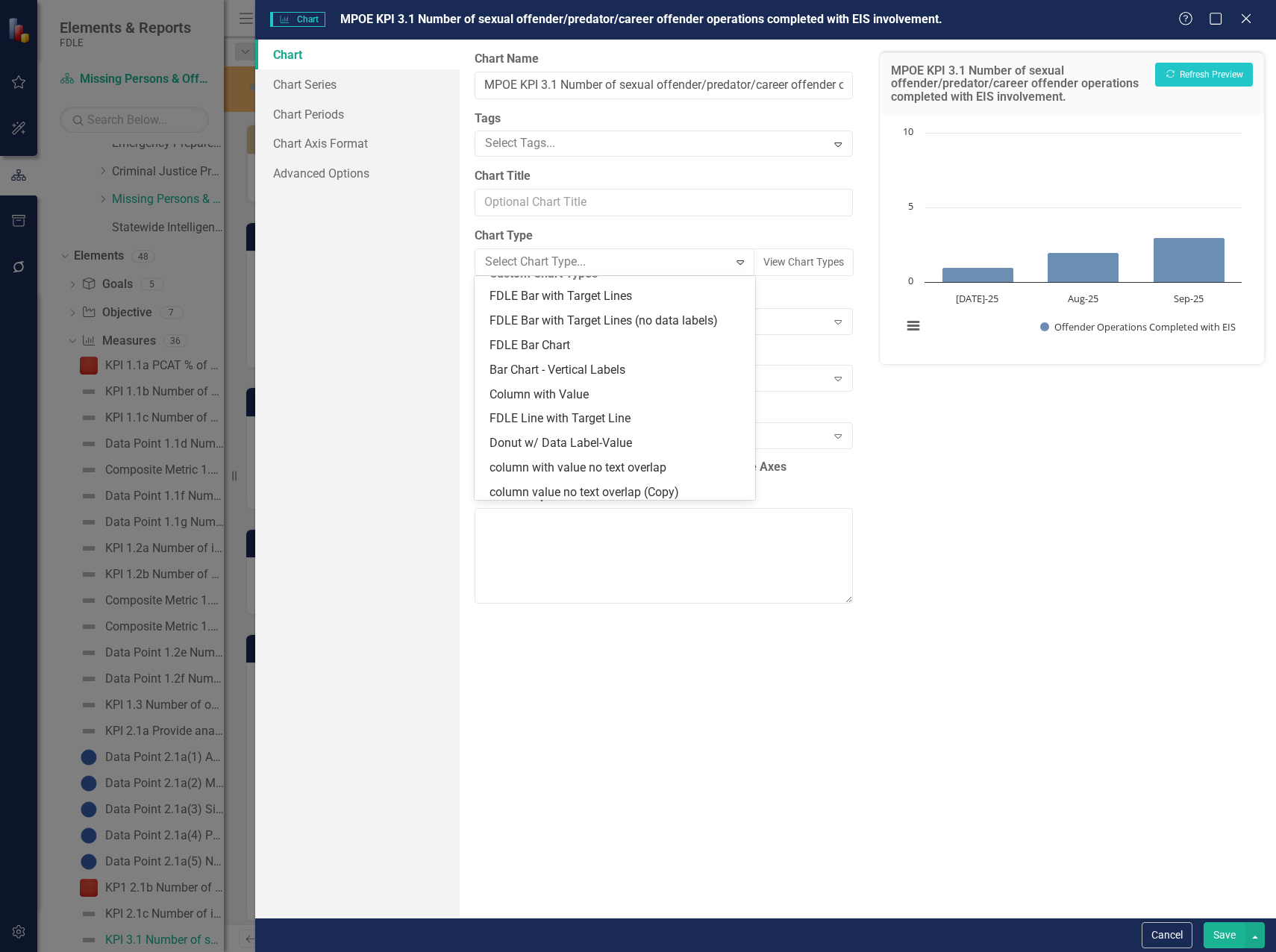
scroll to position [1412, 0]
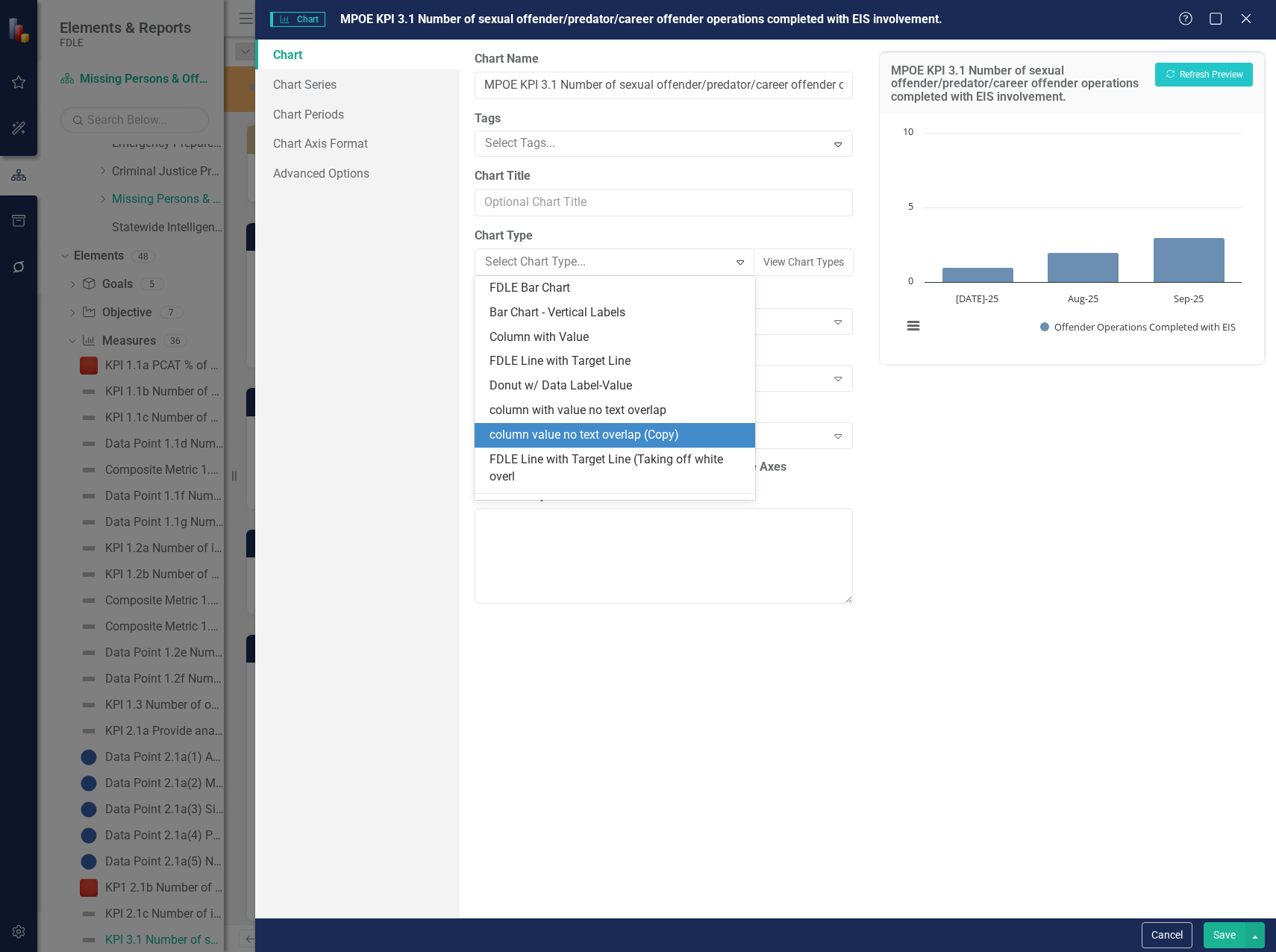
click at [629, 429] on div "column value no text overlap (Copy)" at bounding box center [618, 434] width 257 height 17
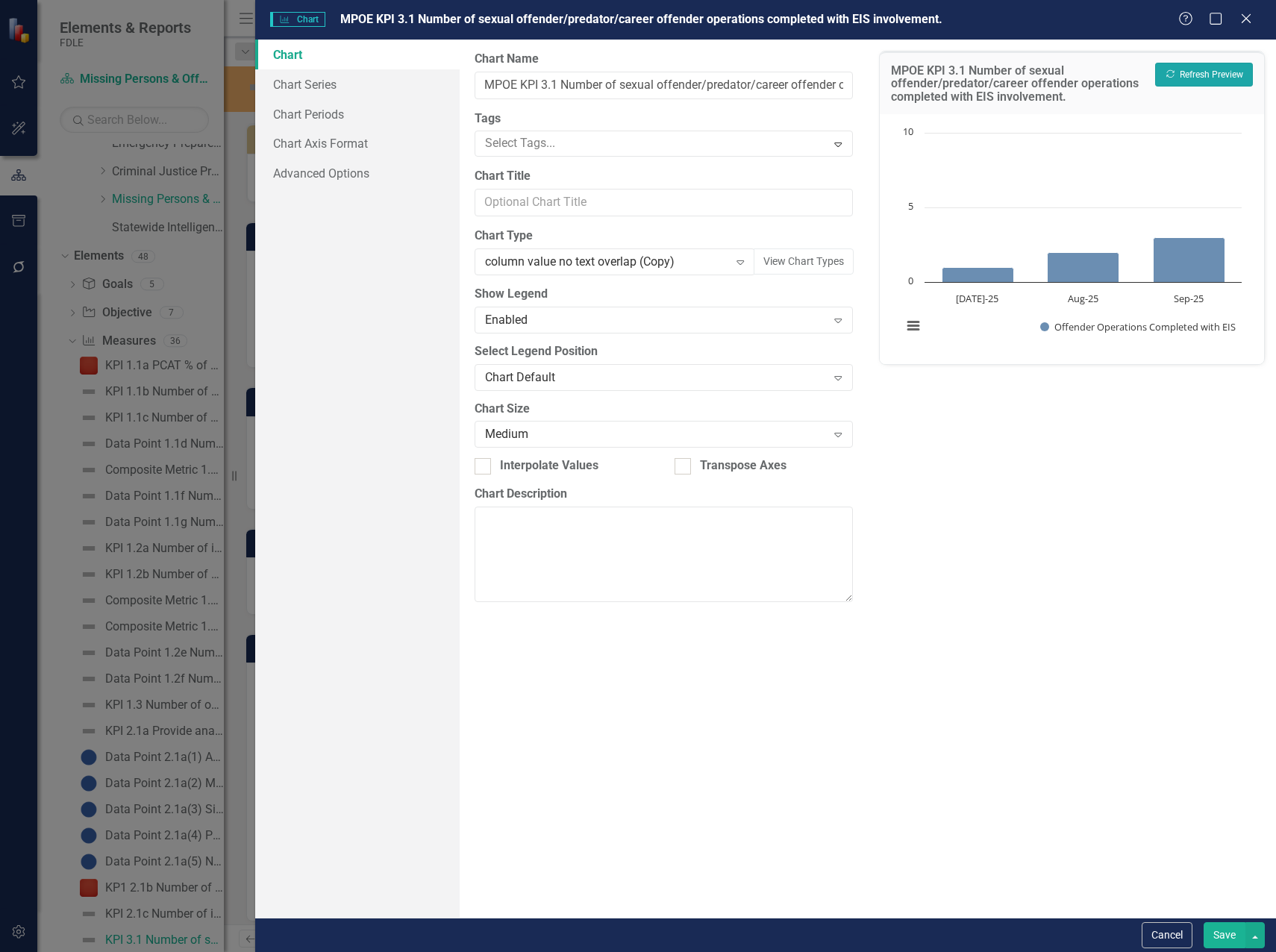
click at [1210, 79] on button "Recalculate Refresh Preview" at bounding box center [1203, 75] width 98 height 24
click at [1239, 937] on button "Save" at bounding box center [1224, 935] width 42 height 26
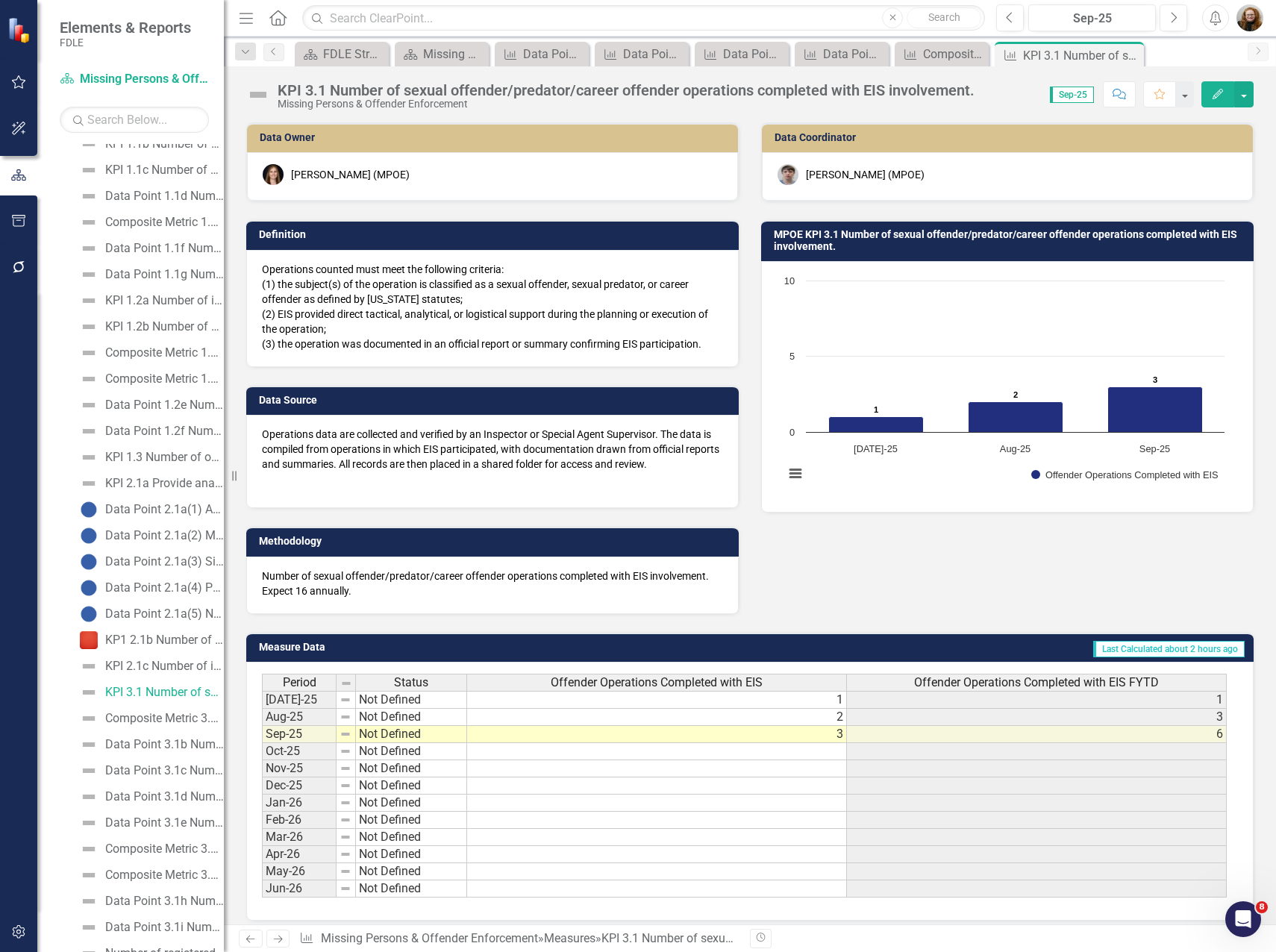
scroll to position [611, 0]
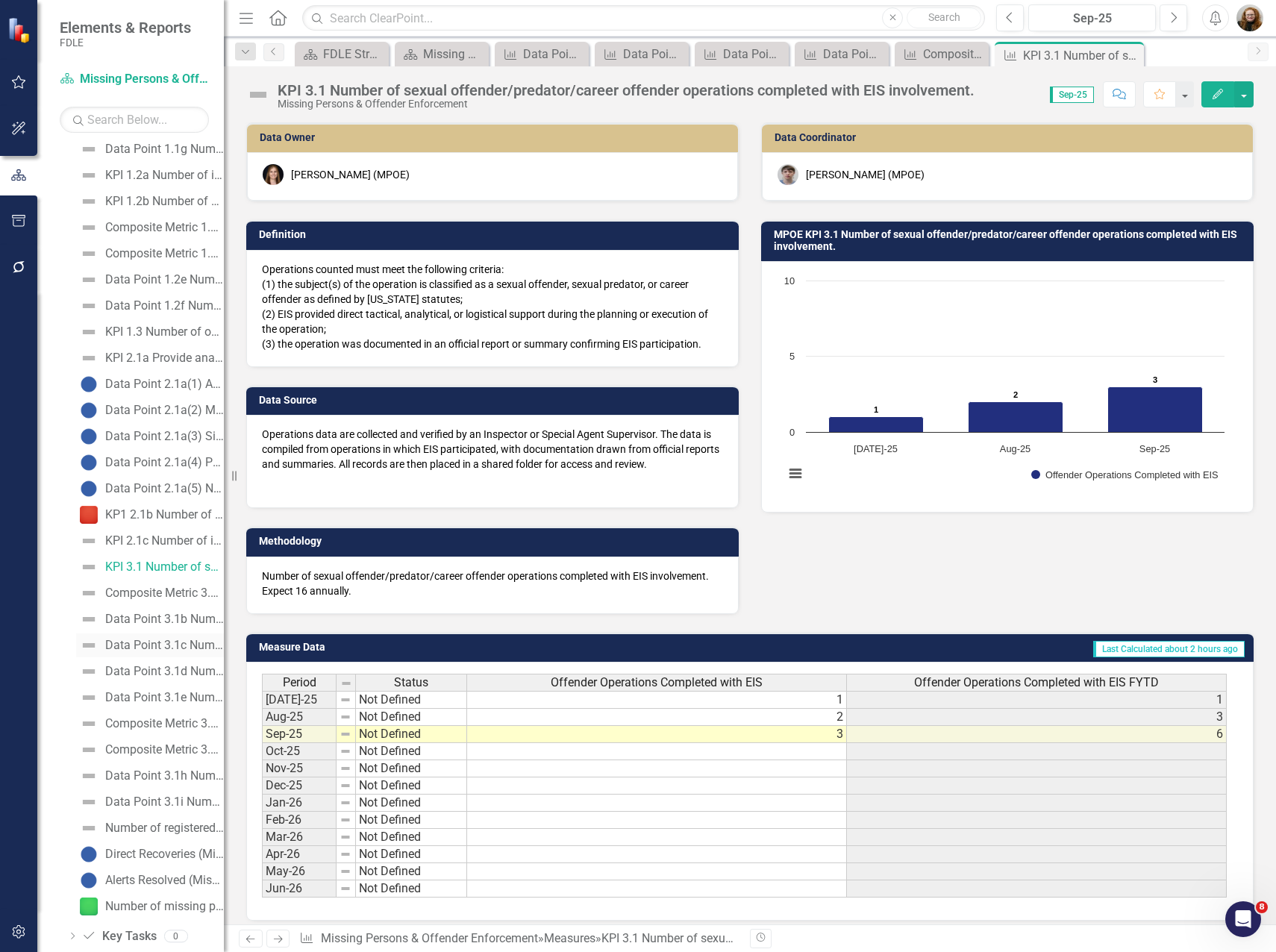
click at [173, 649] on div "Data Point 3.1c Number of arrest warrants issued involving IEU sworn members." at bounding box center [164, 644] width 119 height 13
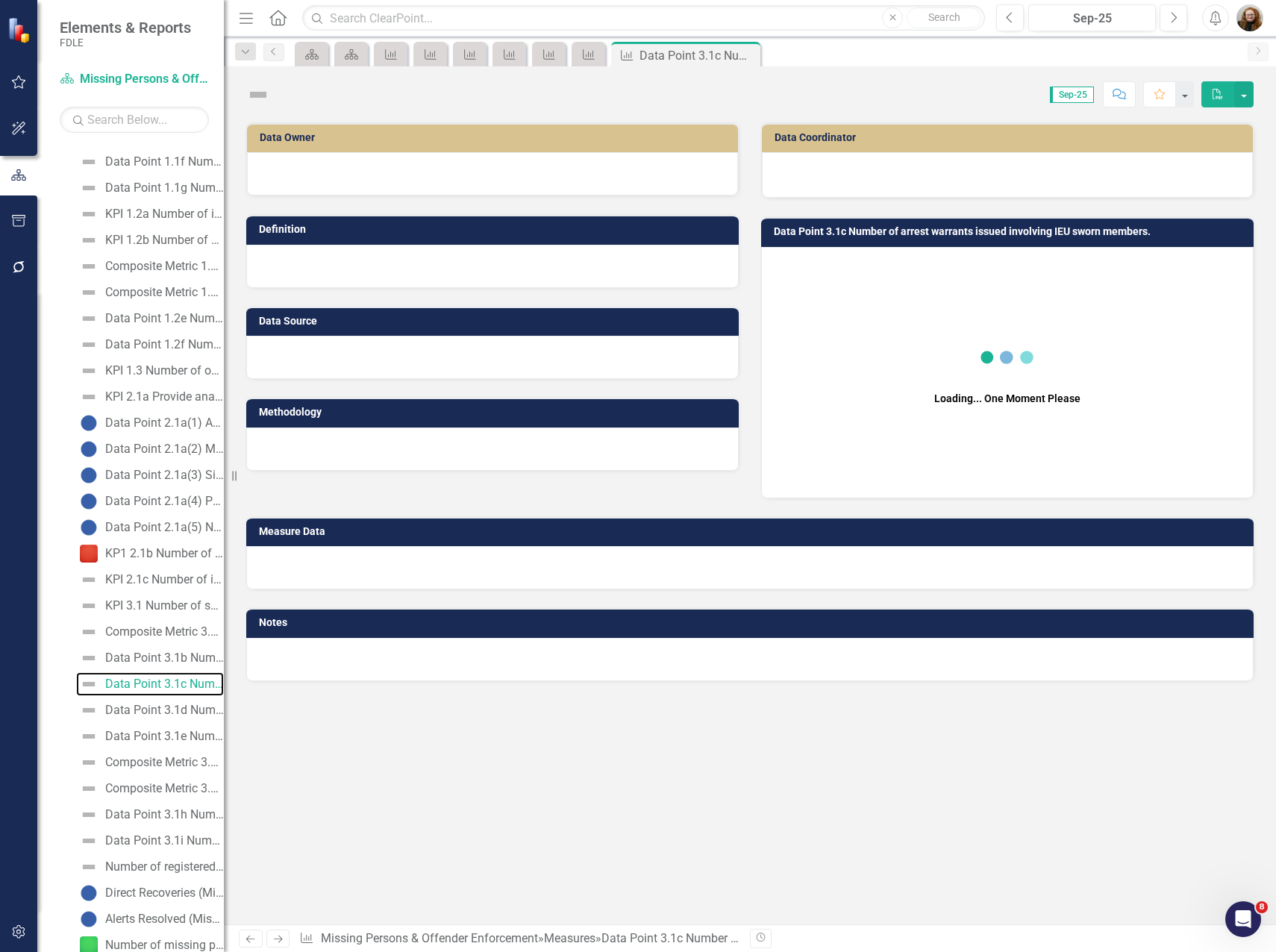
scroll to position [317, 0]
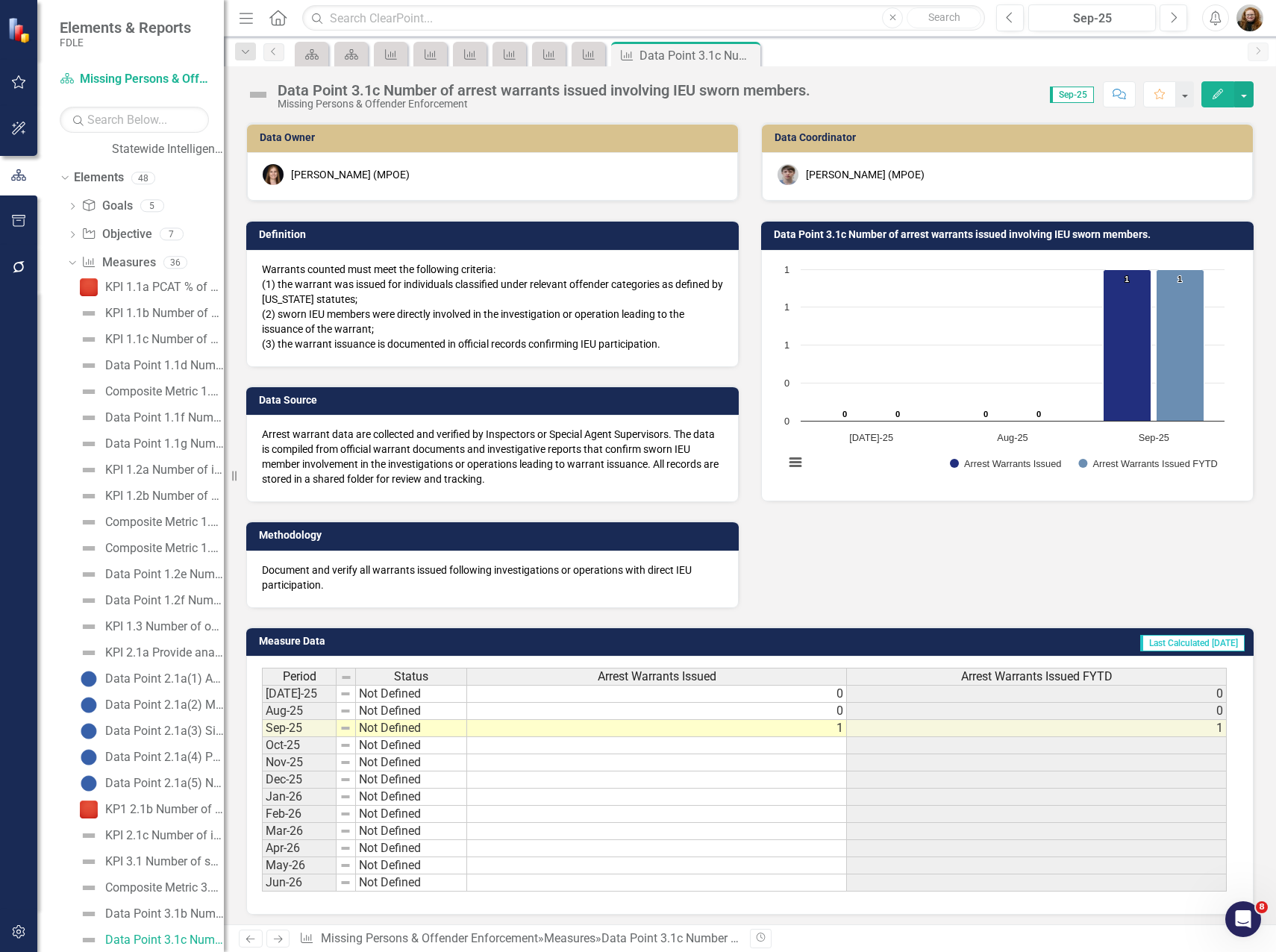
click at [931, 233] on h3 "Data Point 3.1c Number of arrest warrants issued involving IEU sworn members." at bounding box center [1010, 234] width 472 height 11
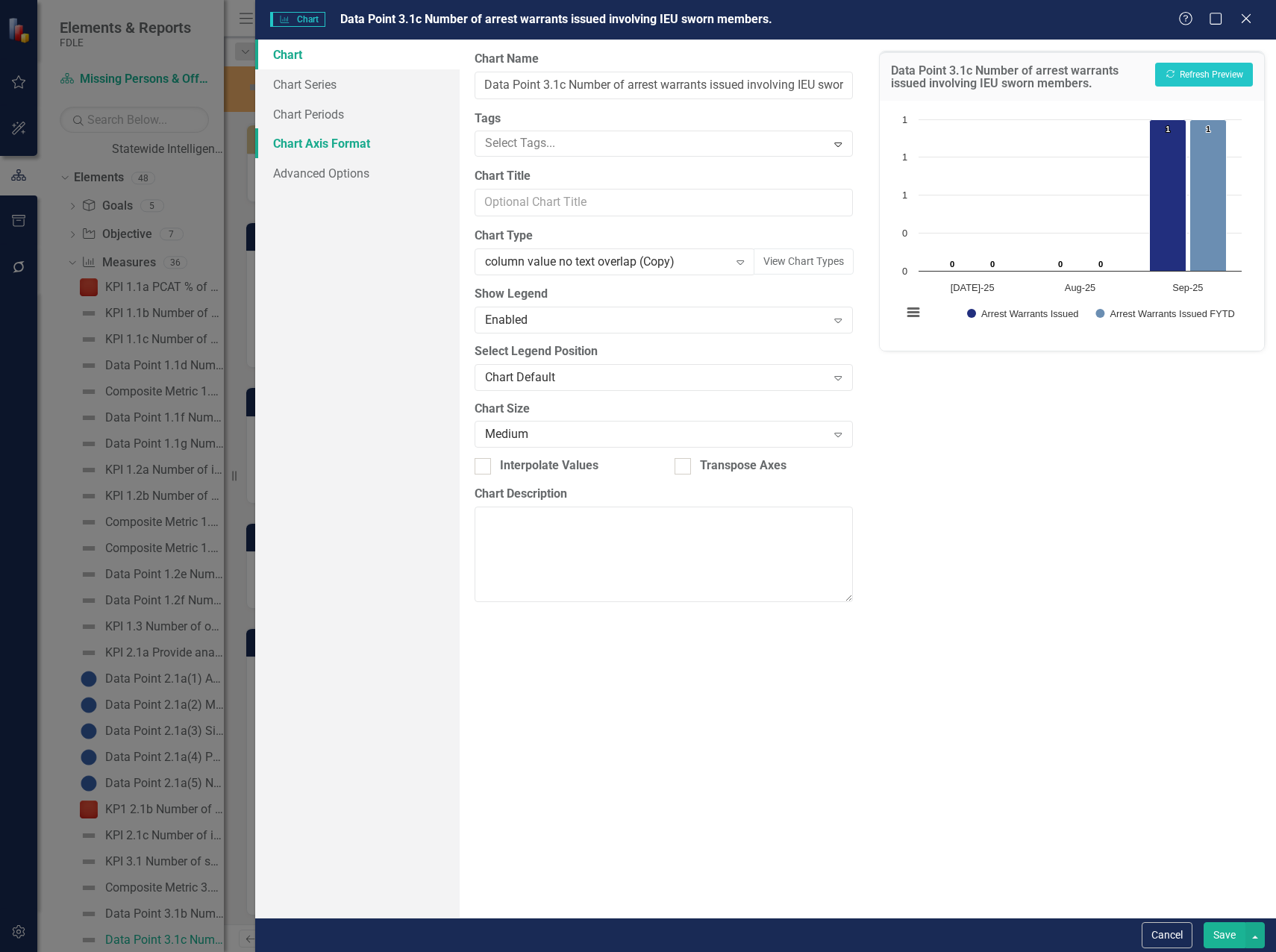
click at [328, 145] on link "Chart Axis Format" at bounding box center [357, 143] width 204 height 30
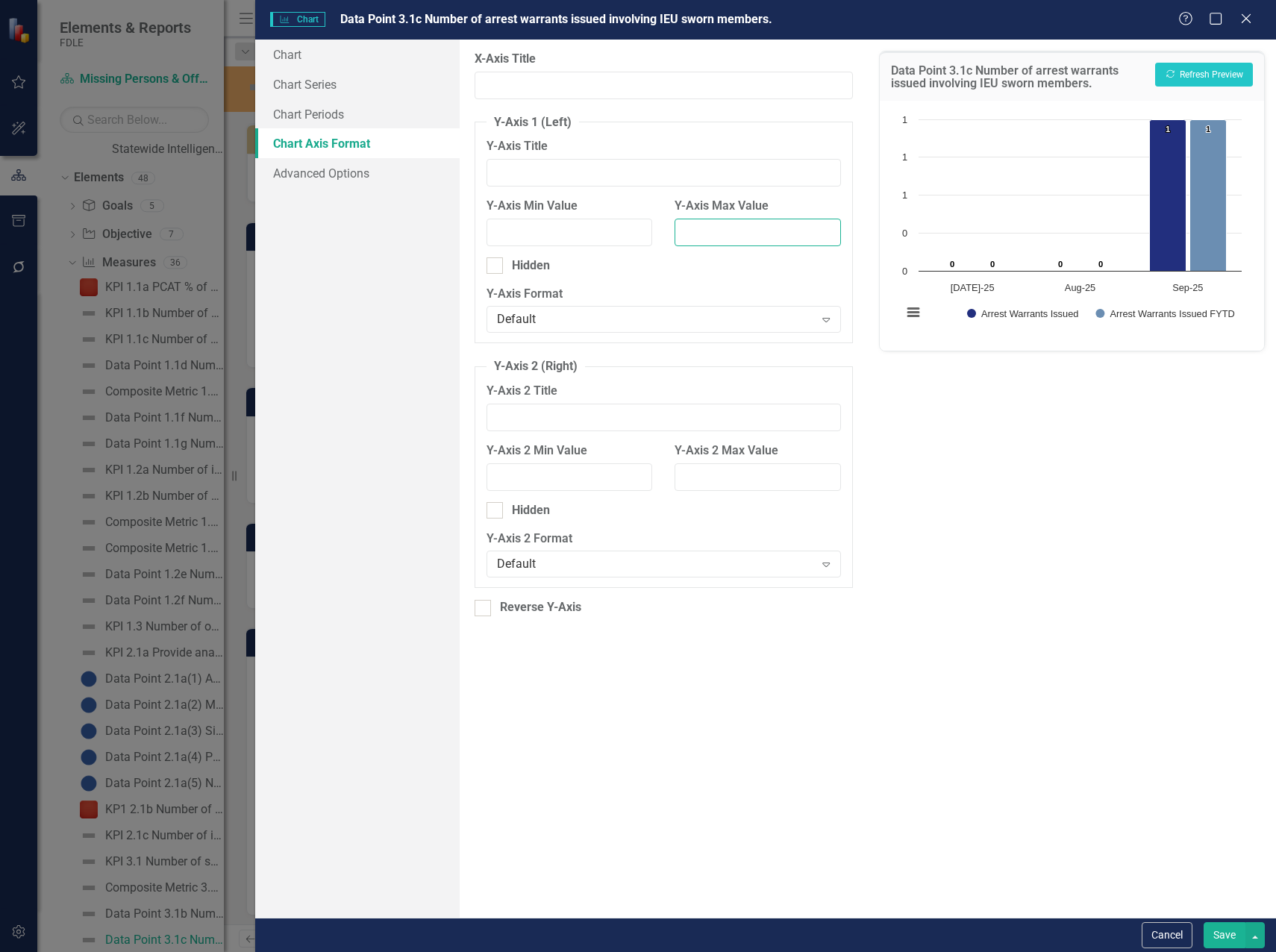
click at [737, 242] on input "Y-Axis Max Value" at bounding box center [757, 232] width 166 height 28
type input "3"
click at [1198, 70] on button "Recalculate Refresh Preview" at bounding box center [1203, 75] width 98 height 24
click at [1229, 934] on button "Save" at bounding box center [1224, 935] width 42 height 26
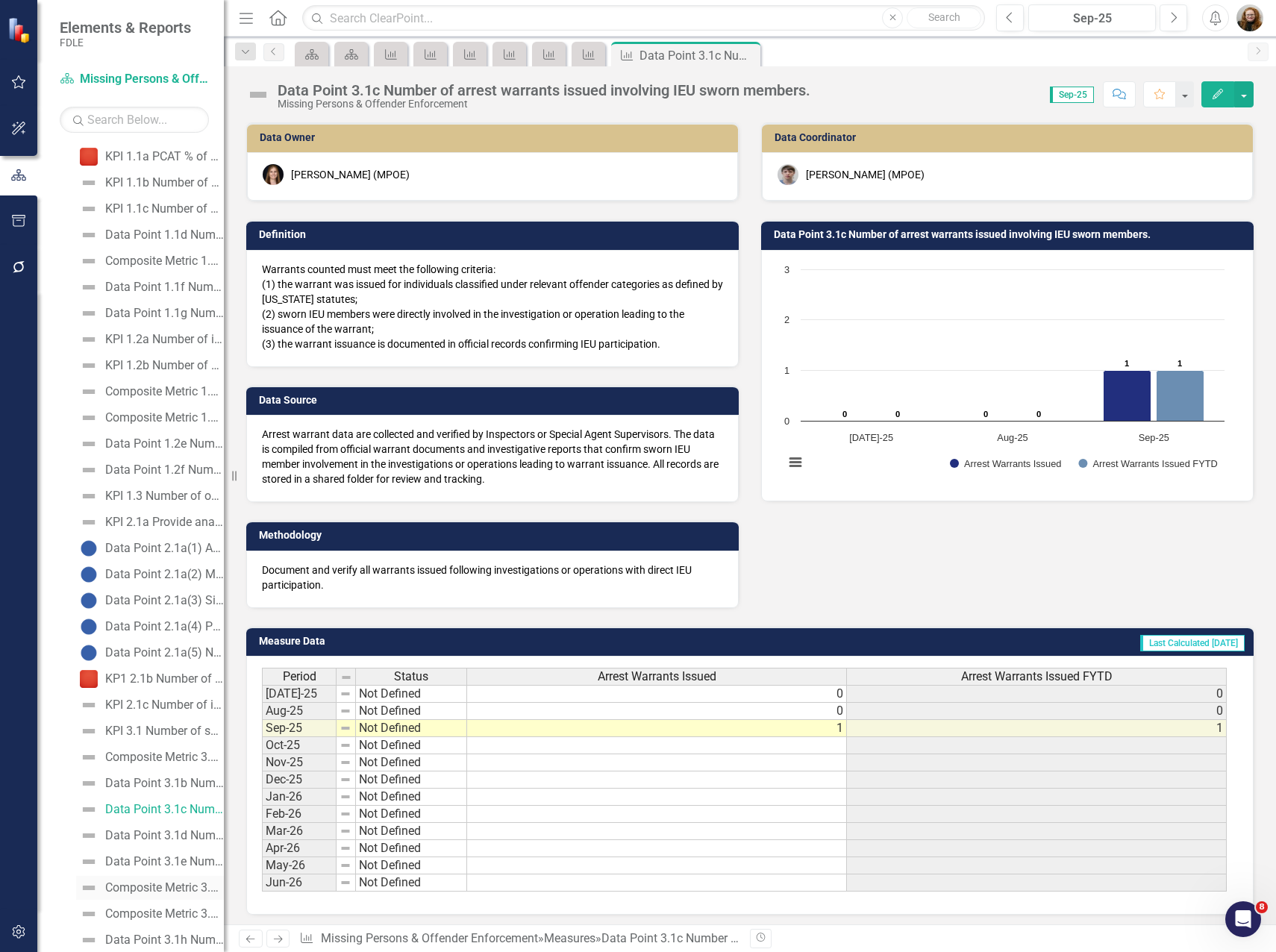
scroll to position [466, 0]
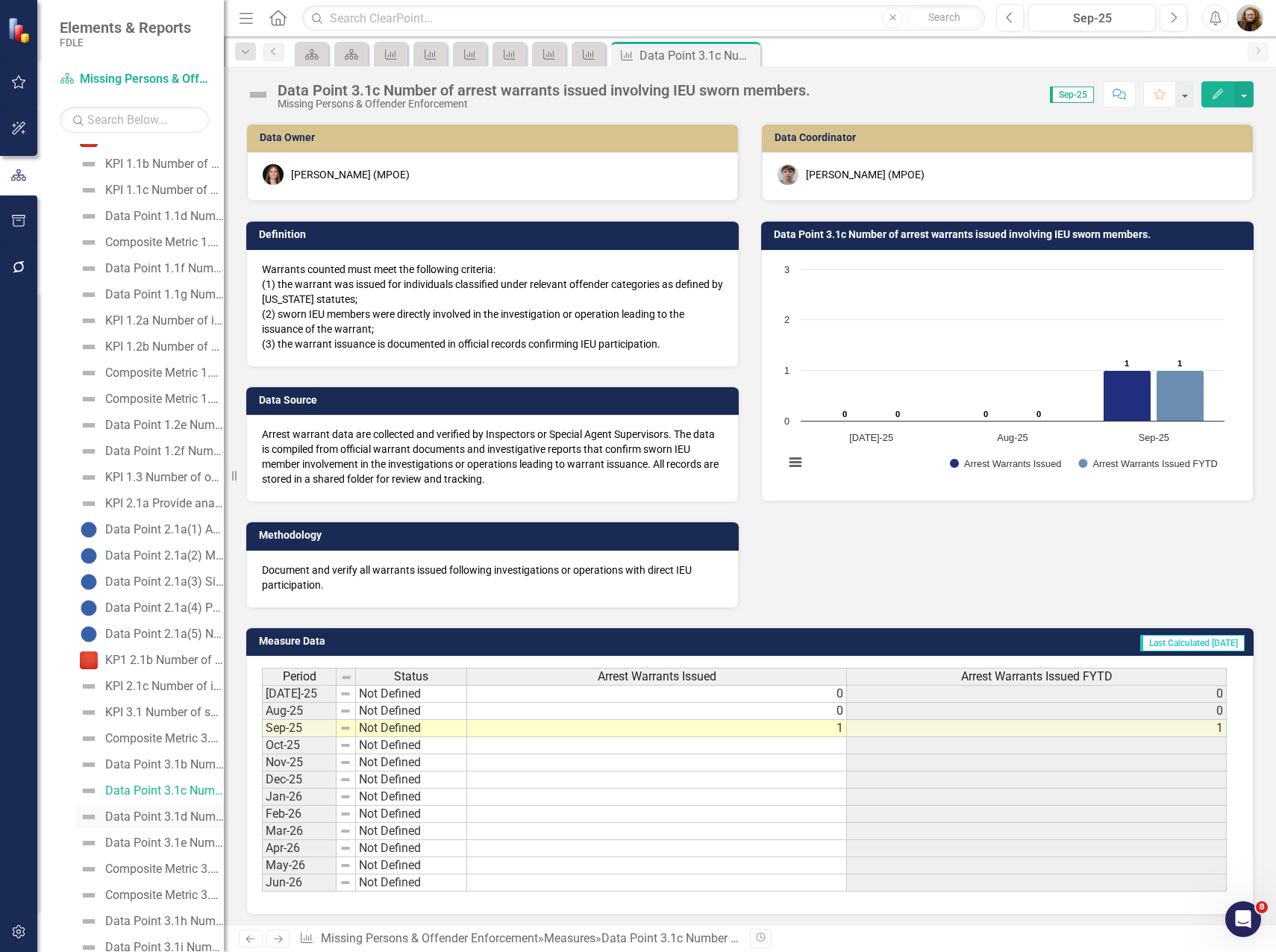
click at [171, 814] on div "Data Point 3.1d Number of analytical work ups on absconded or unregistered regi…" at bounding box center [164, 816] width 119 height 13
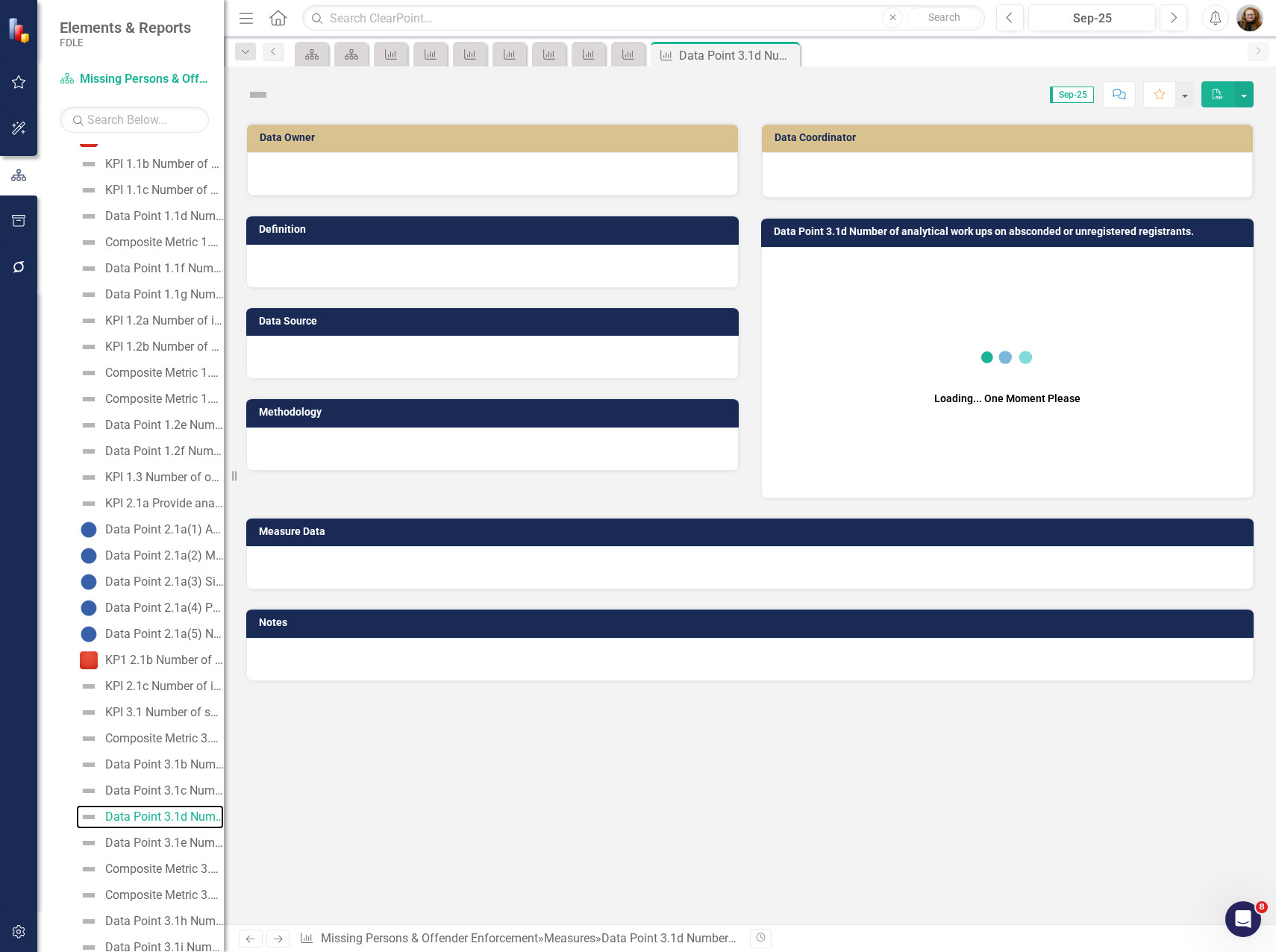
scroll to position [343, 0]
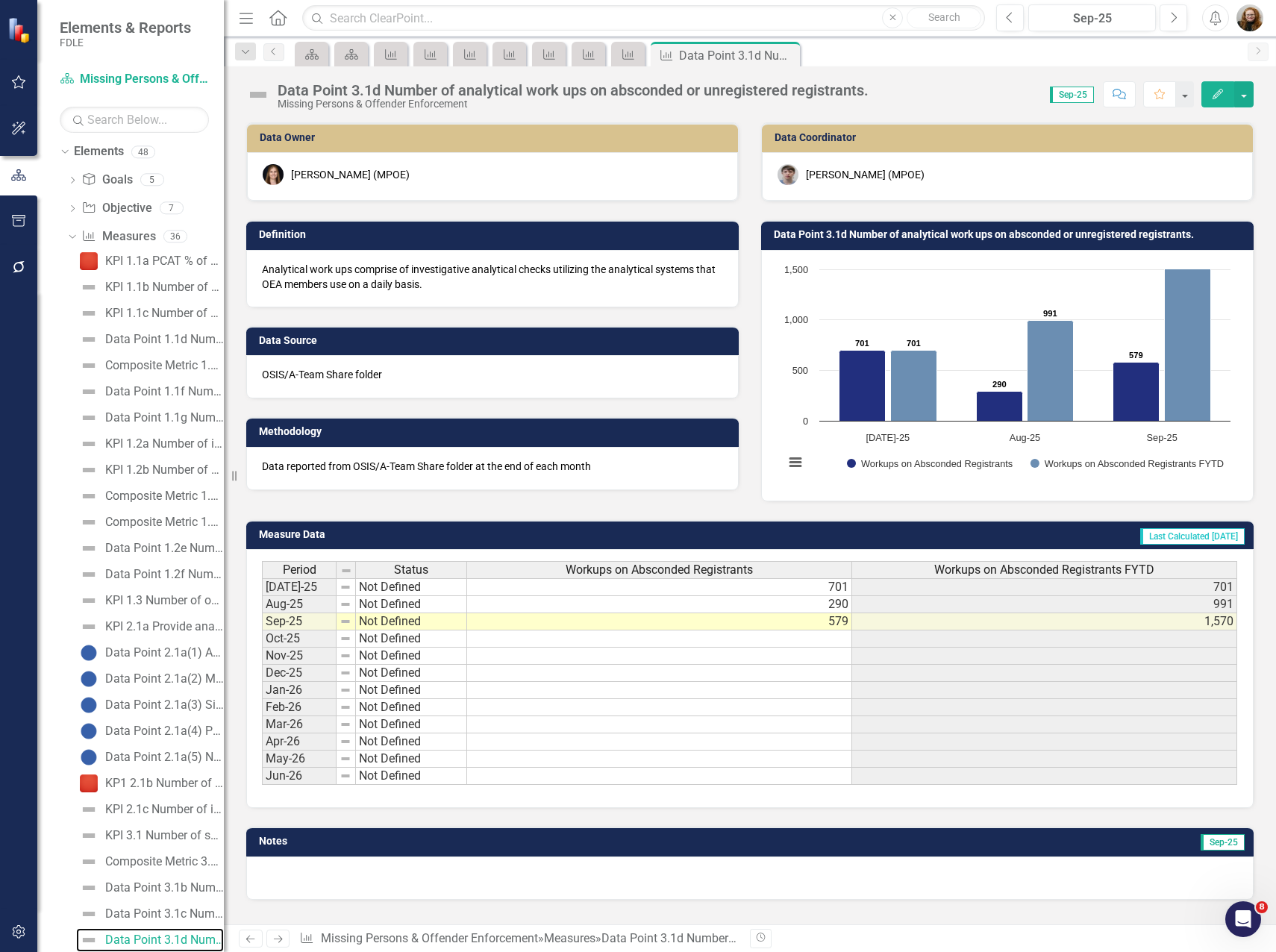
click at [994, 353] on rect "Interactive chart" at bounding box center [1007, 373] width 461 height 224
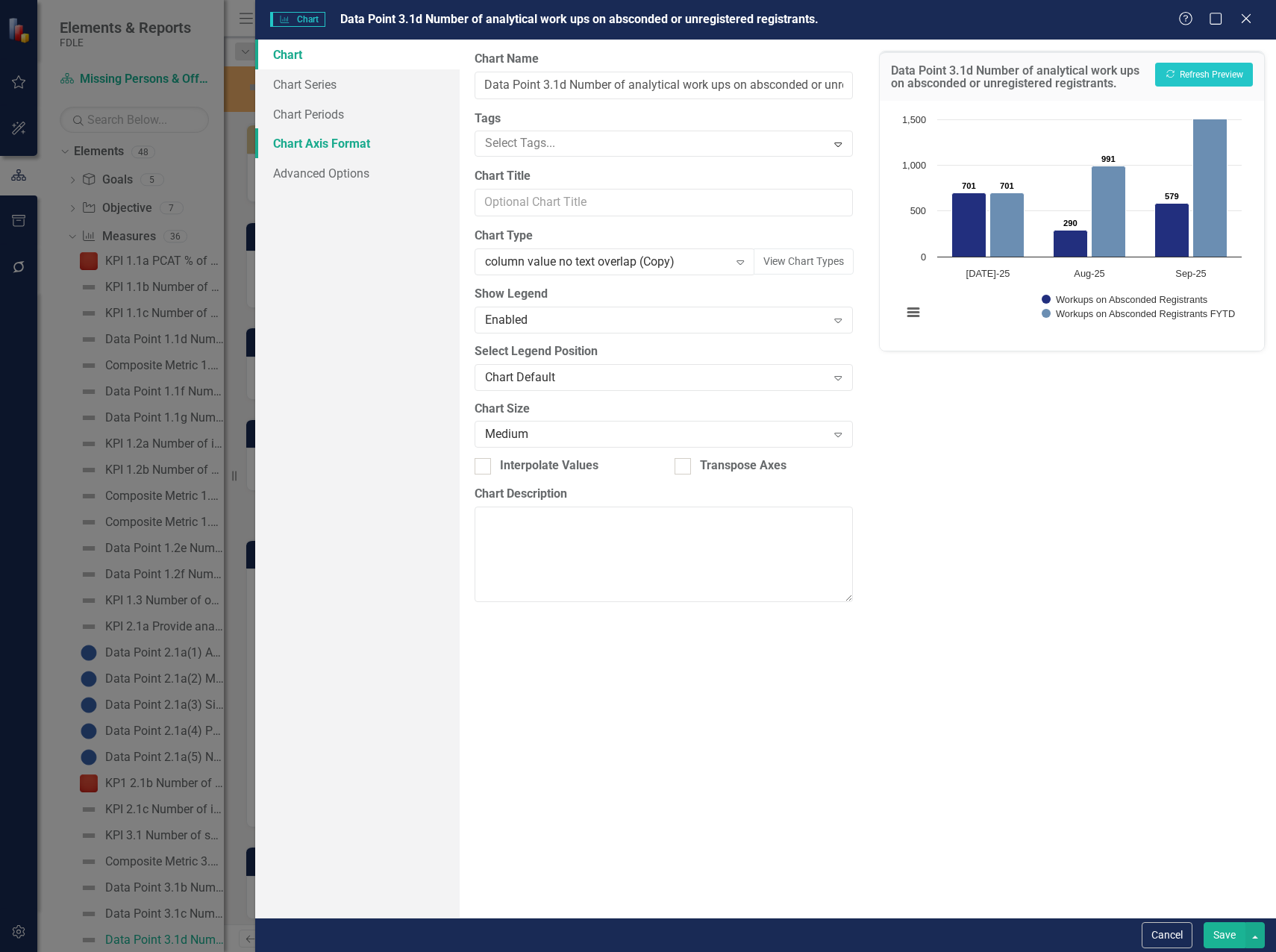
click at [352, 141] on link "Chart Axis Format" at bounding box center [357, 143] width 204 height 30
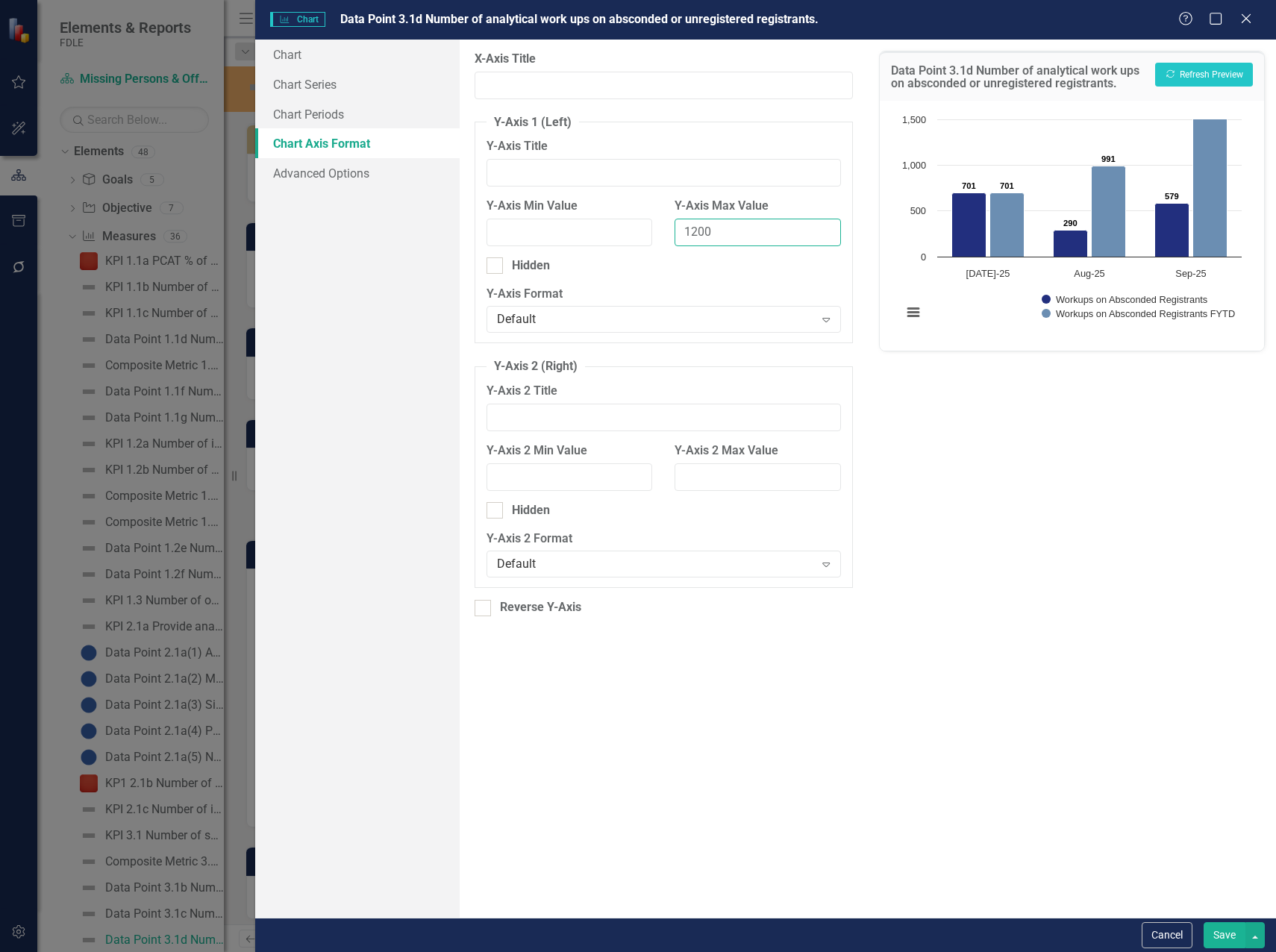
drag, startPoint x: 697, startPoint y: 234, endPoint x: 654, endPoint y: 230, distance: 43.2
click at [654, 230] on div "Y-Axis Min Value Y-Axis Max Value 1200" at bounding box center [663, 227] width 377 height 60
type input "2000"
click at [1218, 76] on button "Recalculate Refresh Preview" at bounding box center [1203, 75] width 98 height 24
click at [1219, 934] on button "Save" at bounding box center [1224, 935] width 42 height 26
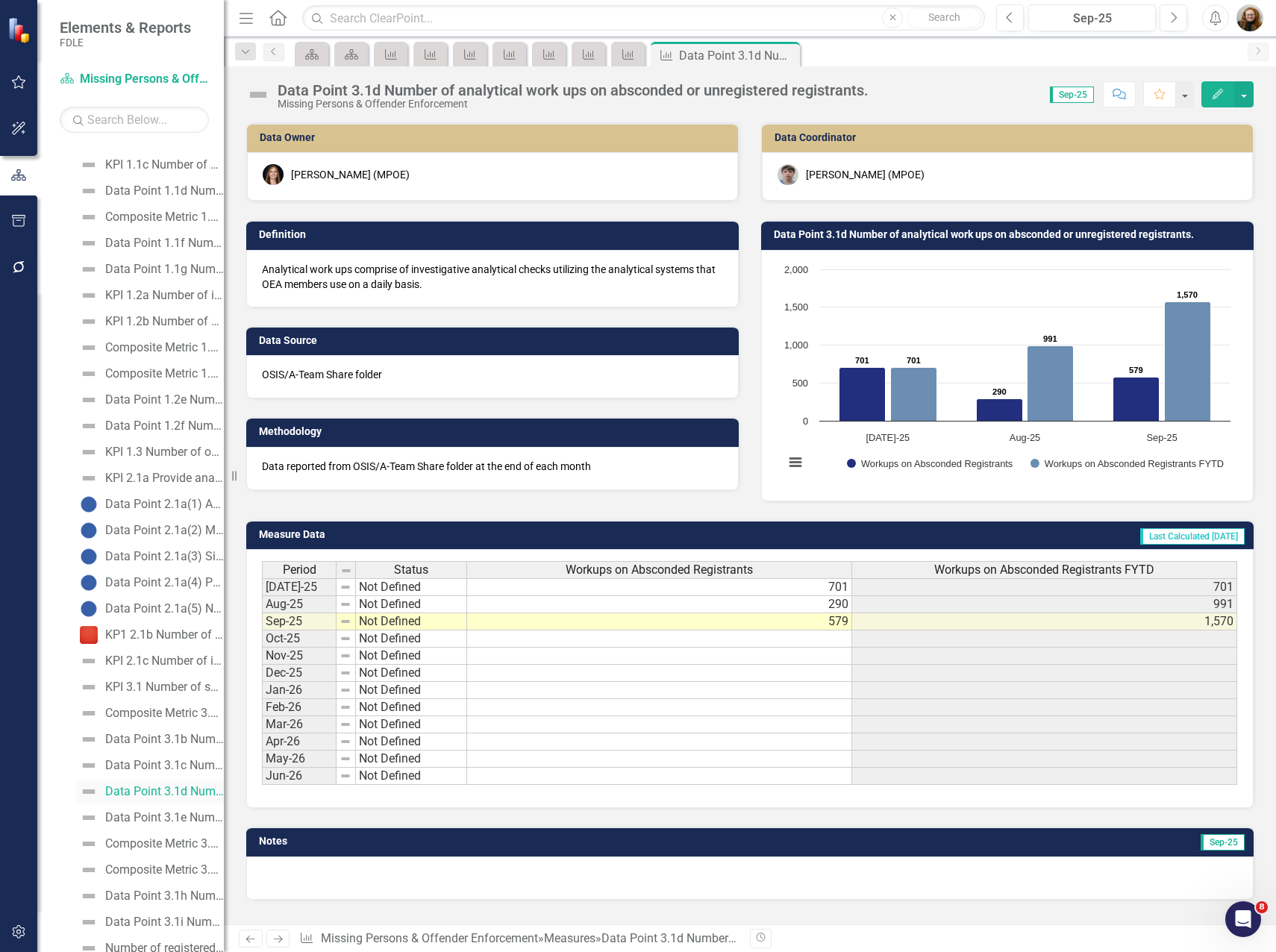
scroll to position [492, 0]
click at [170, 821] on div "Data Point 3.1e Number of investigative leads from OEA to law enforcement." at bounding box center [164, 816] width 119 height 13
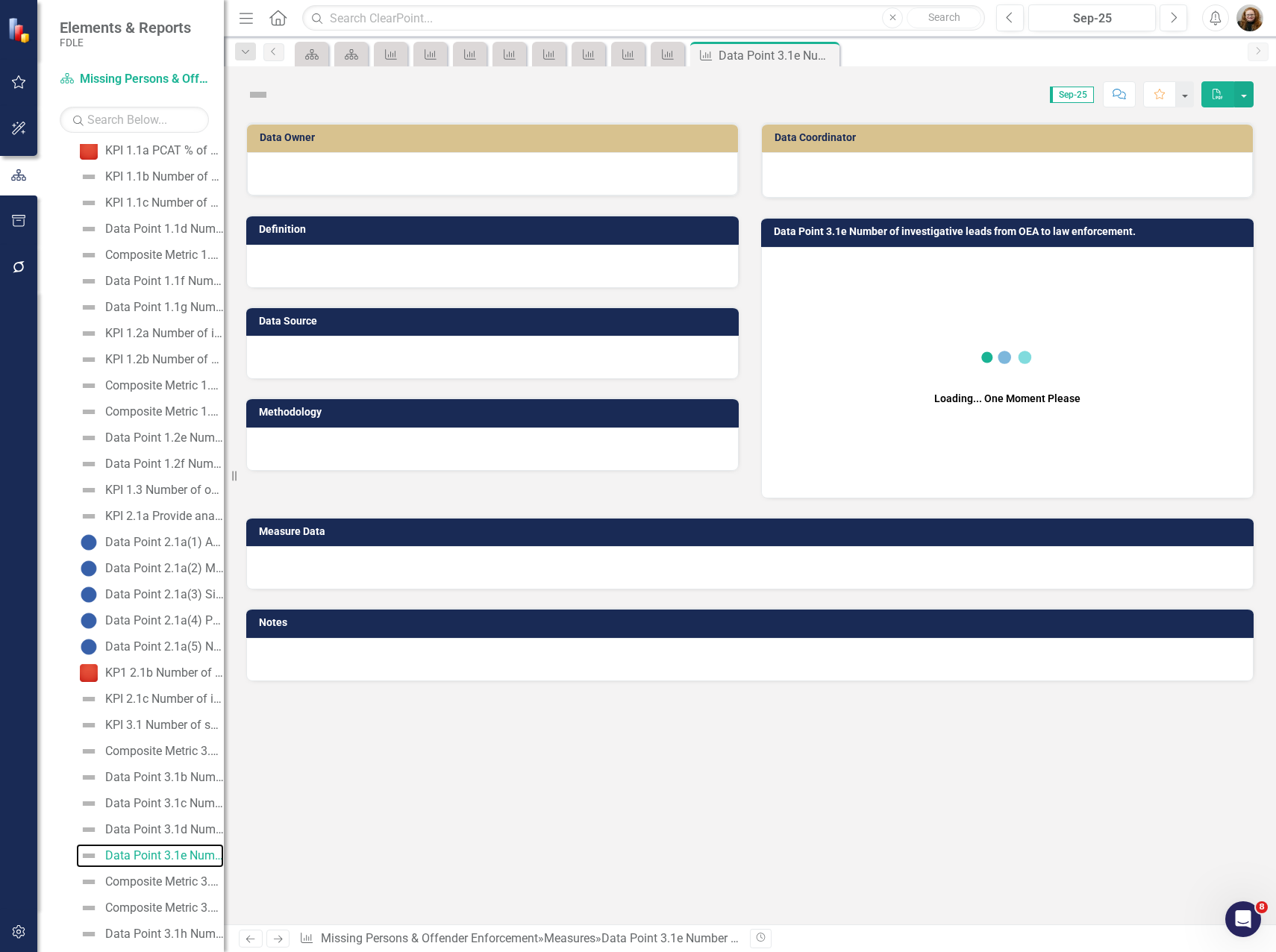
scroll to position [369, 0]
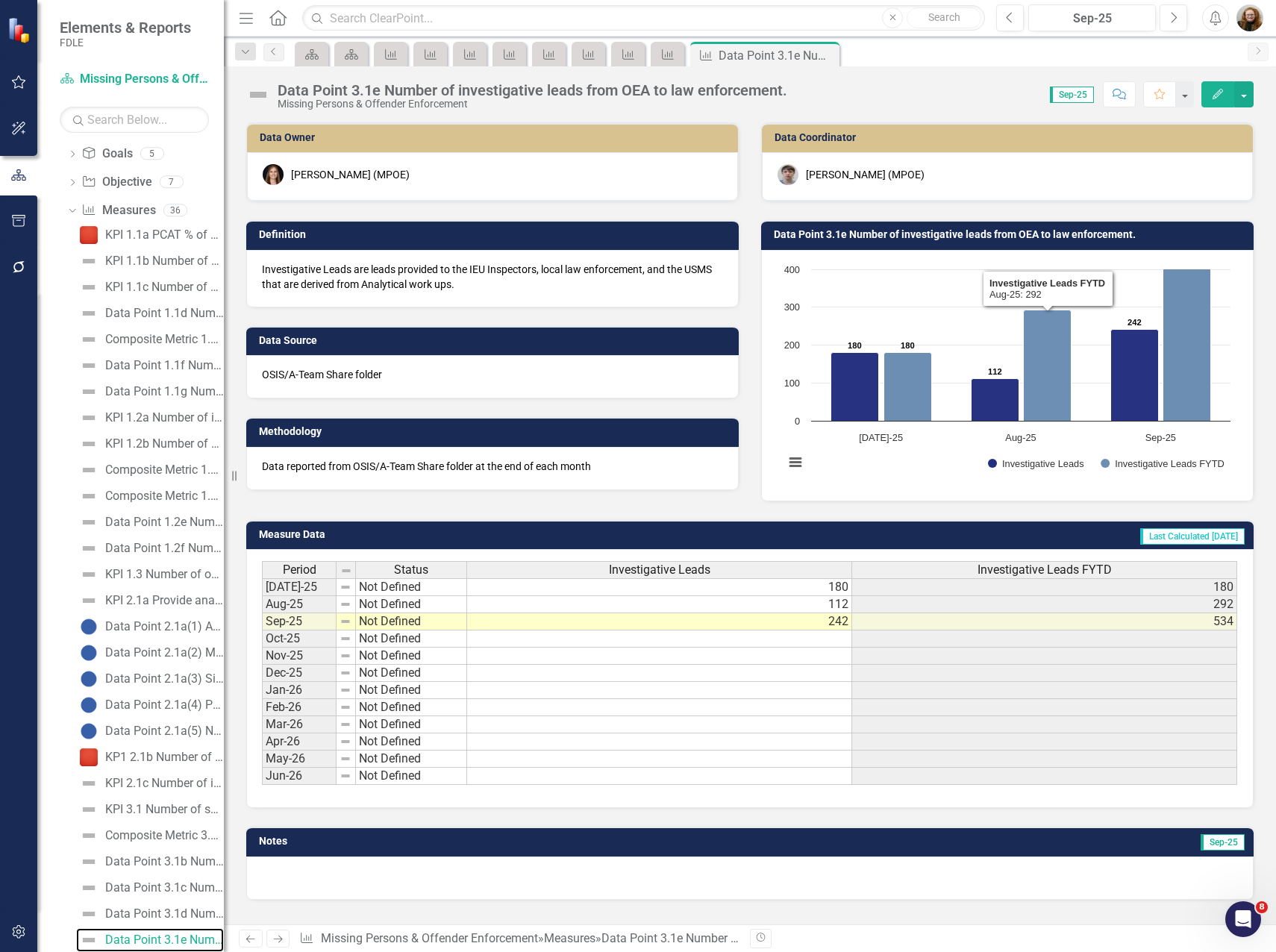
click at [1017, 372] on rect "Interactive chart" at bounding box center [1007, 373] width 461 height 224
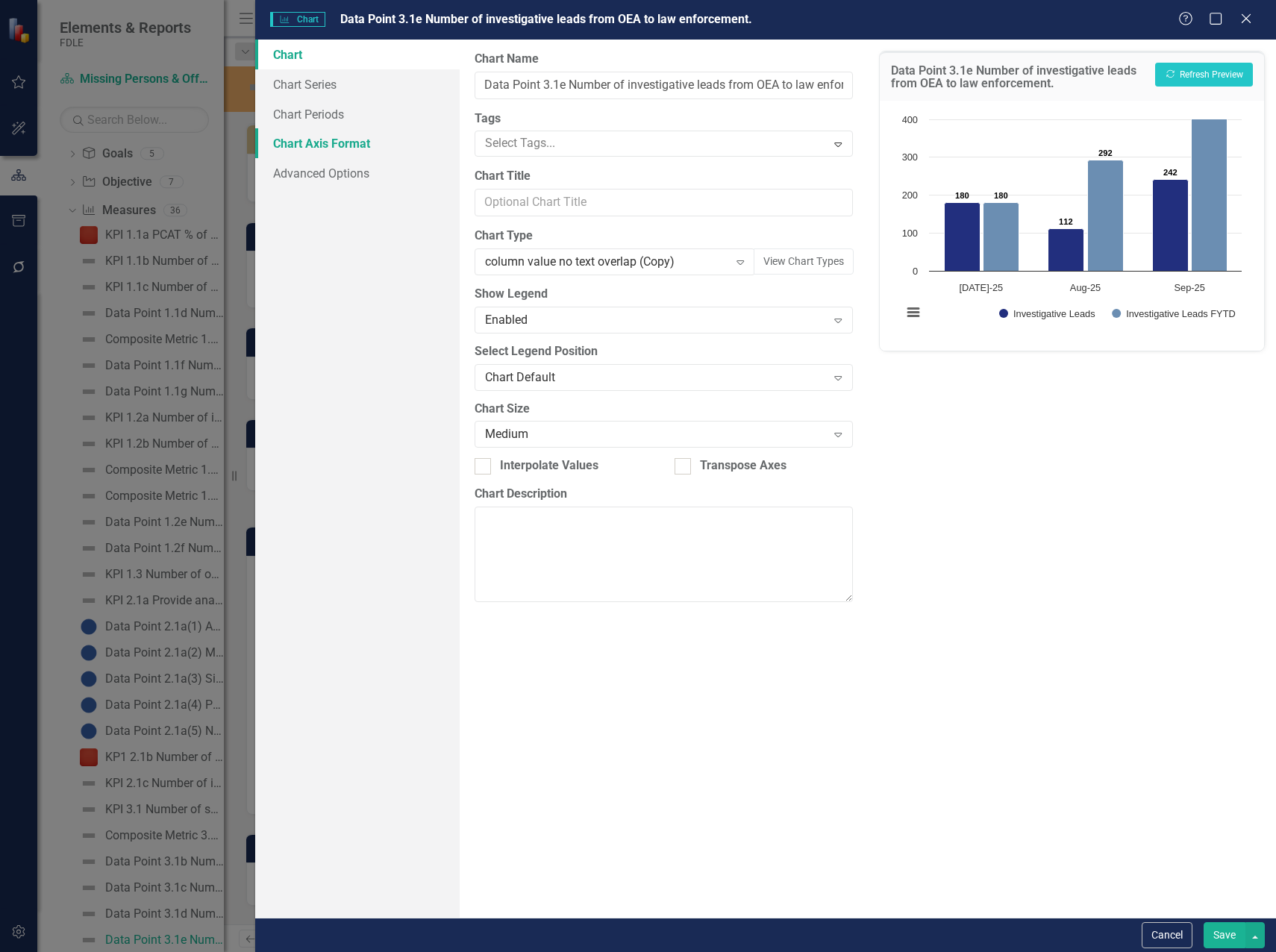
click at [315, 144] on link "Chart Axis Format" at bounding box center [357, 143] width 204 height 30
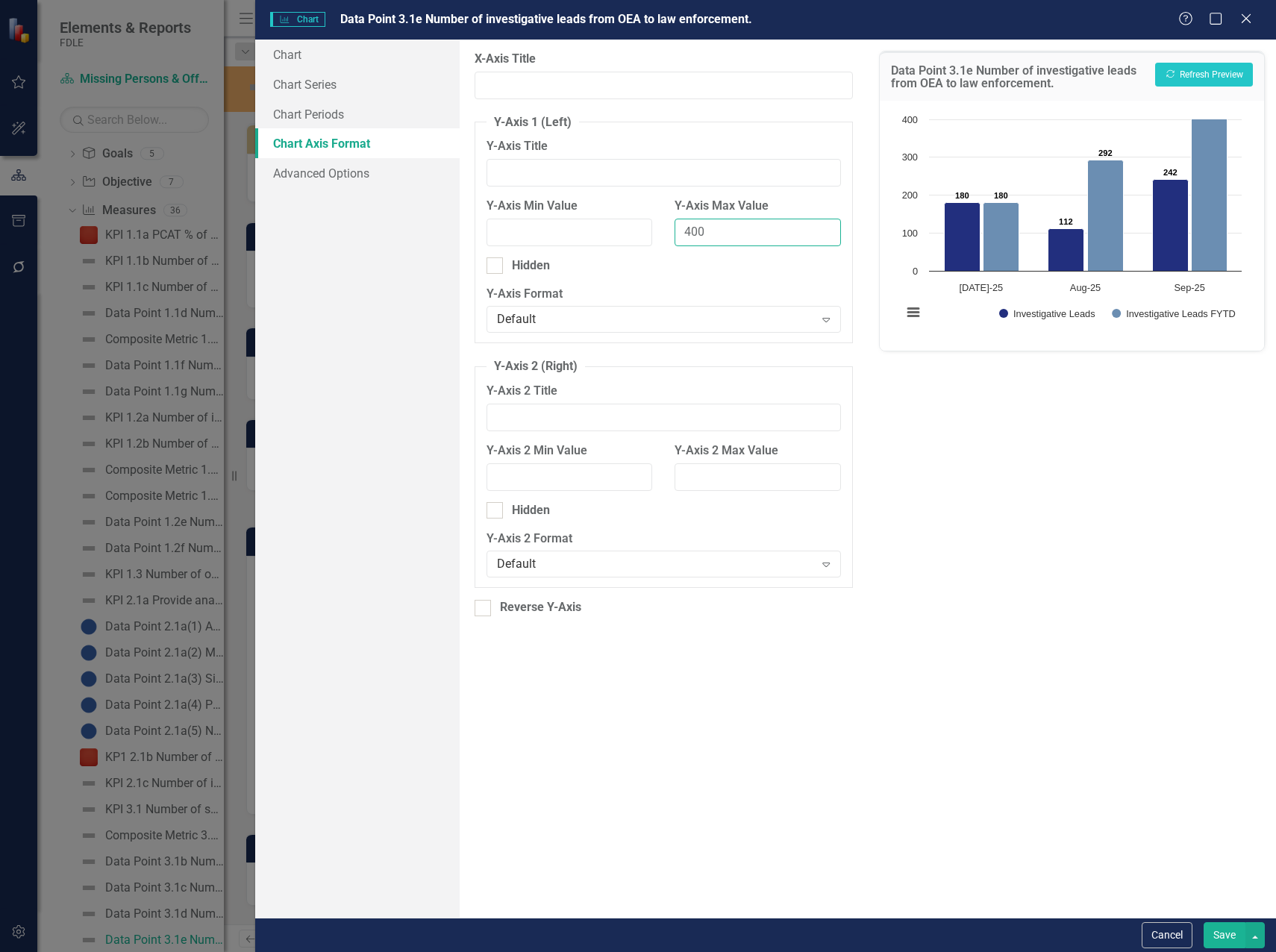
drag, startPoint x: 693, startPoint y: 235, endPoint x: 679, endPoint y: 235, distance: 14.0
click at [679, 235] on input "400" at bounding box center [757, 232] width 166 height 28
type input "500"
click at [1178, 76] on button "Recalculate Refresh Preview" at bounding box center [1203, 75] width 98 height 24
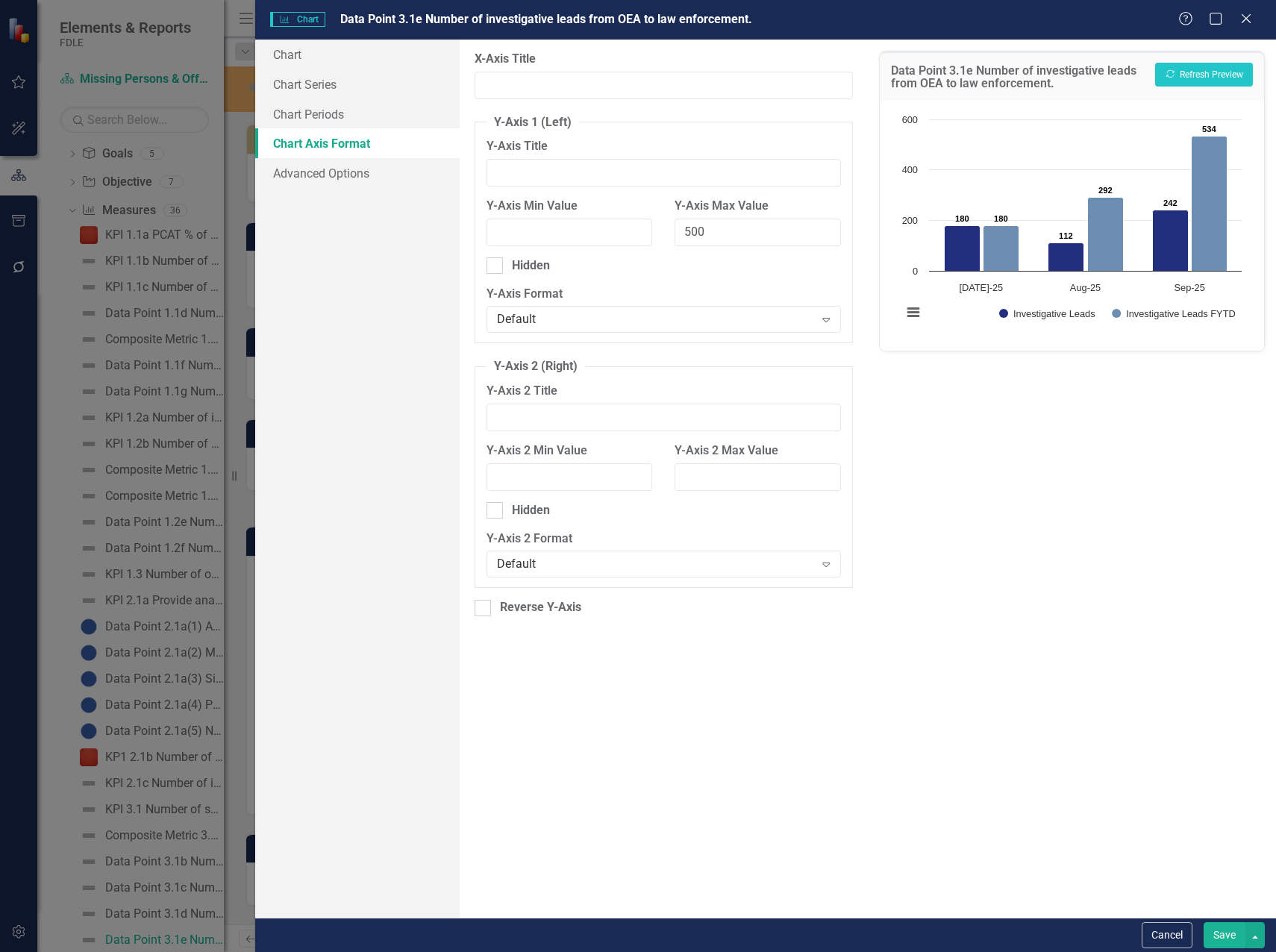
click at [1229, 933] on button "Save" at bounding box center [1224, 935] width 42 height 26
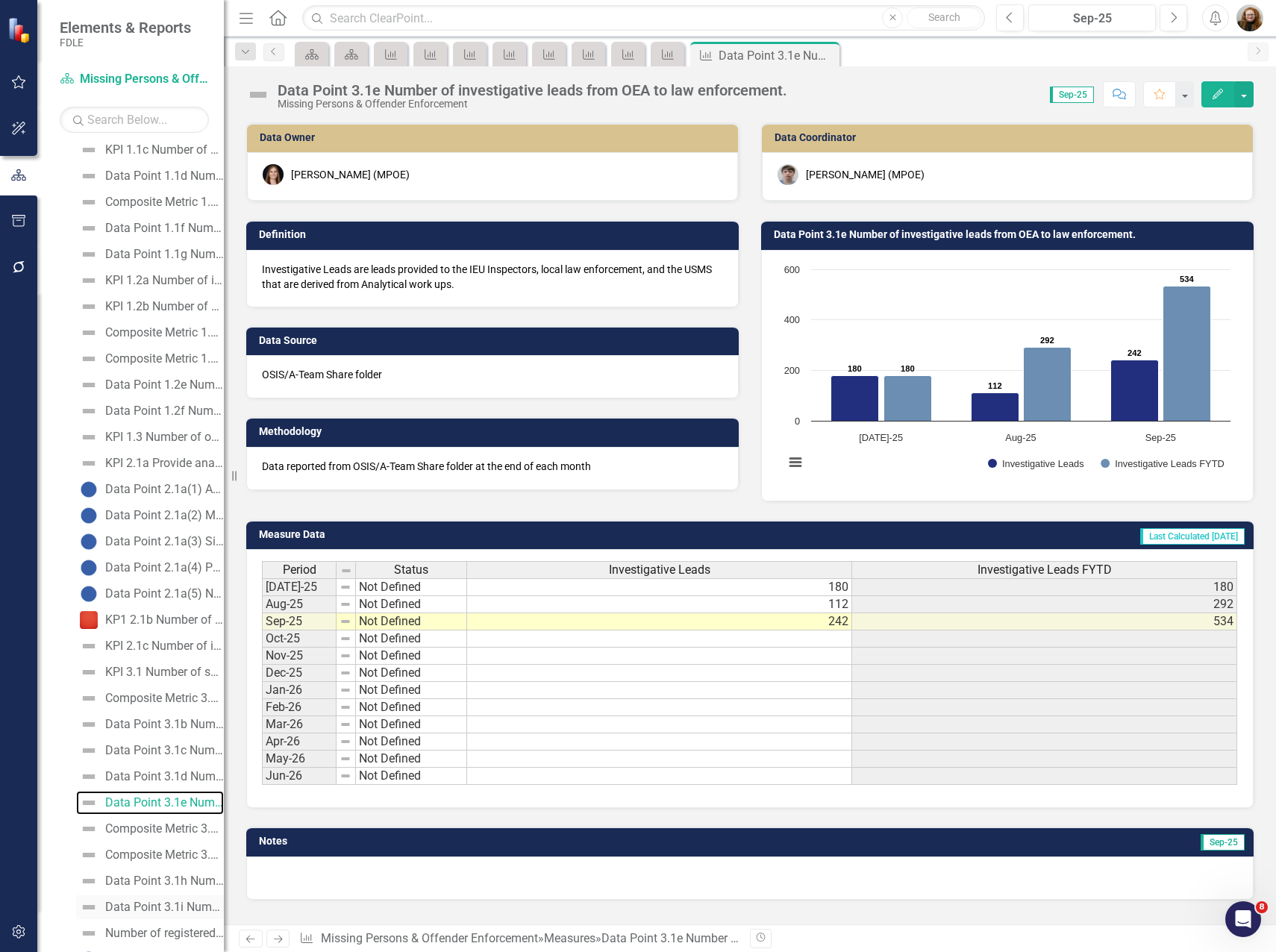
scroll to position [518, 0]
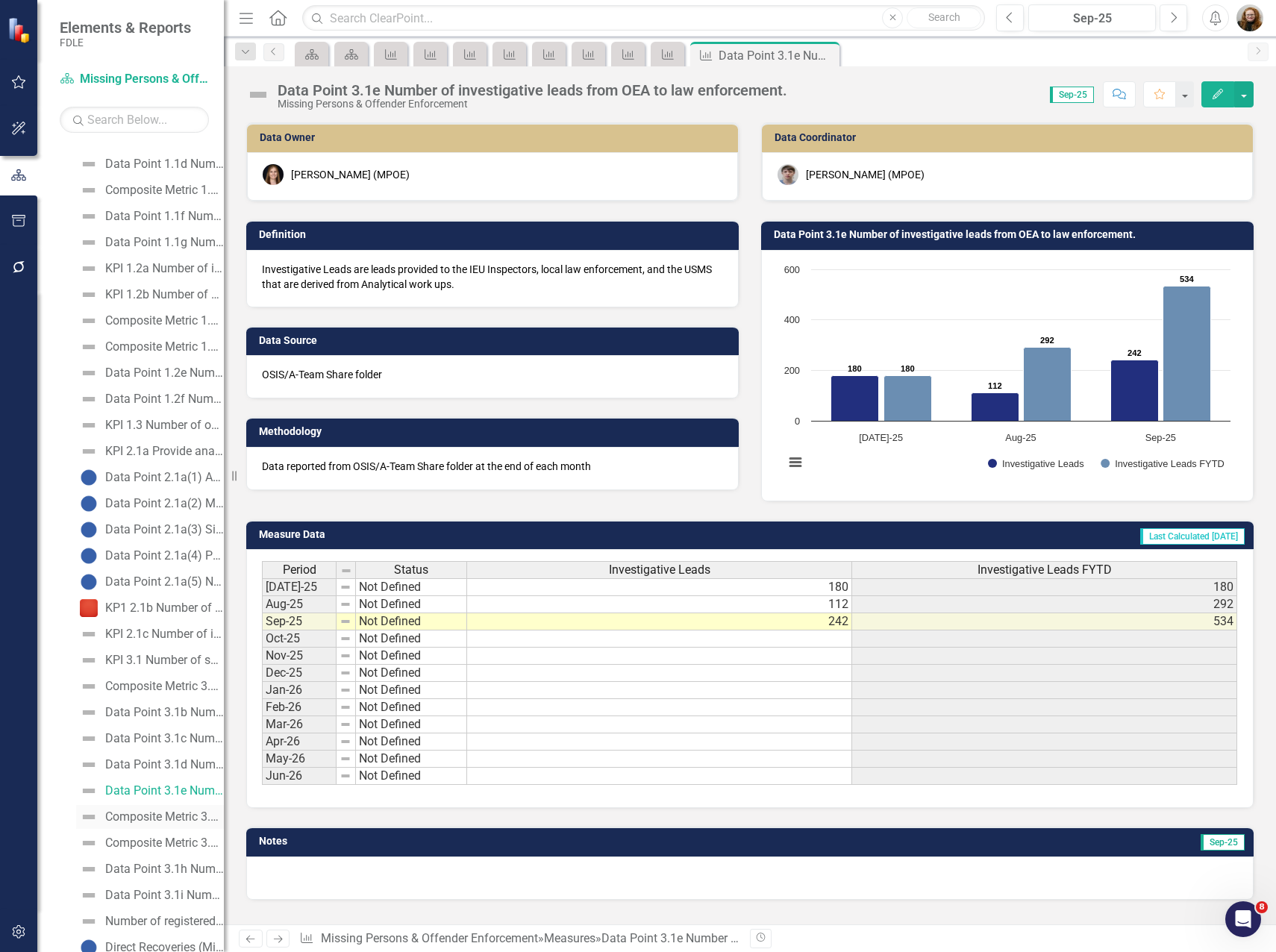
click at [162, 818] on div "Composite Metric 3.1f Number of offender address verifications processed" at bounding box center [164, 816] width 119 height 13
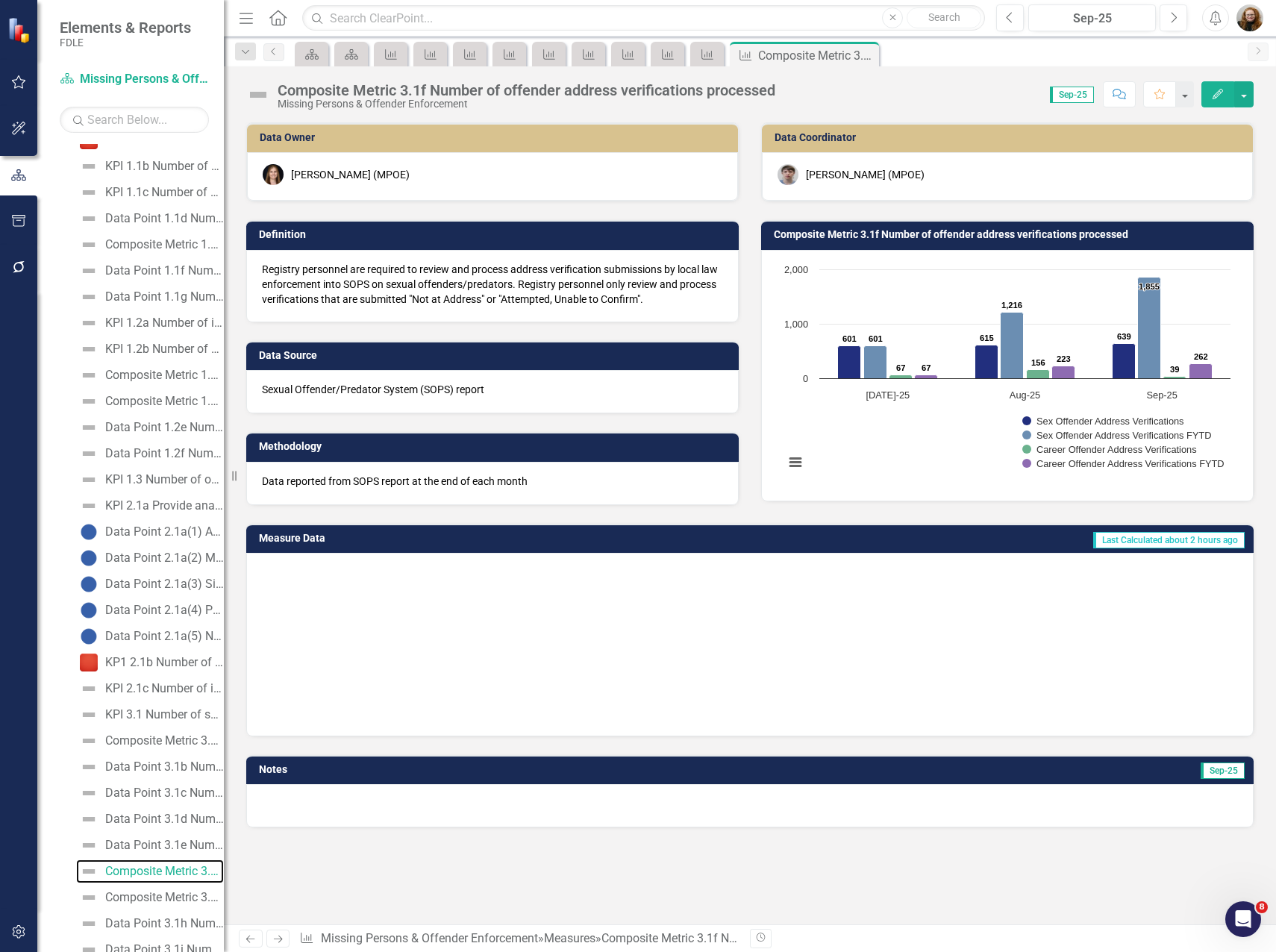
scroll to position [395, 0]
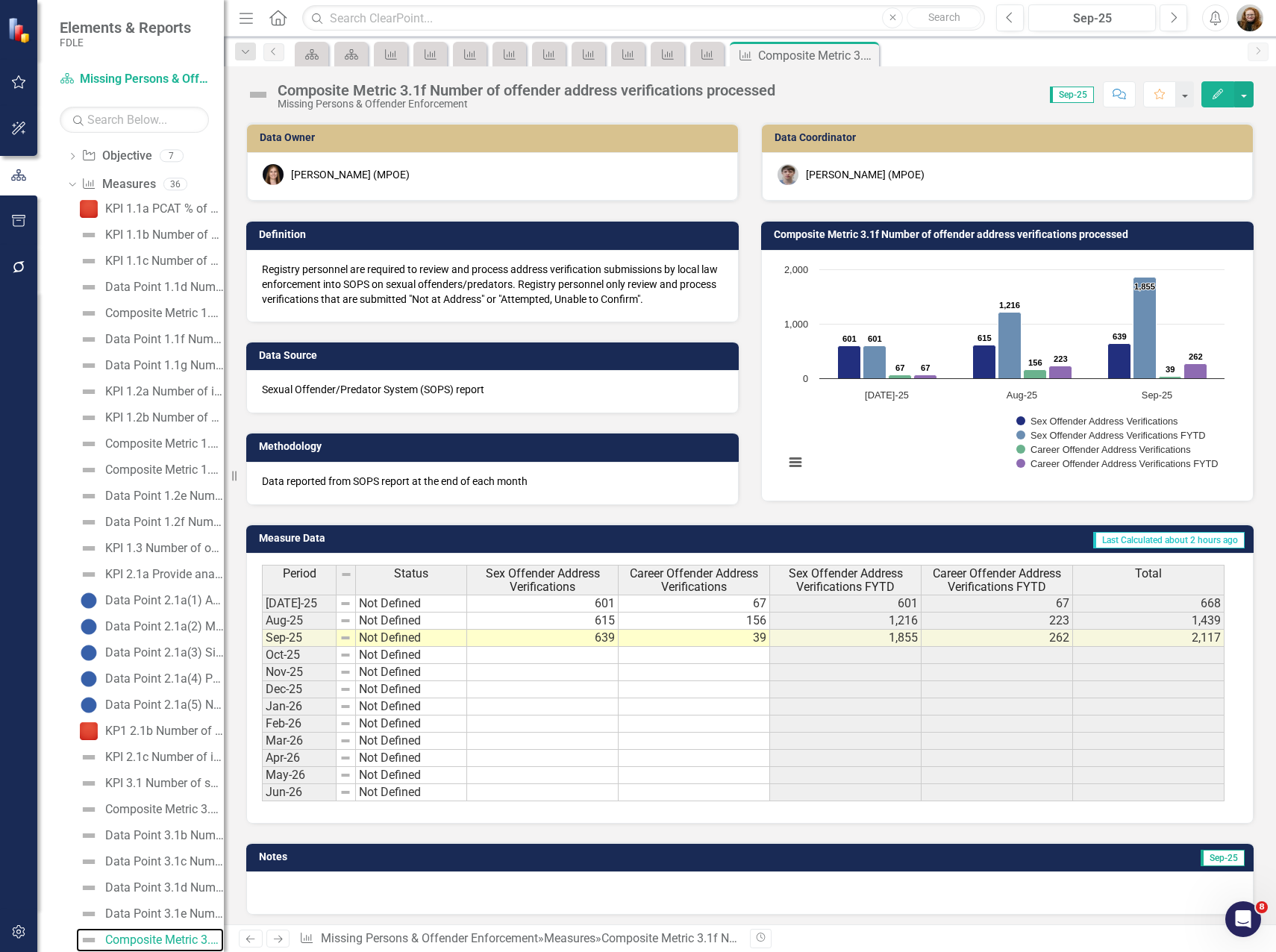
click at [898, 427] on rect "Interactive chart" at bounding box center [1004, 373] width 455 height 224
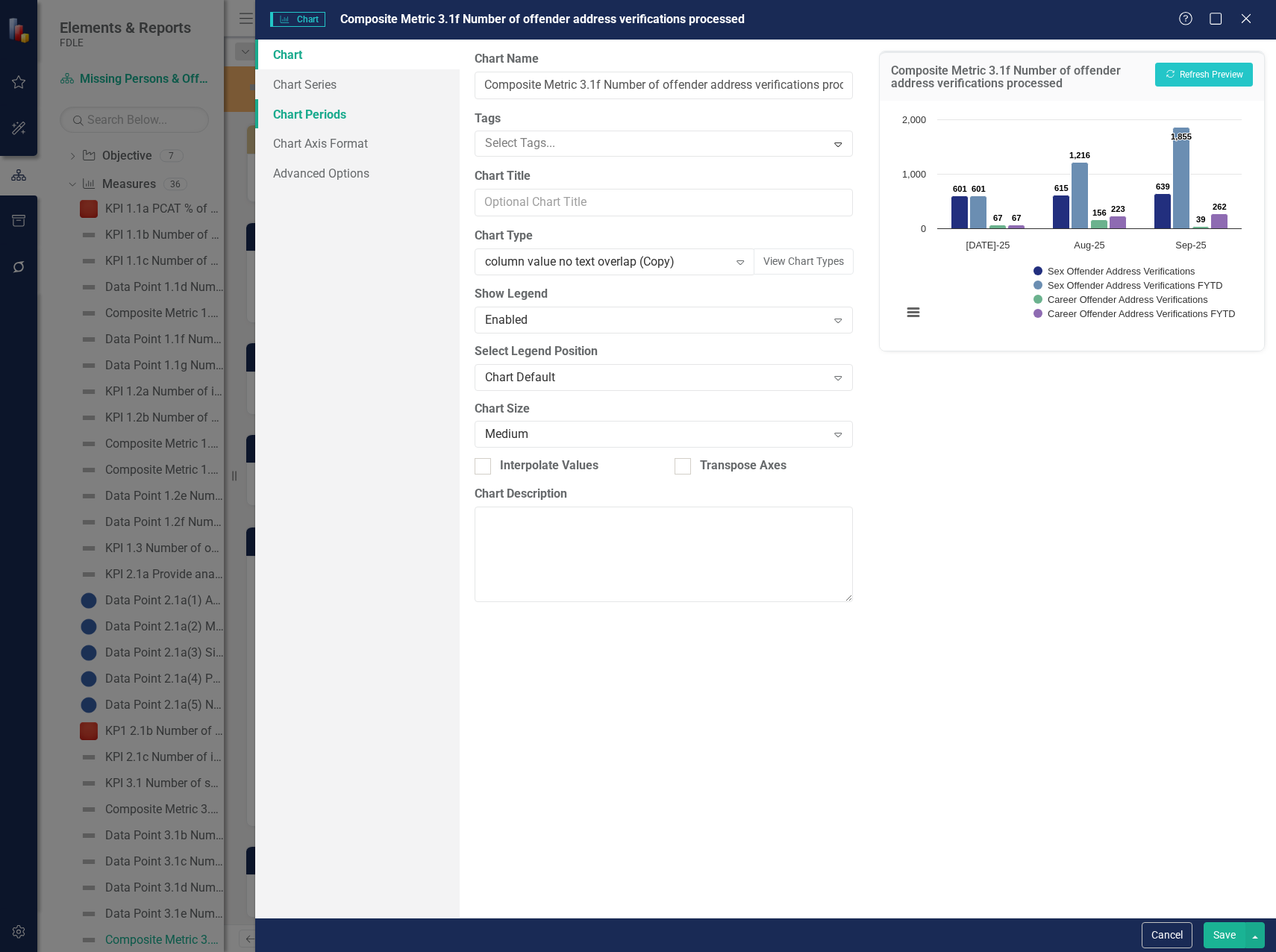
click at [327, 114] on link "Chart Periods" at bounding box center [357, 115] width 204 height 30
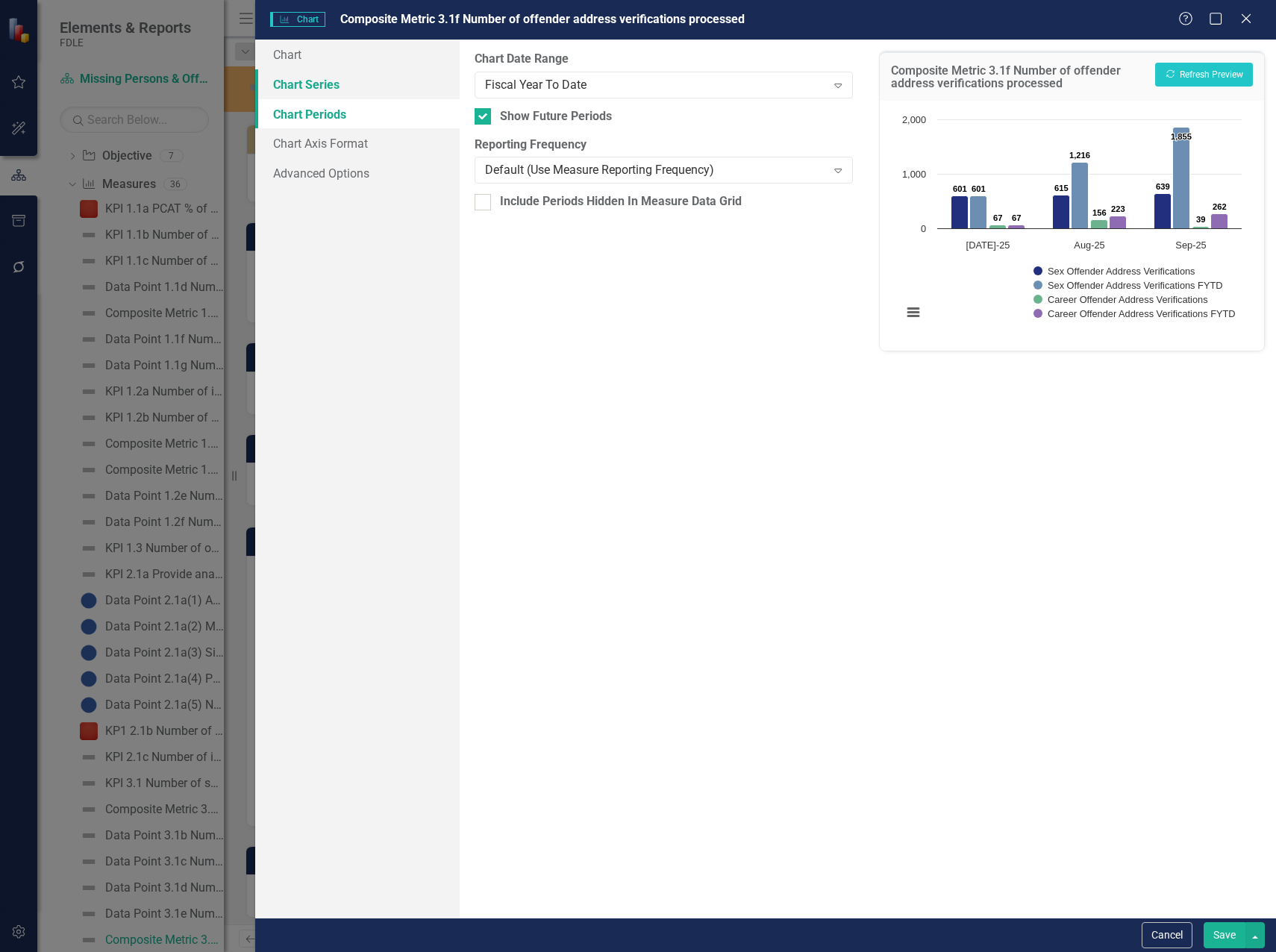
click at [325, 88] on link "Chart Series" at bounding box center [357, 85] width 204 height 30
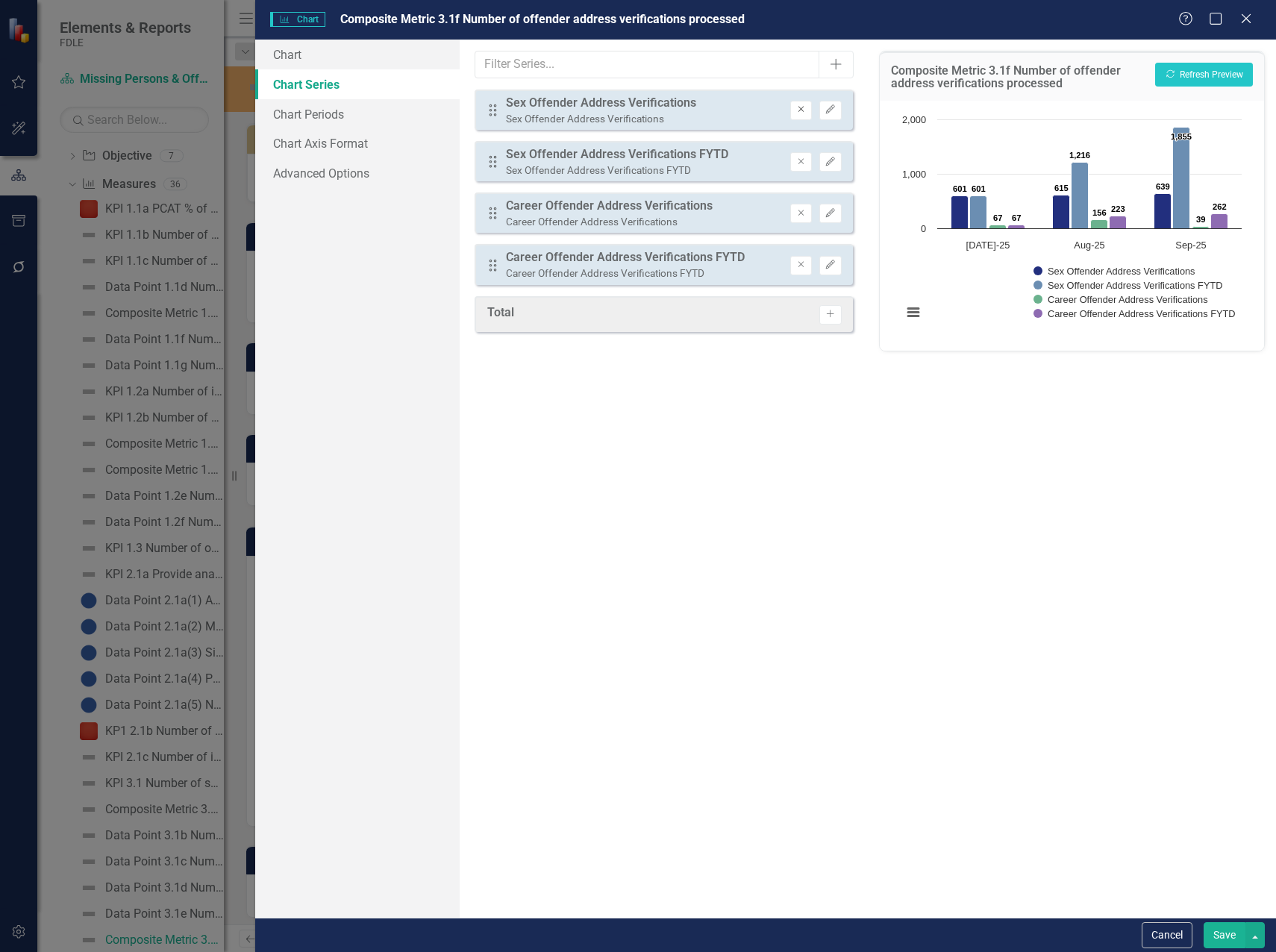
click at [798, 109] on icon "Remove" at bounding box center [800, 110] width 11 height 9
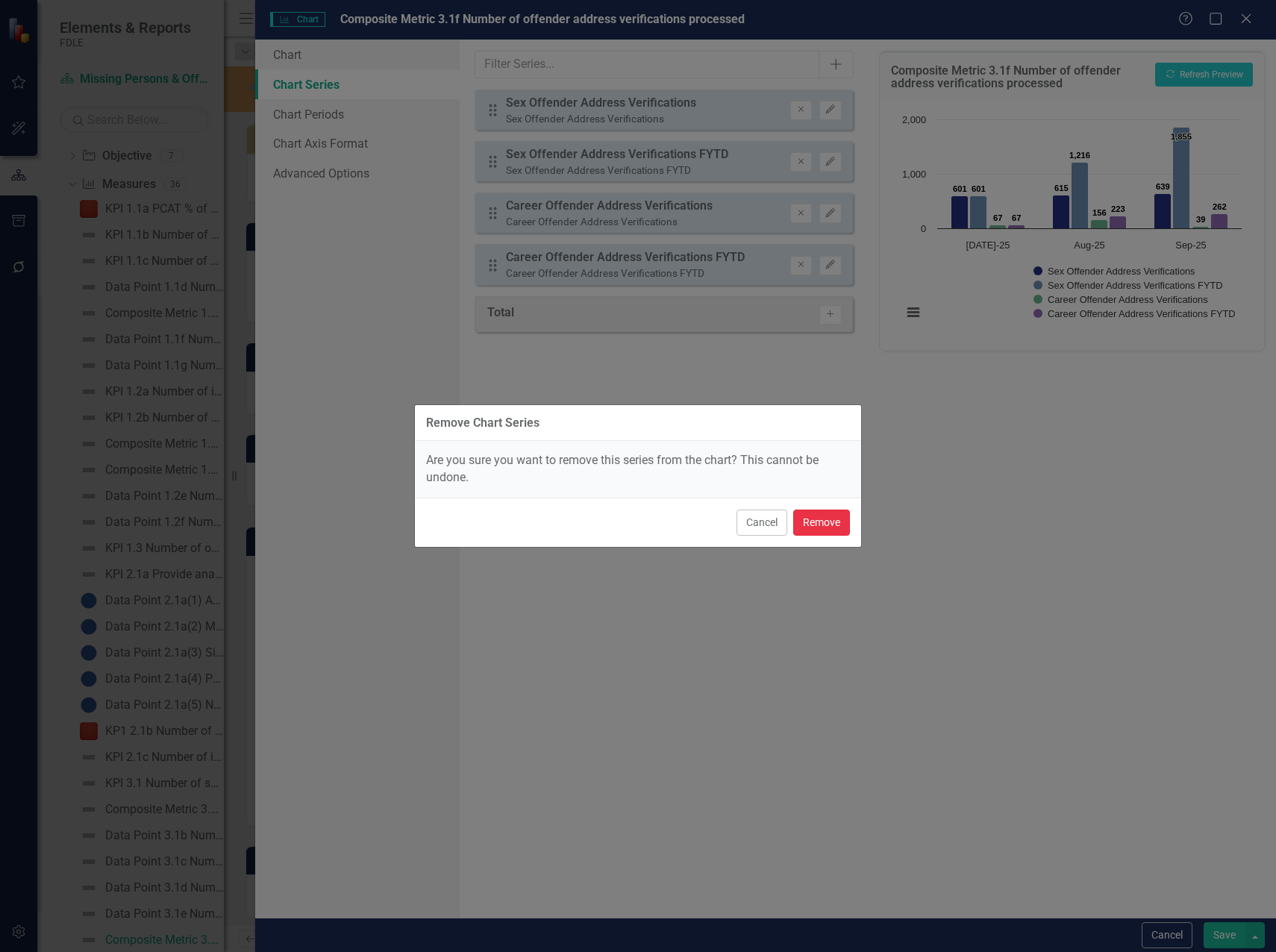
click at [821, 527] on button "Remove" at bounding box center [821, 522] width 57 height 26
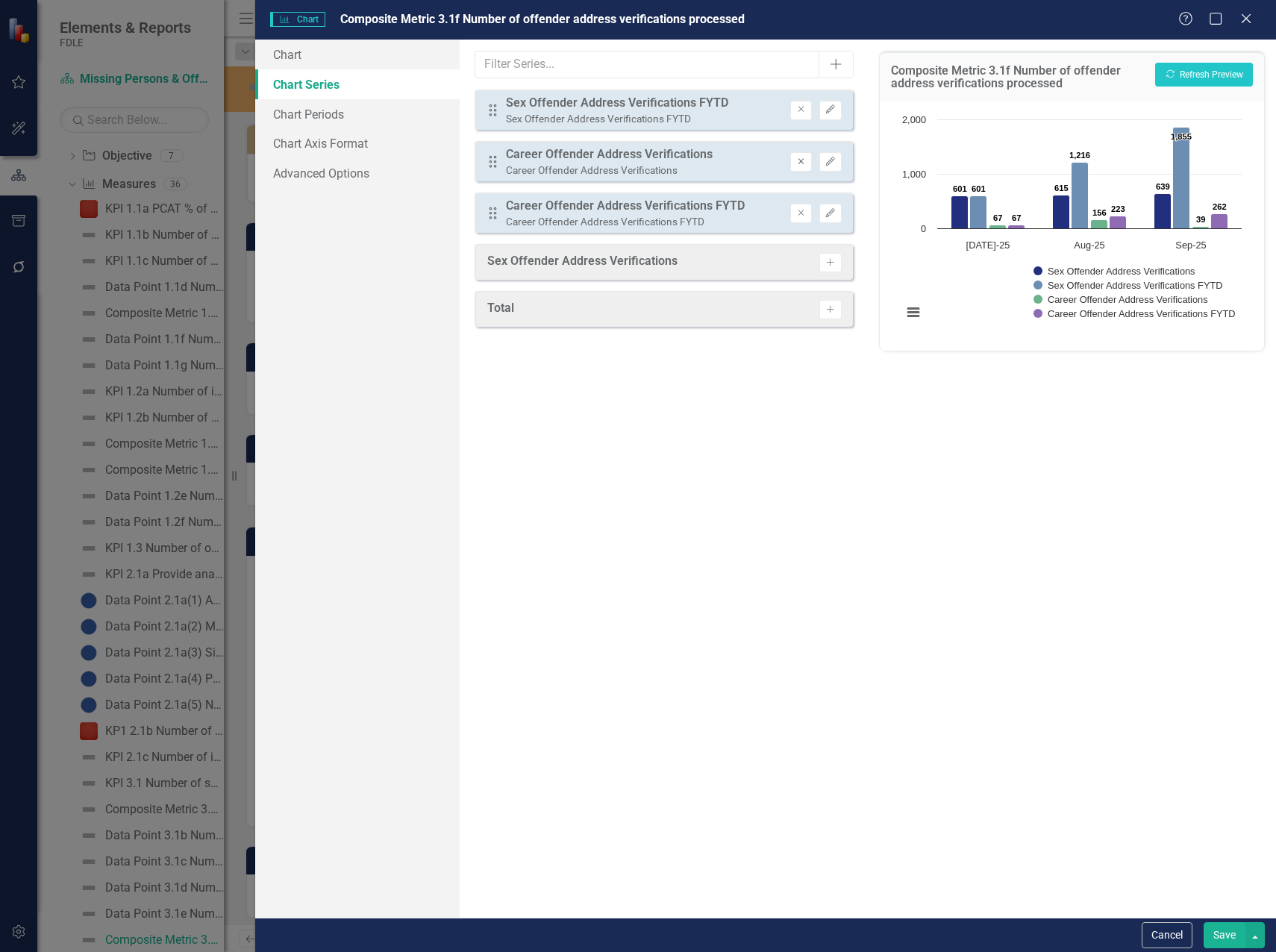
click at [802, 159] on icon "button" at bounding box center [801, 161] width 6 height 6
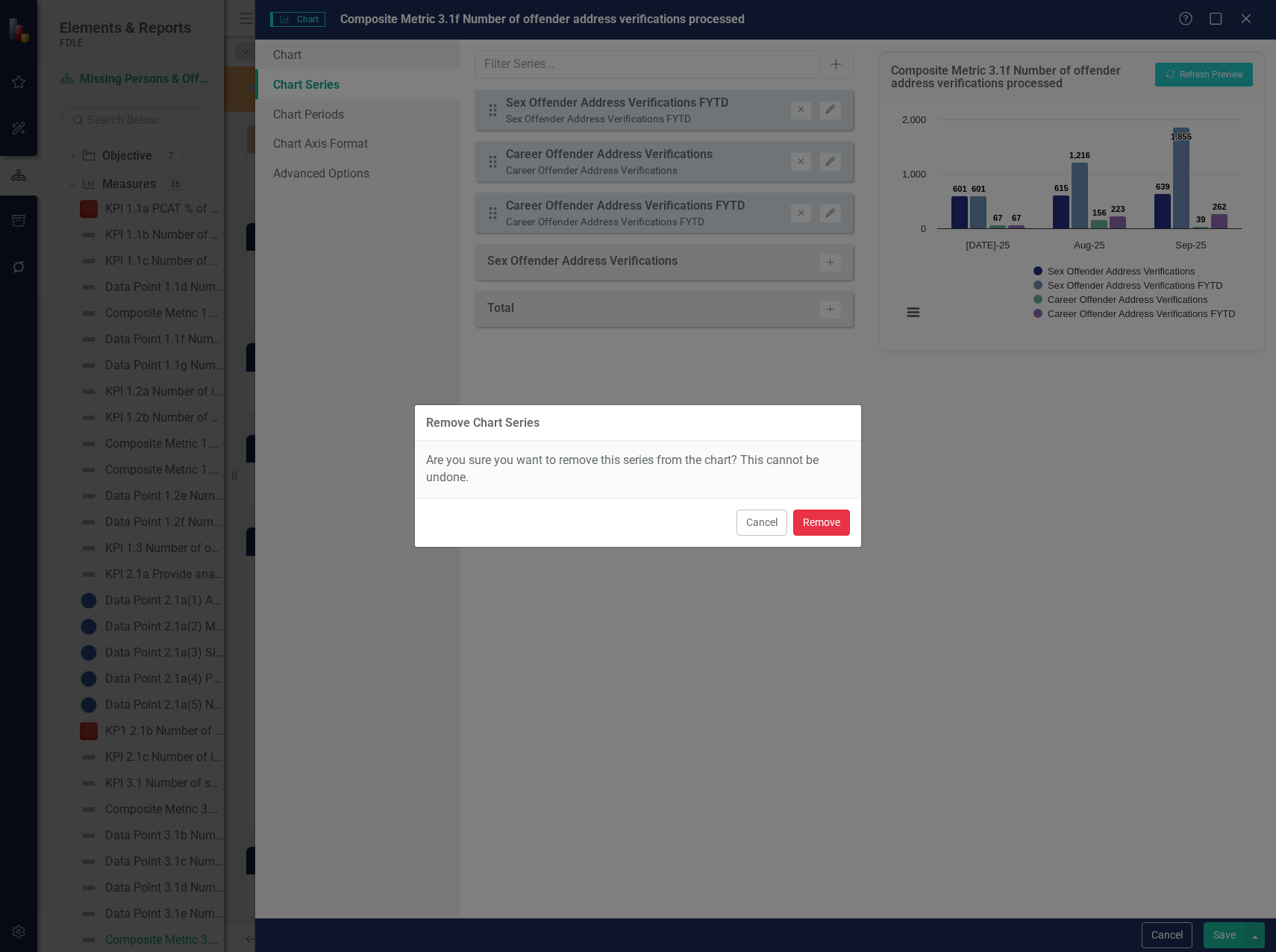
click at [823, 533] on button "Remove" at bounding box center [821, 522] width 57 height 26
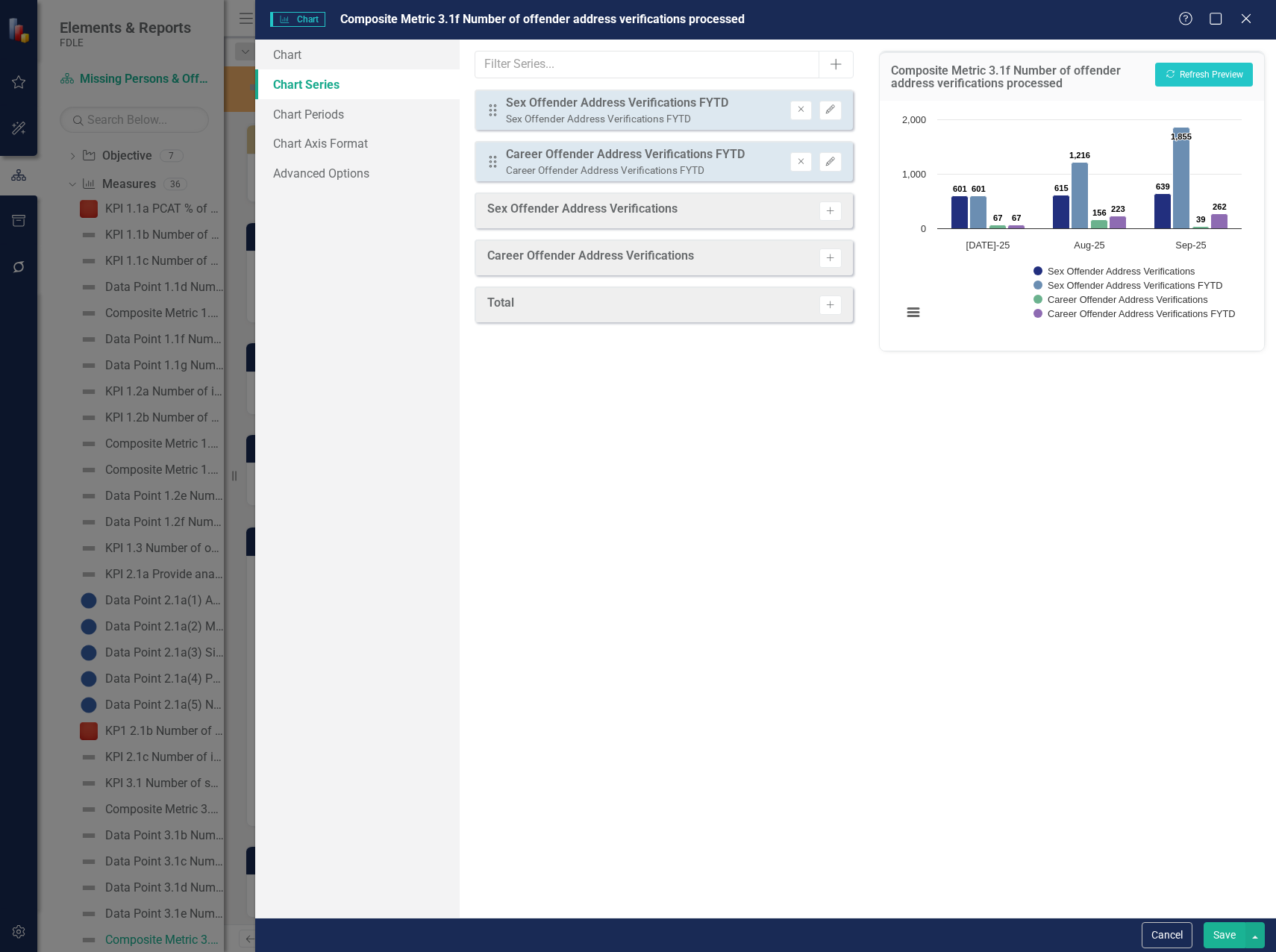
click at [1216, 938] on button "Save" at bounding box center [1224, 935] width 42 height 26
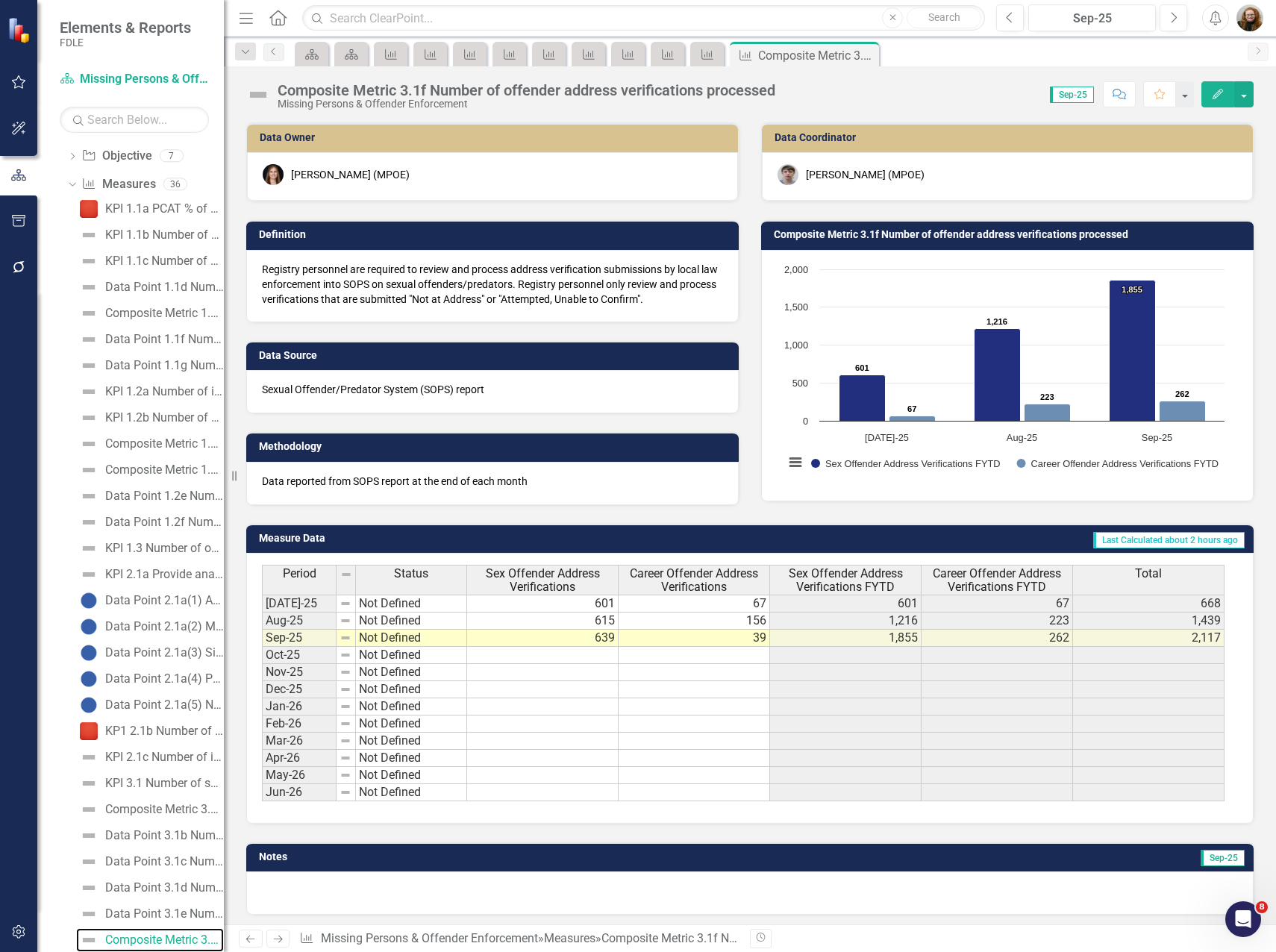
click at [858, 281] on rect "Interactive chart" at bounding box center [1004, 373] width 455 height 224
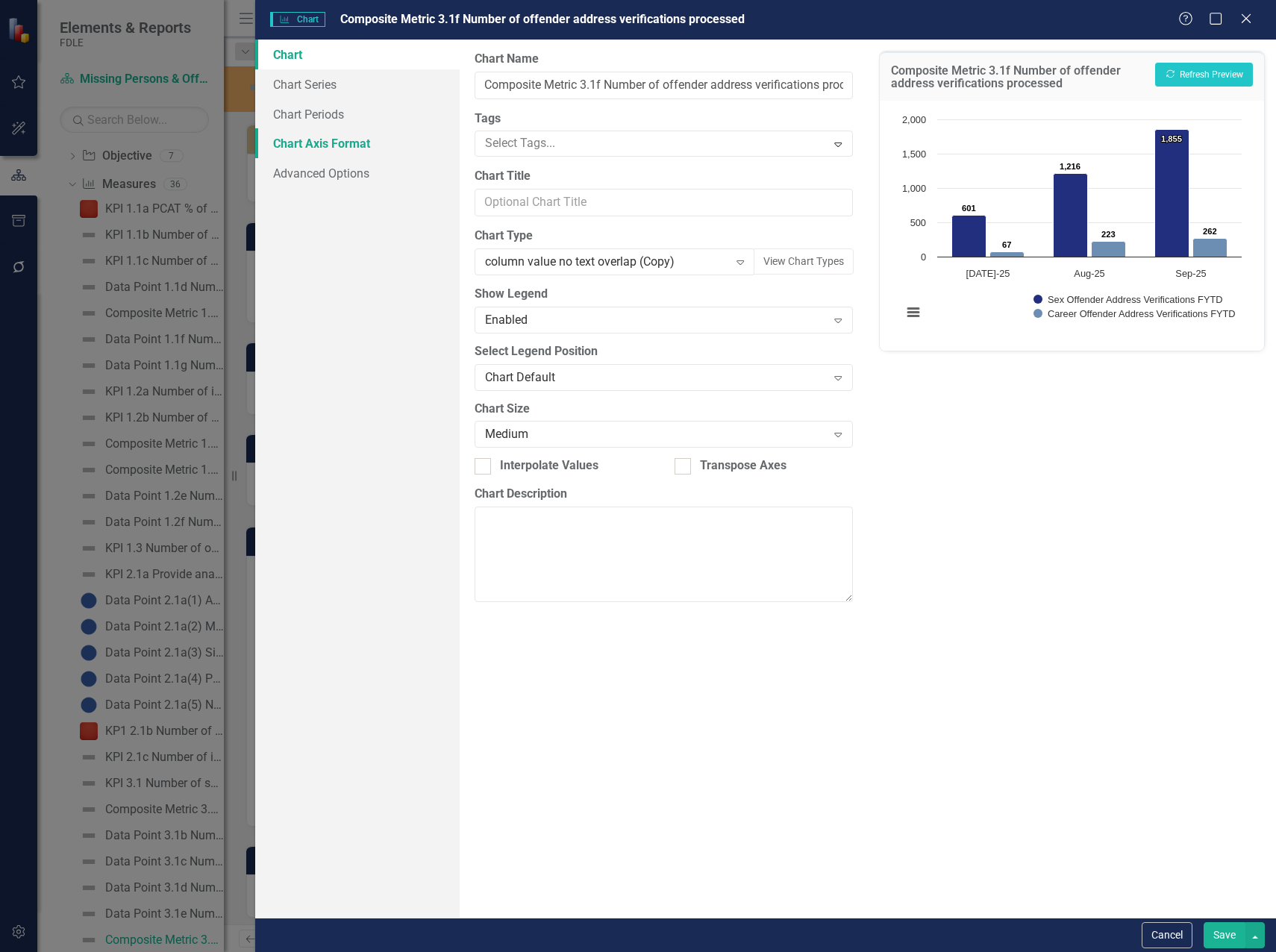
click at [331, 144] on link "Chart Axis Format" at bounding box center [357, 143] width 204 height 30
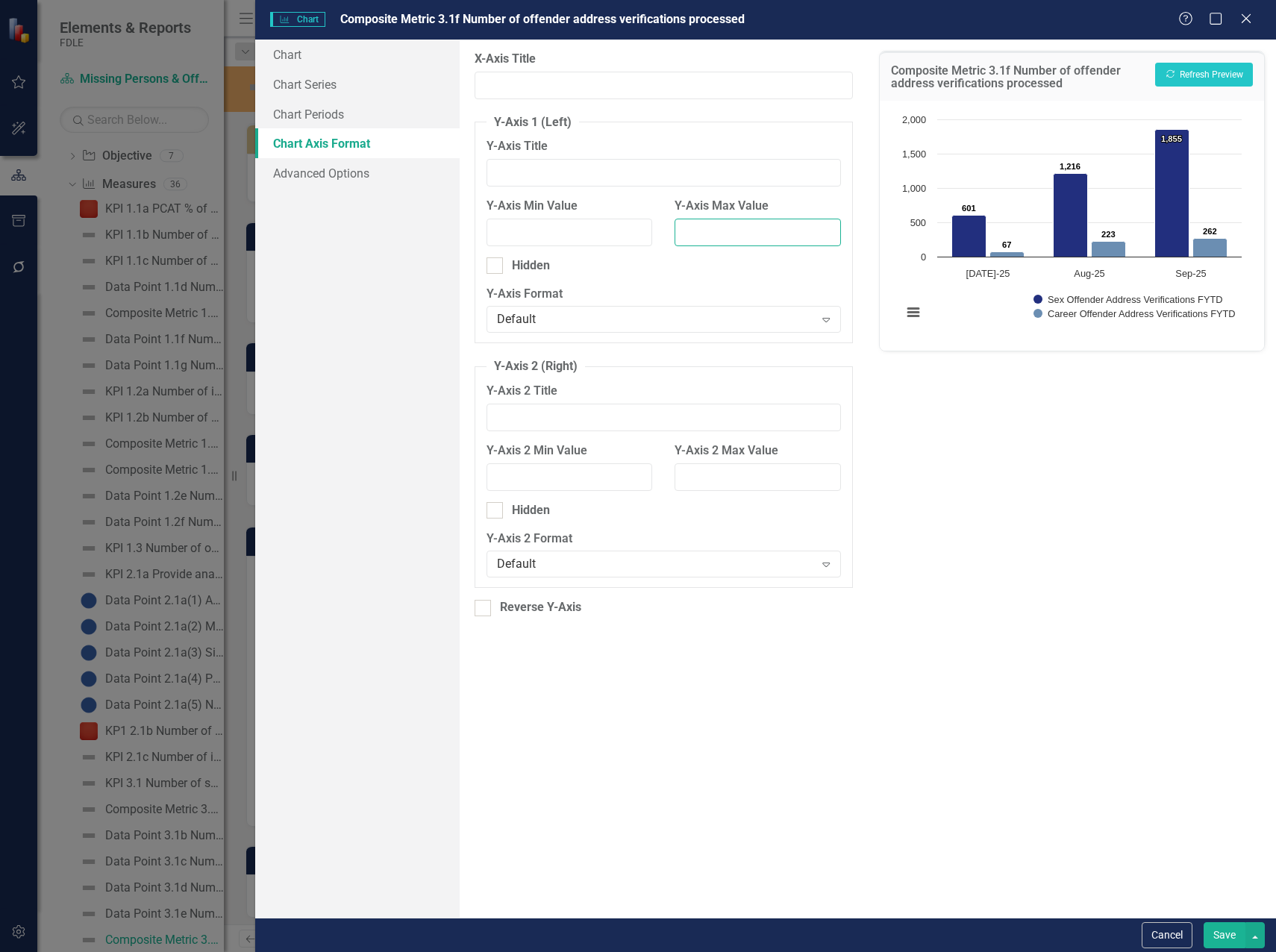
click at [697, 234] on input "Y-Axis Max Value" at bounding box center [757, 232] width 166 height 28
type input "2500"
click at [1198, 76] on button "Recalculate Refresh Preview" at bounding box center [1203, 75] width 98 height 24
click at [1157, 935] on button "Cancel" at bounding box center [1166, 935] width 51 height 26
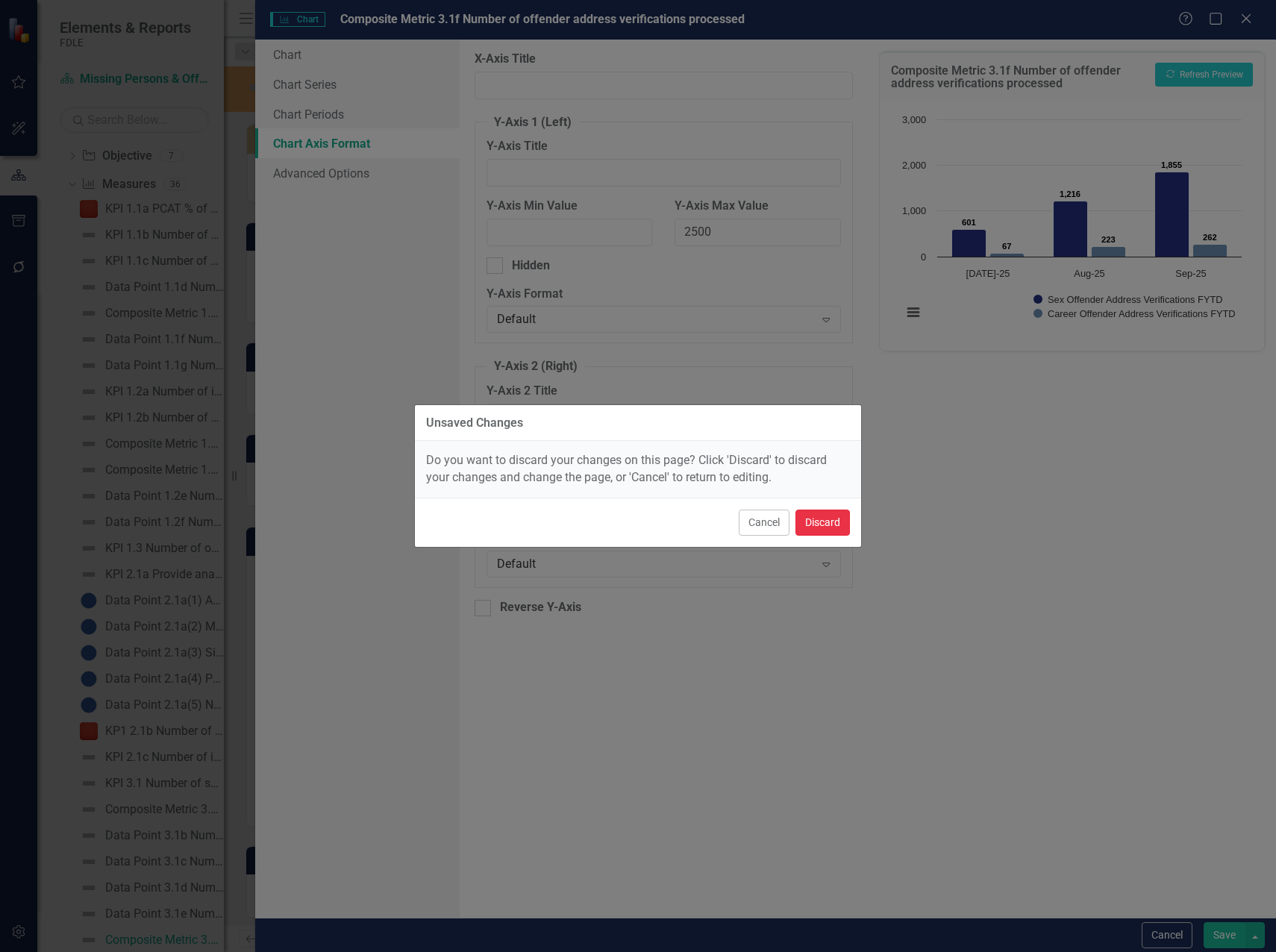
click at [815, 520] on button "Discard" at bounding box center [822, 522] width 55 height 26
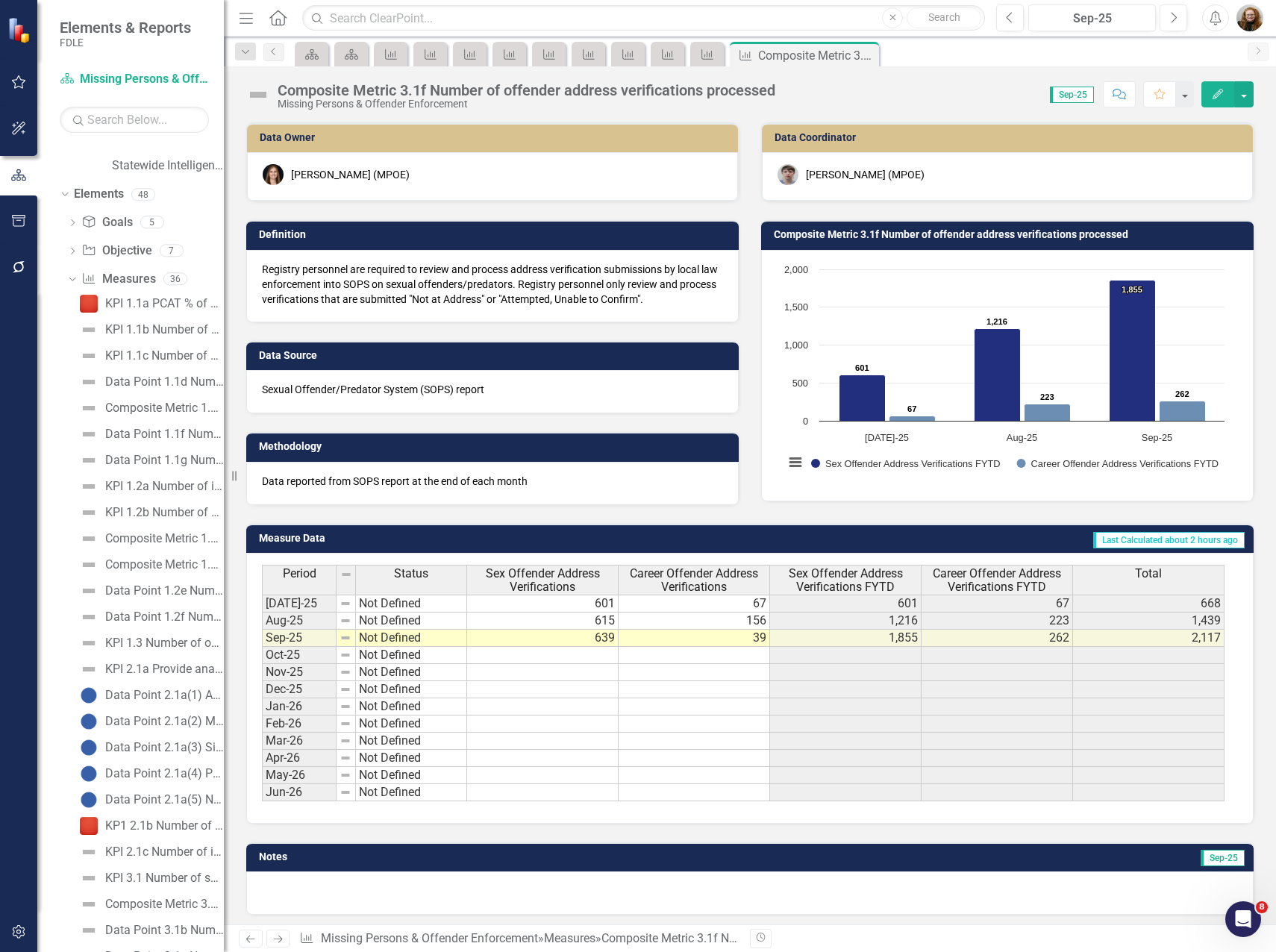
scroll to position [0, 0]
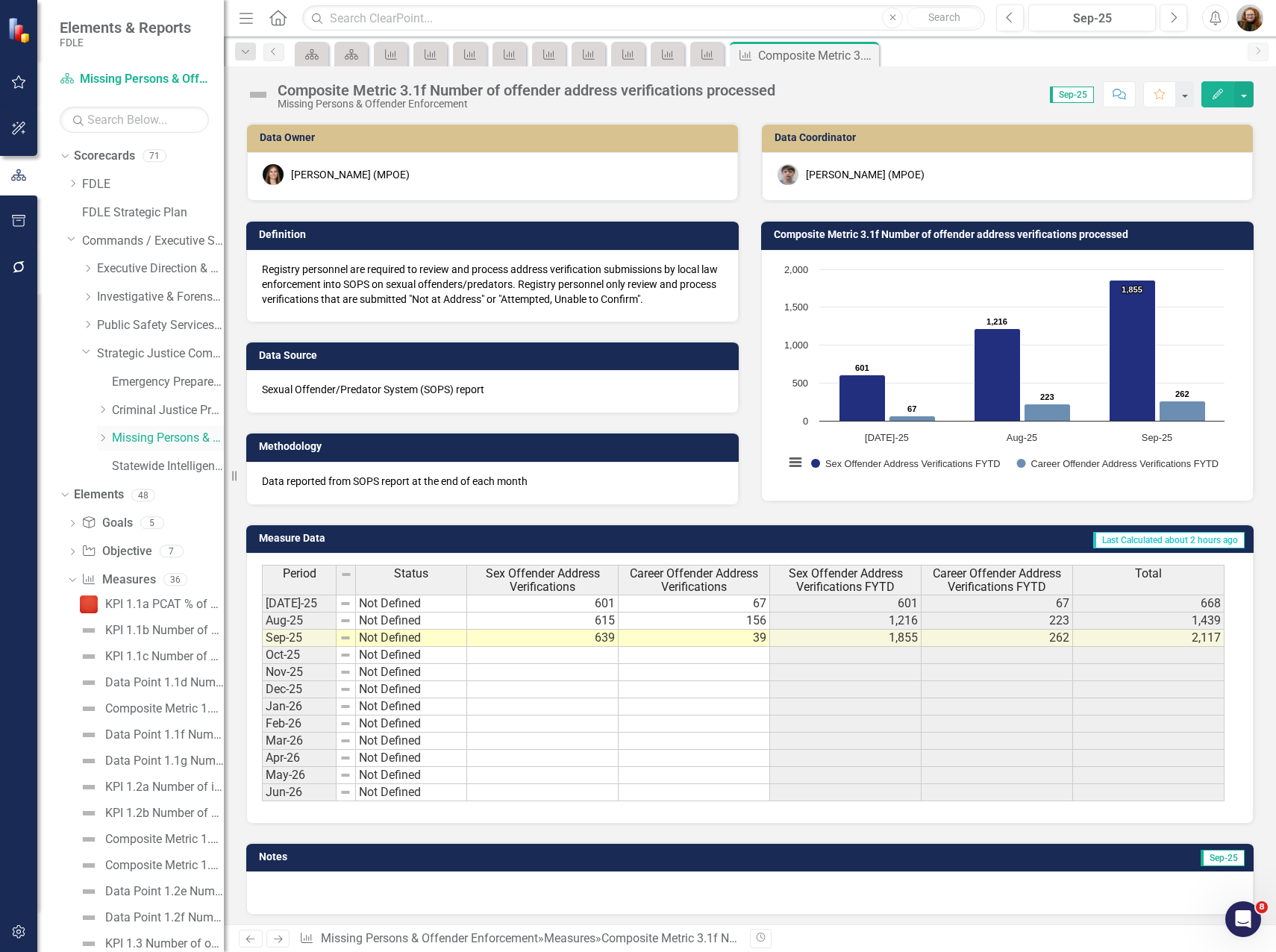
click at [132, 431] on link "Missing Persons & Offender Enforcement" at bounding box center [167, 437] width 112 height 17
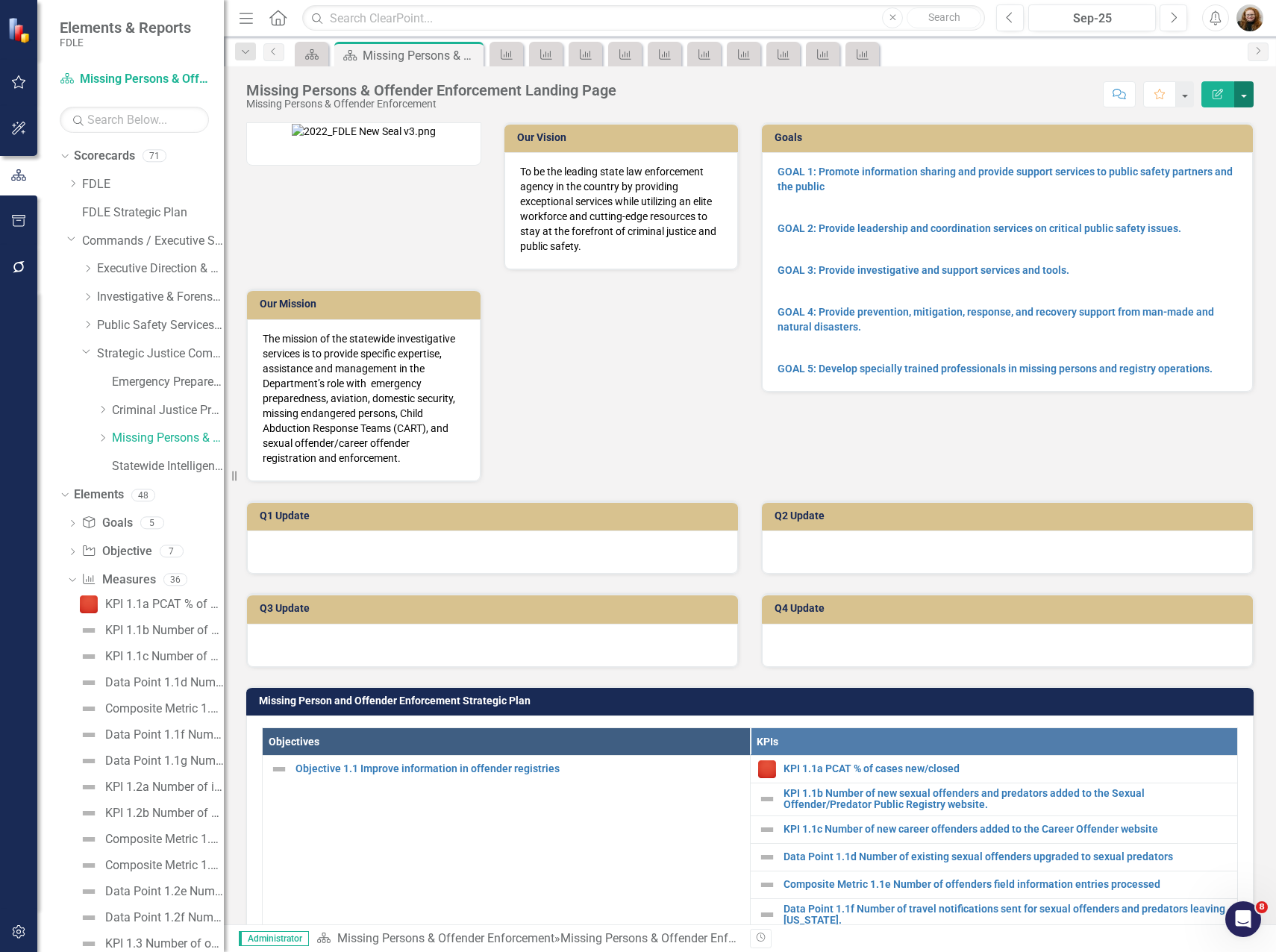
click at [1237, 97] on button "button" at bounding box center [1243, 95] width 19 height 26
click at [1200, 141] on link "Edit Report Edit Layout" at bounding box center [1191, 149] width 121 height 28
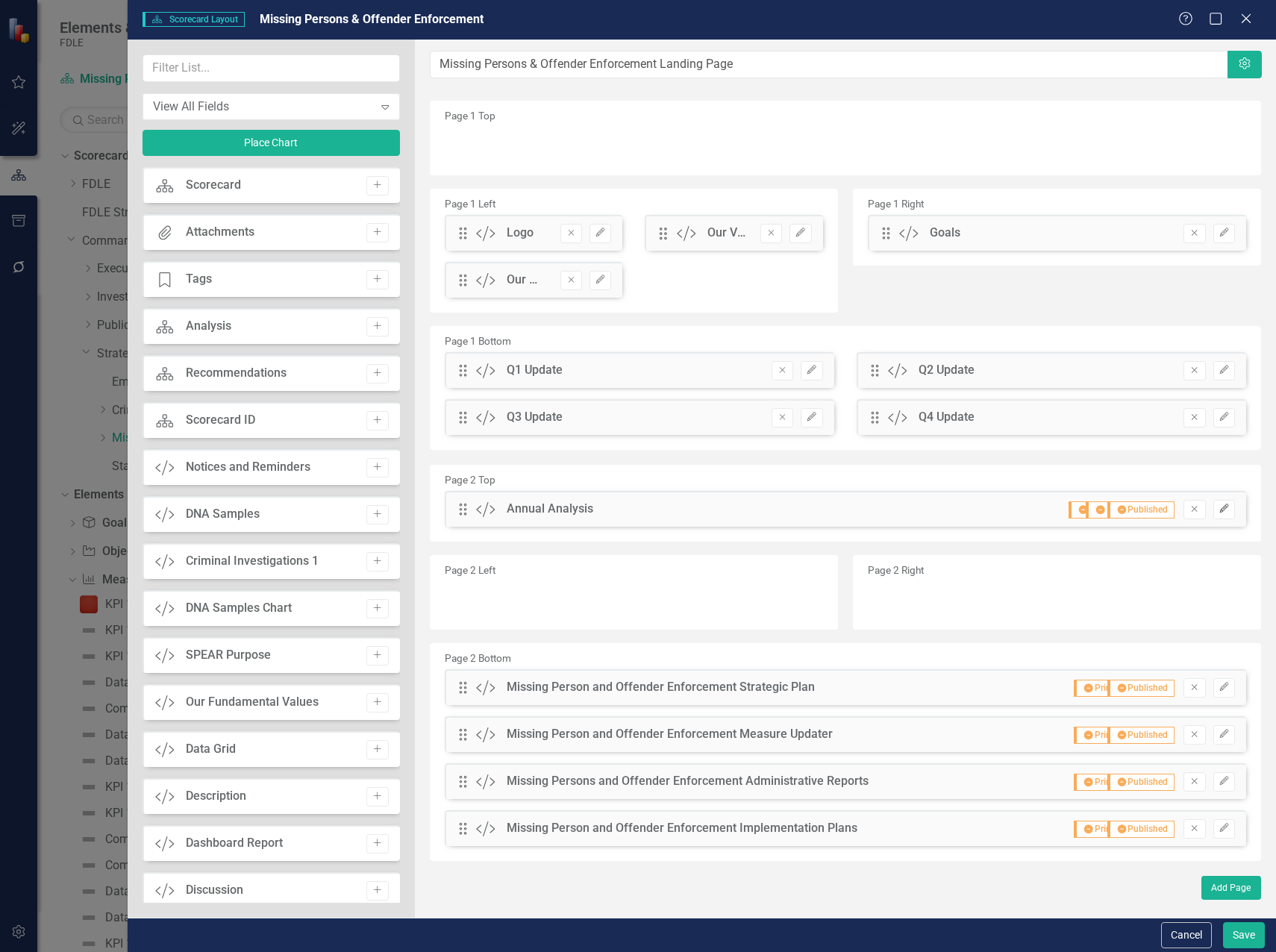
click at [1219, 515] on button "Edit" at bounding box center [1224, 509] width 22 height 19
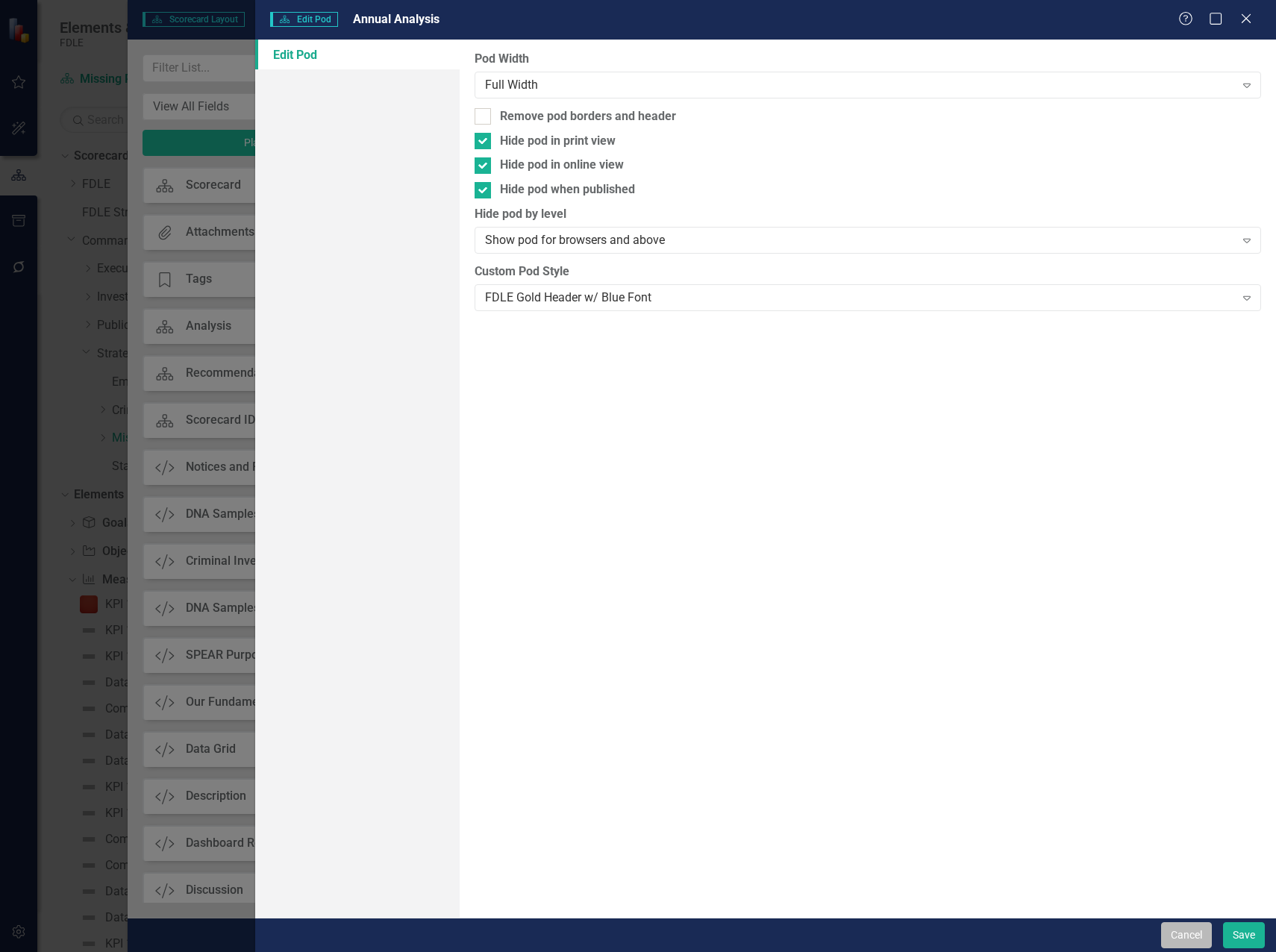
click at [1192, 929] on button "Cancel" at bounding box center [1185, 935] width 51 height 26
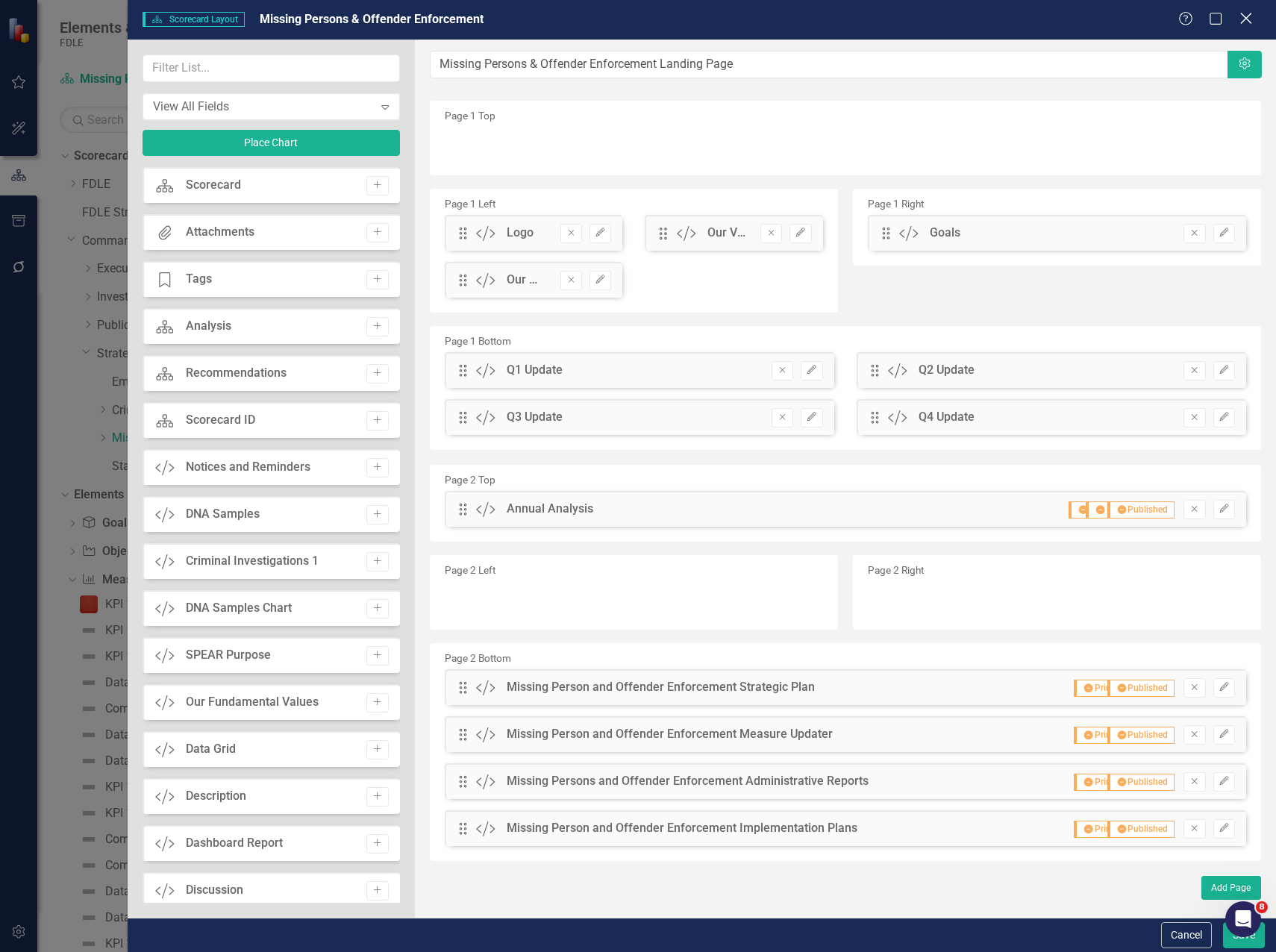
click at [1246, 18] on icon at bounding box center [1245, 18] width 11 height 11
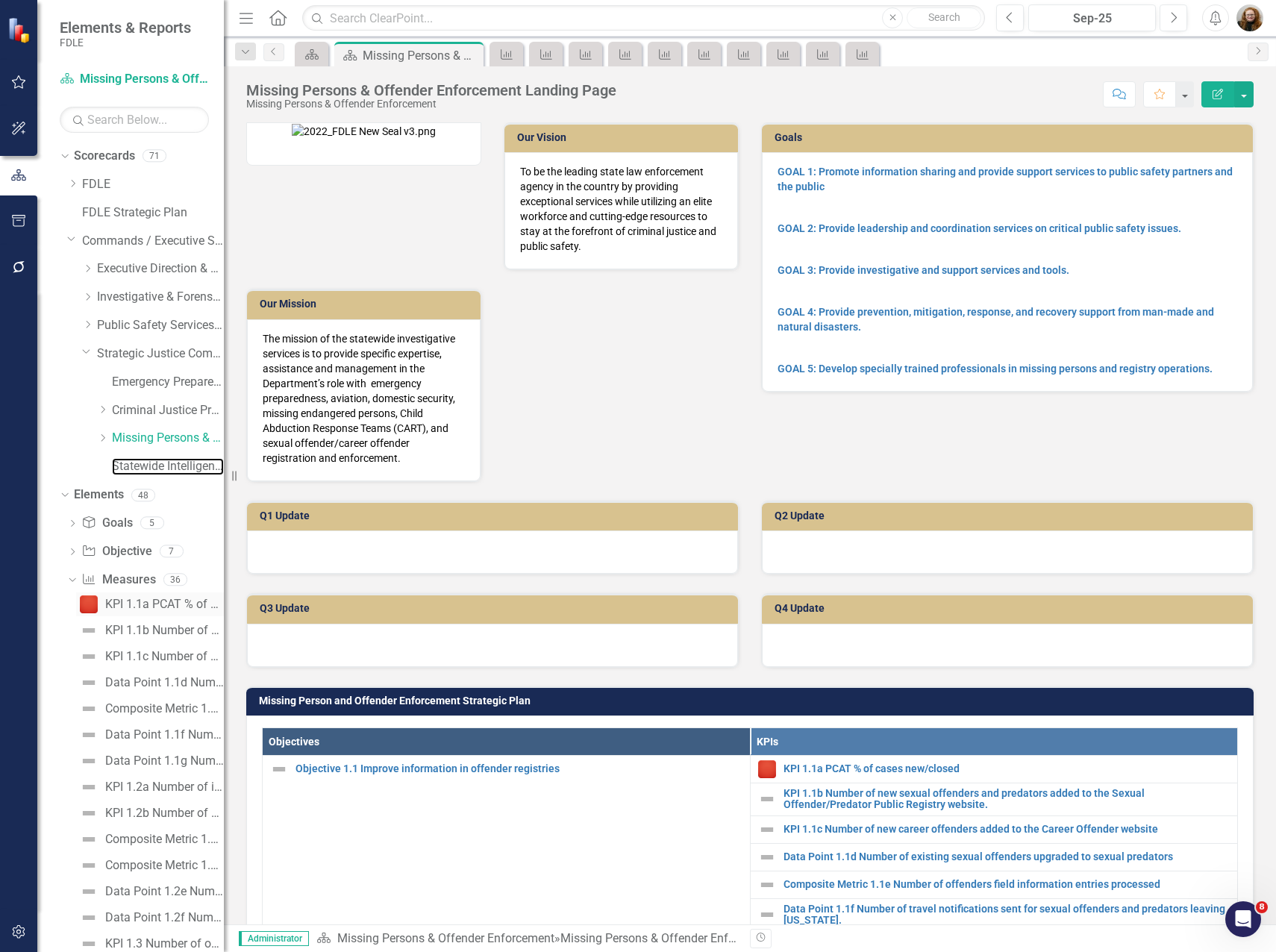
click at [158, 468] on link "Statewide Intelligence" at bounding box center [167, 466] width 112 height 17
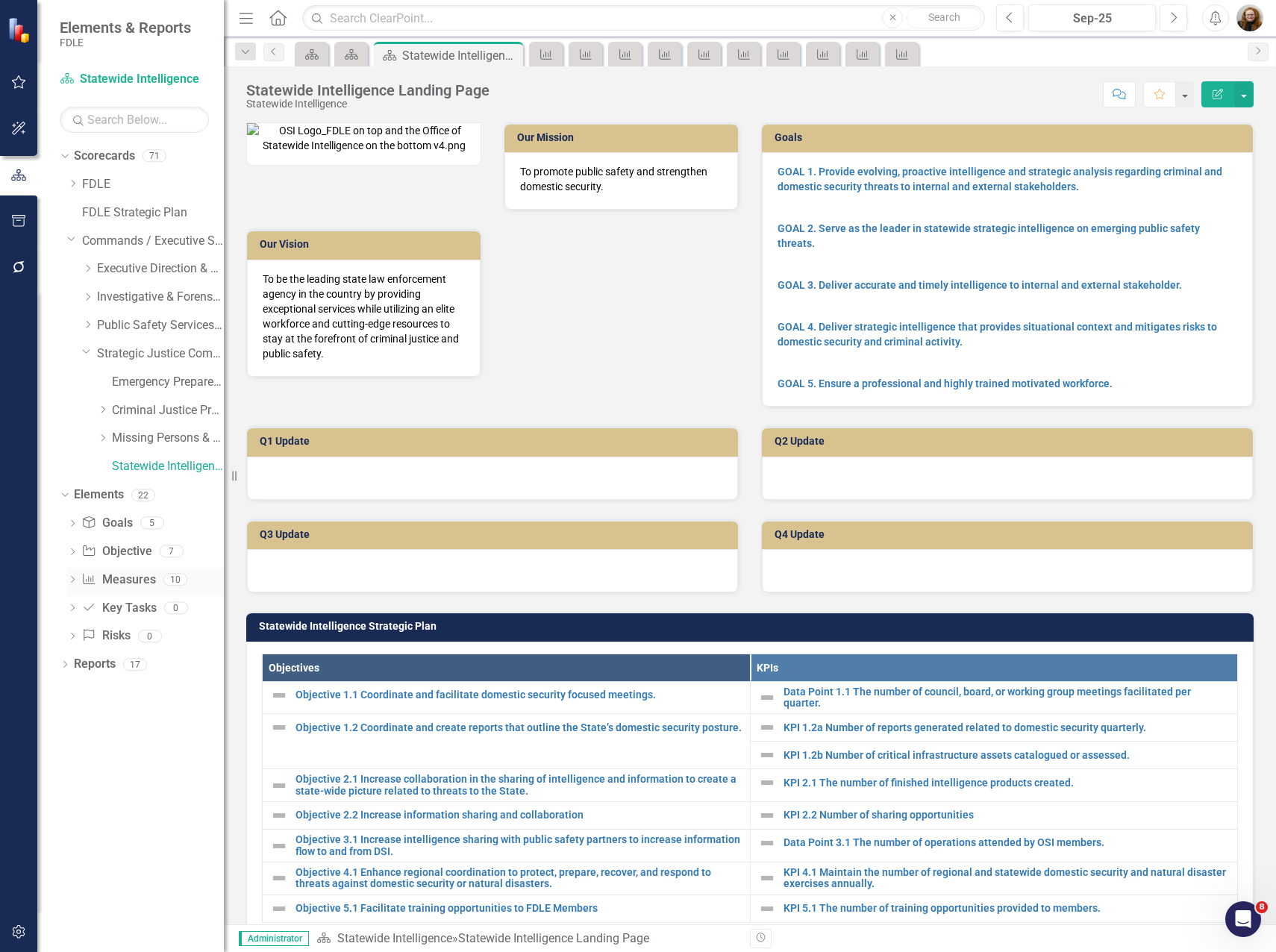
click at [70, 580] on icon "Dropdown" at bounding box center [72, 581] width 10 height 8
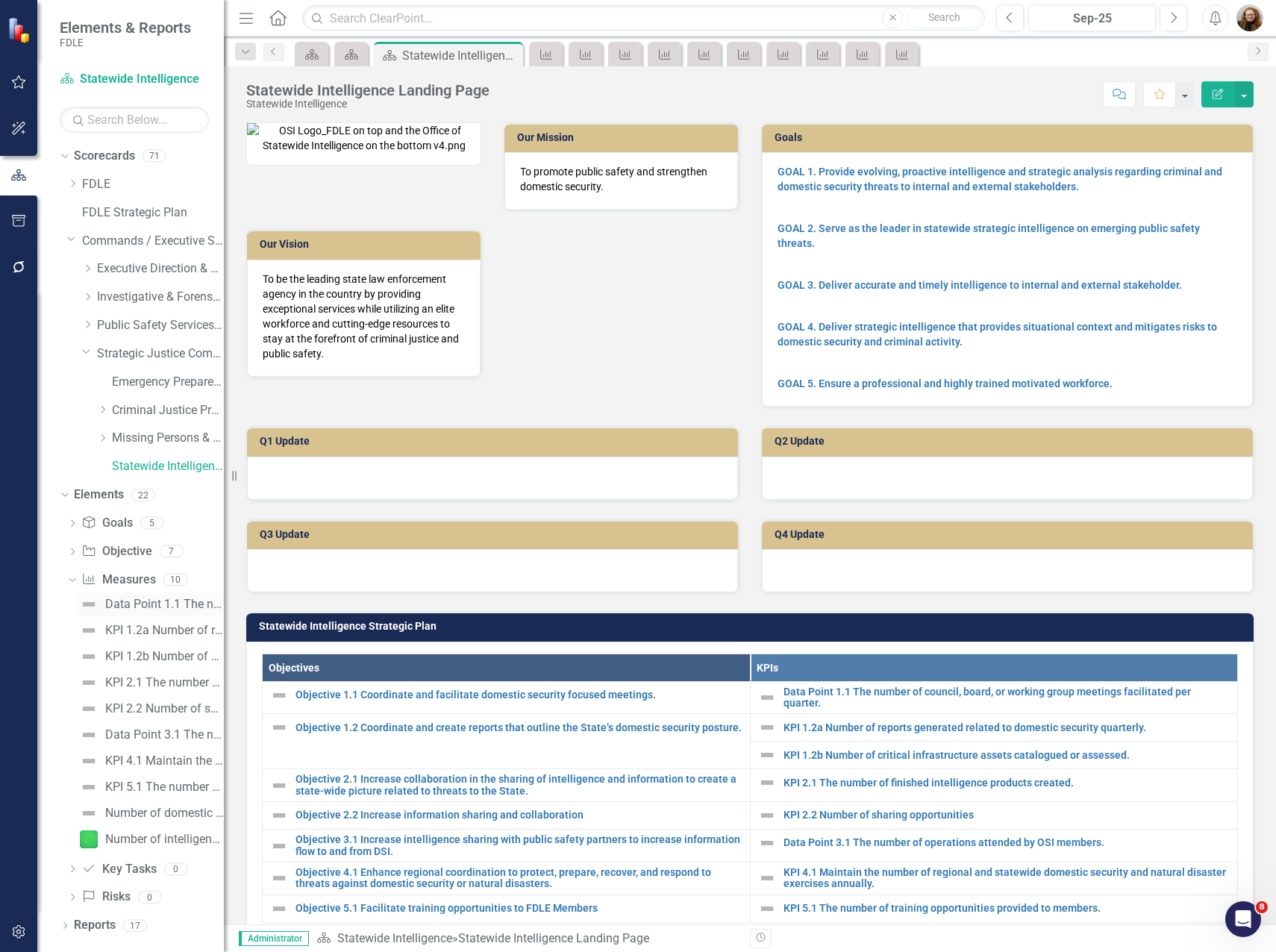
click at [132, 605] on div "Data Point 1.1 The number of council, board, or working group meetings facilita…" at bounding box center [164, 603] width 119 height 13
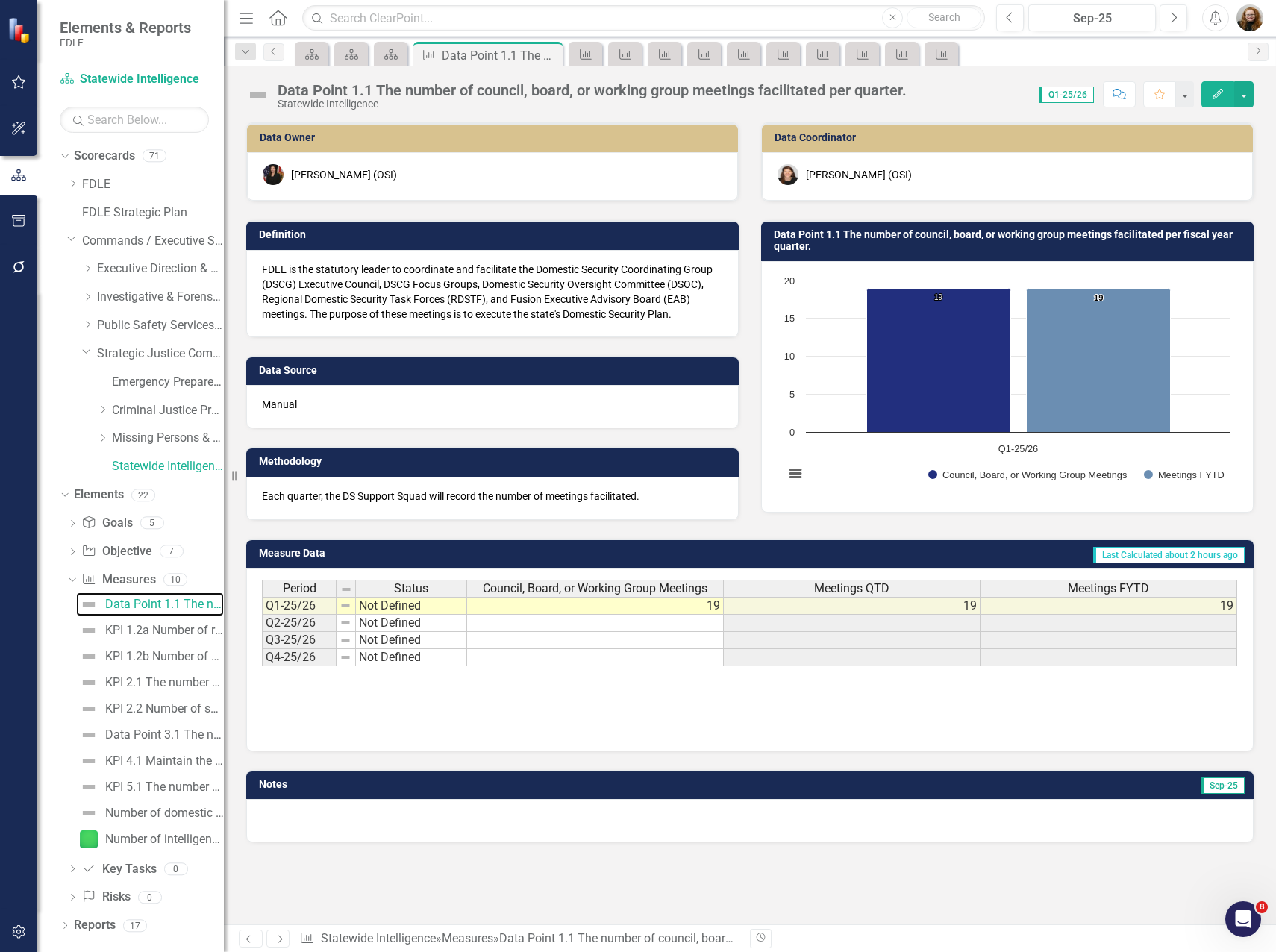
click at [860, 396] on rect "Interactive chart" at bounding box center [1007, 384] width 461 height 224
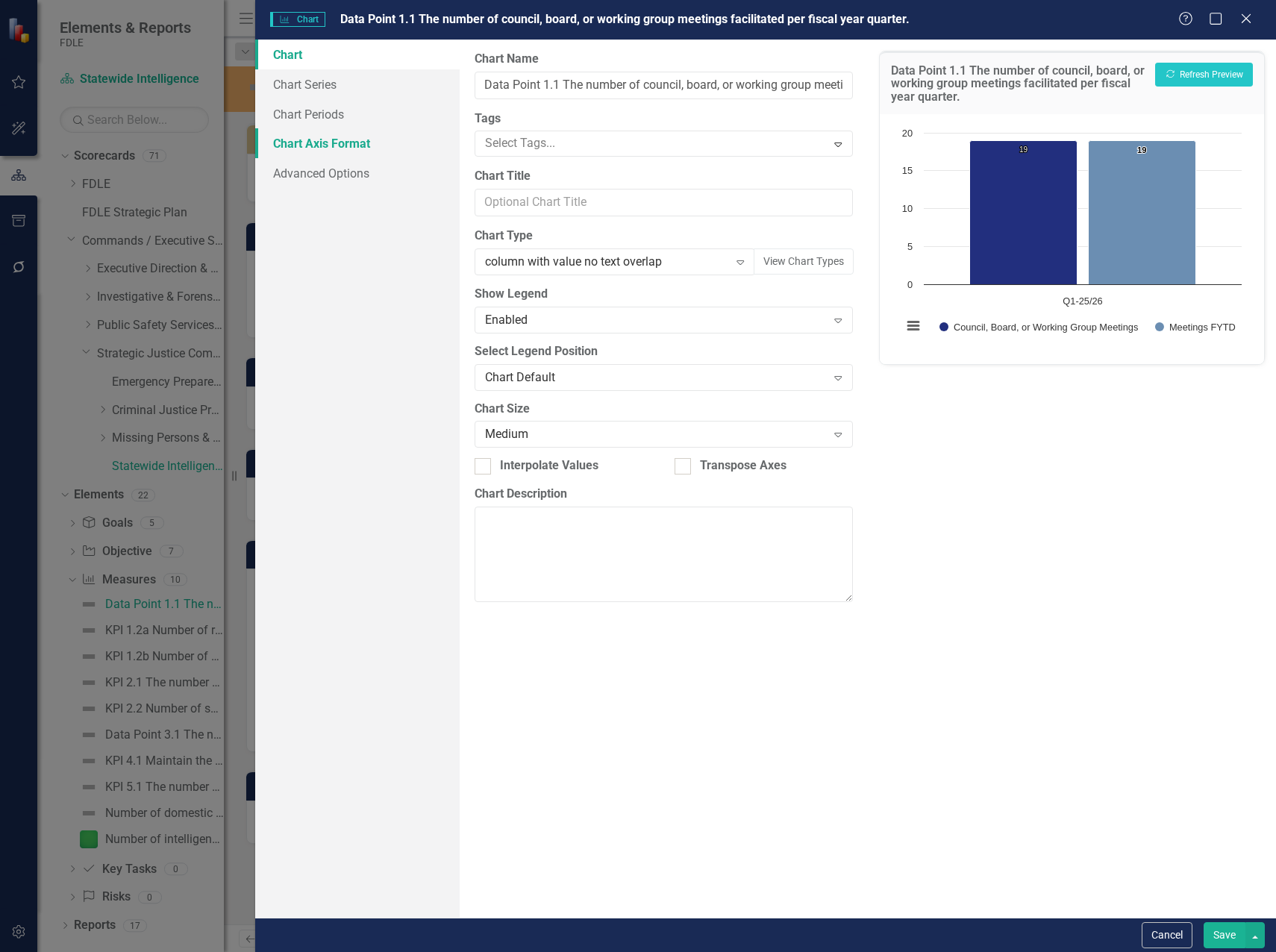
click at [347, 147] on link "Chart Axis Format" at bounding box center [357, 143] width 204 height 30
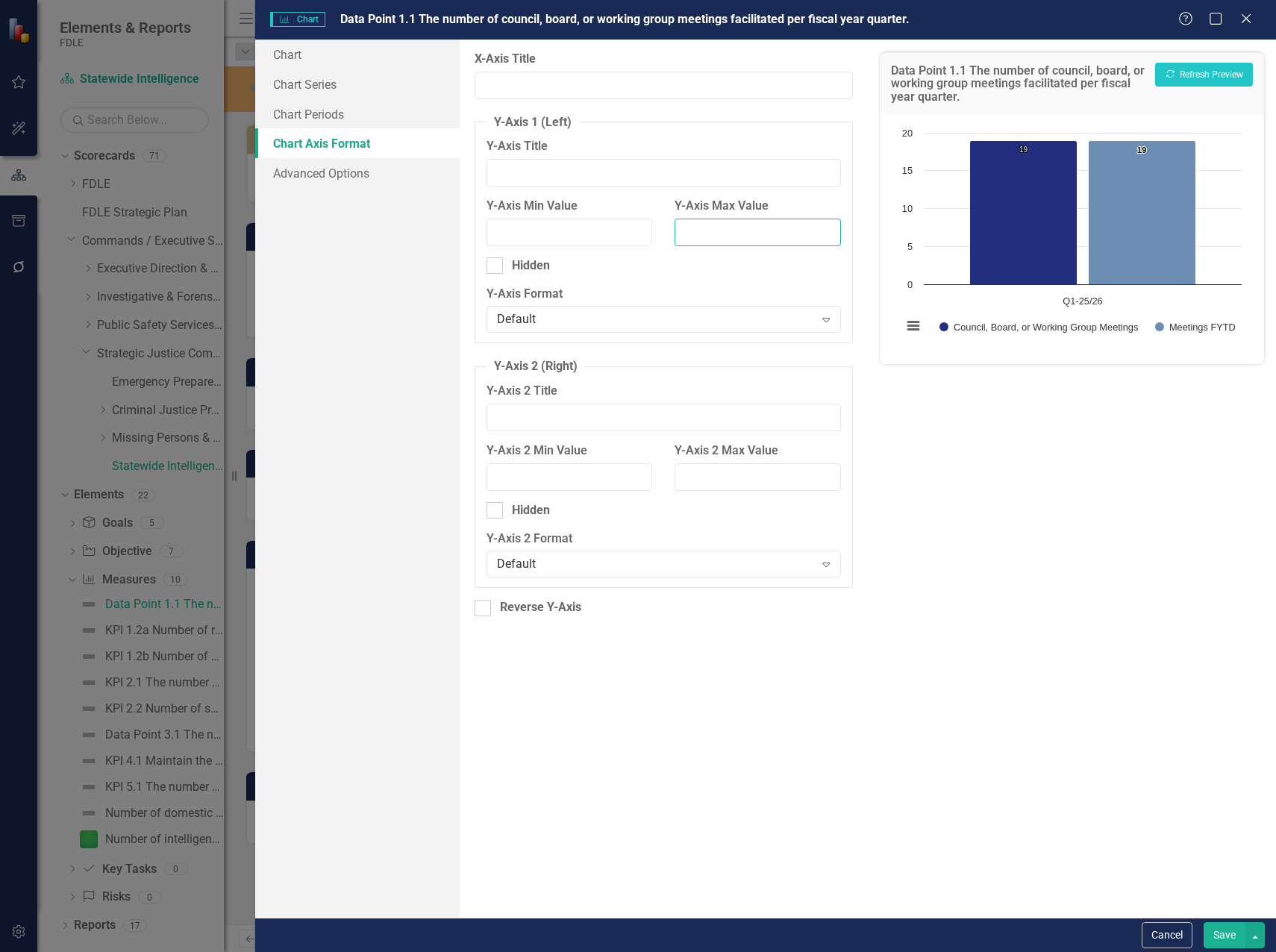
click at [686, 227] on input "Y-Axis Max Value" at bounding box center [757, 232] width 166 height 28
drag, startPoint x: 703, startPoint y: 230, endPoint x: 672, endPoint y: 230, distance: 31.0
click at [672, 230] on div "Y-Axis Max Value 20" at bounding box center [757, 227] width 188 height 60
type input "30"
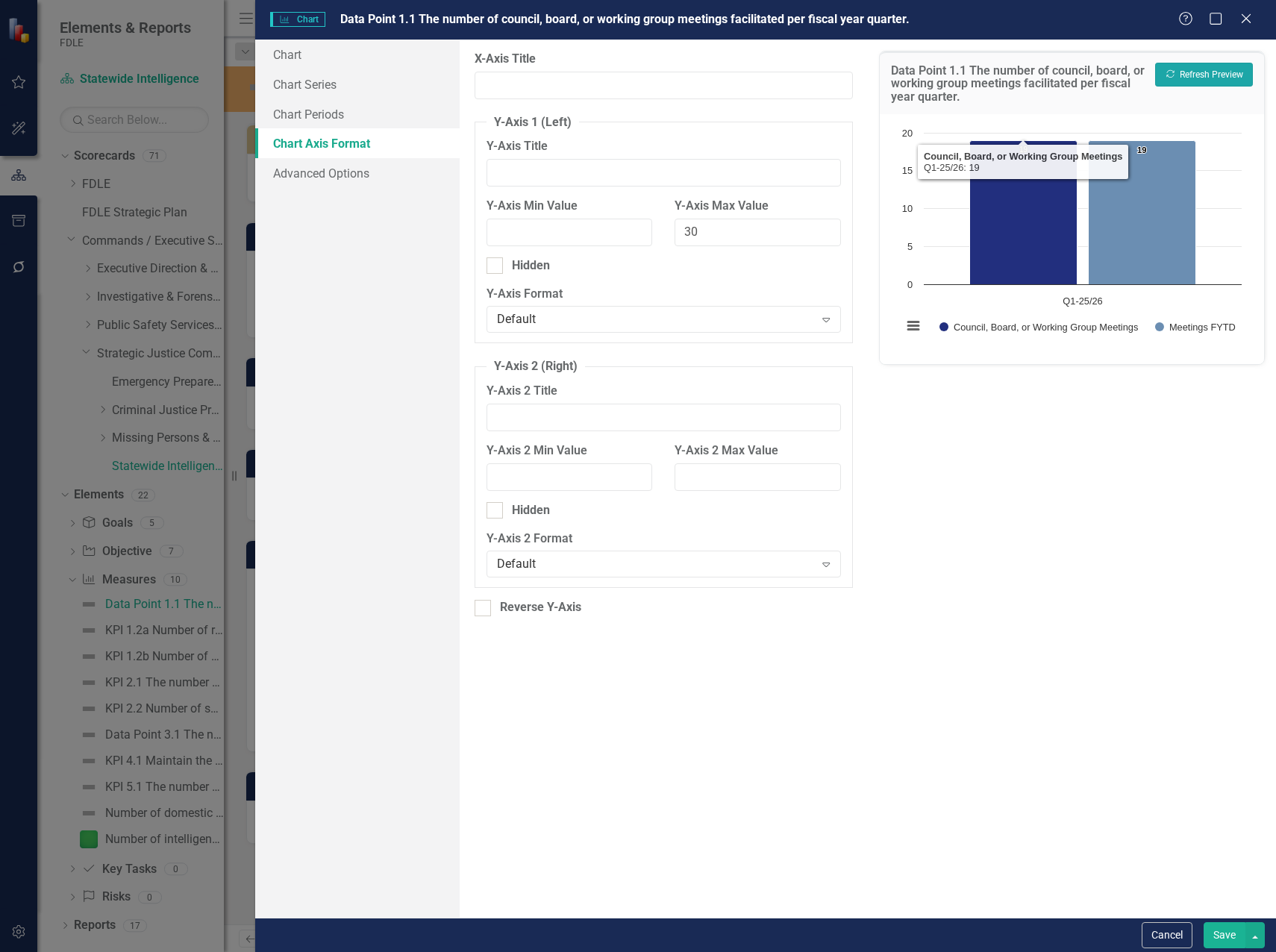
click at [1183, 74] on button "Recalculate Refresh Preview" at bounding box center [1203, 75] width 98 height 24
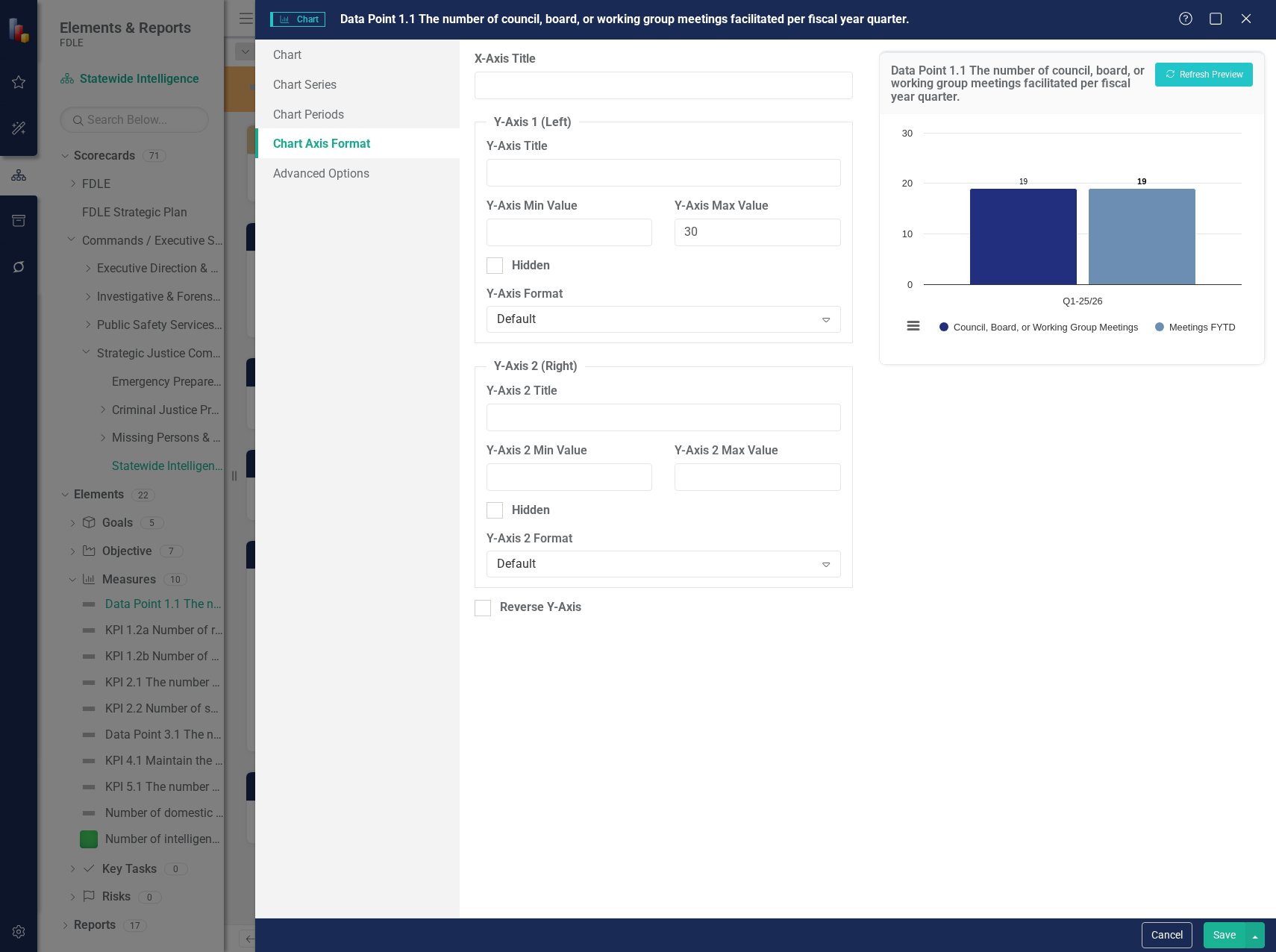
click at [1220, 940] on button "Save" at bounding box center [1224, 935] width 42 height 26
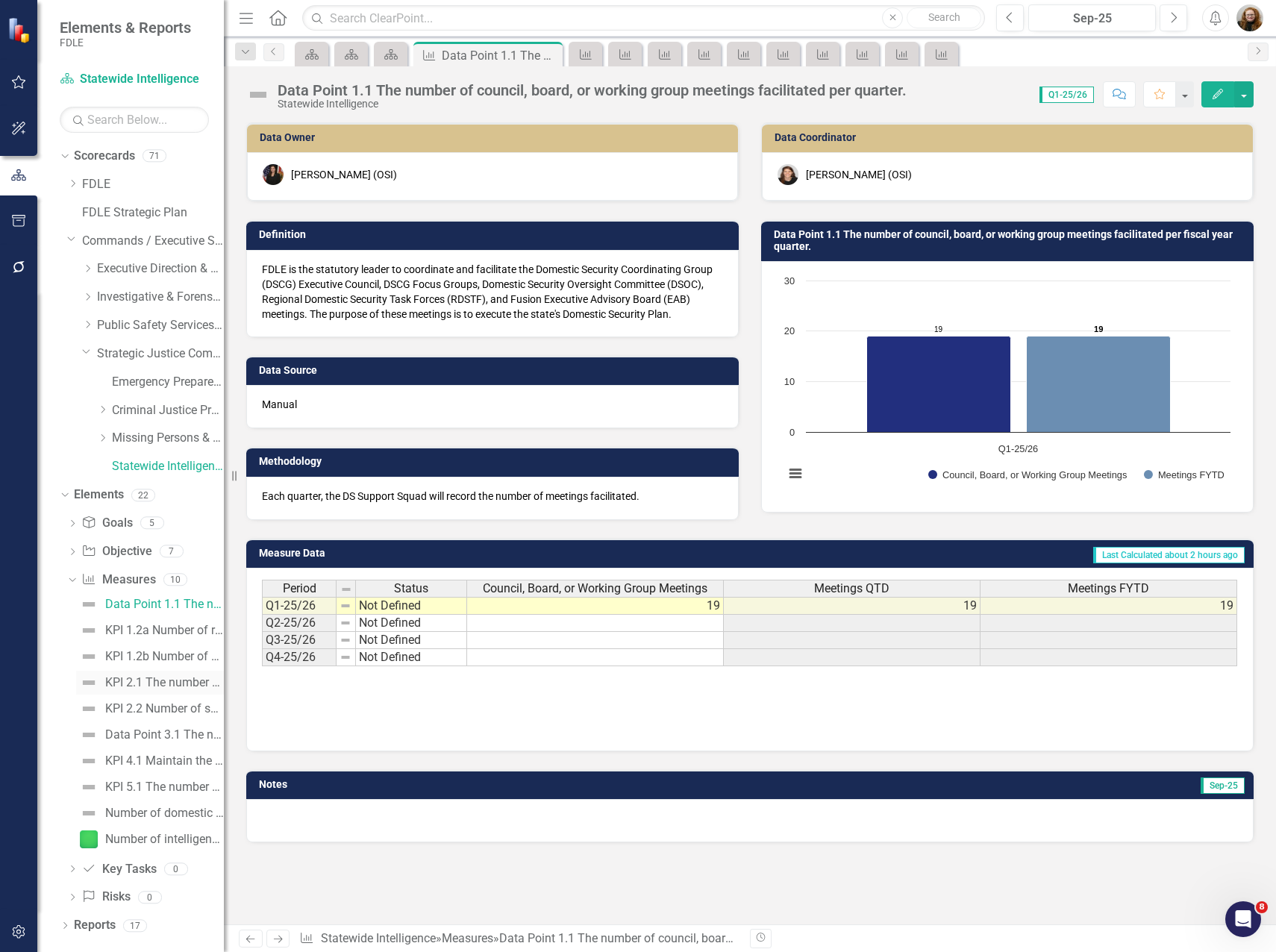
click at [140, 683] on div "KPI 2.1 The number of finished intelligence products created." at bounding box center [164, 681] width 119 height 13
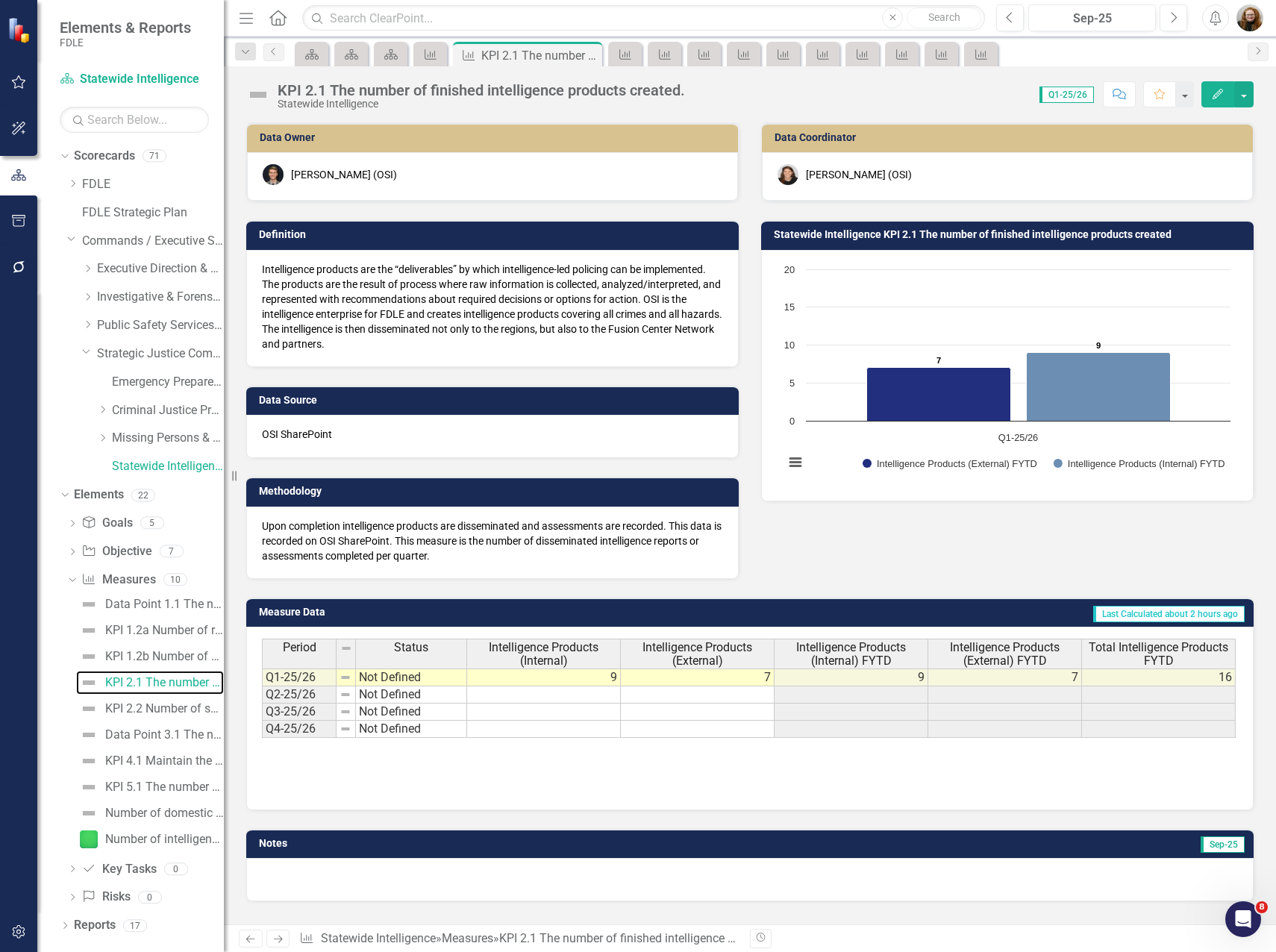
click at [955, 286] on rect "Interactive chart" at bounding box center [1007, 373] width 461 height 224
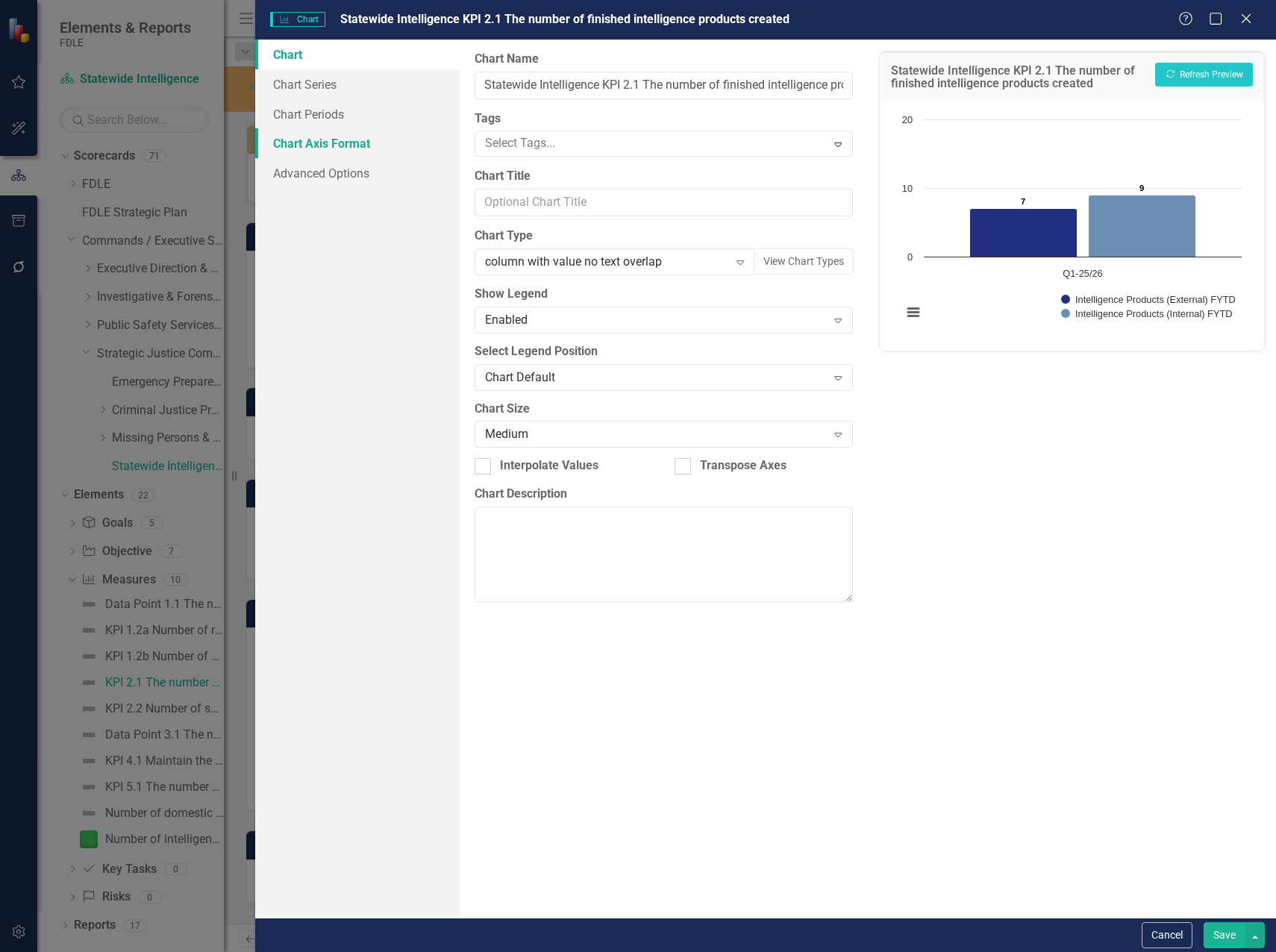
click at [326, 138] on link "Chart Axis Format" at bounding box center [357, 143] width 204 height 30
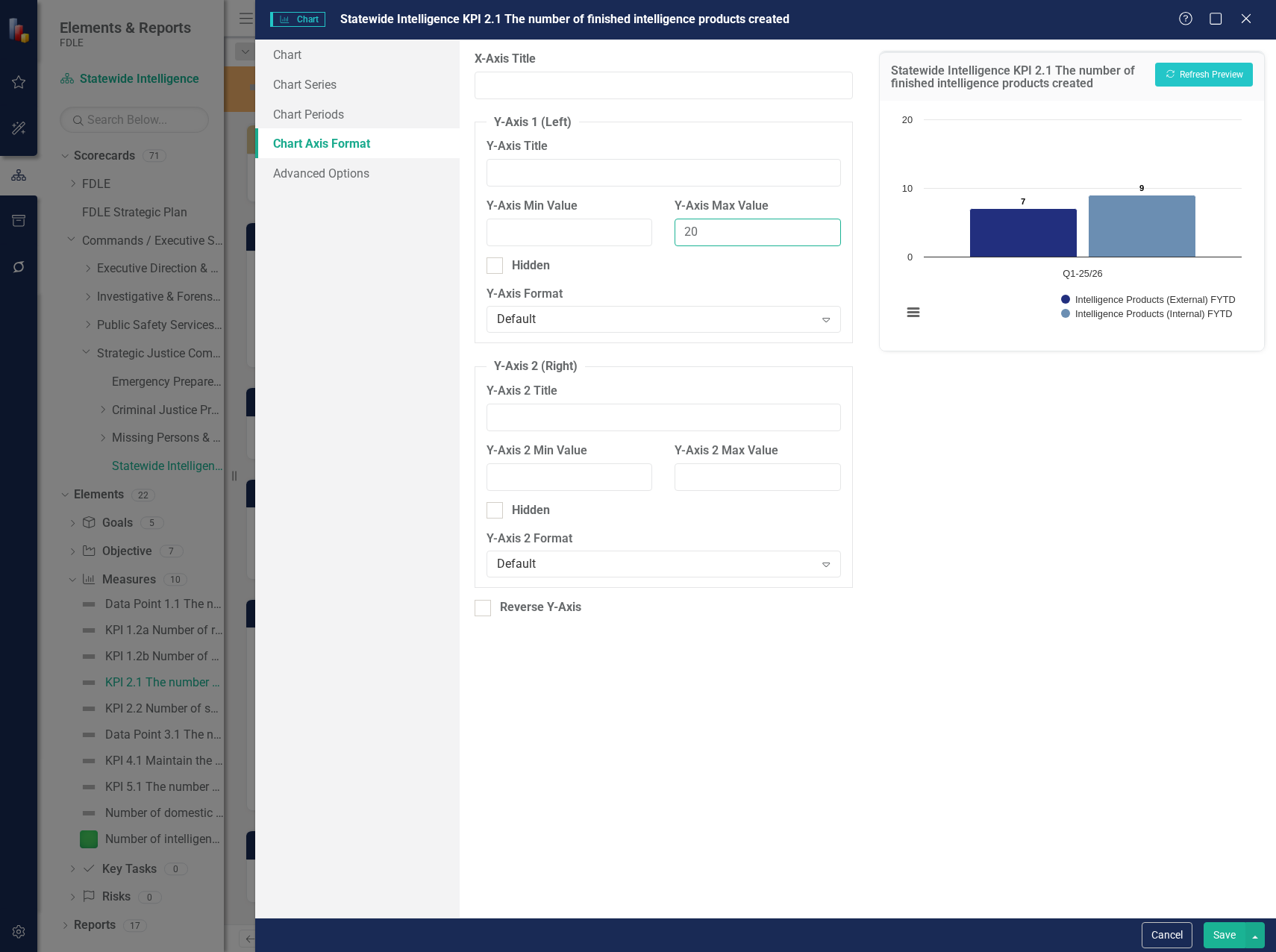
click at [683, 231] on input "20" at bounding box center [757, 232] width 166 height 28
type input "10"
click at [1209, 68] on button "Recalculate Refresh Preview" at bounding box center [1203, 75] width 98 height 24
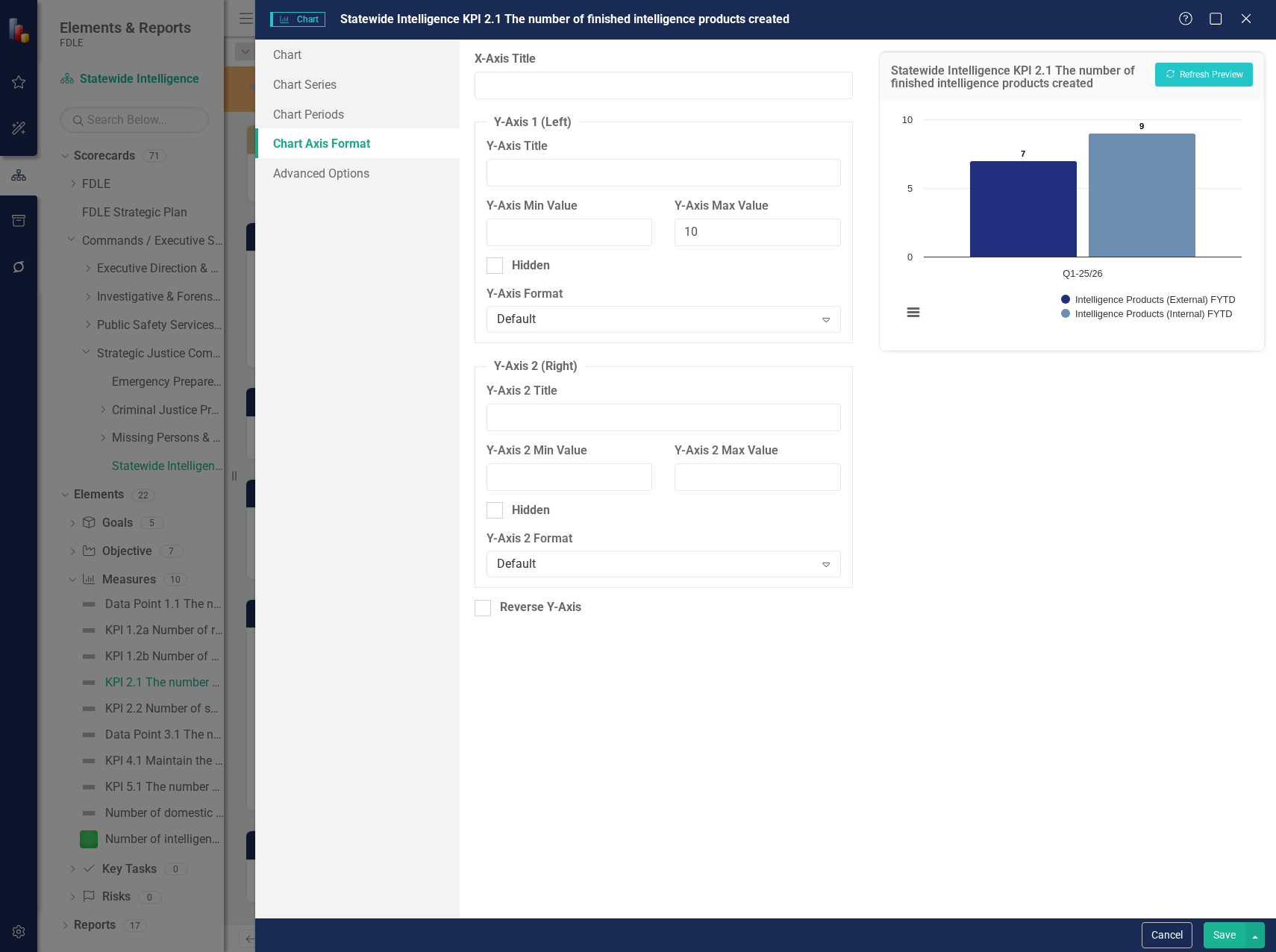
click at [1225, 931] on button "Save" at bounding box center [1224, 935] width 42 height 26
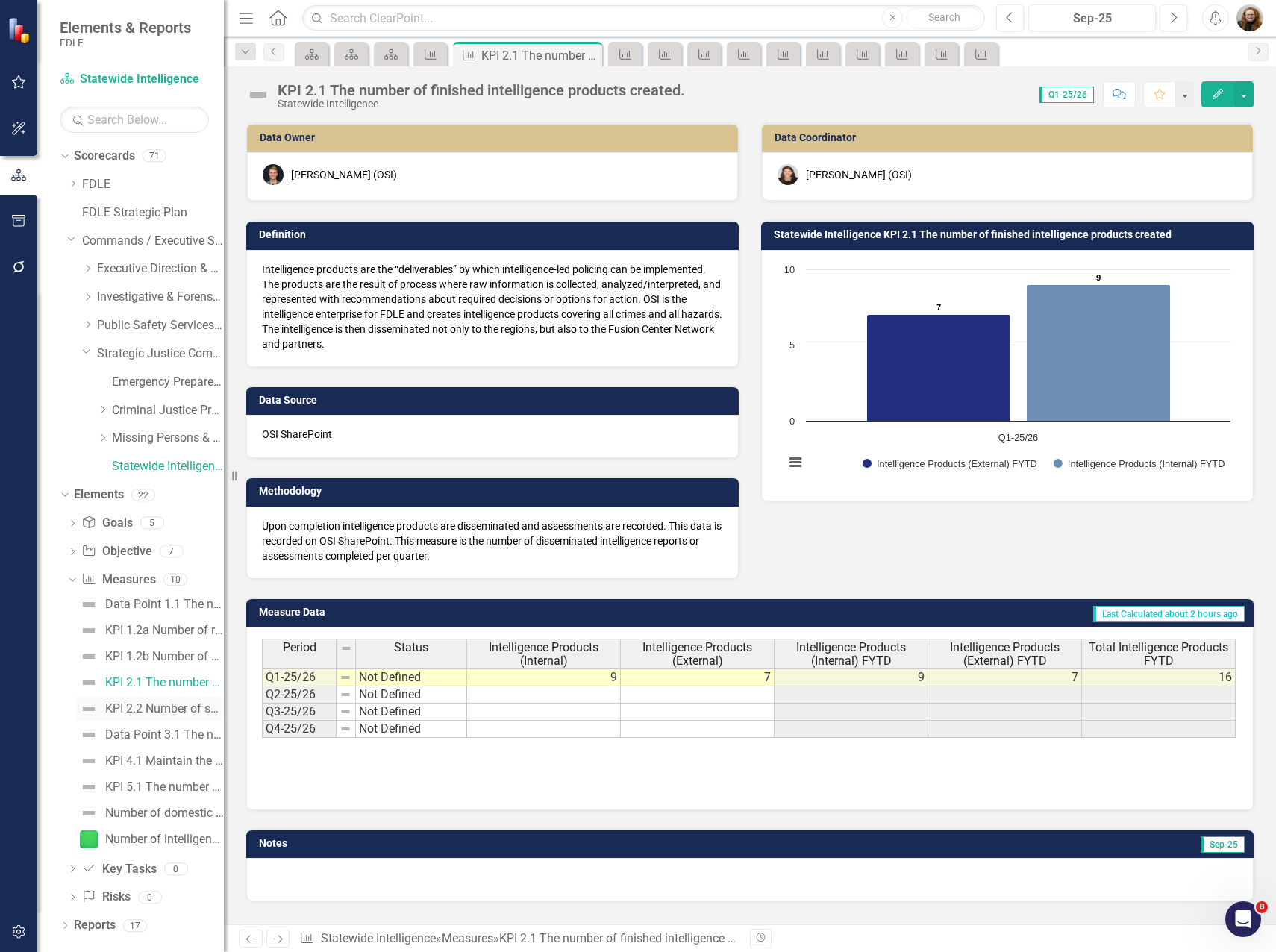
click at [165, 710] on div "KPI 2.2 Number of sharing opportunities" at bounding box center [164, 708] width 119 height 13
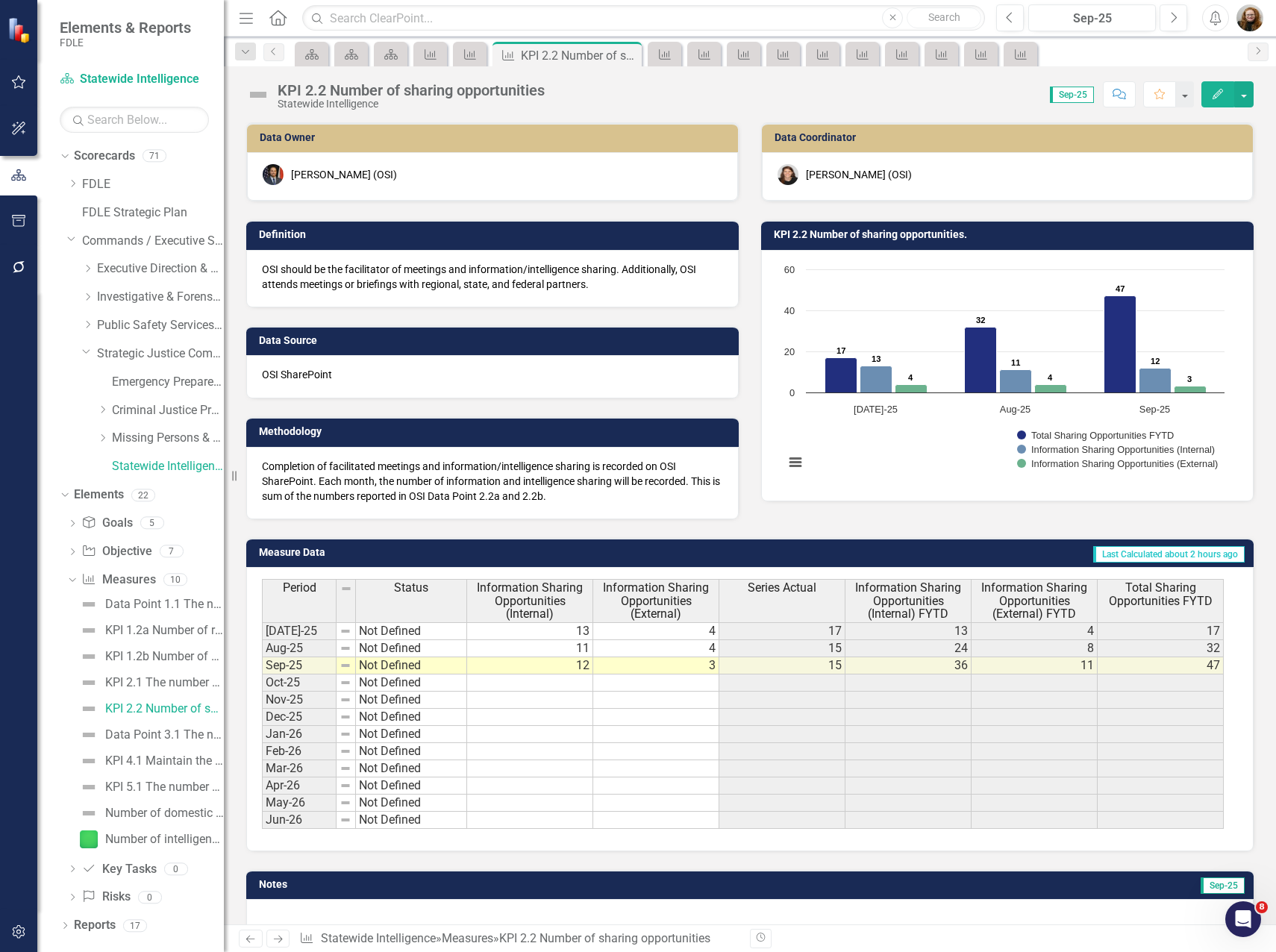
click at [1096, 234] on h3 "KPI 2.2 Number of sharing opportunities." at bounding box center [1010, 234] width 472 height 11
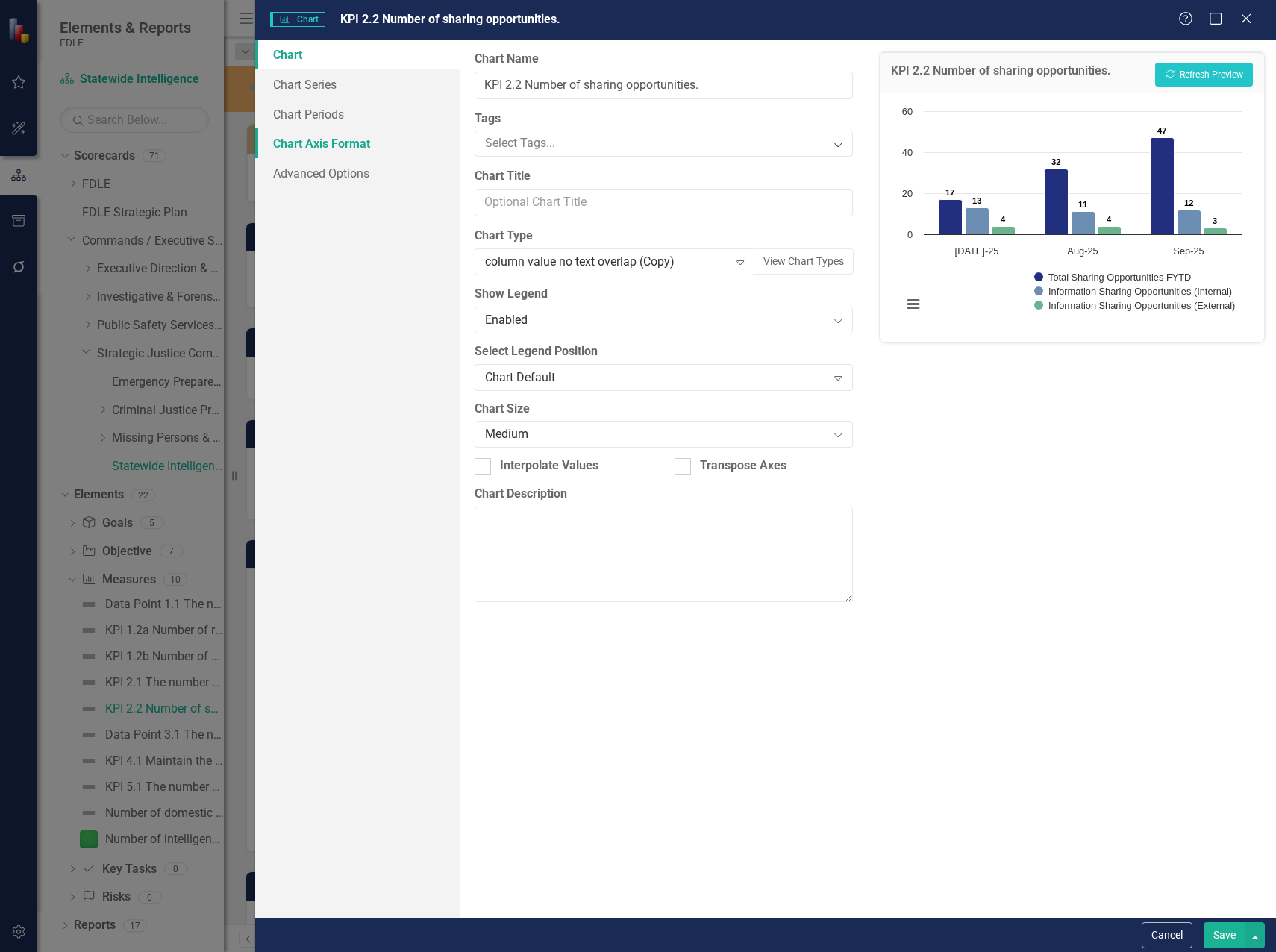
click at [358, 143] on link "Chart Axis Format" at bounding box center [357, 143] width 204 height 30
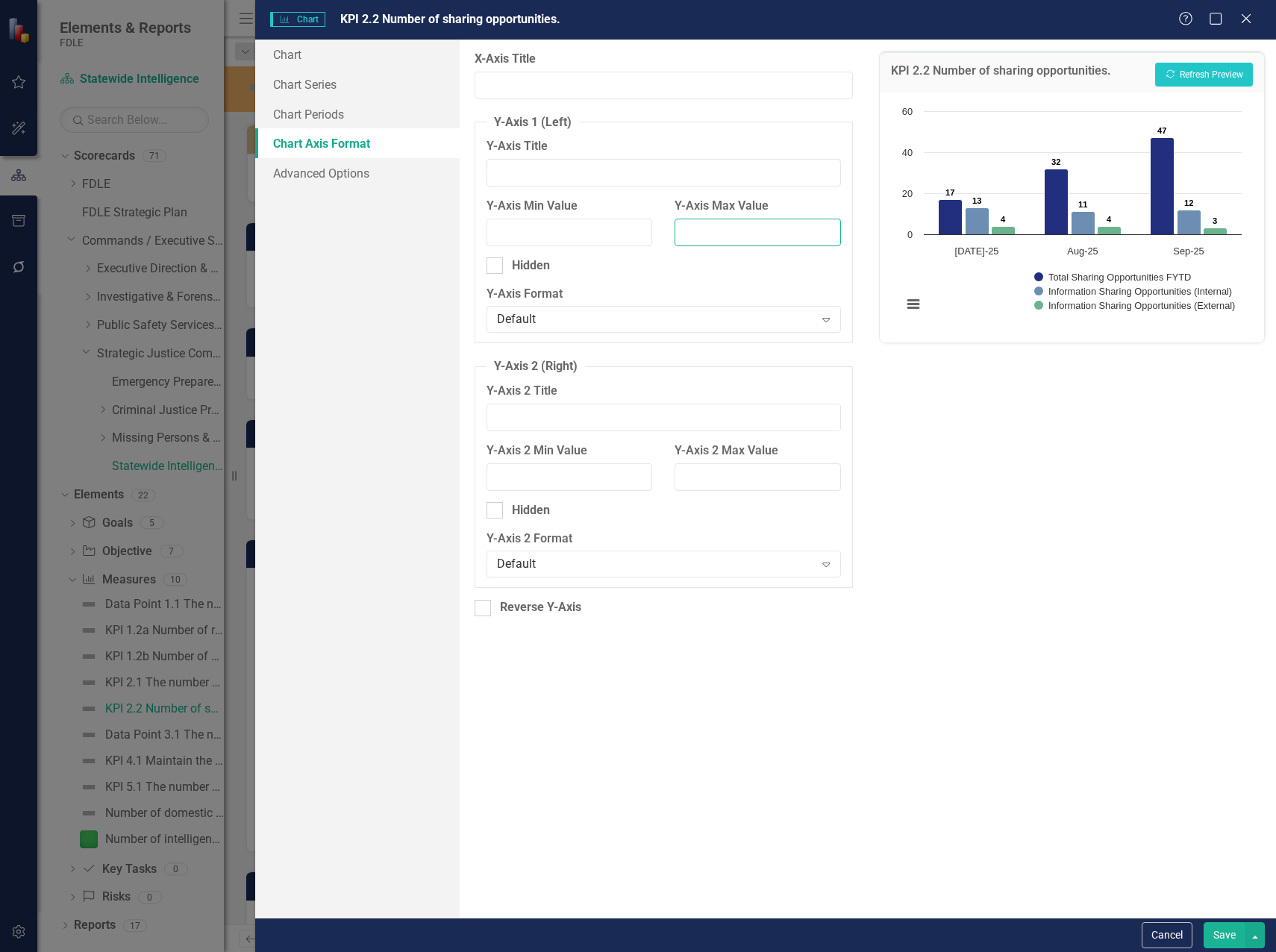
click at [690, 224] on input "Y-Axis Max Value" at bounding box center [757, 232] width 166 height 28
type input "50"
click at [1180, 73] on button "Recalculate Refresh Preview" at bounding box center [1203, 75] width 98 height 24
click at [1217, 934] on button "Save" at bounding box center [1224, 935] width 42 height 26
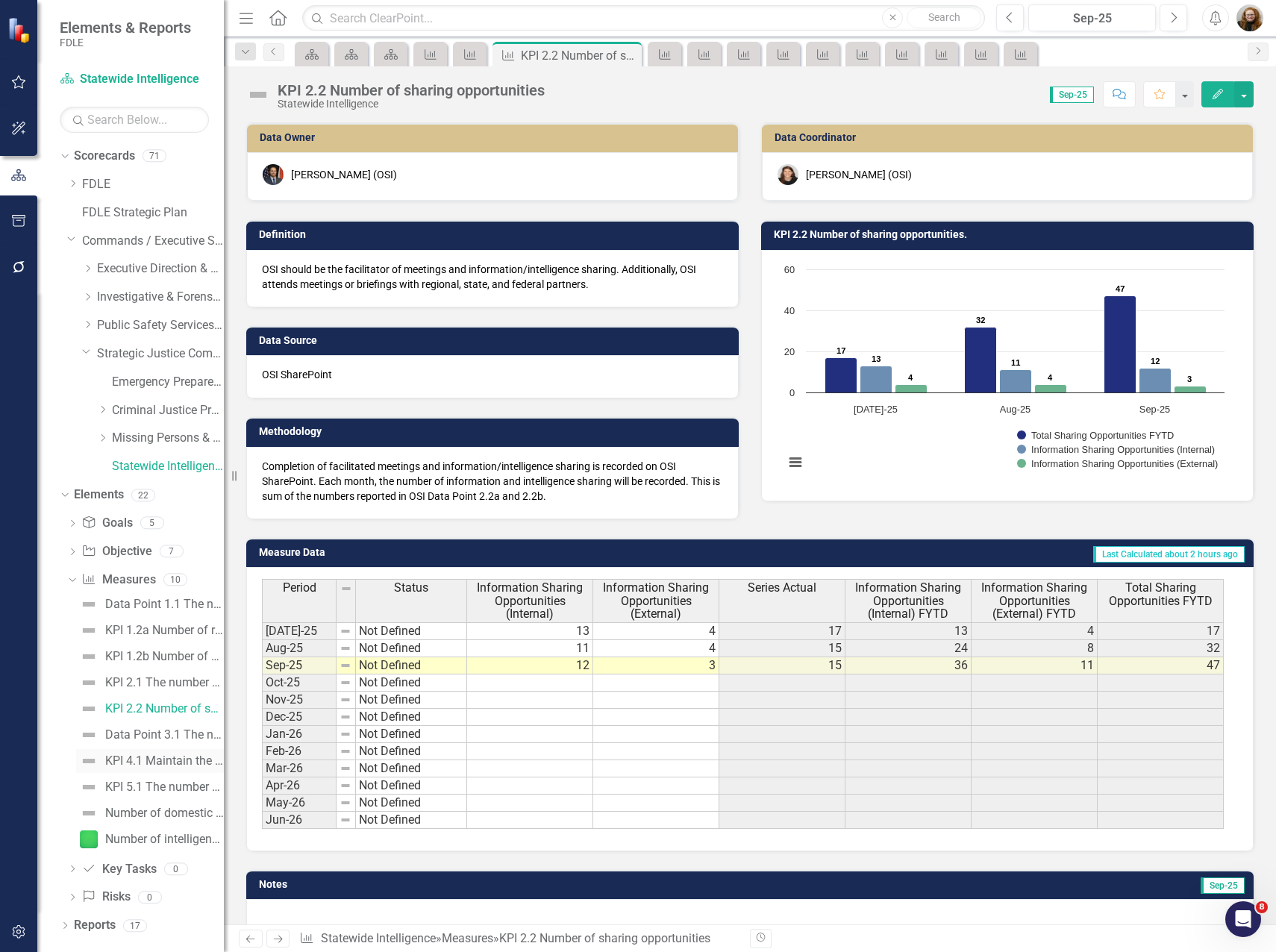
click at [134, 768] on link "KPI 4.1 Maintain the number of regional and statewide domestic security and nat…" at bounding box center [149, 761] width 147 height 24
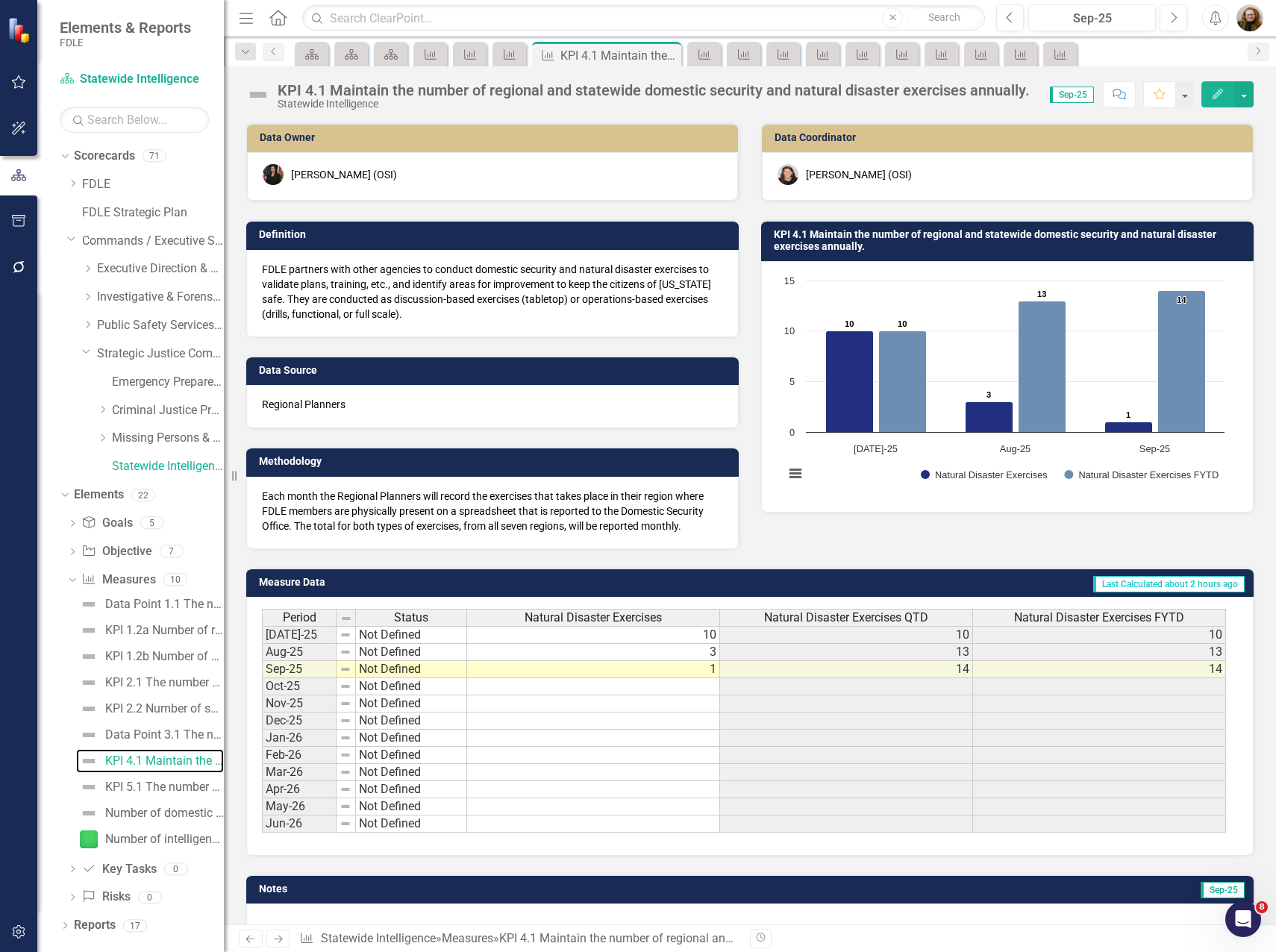
click at [972, 295] on rect "Interactive chart" at bounding box center [1004, 384] width 455 height 224
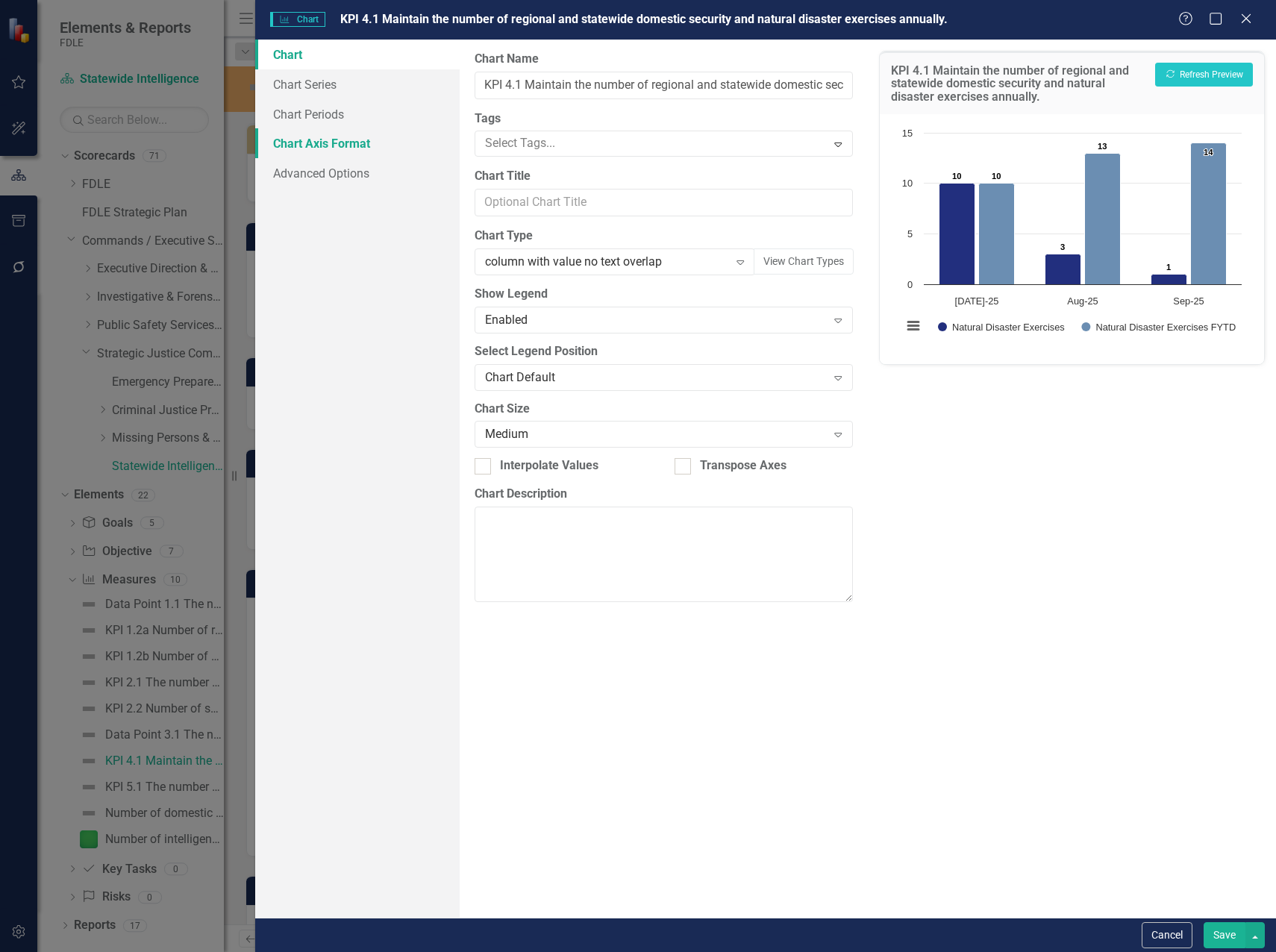
click at [342, 144] on link "Chart Axis Format" at bounding box center [357, 143] width 204 height 30
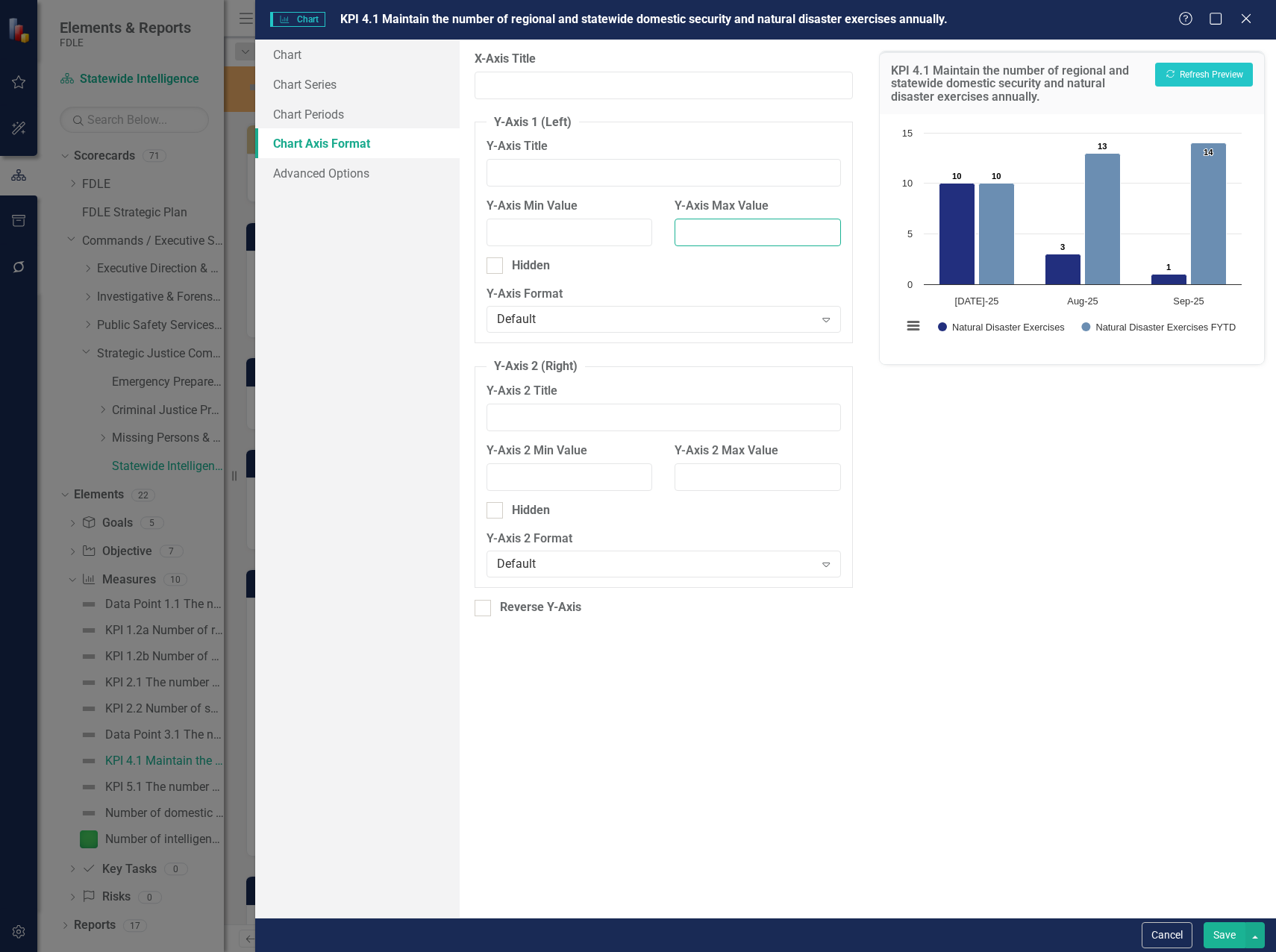
click at [768, 235] on input "Y-Axis Max Value" at bounding box center [757, 232] width 166 height 28
click at [1202, 75] on button "Recalculate Refresh Preview" at bounding box center [1203, 75] width 98 height 24
drag, startPoint x: 708, startPoint y: 230, endPoint x: 661, endPoint y: 233, distance: 47.1
click at [661, 233] on div "Y-Axis Min Value Y-Axis Max Value 20" at bounding box center [663, 227] width 377 height 60
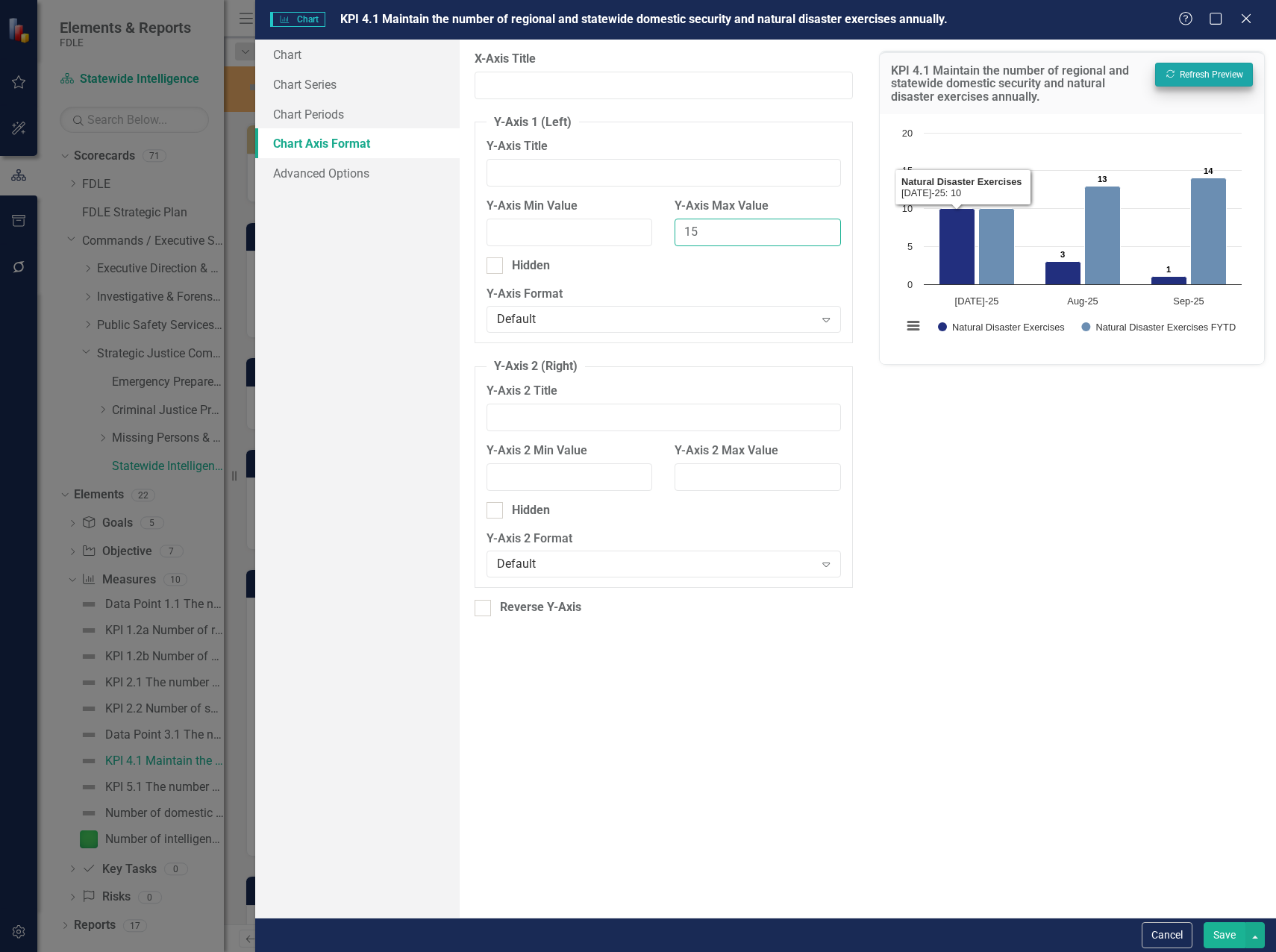
type input "15"
click at [1206, 70] on button "Recalculate Refresh Preview" at bounding box center [1203, 75] width 98 height 24
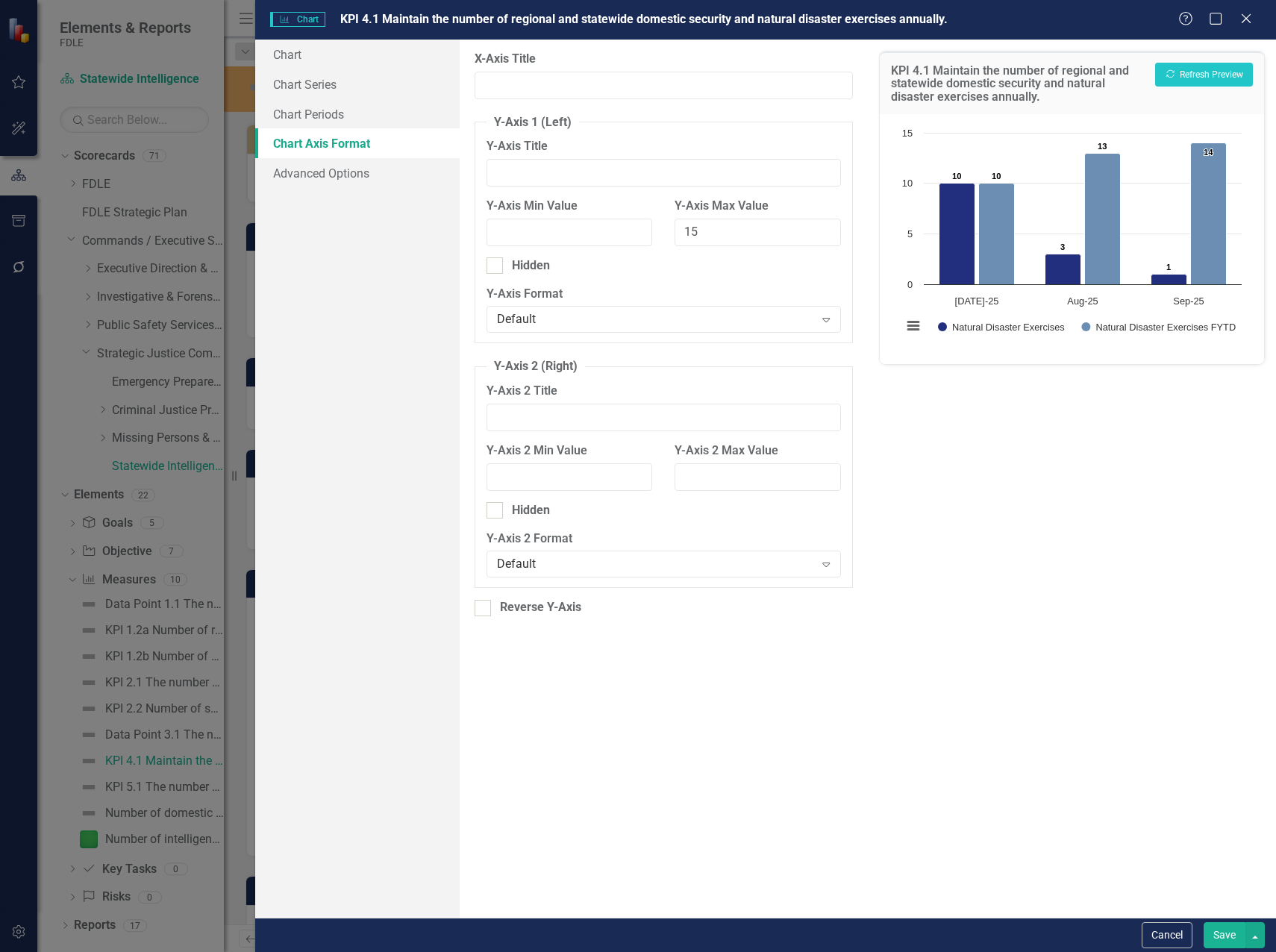
click at [1224, 932] on button "Save" at bounding box center [1224, 935] width 42 height 26
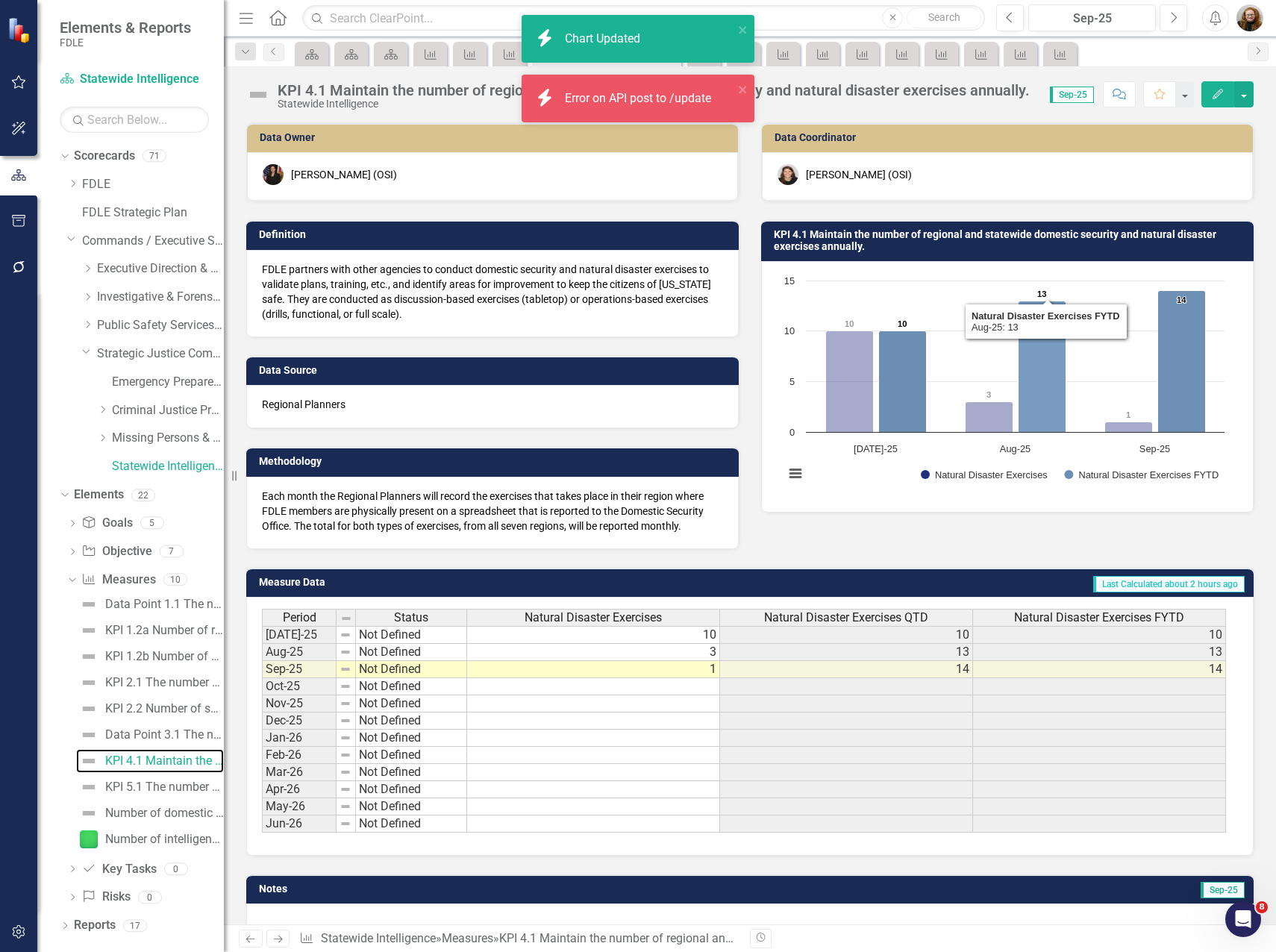
click at [1008, 325] on rect "Interactive chart" at bounding box center [1004, 384] width 455 height 224
click at [1009, 325] on rect "Interactive chart" at bounding box center [1004, 384] width 455 height 224
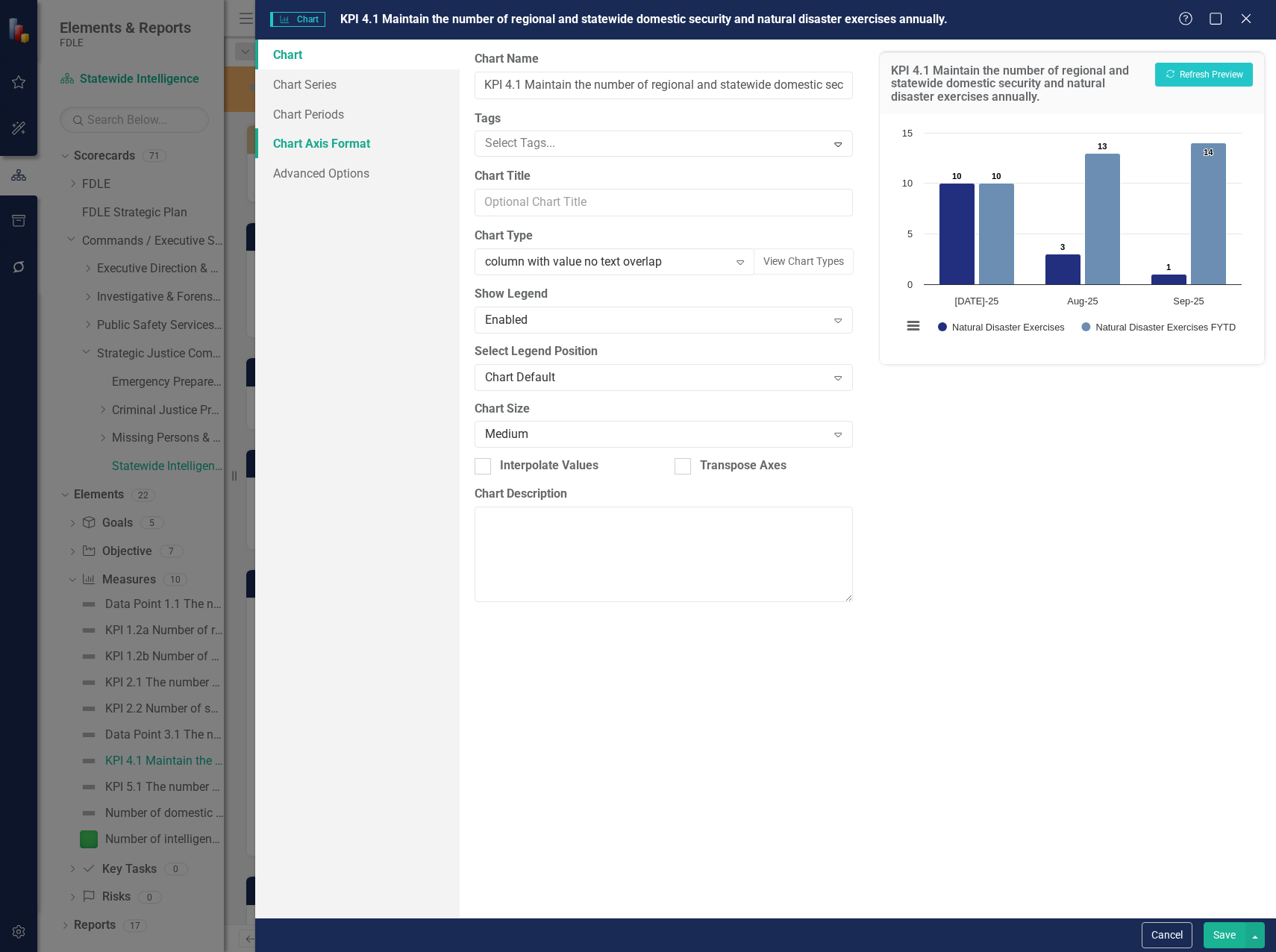
drag, startPoint x: 305, startPoint y: 142, endPoint x: 326, endPoint y: 141, distance: 21.0
click at [306, 142] on link "Chart Axis Format" at bounding box center [357, 143] width 204 height 30
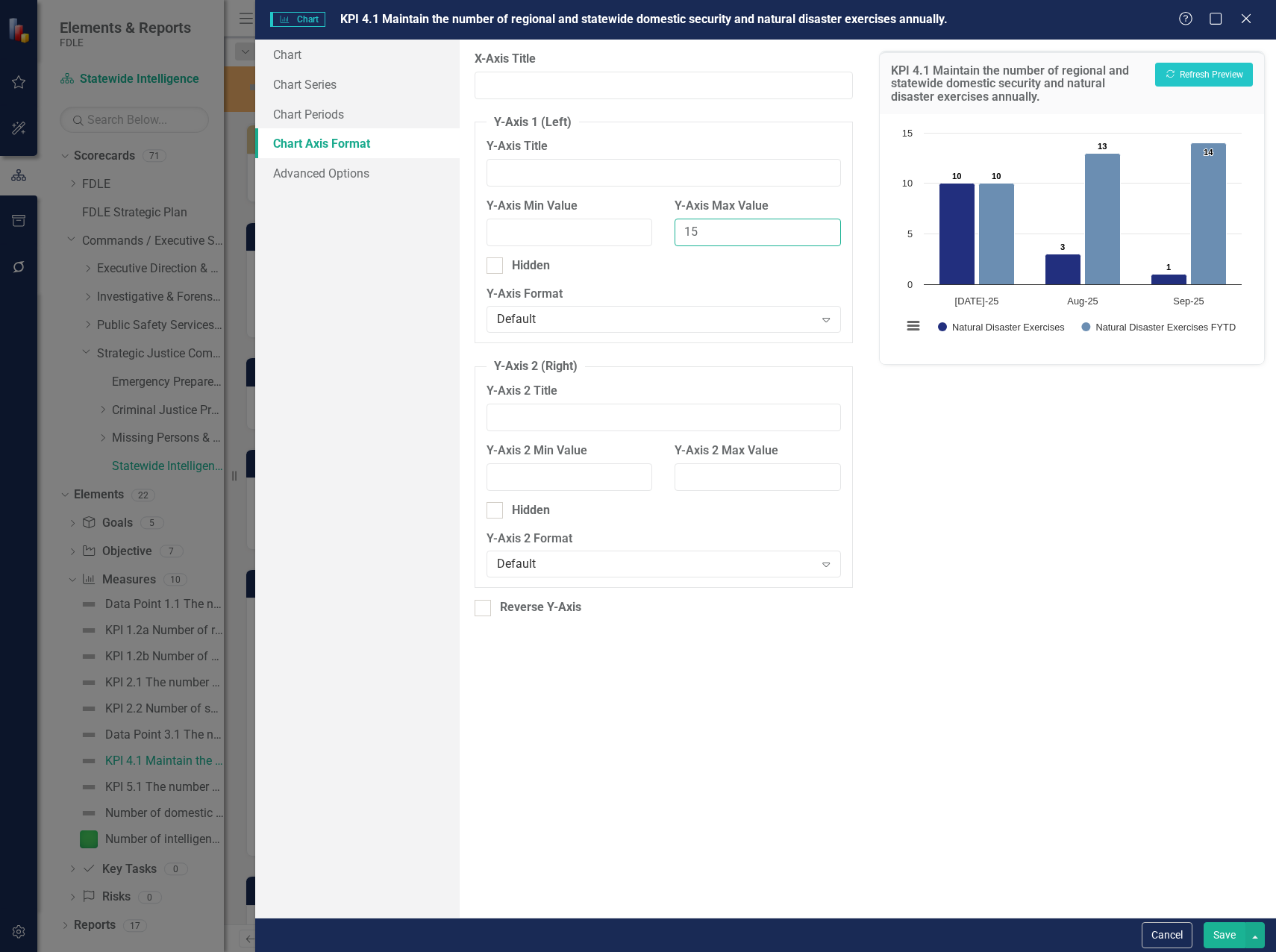
drag, startPoint x: 711, startPoint y: 230, endPoint x: 656, endPoint y: 236, distance: 55.3
click at [657, 236] on div "Y-Axis Min Value Y-Axis Max Value 15" at bounding box center [663, 227] width 377 height 60
type input "20"
click at [1221, 75] on button "Recalculate Refresh Preview" at bounding box center [1203, 75] width 98 height 24
click at [1225, 927] on button "Save" at bounding box center [1224, 935] width 42 height 26
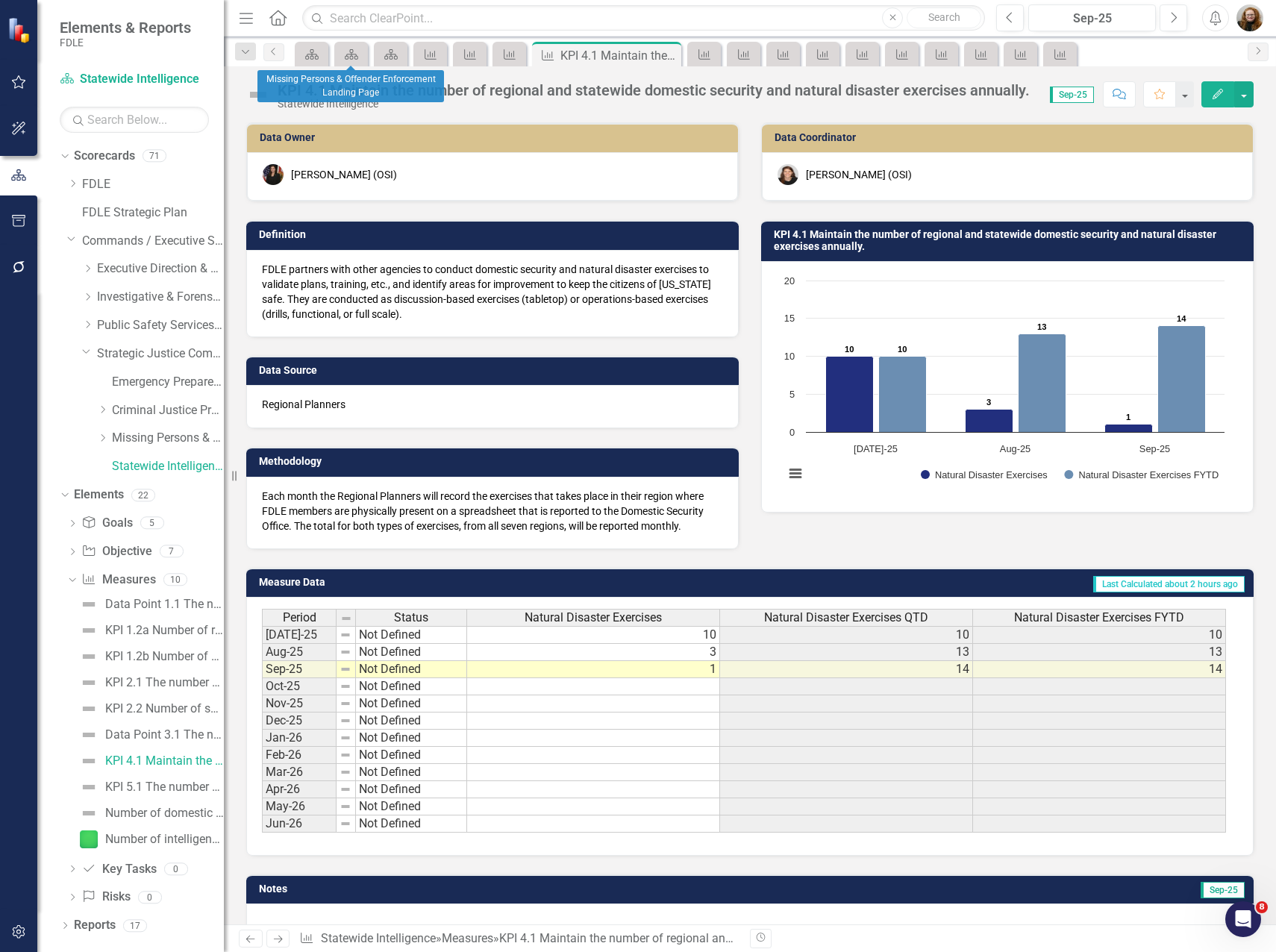
click at [357, 64] on div "Scorecard" at bounding box center [351, 54] width 34 height 25
click at [358, 57] on icon at bounding box center [351, 54] width 13 height 10
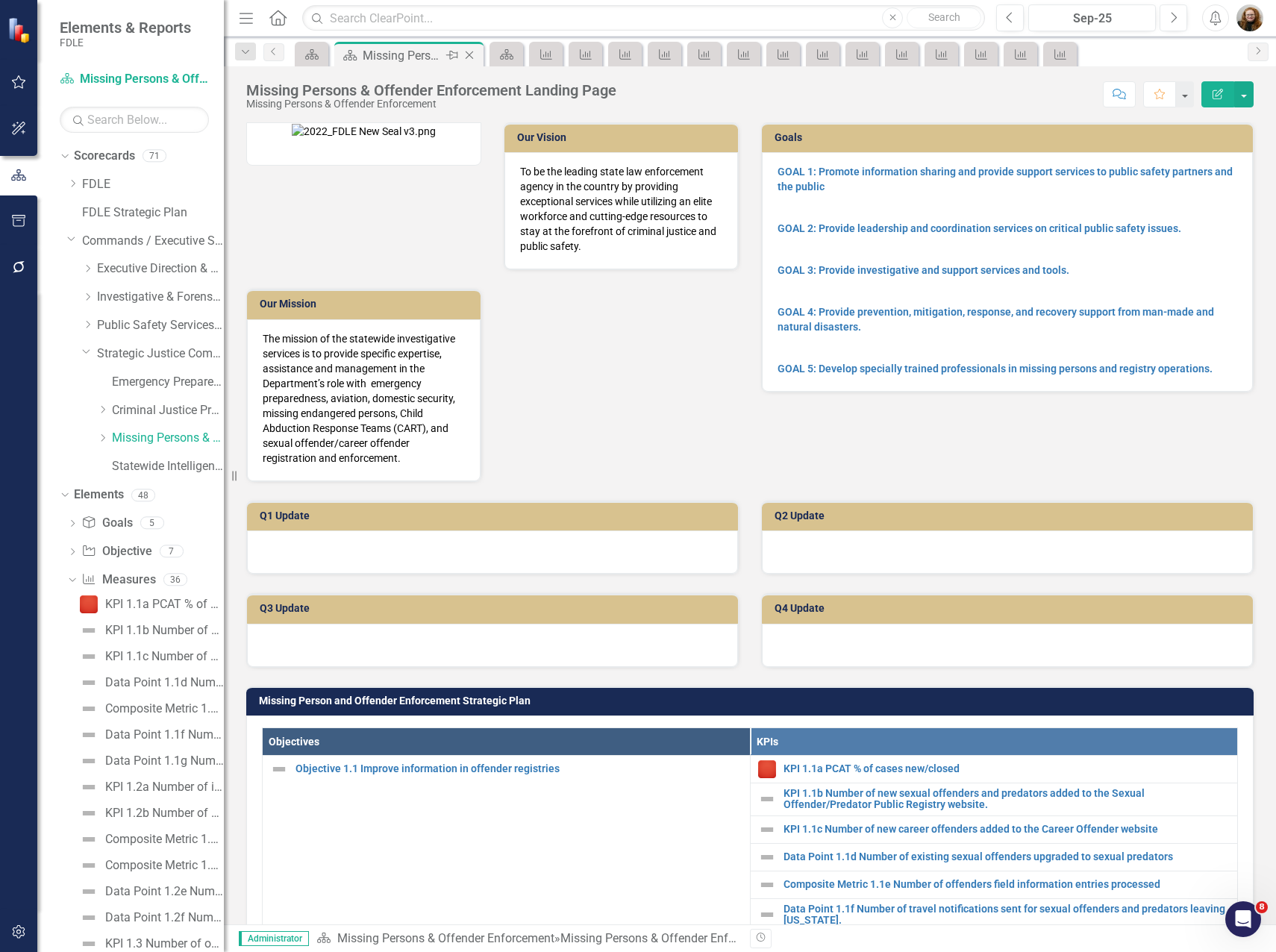
click at [473, 53] on icon "Close" at bounding box center [469, 55] width 15 height 12
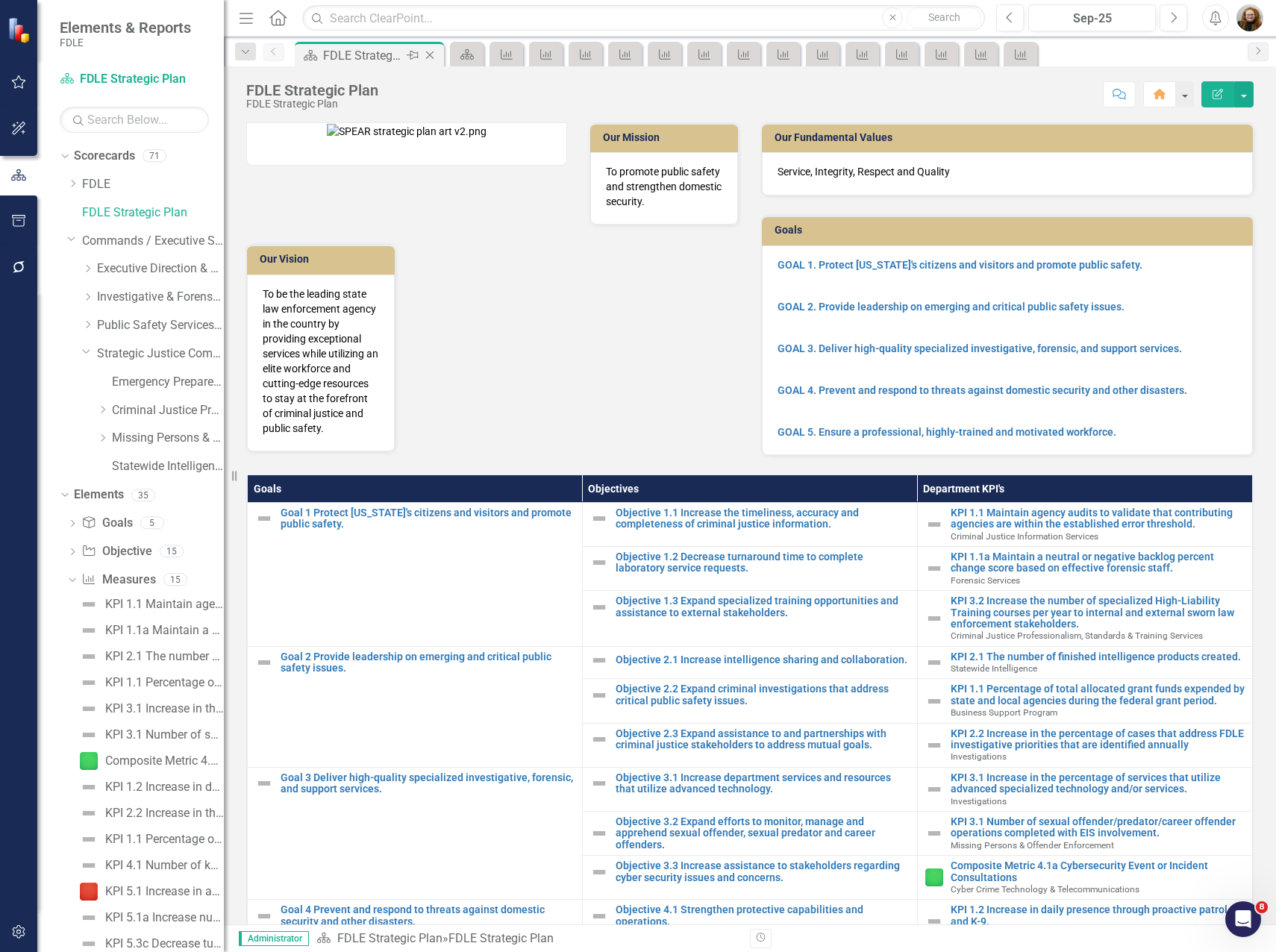
click at [432, 55] on icon "Close" at bounding box center [429, 55] width 15 height 12
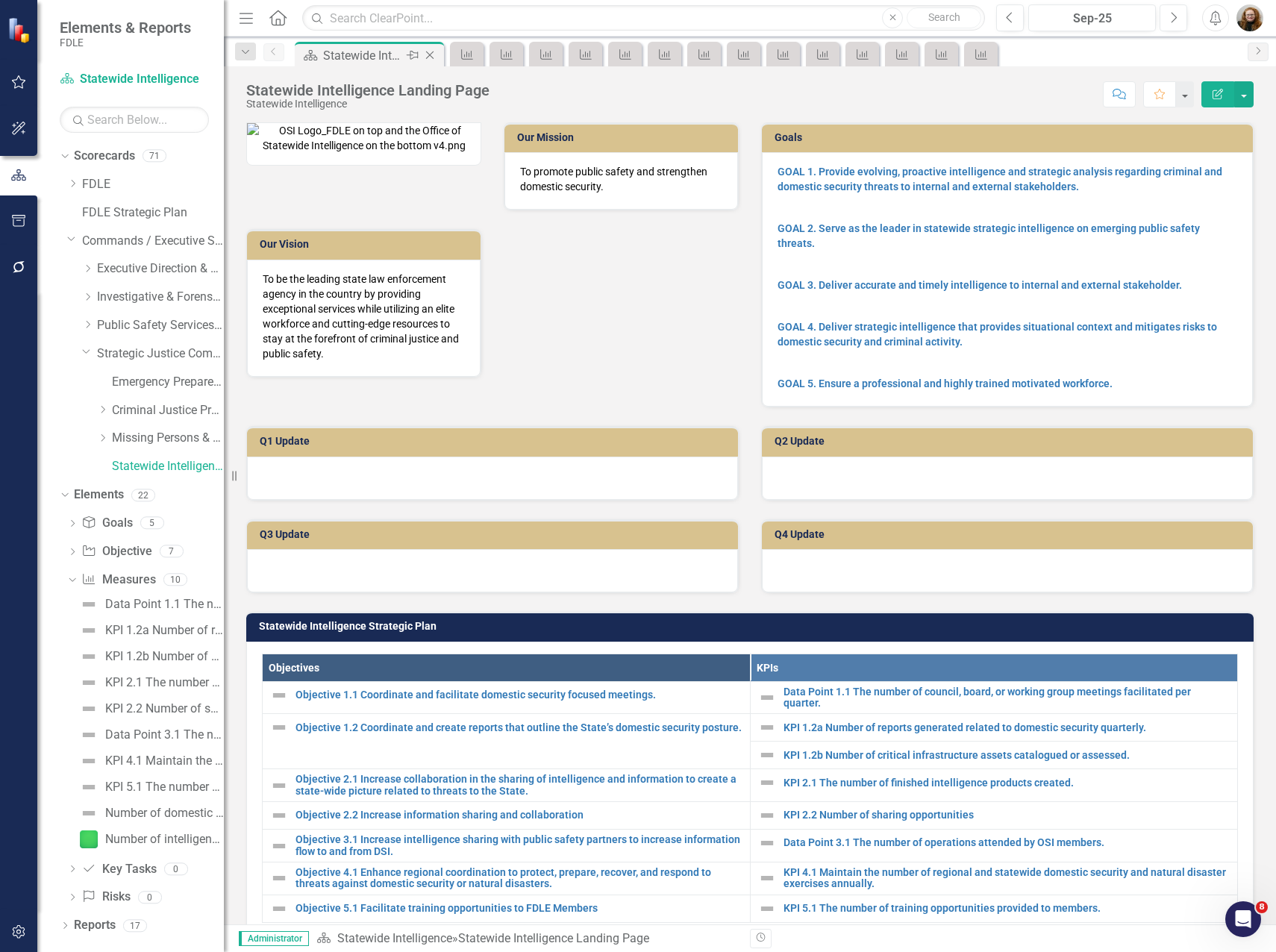
click at [432, 55] on icon "Close" at bounding box center [429, 55] width 15 height 12
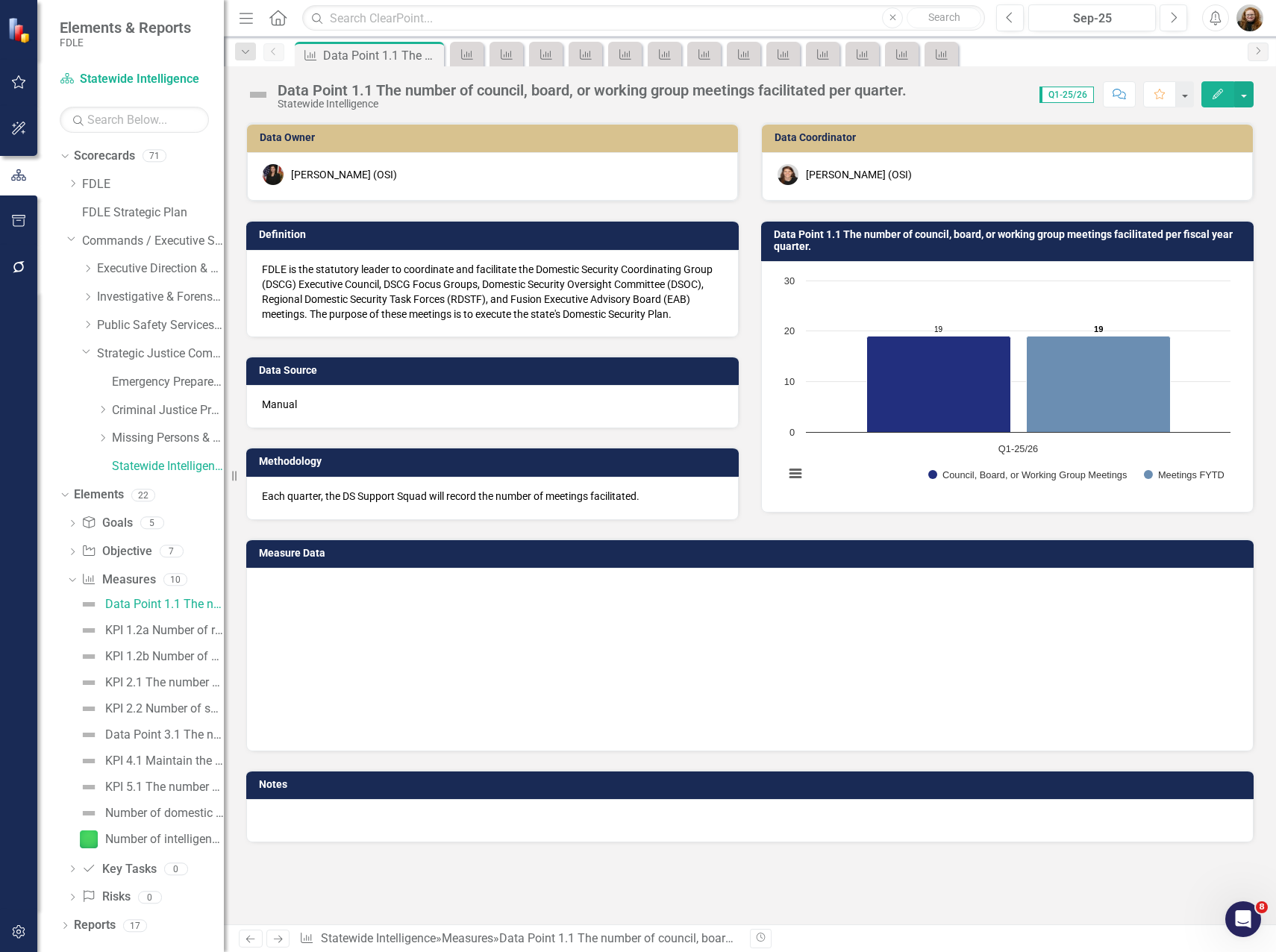
click at [0, 0] on icon "Close" at bounding box center [0, 0] width 0 height 0
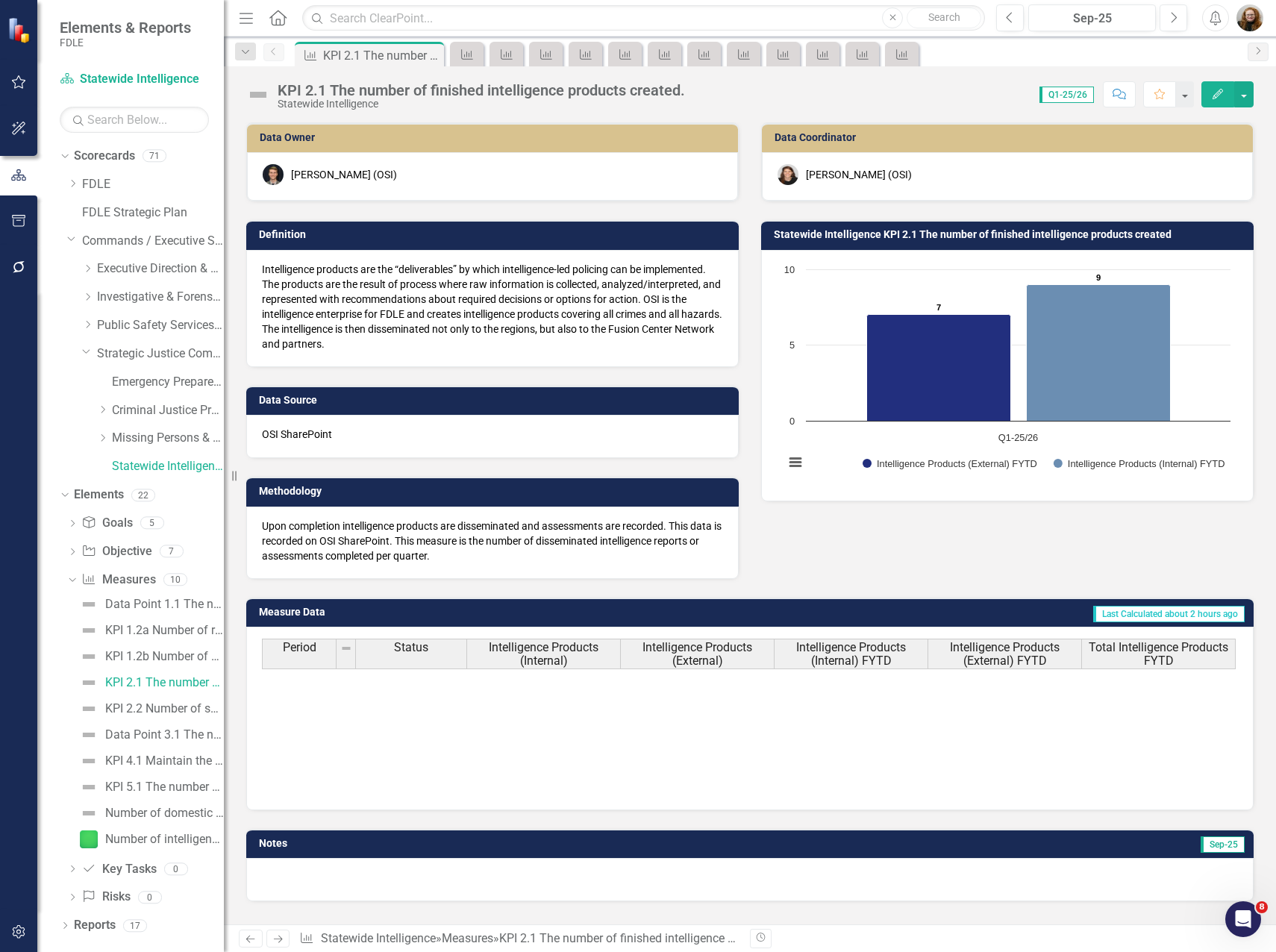
click at [0, 0] on icon "Close" at bounding box center [0, 0] width 0 height 0
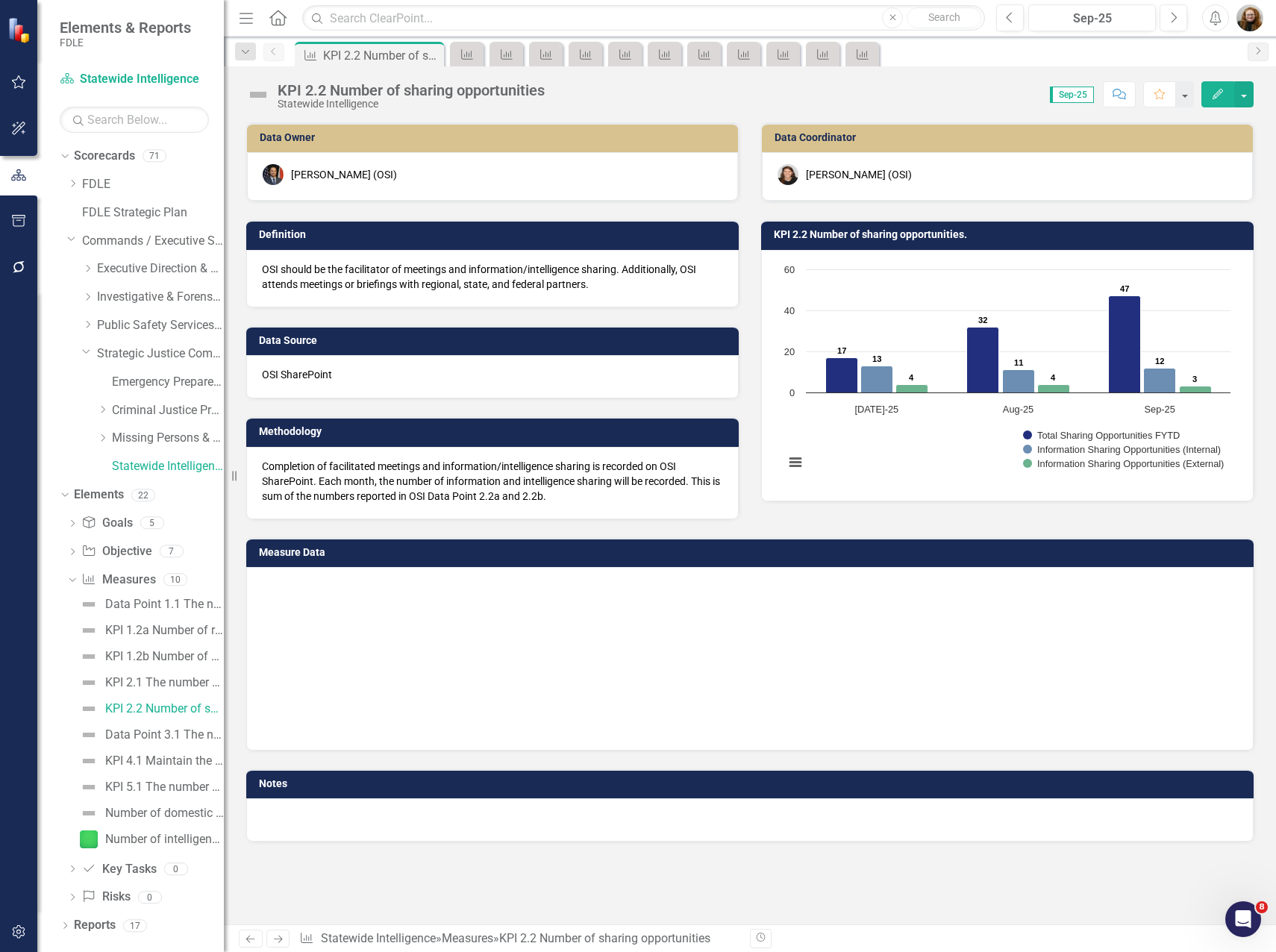
click at [0, 0] on icon "Close" at bounding box center [0, 0] width 0 height 0
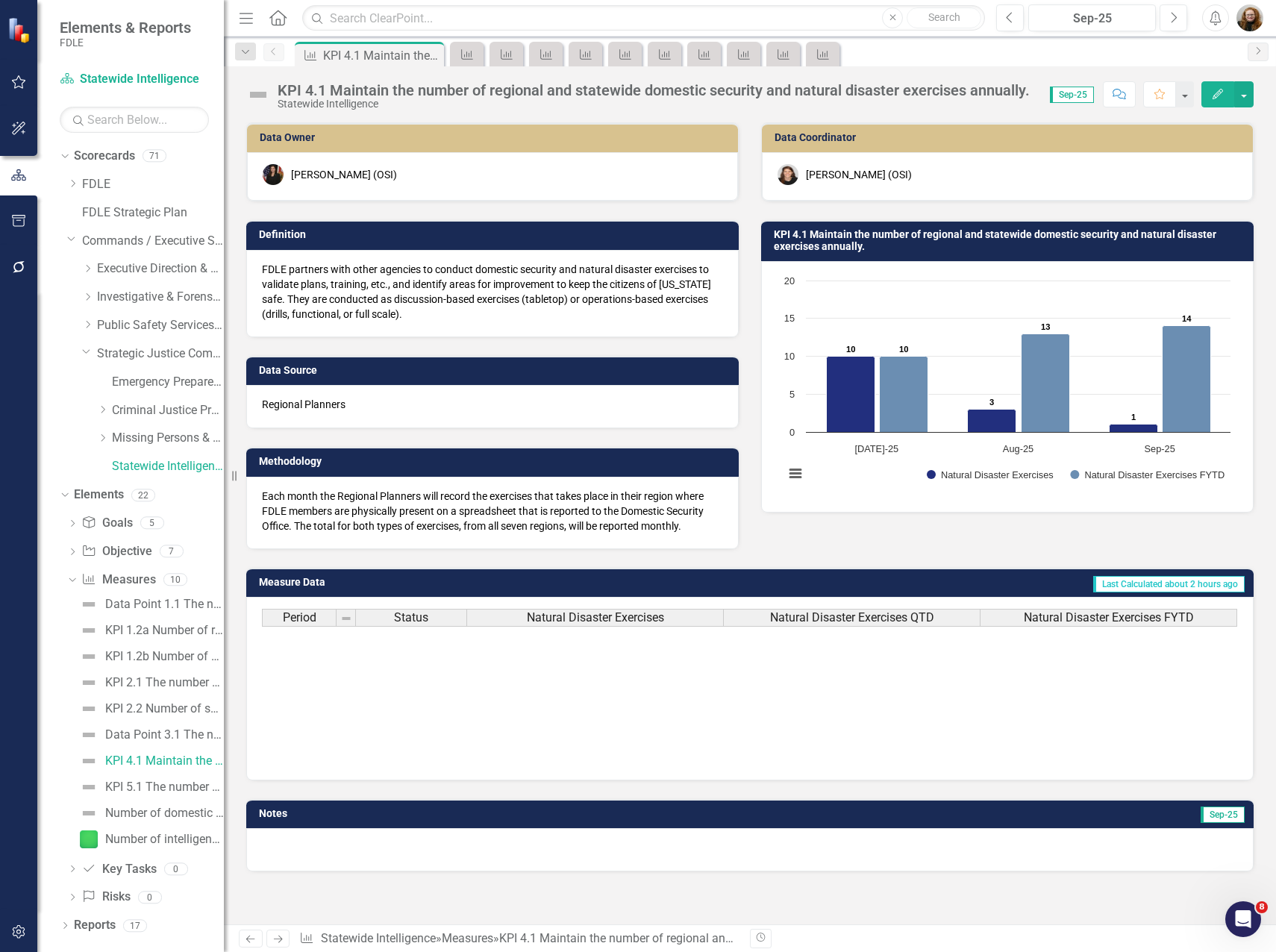
click at [0, 0] on icon "Close" at bounding box center [0, 0] width 0 height 0
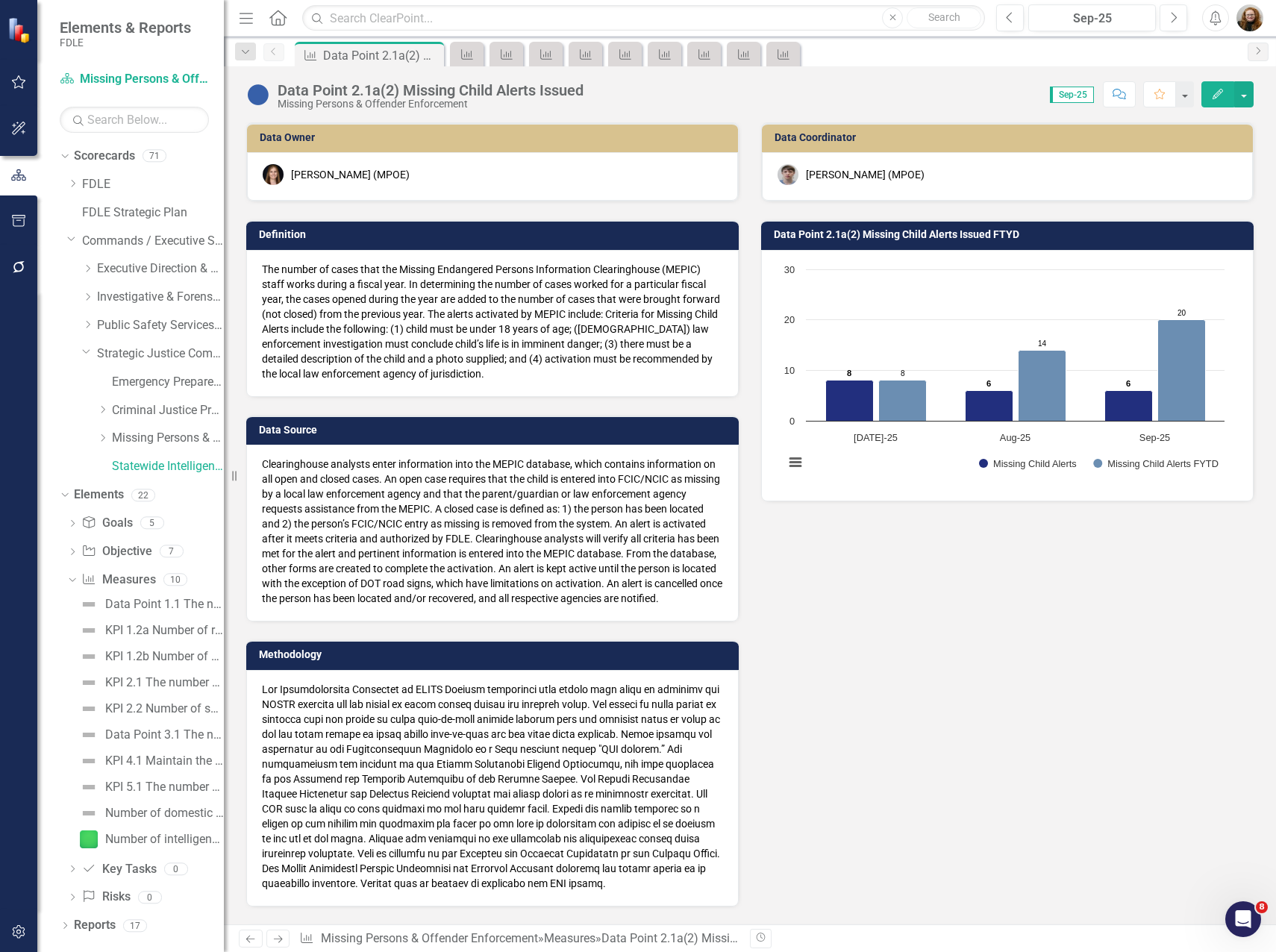
click at [0, 0] on icon "Close" at bounding box center [0, 0] width 0 height 0
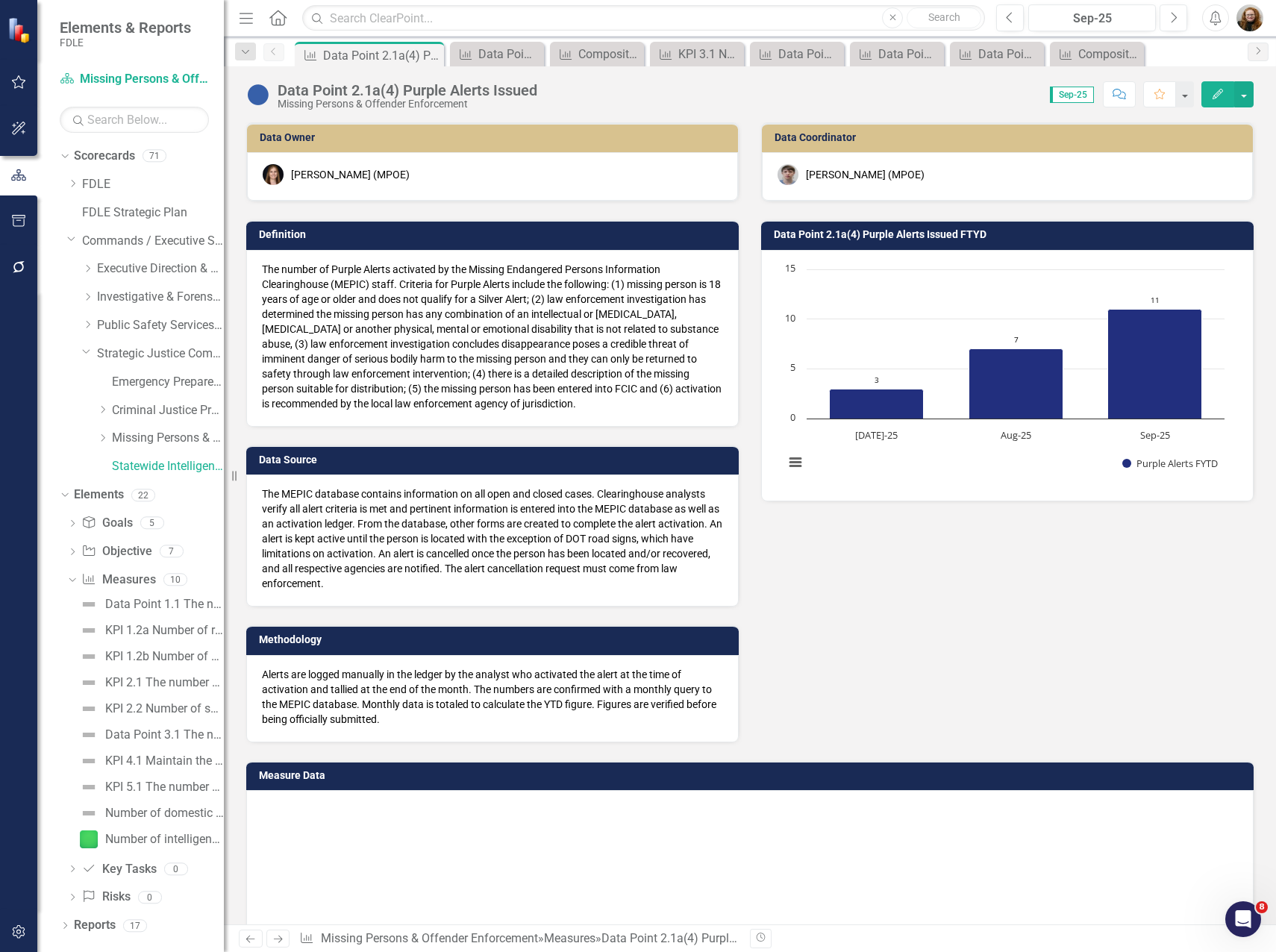
click at [0, 0] on icon "Close" at bounding box center [0, 0] width 0 height 0
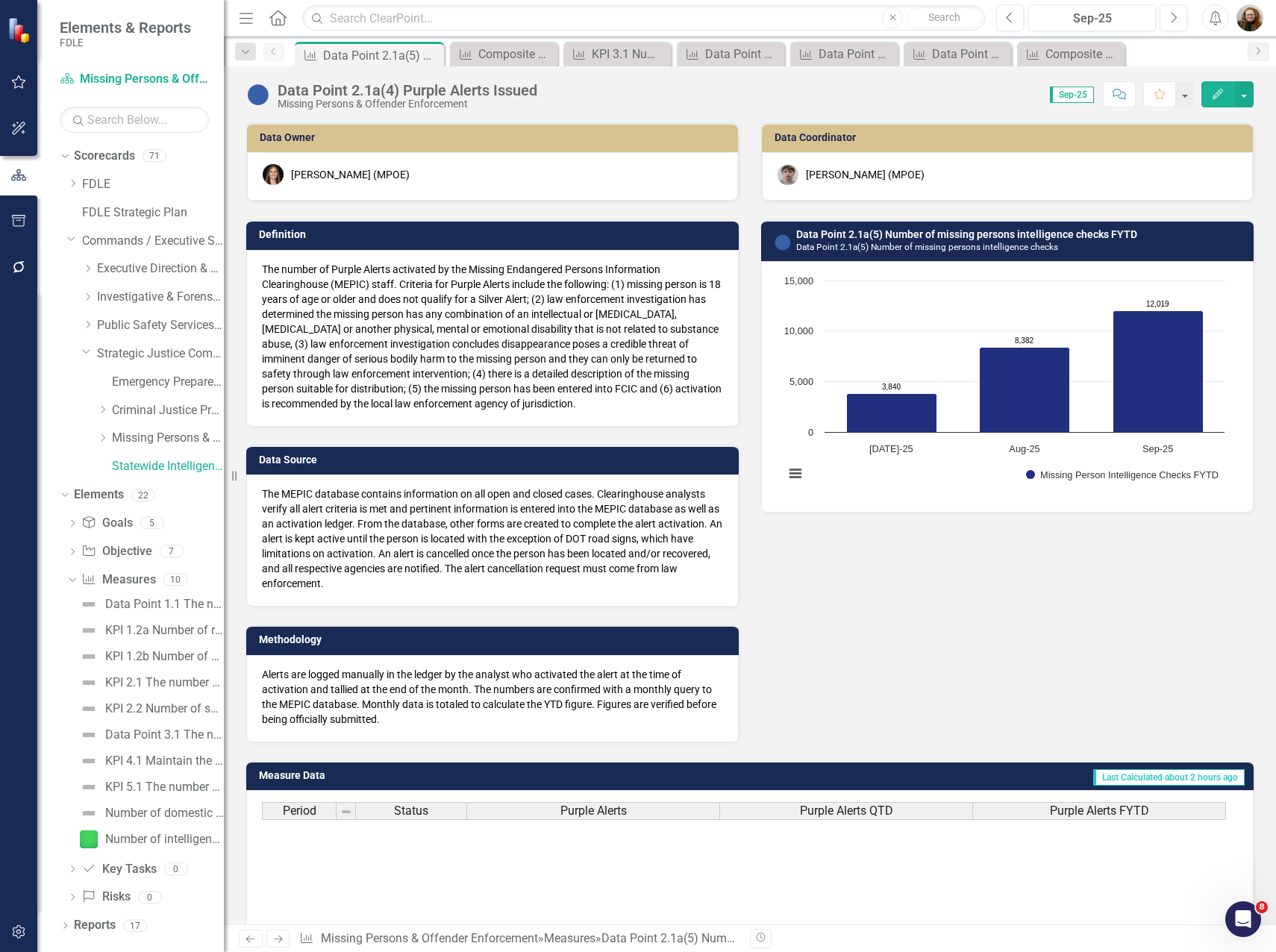
click at [432, 55] on div "Measure Data Point 2.1a(5) Number of missing persons intelligence checks Pin Cl…" at bounding box center [370, 55] width 141 height 19
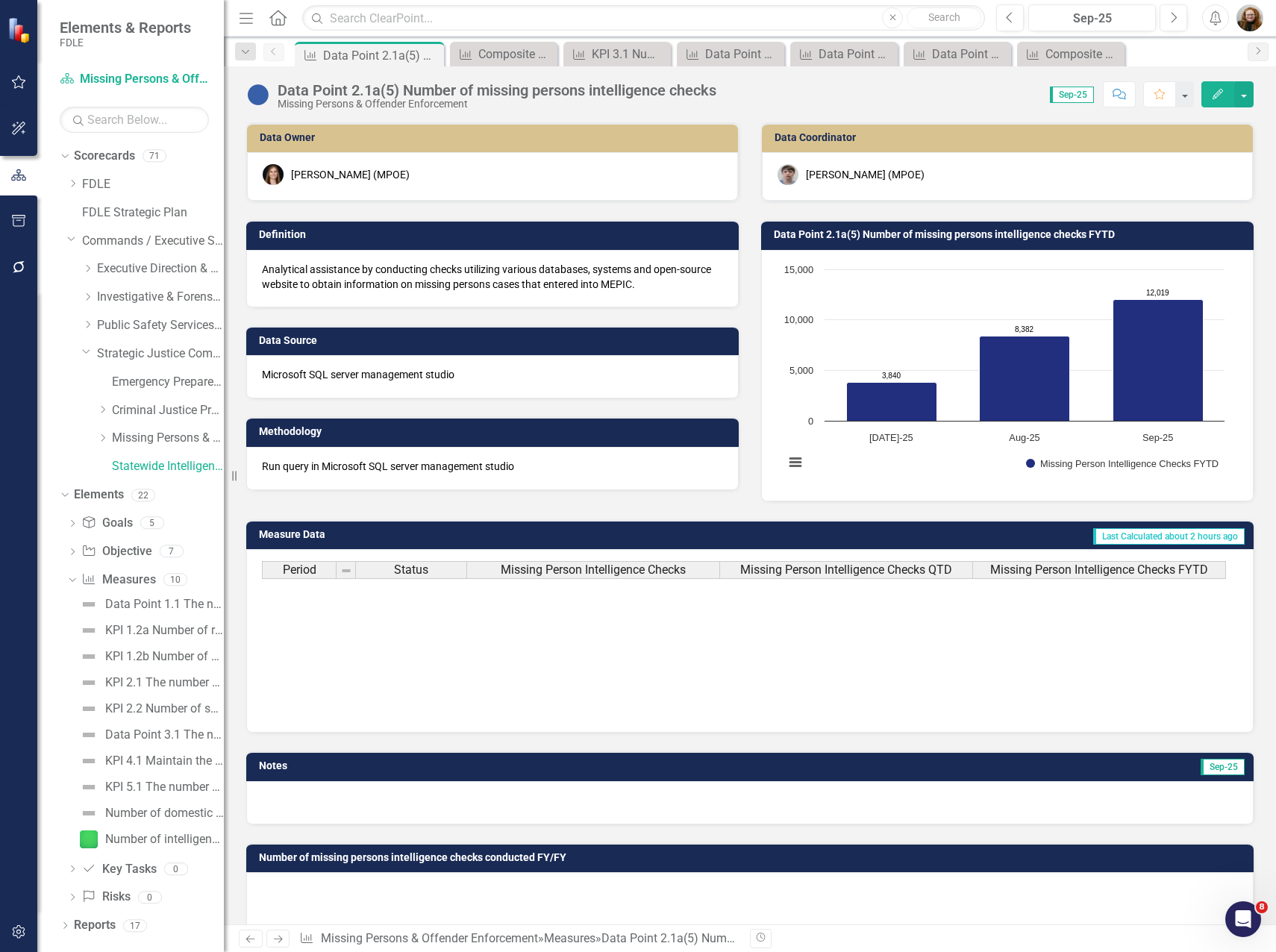
click at [0, 0] on icon "Close" at bounding box center [0, 0] width 0 height 0
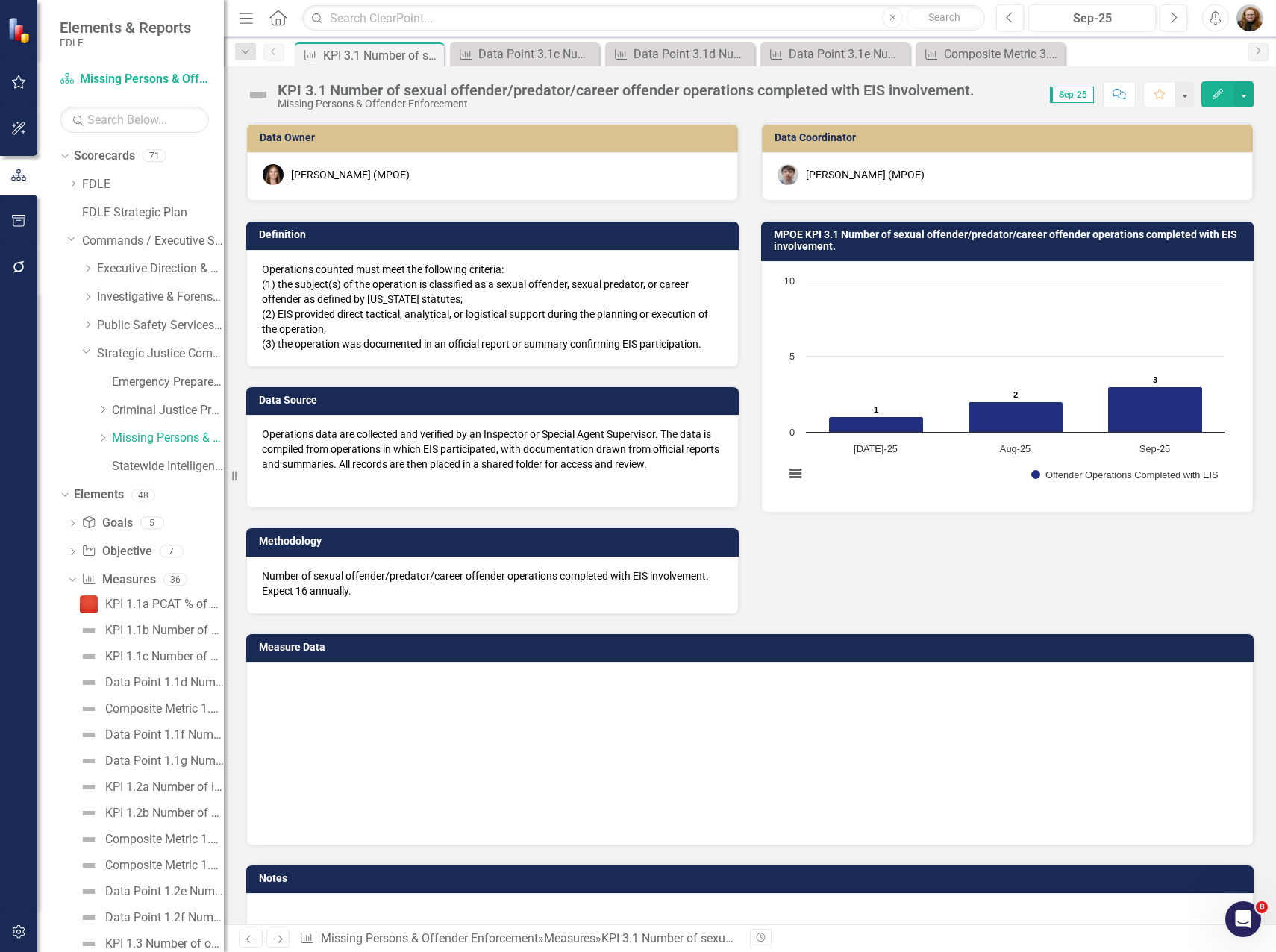
scroll to position [168, 0]
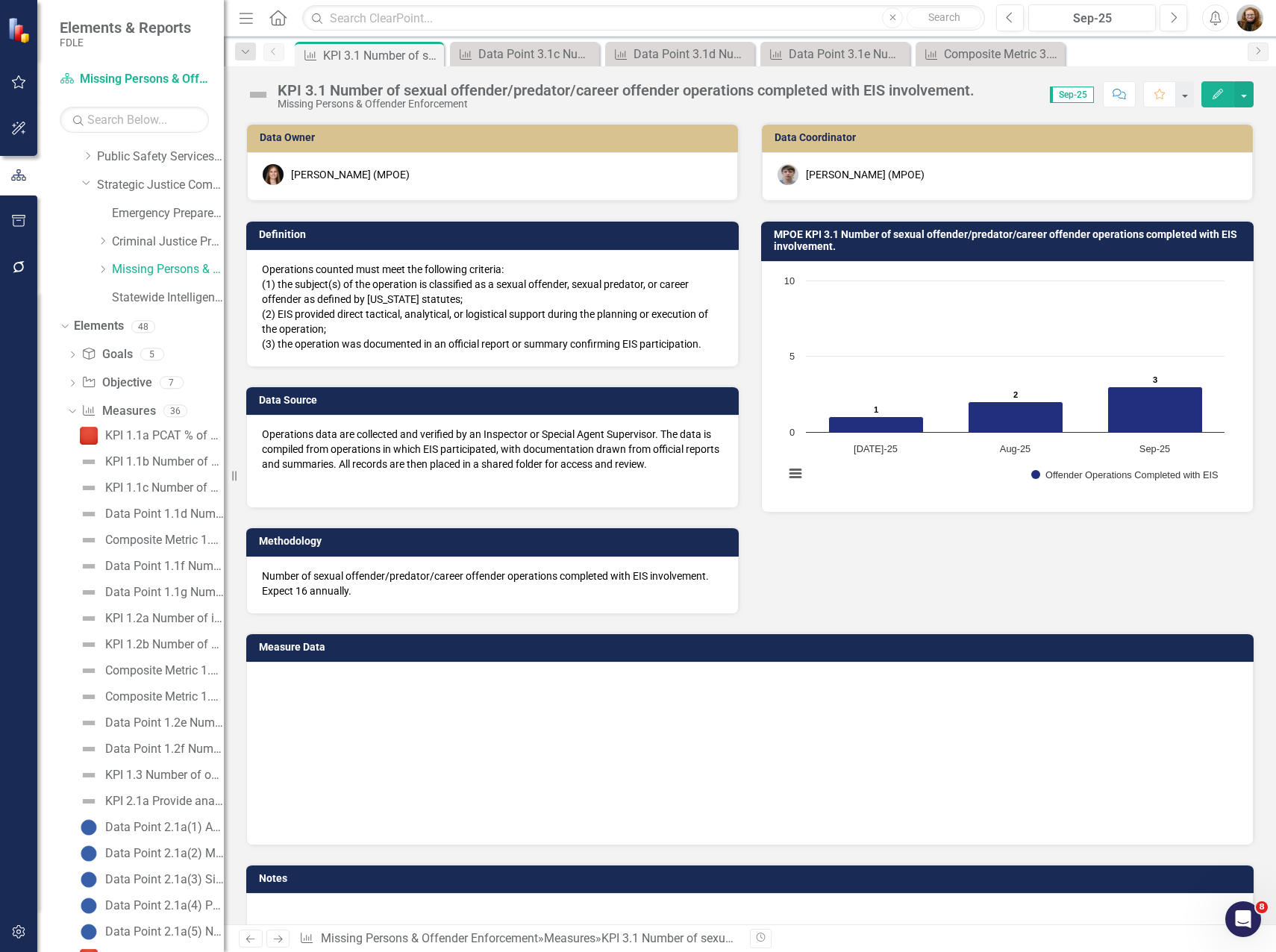
click at [0, 0] on icon "Close" at bounding box center [0, 0] width 0 height 0
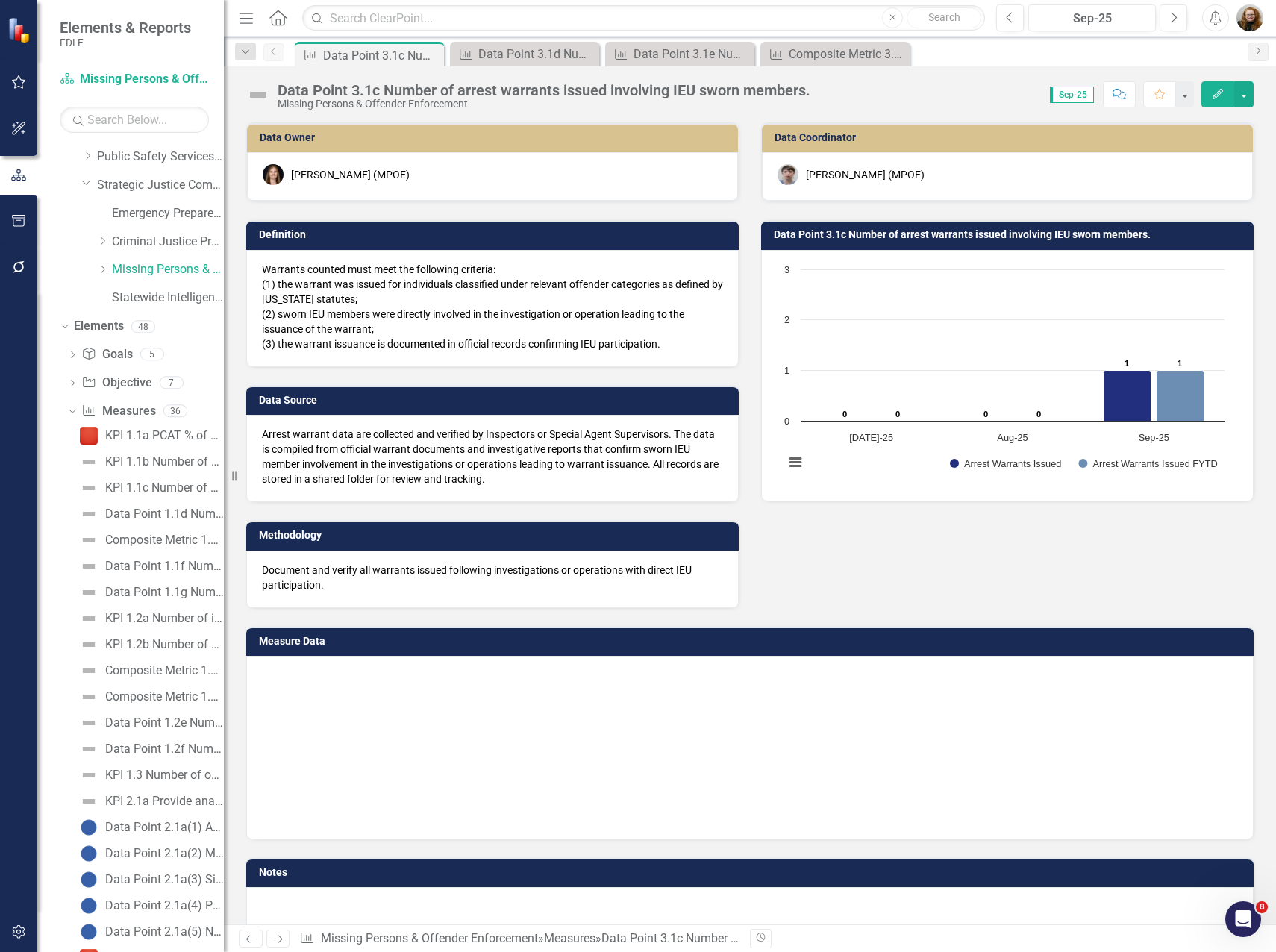
click at [0, 0] on icon "Close" at bounding box center [0, 0] width 0 height 0
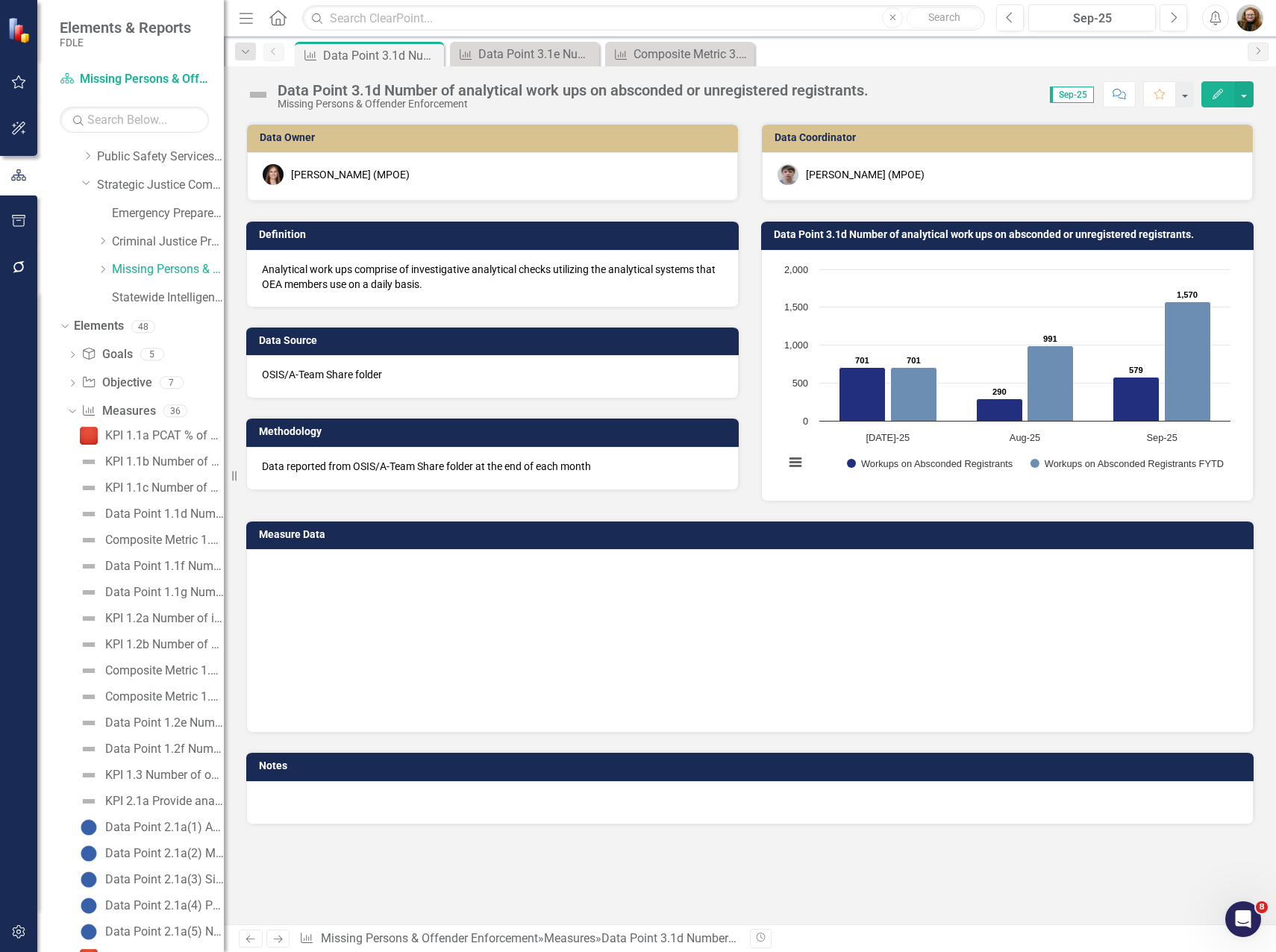
click at [0, 0] on icon "Close" at bounding box center [0, 0] width 0 height 0
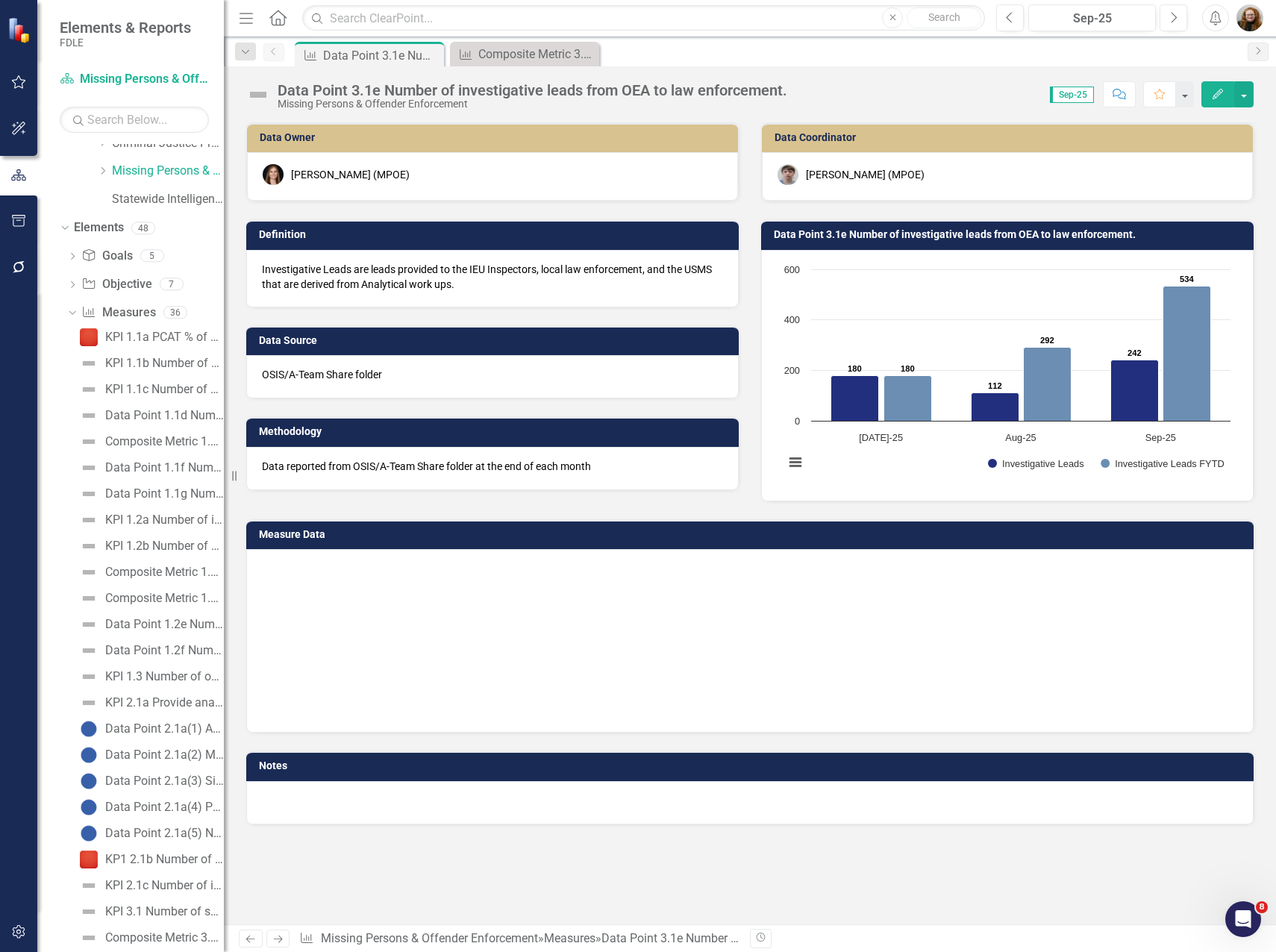
click at [0, 0] on icon "Close" at bounding box center [0, 0] width 0 height 0
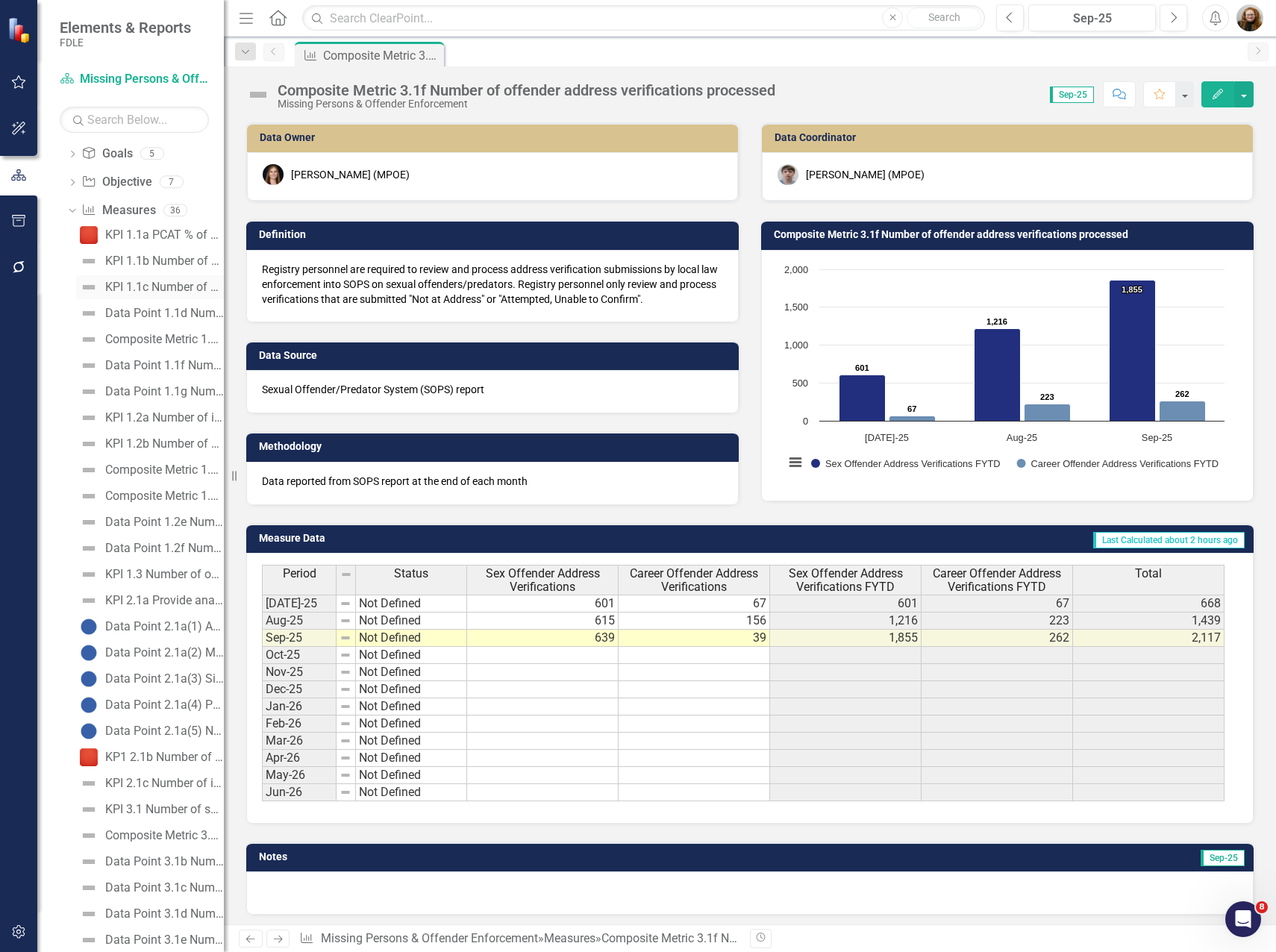
scroll to position [395, 0]
click at [73, 186] on icon "Dropdown" at bounding box center [71, 183] width 8 height 10
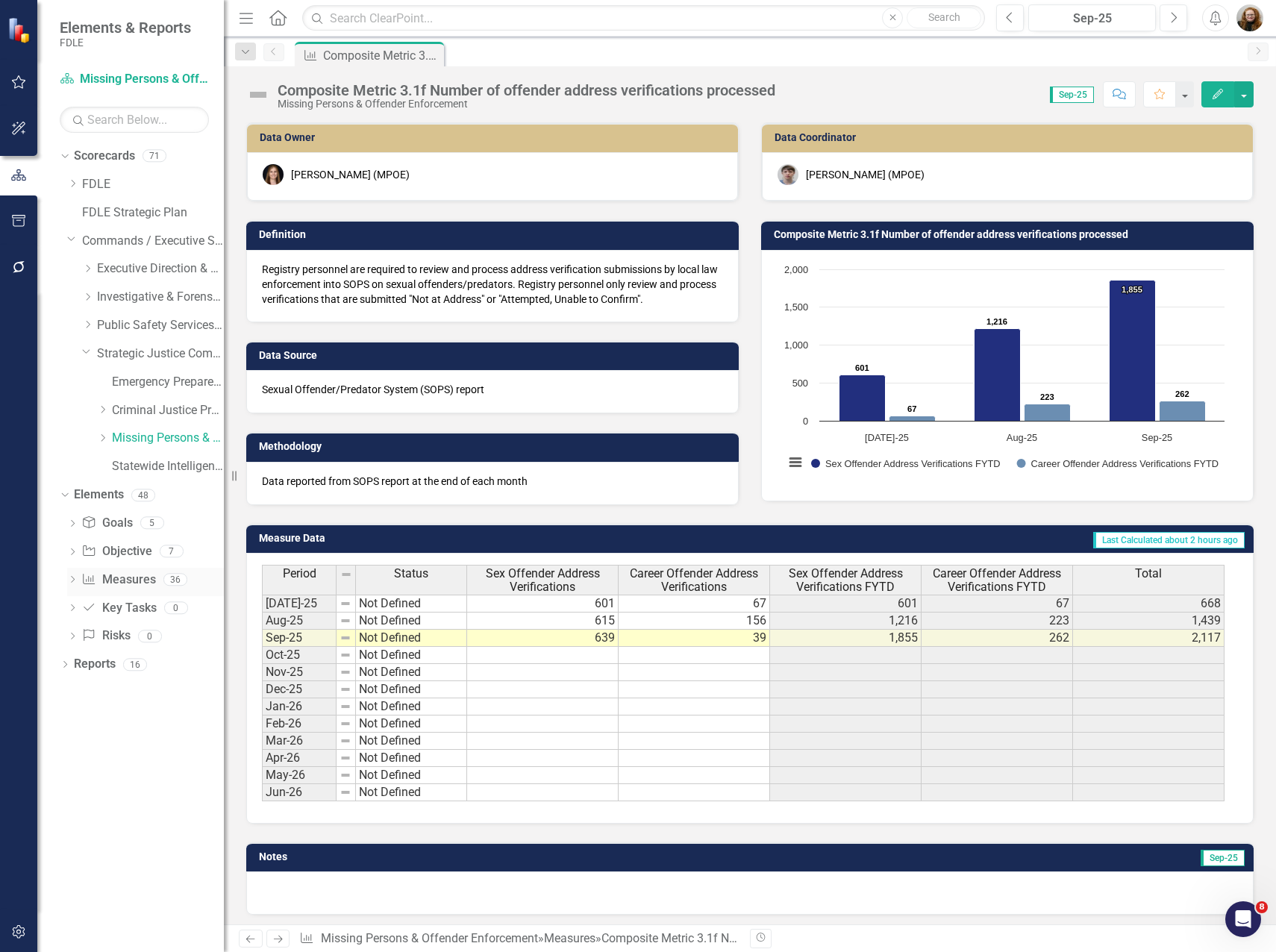
scroll to position [0, 0]
click at [901, 274] on rect "Interactive chart" at bounding box center [1004, 373] width 455 height 224
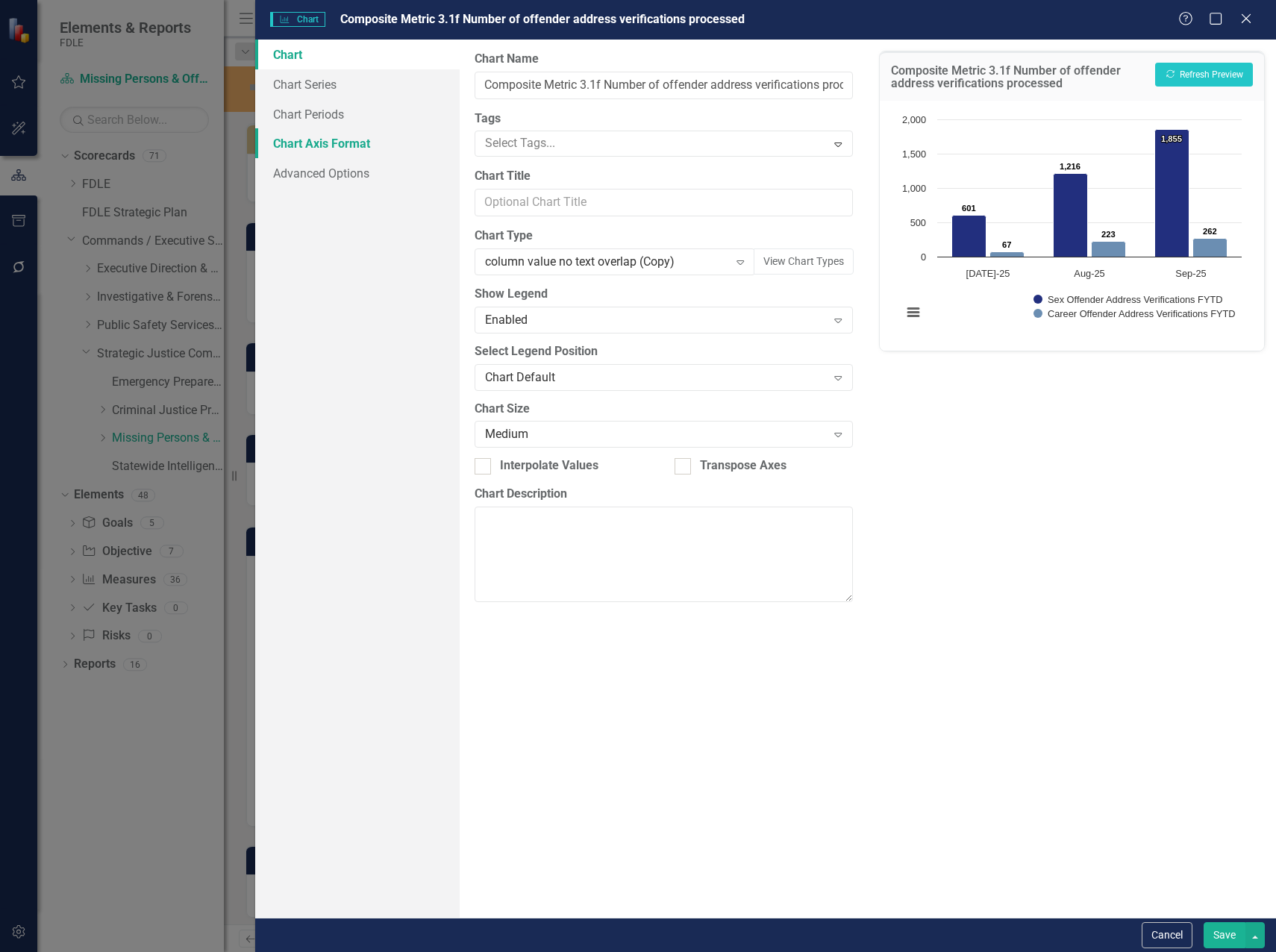
click at [318, 139] on link "Chart Axis Format" at bounding box center [357, 143] width 204 height 30
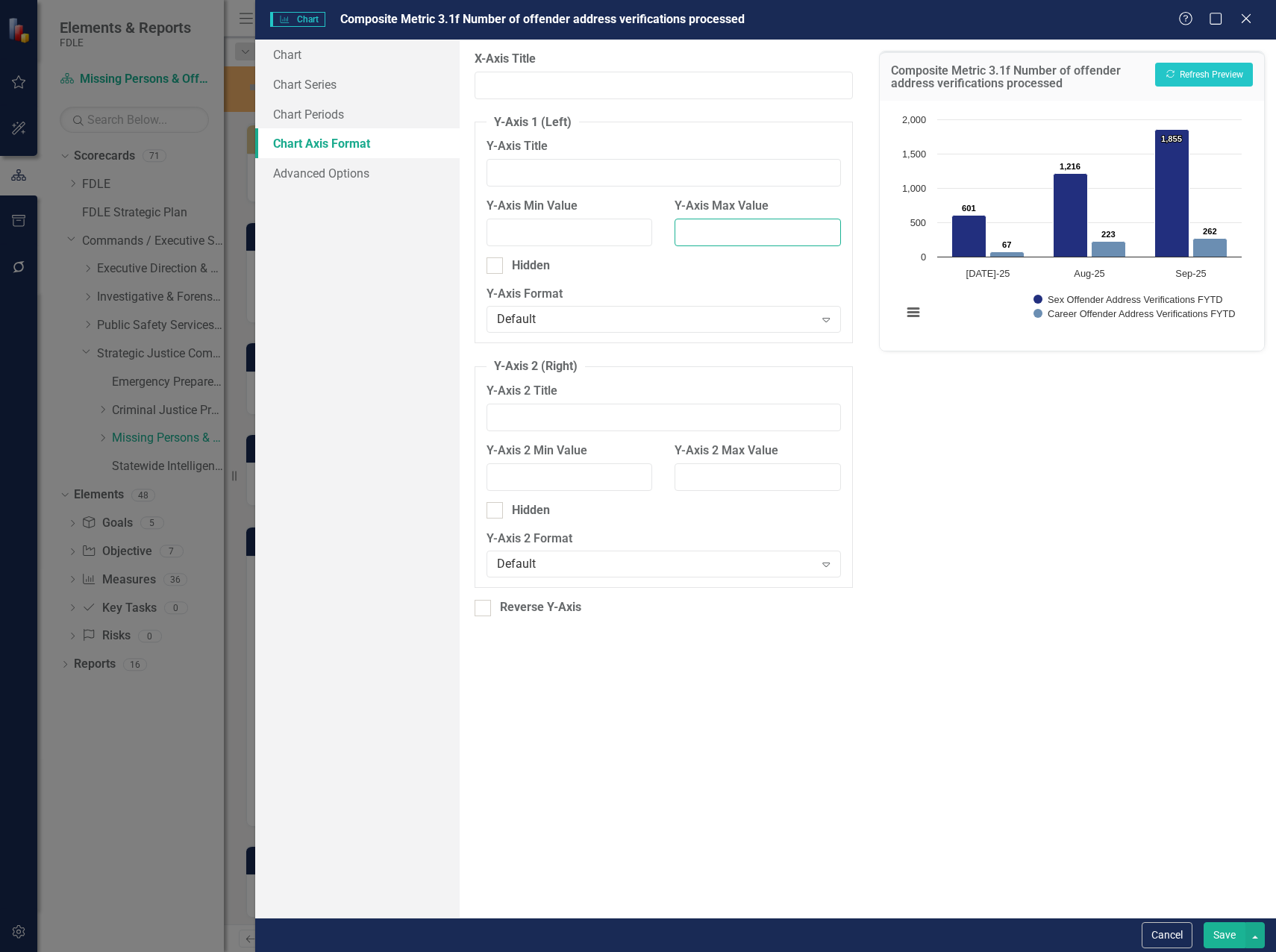
click at [718, 230] on input "Y-Axis Max Value" at bounding box center [757, 232] width 166 height 28
type input "3000"
click at [1194, 77] on button "Recalculate Refresh Preview" at bounding box center [1203, 75] width 98 height 24
click at [1225, 931] on button "Save" at bounding box center [1224, 935] width 42 height 26
